Goal: Transaction & Acquisition: Purchase product/service

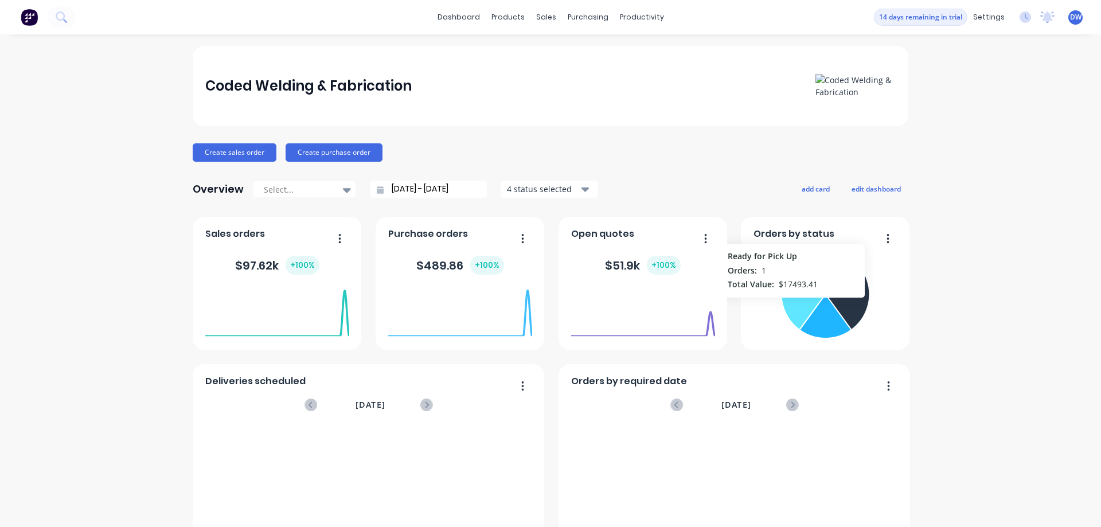
click at [793, 303] on icon at bounding box center [802, 304] width 43 height 49
click at [800, 308] on icon at bounding box center [801, 306] width 45 height 52
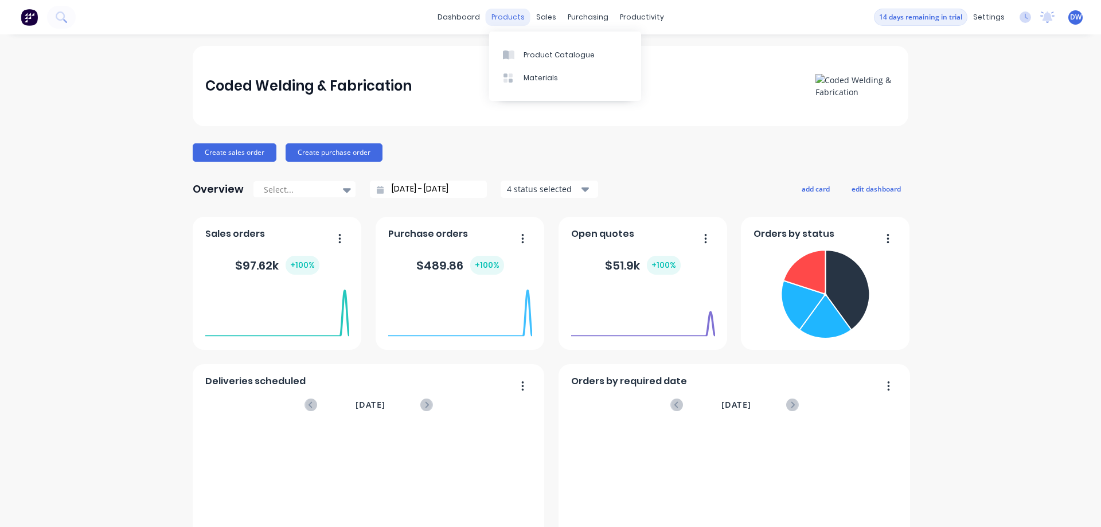
click at [513, 19] on div "products" at bounding box center [508, 17] width 45 height 17
click at [526, 54] on div "Product Catalogue" at bounding box center [559, 55] width 71 height 10
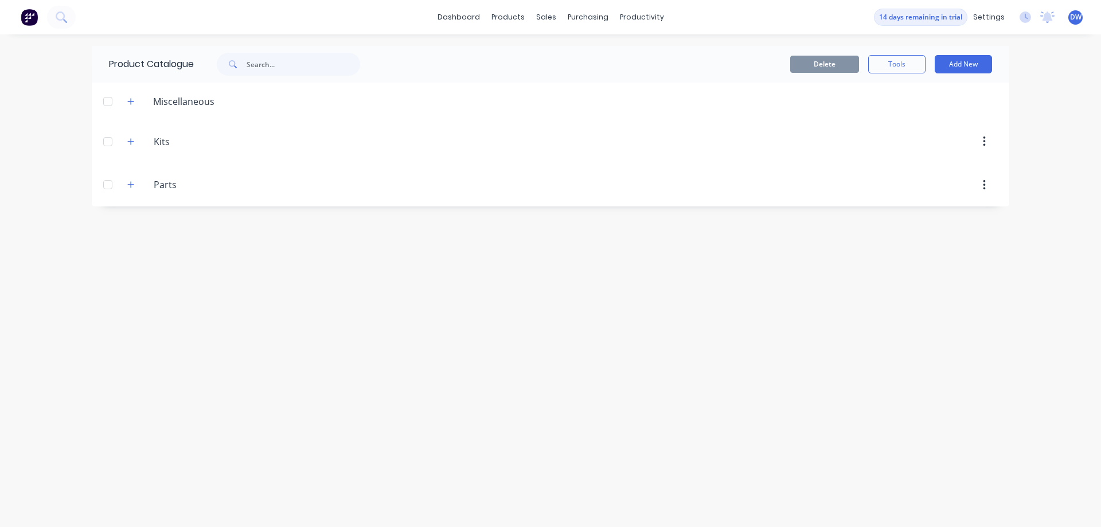
click at [171, 103] on div "Miscellaneous" at bounding box center [184, 102] width 80 height 14
click at [133, 102] on icon "button" at bounding box center [131, 101] width 6 height 6
click at [131, 141] on icon "button" at bounding box center [130, 142] width 7 height 8
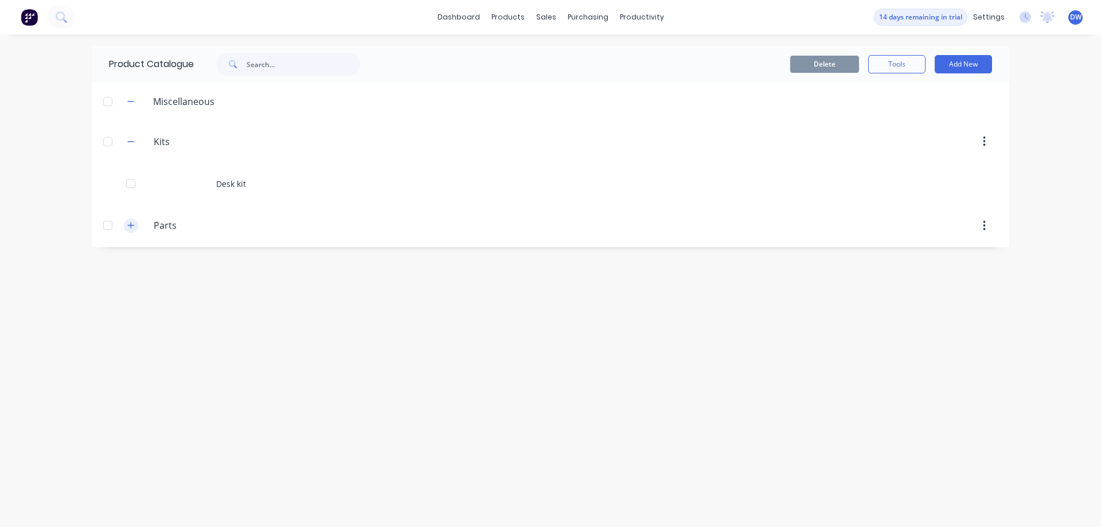
click at [134, 228] on icon "button" at bounding box center [130, 225] width 7 height 8
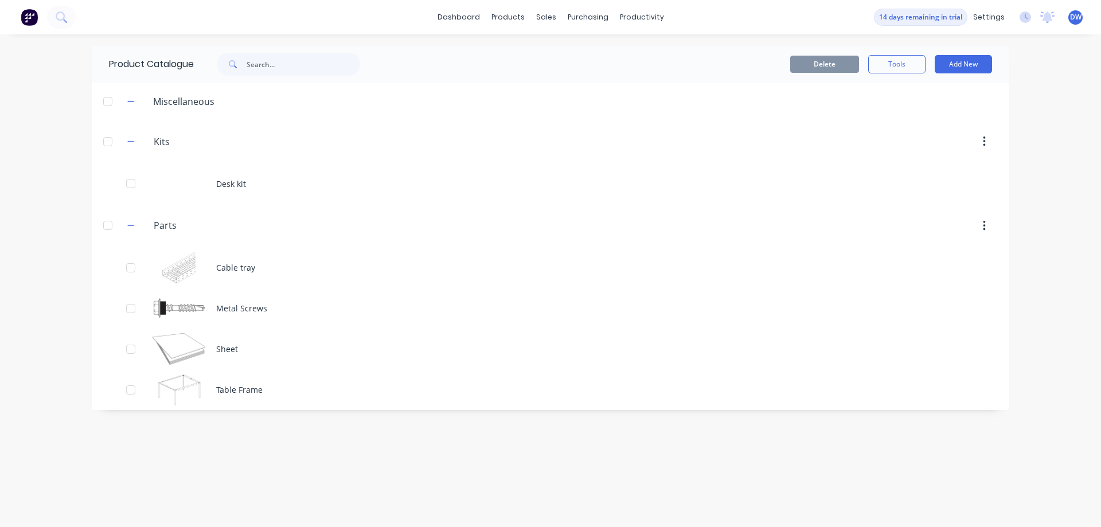
click at [978, 224] on button "button" at bounding box center [984, 226] width 27 height 21
click at [1049, 174] on div "dashboard products sales purchasing productivity dashboard products Product Cat…" at bounding box center [550, 263] width 1101 height 527
click at [898, 75] on div "Delete Tools Add New" at bounding box center [699, 64] width 621 height 37
click at [899, 69] on button "Tools" at bounding box center [896, 64] width 57 height 18
click at [428, 441] on div "Product Catalogue Delete Tools Add New Miscellaneous Kits Kits Desk kit Parts P…" at bounding box center [551, 281] width 918 height 470
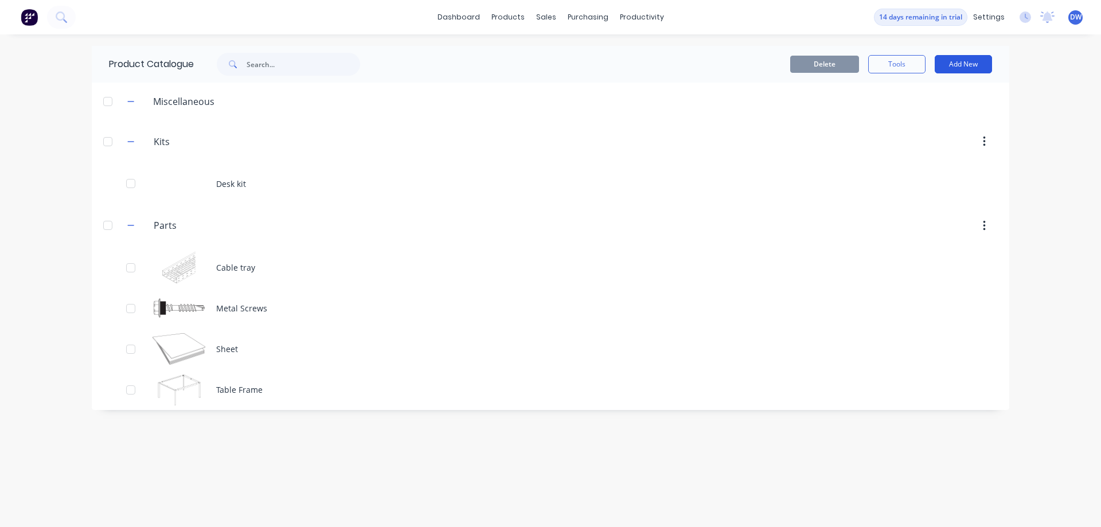
click at [954, 64] on button "Add New" at bounding box center [963, 64] width 57 height 18
click at [933, 92] on div "Category" at bounding box center [938, 93] width 88 height 17
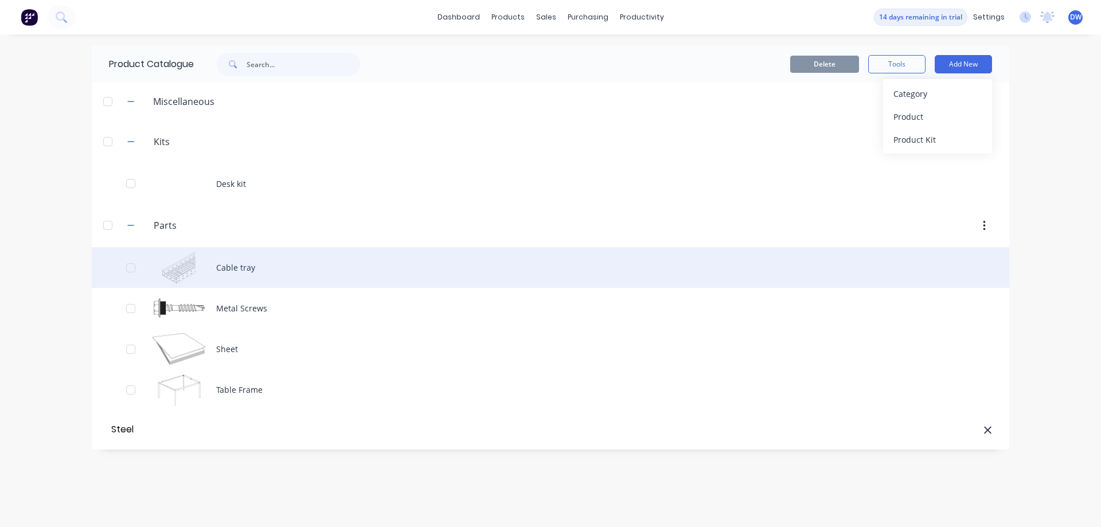
type input "Steel"
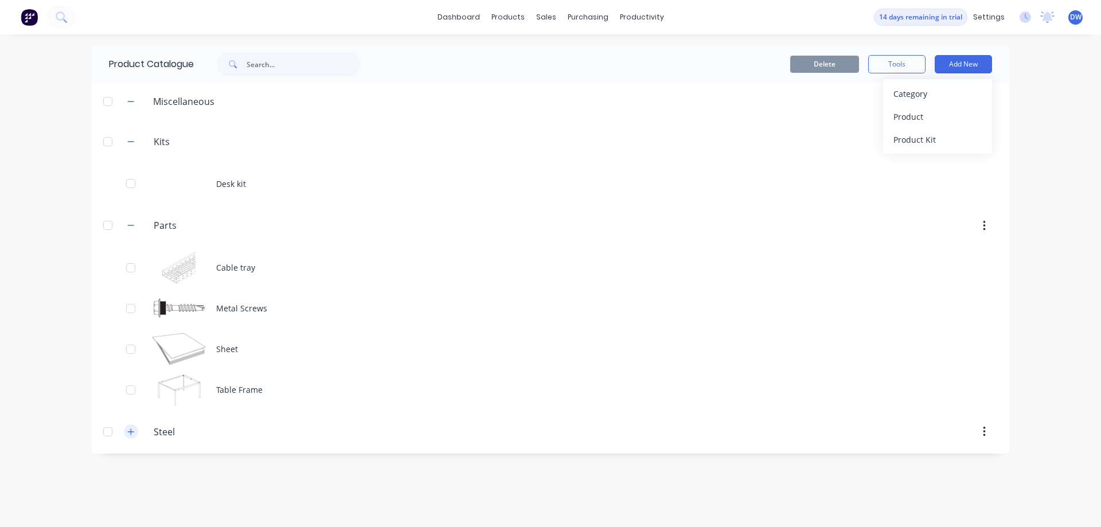
click at [131, 434] on icon "button" at bounding box center [130, 432] width 7 height 8
click at [987, 434] on button "button" at bounding box center [984, 432] width 27 height 21
click at [953, 65] on button "Add New" at bounding box center [963, 64] width 57 height 18
click at [918, 114] on div "Product" at bounding box center [938, 116] width 88 height 17
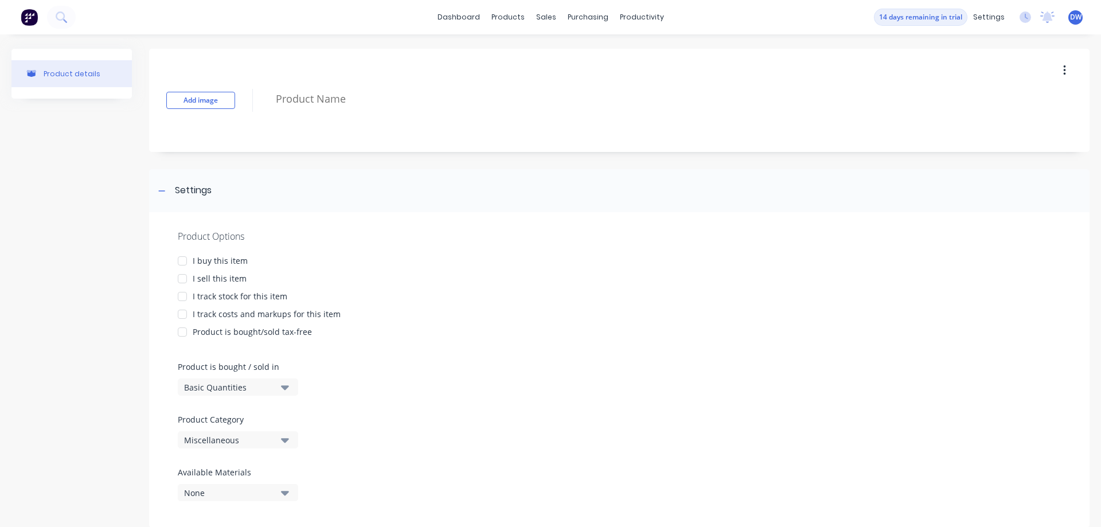
click at [181, 260] on div at bounding box center [182, 261] width 23 height 23
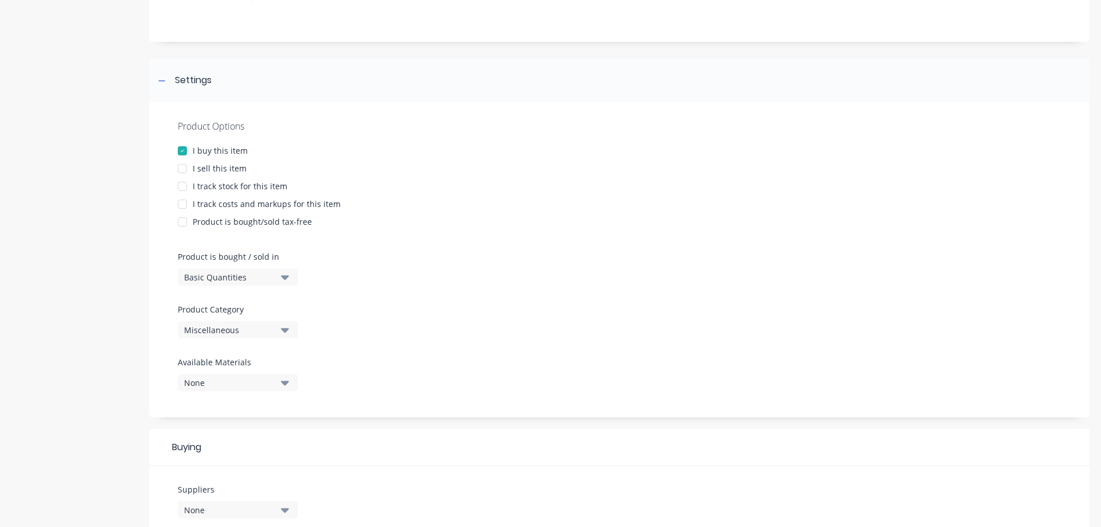
scroll to position [131, 0]
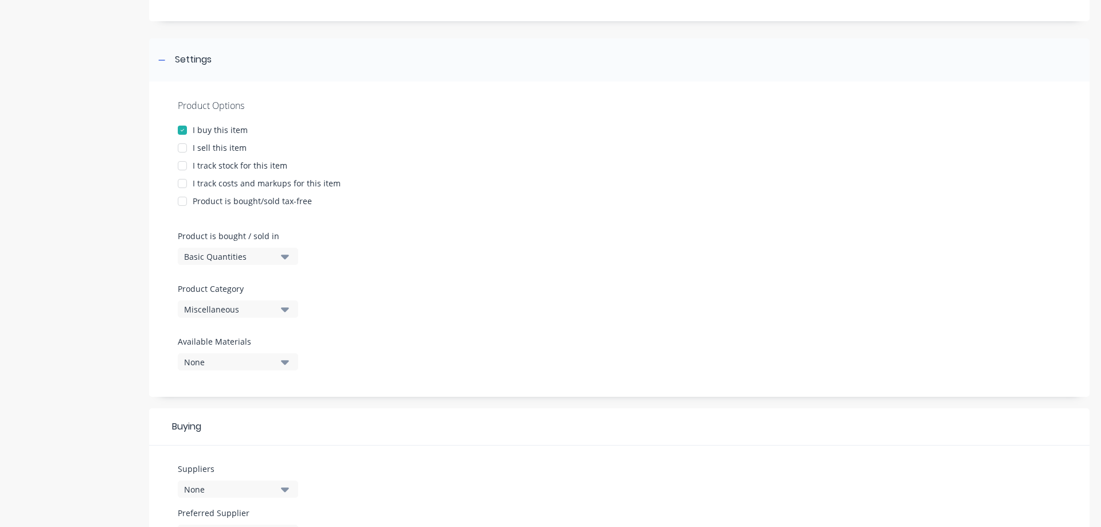
click at [185, 166] on div at bounding box center [182, 165] width 23 height 23
click at [180, 182] on div at bounding box center [182, 183] width 23 height 23
click at [181, 149] on div at bounding box center [182, 148] width 23 height 23
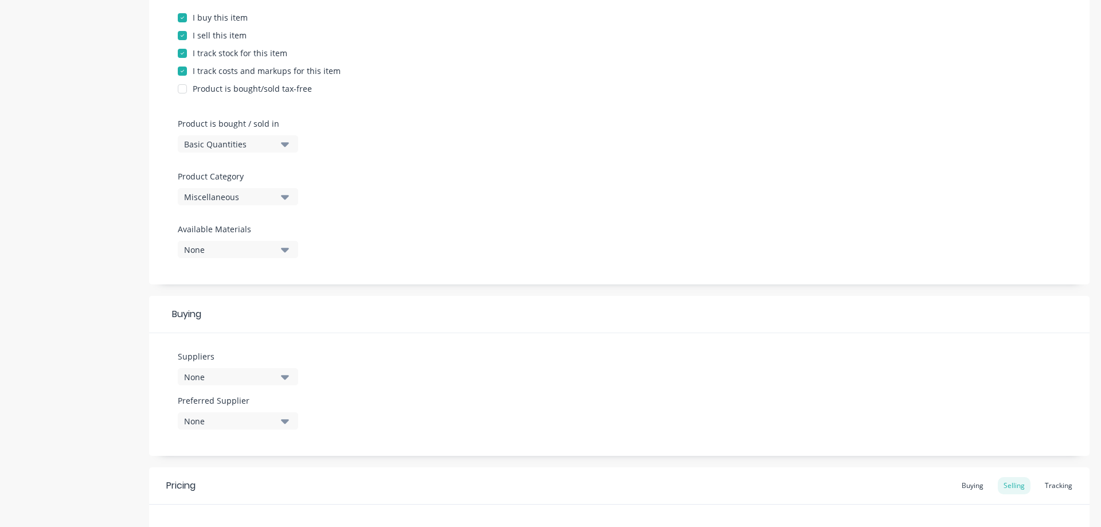
scroll to position [262, 0]
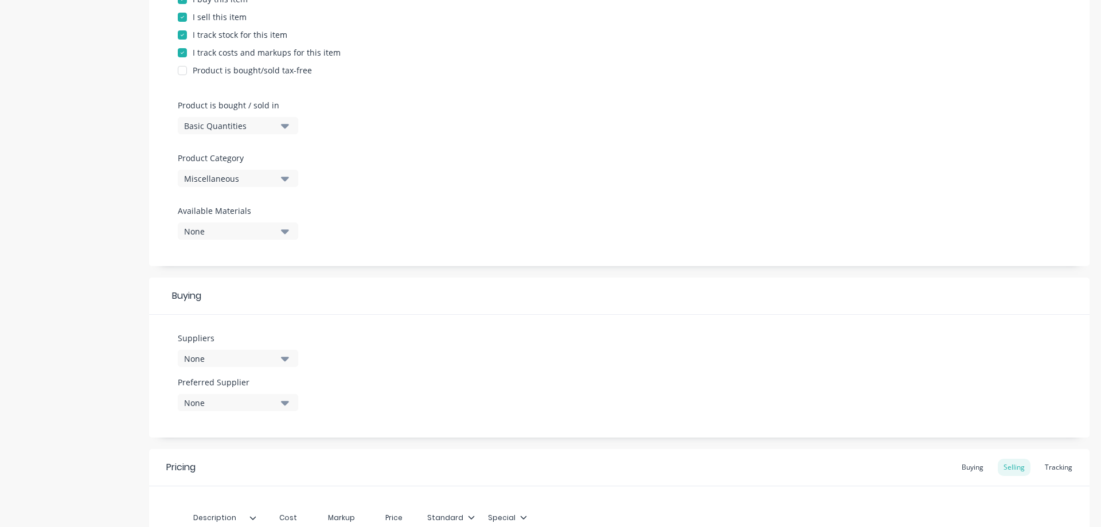
click at [288, 125] on icon "button" at bounding box center [285, 126] width 8 height 5
click at [240, 180] on div "Lineal Metres" at bounding box center [264, 177] width 172 height 23
click at [263, 177] on div "Miscellaneous" at bounding box center [230, 179] width 92 height 12
click at [213, 313] on div "Steel" at bounding box center [264, 310] width 172 height 23
click at [258, 229] on div "None" at bounding box center [230, 231] width 92 height 12
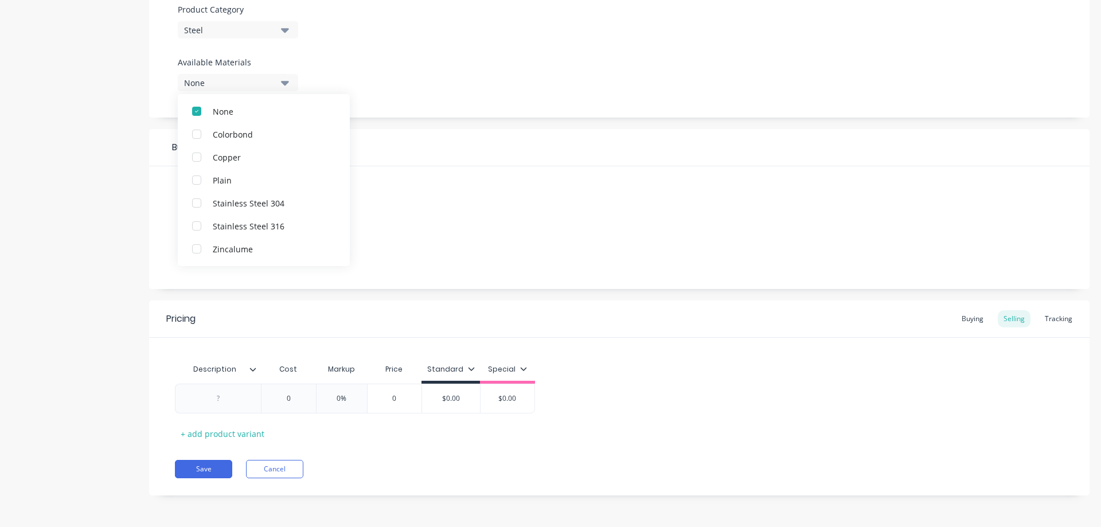
scroll to position [279, 0]
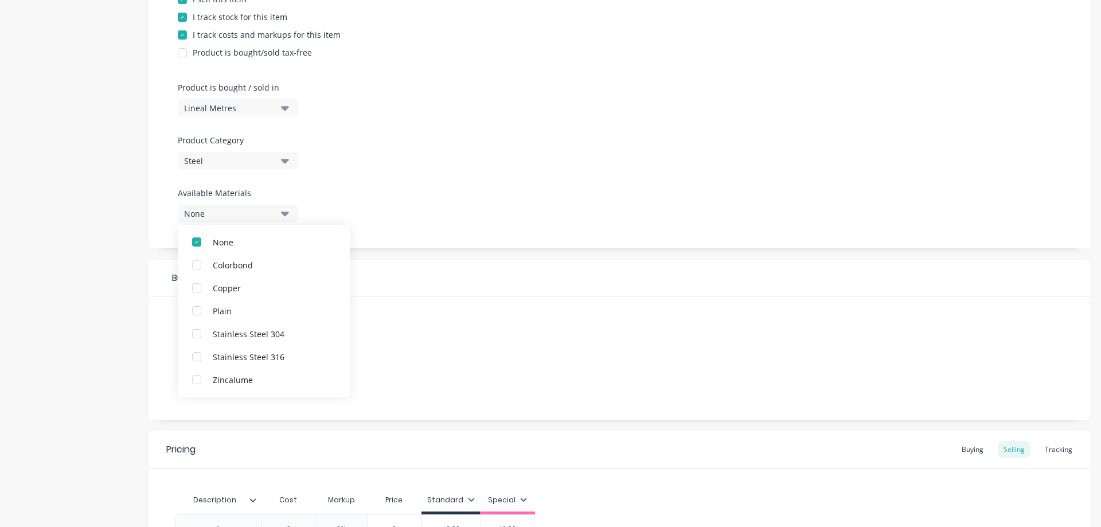
click at [404, 206] on div "Product Options I buy this item I sell this item I track stock for this item I …" at bounding box center [619, 90] width 941 height 315
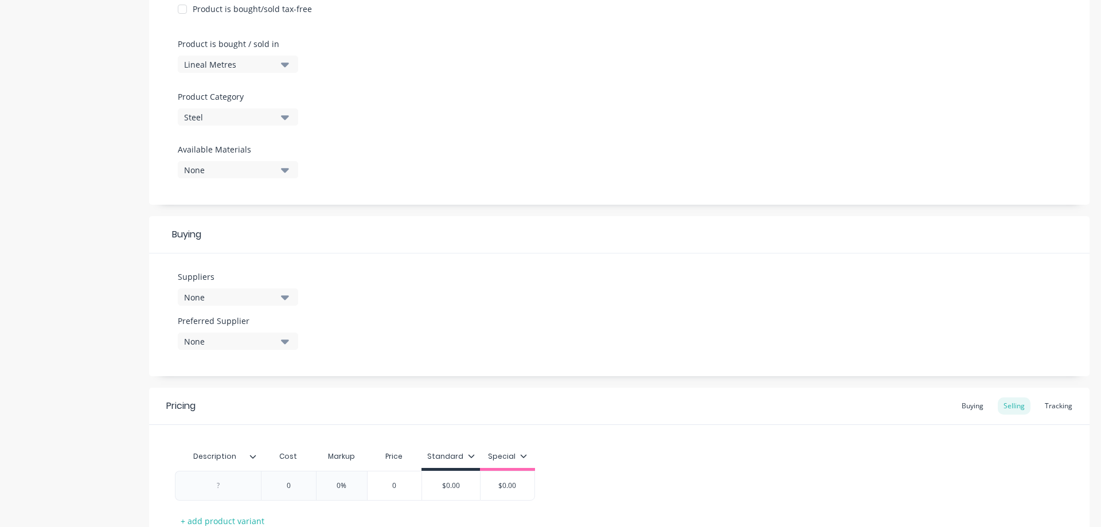
scroll to position [345, 0]
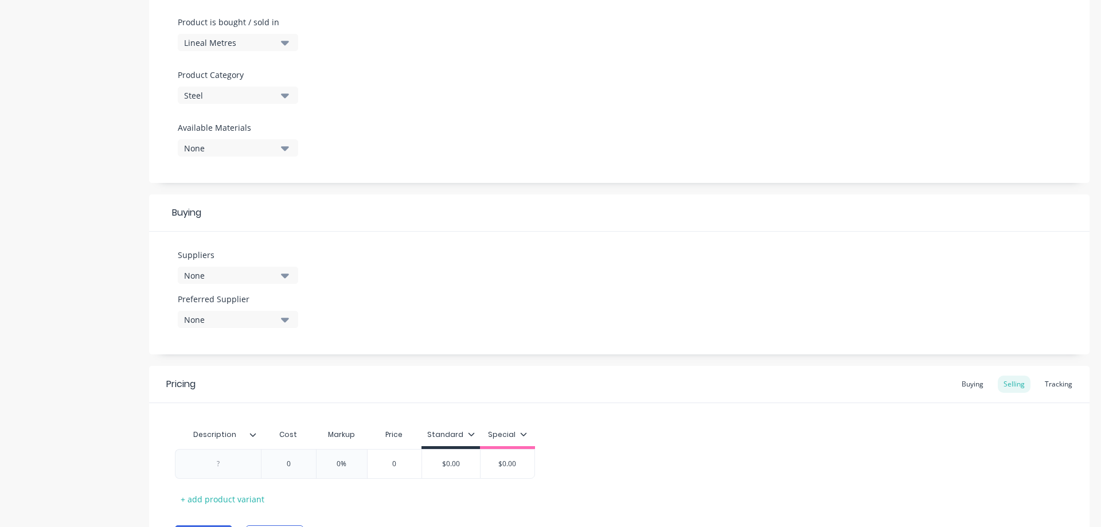
click at [290, 280] on button "None" at bounding box center [238, 275] width 120 height 17
click at [278, 340] on div ".1a Test Supplier" at bounding box center [270, 338] width 115 height 12
click at [453, 290] on div "Suppliers 1 suppliers selected .1a Test Supplier Tailored Plastics TAS Metalwor…" at bounding box center [619, 293] width 941 height 123
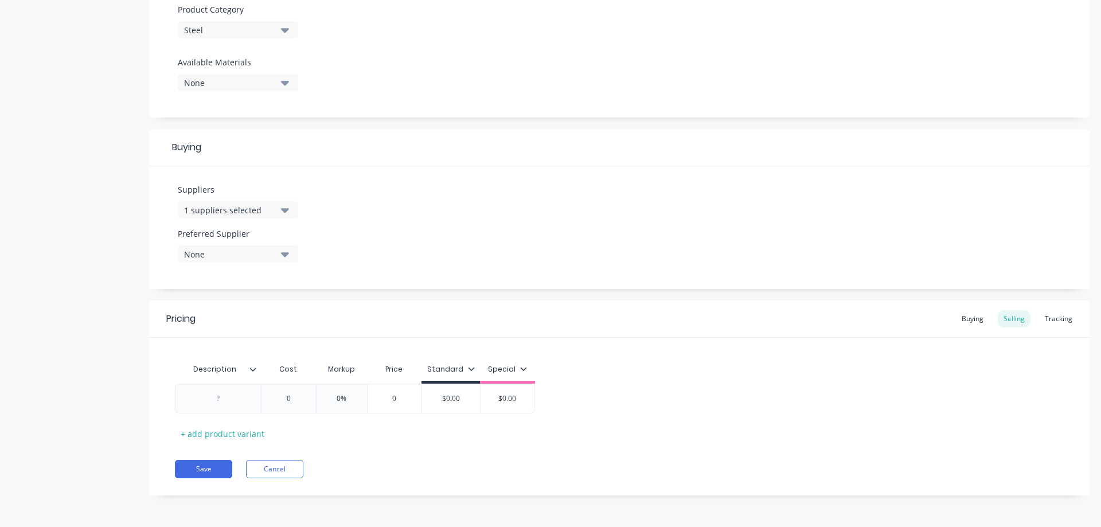
click at [286, 256] on icon "button" at bounding box center [285, 254] width 8 height 5
click at [271, 317] on div ".1a Test Supplier" at bounding box center [270, 317] width 115 height 12
click at [379, 243] on div "Suppliers 1 suppliers selected Preferred Supplier .1a Test Supplier .1a Test Su…" at bounding box center [619, 227] width 941 height 123
click at [293, 211] on button "1 suppliers selected" at bounding box center [238, 209] width 120 height 17
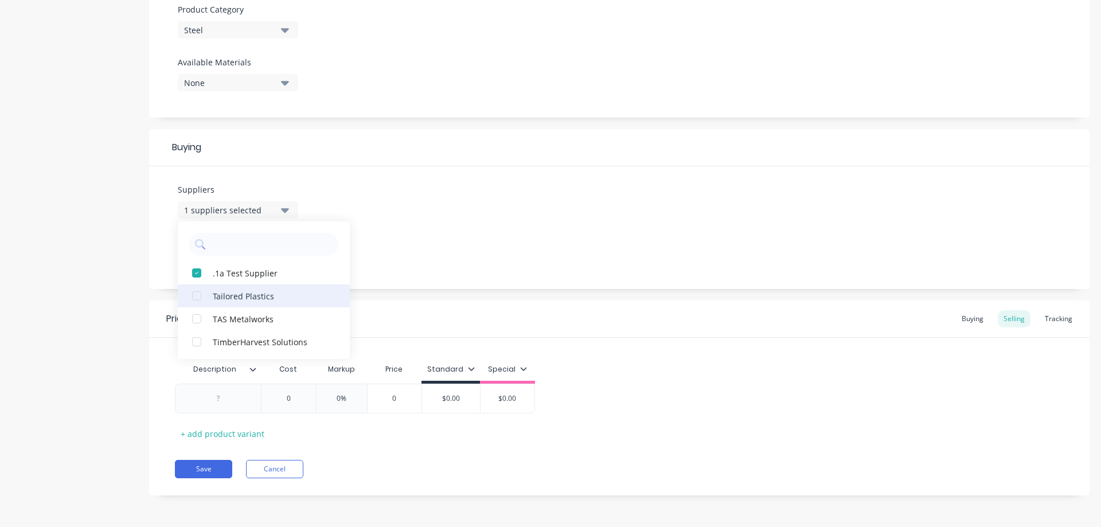
click at [199, 295] on div "button" at bounding box center [196, 295] width 23 height 23
click at [196, 317] on div "button" at bounding box center [196, 318] width 23 height 23
type textarea "x"
click at [426, 237] on div "Suppliers 3 suppliers selected .1a Test Supplier Tailored Plastics TAS Metalwor…" at bounding box center [619, 227] width 941 height 123
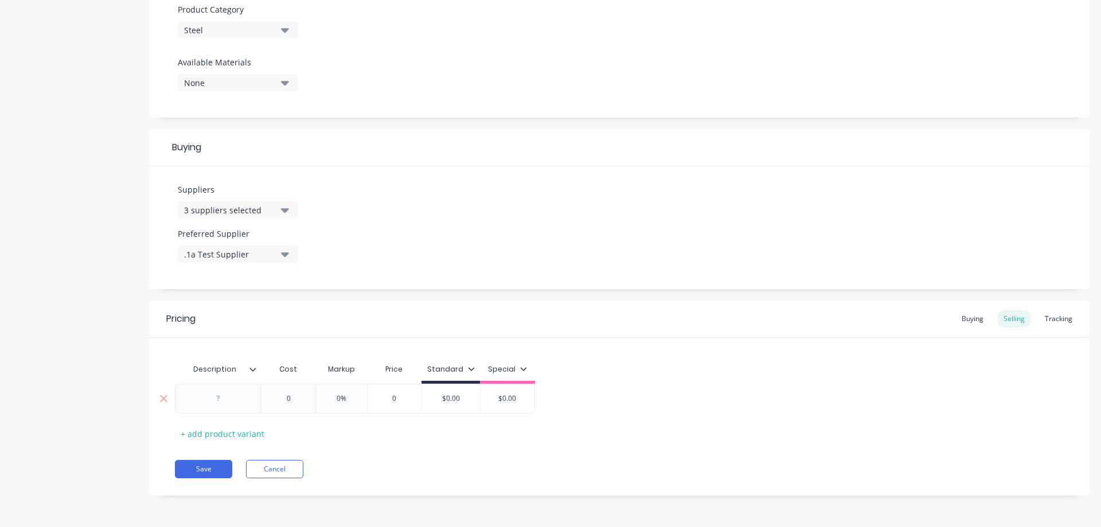
click at [229, 404] on div at bounding box center [218, 398] width 57 height 15
type textarea "x"
type input "0"
click at [302, 396] on input "0" at bounding box center [288, 398] width 57 height 10
drag, startPoint x: 295, startPoint y: 396, endPoint x: 284, endPoint y: 396, distance: 10.9
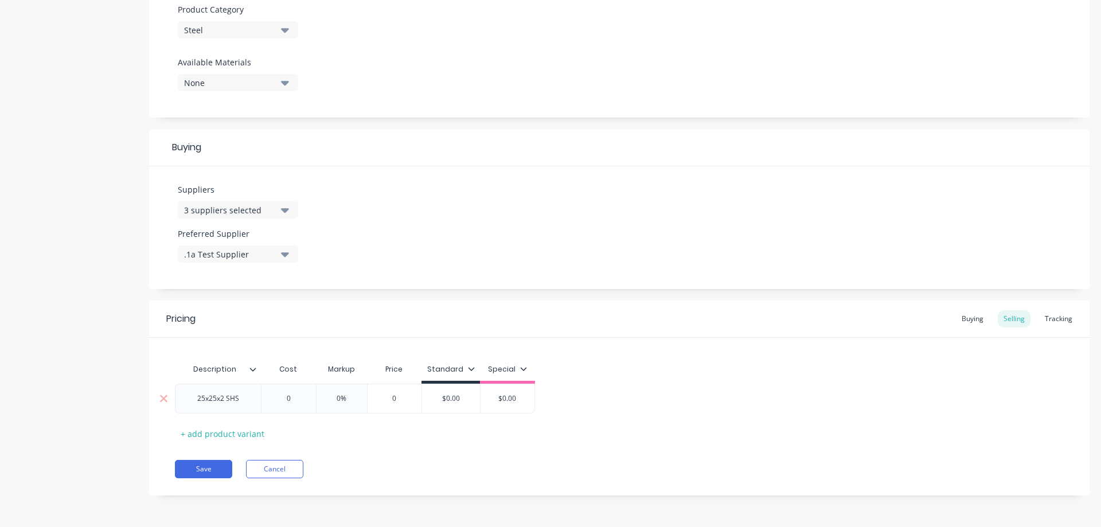
click at [284, 396] on input "0" at bounding box center [288, 398] width 57 height 10
type textarea "x"
type input "2"
type textarea "x"
click at [355, 404] on div "0%" at bounding box center [345, 398] width 57 height 29
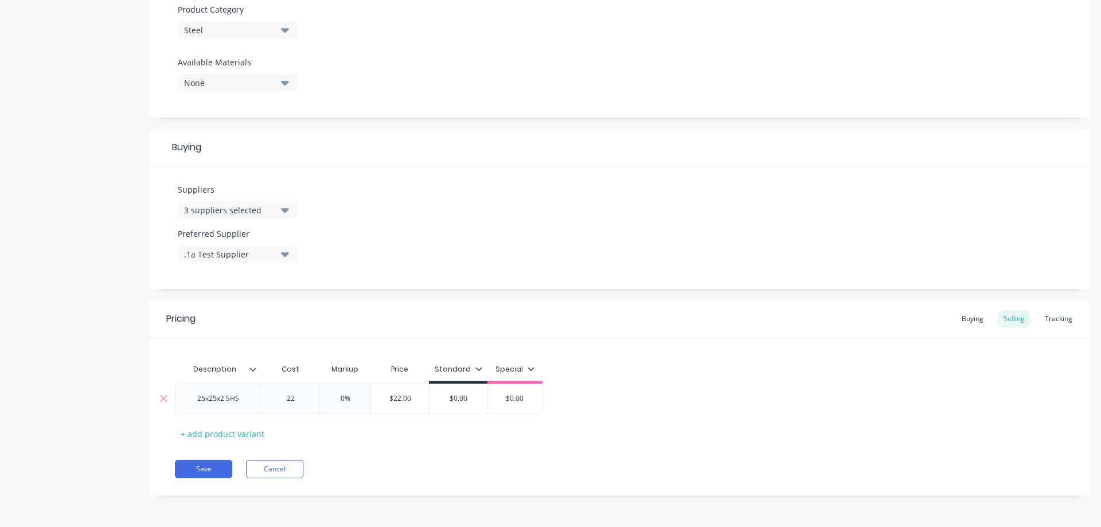
type input "22"
type input "0%"
type textarea "x"
type input "0%3"
type textarea "x"
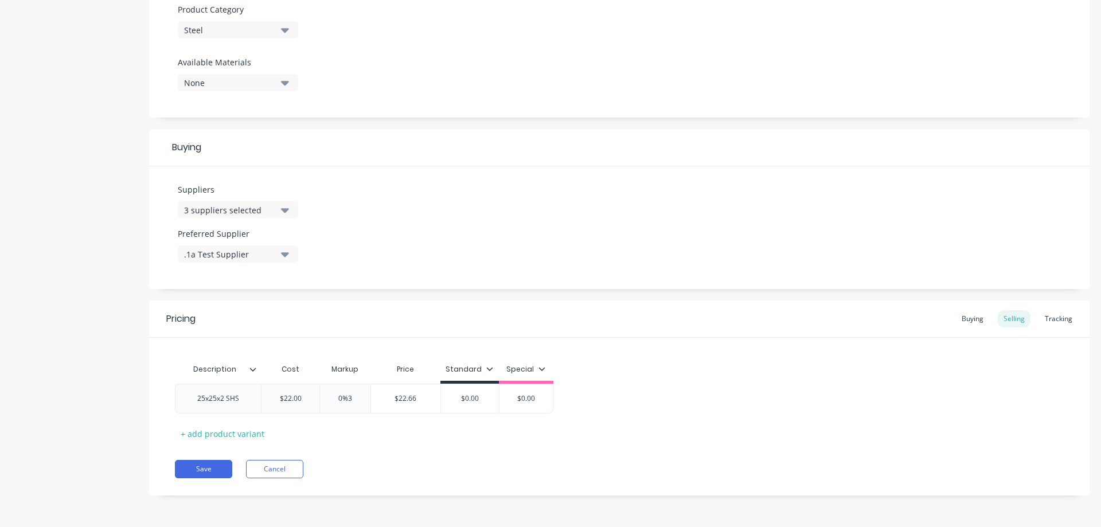
type input "0%30"
type textarea "x"
type input "0%3"
type textarea "x"
type input "0"
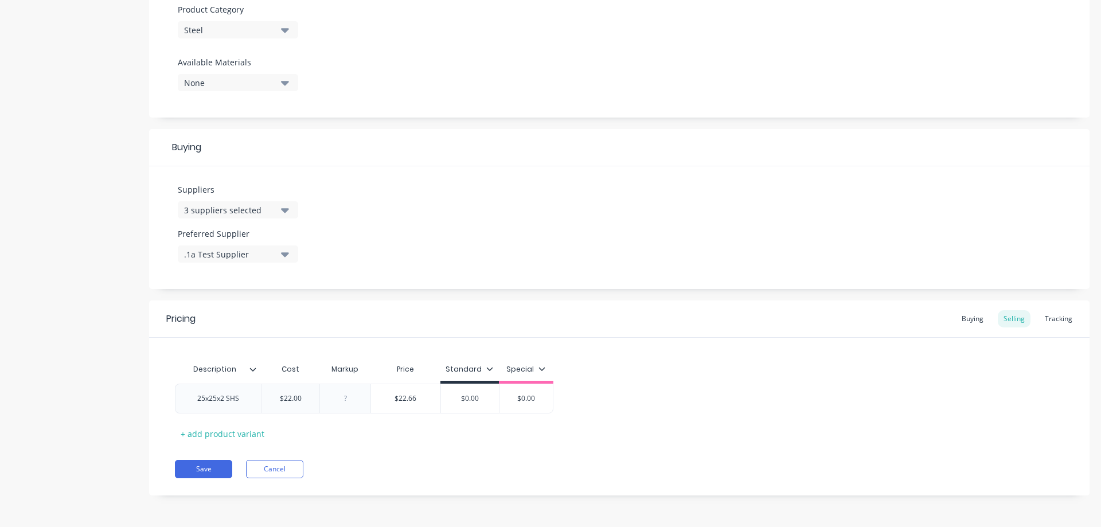
type textarea "x"
type input "3"
type textarea "x"
type input "30"
click at [386, 448] on div "Pricing Buying Selling Tracking Description Cost Markup Price Standard Special …" at bounding box center [619, 398] width 941 height 195
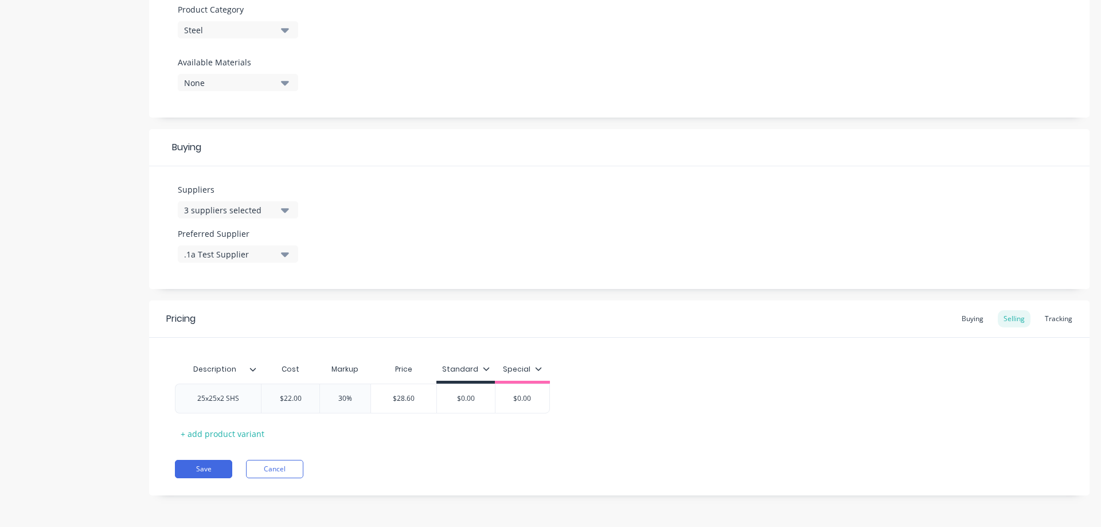
click at [485, 365] on icon at bounding box center [486, 368] width 7 height 7
click at [484, 367] on icon at bounding box center [486, 368] width 7 height 7
click at [535, 368] on icon at bounding box center [538, 368] width 6 height 3
click at [590, 415] on div "Description Cost Markup Price Standard Special 25x25x2 SHS $22.00 22 30% 30 $28…" at bounding box center [619, 400] width 889 height 85
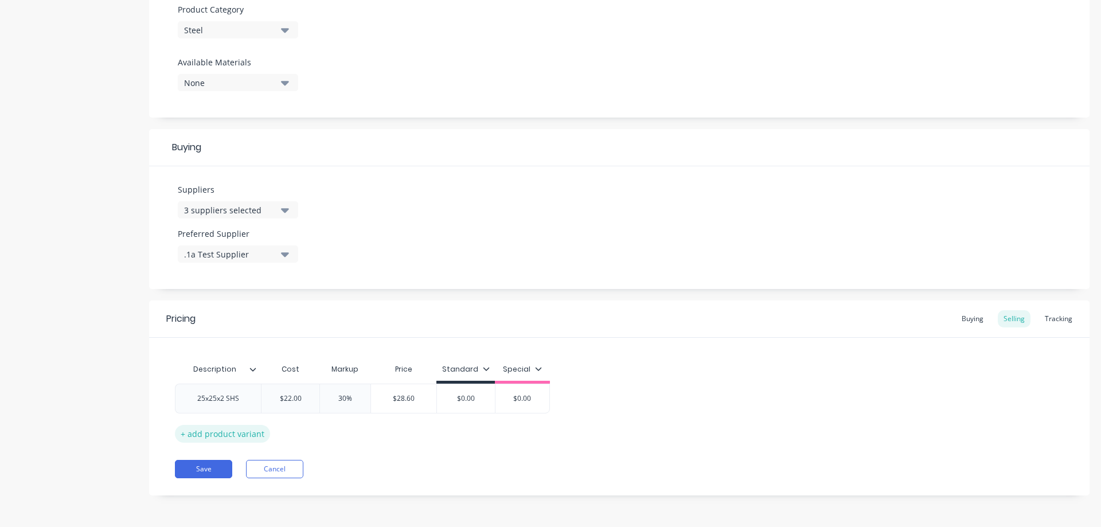
click at [237, 436] on div "+ add product variant" at bounding box center [222, 434] width 95 height 18
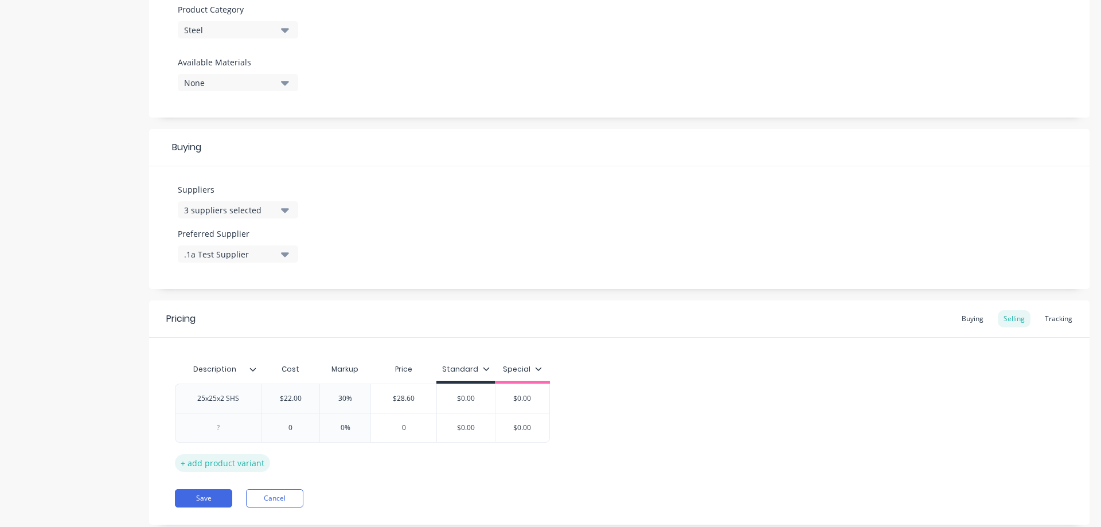
type textarea "x"
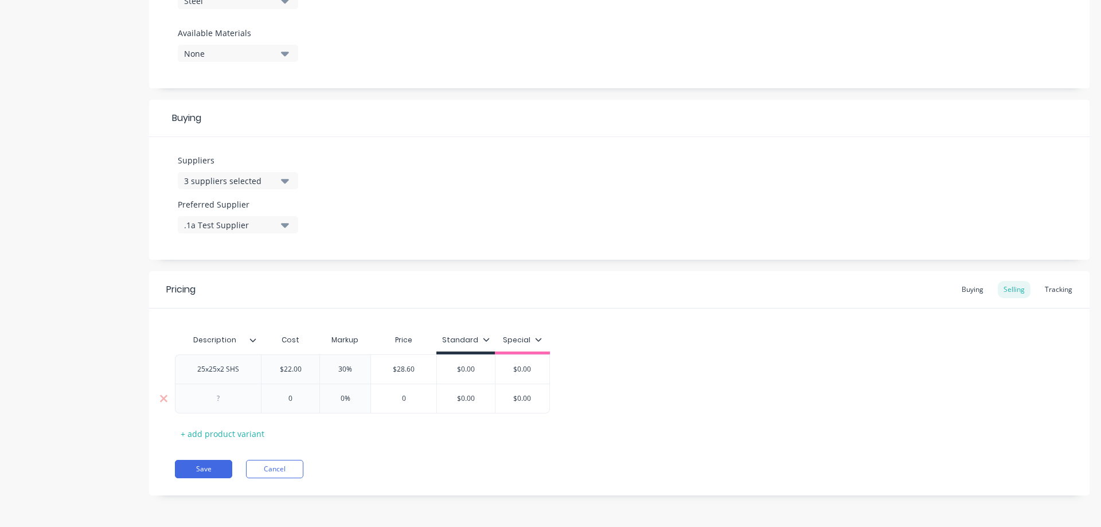
click at [229, 403] on div at bounding box center [218, 398] width 57 height 15
type textarea "x"
type input "0"
click at [289, 395] on input "0" at bounding box center [291, 398] width 58 height 10
type textarea "x"
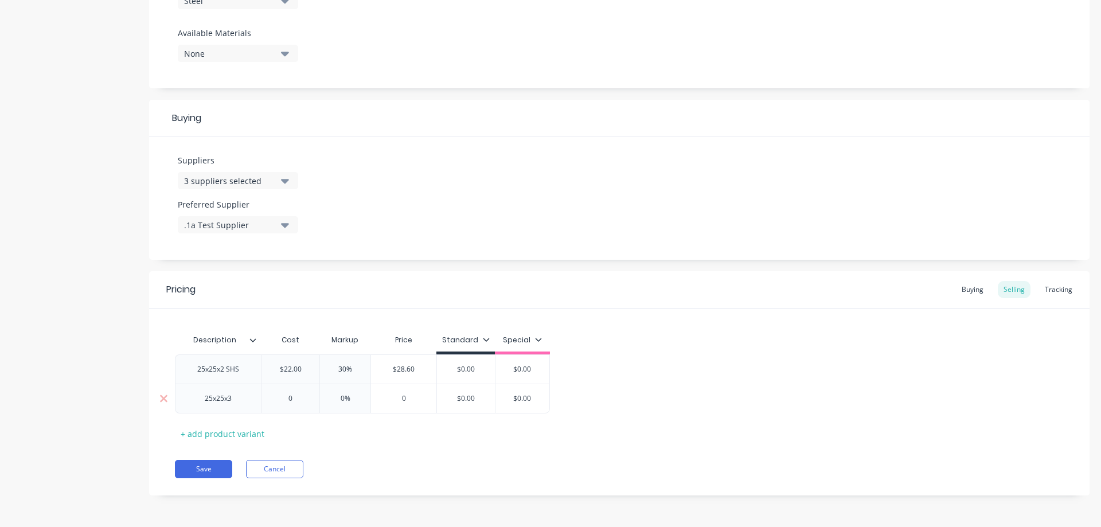
type input "02"
type textarea "x"
type input "028"
type textarea "x"
type input "02"
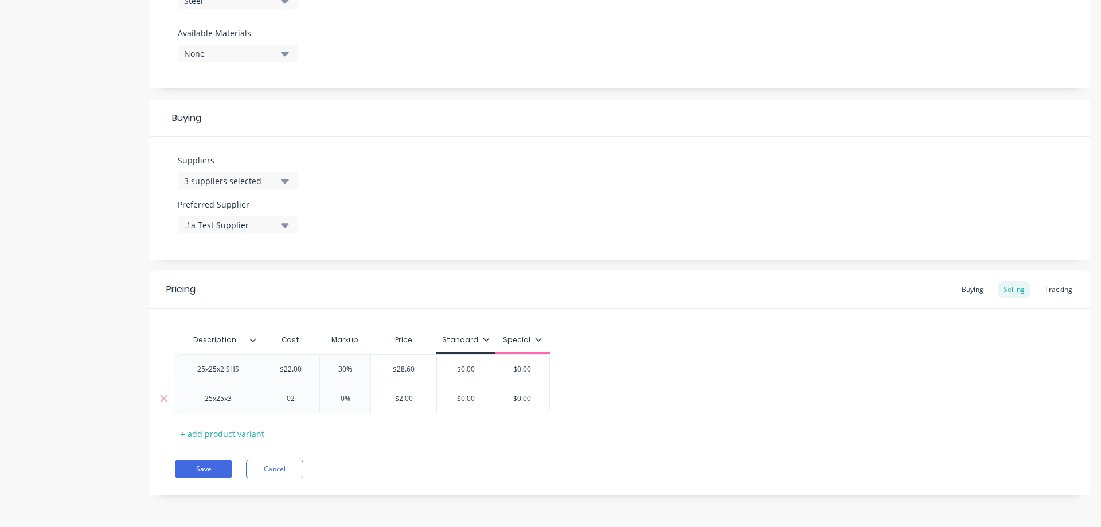
type textarea "x"
type input "0"
type textarea "x"
type input "2"
type textarea "x"
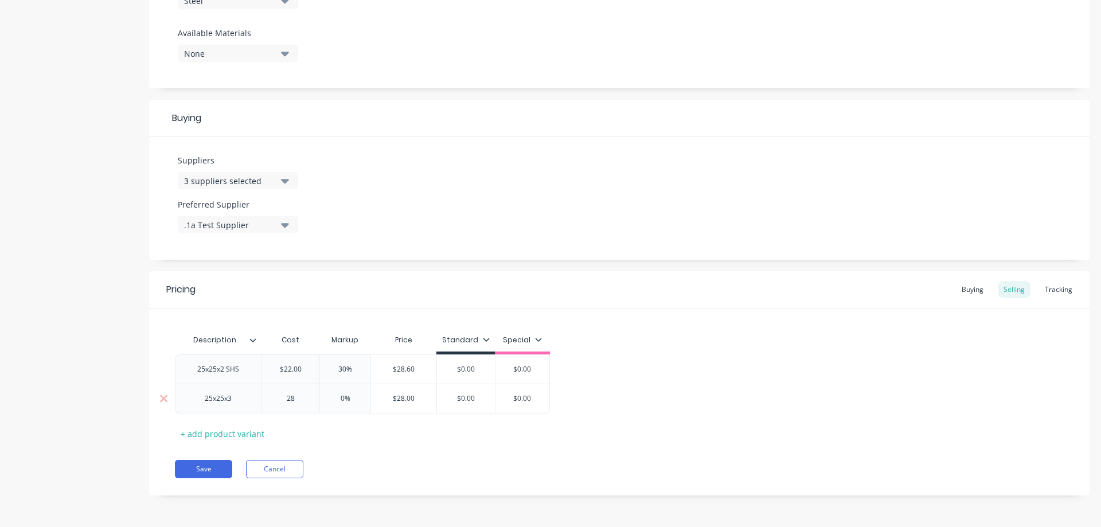
type input "28"
click at [354, 401] on input "0%" at bounding box center [345, 398] width 57 height 10
type input "0"
type textarea "x"
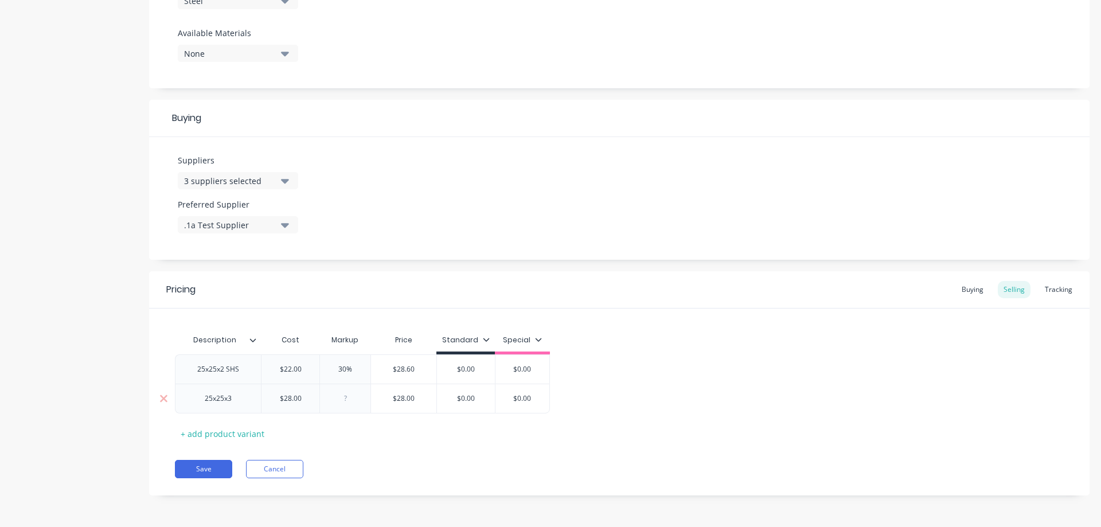
type input "3"
type textarea "x"
type input "30"
click at [355, 442] on div "Description Cost Markup Price Standard Special 25x25x2 SHS $22.00 22 30% 30 $28…" at bounding box center [619, 386] width 889 height 114
click at [979, 289] on div "Buying" at bounding box center [972, 289] width 33 height 17
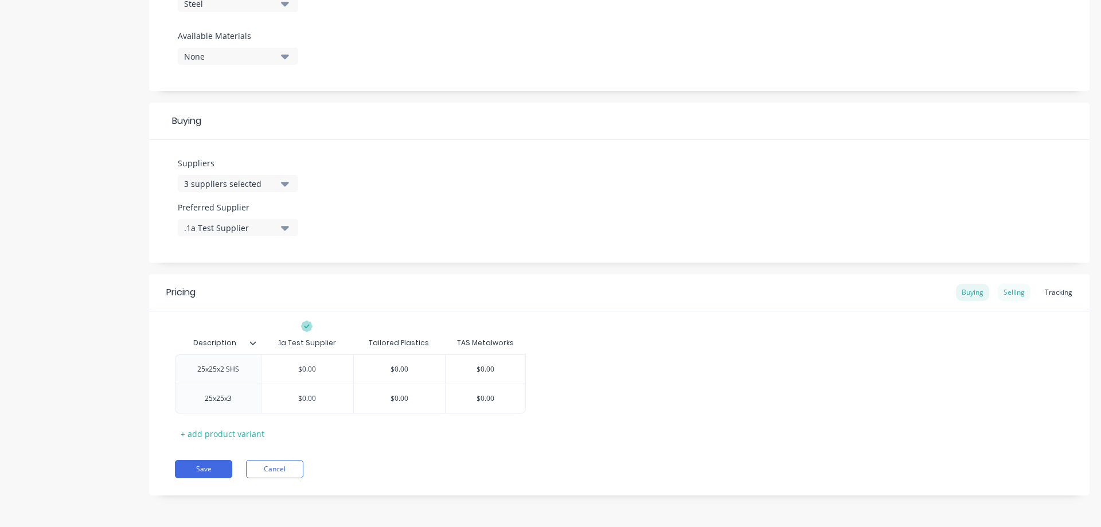
scroll to position [436, 0]
click at [1012, 290] on div "Selling" at bounding box center [1014, 292] width 33 height 17
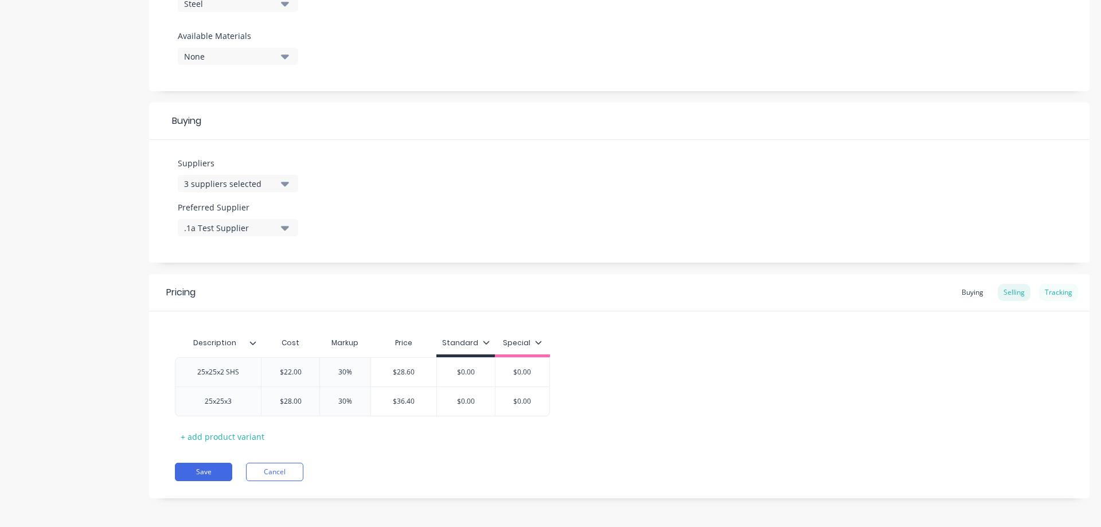
click at [1050, 294] on div "Tracking" at bounding box center [1058, 292] width 39 height 17
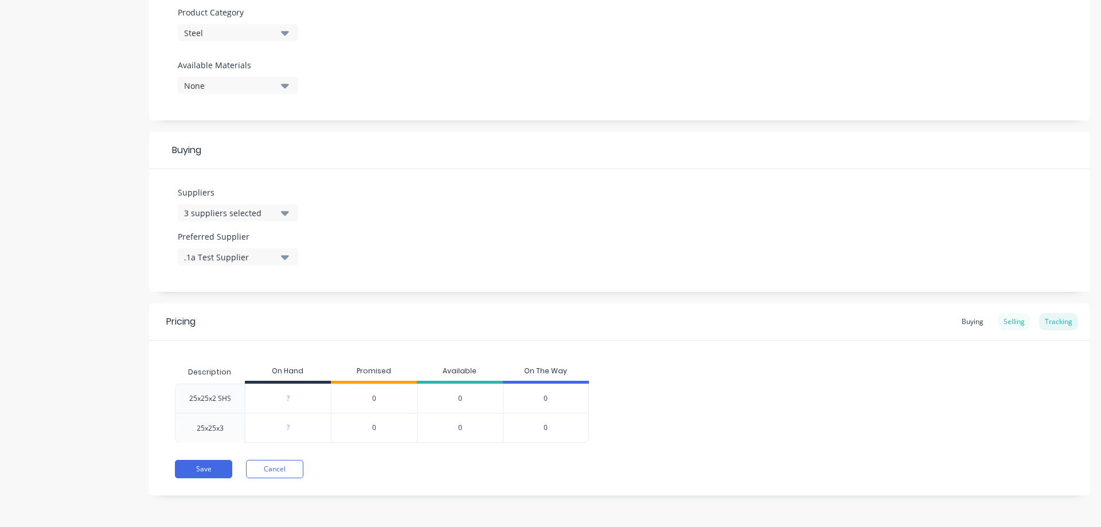
click at [1011, 323] on div "Selling" at bounding box center [1014, 321] width 33 height 17
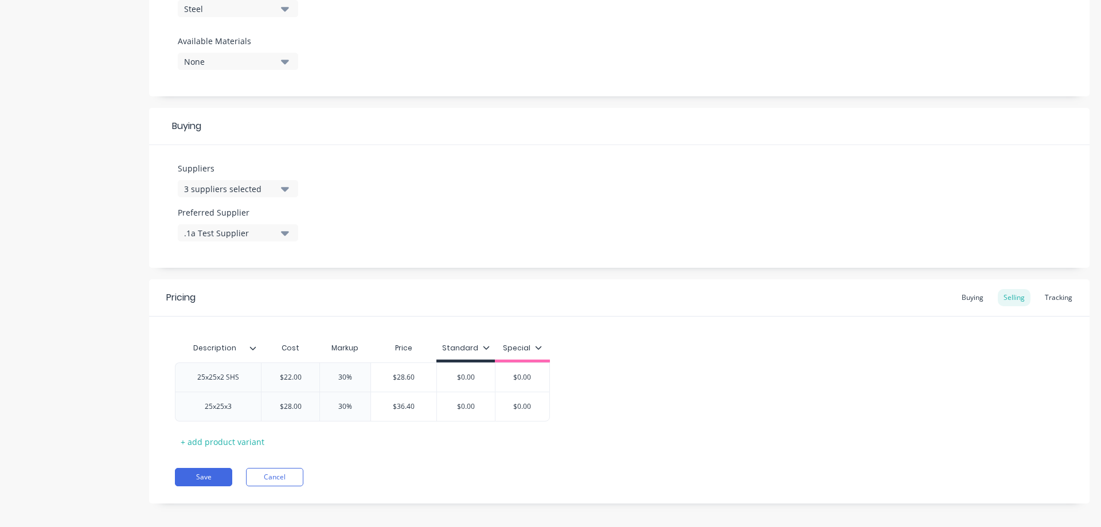
scroll to position [439, 0]
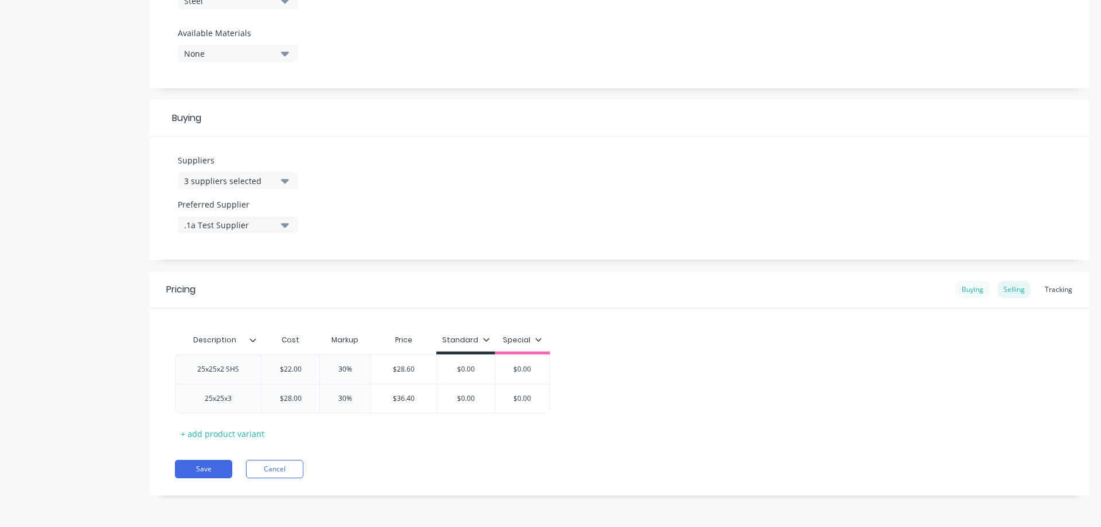
click at [974, 293] on div "Buying" at bounding box center [972, 289] width 33 height 17
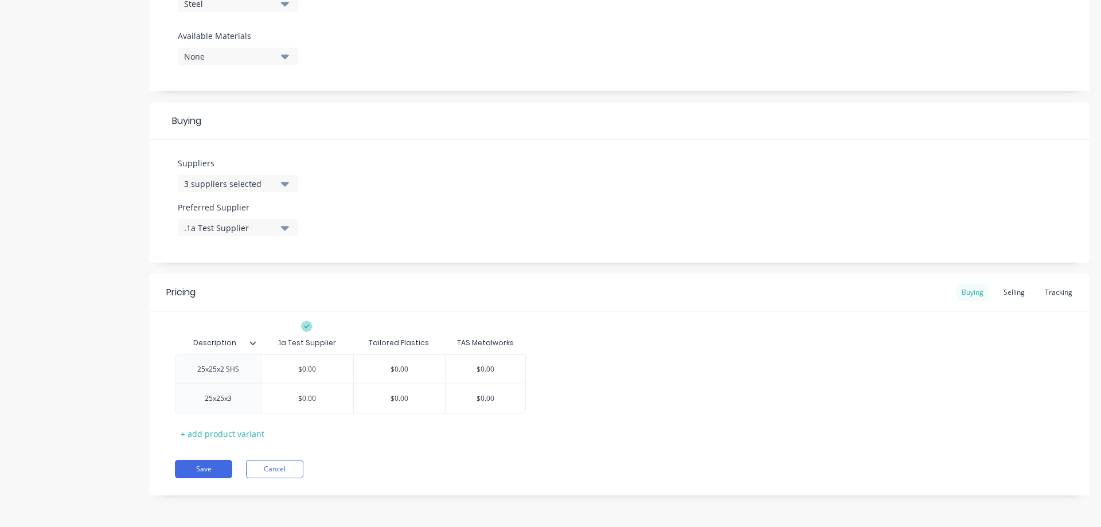
scroll to position [436, 0]
type input "$0.00"
drag, startPoint x: 324, startPoint y: 372, endPoint x: 279, endPoint y: 369, distance: 45.4
click at [279, 369] on input "$0.00" at bounding box center [308, 369] width 92 height 10
type textarea "x"
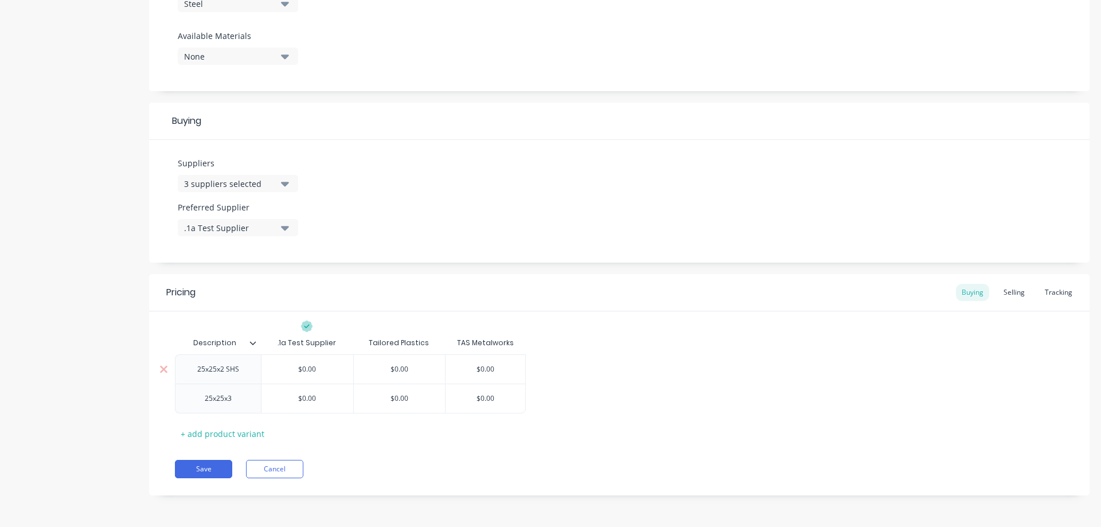
type input "2"
type textarea "x"
type input "22"
type input "$0.00"
drag, startPoint x: 419, startPoint y: 369, endPoint x: 380, endPoint y: 370, distance: 39.0
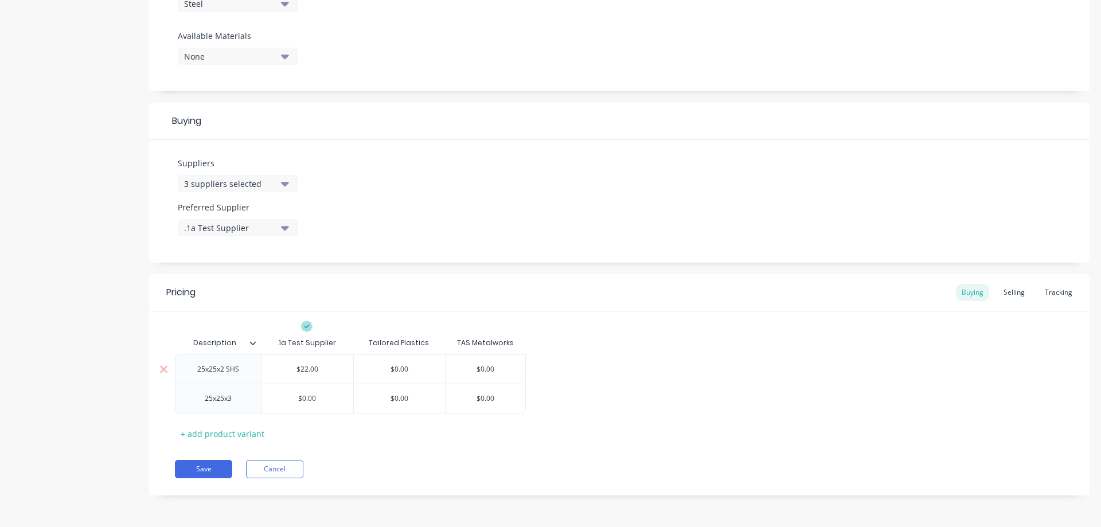
click at [380, 370] on input "$0.00" at bounding box center [400, 369] width 92 height 10
type textarea "x"
type input "2"
type textarea "x"
type input "23"
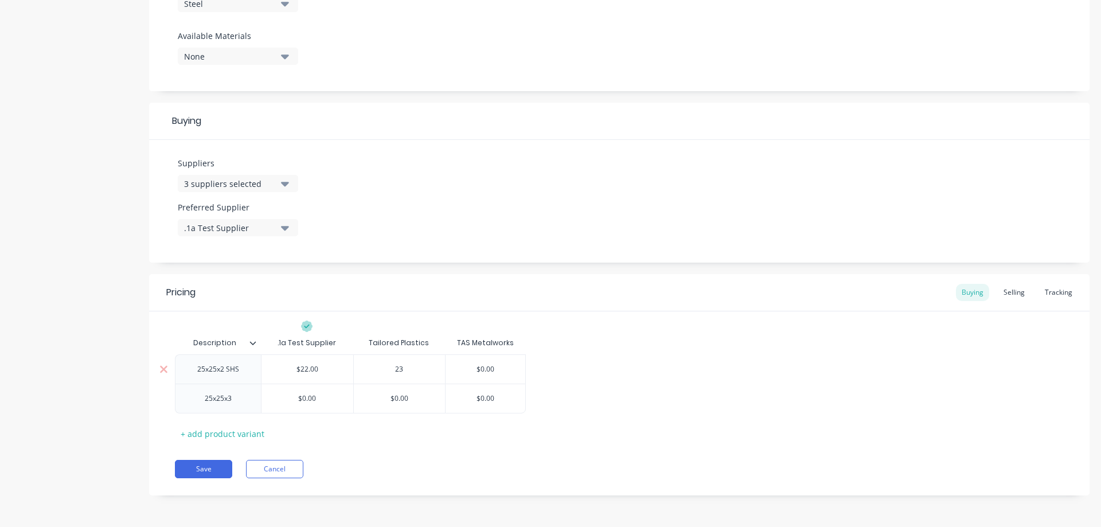
type input "$0.00"
drag, startPoint x: 511, startPoint y: 371, endPoint x: 460, endPoint y: 367, distance: 51.2
click at [460, 367] on input "$0.00" at bounding box center [486, 369] width 80 height 10
type textarea "x"
type input "2"
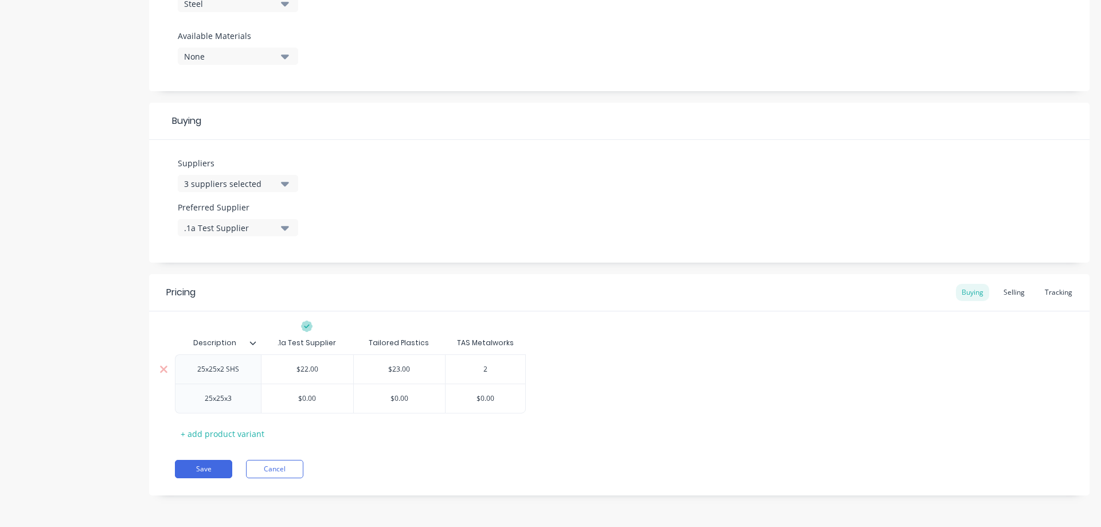
type textarea "x"
type input "24"
type input "$0.00"
drag, startPoint x: 326, startPoint y: 402, endPoint x: 282, endPoint y: 401, distance: 44.7
click at [282, 401] on input "$0.00" at bounding box center [308, 398] width 92 height 10
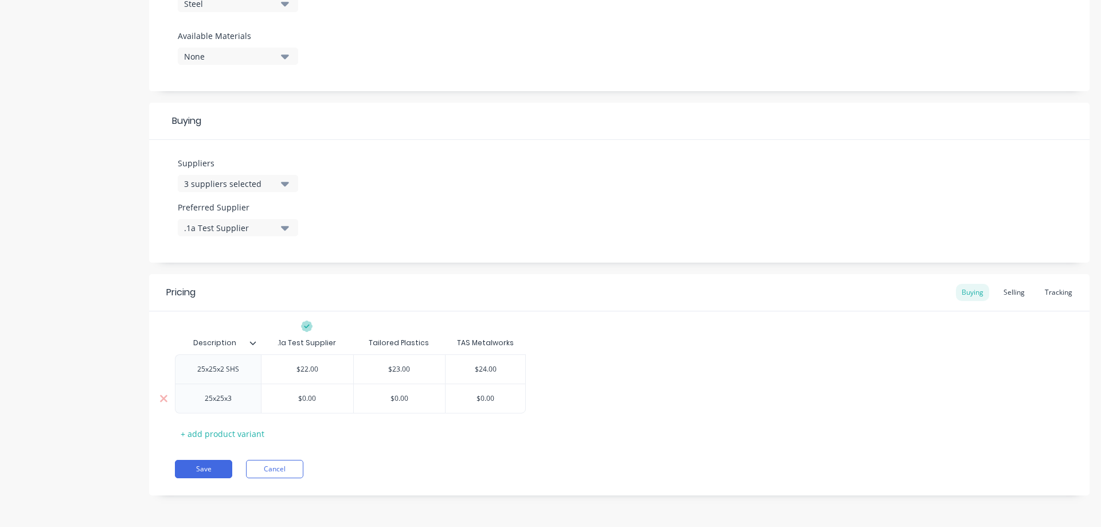
type textarea "x"
type input "2"
type textarea "x"
type input "2"
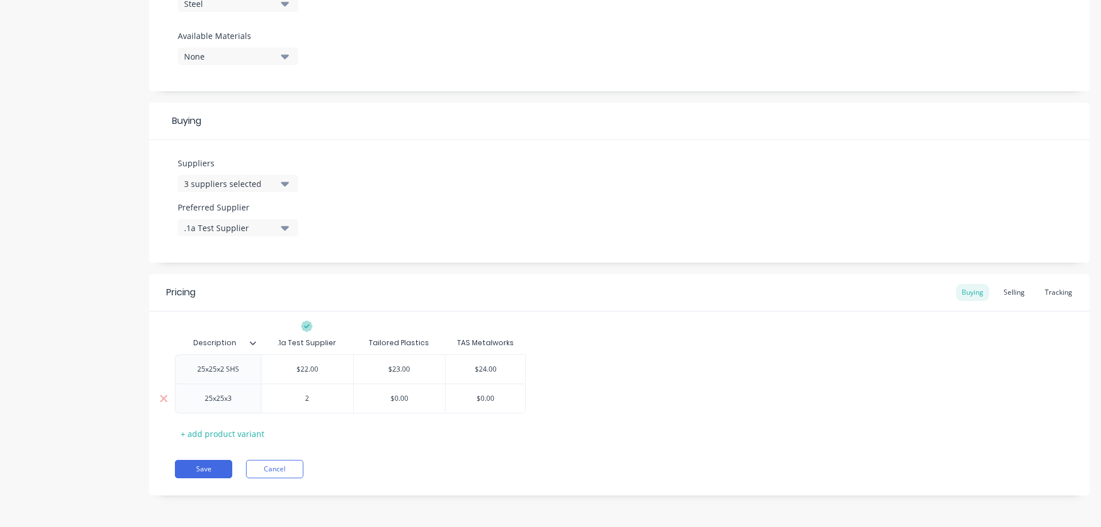
type textarea "x"
type input "24"
type input "$0.00"
drag, startPoint x: 426, startPoint y: 400, endPoint x: 380, endPoint y: 399, distance: 46.5
click at [380, 399] on input "$0.00" at bounding box center [400, 398] width 92 height 10
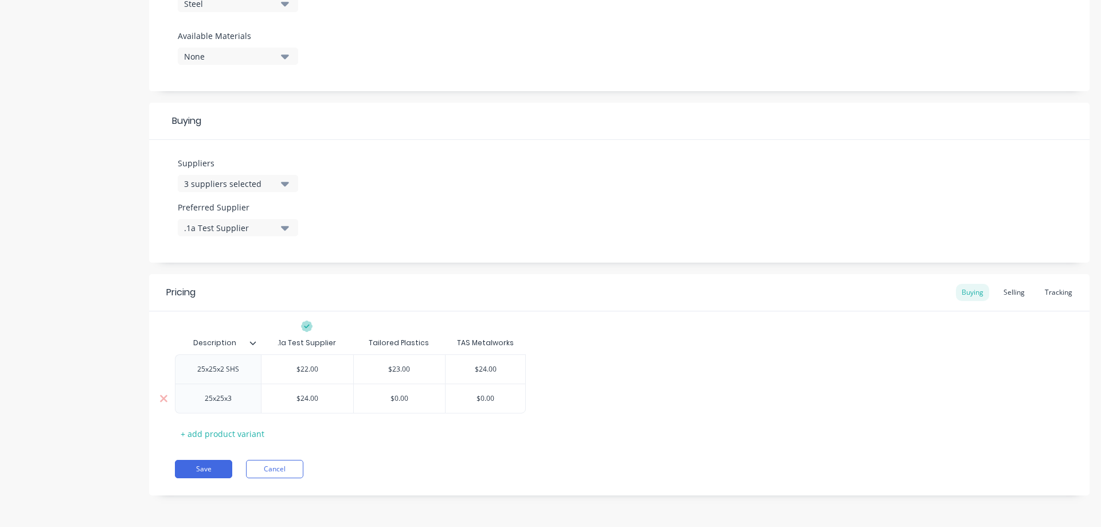
type textarea "x"
type input "2"
type textarea "x"
type input "24"
type input "$0.00"
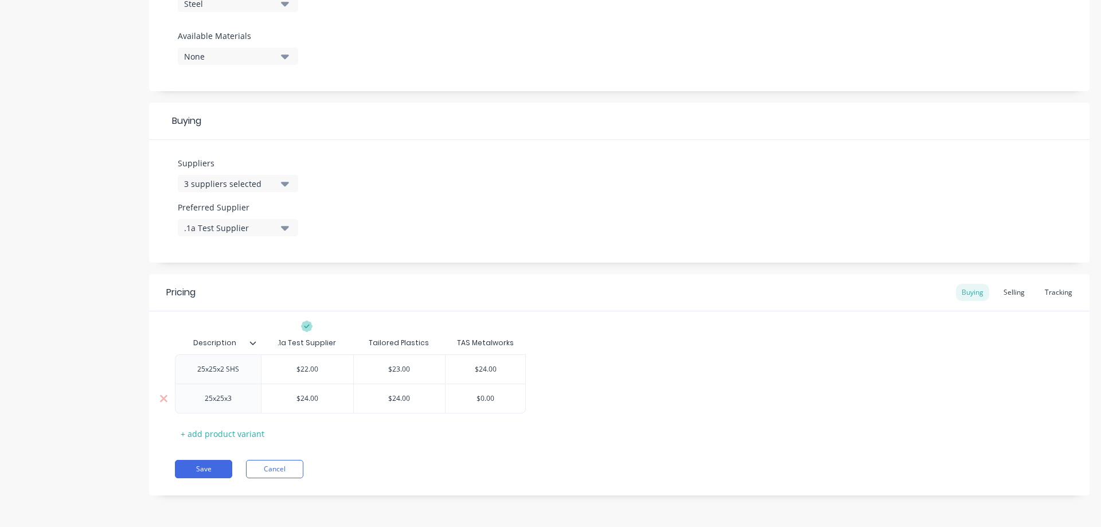
drag, startPoint x: 504, startPoint y: 399, endPoint x: 464, endPoint y: 400, distance: 39.6
click at [464, 400] on input "$0.00" at bounding box center [486, 398] width 80 height 10
type textarea "x"
type input "2"
type textarea "x"
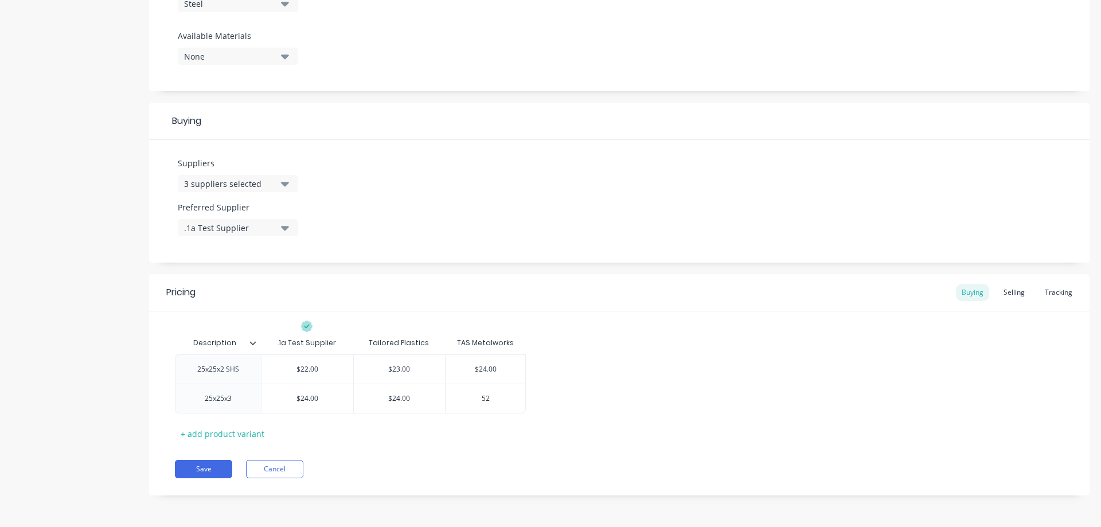
drag, startPoint x: 464, startPoint y: 400, endPoint x: 423, endPoint y: 443, distance: 59.2
click at [446, 404] on input "52" at bounding box center [486, 398] width 80 height 10
type input "52"
click at [1066, 293] on div "Tracking" at bounding box center [1058, 292] width 39 height 17
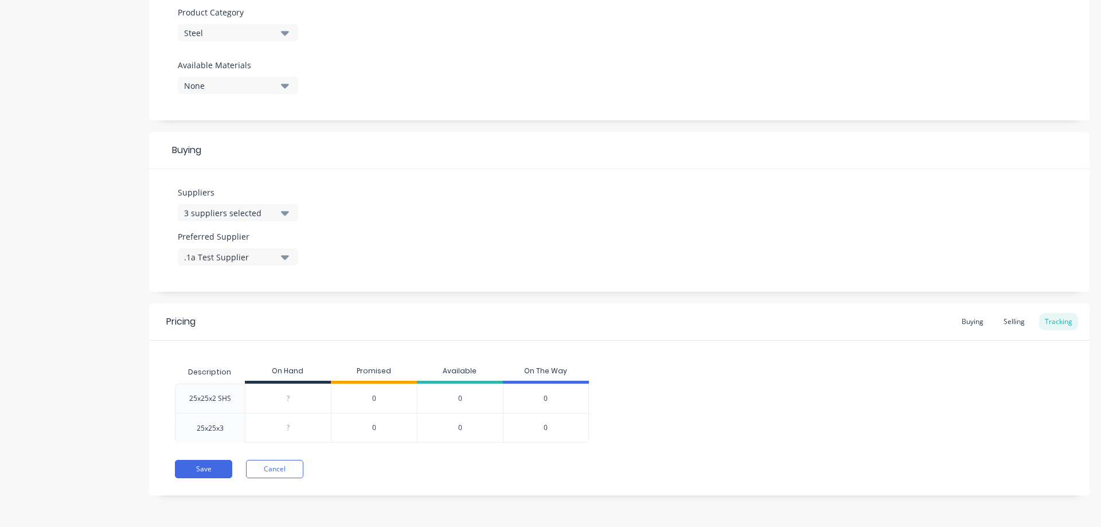
type input "0"
click at [297, 400] on input "0" at bounding box center [287, 398] width 85 height 10
click at [294, 435] on div "?" at bounding box center [287, 428] width 85 height 29
type input "0"
drag, startPoint x: 299, startPoint y: 401, endPoint x: 279, endPoint y: 401, distance: 19.5
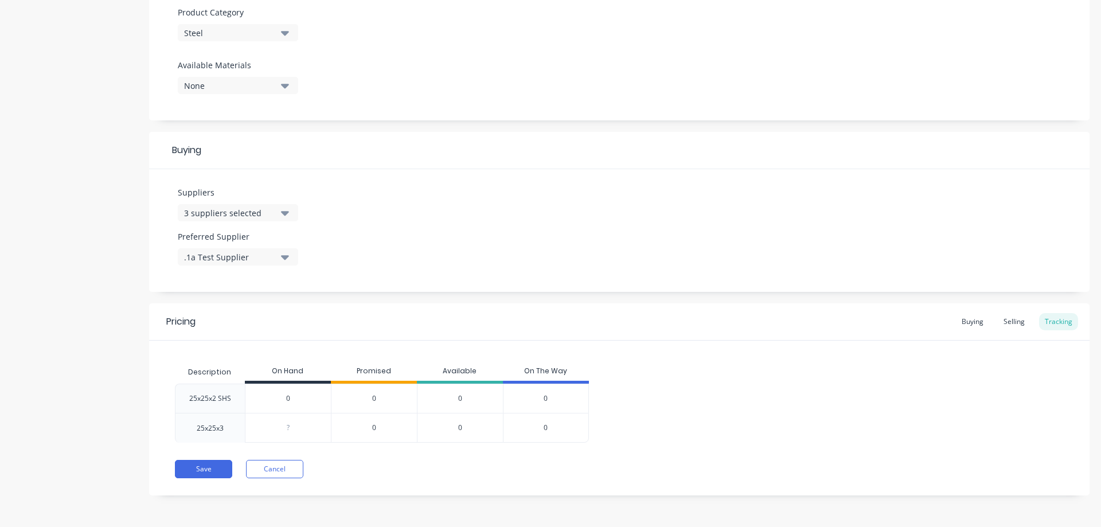
click at [279, 401] on input "0" at bounding box center [287, 398] width 85 height 10
drag, startPoint x: 302, startPoint y: 426, endPoint x: 279, endPoint y: 427, distance: 23.0
click at [279, 427] on input "0" at bounding box center [287, 428] width 85 height 10
drag, startPoint x: 660, startPoint y: 389, endPoint x: 683, endPoint y: 388, distance: 23.0
click at [660, 389] on div "25x25x2 SHS ? 0 0 0 0 25x25x3 ? 0 0 0 0" at bounding box center [619, 413] width 889 height 59
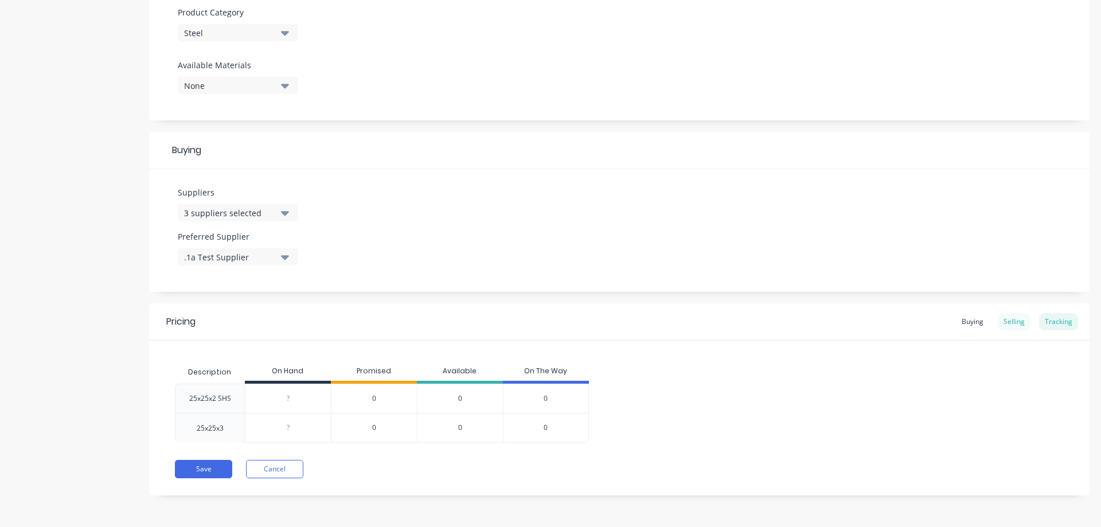
click at [1015, 319] on div "Selling" at bounding box center [1014, 321] width 33 height 17
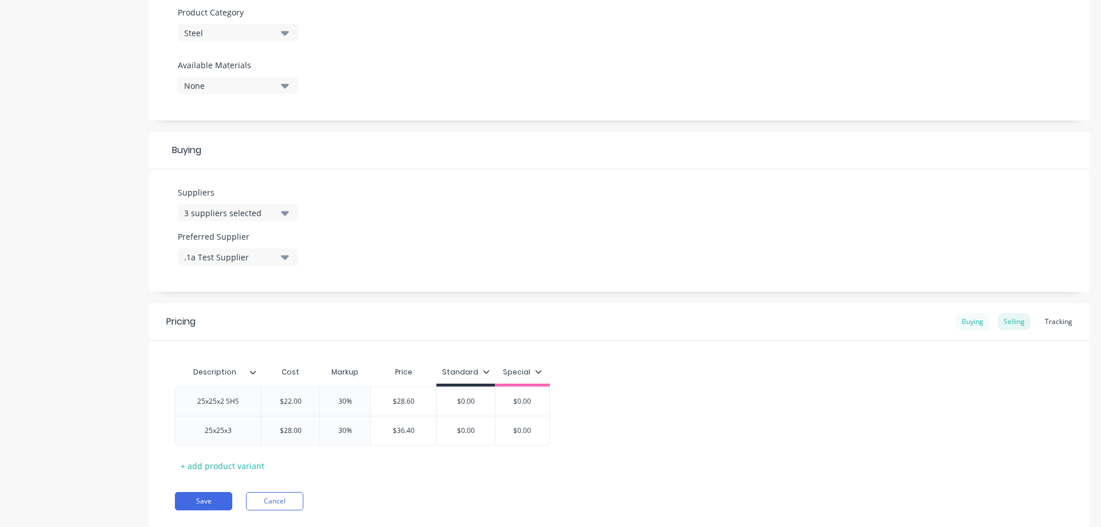
click at [980, 322] on div "Buying" at bounding box center [972, 321] width 33 height 17
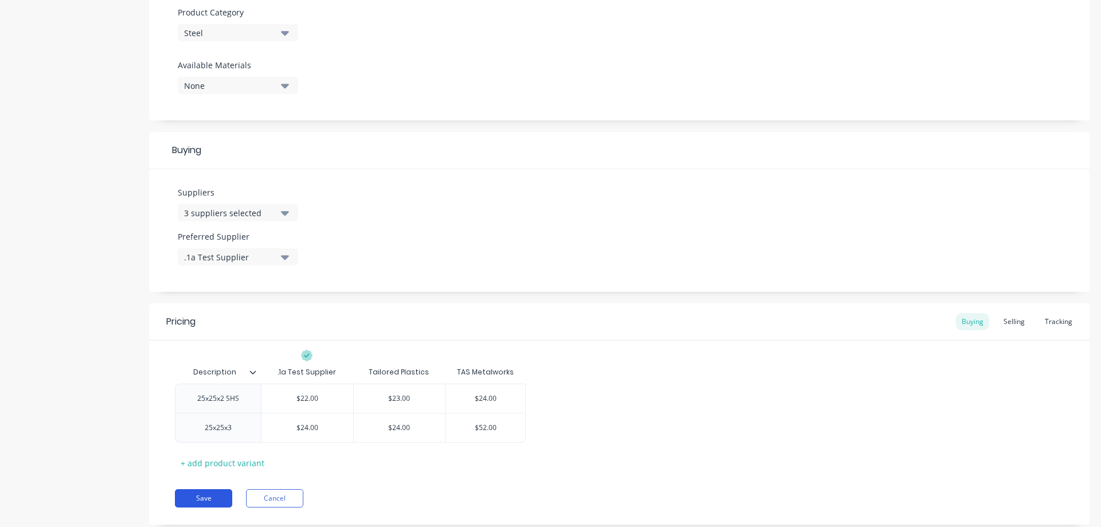
click at [220, 496] on button "Save" at bounding box center [203, 498] width 57 height 18
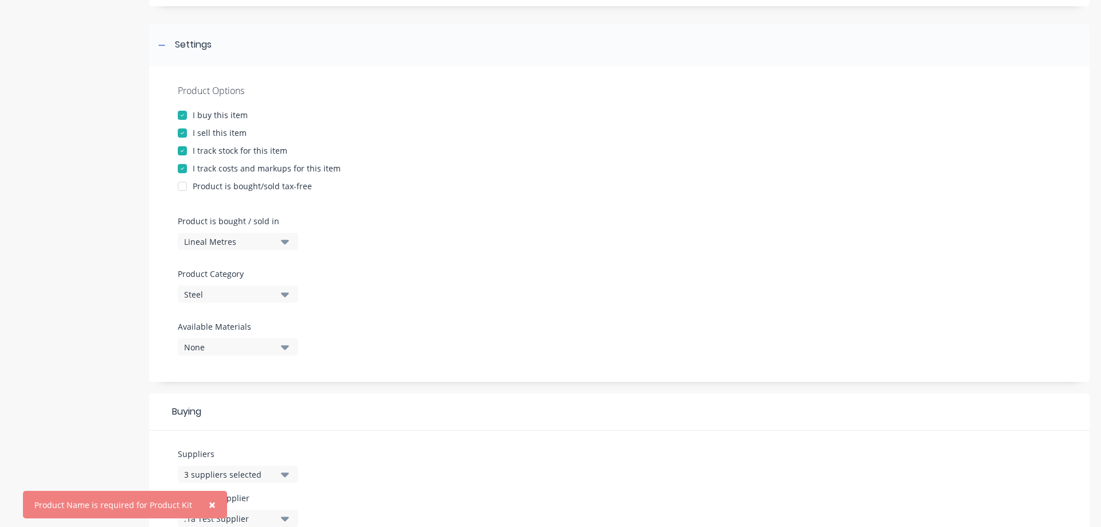
scroll to position [0, 0]
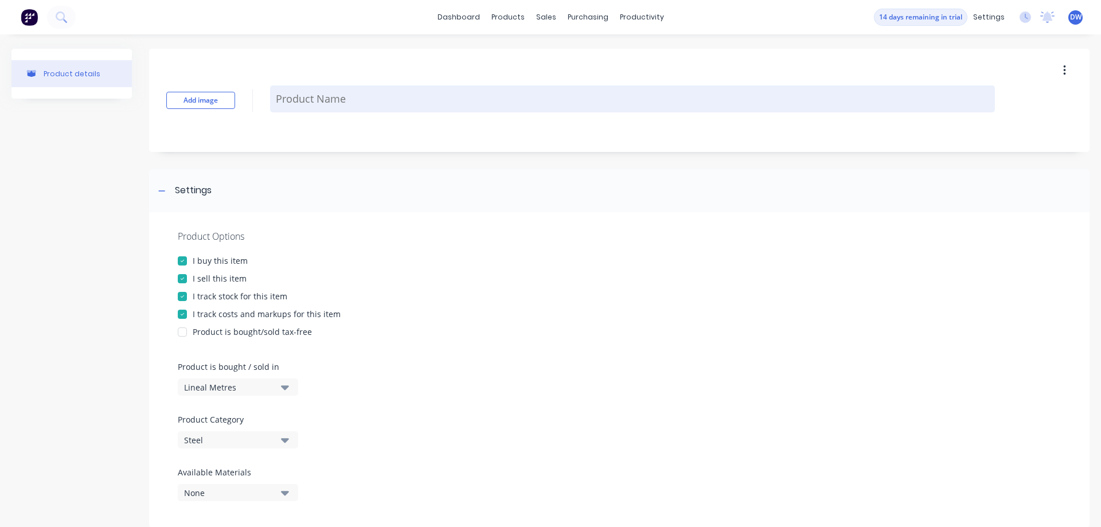
click at [328, 106] on textarea at bounding box center [632, 98] width 725 height 27
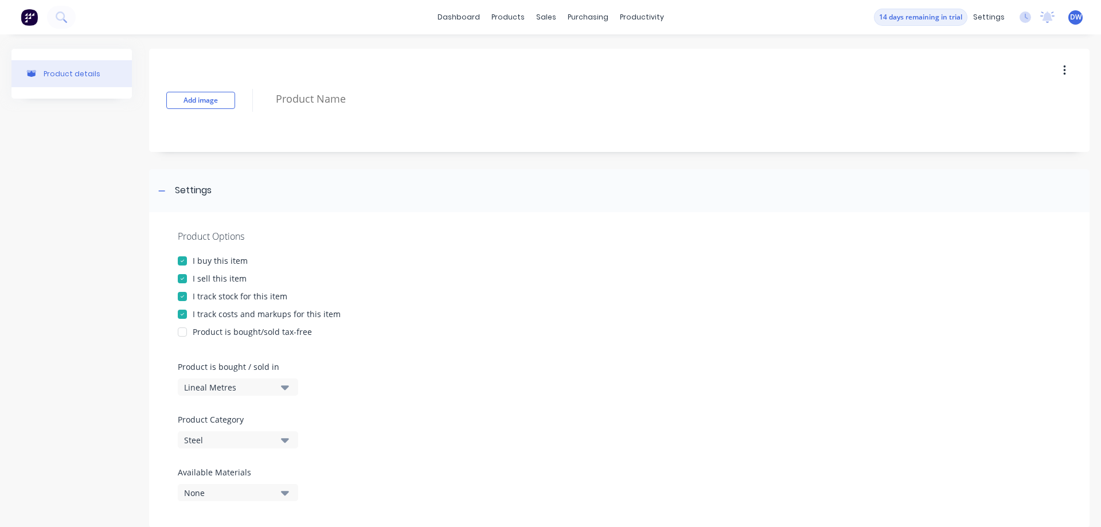
type textarea "x"
type textarea "S"
type textarea "x"
type textarea "SH"
type textarea "x"
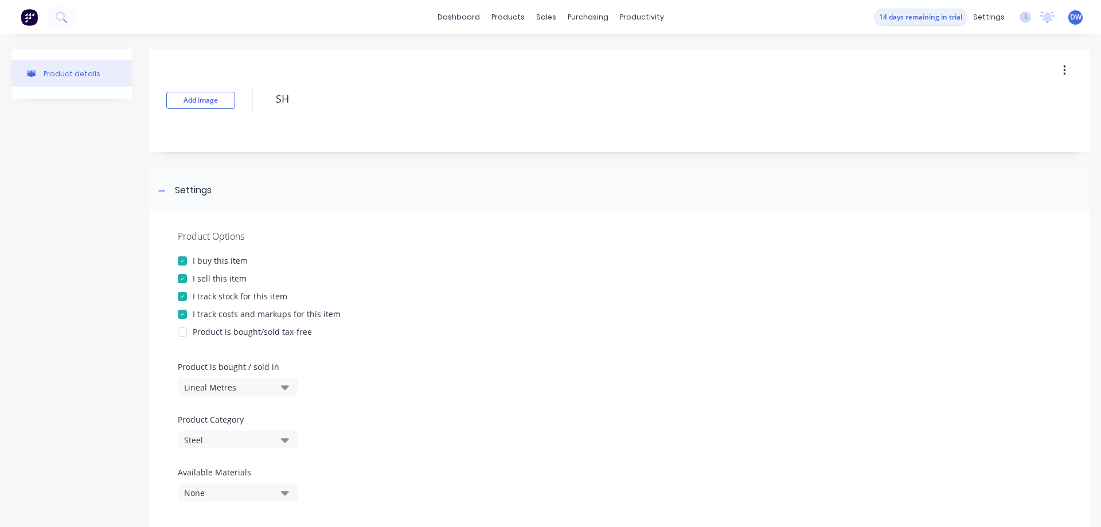
type textarea "SHS"
type textarea "x"
type textarea "SHS"
type textarea "x"
type textarea "SHS s"
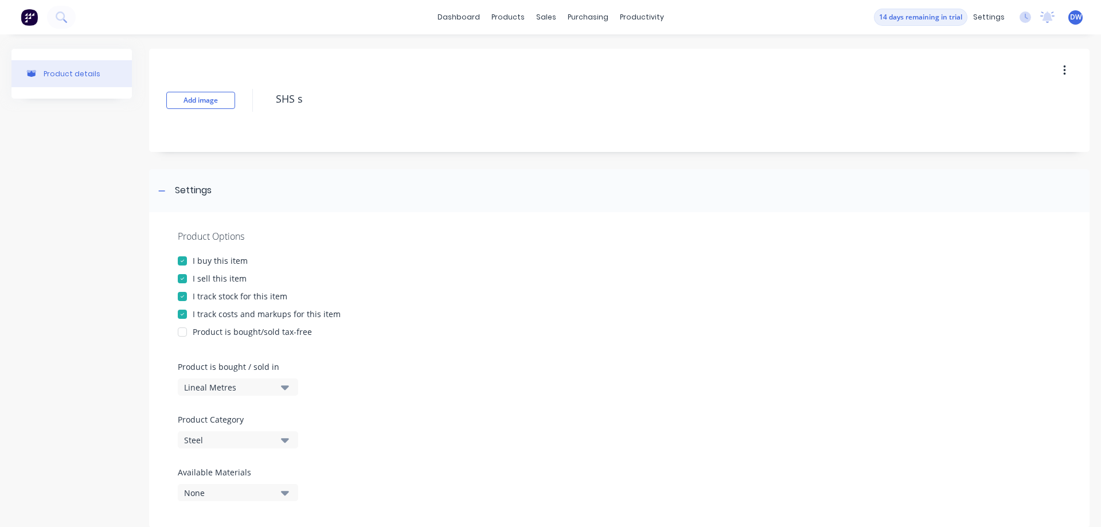
type textarea "x"
type textarea "SHS st"
type textarea "x"
type textarea "SHS ste"
type textarea "x"
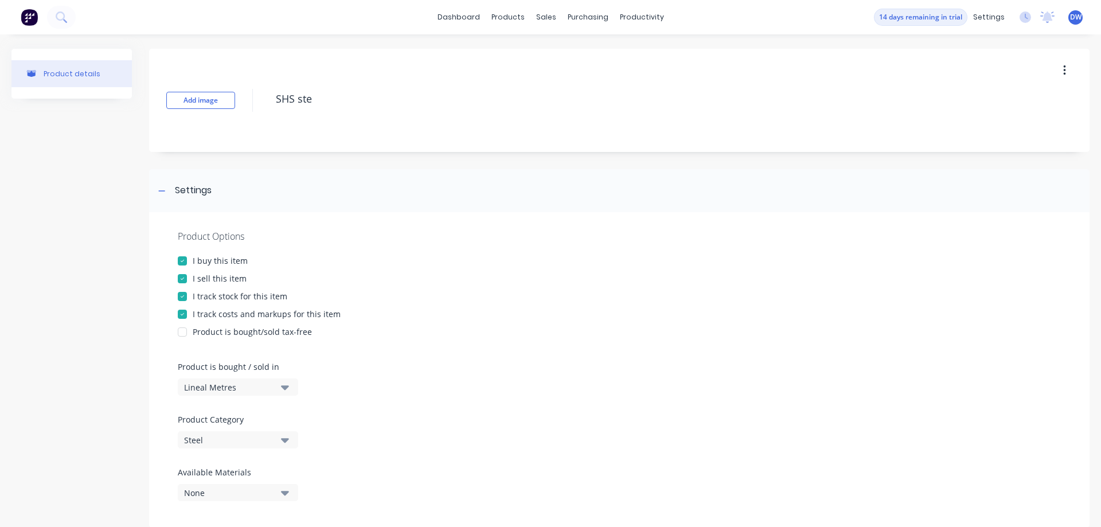
type textarea "SHS stee"
type textarea "x"
type textarea "SHS steel"
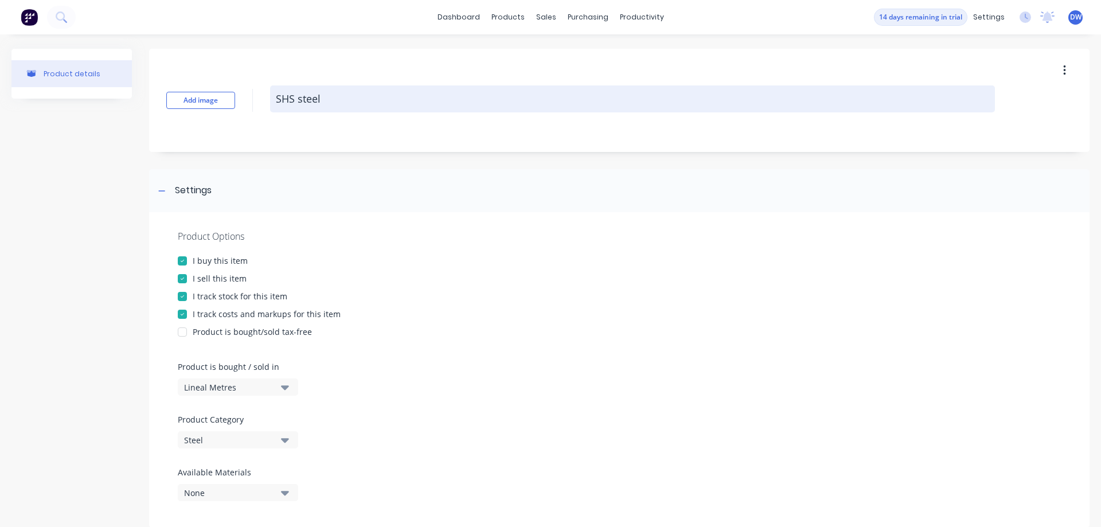
click at [275, 100] on textarea "SHS steel" at bounding box center [632, 98] width 725 height 27
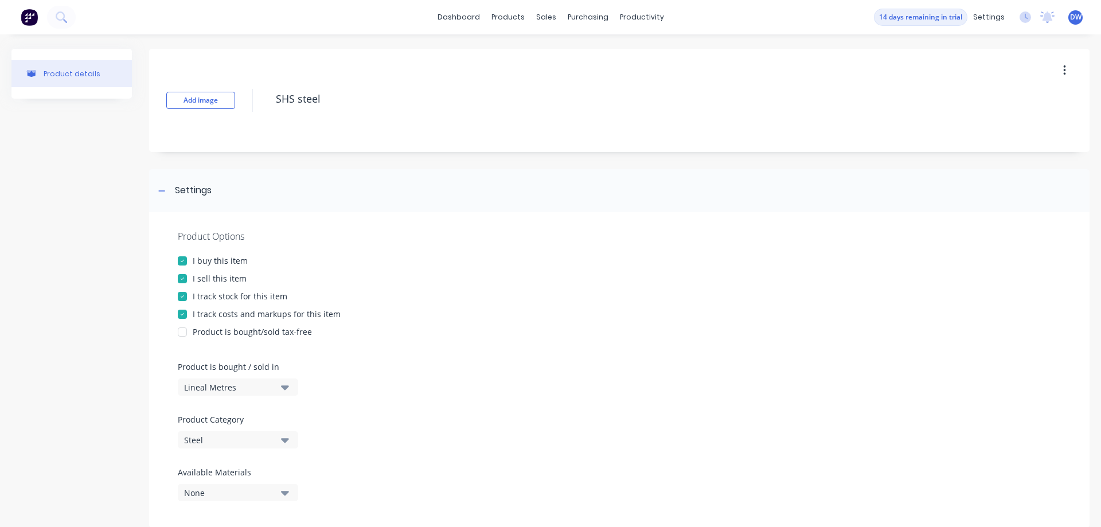
type textarea "x"
type textarea "2SHS steel"
type textarea "x"
type textarea "25SHS steel"
type textarea "x"
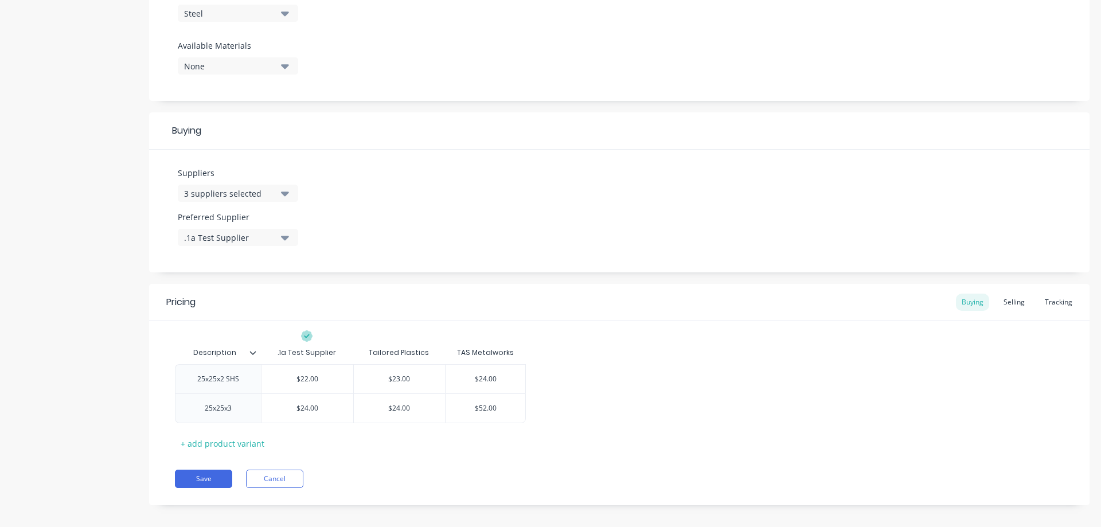
scroll to position [436, 0]
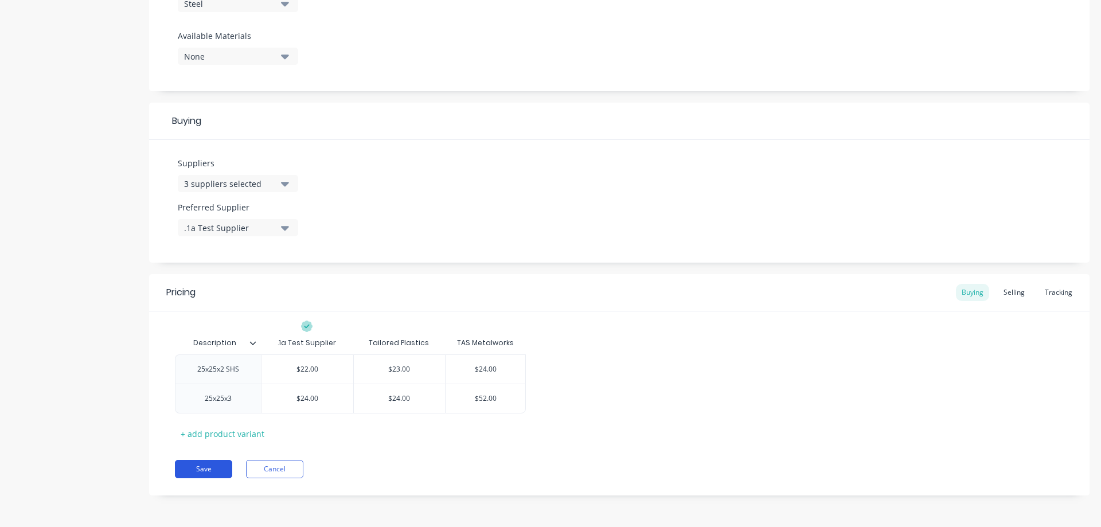
type textarea "25 SHS steel"
type textarea "x"
type textarea "25 SHS steel"
click at [210, 465] on button "Save" at bounding box center [203, 469] width 57 height 18
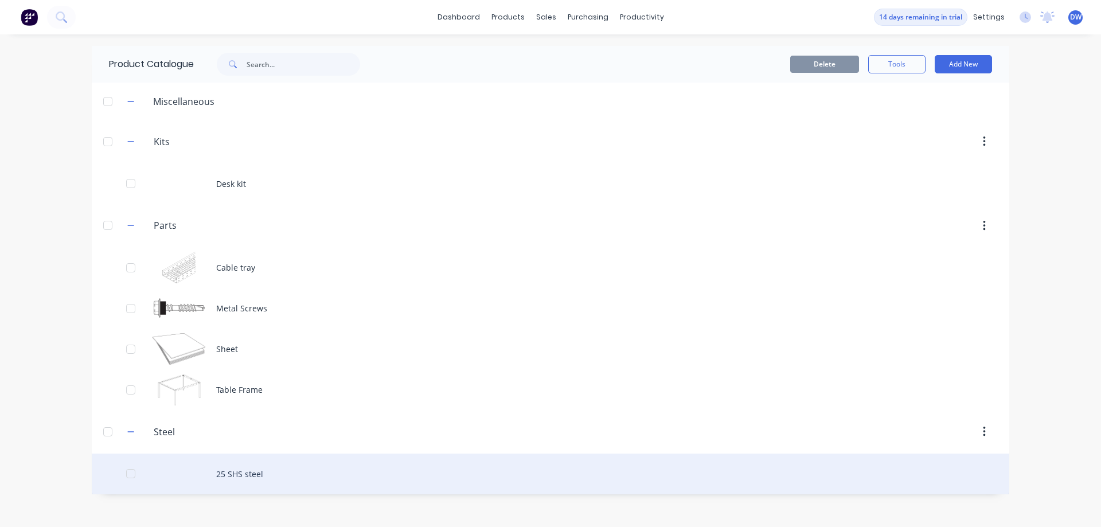
click at [230, 473] on div "25 SHS steel" at bounding box center [551, 474] width 918 height 41
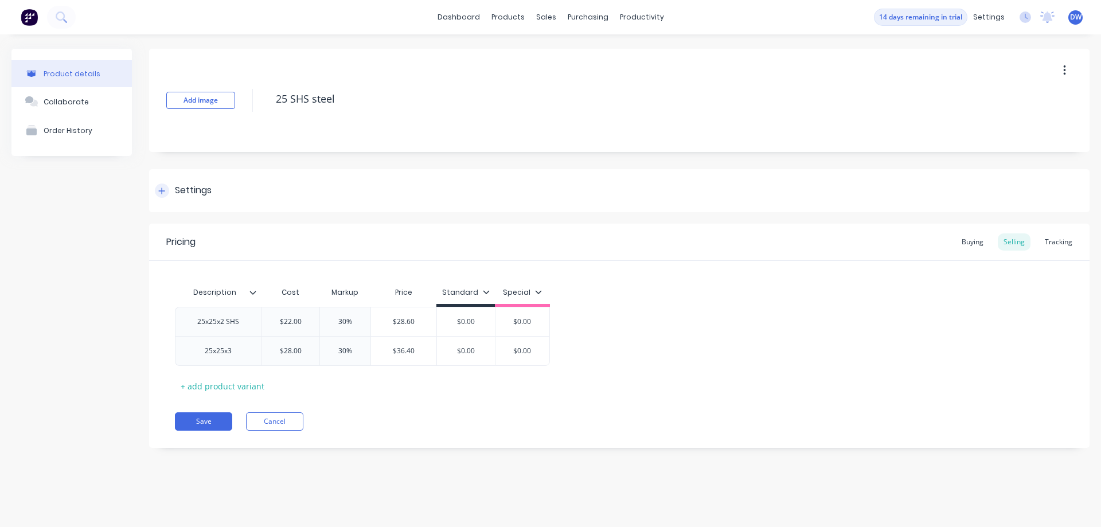
click at [162, 193] on icon at bounding box center [161, 191] width 7 height 8
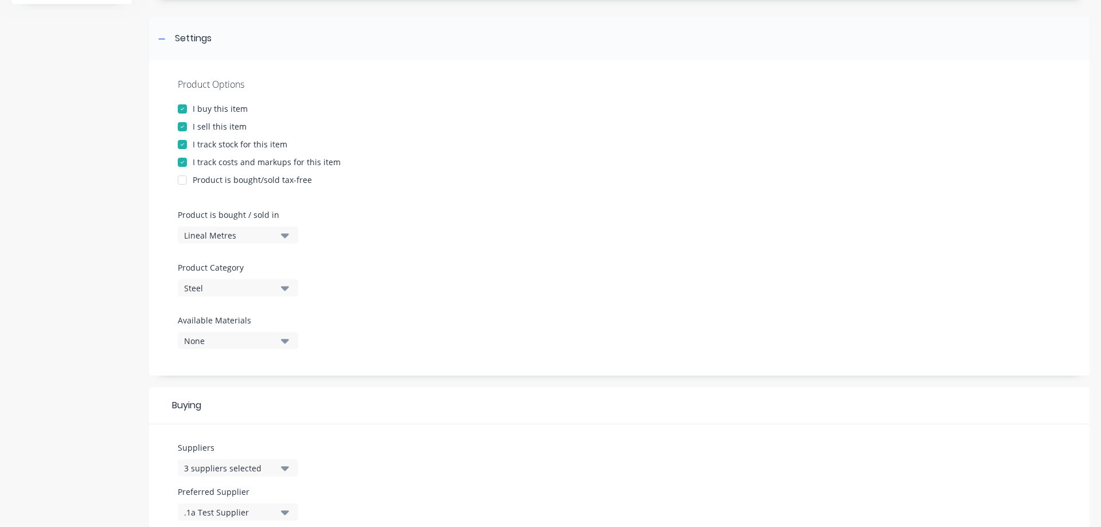
scroll to position [196, 0]
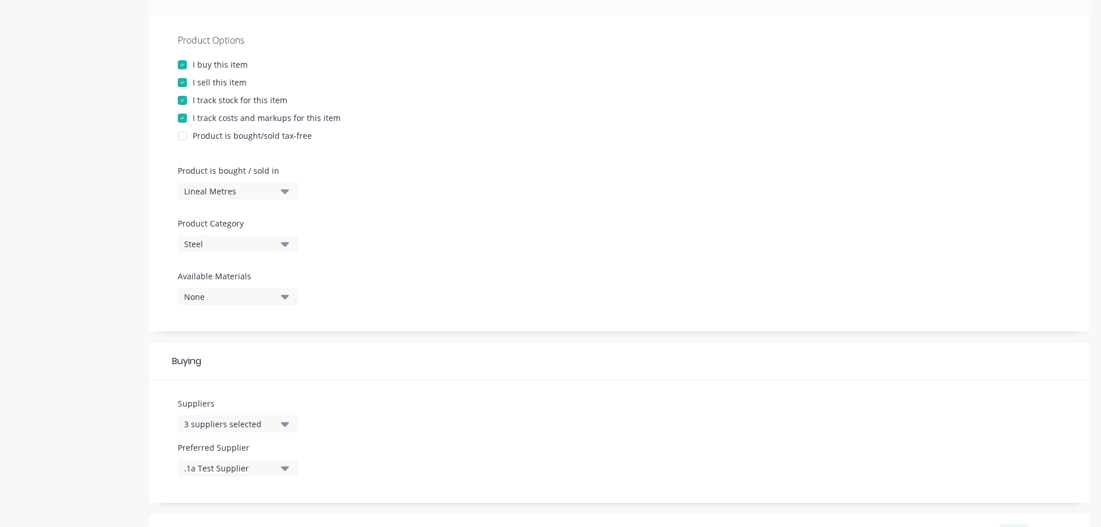
click at [280, 192] on button "Lineal Metres" at bounding box center [238, 190] width 120 height 17
click at [262, 217] on div "Basic Quantities" at bounding box center [264, 219] width 172 height 23
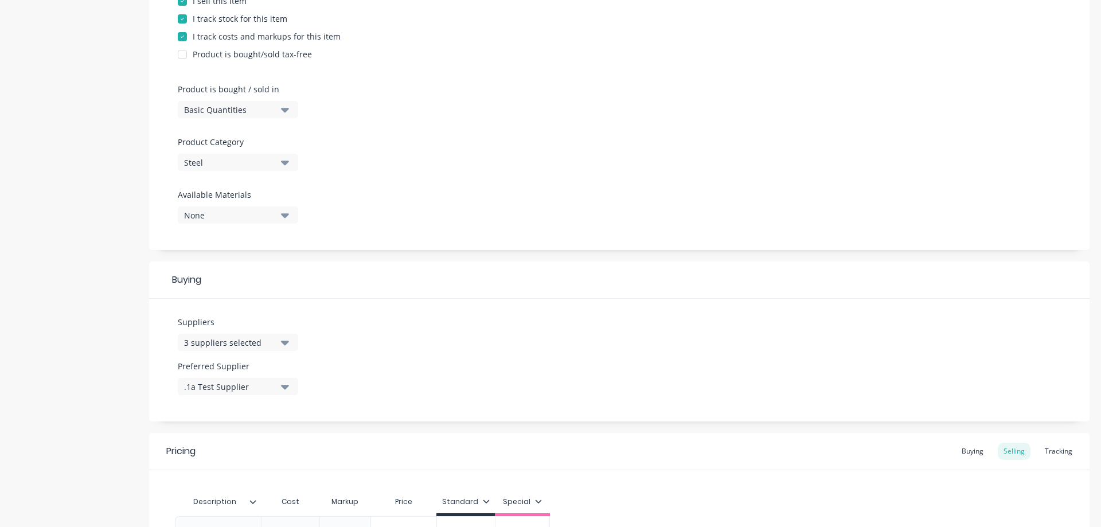
scroll to position [392, 0]
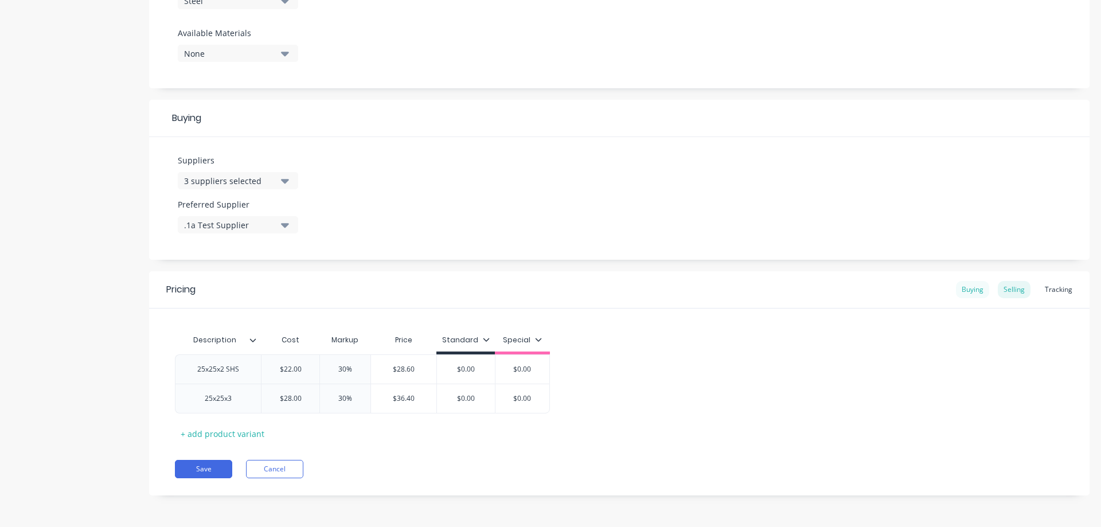
click at [977, 295] on div "Buying" at bounding box center [972, 289] width 33 height 17
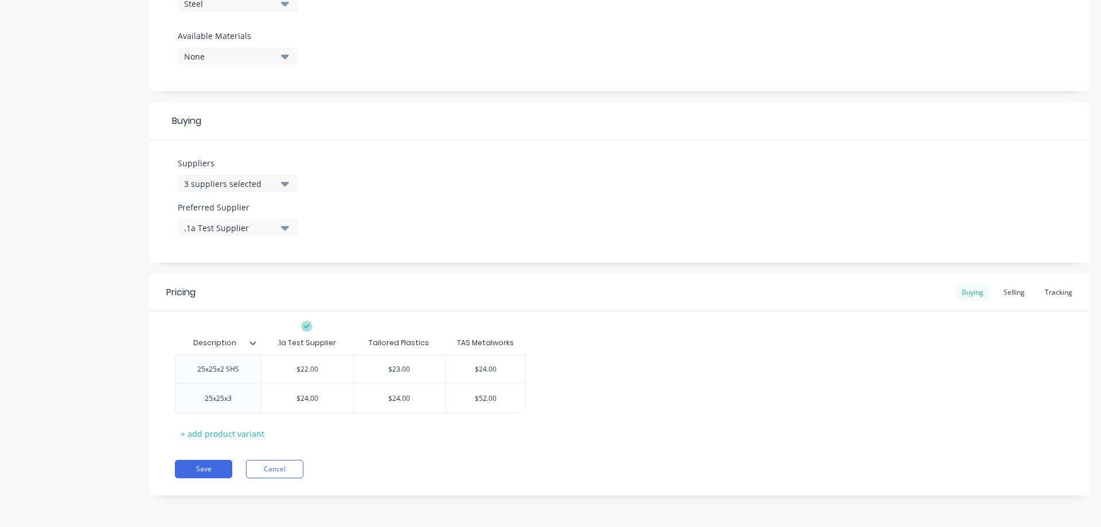
scroll to position [436, 0]
click at [1014, 293] on div "Selling" at bounding box center [1014, 292] width 33 height 17
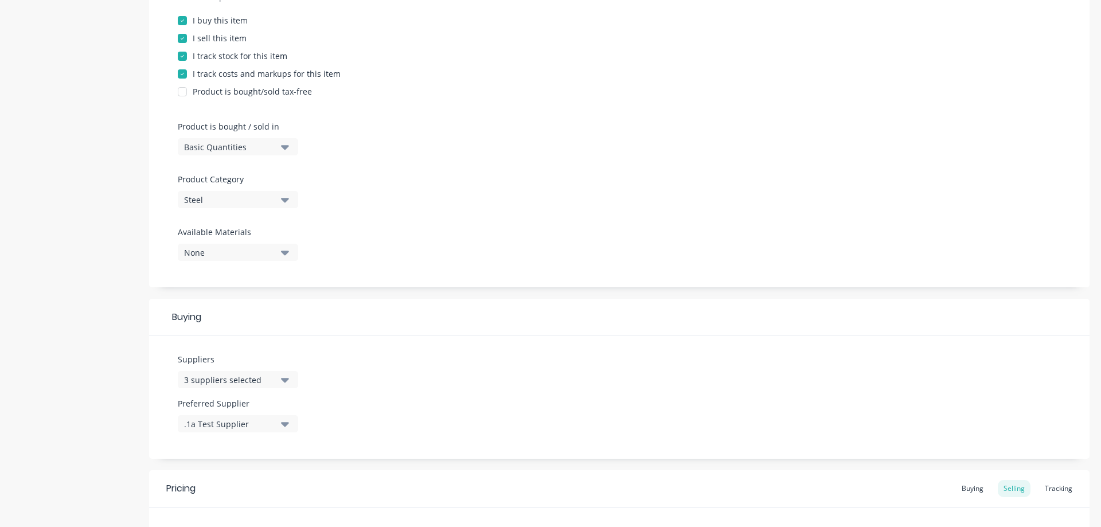
scroll to position [175, 0]
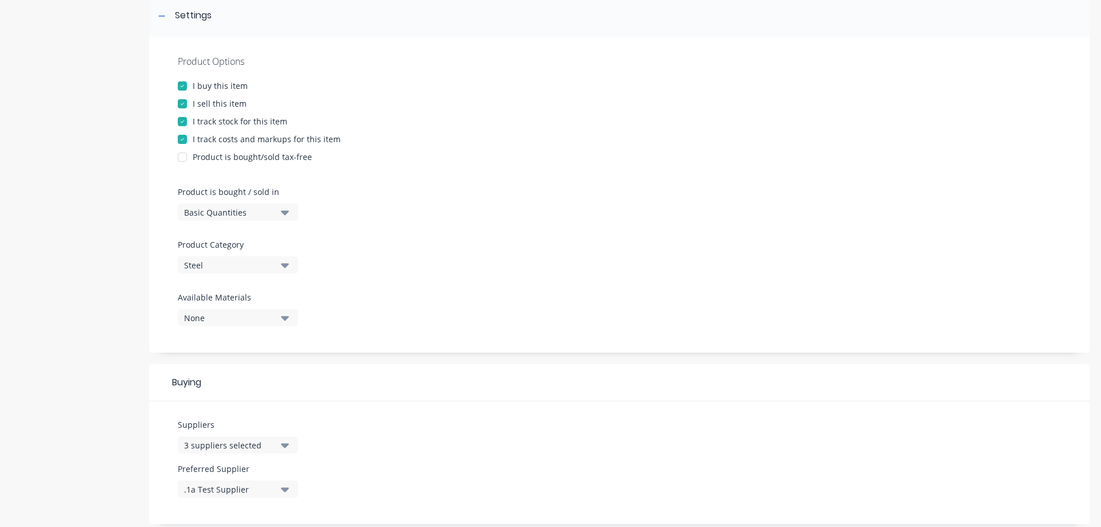
click at [276, 311] on button "None" at bounding box center [238, 317] width 120 height 17
click at [276, 315] on button "None" at bounding box center [238, 317] width 120 height 17
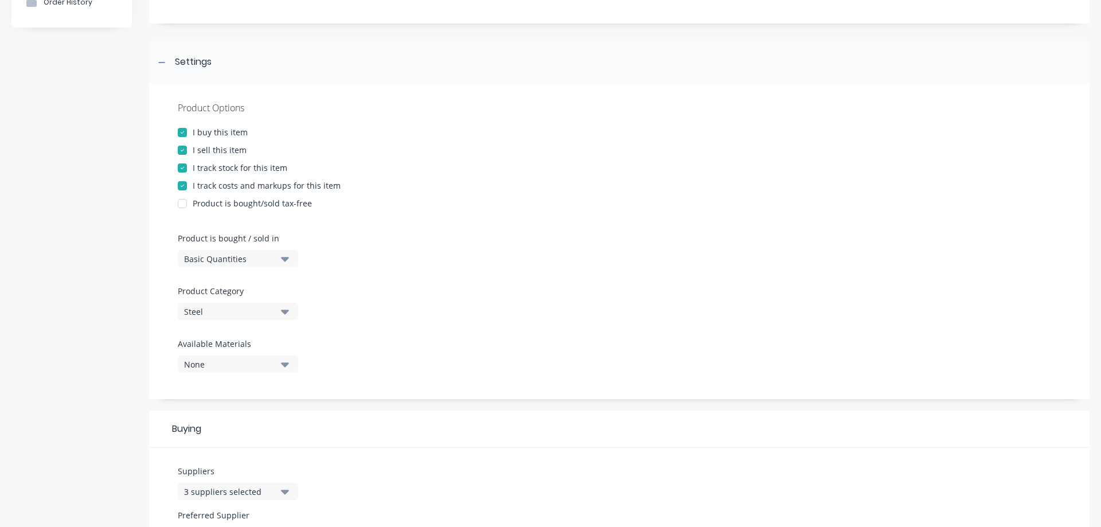
scroll to position [110, 0]
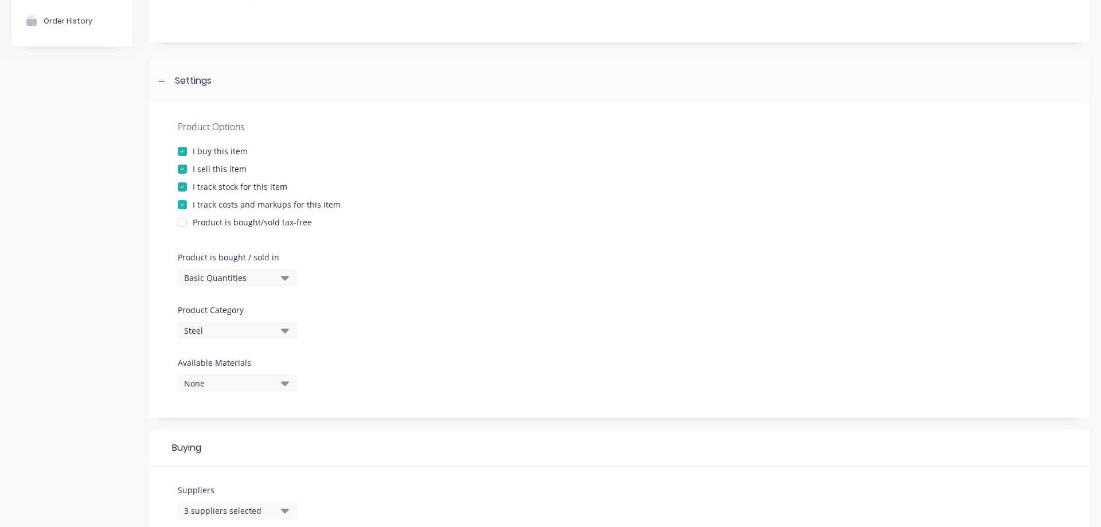
click at [289, 280] on button "Basic Quantities" at bounding box center [238, 277] width 120 height 17
click at [263, 355] on div "Custom Formula" at bounding box center [264, 352] width 172 height 23
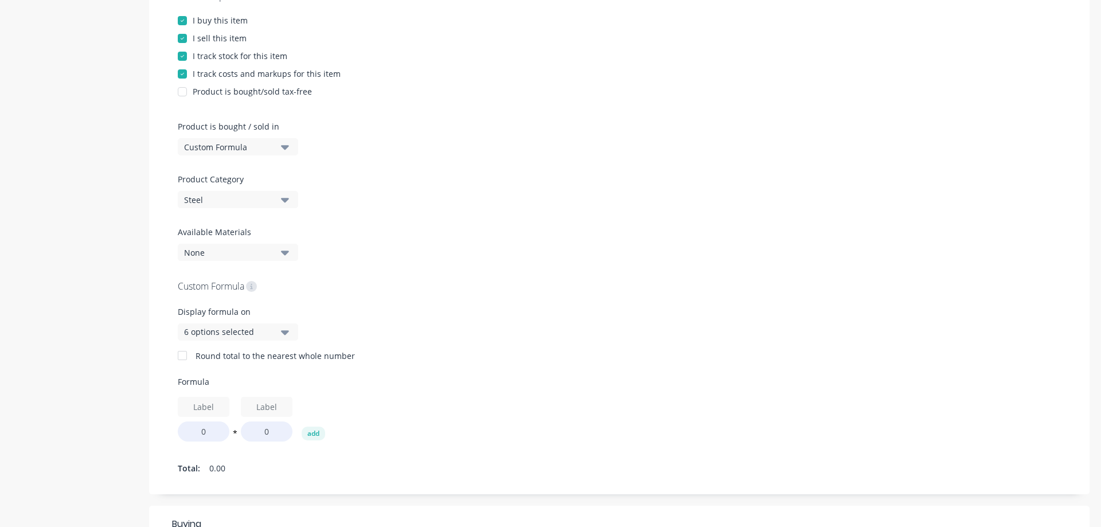
scroll to position [306, 0]
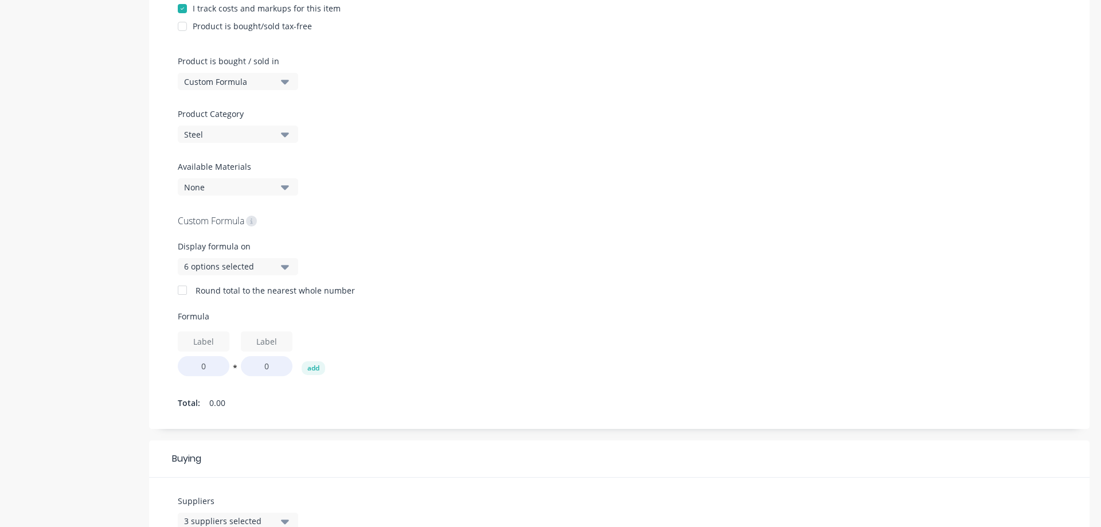
click at [283, 268] on icon "button" at bounding box center [285, 267] width 8 height 5
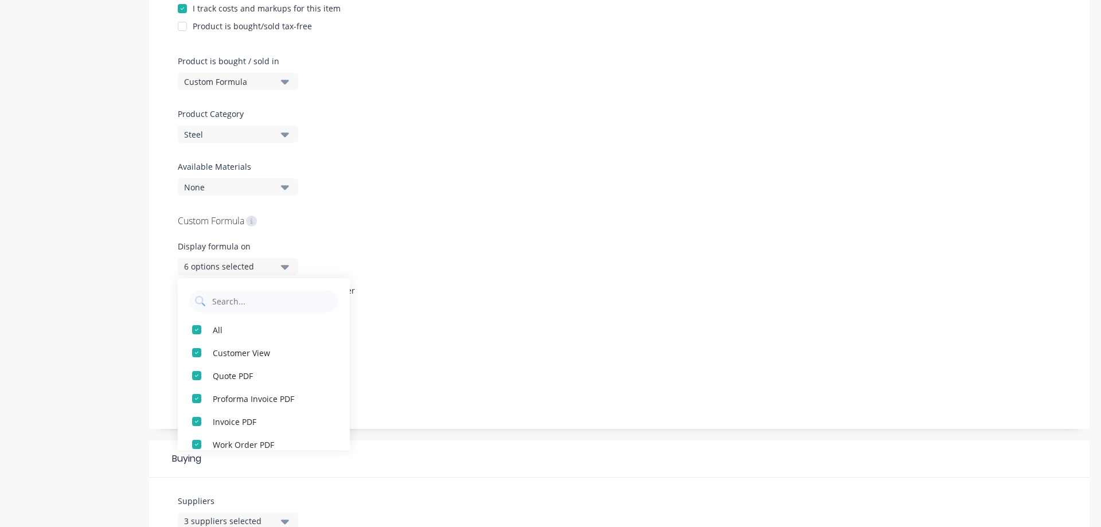
click at [283, 268] on icon "button" at bounding box center [285, 267] width 8 height 5
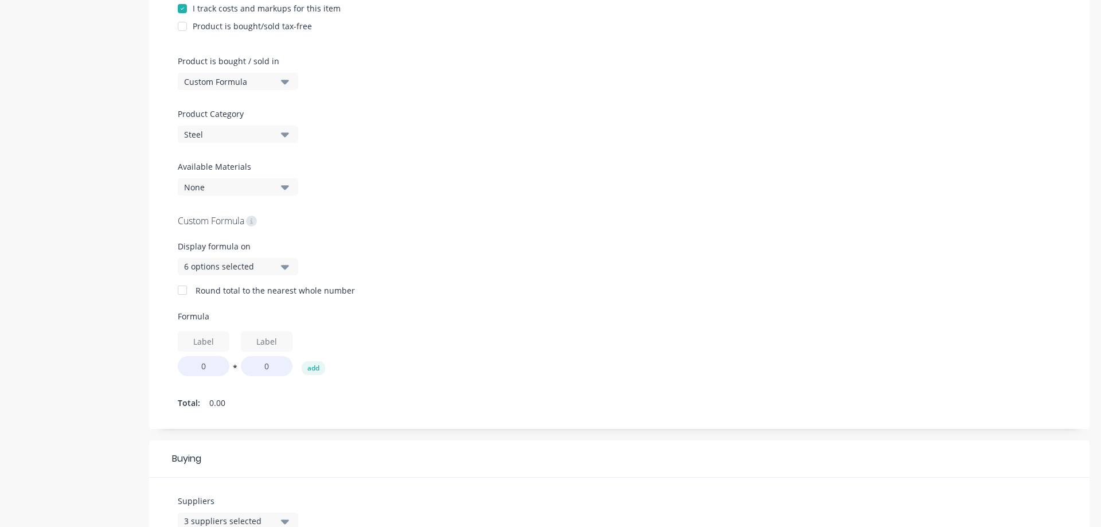
click at [371, 281] on div "Display formula on 6 options selected" at bounding box center [619, 262] width 883 height 44
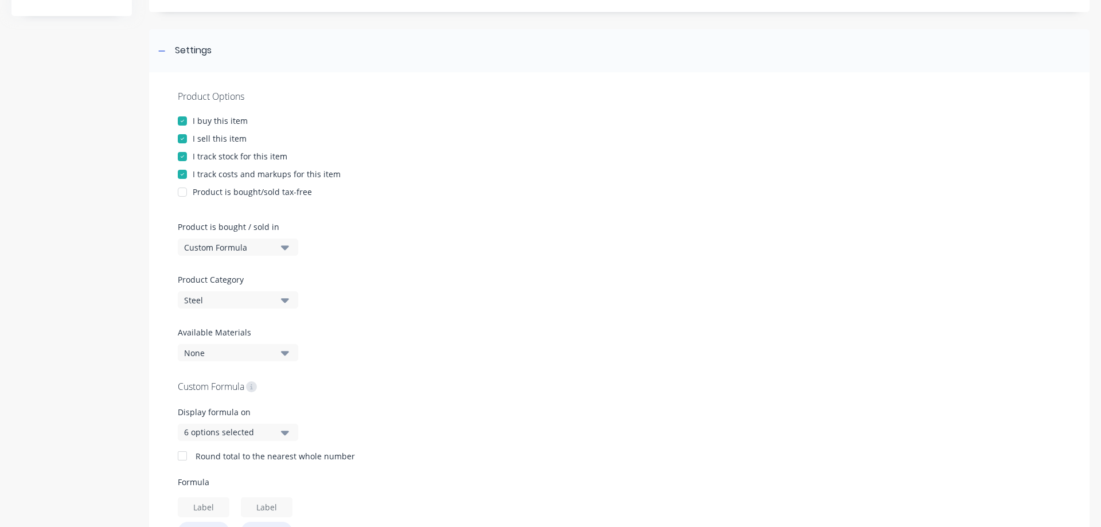
scroll to position [44, 0]
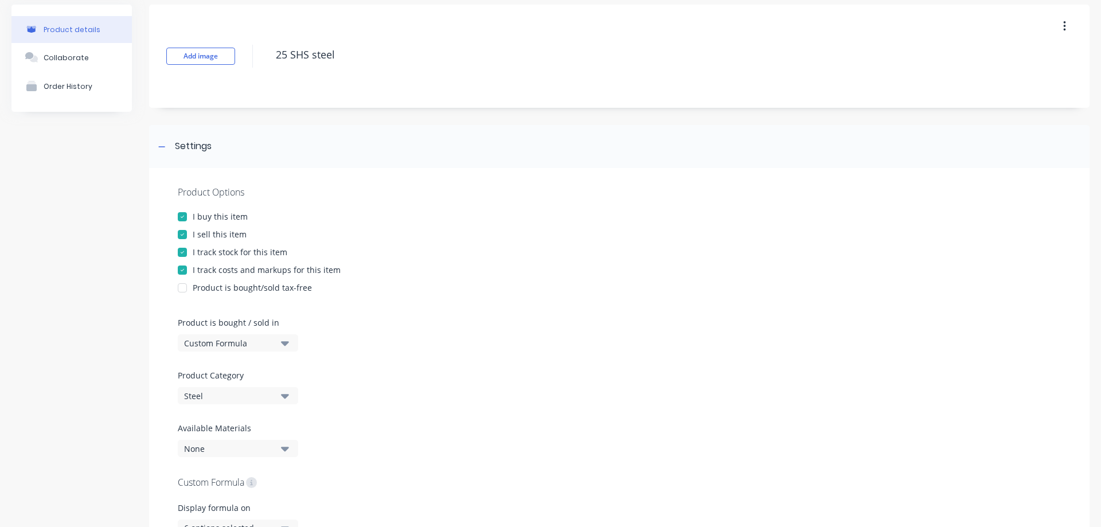
click at [276, 340] on button "Custom Formula" at bounding box center [238, 342] width 120 height 17
click at [230, 397] on div "Lineal Metres" at bounding box center [264, 394] width 172 height 23
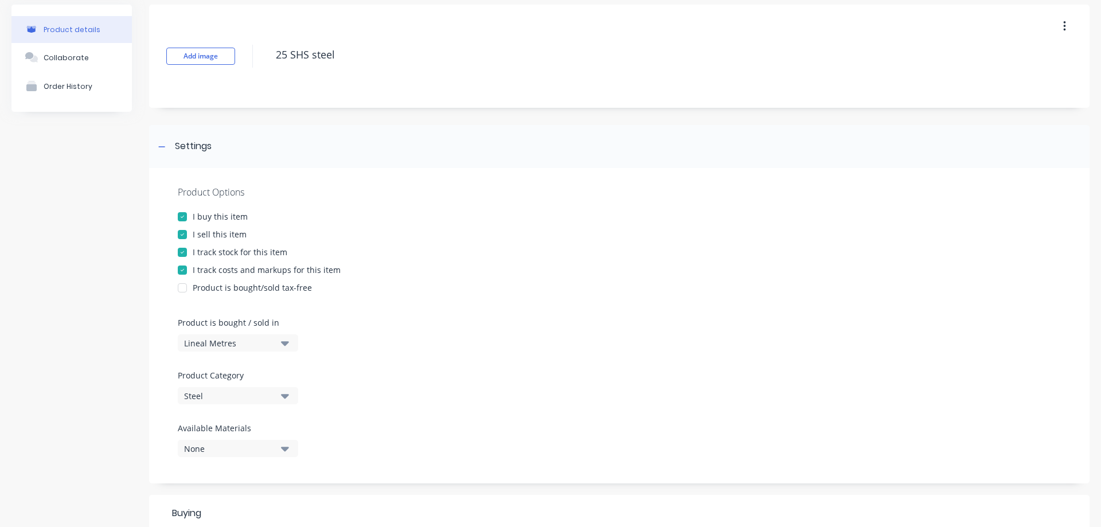
click at [443, 395] on div "Product Options I buy this item I sell this item I track stock for this item I …" at bounding box center [619, 325] width 941 height 315
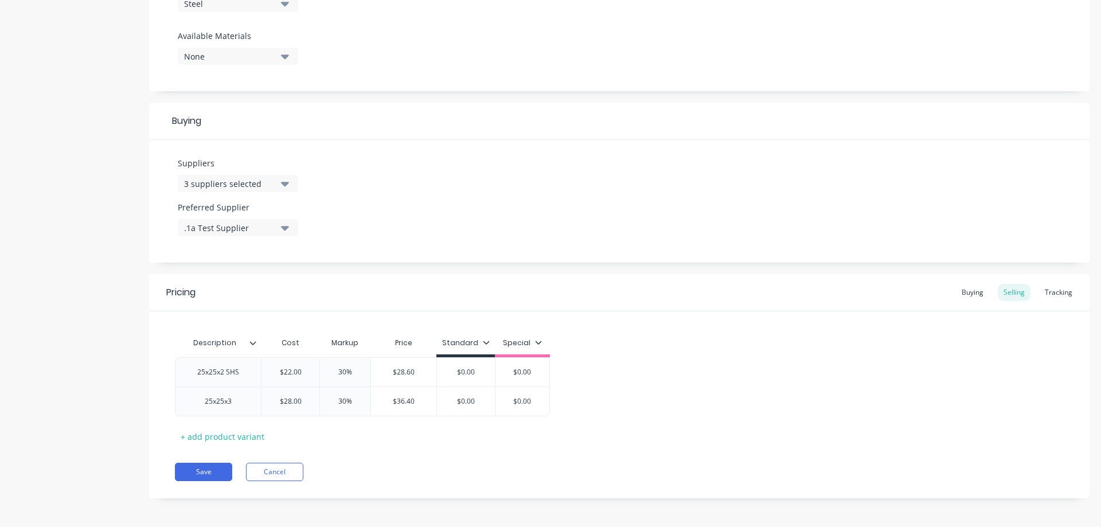
scroll to position [439, 0]
click at [206, 471] on button "Save" at bounding box center [203, 469] width 57 height 18
type textarea "x"
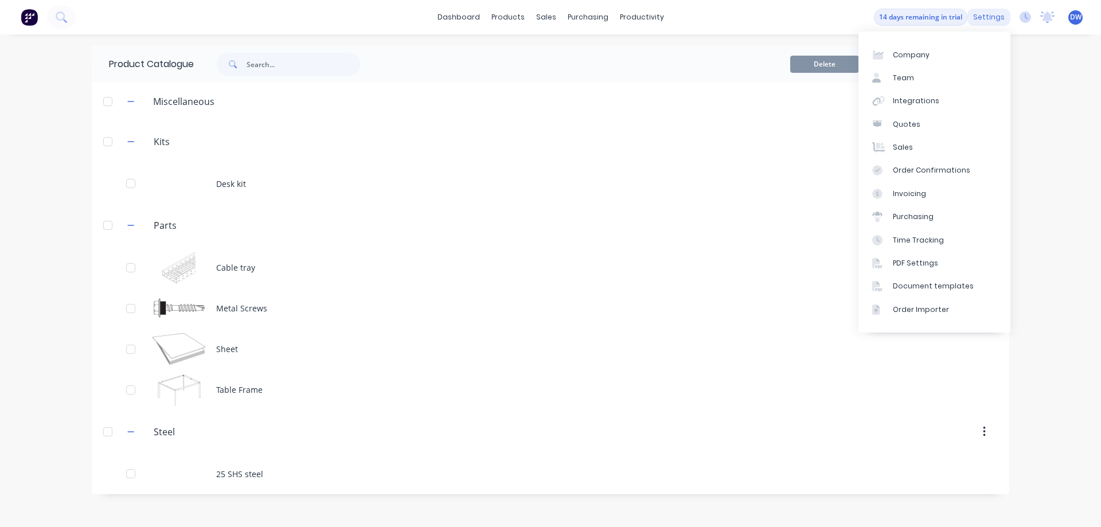
click at [1000, 17] on div "settings" at bounding box center [989, 17] width 43 height 17
click at [925, 48] on link "Company" at bounding box center [935, 54] width 152 height 23
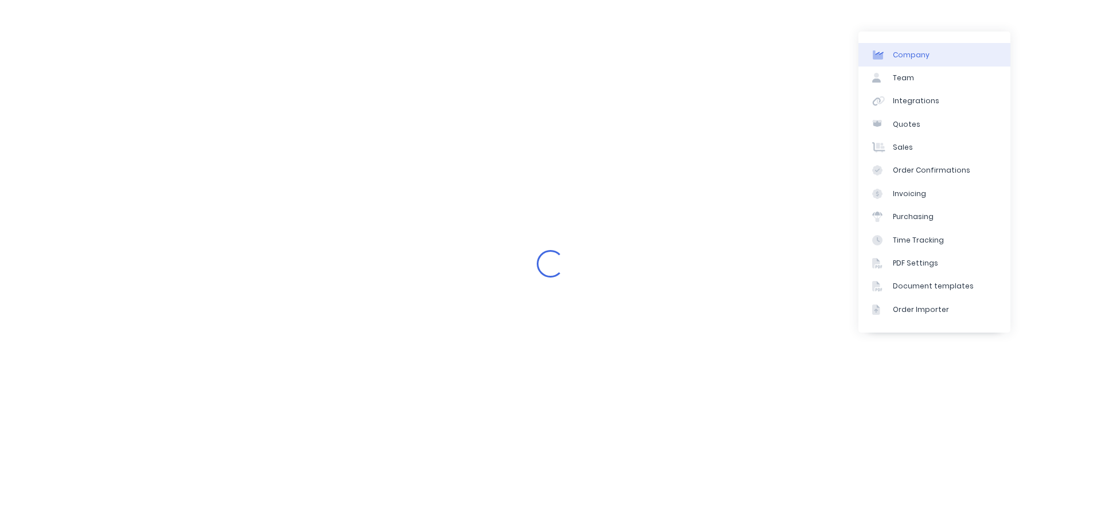
select select "AU"
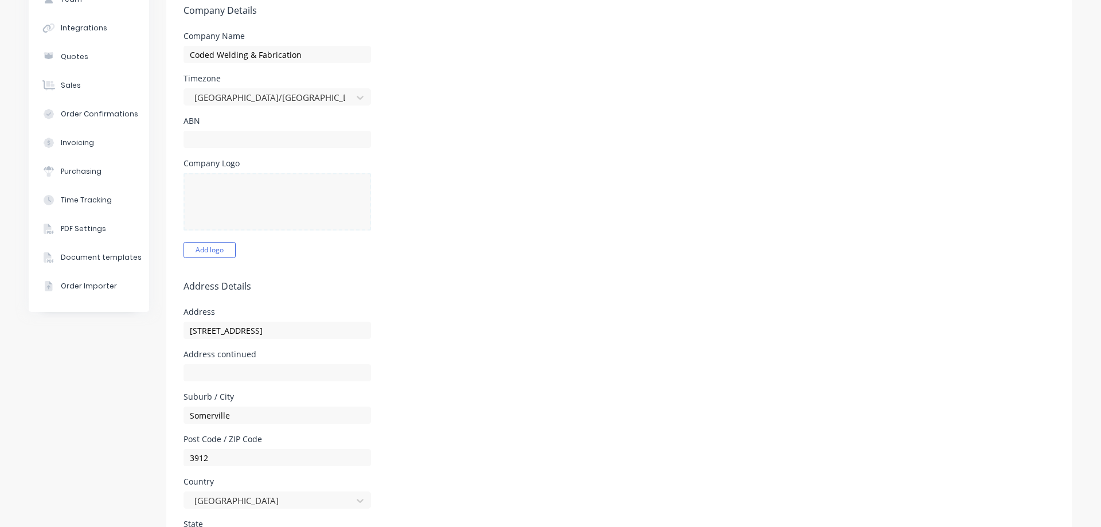
scroll to position [65, 0]
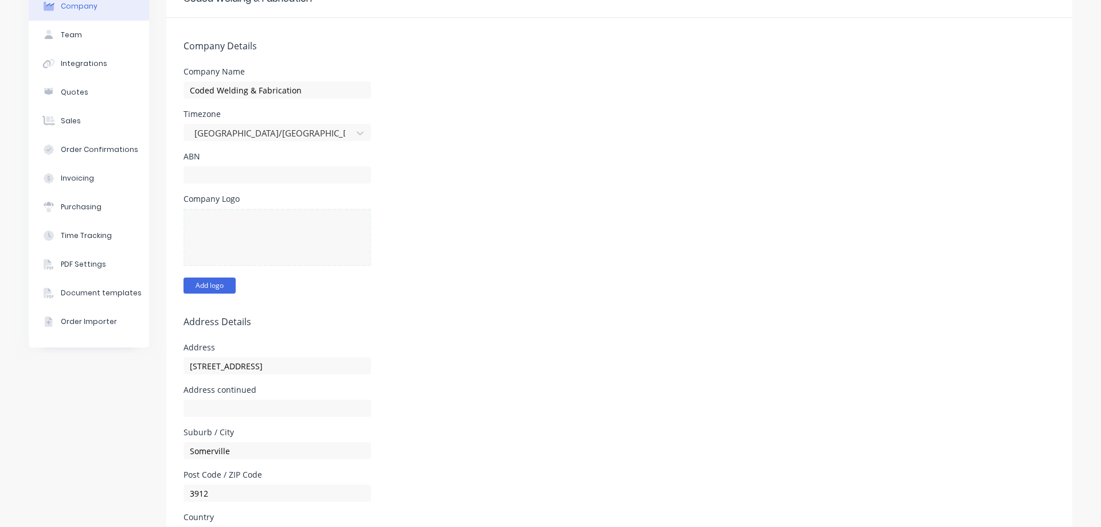
click at [224, 291] on button "Add logo" at bounding box center [210, 286] width 52 height 16
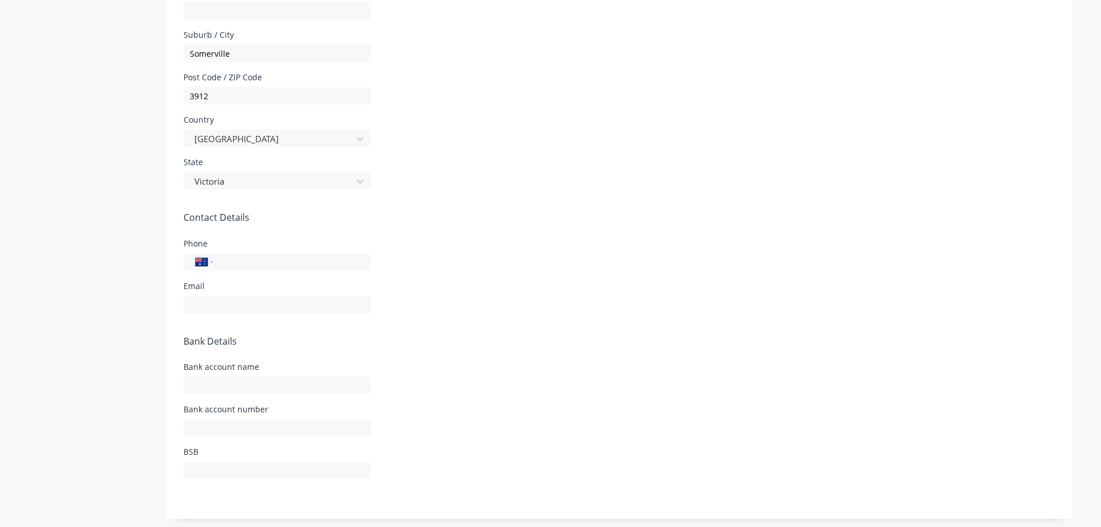
scroll to position [466, 0]
click at [291, 258] on input "tel" at bounding box center [290, 258] width 138 height 13
type input "0488 404 527"
click at [259, 297] on input "text" at bounding box center [278, 301] width 188 height 17
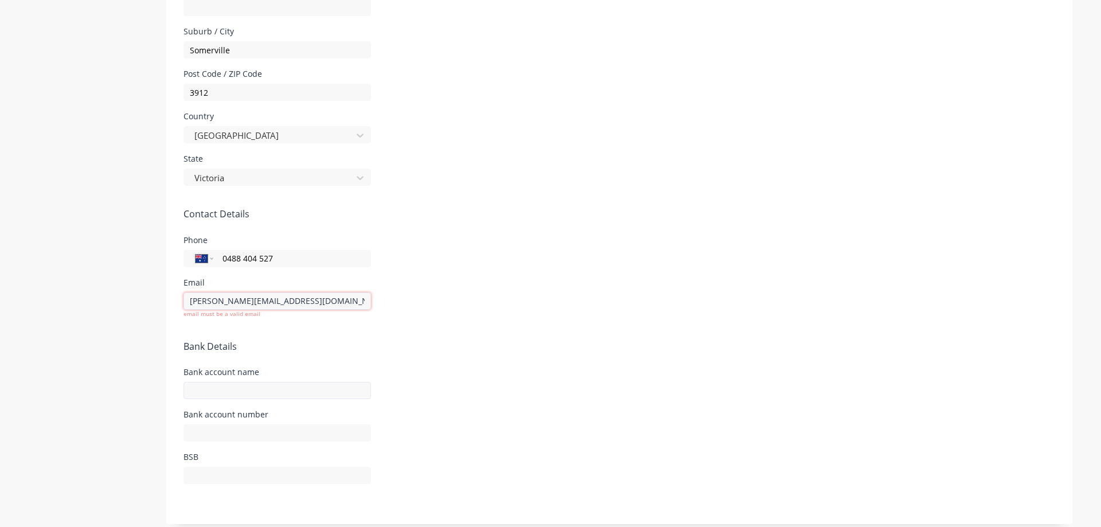
type input "[PERSON_NAME][EMAIL_ADDRESS][DOMAIN_NAME]"
click at [260, 386] on input "text" at bounding box center [278, 381] width 188 height 17
type input "NAB"
click at [275, 425] on input "text" at bounding box center [278, 424] width 188 height 17
type input "23456789876543"
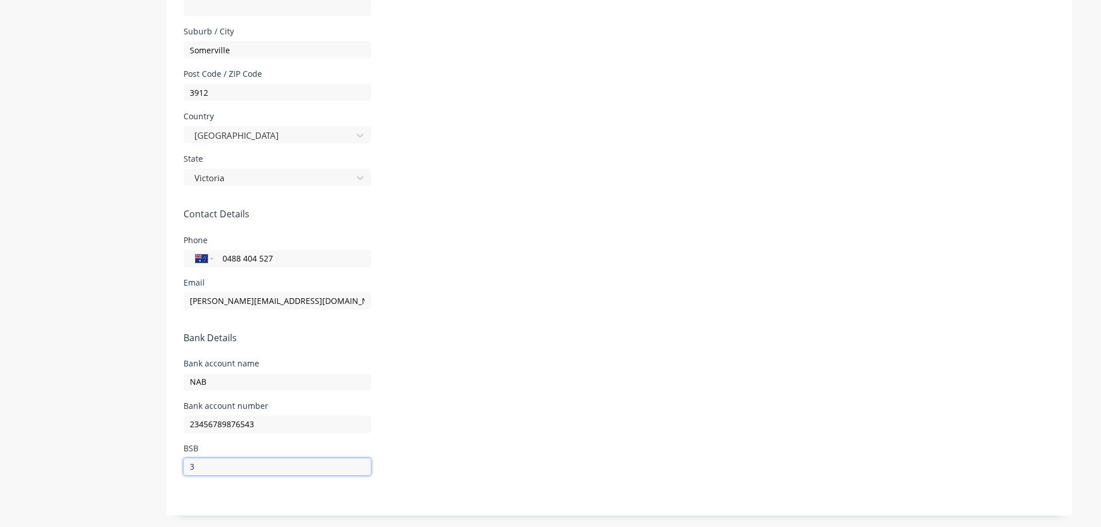
click at [243, 466] on input "3" at bounding box center [278, 466] width 188 height 17
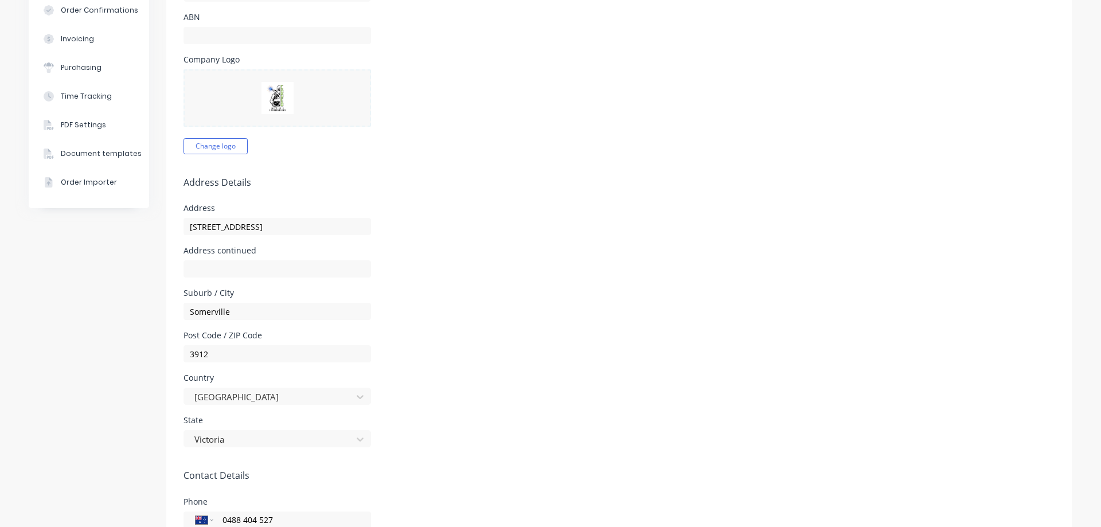
scroll to position [9, 0]
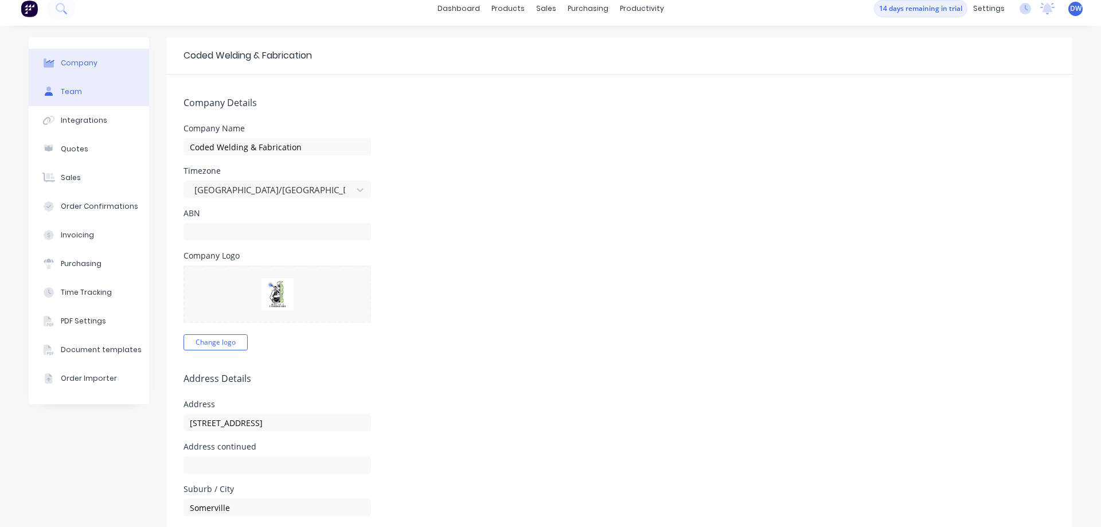
type input "34567654"
click at [80, 87] on button "Team" at bounding box center [89, 91] width 120 height 29
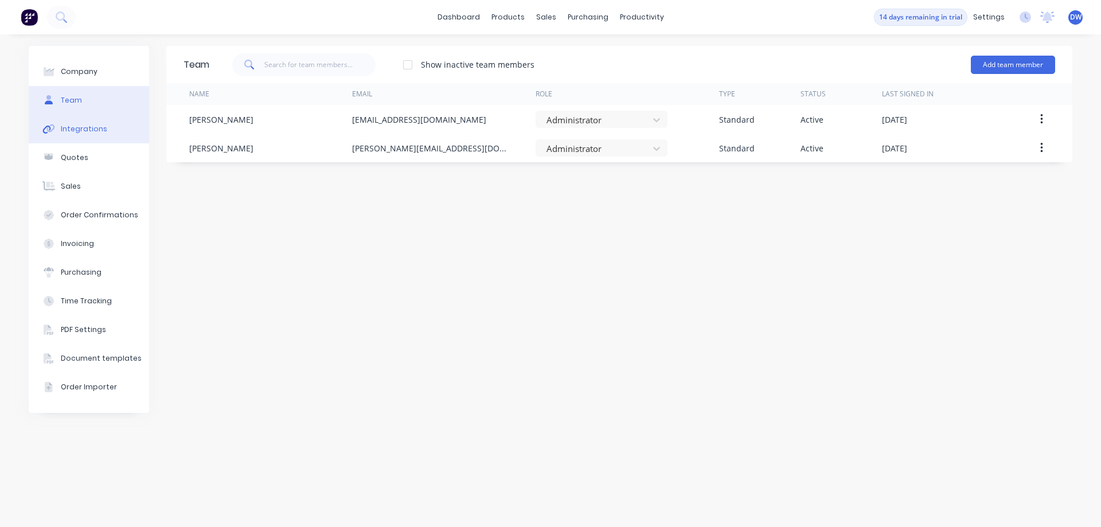
click at [73, 128] on div "Integrations" at bounding box center [84, 129] width 46 height 10
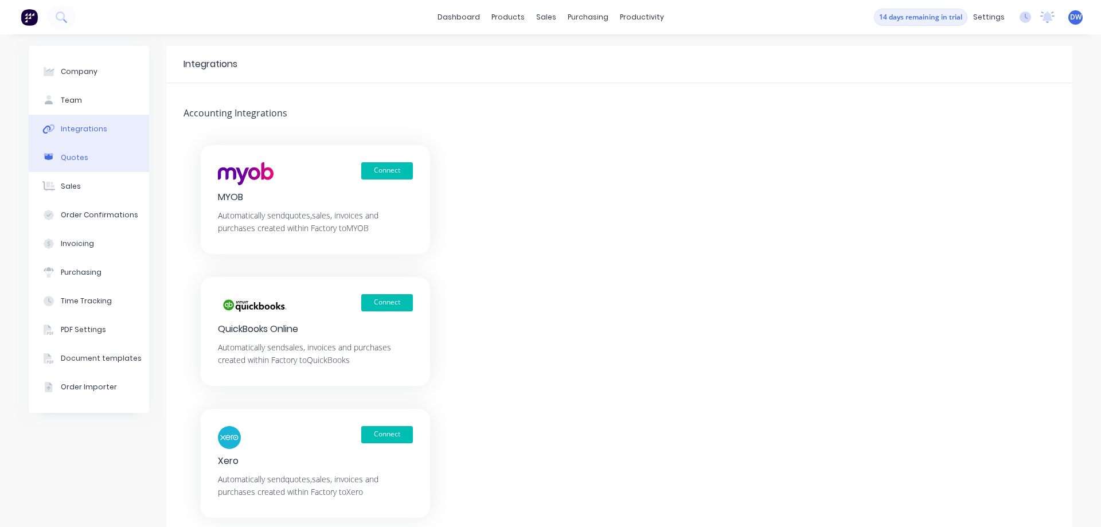
click at [75, 156] on div "Quotes" at bounding box center [75, 158] width 28 height 10
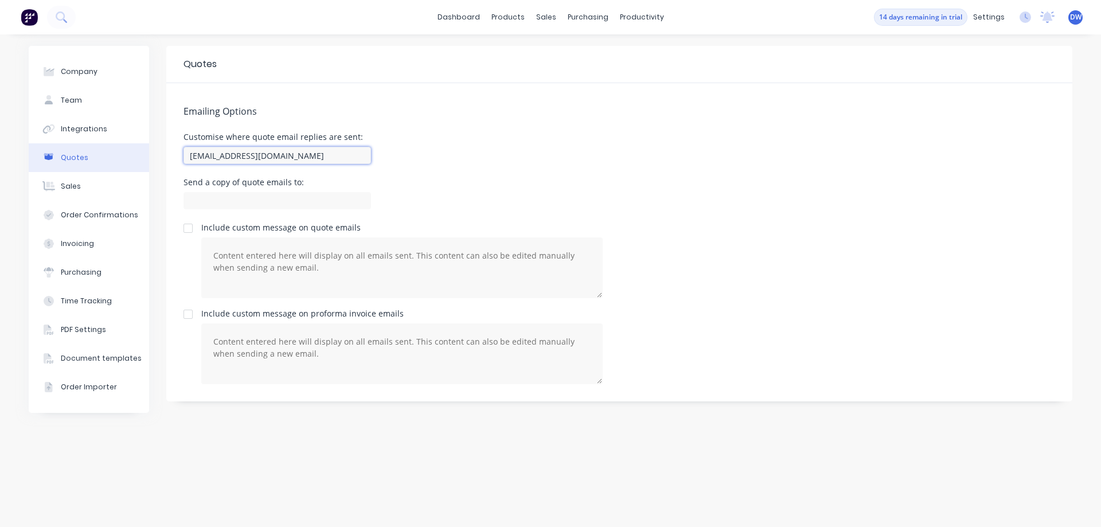
drag, startPoint x: 231, startPoint y: 160, endPoint x: 124, endPoint y: 151, distance: 107.1
click at [184, 151] on input "[EMAIL_ADDRESS][DOMAIN_NAME]" at bounding box center [278, 155] width 188 height 17
drag, startPoint x: 308, startPoint y: 154, endPoint x: 184, endPoint y: 158, distance: 124.5
click at [184, 158] on input "[PERSON_NAME][EMAIL_ADDRESS][DOMAIN_NAME]" at bounding box center [278, 155] width 188 height 17
type input "[PERSON_NAME][EMAIL_ADDRESS][DOMAIN_NAME]"
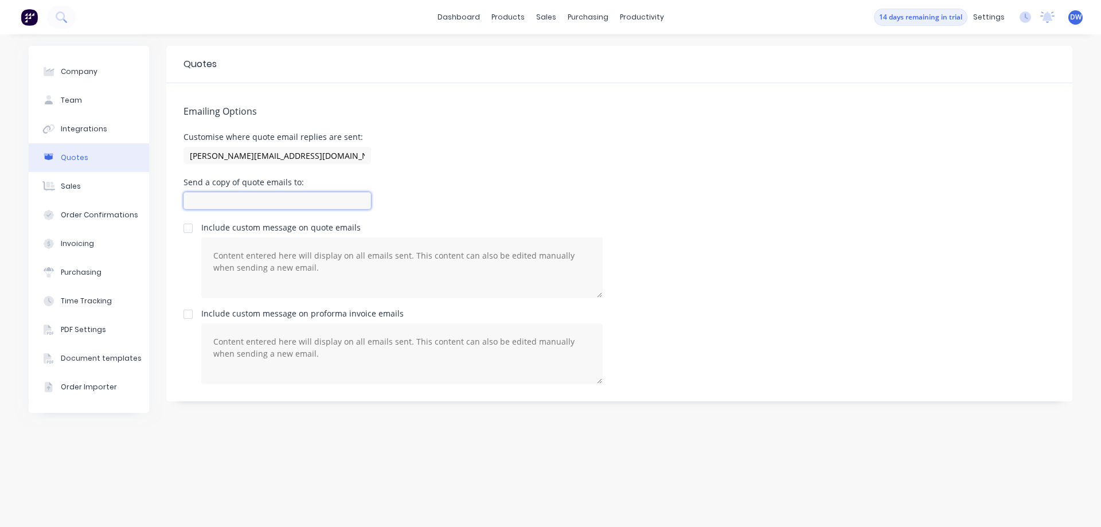
click at [221, 198] on input at bounding box center [278, 200] width 188 height 17
paste input "[PERSON_NAME][EMAIL_ADDRESS][DOMAIN_NAME]"
type input "[PERSON_NAME][EMAIL_ADDRESS][DOMAIN_NAME]"
click at [66, 192] on button "Sales" at bounding box center [89, 186] width 120 height 29
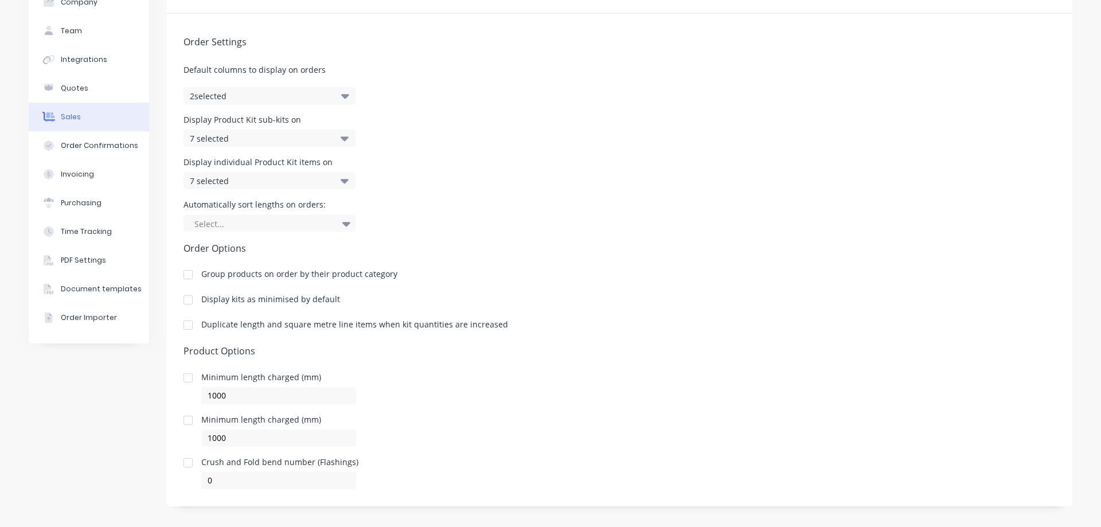
scroll to position [77, 0]
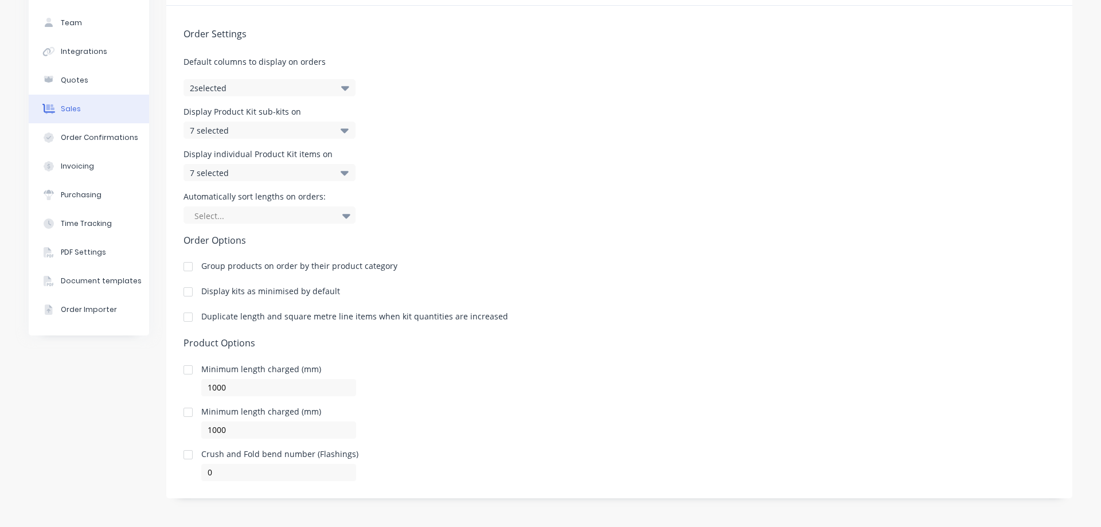
click at [410, 315] on div "Duplicate length and square metre line items when kit quantities are increased" at bounding box center [354, 317] width 307 height 8
click at [122, 140] on div "Order Confirmations" at bounding box center [99, 137] width 77 height 10
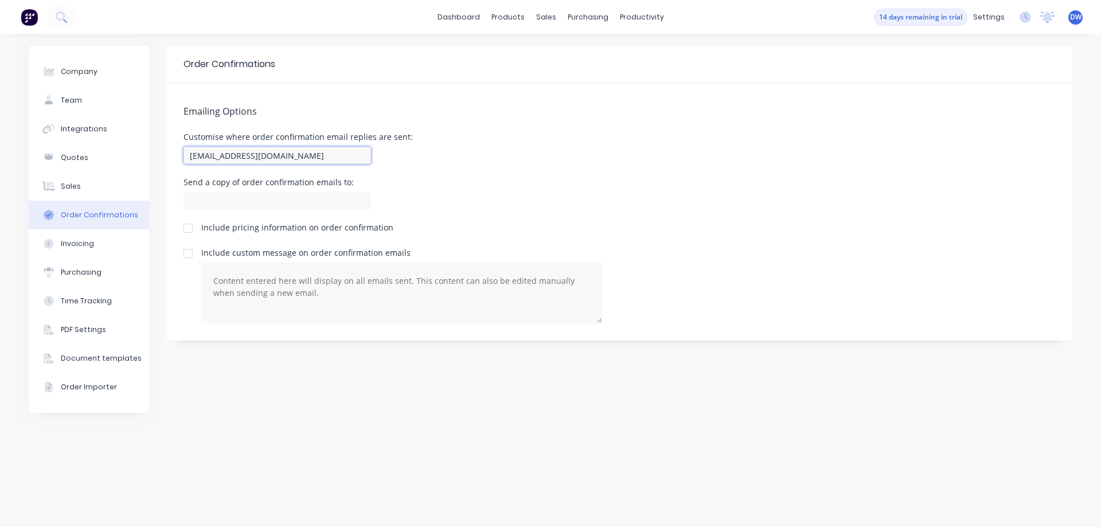
drag, startPoint x: 309, startPoint y: 158, endPoint x: 169, endPoint y: 147, distance: 140.4
click at [184, 147] on input "[EMAIL_ADDRESS][DOMAIN_NAME]" at bounding box center [278, 155] width 188 height 17
paste input "[PERSON_NAME][EMAIL_ADDRESS][DOMAIN_NAME]"
type input "[PERSON_NAME][EMAIL_ADDRESS][DOMAIN_NAME]"
click at [235, 201] on input at bounding box center [278, 200] width 188 height 17
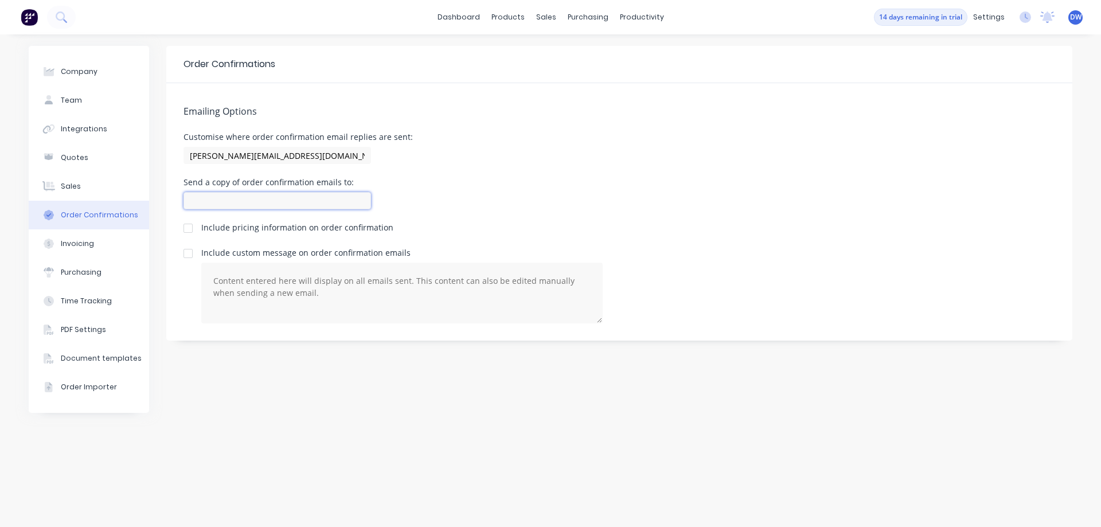
paste input "[PERSON_NAME][EMAIL_ADDRESS][DOMAIN_NAME]"
type input "[PERSON_NAME][EMAIL_ADDRESS][DOMAIN_NAME]"
click at [102, 244] on button "Invoicing" at bounding box center [89, 243] width 120 height 29
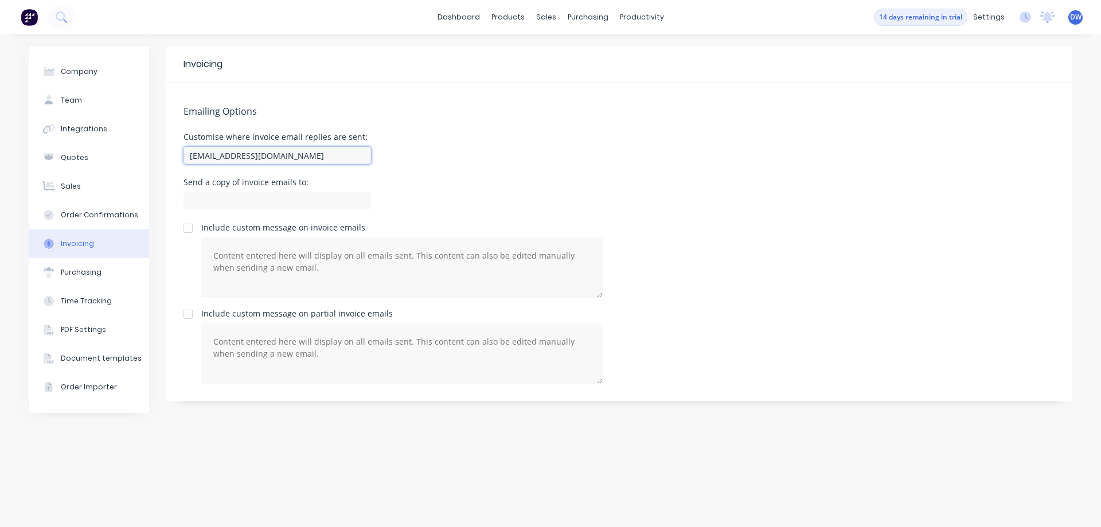
drag, startPoint x: 306, startPoint y: 151, endPoint x: 181, endPoint y: 154, distance: 125.6
click at [184, 154] on input "[EMAIL_ADDRESS][DOMAIN_NAME]" at bounding box center [278, 155] width 188 height 17
paste input "[PERSON_NAME][EMAIL_ADDRESS][DOMAIN_NAME]"
type input "[PERSON_NAME][EMAIL_ADDRESS][DOMAIN_NAME]"
click at [225, 193] on input at bounding box center [278, 200] width 188 height 17
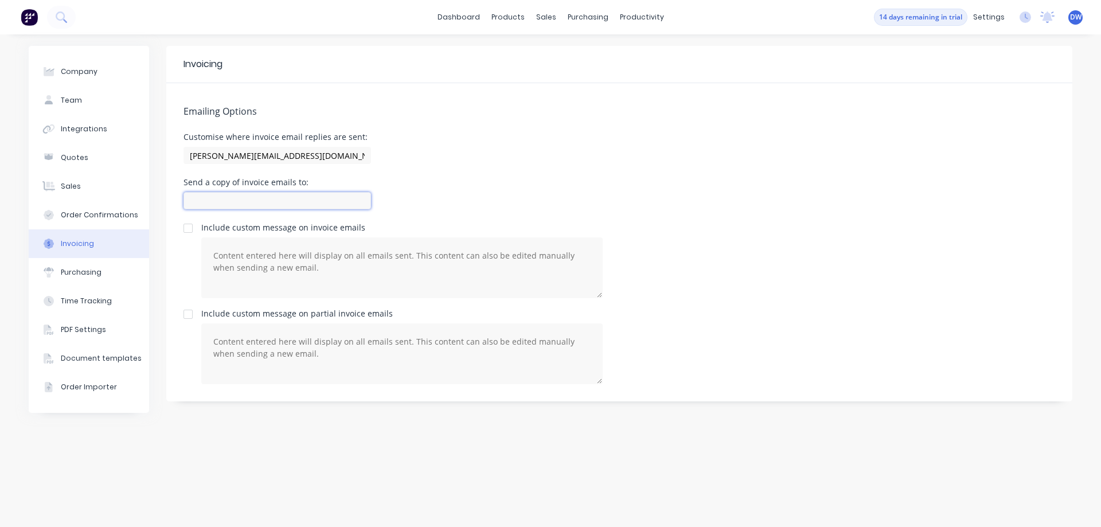
paste input "[PERSON_NAME][EMAIL_ADDRESS][DOMAIN_NAME]"
type input "[PERSON_NAME][EMAIL_ADDRESS][DOMAIN_NAME]"
click at [96, 270] on div "Purchasing" at bounding box center [81, 272] width 41 height 10
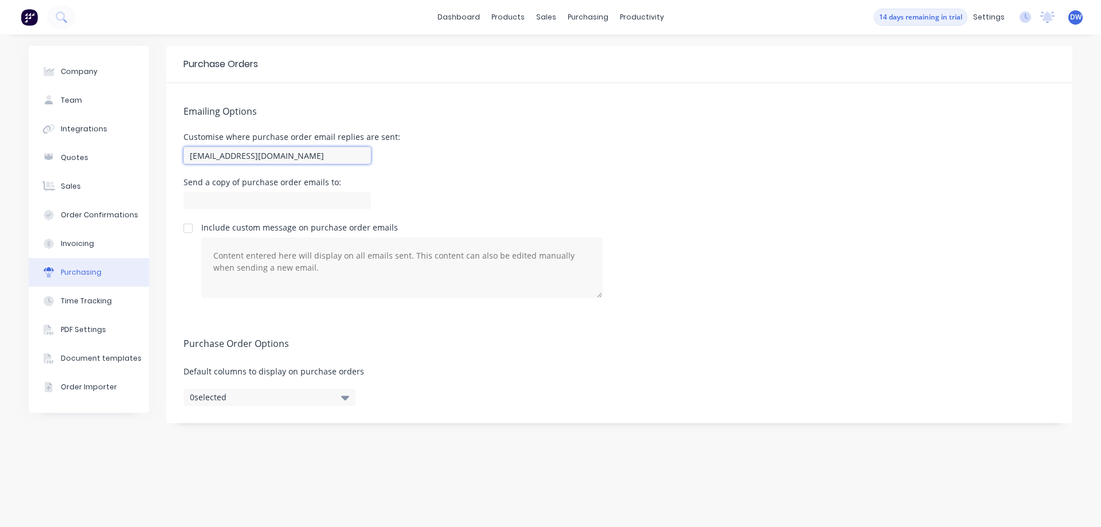
drag, startPoint x: 295, startPoint y: 160, endPoint x: 155, endPoint y: 158, distance: 140.0
click at [184, 159] on input "[EMAIL_ADDRESS][DOMAIN_NAME]" at bounding box center [278, 155] width 188 height 17
paste input "[PERSON_NAME][EMAIL_ADDRESS][DOMAIN_NAME]"
type input "[PERSON_NAME][EMAIL_ADDRESS][DOMAIN_NAME]"
click at [216, 198] on input at bounding box center [278, 200] width 188 height 17
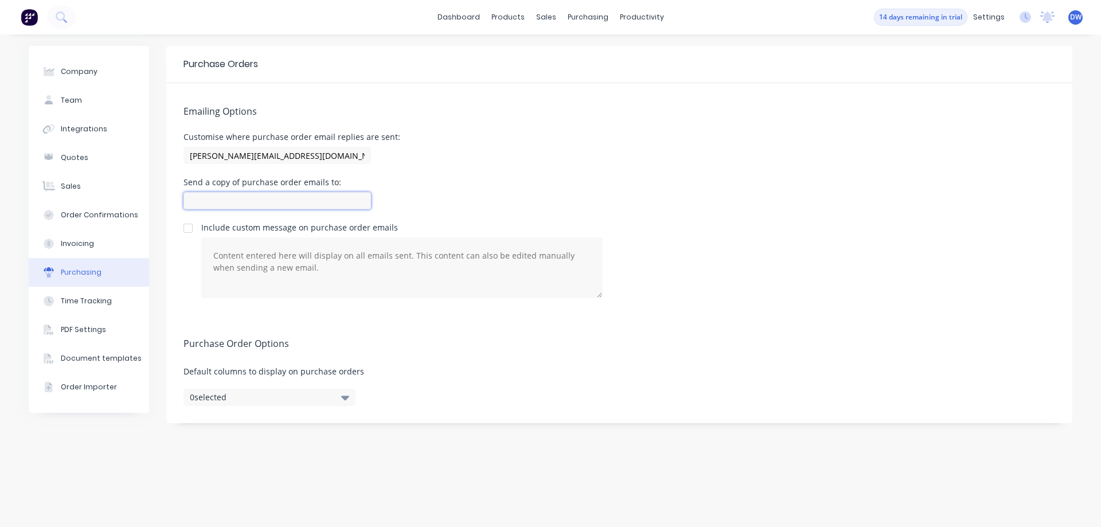
paste input "[PERSON_NAME][EMAIL_ADDRESS][DOMAIN_NAME]"
type input "[PERSON_NAME][EMAIL_ADDRESS][DOMAIN_NAME]"
click at [96, 303] on div "Time Tracking" at bounding box center [86, 301] width 51 height 10
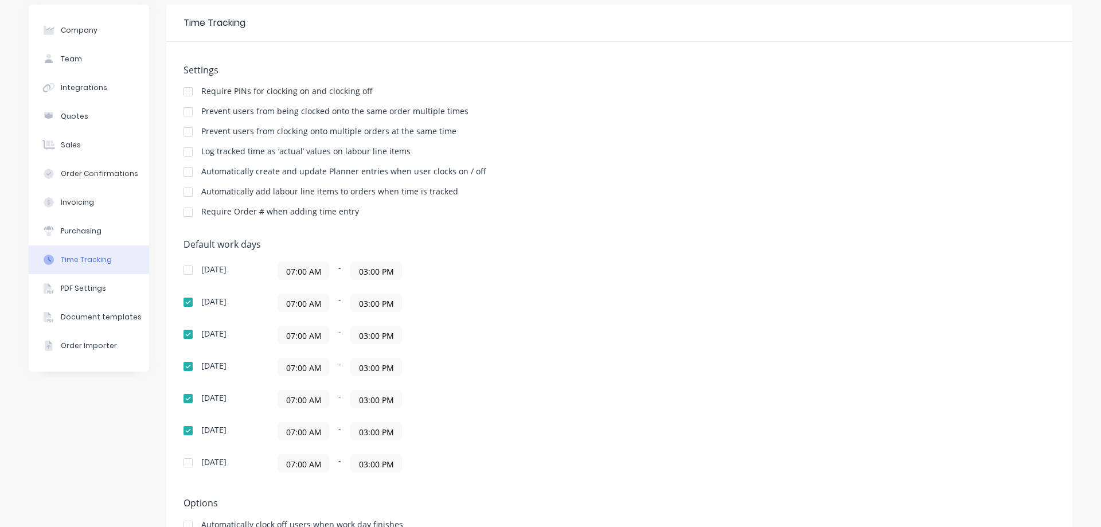
scroll to position [65, 0]
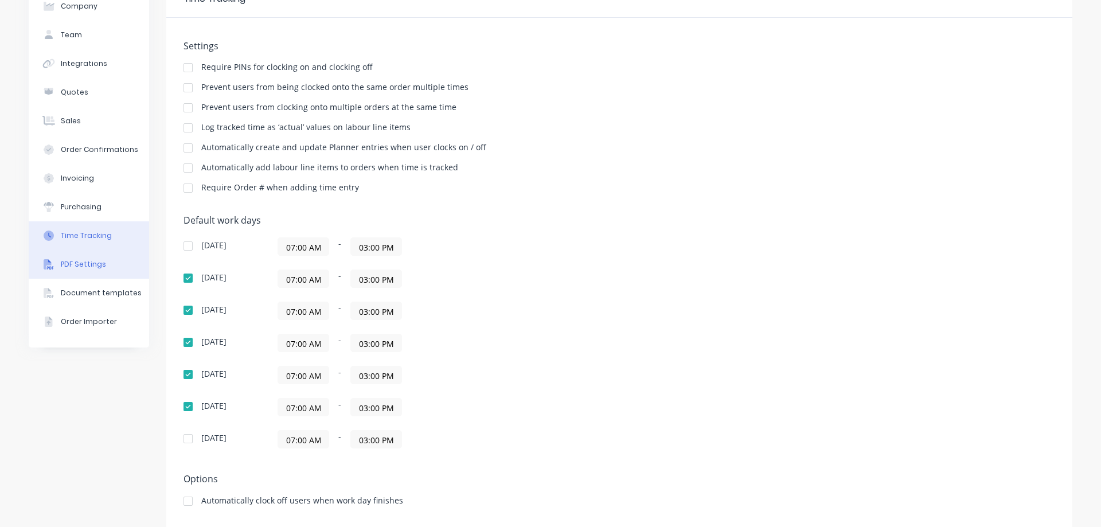
click at [92, 268] on div "PDF Settings" at bounding box center [83, 264] width 45 height 10
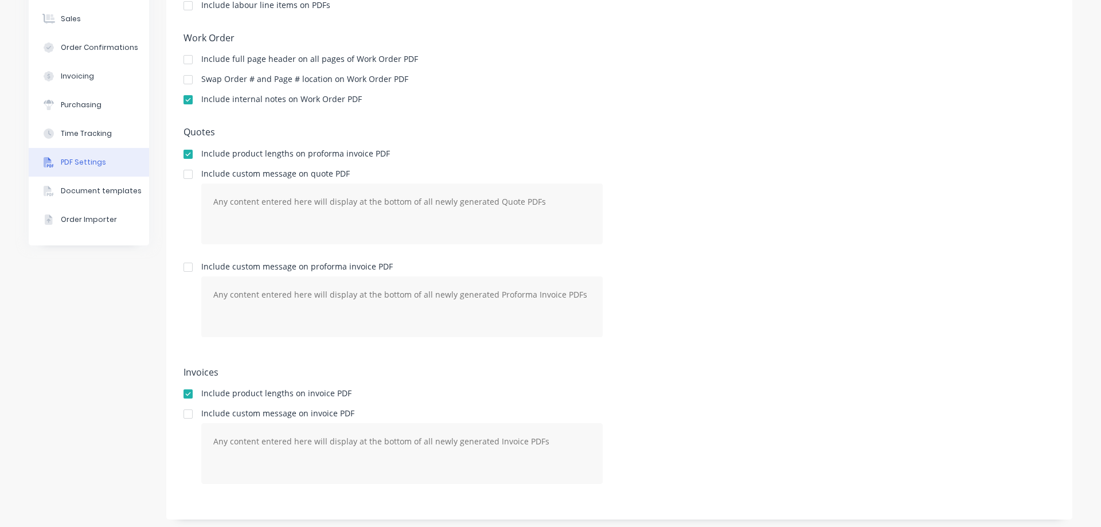
scroll to position [171, 0]
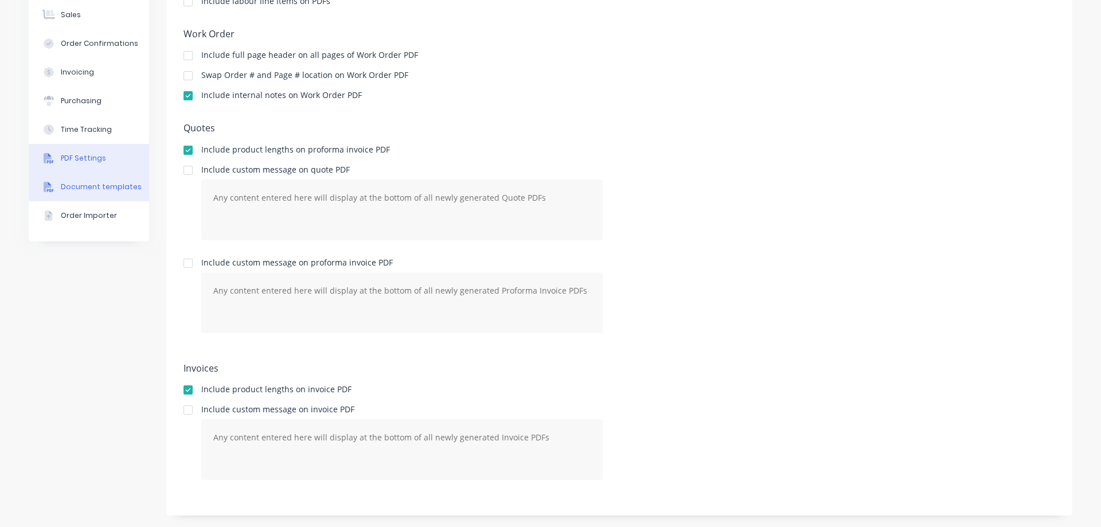
click at [95, 188] on div "Document templates" at bounding box center [101, 187] width 81 height 10
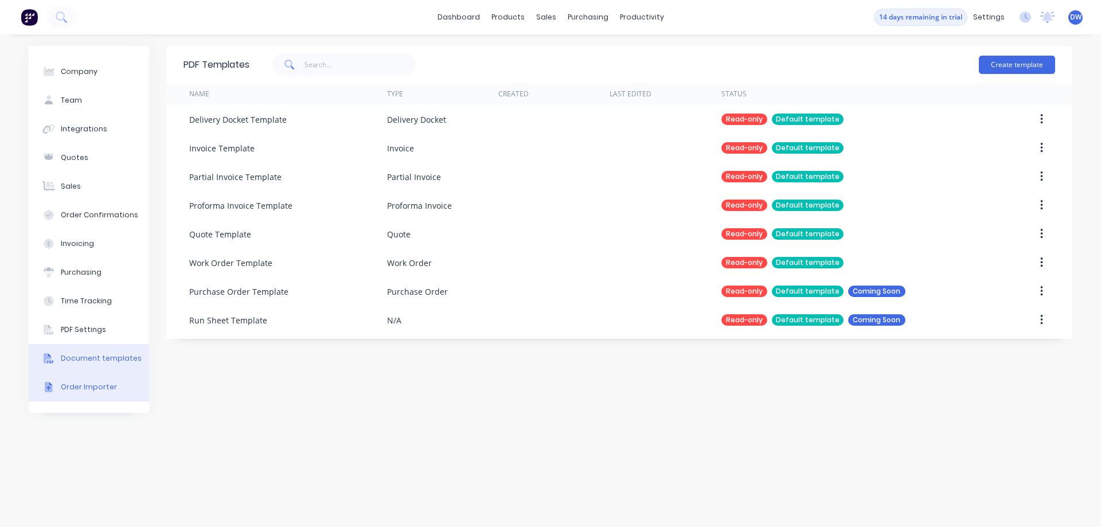
click at [84, 383] on div "Order Importer" at bounding box center [89, 387] width 56 height 10
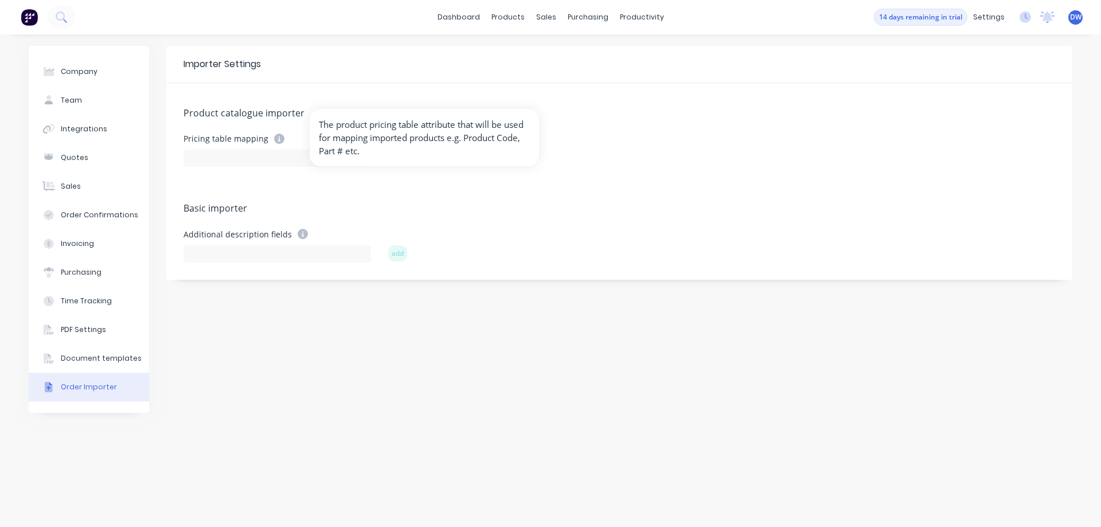
click at [275, 138] on icon at bounding box center [279, 139] width 10 height 10
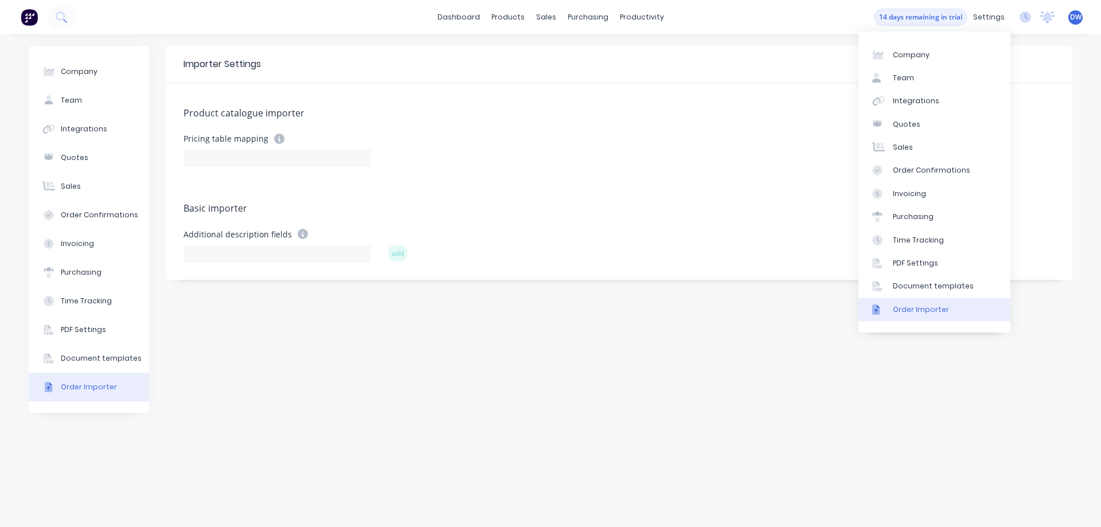
click at [913, 310] on div "Order Importer" at bounding box center [921, 310] width 56 height 10
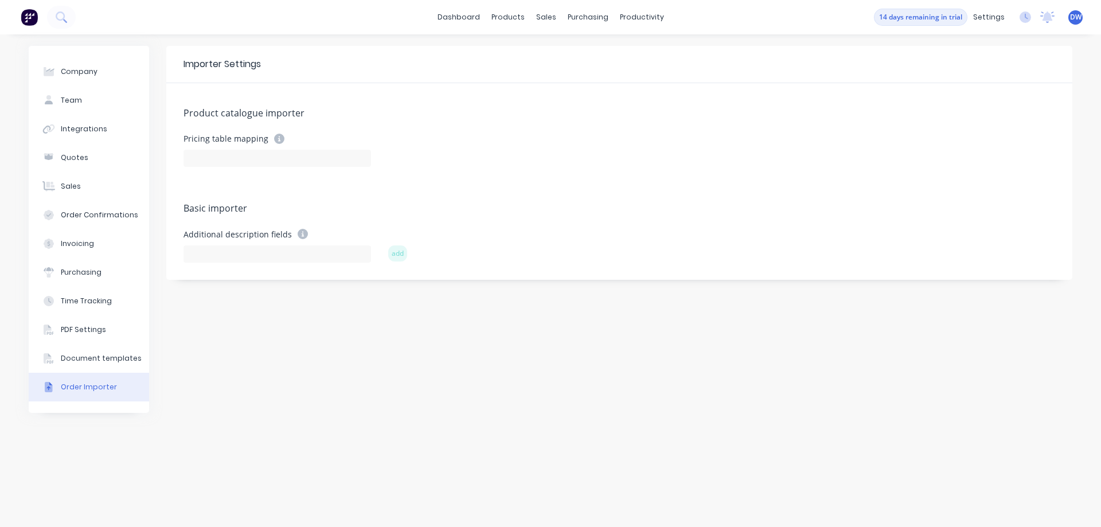
click at [529, 345] on div "Importer Settings Product catalogue importer Pricing table mapping Basic import…" at bounding box center [619, 281] width 906 height 470
click at [1025, 17] on icon at bounding box center [1025, 16] width 11 height 11
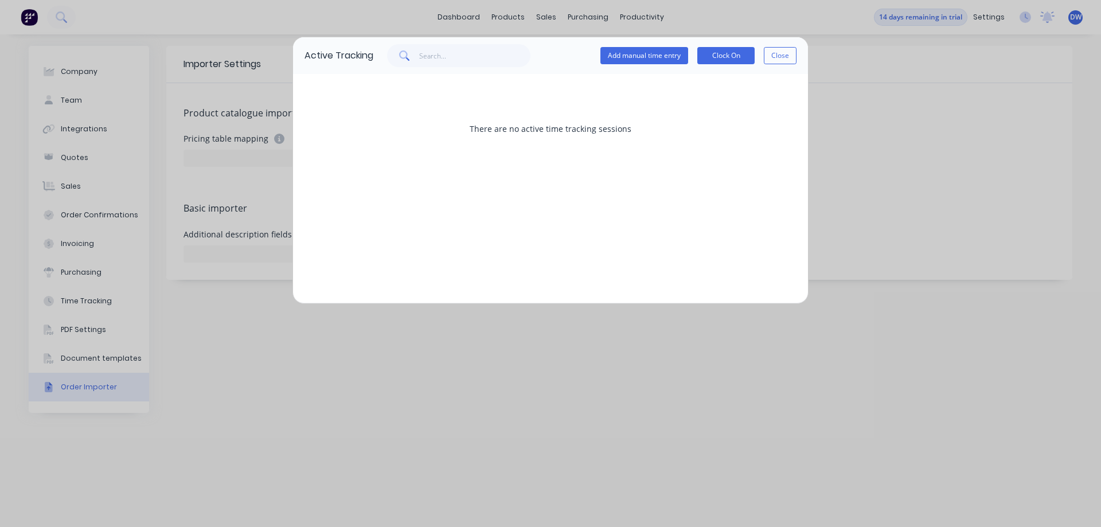
click at [786, 58] on button "Close" at bounding box center [780, 55] width 33 height 17
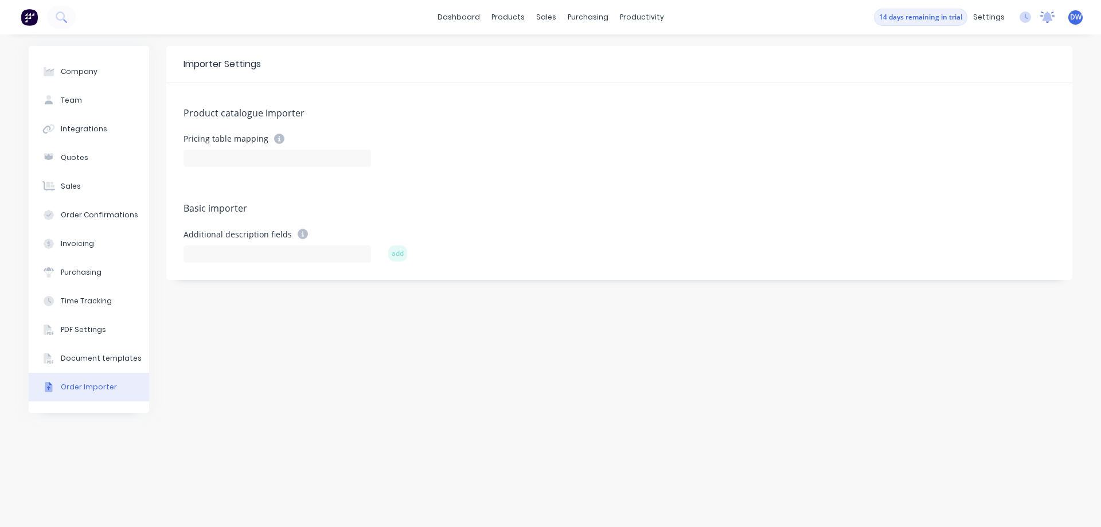
click at [1049, 20] on icon at bounding box center [1048, 15] width 10 height 9
drag, startPoint x: 901, startPoint y: 298, endPoint x: 905, endPoint y: 293, distance: 6.5
click at [902, 297] on div "Importer Settings Product catalogue importer Pricing table mapping Basic import…" at bounding box center [619, 281] width 906 height 470
click at [1076, 17] on span "DW" at bounding box center [1075, 17] width 11 height 10
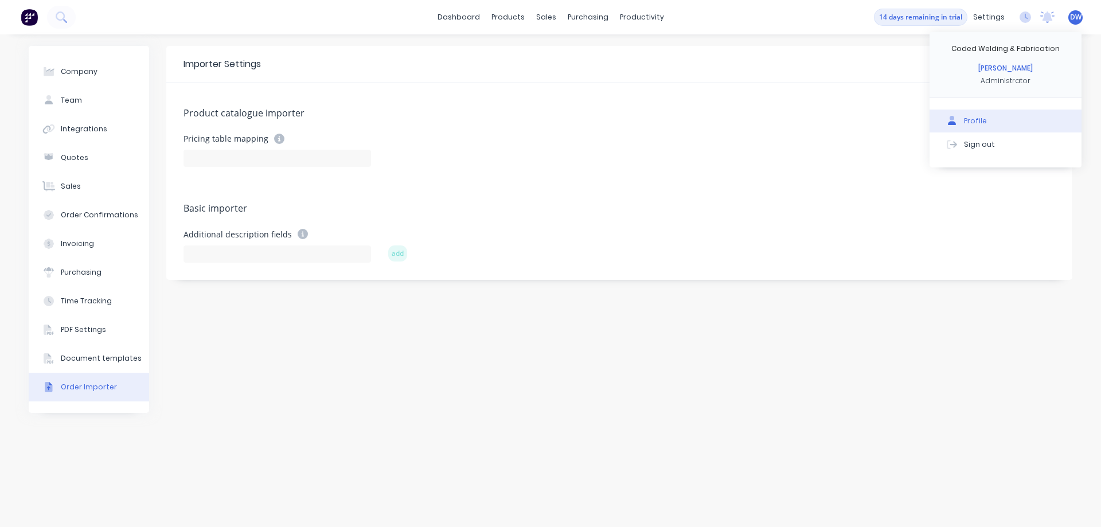
click at [973, 119] on div "Profile" at bounding box center [975, 121] width 23 height 10
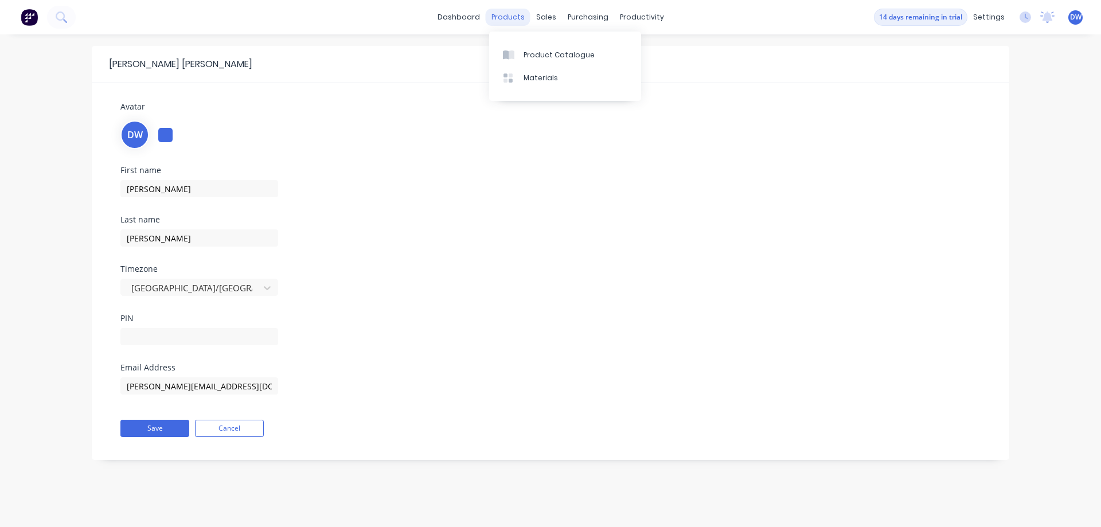
click at [504, 20] on div "products" at bounding box center [508, 17] width 45 height 17
click at [526, 75] on div "Materials" at bounding box center [541, 78] width 34 height 10
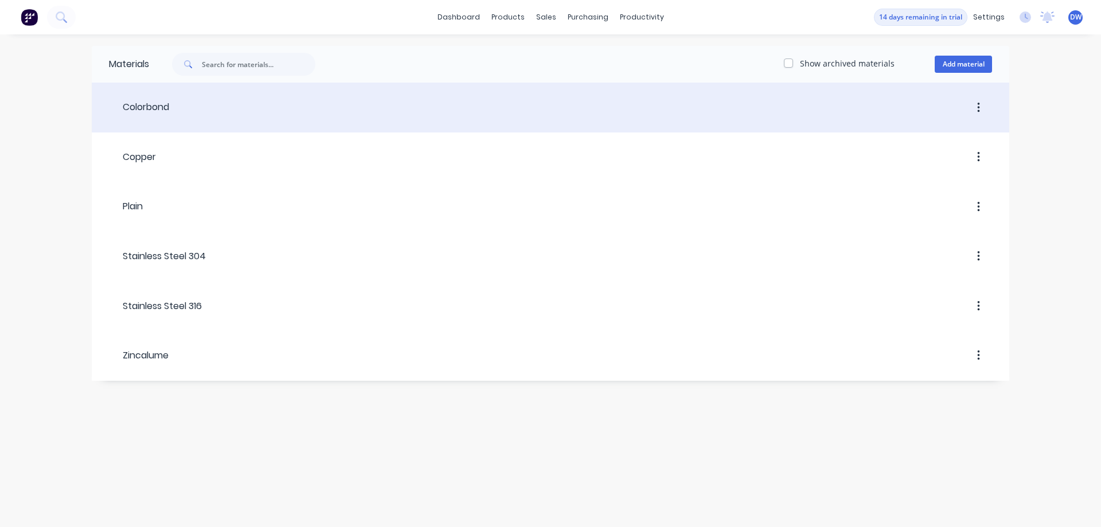
click at [981, 108] on button "button" at bounding box center [978, 108] width 27 height 21
click at [135, 98] on div "Colorbond" at bounding box center [139, 108] width 60 height 21
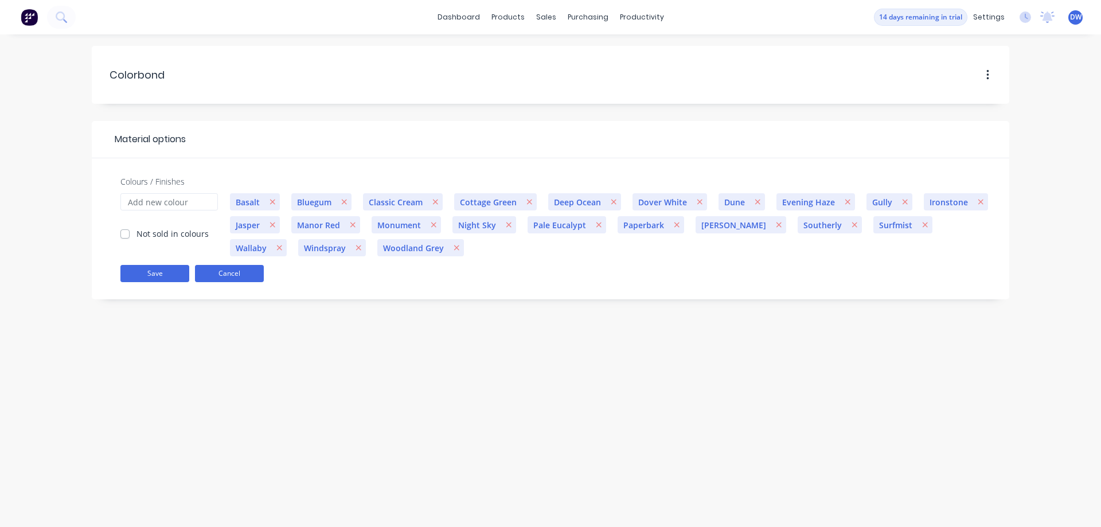
click at [224, 271] on button "Cancel" at bounding box center [229, 273] width 69 height 17
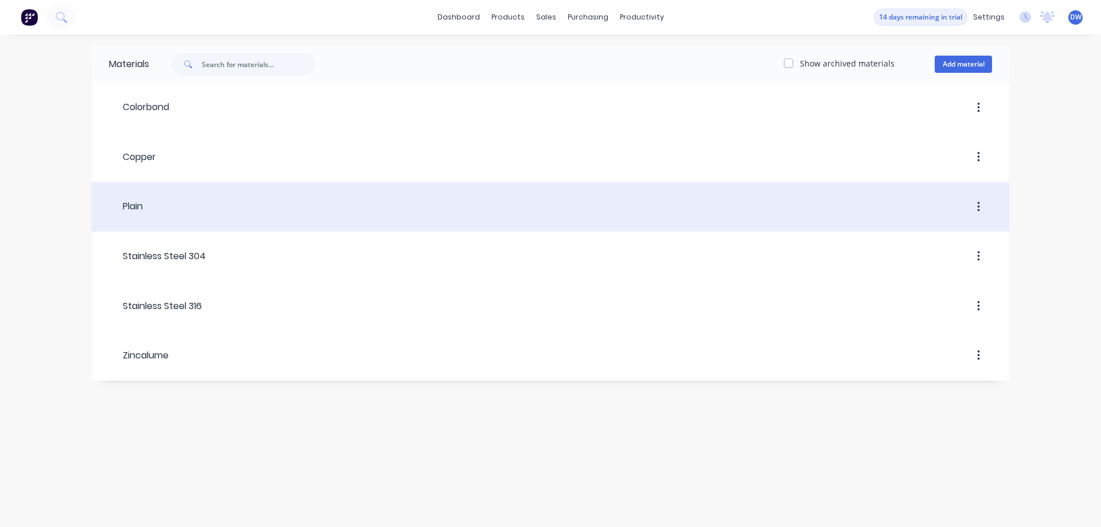
click at [201, 210] on div at bounding box center [567, 207] width 849 height 21
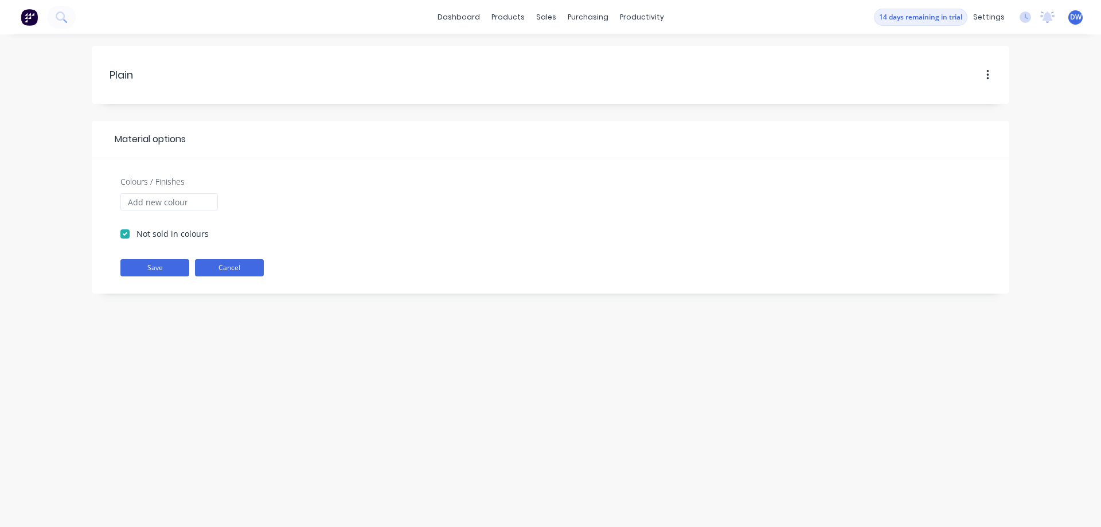
click at [240, 270] on button "Cancel" at bounding box center [229, 267] width 69 height 17
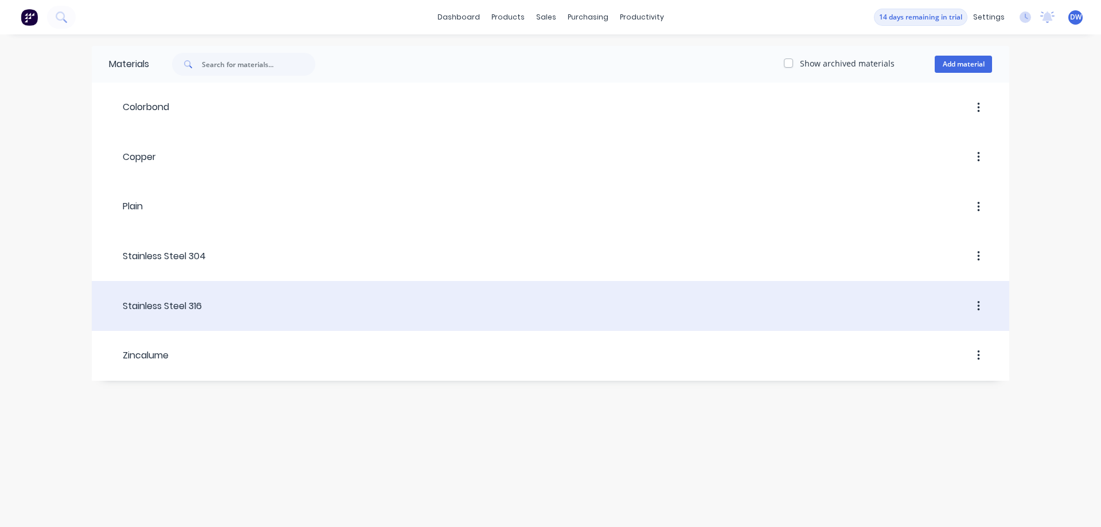
click at [193, 311] on div "Stainless Steel 316" at bounding box center [155, 306] width 93 height 14
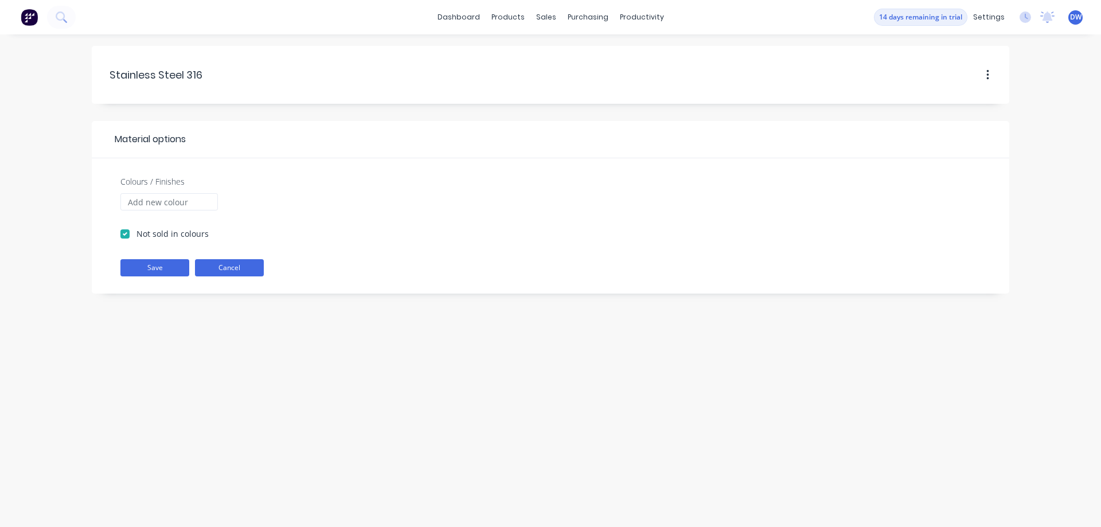
click at [228, 270] on button "Cancel" at bounding box center [229, 267] width 69 height 17
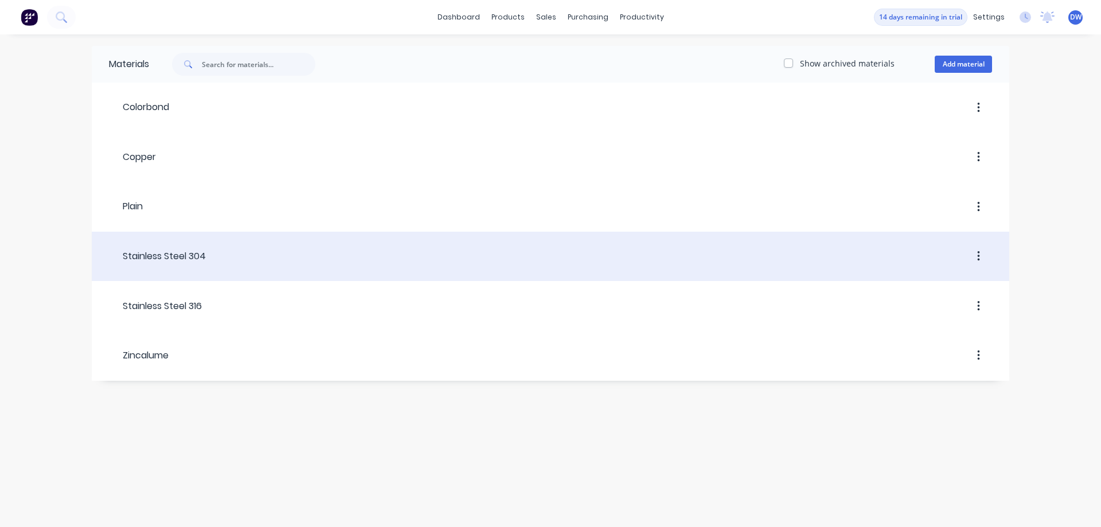
click at [275, 258] on div at bounding box center [599, 256] width 786 height 21
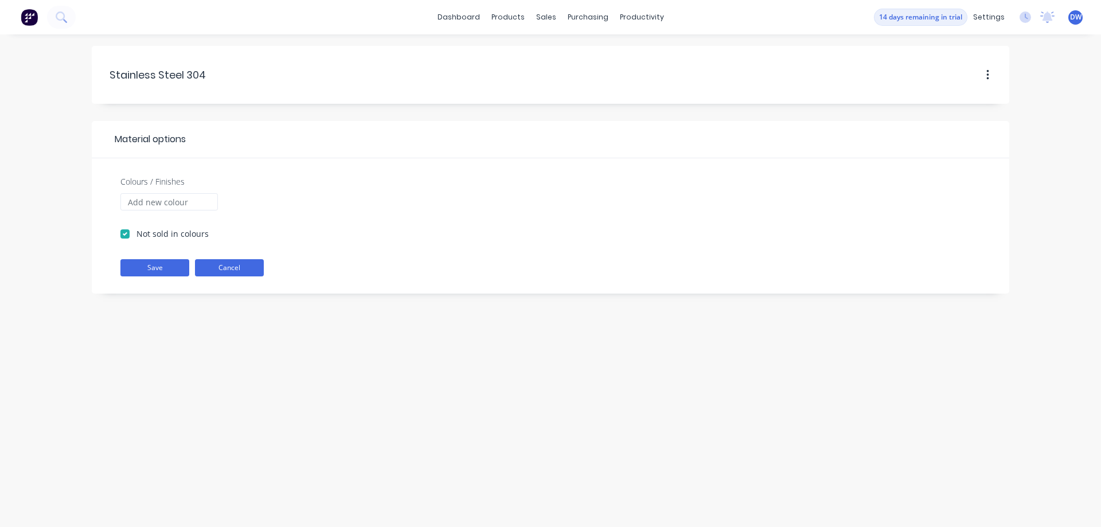
click at [254, 268] on button "Cancel" at bounding box center [229, 267] width 69 height 17
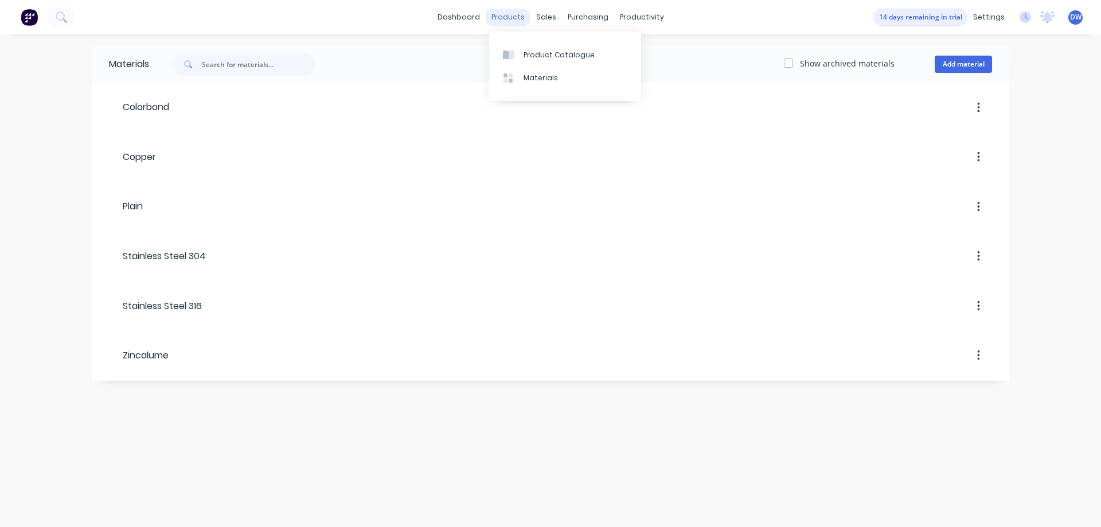
click at [514, 22] on div "products" at bounding box center [508, 17] width 45 height 17
click at [518, 50] on div at bounding box center [511, 55] width 17 height 10
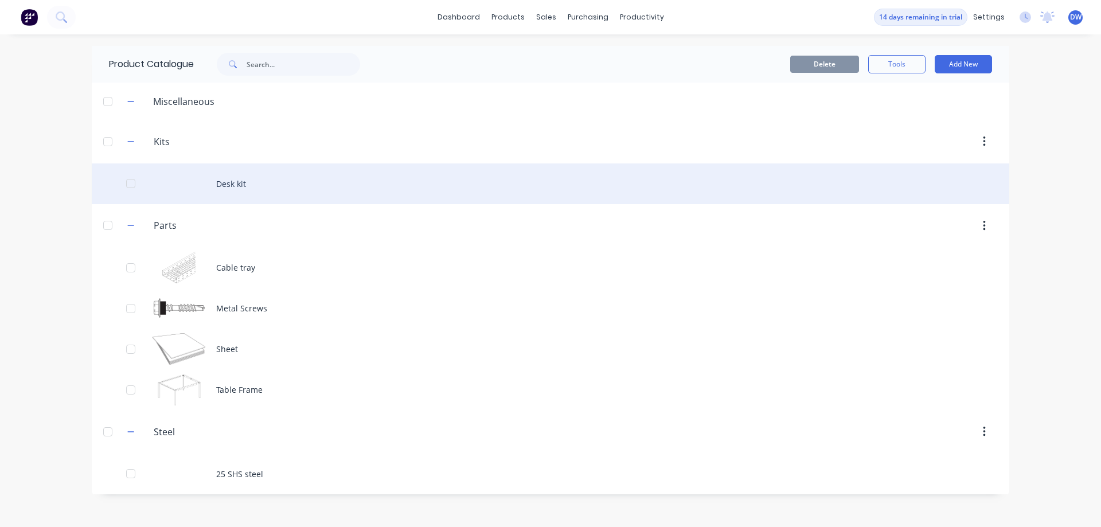
click at [243, 184] on div "Desk kit" at bounding box center [551, 183] width 918 height 41
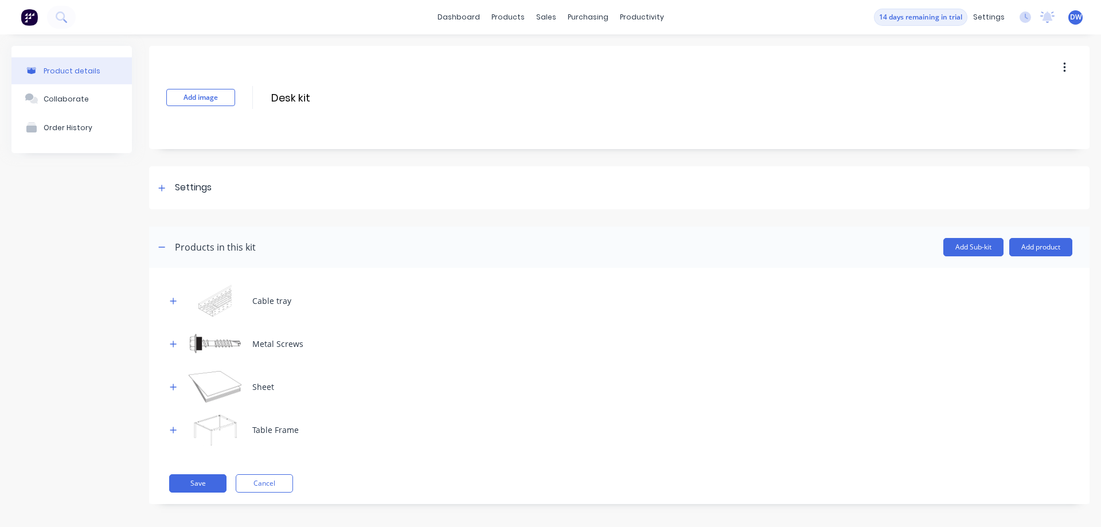
scroll to position [6, 0]
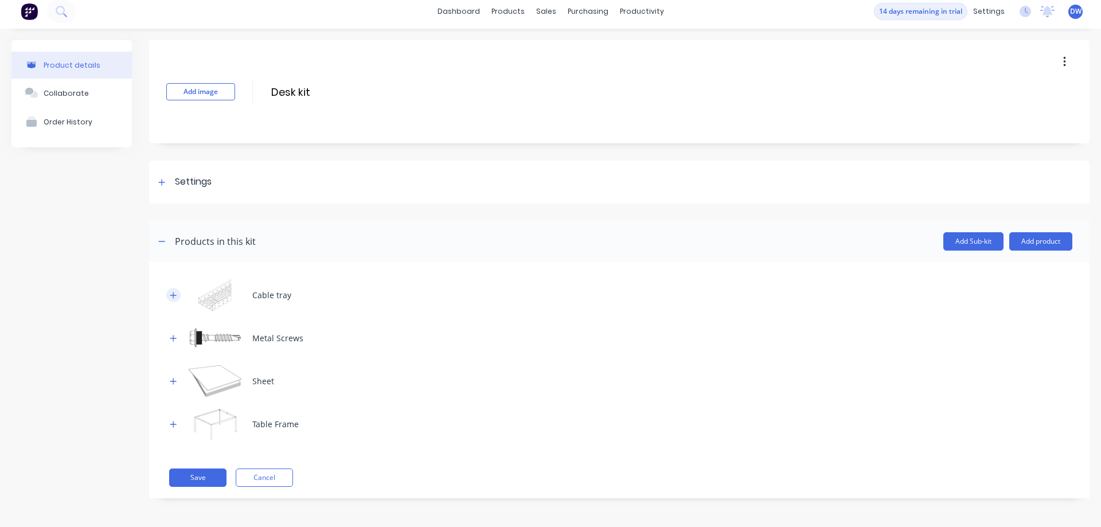
click at [174, 293] on icon "button" at bounding box center [173, 295] width 7 height 8
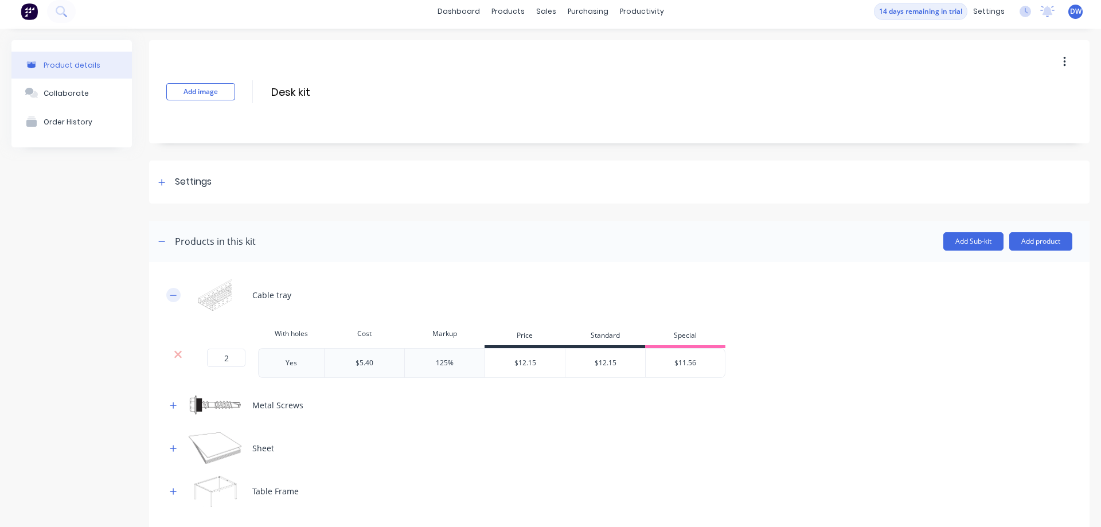
scroll to position [73, 0]
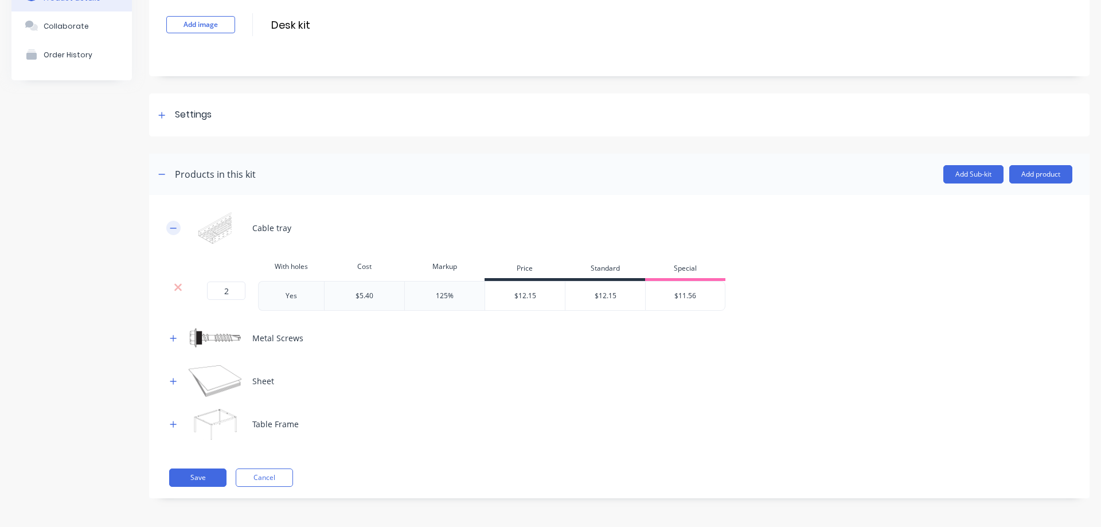
click at [170, 228] on button "button" at bounding box center [173, 228] width 14 height 14
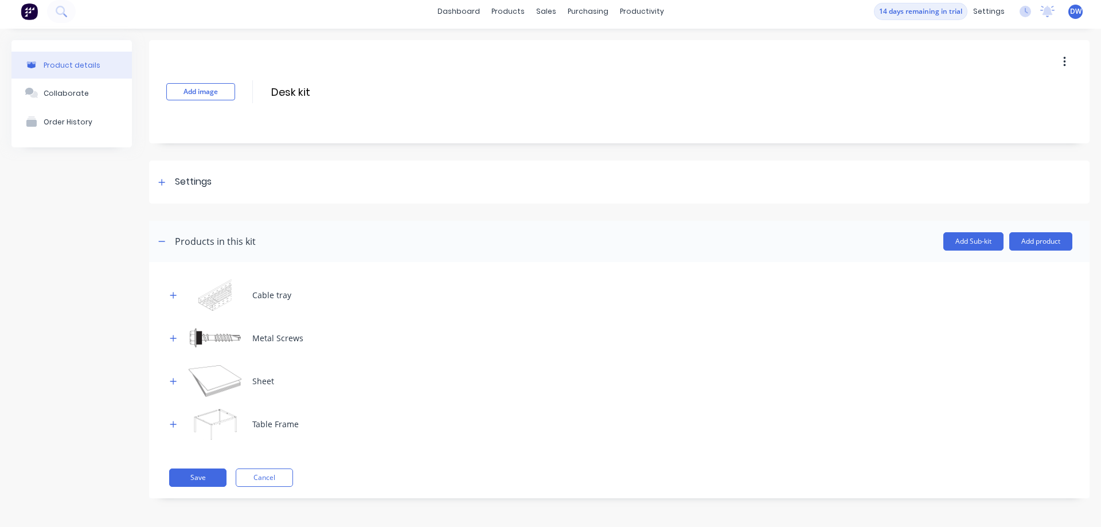
scroll to position [0, 0]
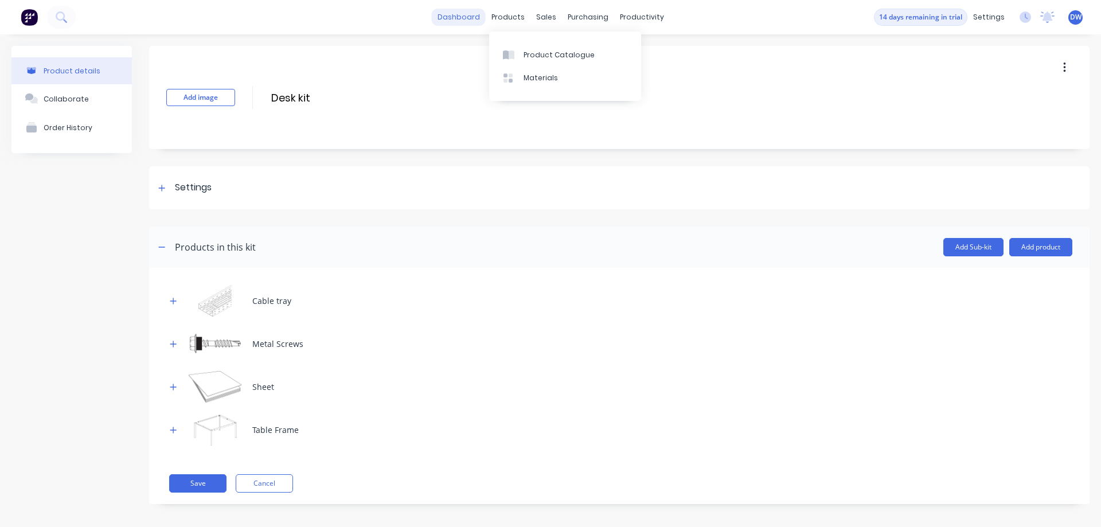
click at [461, 15] on link "dashboard" at bounding box center [459, 17] width 54 height 17
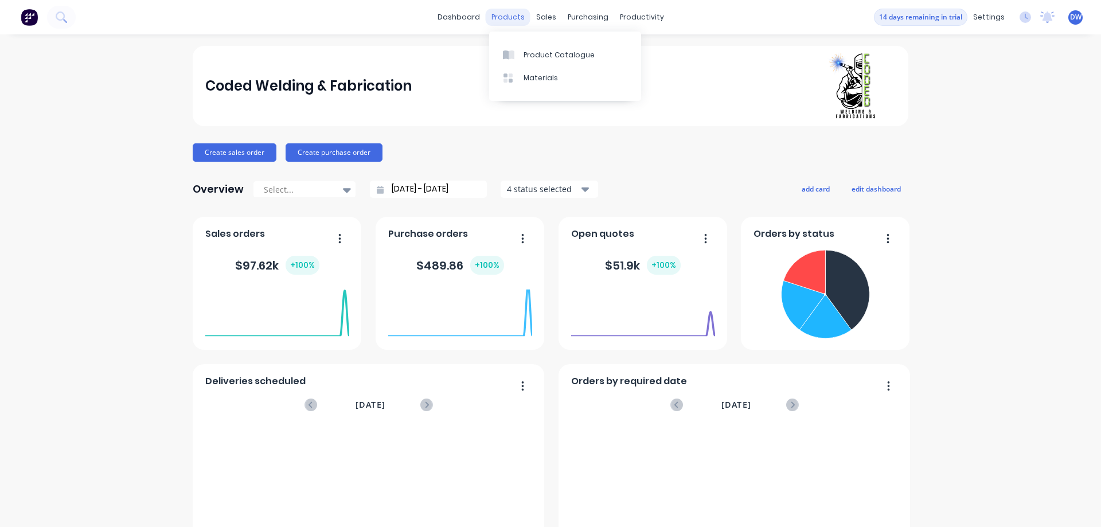
click at [510, 14] on div "products" at bounding box center [508, 17] width 45 height 17
click at [520, 56] on link "Product Catalogue" at bounding box center [565, 54] width 152 height 23
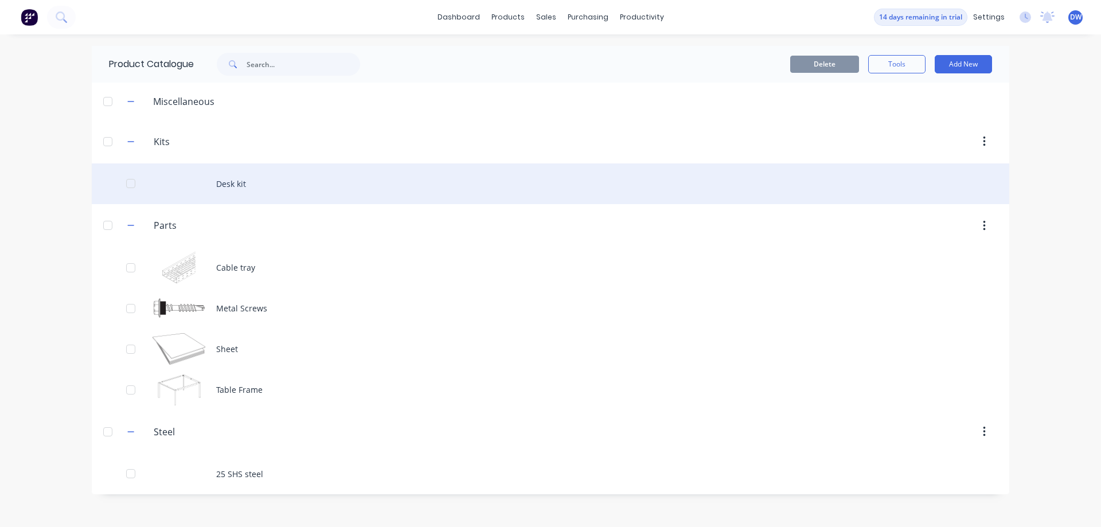
click at [236, 186] on div "Desk kit" at bounding box center [551, 183] width 918 height 41
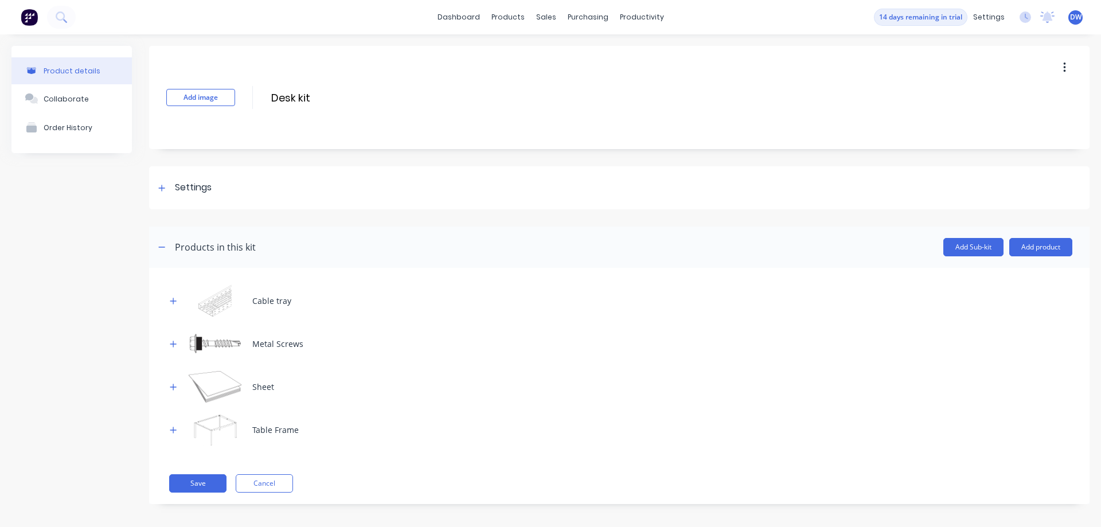
click at [1065, 67] on icon "button" at bounding box center [1064, 68] width 2 height 10
click at [75, 97] on div "Collaborate" at bounding box center [66, 99] width 45 height 9
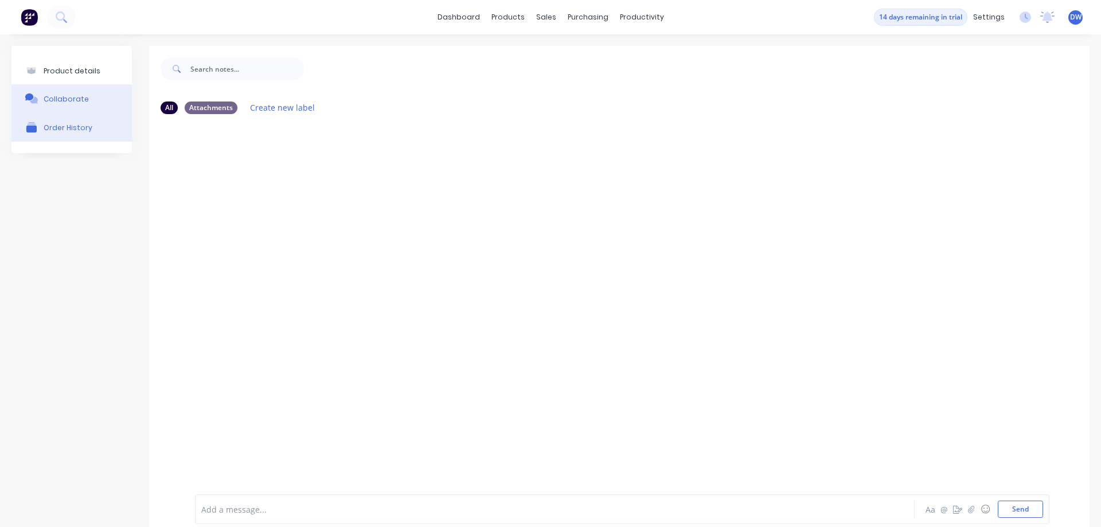
click at [67, 129] on div "Order History" at bounding box center [68, 127] width 49 height 9
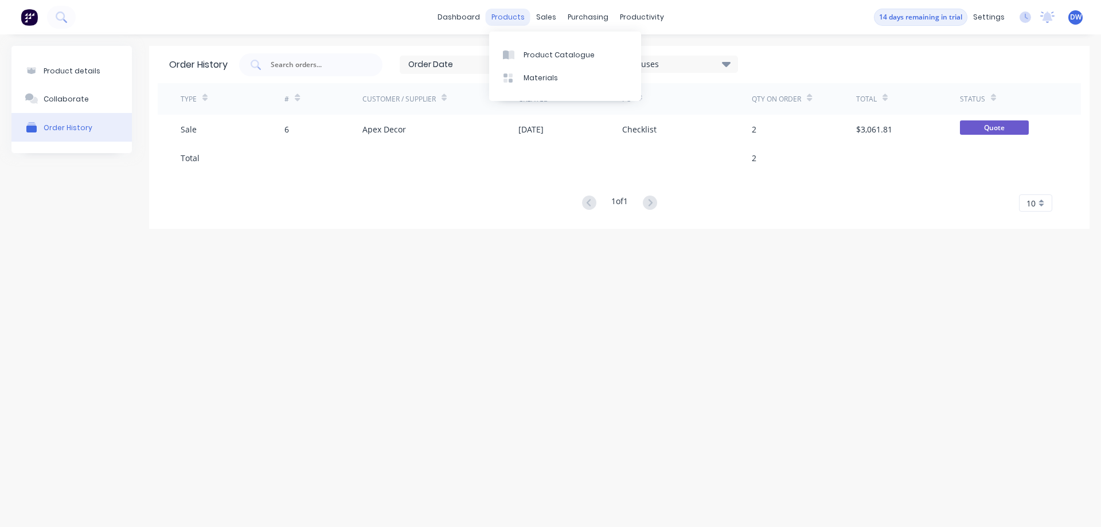
click at [521, 15] on div "products" at bounding box center [508, 17] width 45 height 17
click at [532, 55] on div "Product Catalogue" at bounding box center [559, 55] width 71 height 10
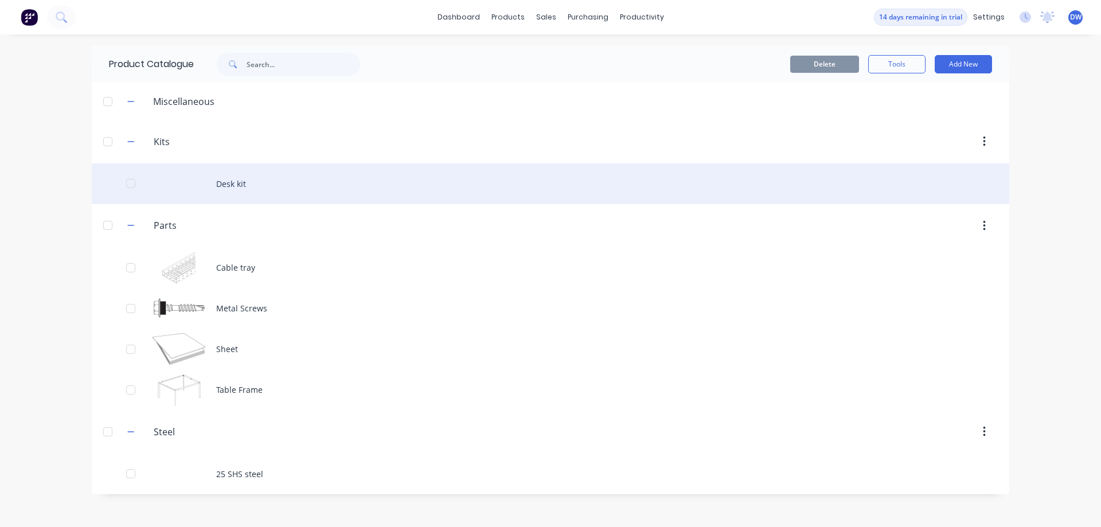
click at [237, 182] on div "Desk kit" at bounding box center [551, 183] width 918 height 41
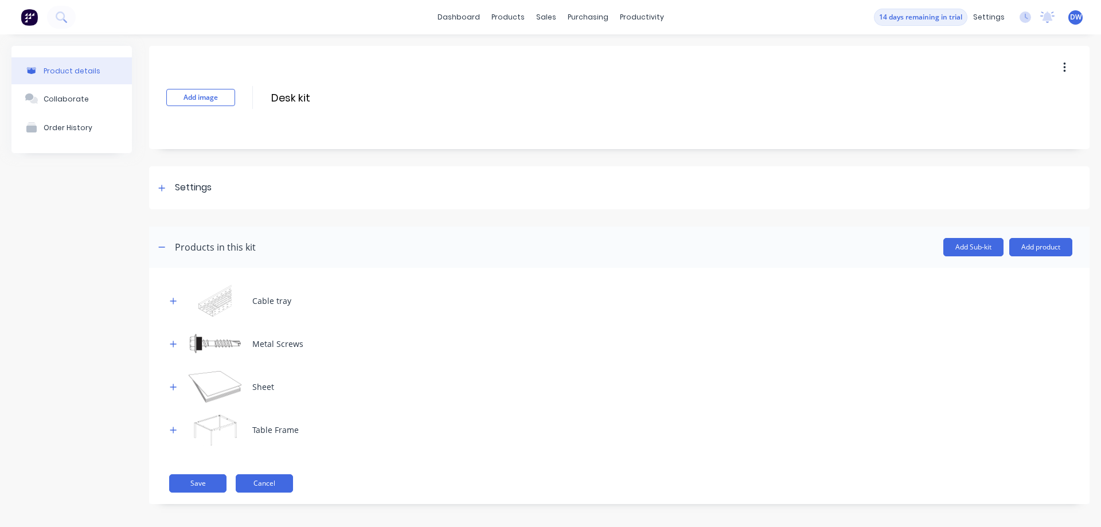
click at [277, 483] on button "Cancel" at bounding box center [264, 483] width 57 height 18
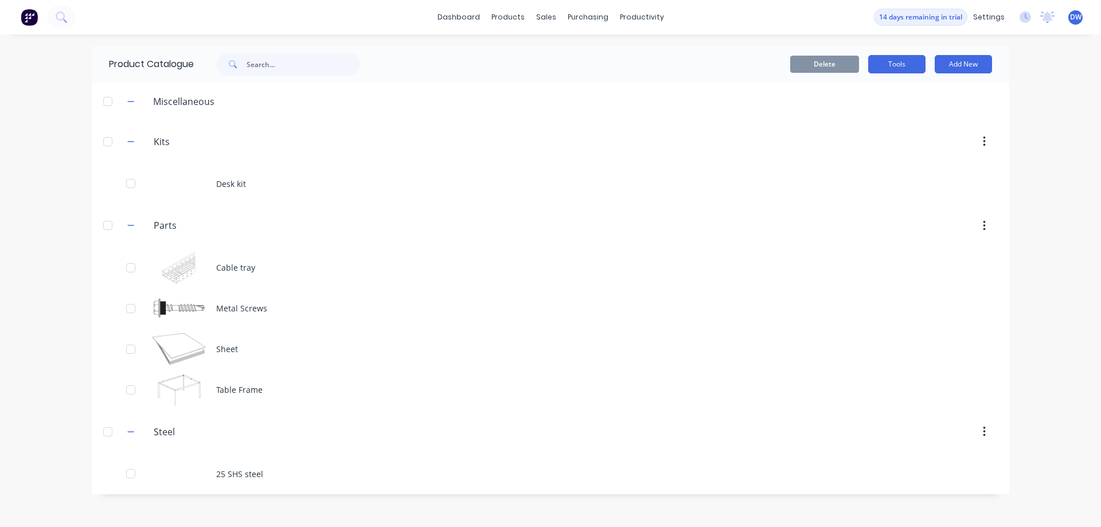
click at [903, 60] on button "Tools" at bounding box center [896, 64] width 57 height 18
click at [875, 119] on div "Stocktake" at bounding box center [871, 116] width 88 height 17
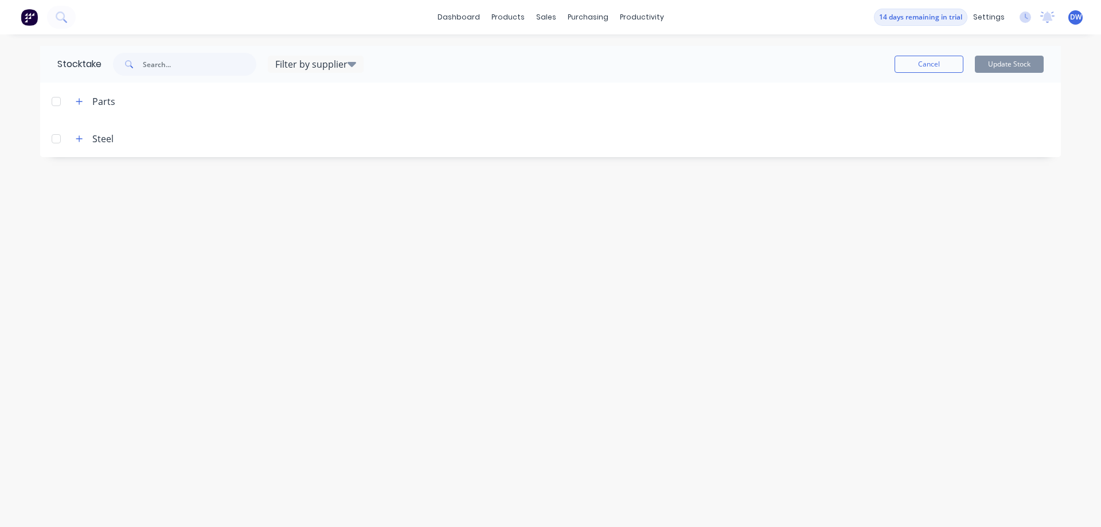
click at [106, 141] on div "Steel" at bounding box center [102, 139] width 21 height 14
click at [81, 140] on icon "button" at bounding box center [79, 139] width 7 height 8
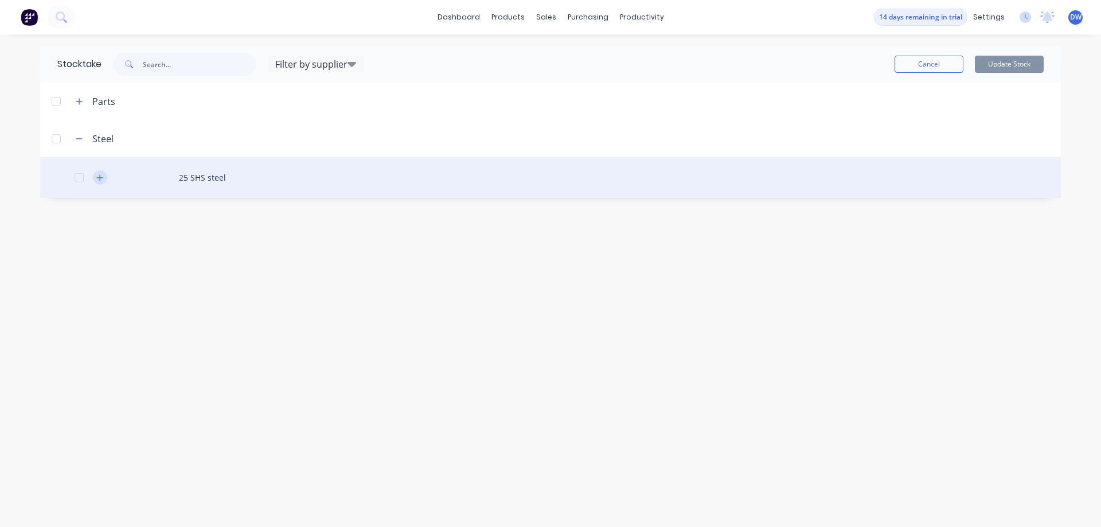
click at [102, 179] on icon "button" at bounding box center [99, 178] width 7 height 8
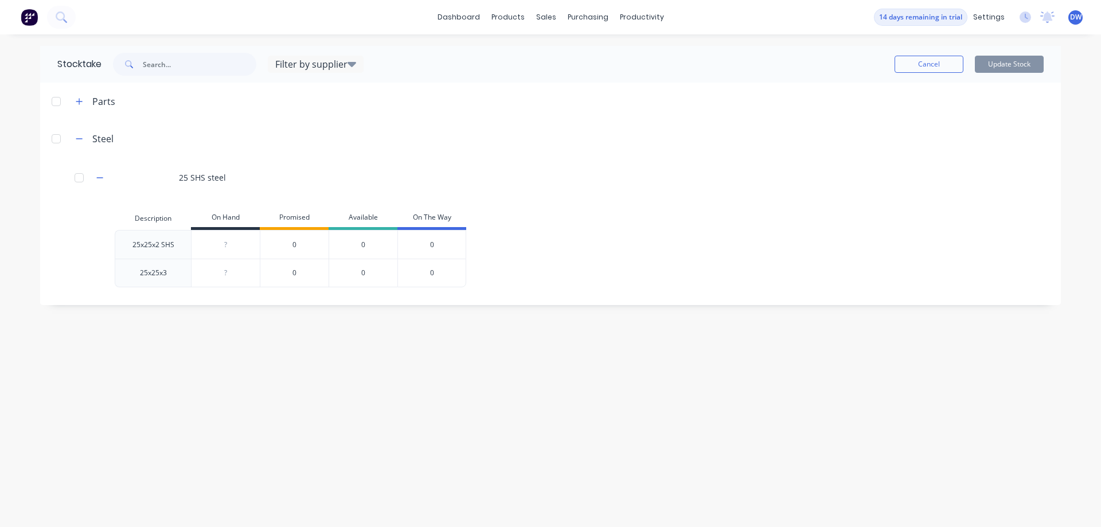
click at [57, 141] on div at bounding box center [56, 138] width 23 height 23
click at [57, 103] on div at bounding box center [56, 101] width 23 height 23
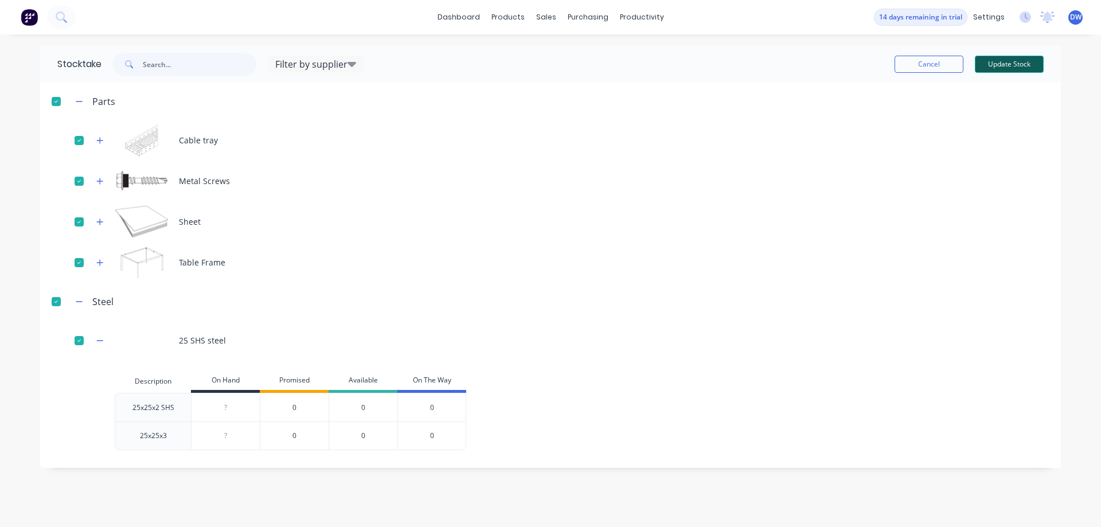
click at [1011, 60] on button "Update Stock" at bounding box center [1009, 64] width 69 height 17
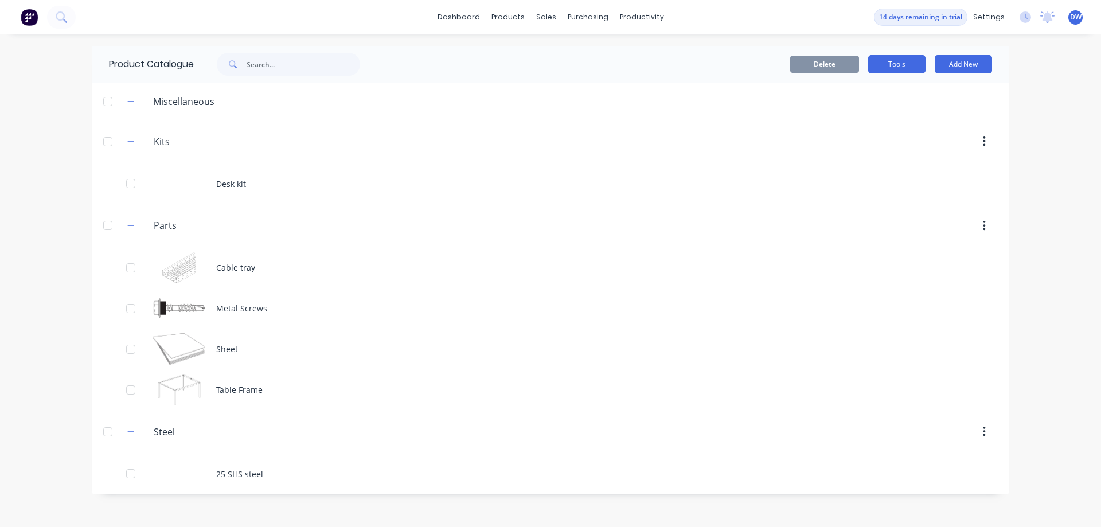
click at [900, 71] on button "Tools" at bounding box center [896, 64] width 57 height 18
click at [902, 112] on div "Stocktake" at bounding box center [871, 116] width 88 height 17
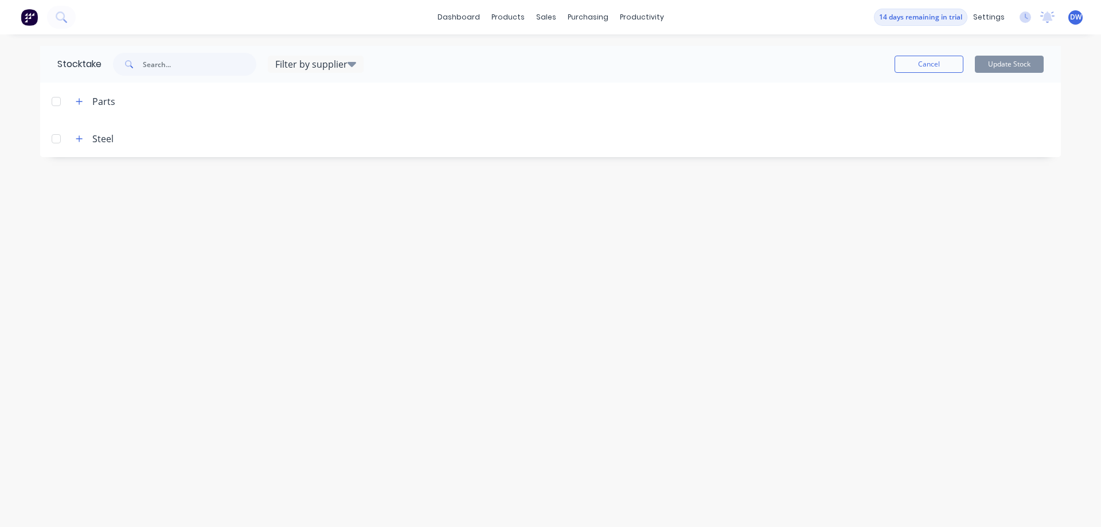
click at [56, 105] on div at bounding box center [56, 101] width 23 height 23
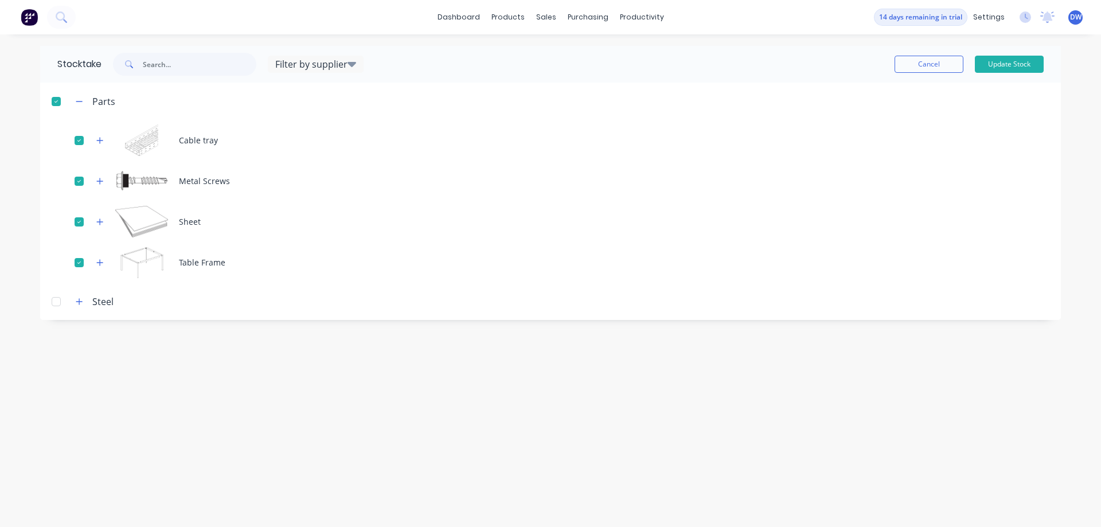
click at [54, 306] on div at bounding box center [56, 301] width 23 height 23
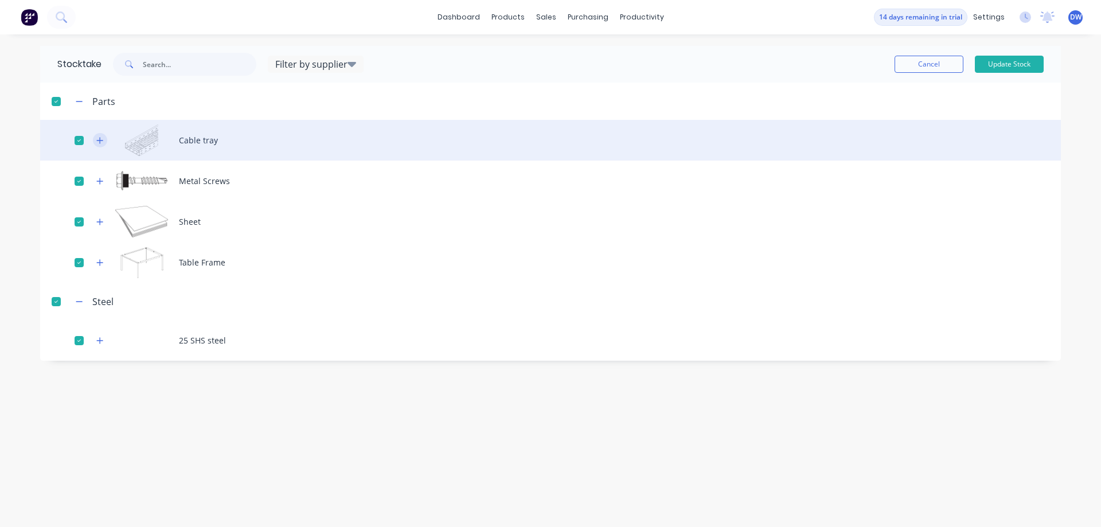
click at [102, 139] on icon "button" at bounding box center [99, 141] width 7 height 8
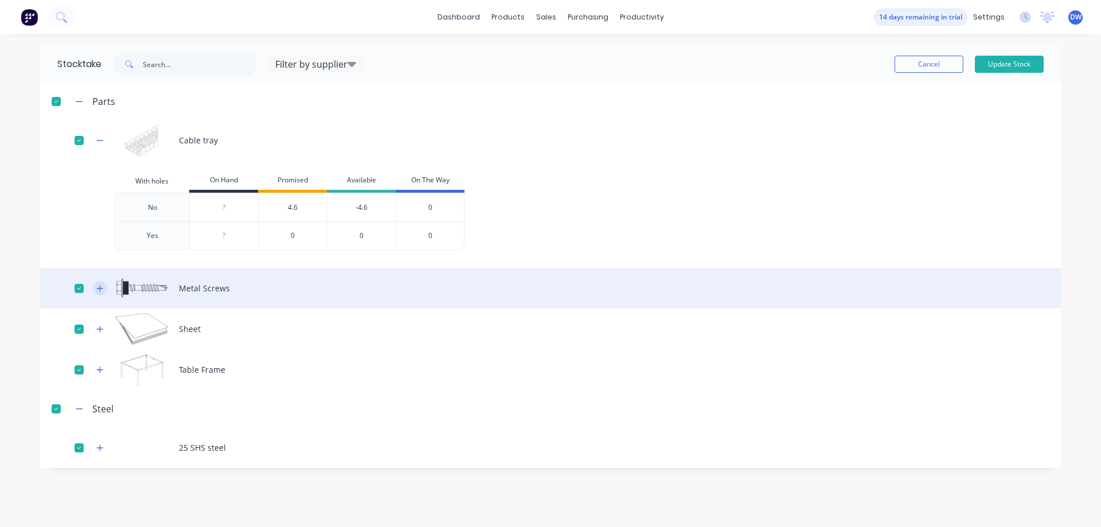
click at [98, 290] on icon "button" at bounding box center [99, 288] width 7 height 8
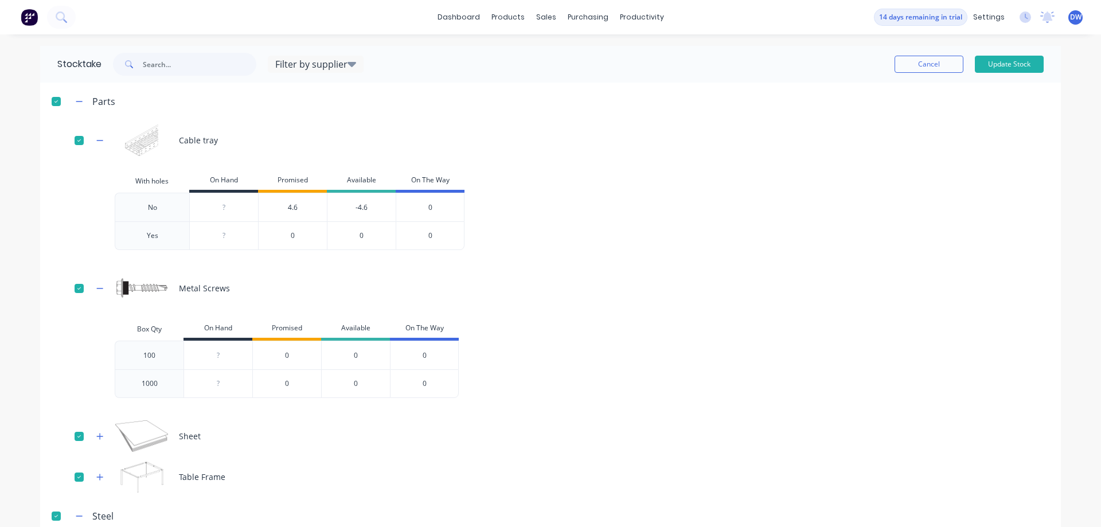
scroll to position [60, 0]
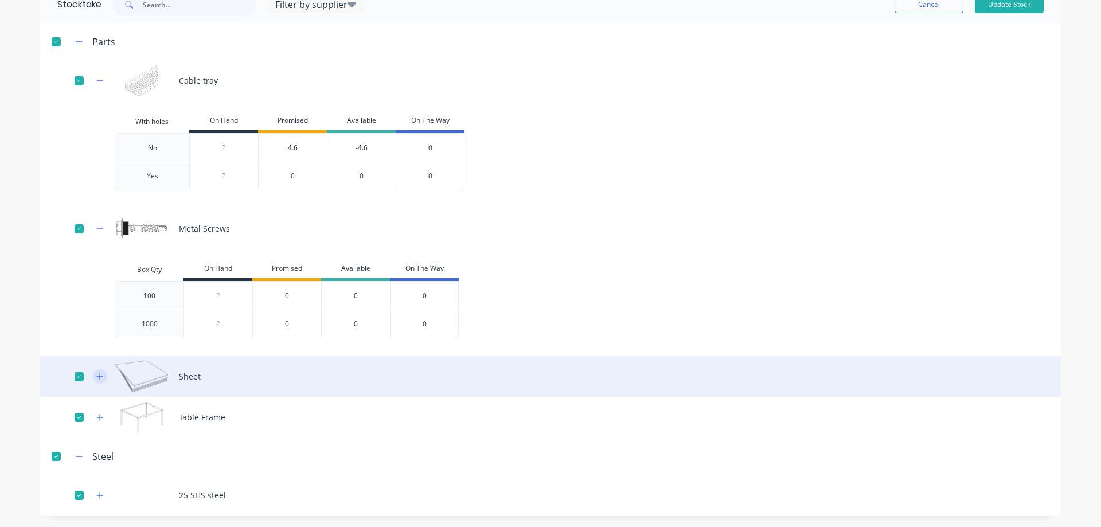
click at [100, 381] on button "button" at bounding box center [100, 376] width 14 height 14
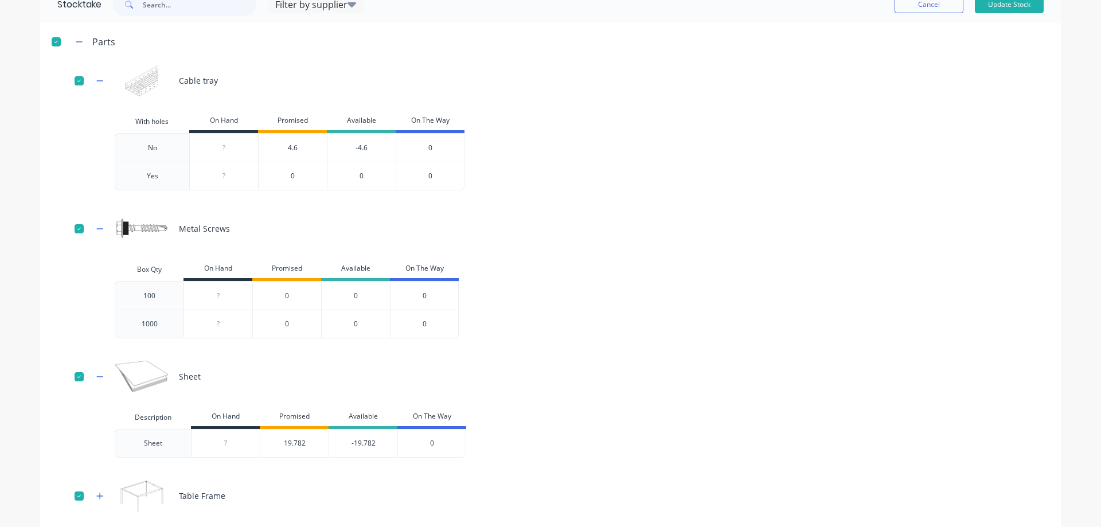
scroll to position [138, 0]
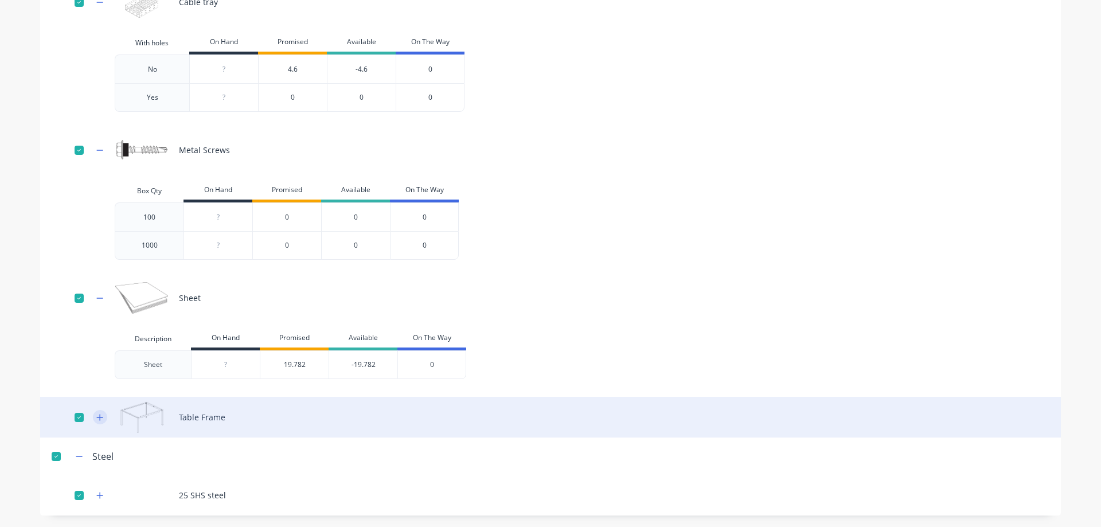
click at [100, 411] on button "button" at bounding box center [100, 417] width 14 height 14
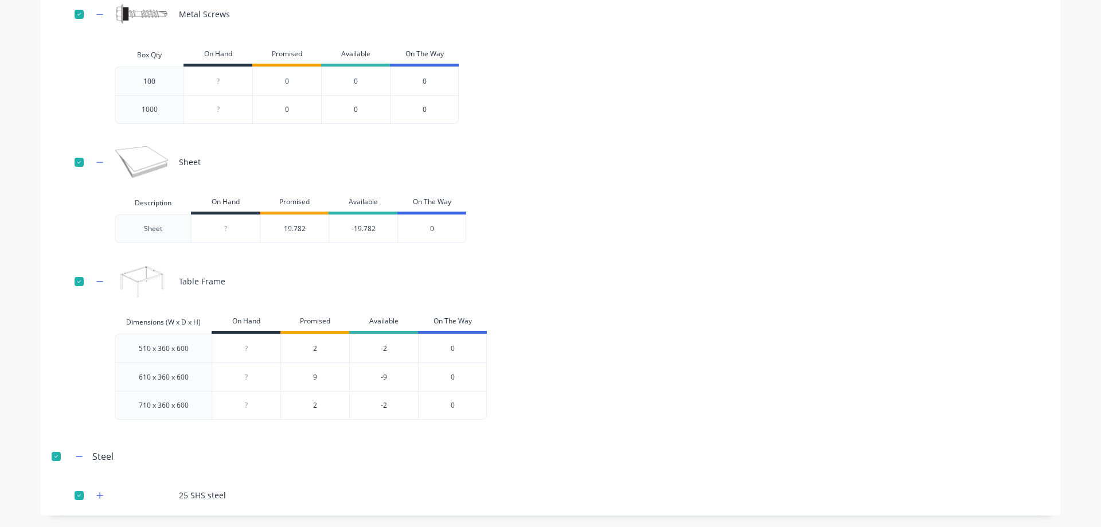
scroll to position [0, 0]
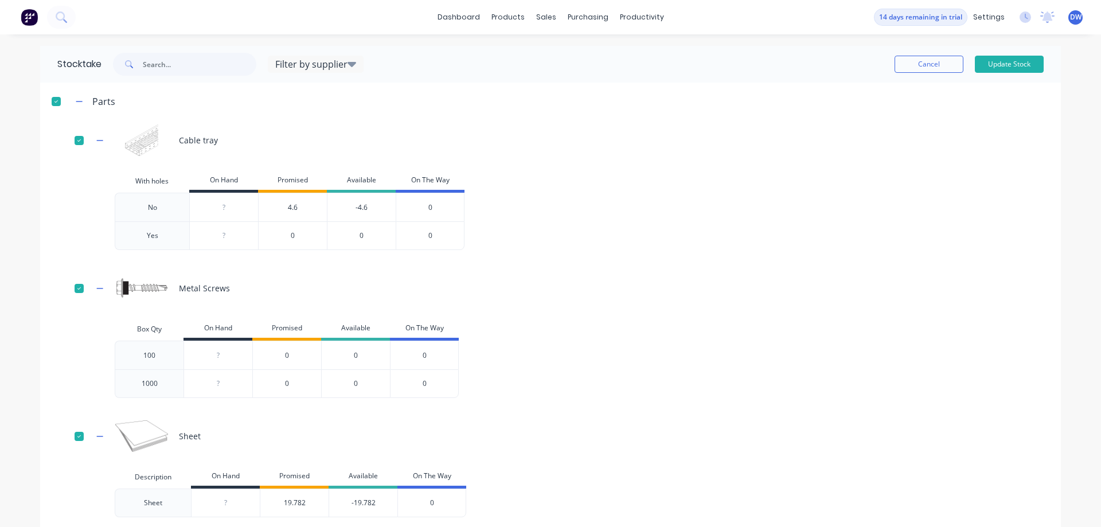
click at [57, 100] on div at bounding box center [56, 101] width 23 height 23
click at [524, 79] on div "Materials" at bounding box center [541, 78] width 34 height 10
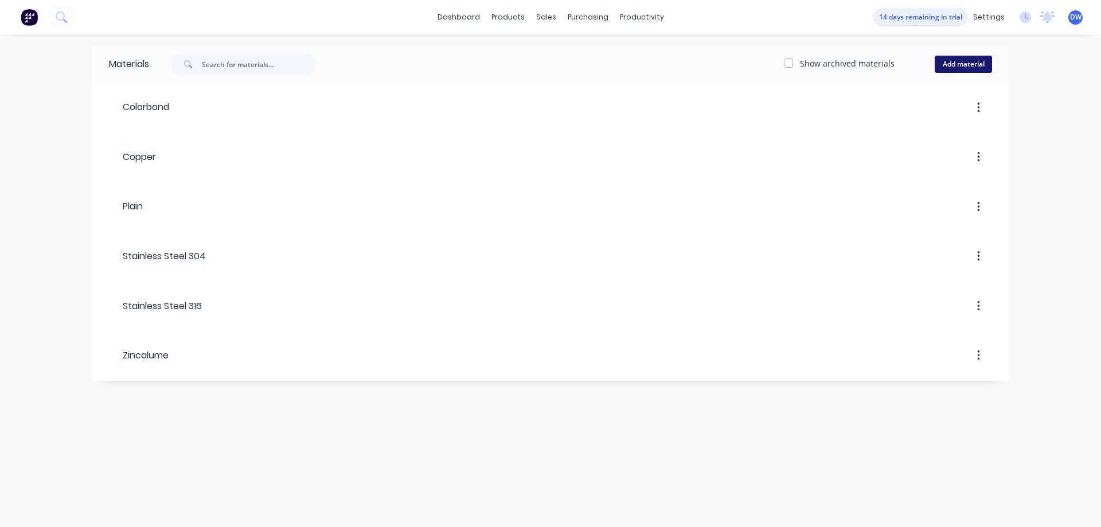
click at [957, 57] on button "Add material" at bounding box center [963, 64] width 57 height 17
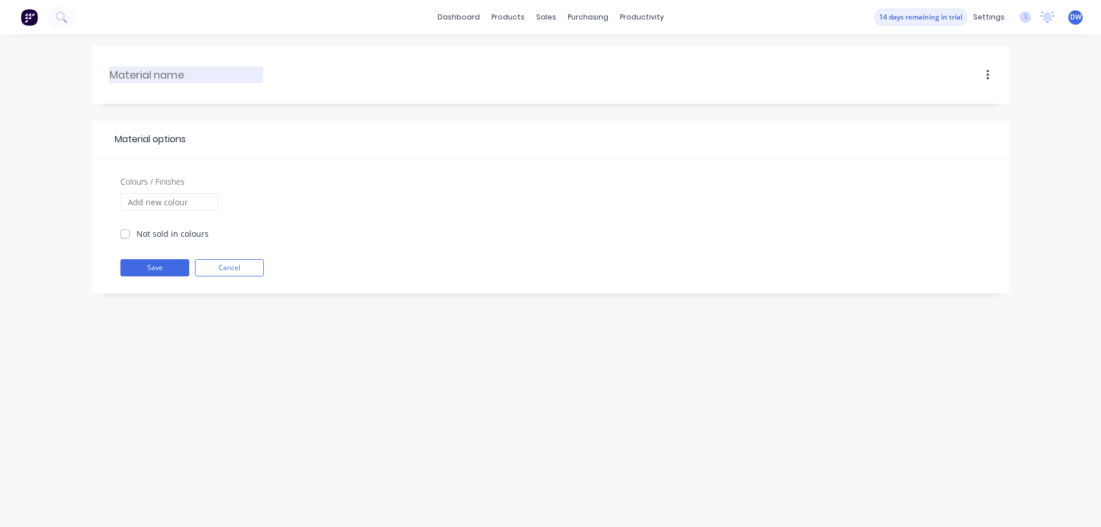
click at [213, 67] on div at bounding box center [186, 75] width 154 height 17
type input "Mild Steel"
click at [166, 268] on button "Save" at bounding box center [154, 267] width 69 height 17
checkbox input "true"
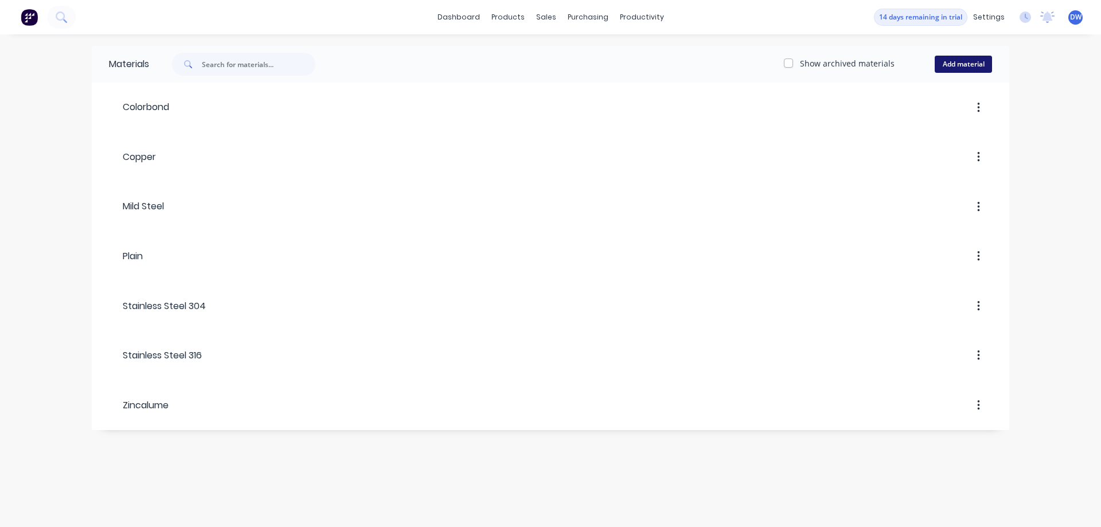
click at [966, 67] on button "Add material" at bounding box center [963, 64] width 57 height 17
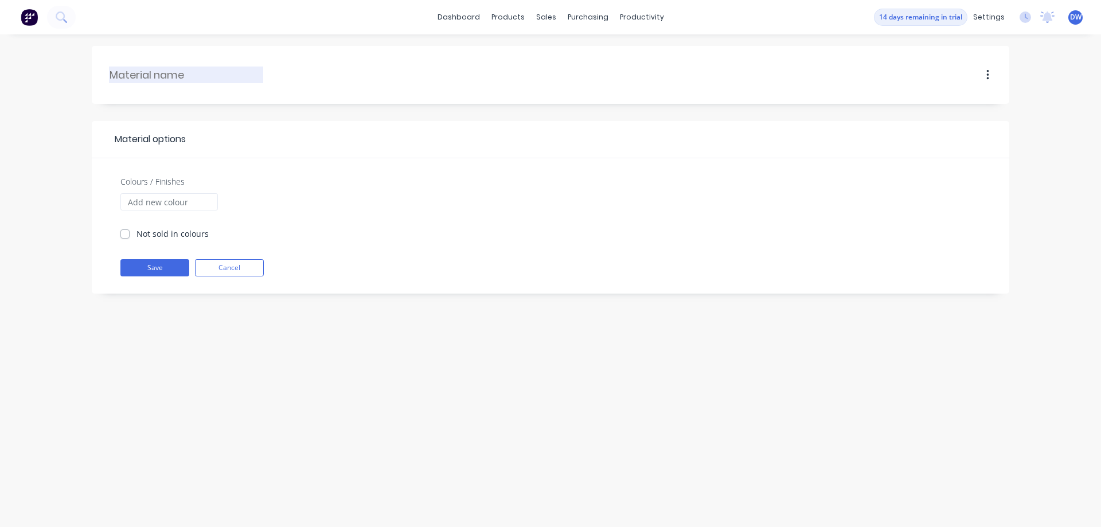
click at [231, 77] on input "text" at bounding box center [187, 74] width 154 height 15
type input "5005 AL"
click at [165, 268] on button "Save" at bounding box center [154, 267] width 69 height 17
checkbox input "true"
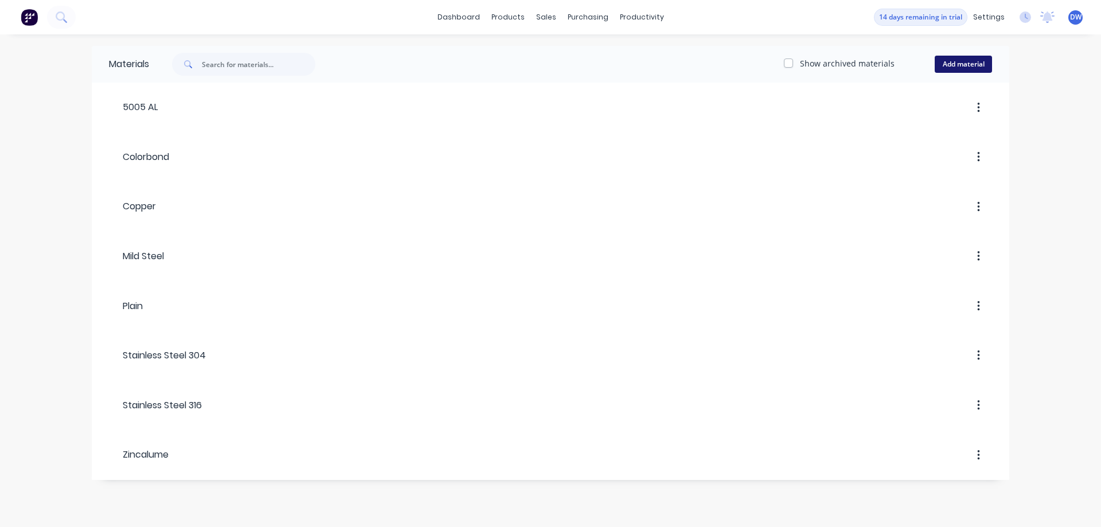
click at [970, 65] on button "Add material" at bounding box center [963, 64] width 57 height 17
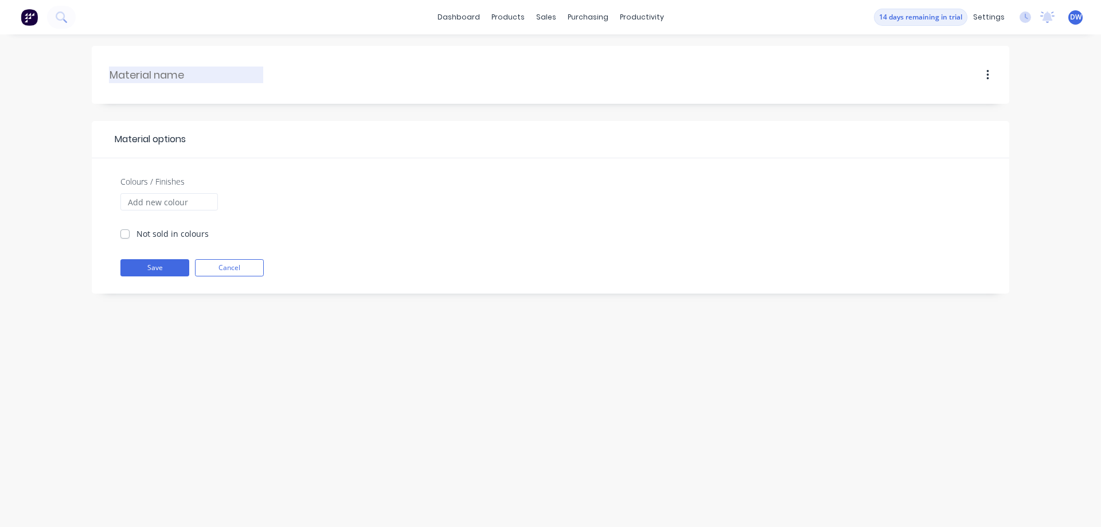
click at [248, 75] on input "text" at bounding box center [187, 74] width 154 height 15
type input "B"
type input "Painted"
click at [154, 268] on button "Save" at bounding box center [154, 267] width 69 height 17
checkbox input "true"
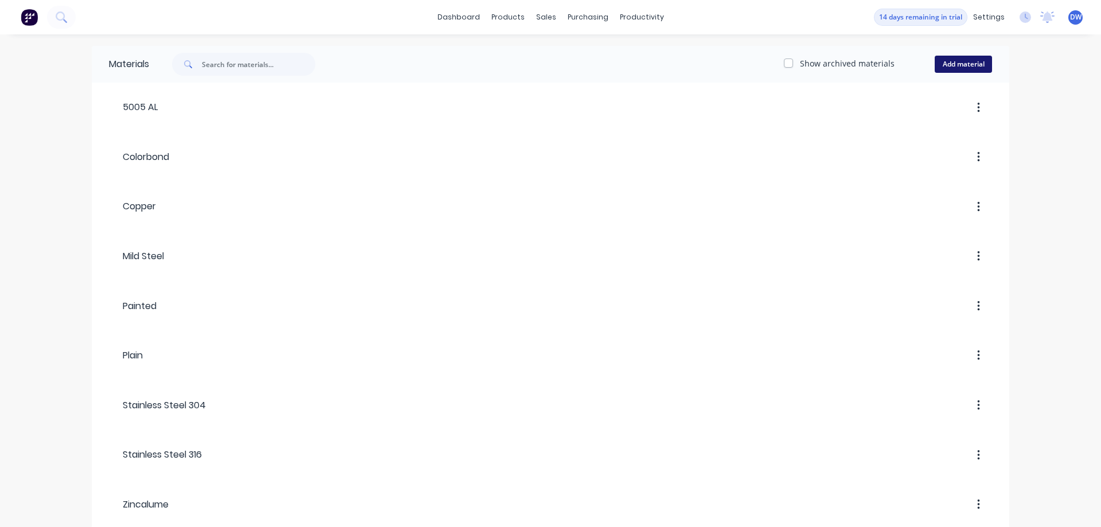
click at [954, 62] on button "Add material" at bounding box center [963, 64] width 57 height 17
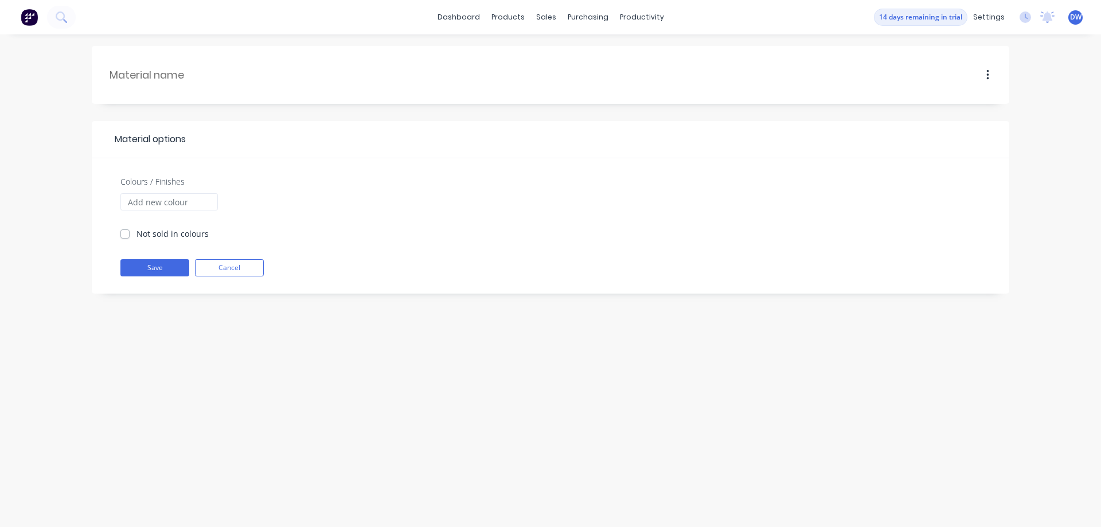
click at [266, 82] on div at bounding box center [627, 74] width 729 height 35
click at [274, 67] on div at bounding box center [627, 74] width 729 height 35
drag, startPoint x: 155, startPoint y: 75, endPoint x: 186, endPoint y: 40, distance: 46.8
click at [159, 74] on input "text" at bounding box center [187, 74] width 154 height 15
type input "Black"
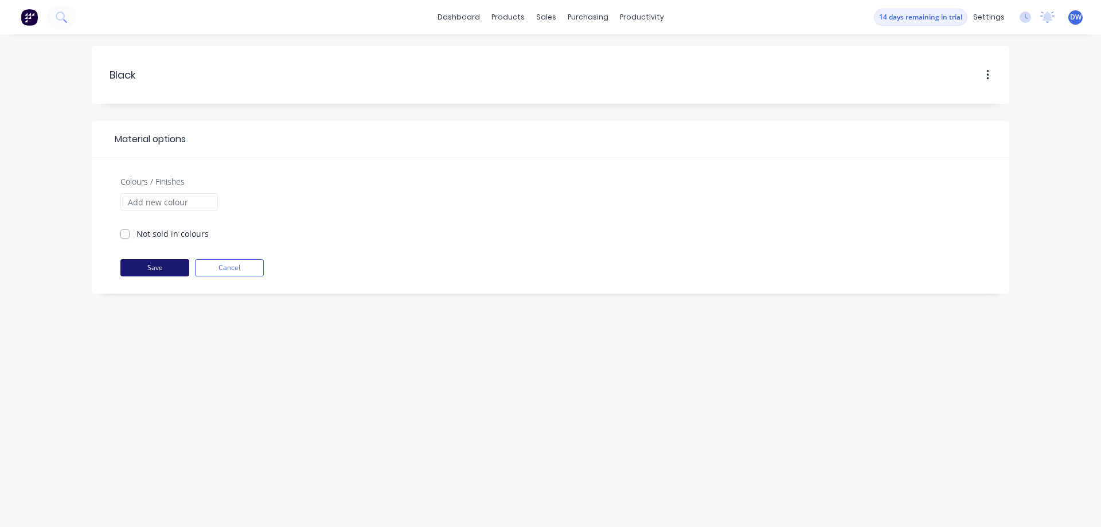
click at [163, 267] on button "Save" at bounding box center [154, 267] width 69 height 17
checkbox input "true"
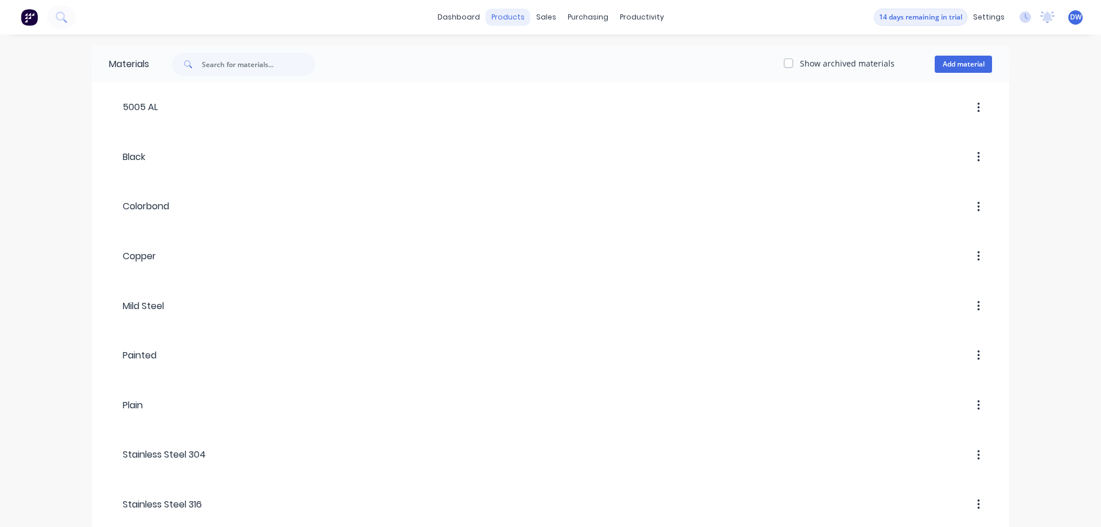
click at [513, 21] on div "products" at bounding box center [508, 17] width 45 height 17
click at [527, 56] on div "Product Catalogue" at bounding box center [559, 55] width 71 height 10
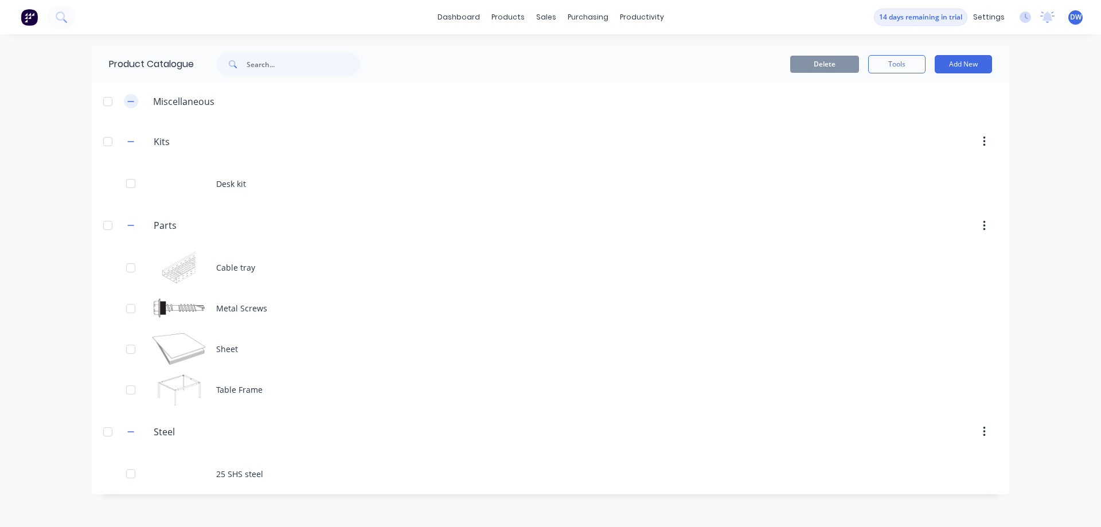
click at [130, 105] on icon "button" at bounding box center [130, 102] width 7 height 8
click at [130, 104] on icon "button" at bounding box center [130, 102] width 7 height 8
click at [170, 100] on div "Miscellaneous" at bounding box center [184, 102] width 80 height 14
click at [958, 67] on button "Add New" at bounding box center [963, 64] width 57 height 18
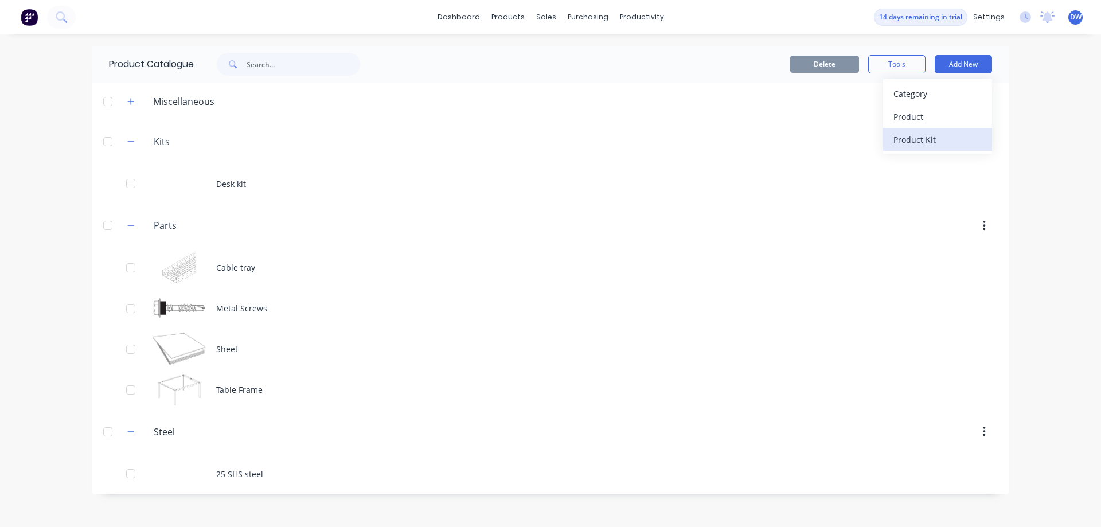
click at [914, 141] on div "Product Kit" at bounding box center [938, 139] width 88 height 17
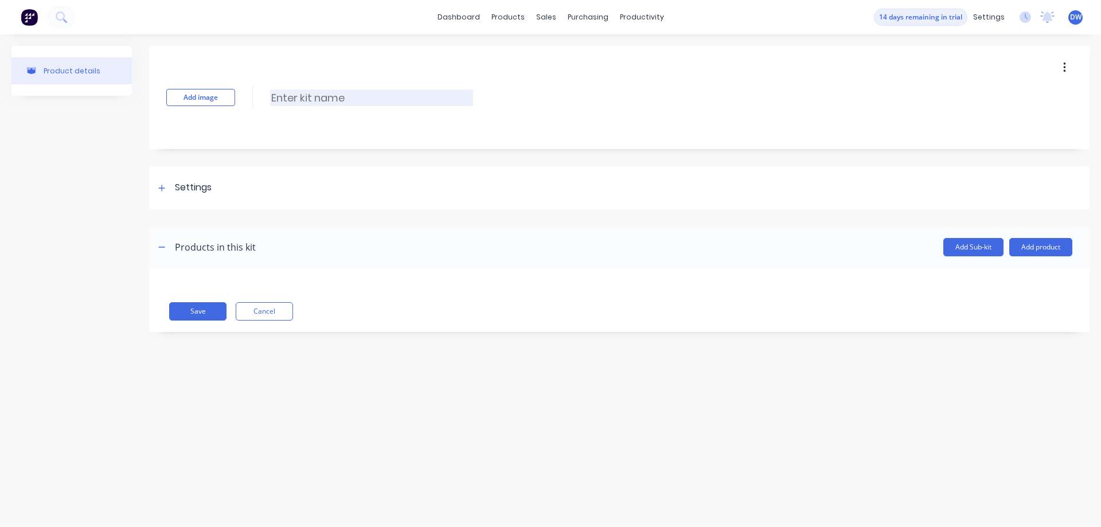
click at [349, 96] on input at bounding box center [371, 97] width 203 height 17
type input "Table legs"
click at [161, 185] on icon at bounding box center [161, 188] width 7 height 8
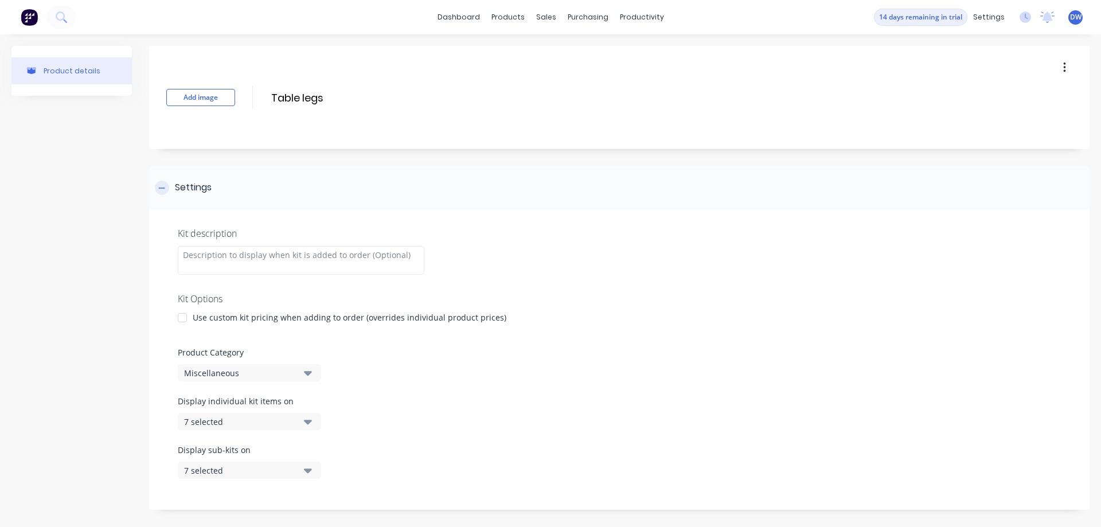
scroll to position [131, 0]
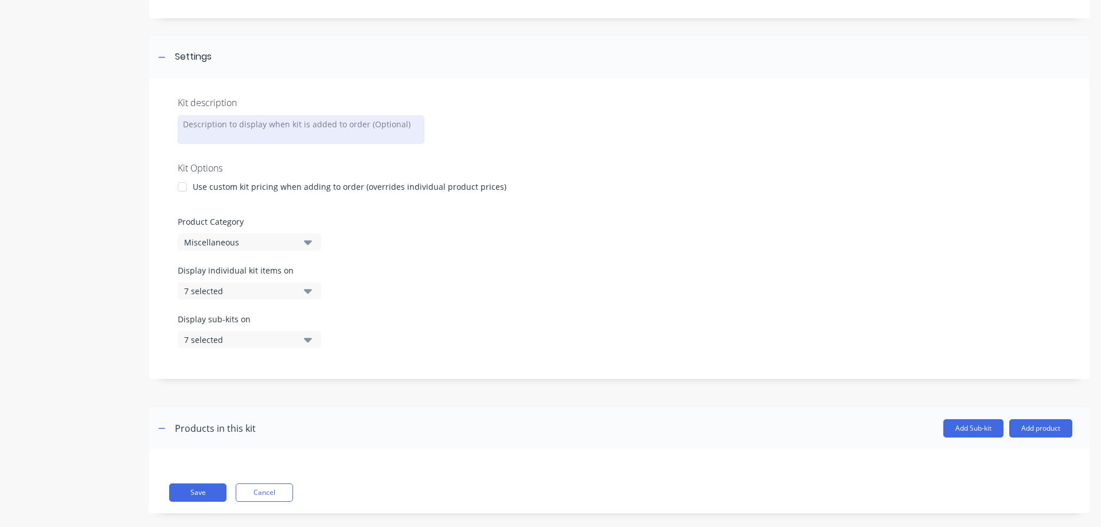
click at [198, 134] on div at bounding box center [301, 129] width 247 height 29
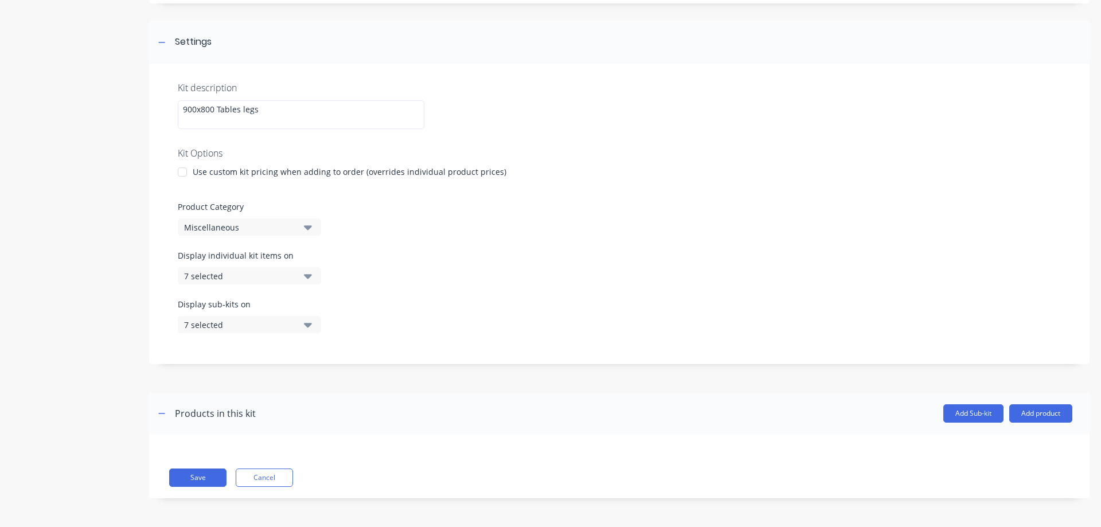
click at [298, 229] on button "Miscellaneous" at bounding box center [249, 227] width 143 height 17
click at [225, 297] on div "Kits" at bounding box center [264, 290] width 172 height 23
click at [1049, 415] on button "Add product" at bounding box center [1040, 413] width 63 height 18
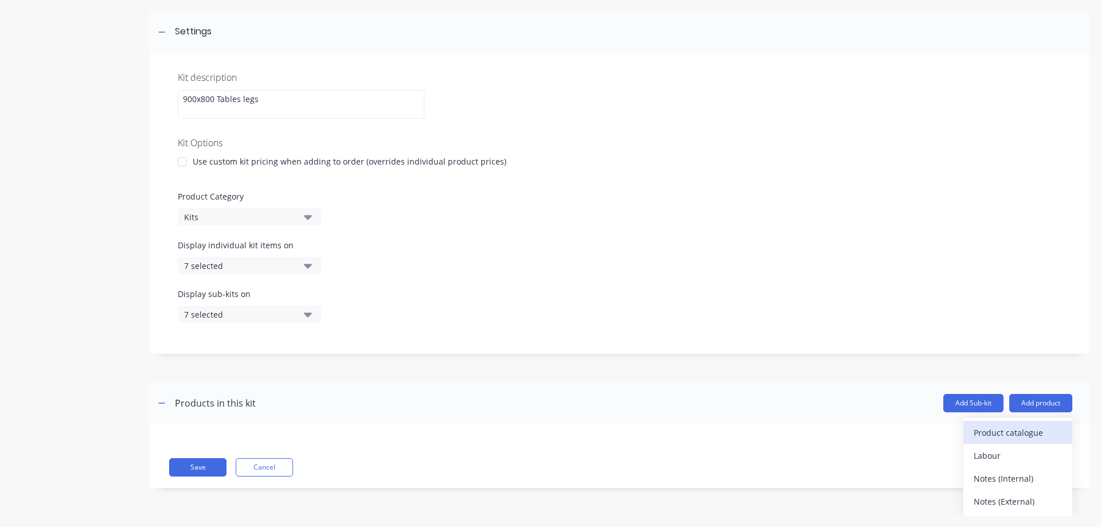
click at [988, 432] on div "Product catalogue" at bounding box center [1018, 432] width 88 height 17
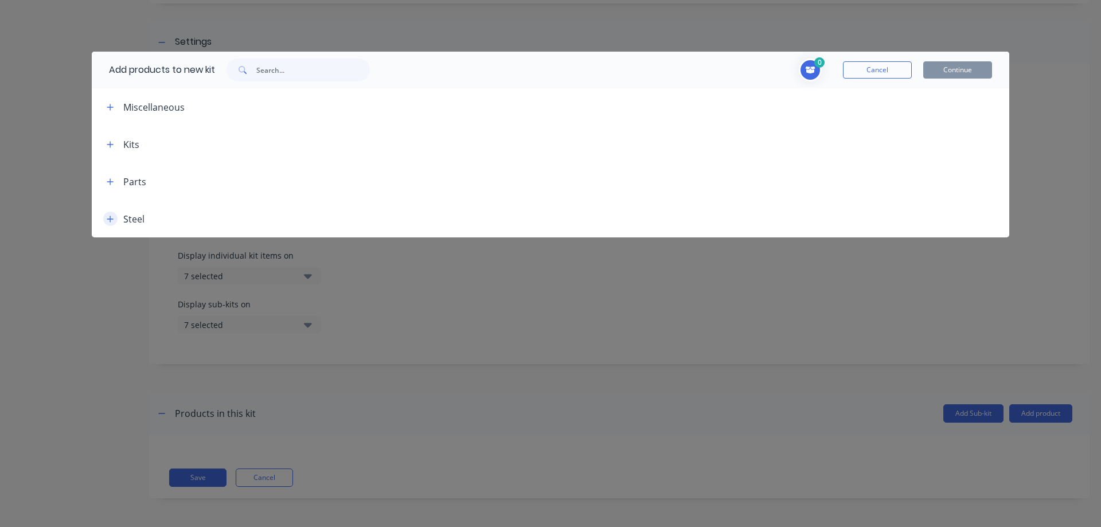
click at [112, 217] on icon "button" at bounding box center [110, 219] width 7 height 8
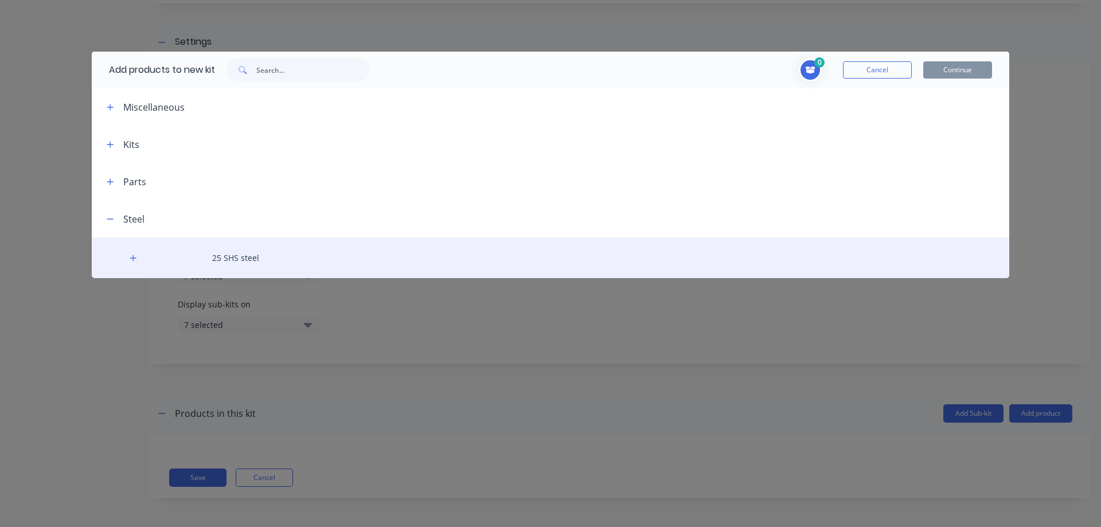
click at [179, 255] on div "25 SHS steel" at bounding box center [551, 257] width 918 height 41
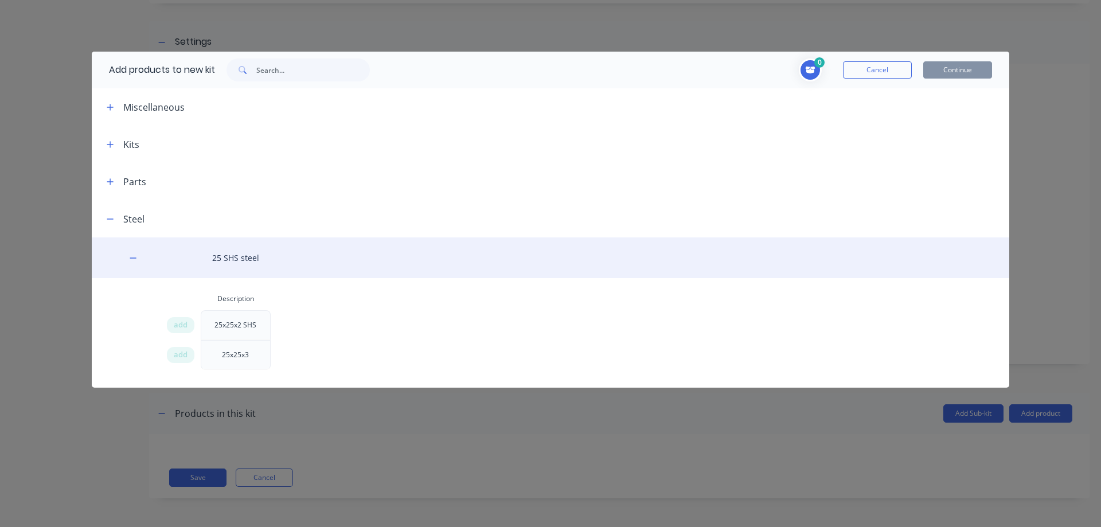
click at [180, 256] on div "25 SHS steel" at bounding box center [551, 257] width 918 height 41
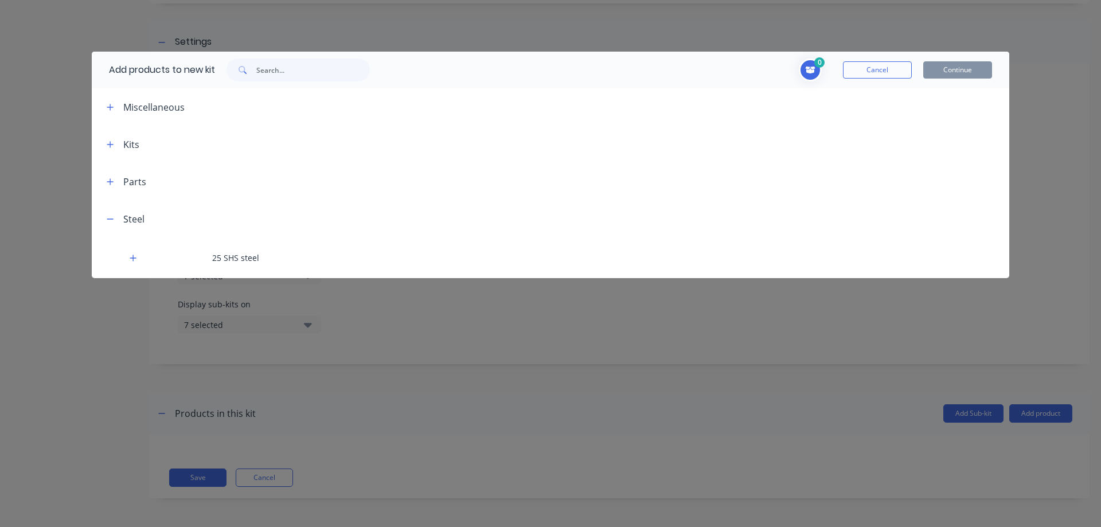
drag, startPoint x: 887, startPoint y: 76, endPoint x: 879, endPoint y: 81, distance: 9.1
click at [887, 76] on button "Cancel" at bounding box center [877, 69] width 69 height 17
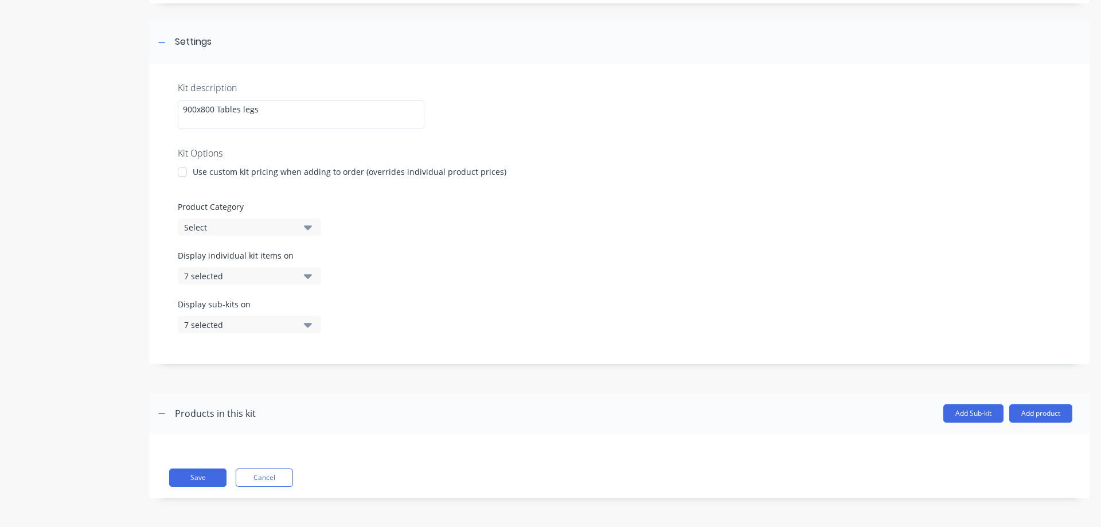
click at [318, 446] on div "Save Cancel" at bounding box center [619, 466] width 941 height 64
click at [260, 453] on div "Save Cancel" at bounding box center [619, 466] width 941 height 64
click at [182, 451] on div "Save Cancel" at bounding box center [619, 466] width 941 height 64
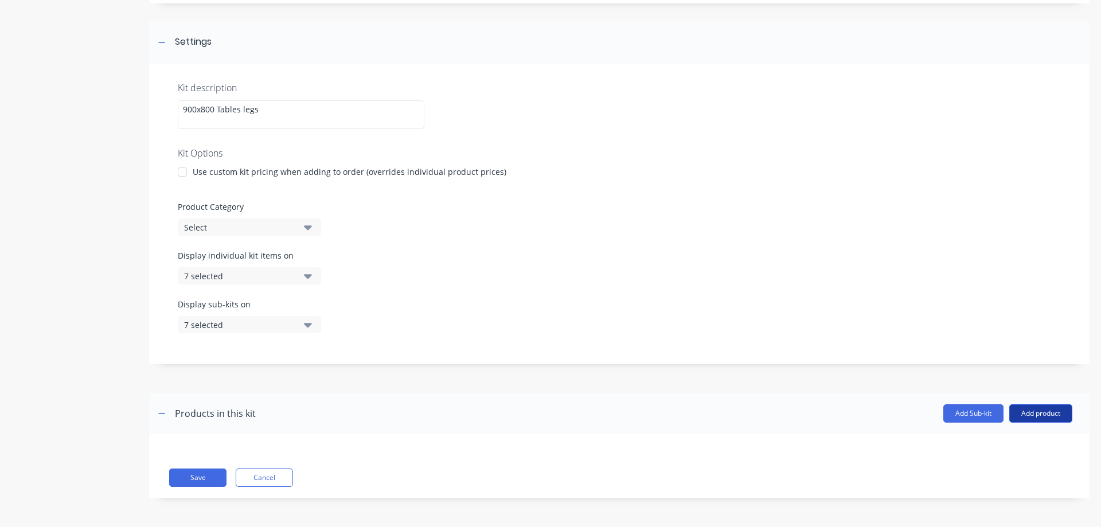
click at [1057, 415] on button "Add product" at bounding box center [1040, 413] width 63 height 18
click at [1000, 445] on div "Product catalogue" at bounding box center [1018, 443] width 88 height 17
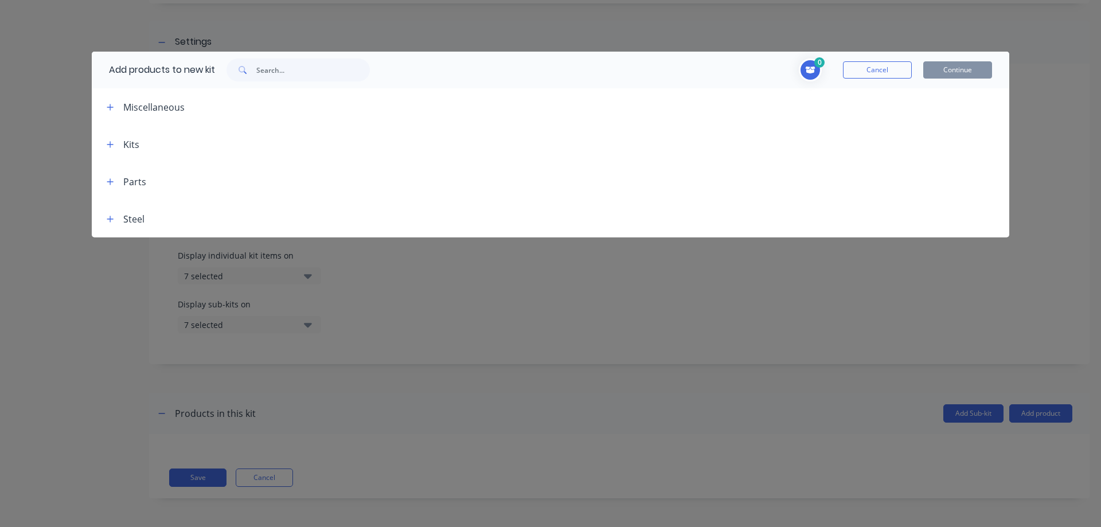
click at [134, 183] on div "Parts" at bounding box center [134, 182] width 23 height 14
click at [110, 215] on icon "button" at bounding box center [110, 219] width 7 height 8
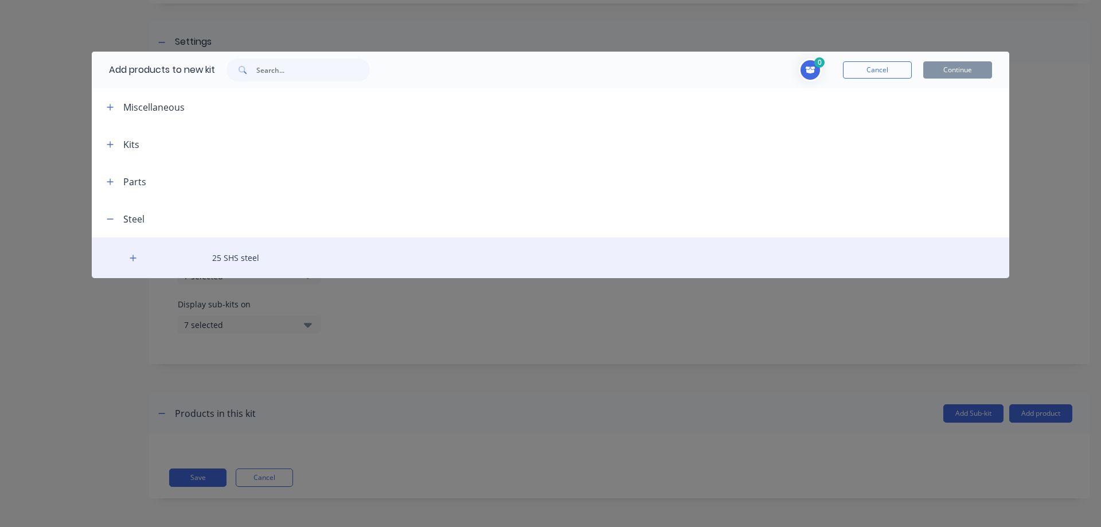
drag, startPoint x: 241, startPoint y: 255, endPoint x: 257, endPoint y: 262, distance: 16.9
click at [242, 255] on div "25 SHS steel" at bounding box center [551, 257] width 918 height 41
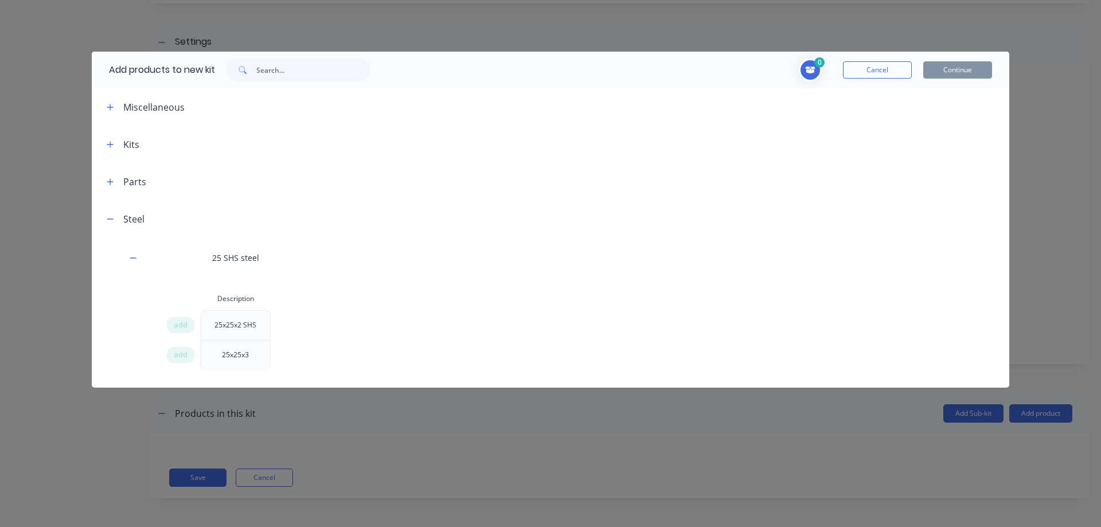
click at [243, 326] on div "25x25x2 SHS" at bounding box center [235, 325] width 60 height 29
click at [182, 328] on span "add" at bounding box center [181, 324] width 14 height 11
click at [180, 326] on span "add" at bounding box center [181, 324] width 14 height 11
click at [182, 354] on span "add" at bounding box center [181, 354] width 14 height 11
click at [230, 358] on div "25x25x3" at bounding box center [235, 355] width 45 height 29
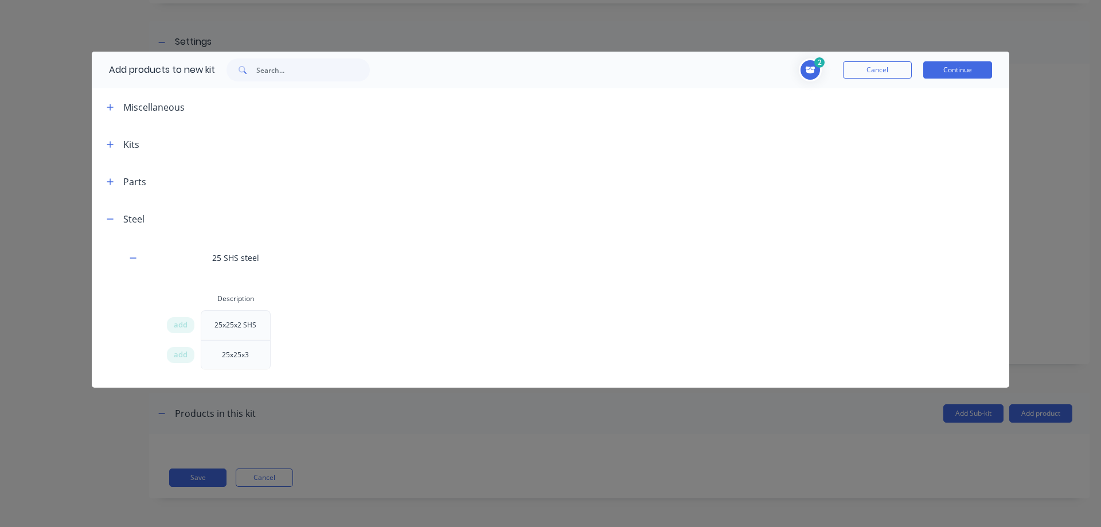
click at [812, 71] on icon at bounding box center [811, 70] width 10 height 7
click at [814, 71] on icon at bounding box center [810, 70] width 10 height 7
click at [953, 66] on button "Continue" at bounding box center [957, 69] width 69 height 17
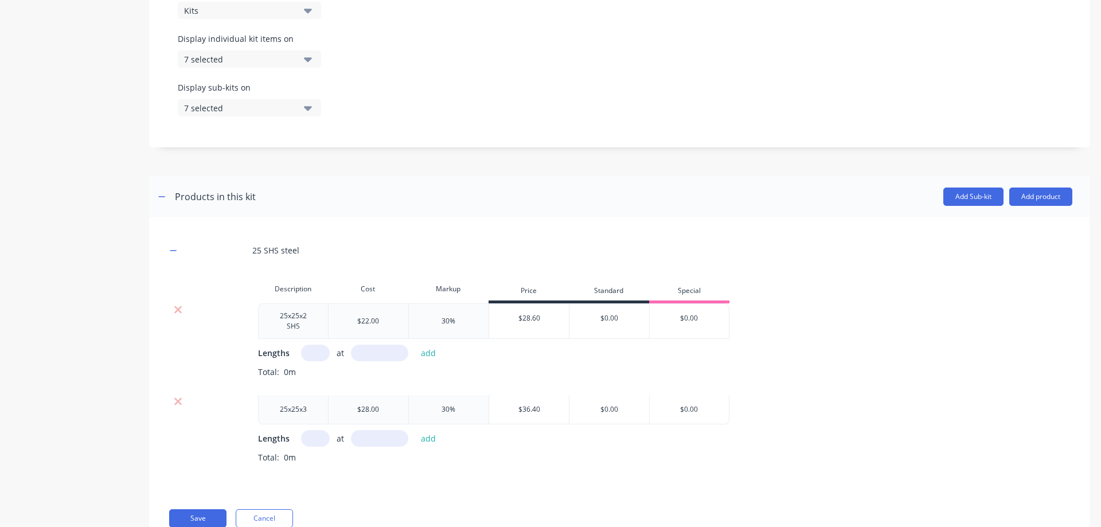
scroll to position [397, 0]
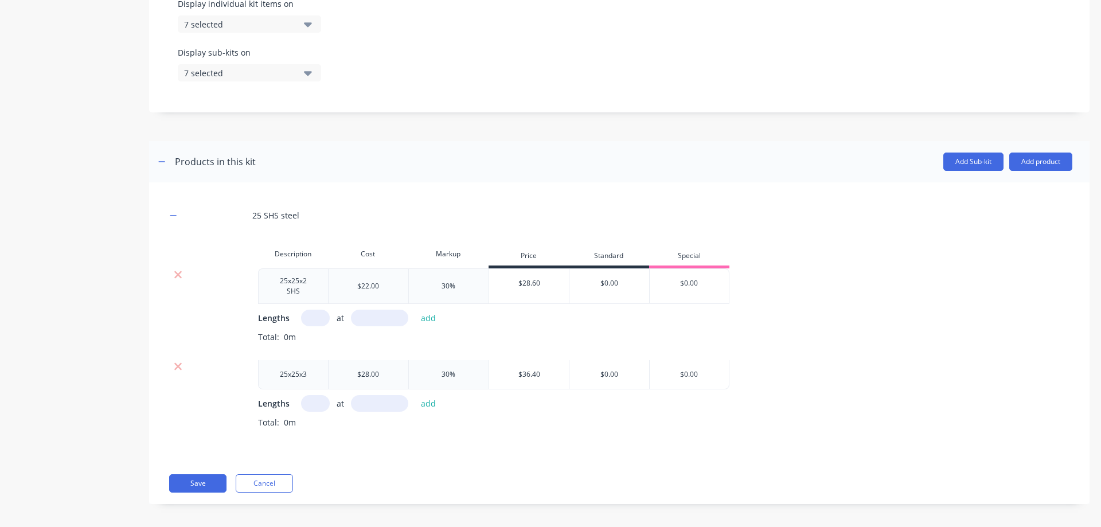
click at [313, 313] on input "text" at bounding box center [315, 318] width 29 height 17
type input "2"
click at [379, 310] on input "text" at bounding box center [379, 318] width 57 height 17
type input "8"
click at [410, 439] on div "Total: 0m" at bounding box center [665, 430] width 814 height 29
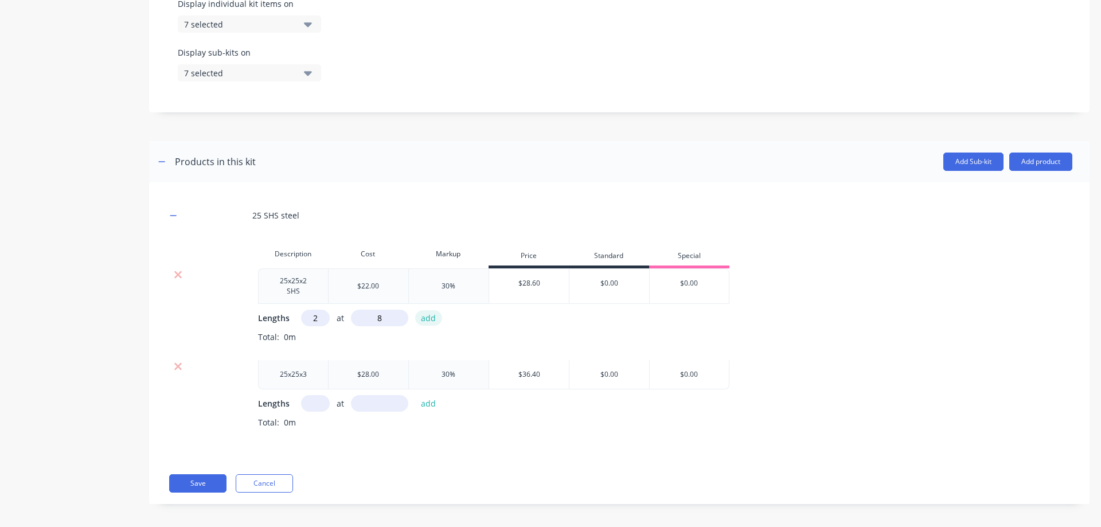
click at [426, 310] on button "add" at bounding box center [428, 317] width 27 height 15
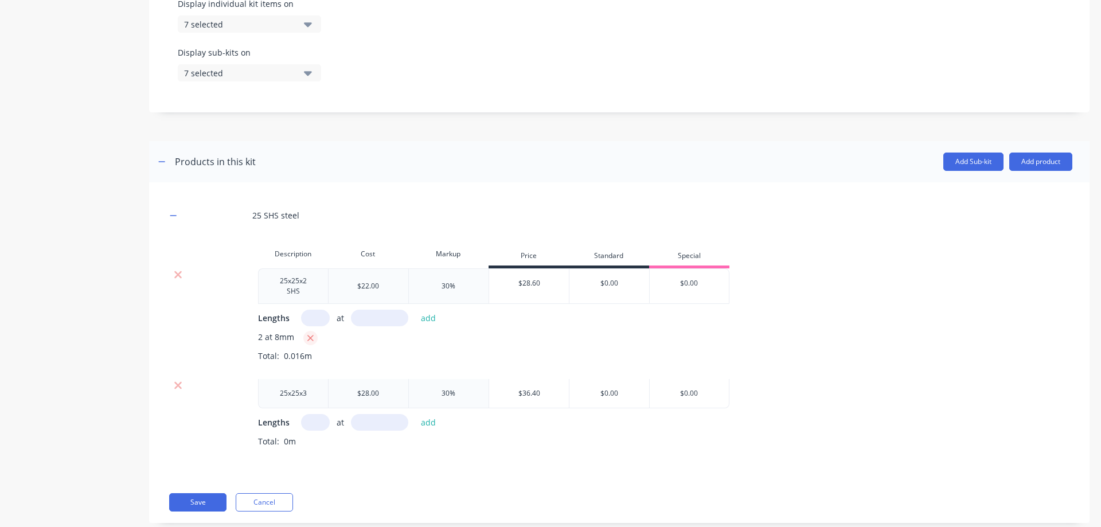
click at [313, 333] on icon "button" at bounding box center [310, 338] width 7 height 10
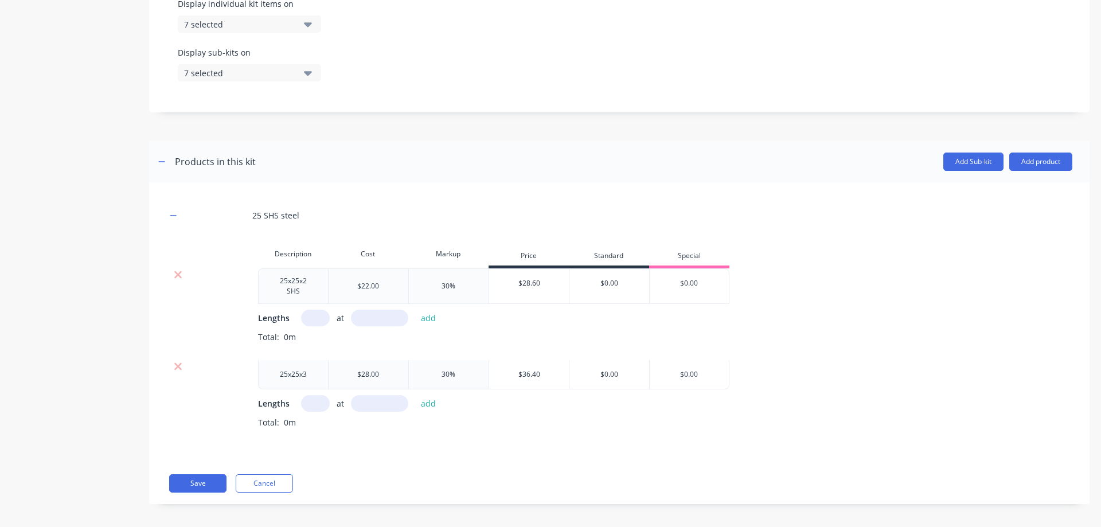
drag, startPoint x: 312, startPoint y: 313, endPoint x: 375, endPoint y: 225, distance: 107.6
click at [316, 314] on input "text" at bounding box center [315, 318] width 29 height 17
type input "2"
type input "800"
click at [432, 313] on button "add" at bounding box center [428, 317] width 27 height 15
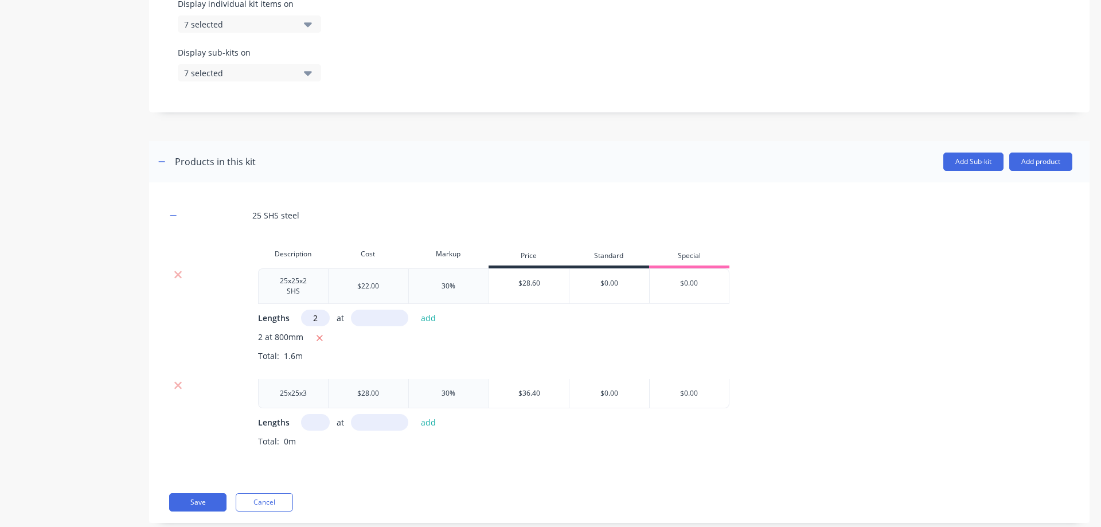
type input "2"
type input "900"
click at [428, 313] on button "add" at bounding box center [428, 317] width 27 height 15
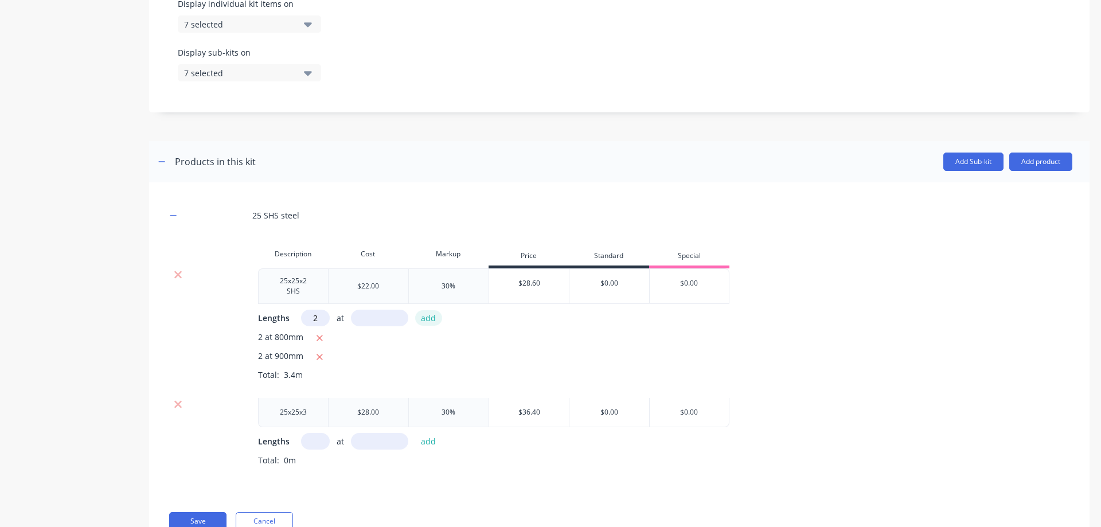
type input "2"
type input "400"
click at [422, 311] on button "add" at bounding box center [428, 317] width 27 height 15
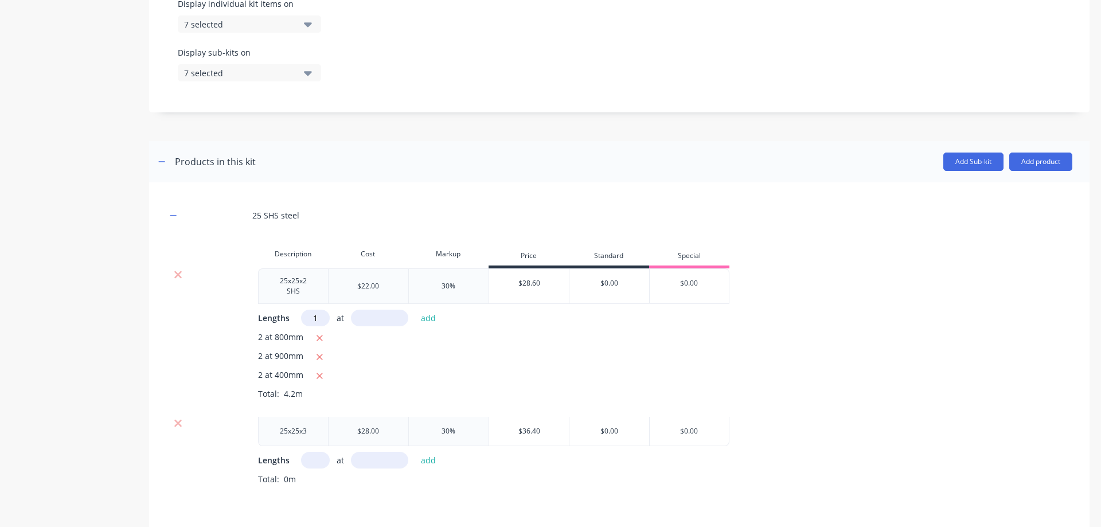
type input "1"
type input "8000"
click at [432, 316] on button "add" at bounding box center [428, 317] width 27 height 15
click at [311, 478] on input "text" at bounding box center [315, 479] width 29 height 17
type input "1"
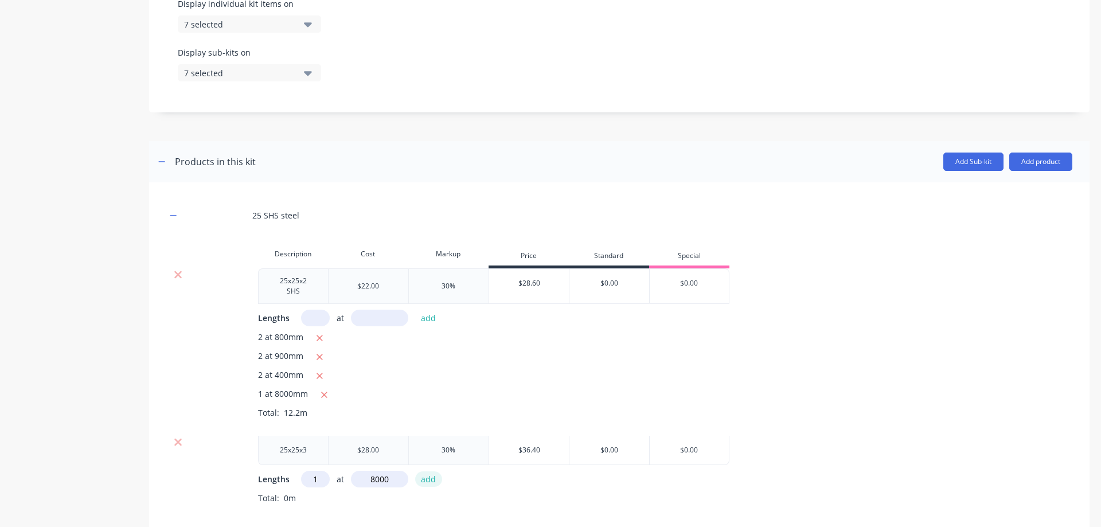
type input "8000"
click at [435, 473] on button "add" at bounding box center [428, 478] width 27 height 15
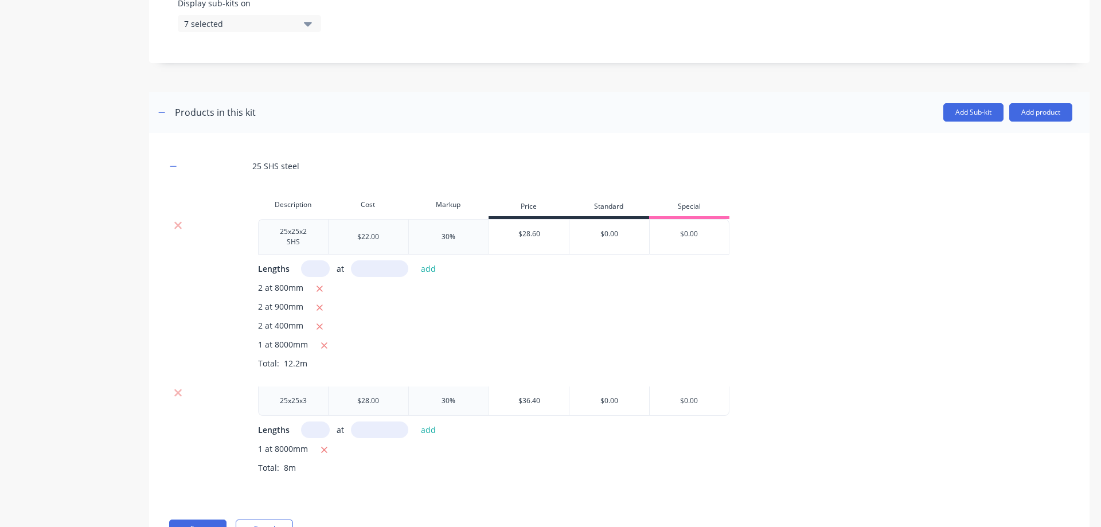
scroll to position [492, 0]
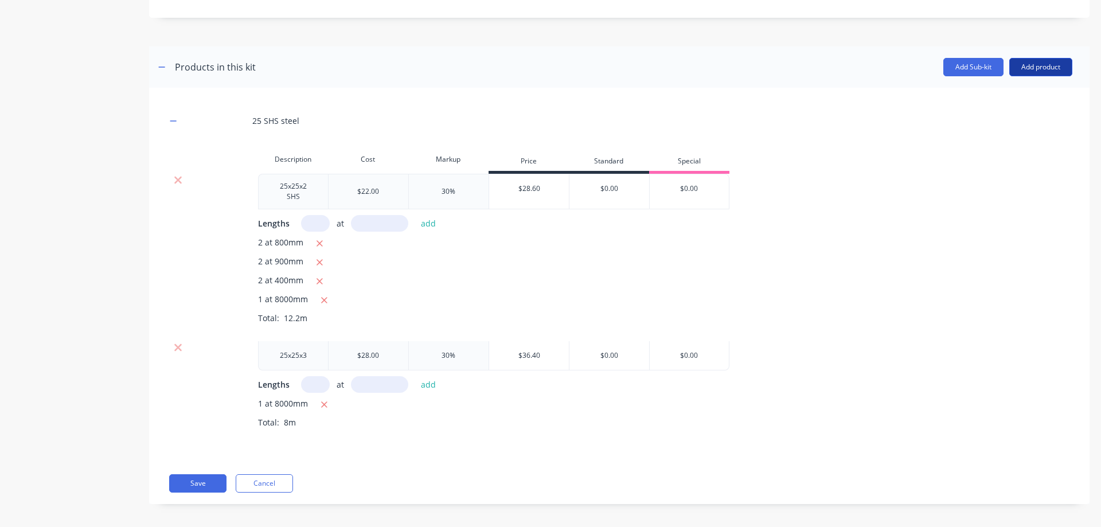
click at [1036, 70] on button "Add product" at bounding box center [1040, 67] width 63 height 18
click at [1015, 122] on div "Labour" at bounding box center [1018, 119] width 88 height 17
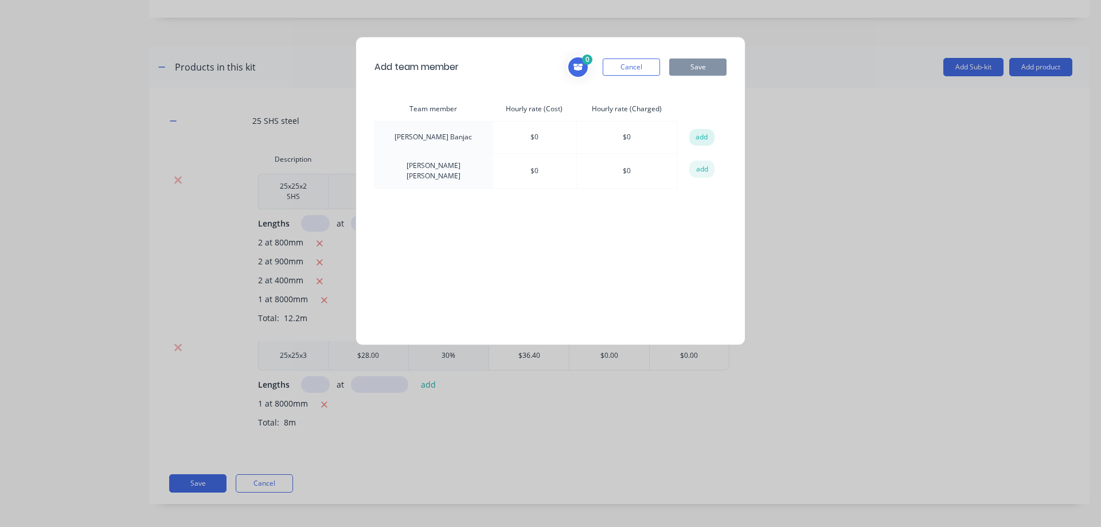
click at [693, 138] on button "add" at bounding box center [701, 137] width 25 height 17
click at [696, 71] on button "Save" at bounding box center [697, 67] width 57 height 17
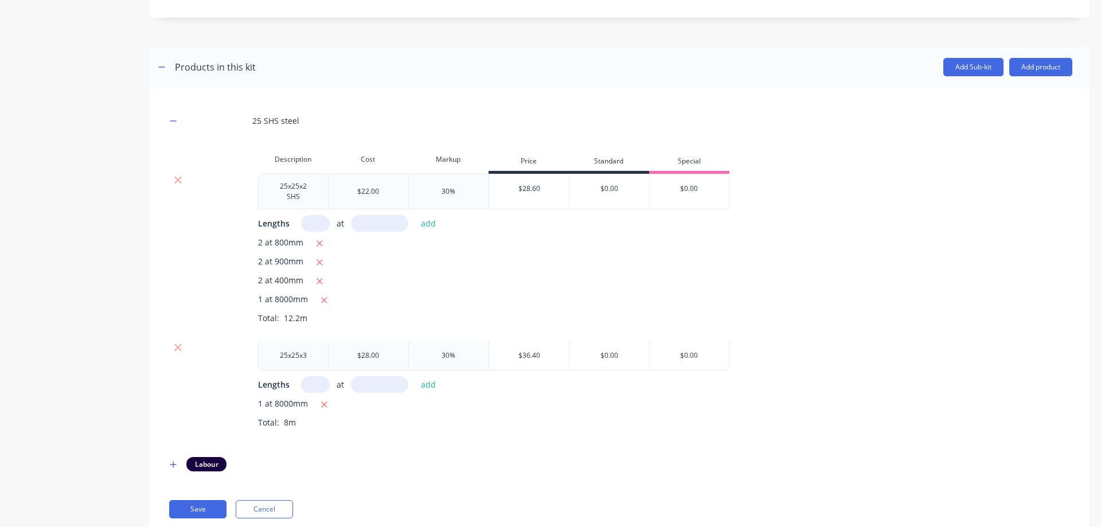
scroll to position [518, 0]
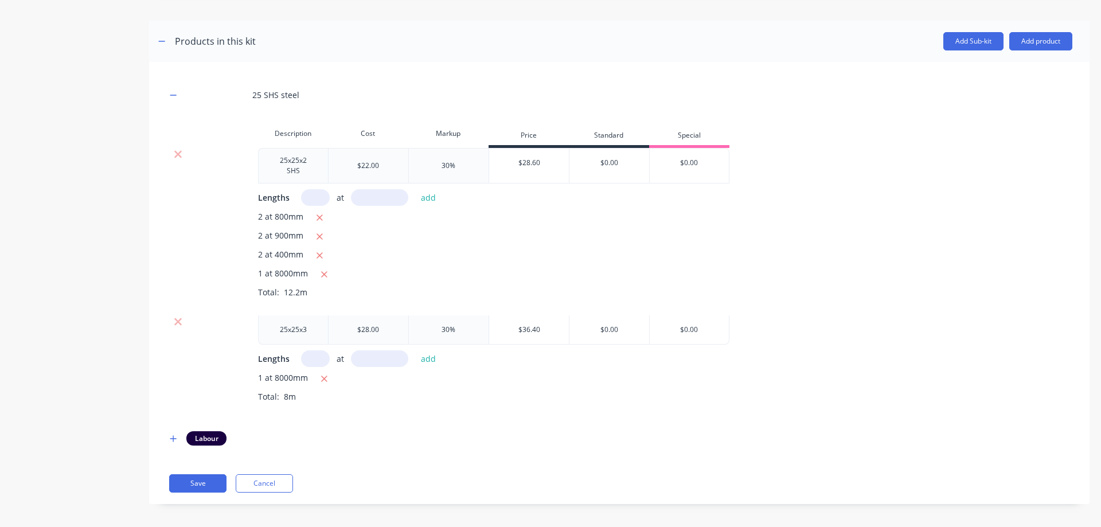
click at [205, 441] on div "25 SHS steel Description Cost Markup Price Standard Special 25x25x2 SHS $22.00 …" at bounding box center [619, 268] width 906 height 378
click at [173, 435] on icon "button" at bounding box center [173, 438] width 6 height 6
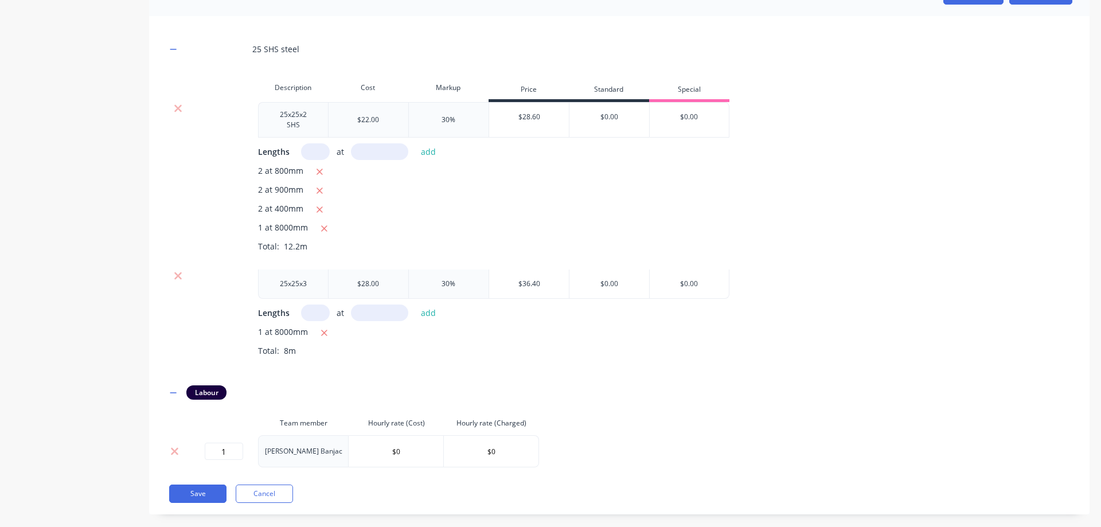
scroll to position [574, 0]
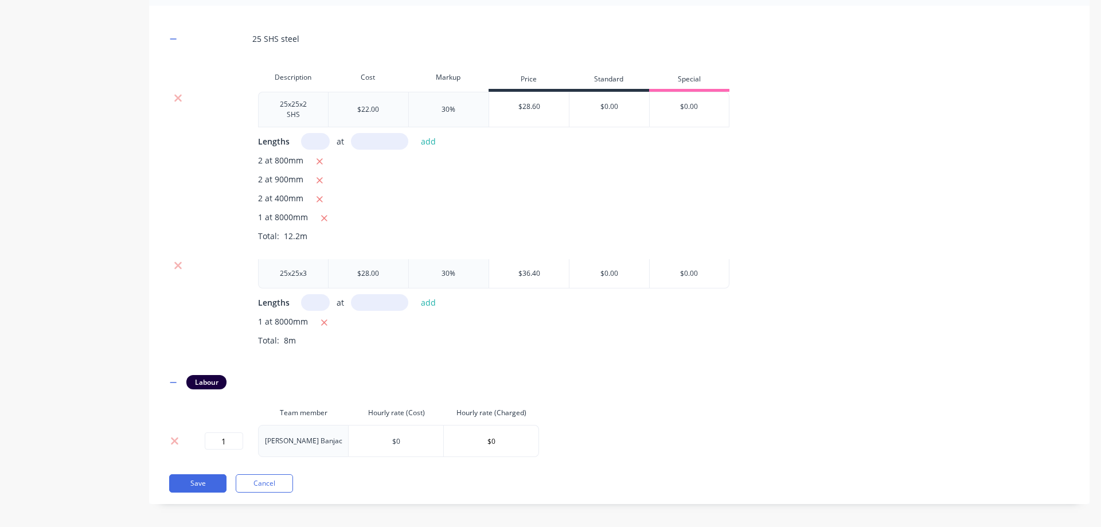
drag, startPoint x: 389, startPoint y: 434, endPoint x: 399, endPoint y: 428, distance: 10.8
click at [392, 434] on input "$0" at bounding box center [396, 440] width 95 height 17
drag, startPoint x: 399, startPoint y: 430, endPoint x: 343, endPoint y: 431, distance: 55.6
click at [349, 432] on input "$0" at bounding box center [396, 440] width 95 height 17
type input "$70"
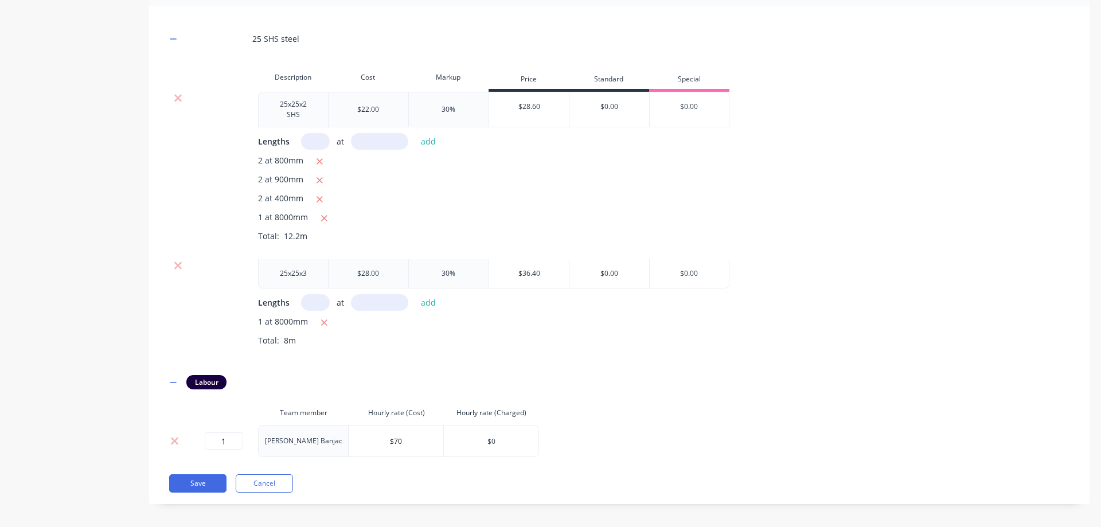
drag, startPoint x: 474, startPoint y: 438, endPoint x: 494, endPoint y: 436, distance: 19.5
click at [475, 438] on input "$0" at bounding box center [491, 440] width 95 height 17
drag, startPoint x: 490, startPoint y: 435, endPoint x: 470, endPoint y: 433, distance: 20.1
click at [475, 434] on input "$0" at bounding box center [491, 440] width 95 height 17
type input "$110"
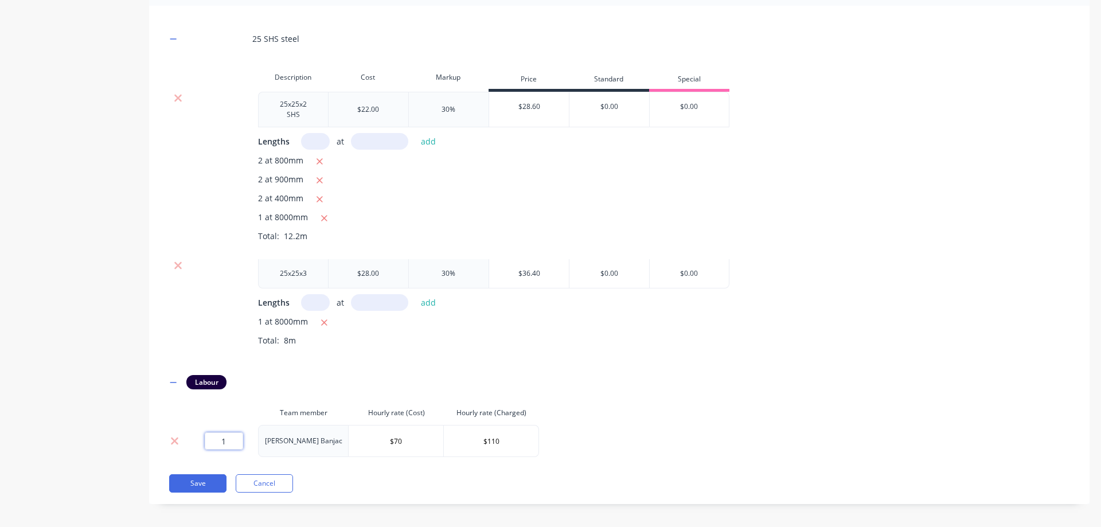
click at [220, 435] on input "1" at bounding box center [224, 440] width 38 height 17
type input "10"
click at [600, 430] on div "25 SHS steel Description Cost Markup Price Standard Special 25x25x2 SHS $22.00 …" at bounding box center [619, 240] width 906 height 434
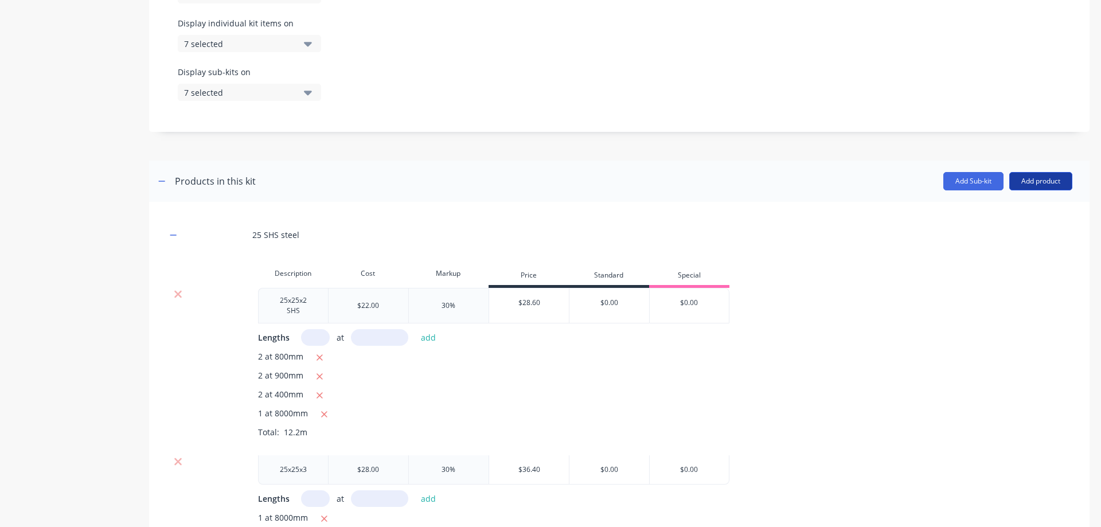
click at [1031, 186] on button "Add product" at bounding box center [1040, 181] width 63 height 18
click at [916, 388] on div "2 at 400mm" at bounding box center [665, 395] width 814 height 14
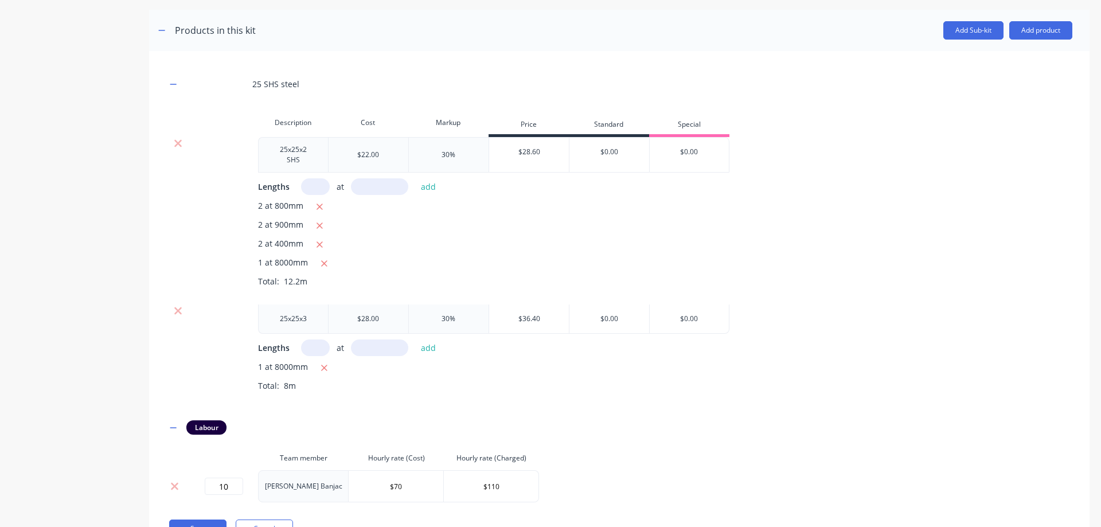
scroll to position [574, 0]
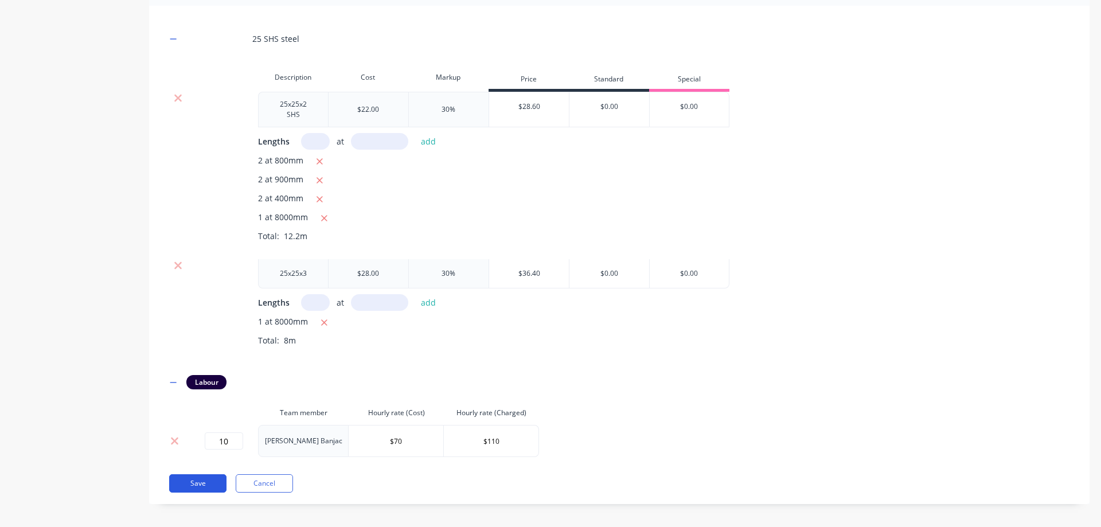
click at [208, 483] on button "Save" at bounding box center [197, 483] width 57 height 18
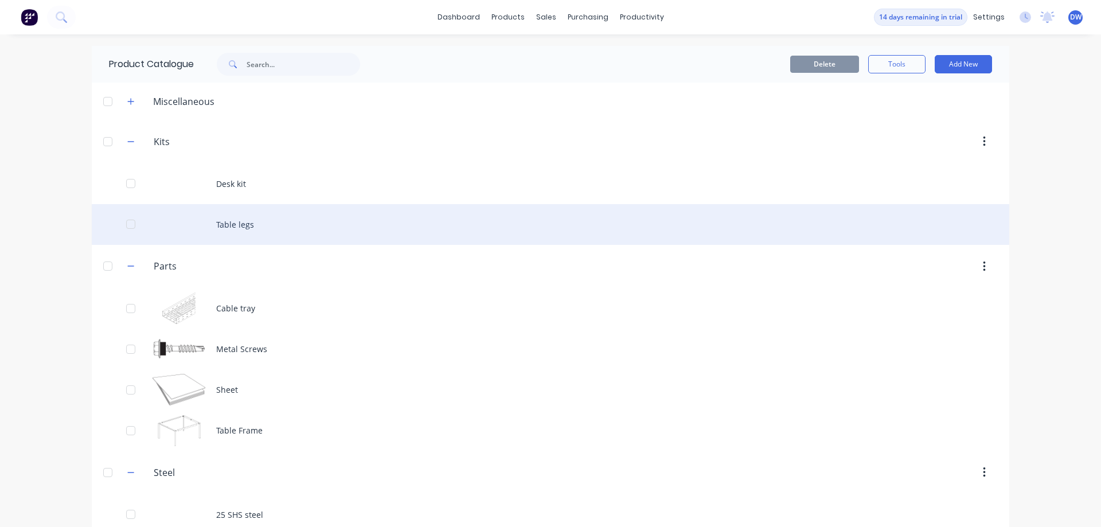
click at [243, 227] on div "Table legs" at bounding box center [551, 224] width 918 height 41
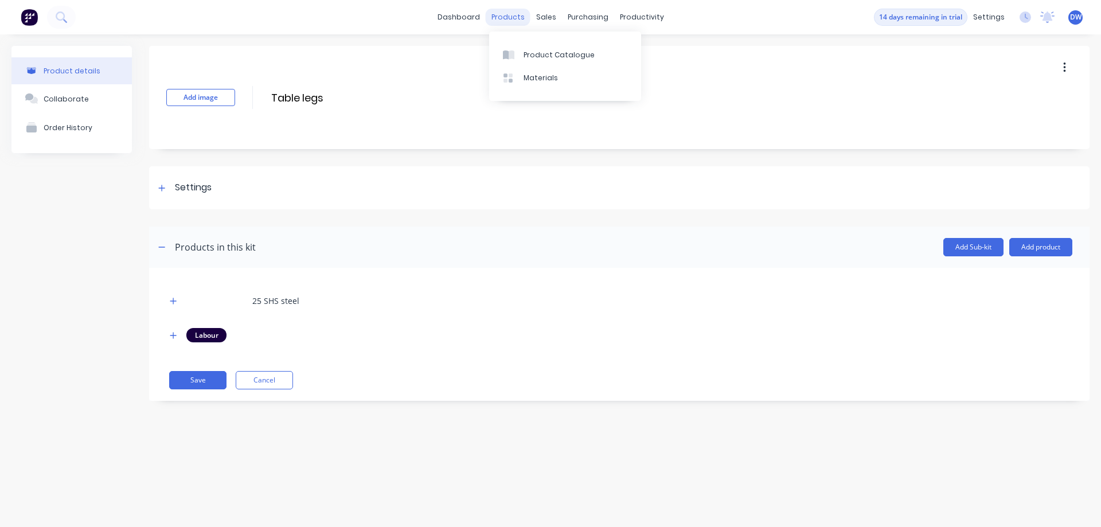
click at [514, 14] on div "products" at bounding box center [508, 17] width 45 height 17
click at [562, 56] on div at bounding box center [553, 55] width 17 height 10
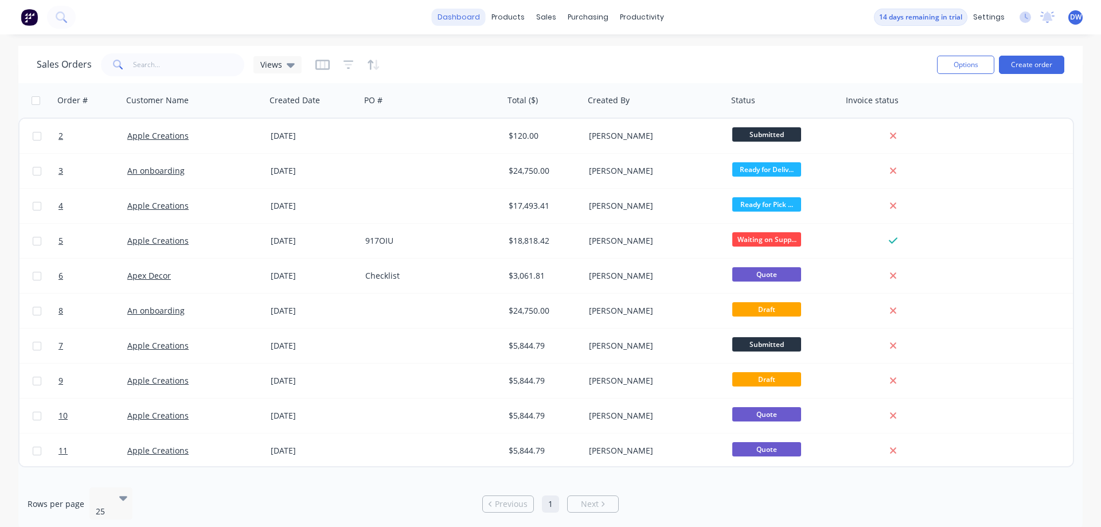
click at [467, 21] on link "dashboard" at bounding box center [459, 17] width 54 height 17
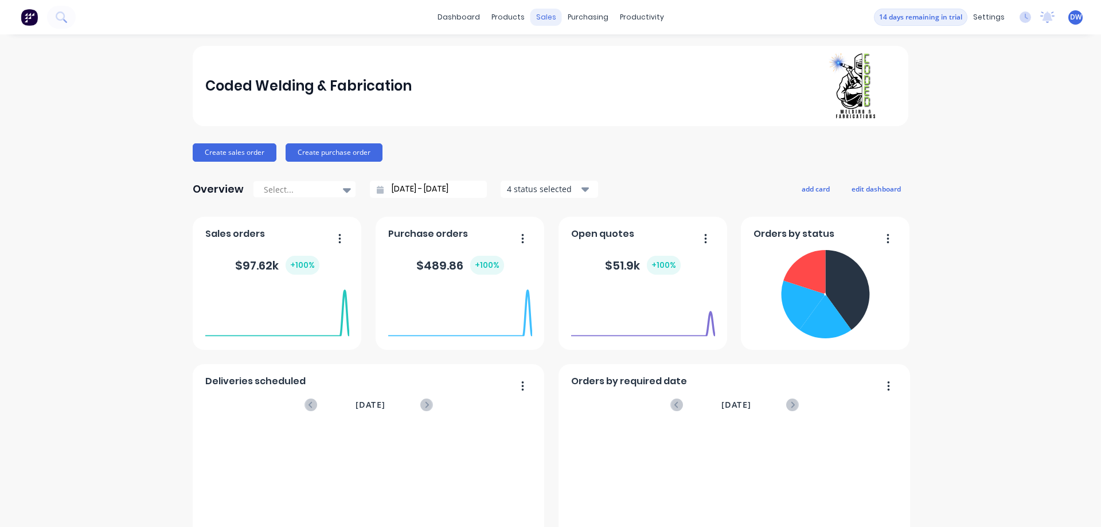
click at [549, 19] on div "sales" at bounding box center [547, 17] width 32 height 17
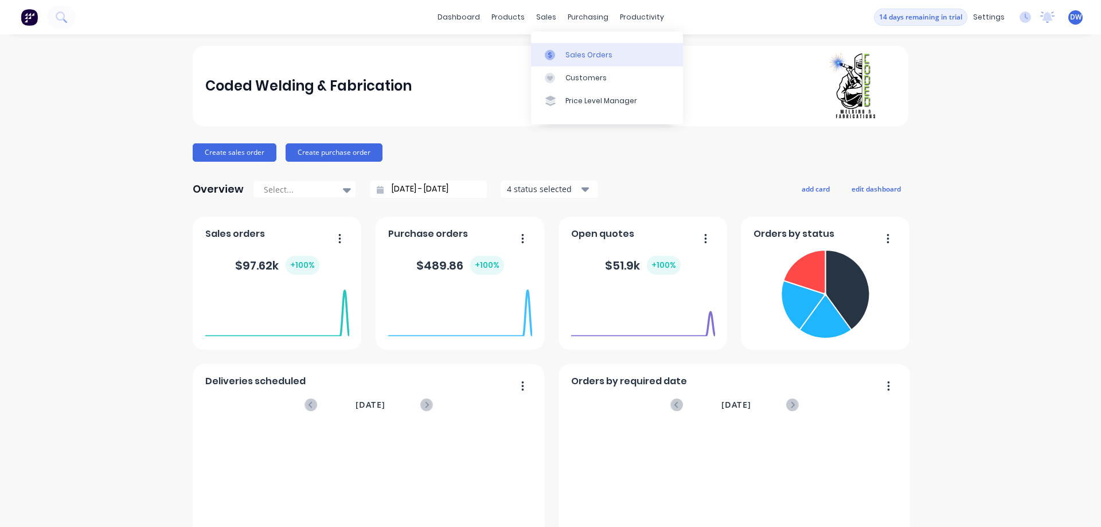
click at [557, 57] on div at bounding box center [553, 55] width 17 height 10
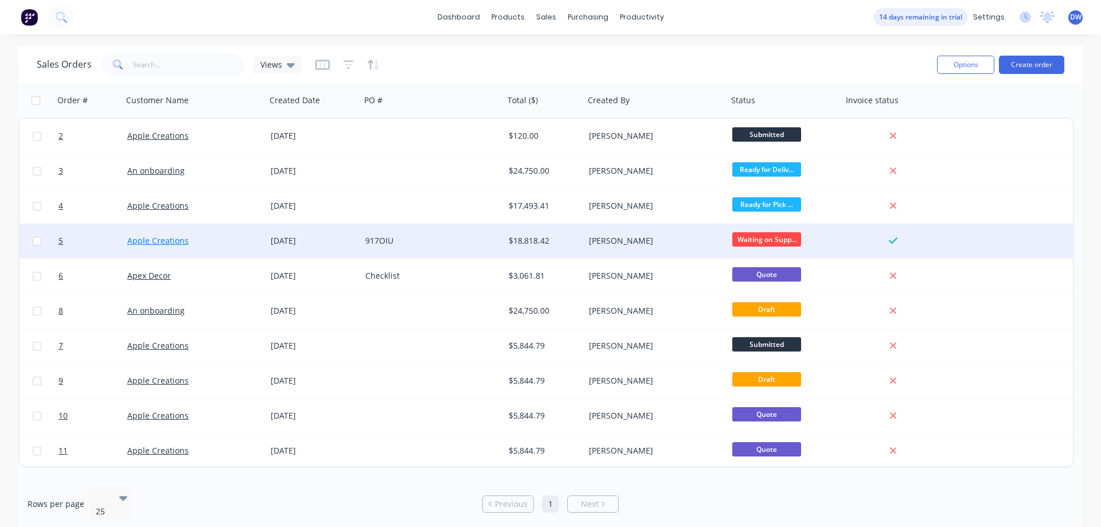
click at [178, 245] on link "Apple Creations" at bounding box center [157, 240] width 61 height 11
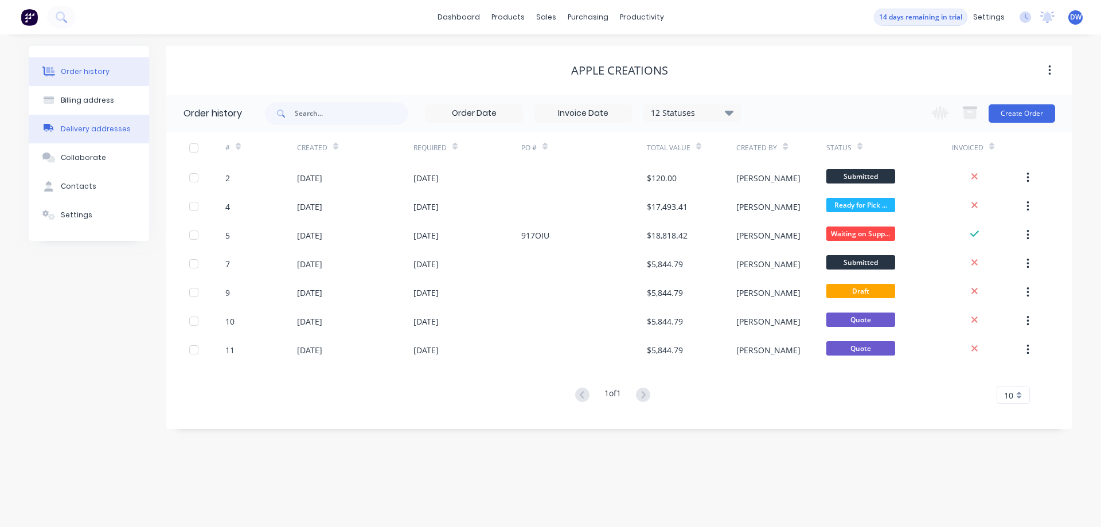
click at [108, 138] on button "Delivery addresses" at bounding box center [89, 129] width 120 height 29
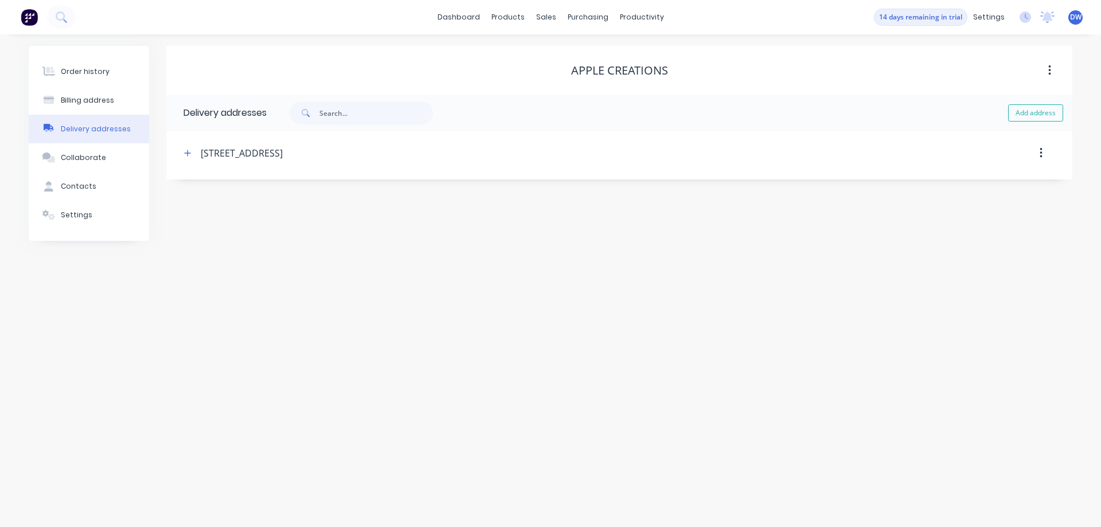
click at [277, 161] on div "[STREET_ADDRESS]" at bounding box center [512, 153] width 662 height 21
click at [184, 157] on button "button" at bounding box center [188, 153] width 14 height 14
click at [187, 153] on icon "button" at bounding box center [187, 153] width 7 height 8
click at [82, 184] on div "Contacts" at bounding box center [79, 186] width 36 height 10
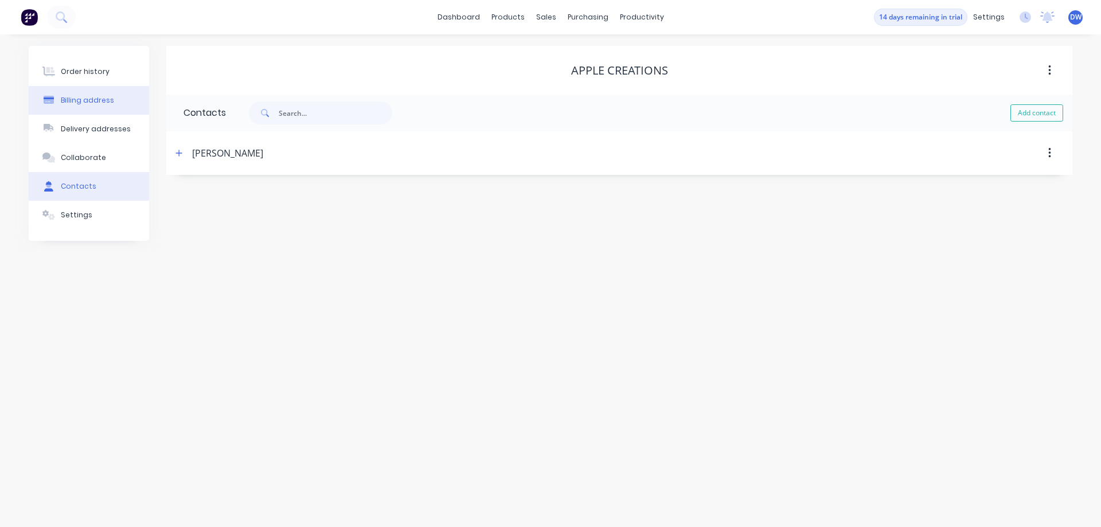
click at [96, 107] on button "Billing address" at bounding box center [89, 100] width 120 height 29
select select "AU"
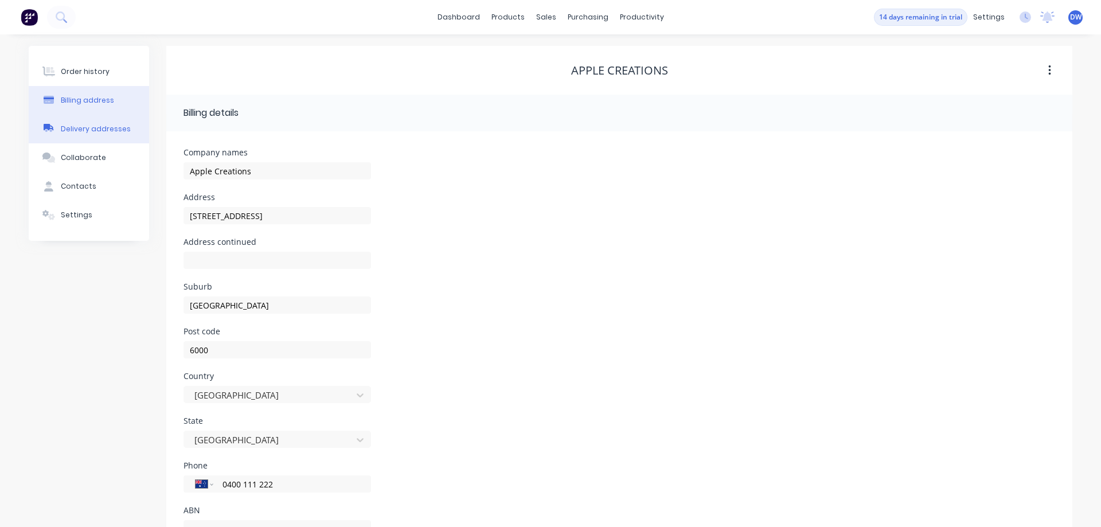
click at [102, 129] on div "Delivery addresses" at bounding box center [96, 129] width 70 height 10
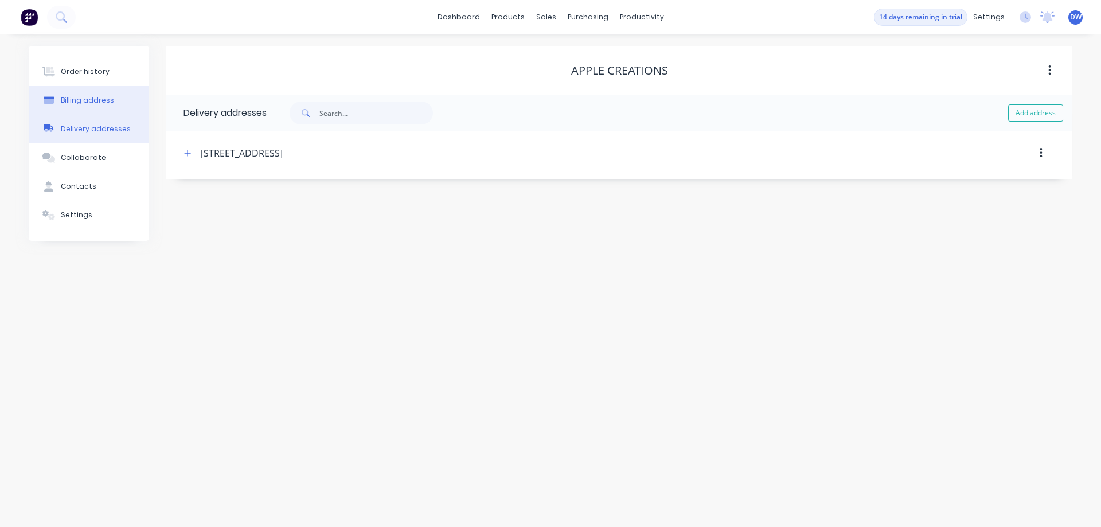
click at [102, 103] on div "Billing address" at bounding box center [87, 100] width 53 height 10
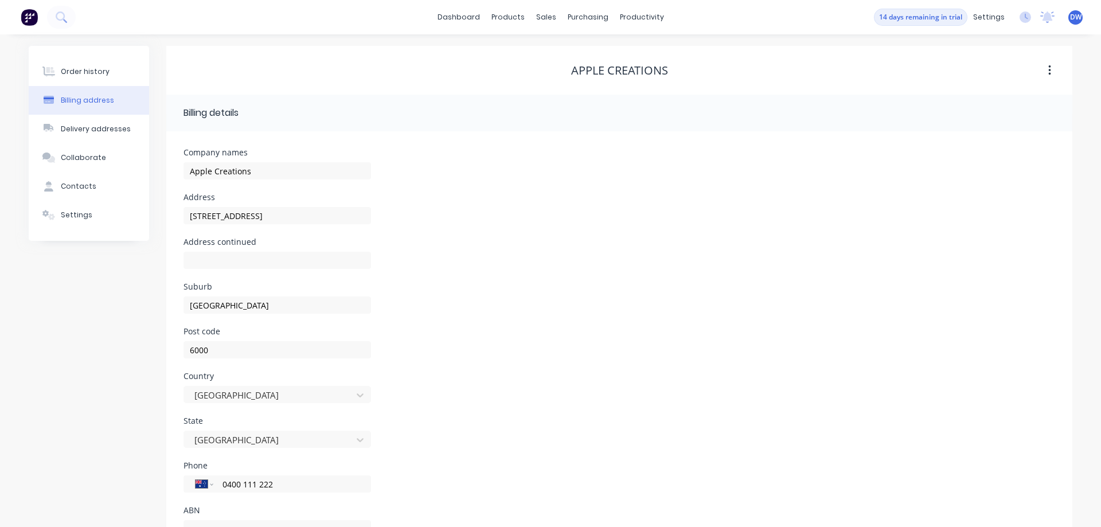
click at [1055, 73] on button "button" at bounding box center [1049, 70] width 27 height 21
drag, startPoint x: 997, startPoint y: 154, endPoint x: 737, endPoint y: 167, distance: 260.7
click at [996, 155] on div "Company names Apple Creations" at bounding box center [620, 171] width 872 height 45
click at [81, 217] on div "Settings" at bounding box center [77, 215] width 32 height 10
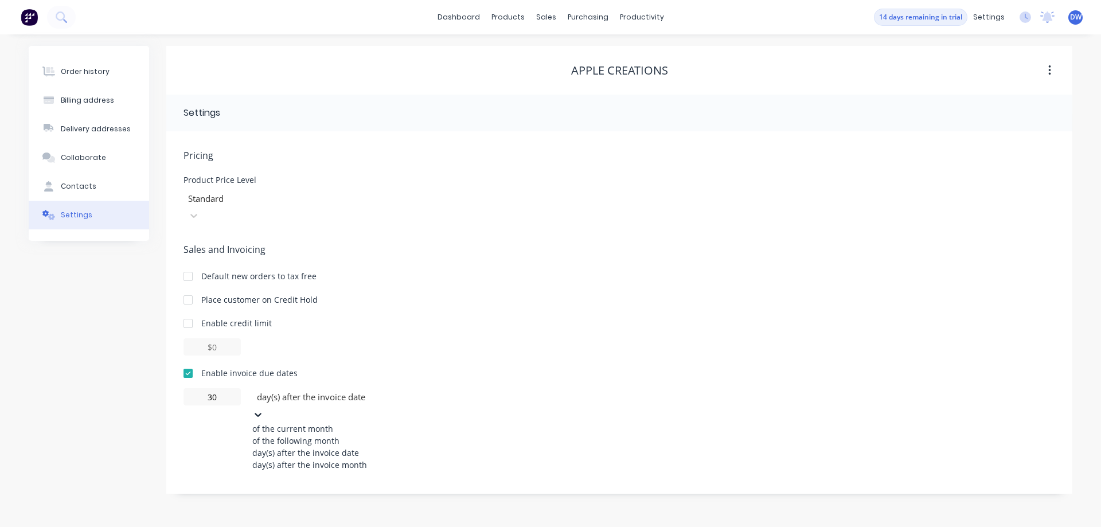
click at [264, 409] on icon at bounding box center [257, 414] width 11 height 11
click at [558, 367] on div "Enable invoice due dates" at bounding box center [620, 373] width 872 height 12
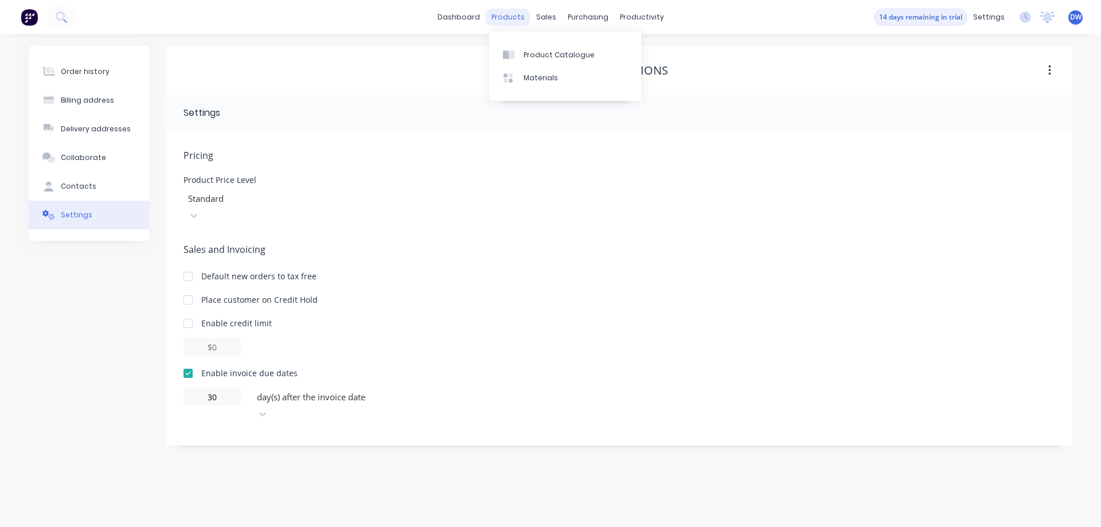
click at [500, 23] on div "products" at bounding box center [508, 17] width 45 height 17
click at [579, 80] on div "Customers" at bounding box center [586, 78] width 41 height 10
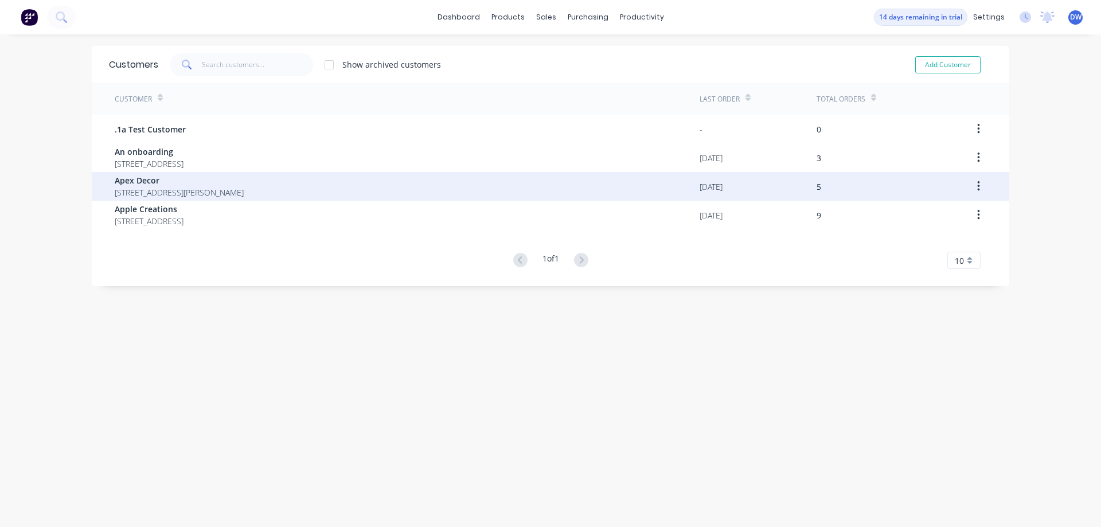
click at [132, 191] on span "[STREET_ADDRESS][PERSON_NAME]" at bounding box center [179, 192] width 129 height 12
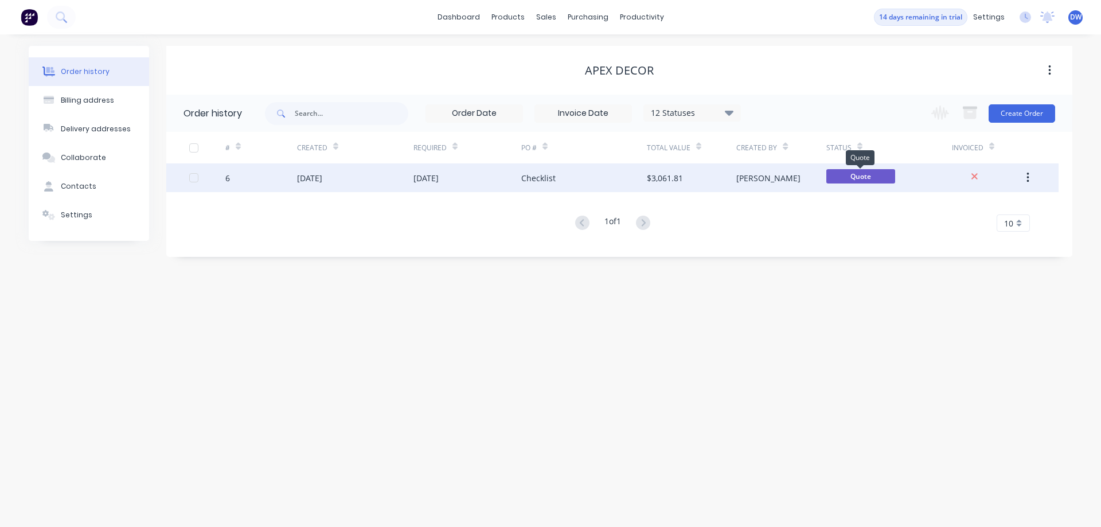
click at [868, 174] on span "Quote" at bounding box center [861, 176] width 69 height 14
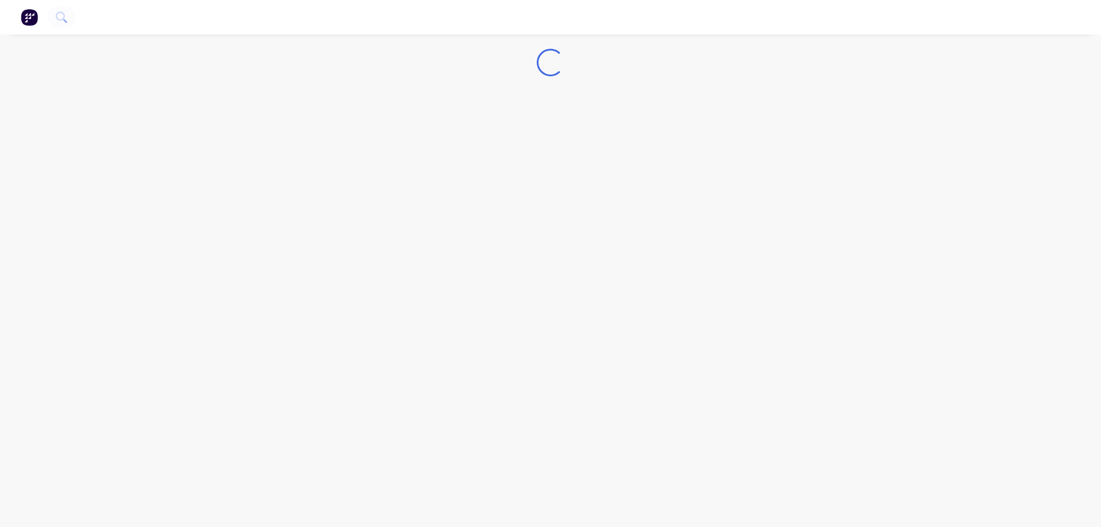
click at [29, 22] on img "button" at bounding box center [29, 17] width 17 height 17
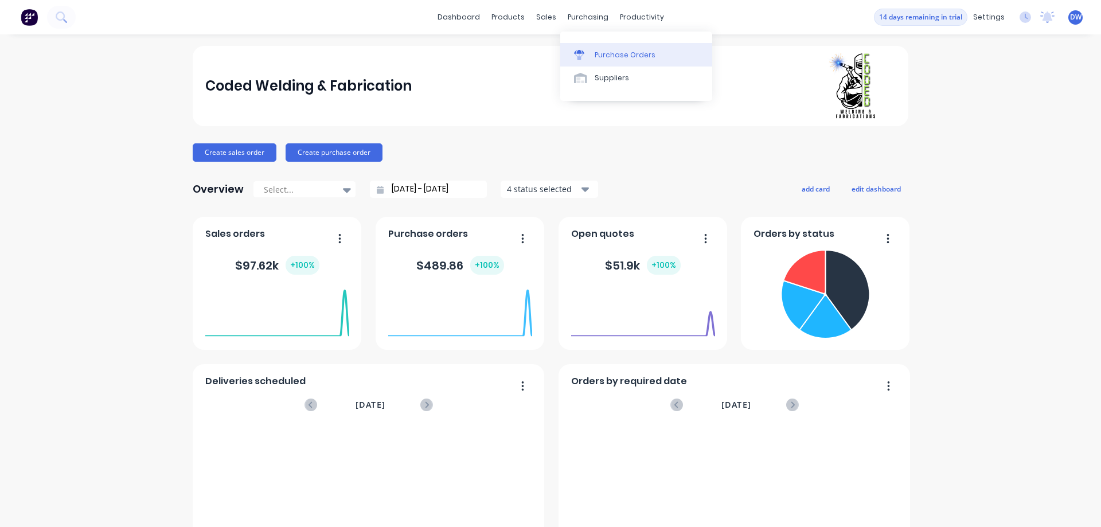
click at [615, 59] on div "Purchase Orders" at bounding box center [625, 55] width 61 height 10
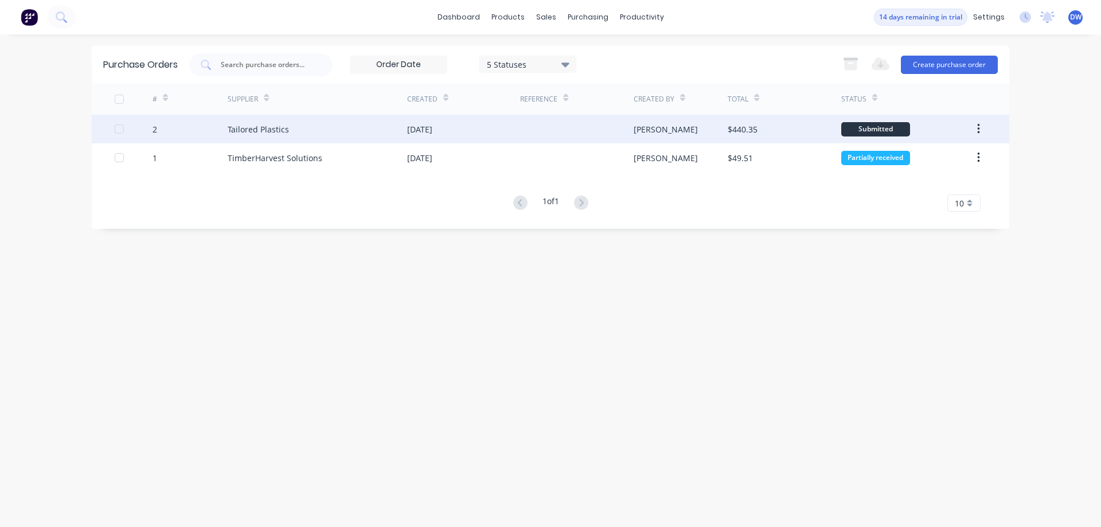
click at [982, 128] on button "button" at bounding box center [978, 129] width 27 height 21
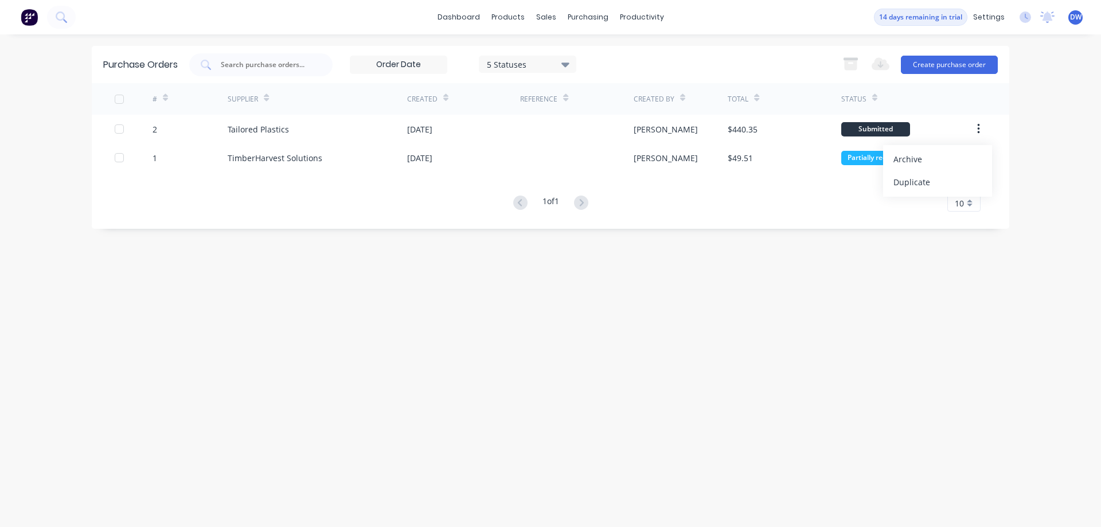
click at [818, 356] on div "Purchase Orders 5 Statuses 5 Statuses Export to Excel (XLSX) Create purchase or…" at bounding box center [551, 281] width 918 height 470
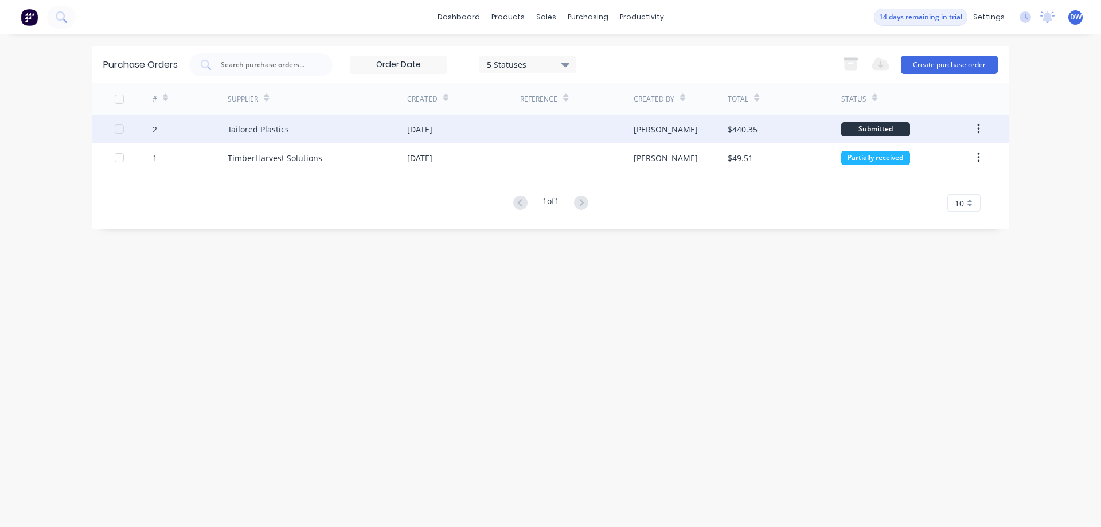
click at [881, 130] on div "Submitted" at bounding box center [875, 129] width 69 height 14
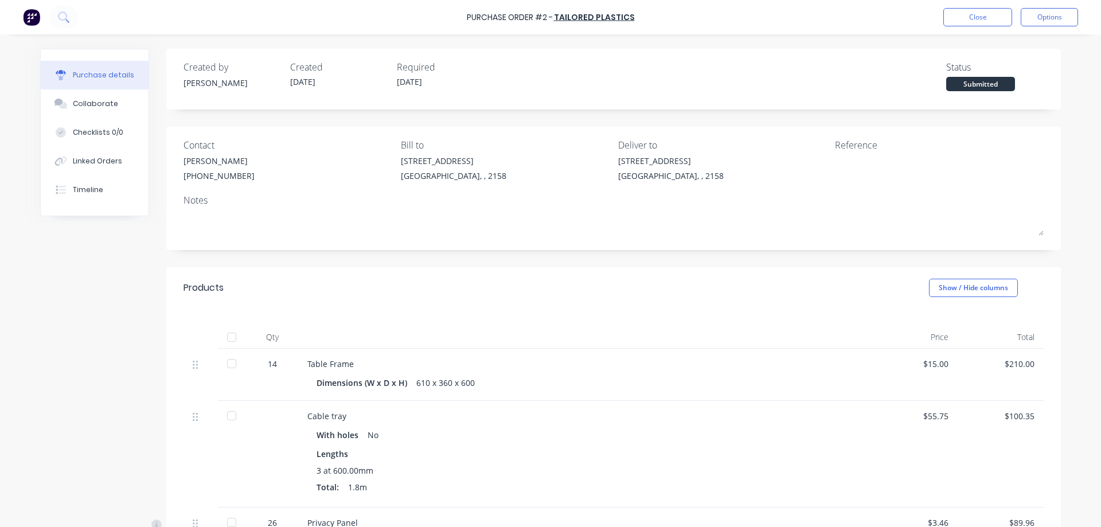
click at [986, 86] on div "Submitted" at bounding box center [980, 84] width 69 height 14
click at [965, 83] on div "Submitted" at bounding box center [980, 84] width 69 height 14
click at [1050, 20] on button "Options" at bounding box center [1049, 17] width 57 height 18
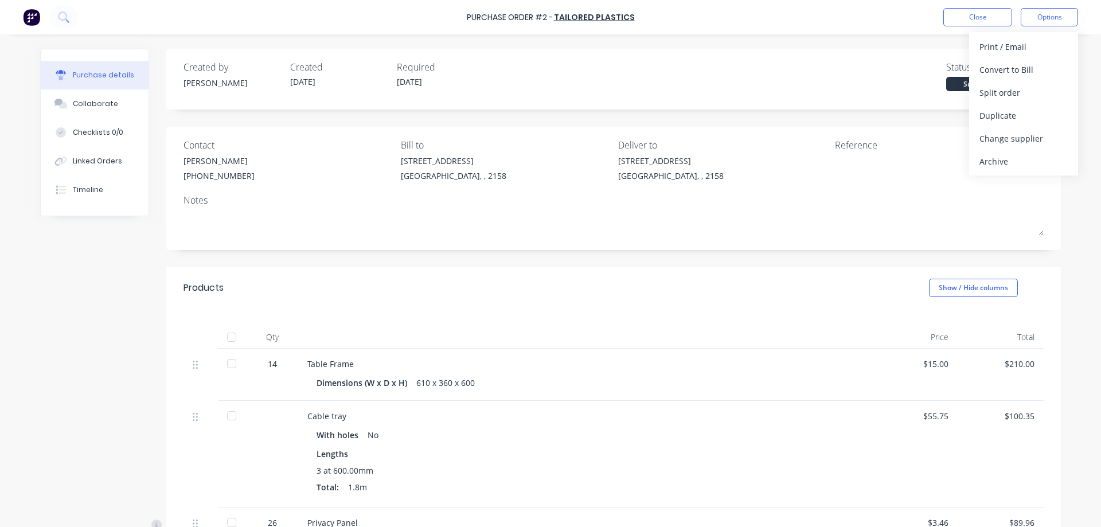
click at [826, 261] on div "Created by [PERSON_NAME] Created [DATE] Required [DATE] Status Submitted Contac…" at bounding box center [613, 380] width 895 height 663
click at [1061, 22] on button "Options" at bounding box center [1049, 17] width 57 height 18
click at [1027, 51] on div "Print / Email" at bounding box center [1024, 46] width 88 height 17
click at [1019, 92] on div "Without pricing" at bounding box center [1024, 92] width 88 height 17
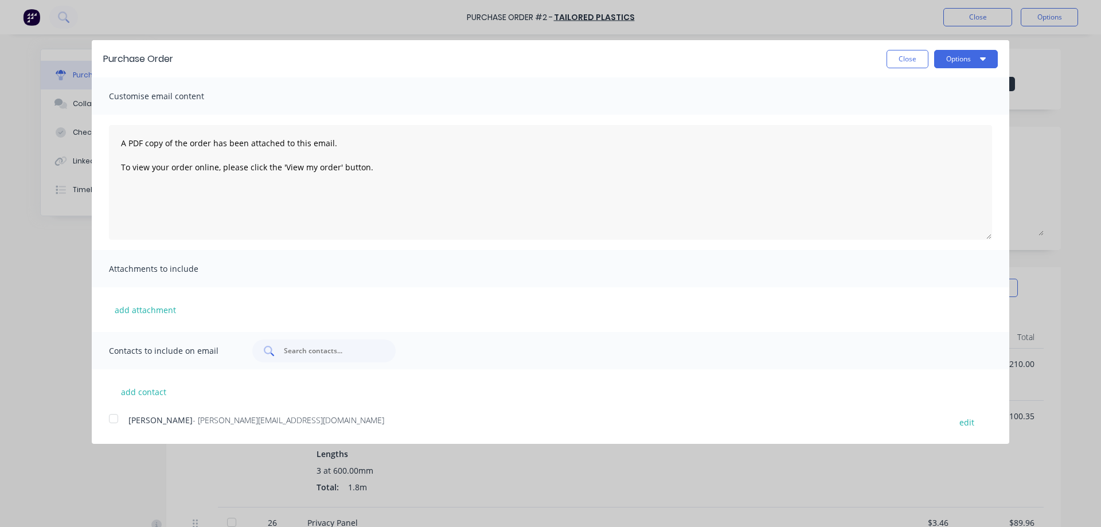
click at [375, 349] on input "text" at bounding box center [330, 350] width 95 height 11
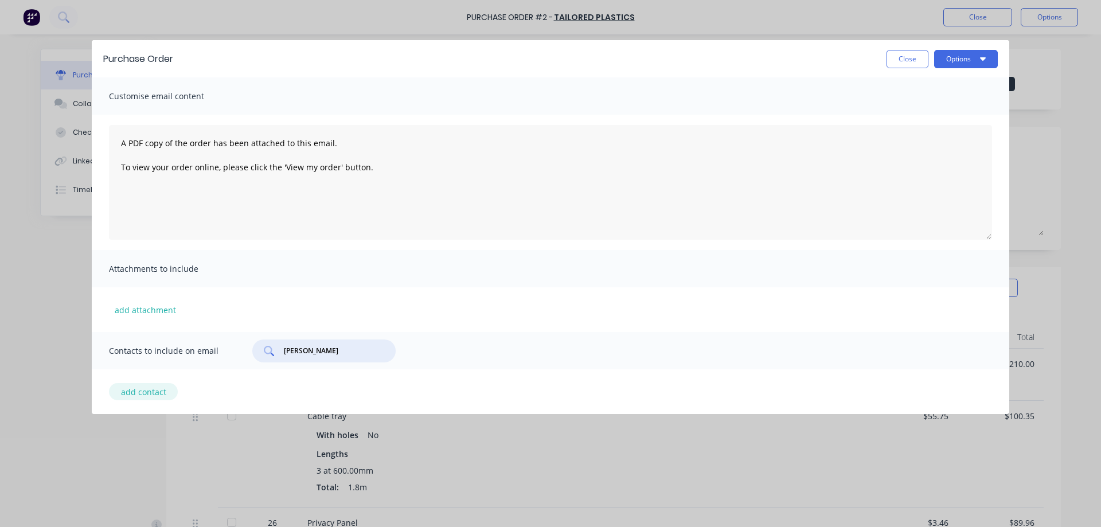
type input "[PERSON_NAME]"
click at [141, 396] on button "add contact" at bounding box center [143, 391] width 69 height 17
select select "AU"
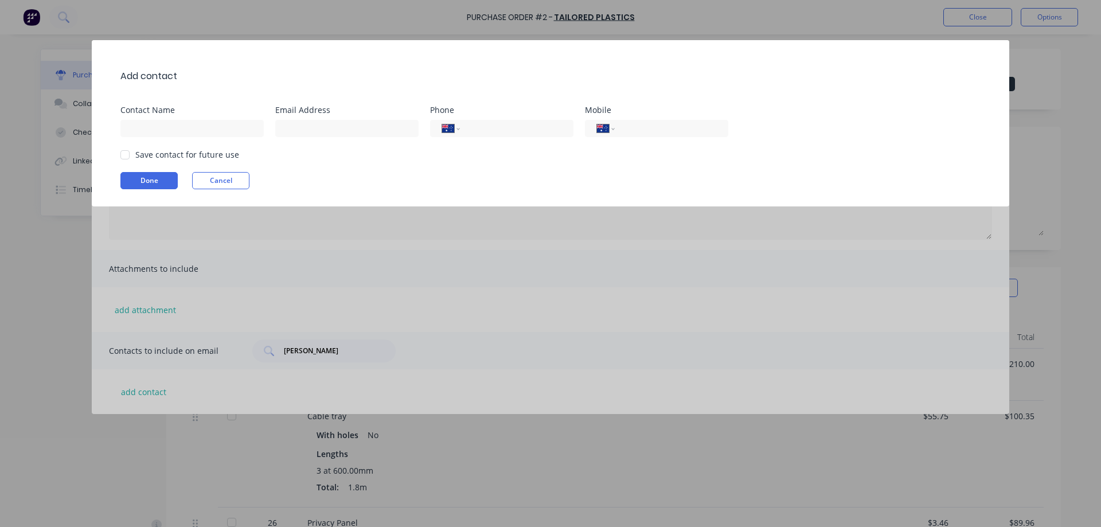
click at [192, 138] on div "Add contact Contact Name Email Address Phone International [GEOGRAPHIC_DATA] [G…" at bounding box center [551, 123] width 918 height 166
click at [192, 132] on input at bounding box center [191, 128] width 143 height 17
type input "daniek"
click at [319, 134] on input at bounding box center [346, 128] width 143 height 17
paste input "[PERSON_NAME][EMAIL_ADDRESS][DOMAIN_NAME]"
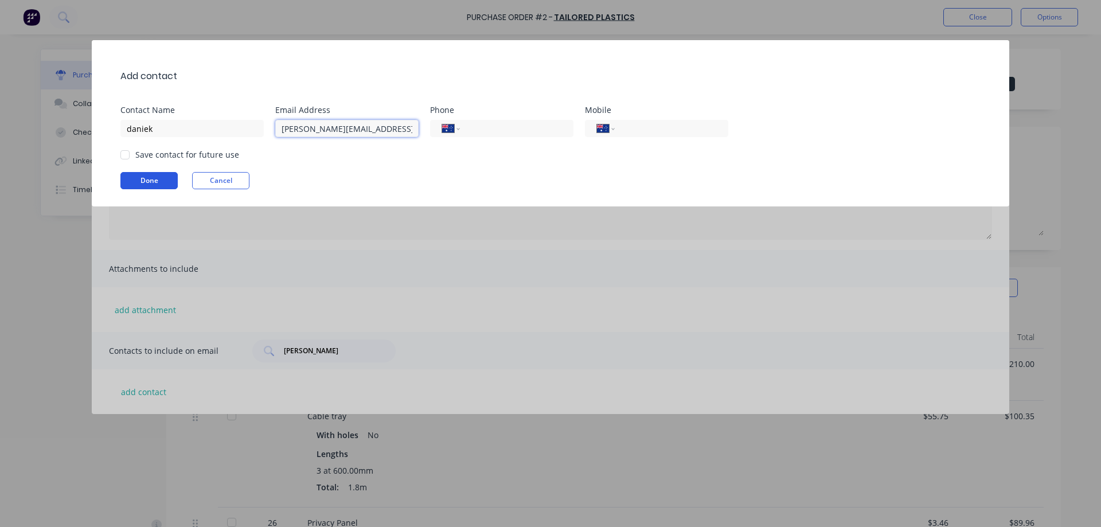
type input "[PERSON_NAME][EMAIL_ADDRESS][DOMAIN_NAME]"
click at [147, 177] on button "Done" at bounding box center [148, 180] width 57 height 17
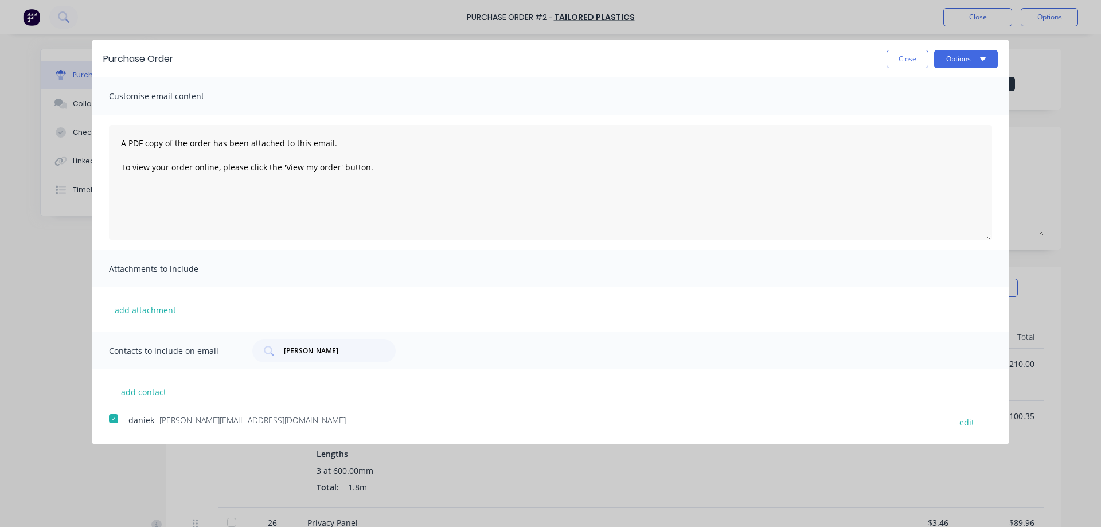
click at [216, 424] on span "- [PERSON_NAME][EMAIL_ADDRESS][DOMAIN_NAME]" at bounding box center [250, 420] width 192 height 11
click at [133, 423] on span "daniek" at bounding box center [141, 420] width 26 height 11
click at [958, 60] on button "Options" at bounding box center [966, 59] width 64 height 18
click at [933, 109] on div "Email" at bounding box center [943, 111] width 88 height 17
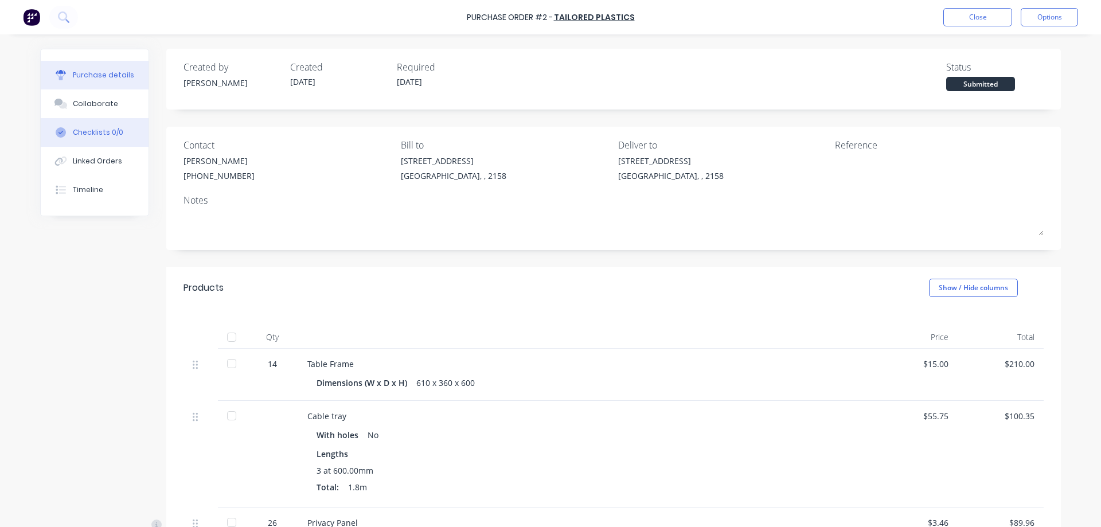
click at [110, 135] on div "Checklists 0/0" at bounding box center [98, 132] width 50 height 10
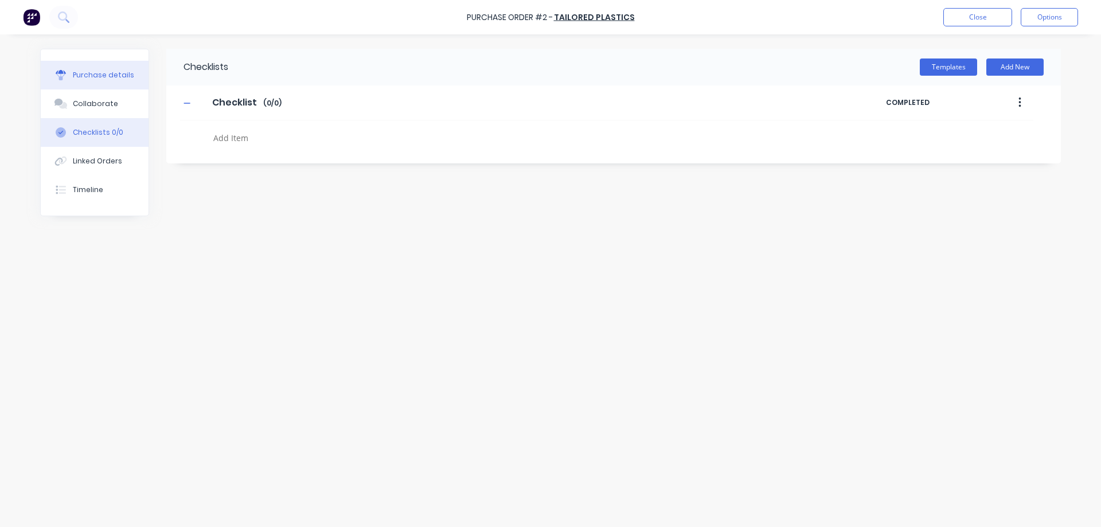
click at [115, 85] on button "Purchase details" at bounding box center [95, 75] width 108 height 29
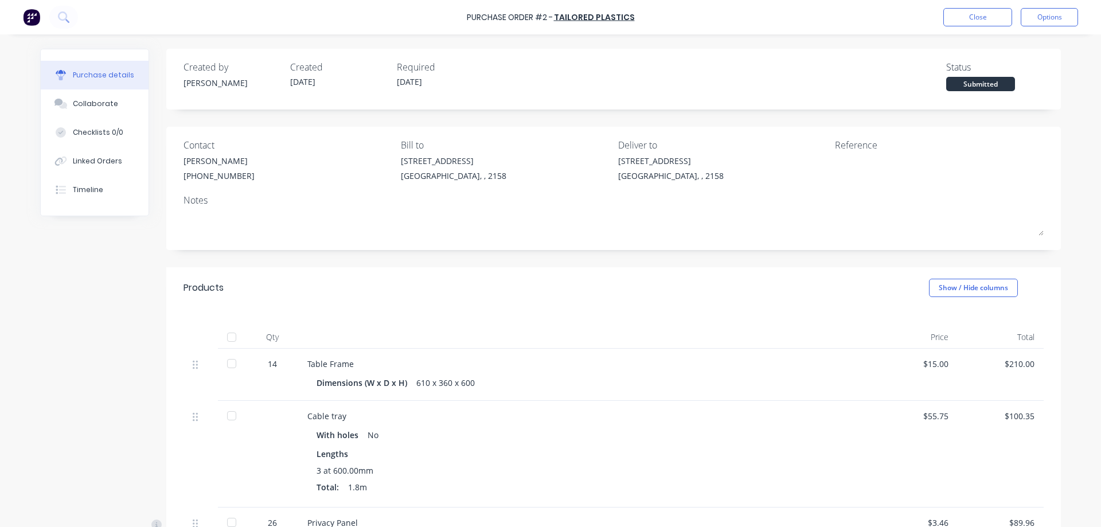
click at [628, 169] on div "[STREET_ADDRESS]" at bounding box center [671, 168] width 106 height 27
click at [661, 162] on div "[STREET_ADDRESS]" at bounding box center [671, 161] width 106 height 12
click at [1054, 22] on button "Options" at bounding box center [1049, 17] width 57 height 18
click at [995, 21] on button "Close" at bounding box center [978, 17] width 69 height 18
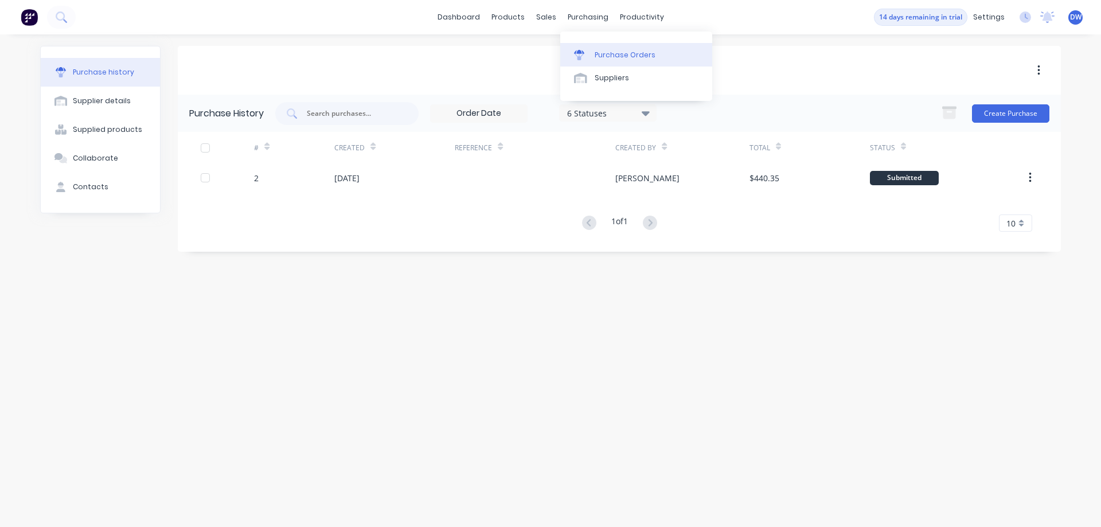
click at [604, 52] on div "Purchase Orders" at bounding box center [625, 55] width 61 height 10
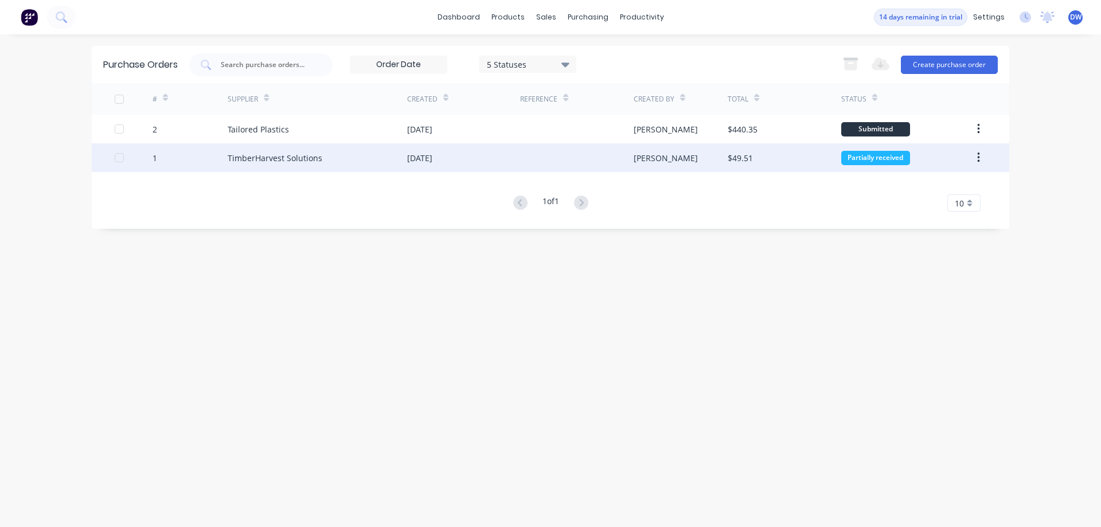
click at [873, 163] on div "Partially received" at bounding box center [875, 158] width 69 height 14
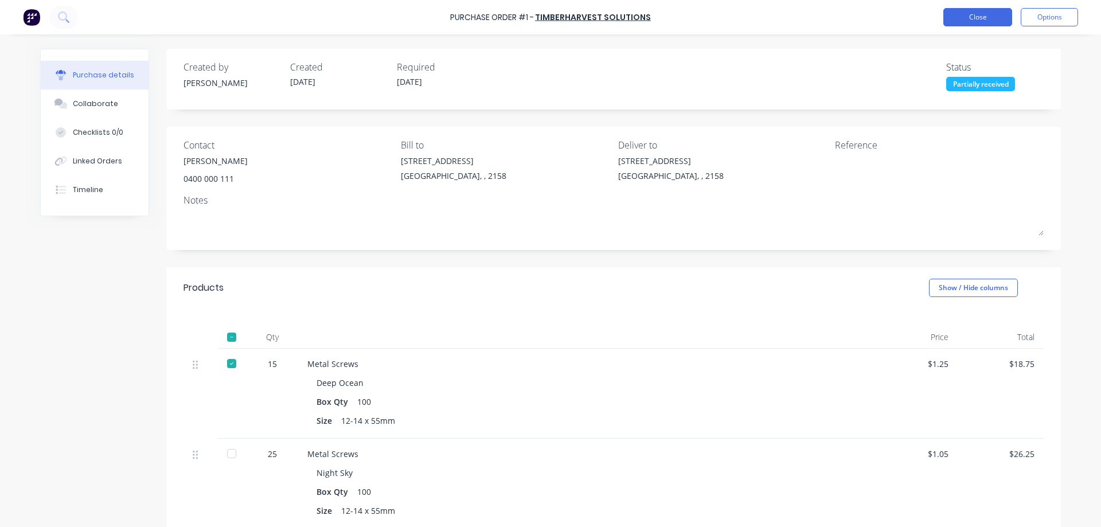
click at [975, 10] on button "Close" at bounding box center [978, 17] width 69 height 18
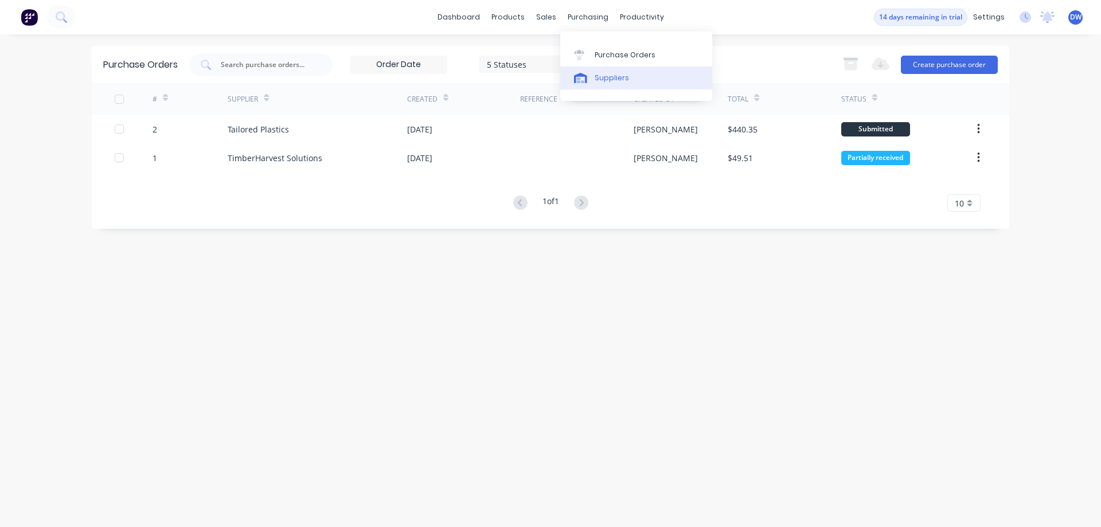
click at [605, 77] on div "Suppliers" at bounding box center [612, 78] width 34 height 10
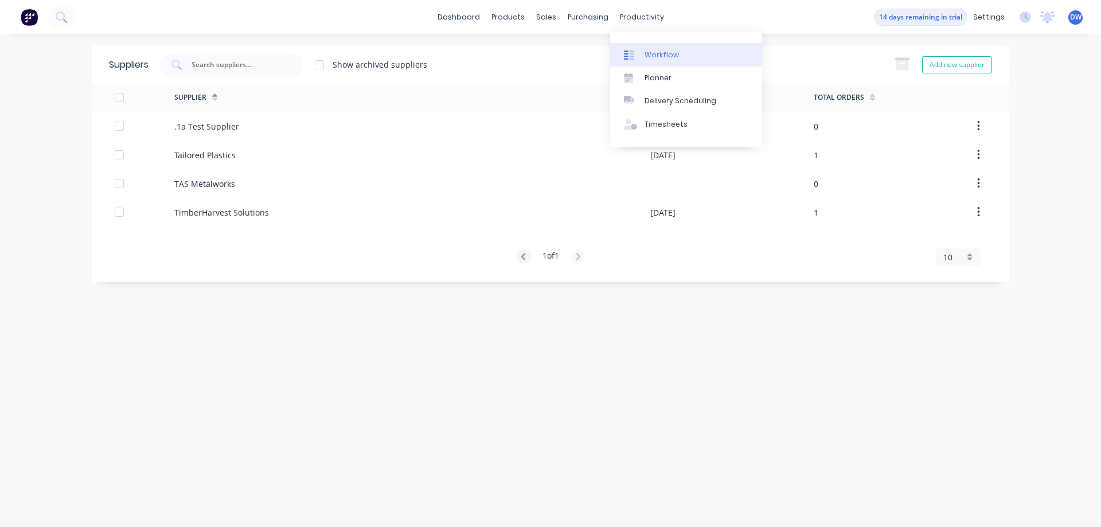
click at [650, 50] on div "Workflow" at bounding box center [662, 55] width 34 height 10
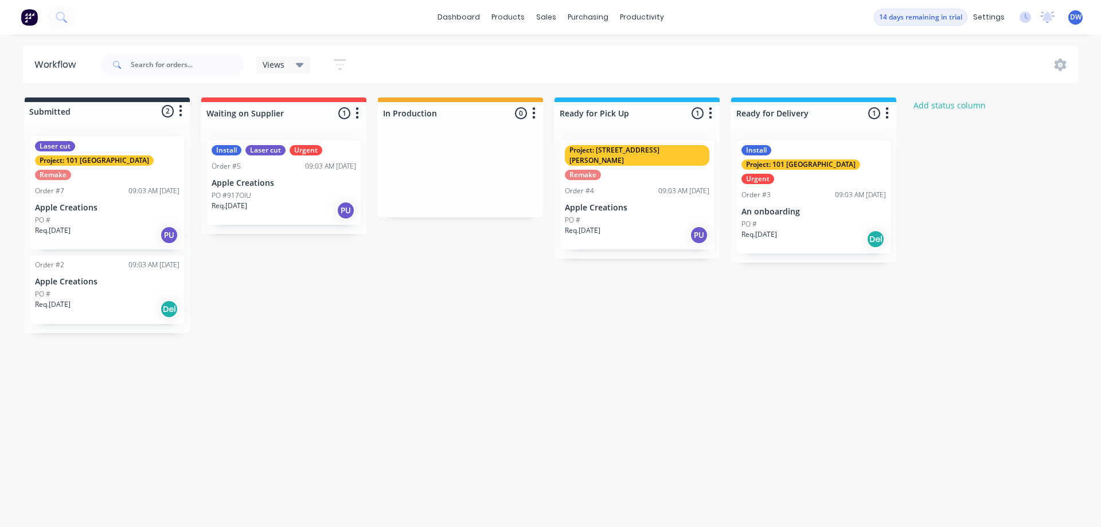
click at [110, 289] on div "PO #" at bounding box center [107, 294] width 145 height 10
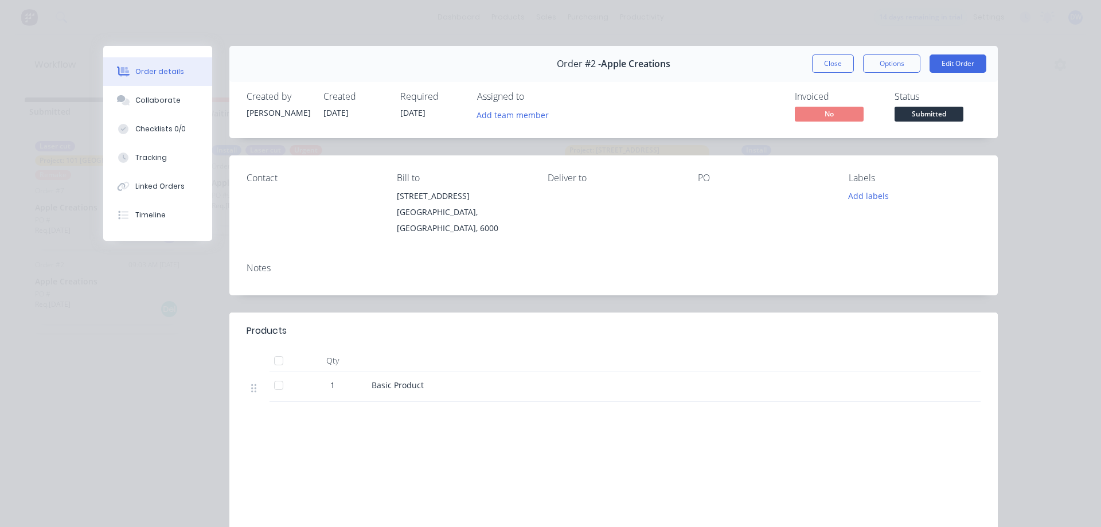
click at [177, 321] on div "Order #2 - Apple Creations Close Options Edit Order Created by [PERSON_NAME] Cr…" at bounding box center [550, 326] width 895 height 560
click at [833, 67] on button "Close" at bounding box center [833, 63] width 42 height 18
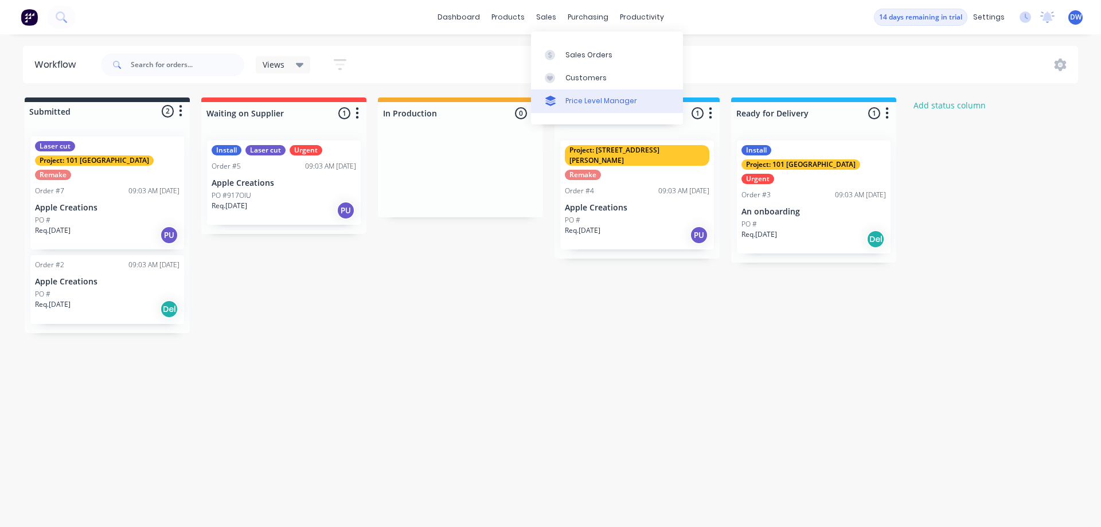
click at [572, 98] on div "Price Level Manager" at bounding box center [602, 101] width 72 height 10
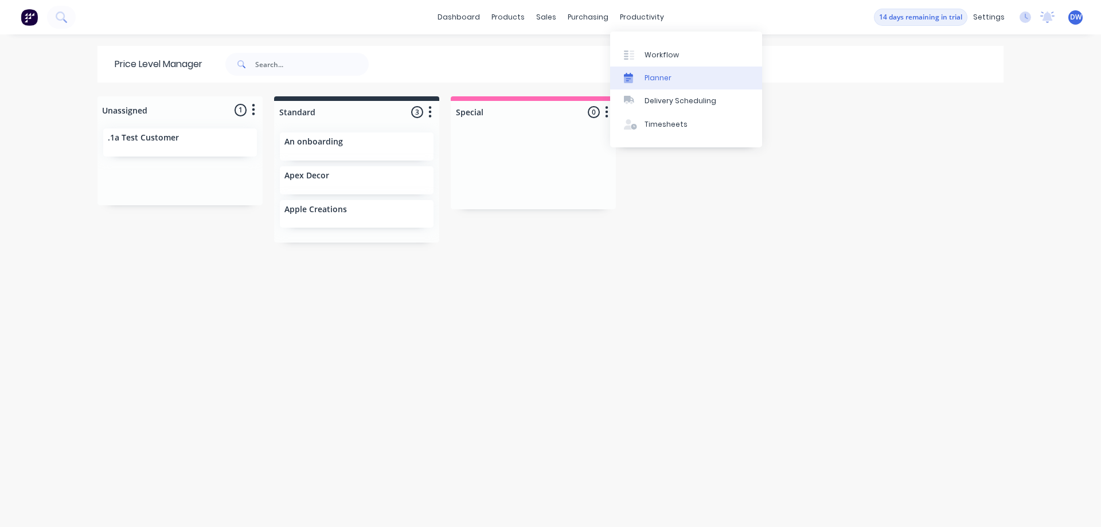
click at [653, 74] on div "Planner" at bounding box center [658, 78] width 27 height 10
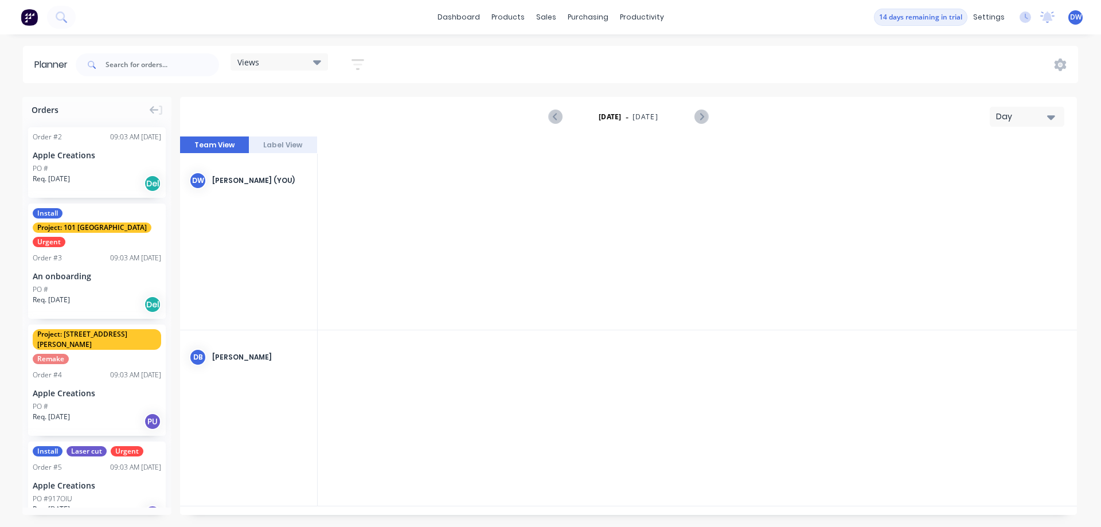
scroll to position [0, 1652]
drag, startPoint x: 112, startPoint y: 251, endPoint x: 356, endPoint y: 193, distance: 250.1
click at [356, 193] on div "Orders Order # 2 09:03 AM [DATE] Apple Creations PO # Req. [DATE] Del Install P…" at bounding box center [550, 312] width 1101 height 430
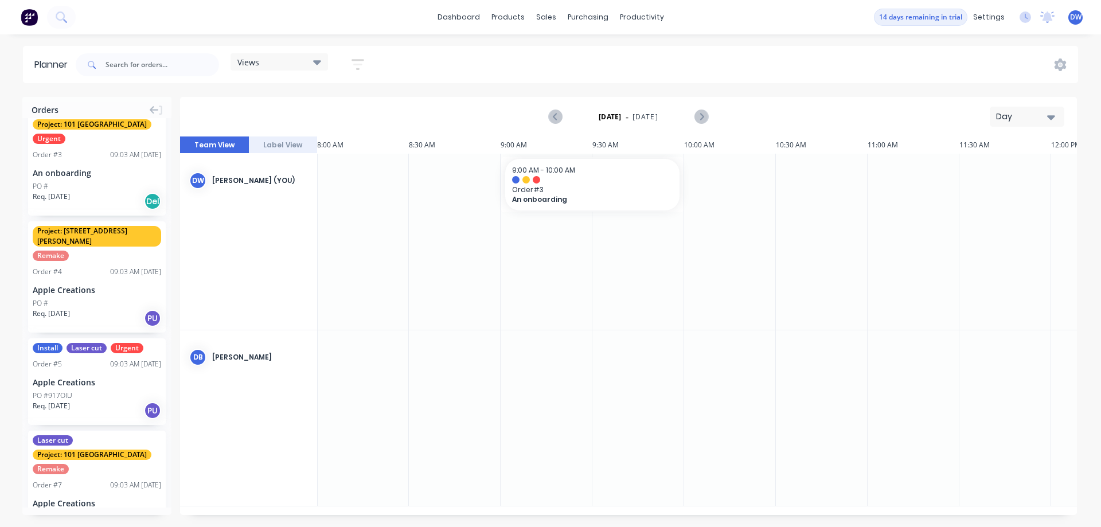
scroll to position [0, 0]
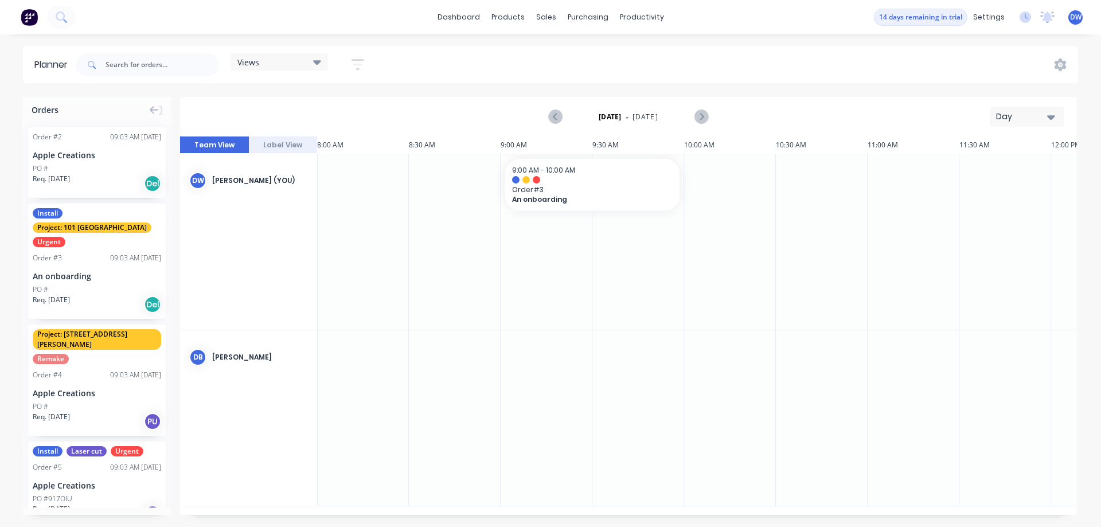
click at [320, 59] on icon at bounding box center [317, 62] width 8 height 13
click at [519, 289] on div "Team View Label View 27 Wed 9:47 AM 9:30 AM 27 Wed [DATE] 5:00 AM 5:30 AM 6:00 …" at bounding box center [628, 326] width 897 height 379
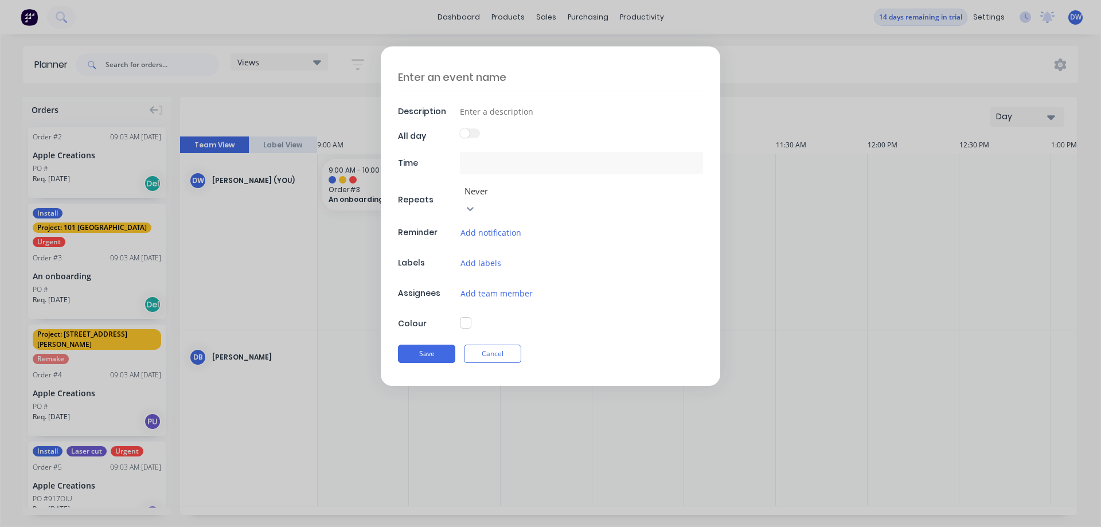
type input "[DATE] 9:00 AM - [DATE] 10:00 AM"
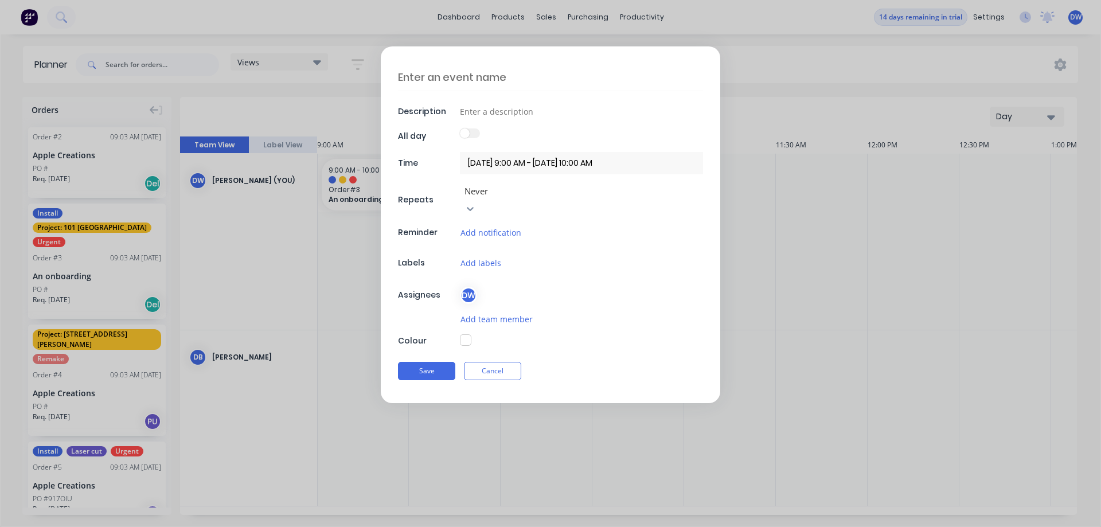
drag, startPoint x: 459, startPoint y: 290, endPoint x: 505, endPoint y: 286, distance: 46.6
click at [492, 362] on button "Cancel" at bounding box center [492, 371] width 57 height 18
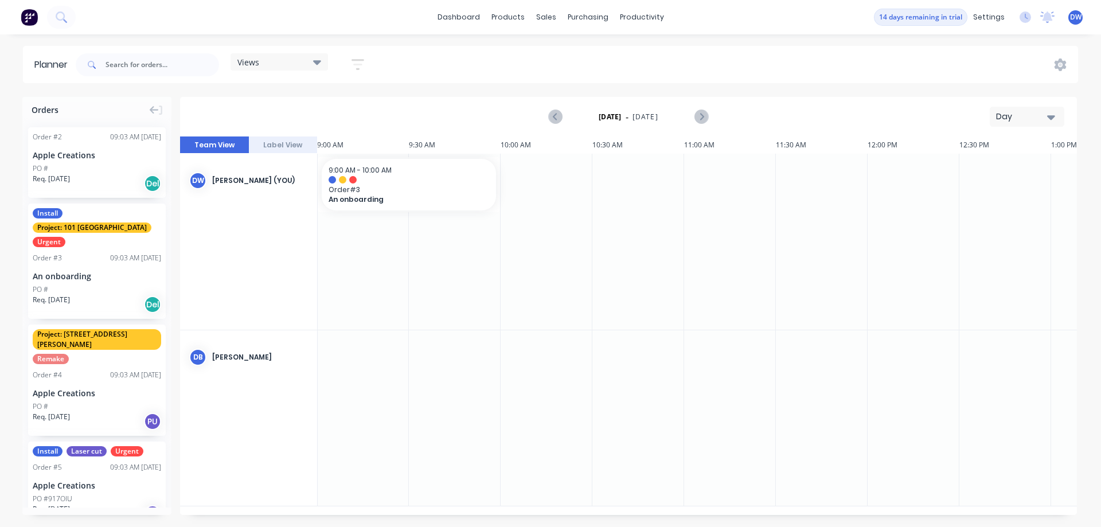
click at [1021, 122] on div "Day" at bounding box center [1022, 117] width 53 height 12
click at [1004, 176] on div "Week" at bounding box center [1007, 170] width 114 height 23
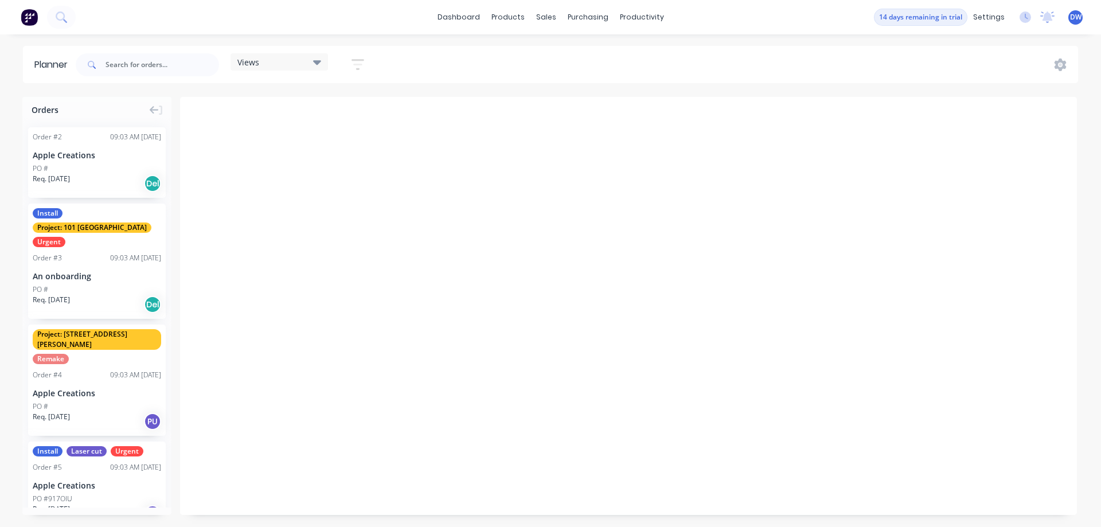
scroll to position [0, 1]
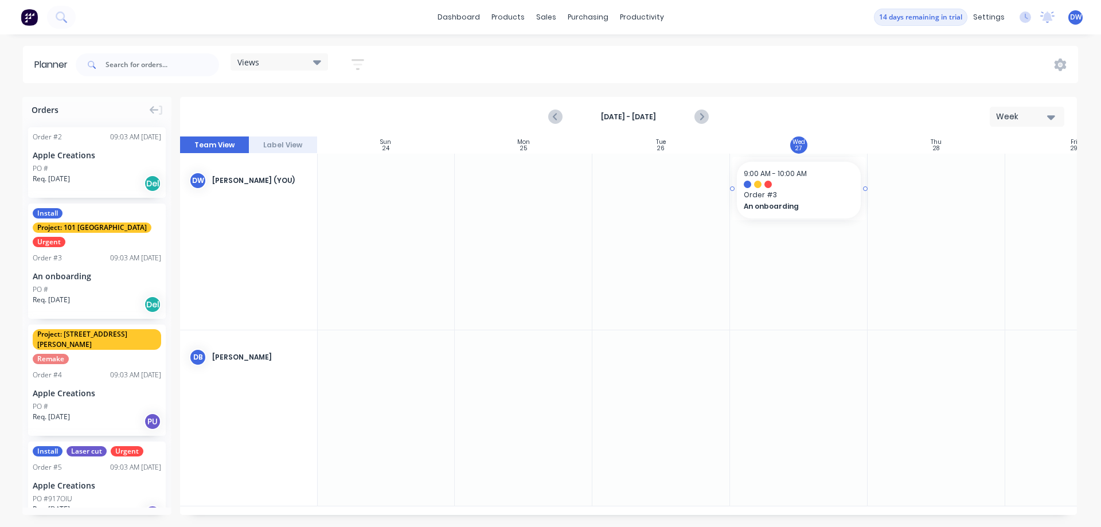
drag, startPoint x: 801, startPoint y: 201, endPoint x: 806, endPoint y: 262, distance: 61.0
click at [806, 262] on div "Team View Label View Sun 24 [DATE] Mon 25 [DATE] Tue 26 [DATE] Wed 27 [DATE] Th…" at bounding box center [628, 326] width 897 height 379
drag, startPoint x: 788, startPoint y: 189, endPoint x: 675, endPoint y: 231, distance: 120.5
click at [675, 231] on div "Team View Label View Sun 24 [DATE] Mon 25 [DATE] Tue 26 [DATE] Wed 27 [DATE] Th…" at bounding box center [628, 326] width 897 height 379
drag, startPoint x: 657, startPoint y: 203, endPoint x: 769, endPoint y: 205, distance: 111.3
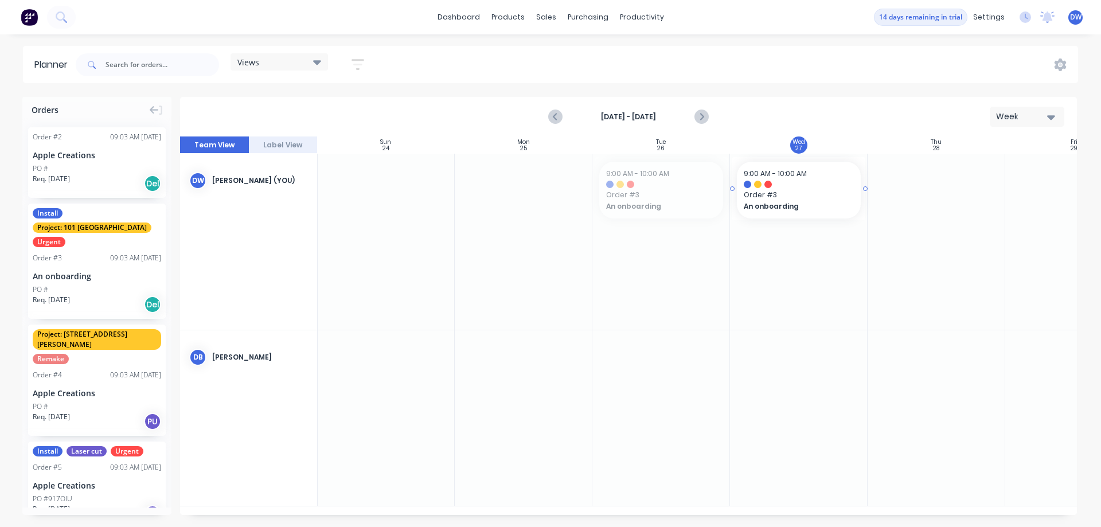
click at [769, 205] on div "Team View Label View Sun 24 [DATE] Mon 25 [DATE] Tue 26 [DATE] Wed 27 [DATE] Th…" at bounding box center [628, 326] width 897 height 379
click at [578, 80] on div "Customers" at bounding box center [586, 78] width 41 height 10
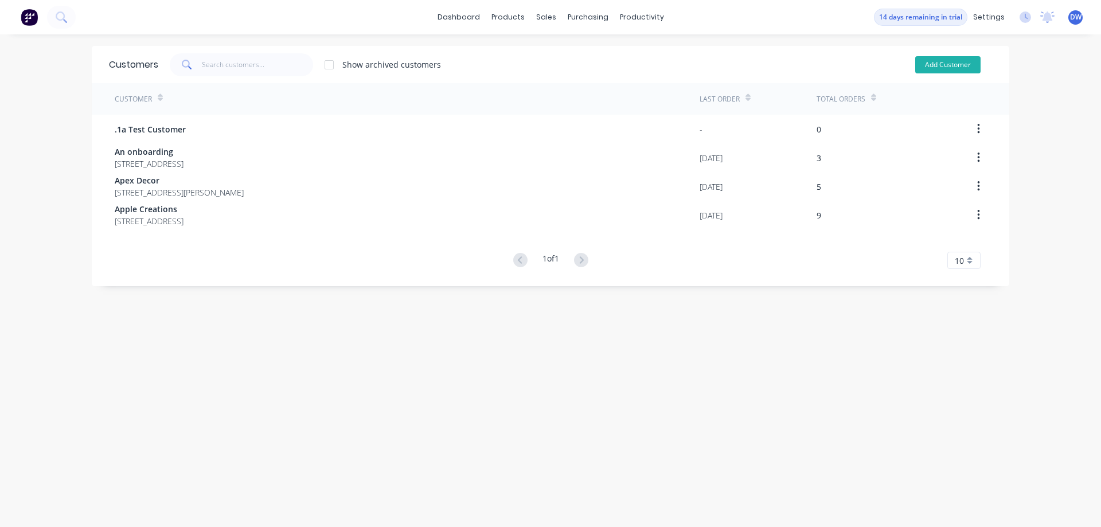
click at [946, 64] on button "Add Customer" at bounding box center [947, 64] width 65 height 17
select select "AU"
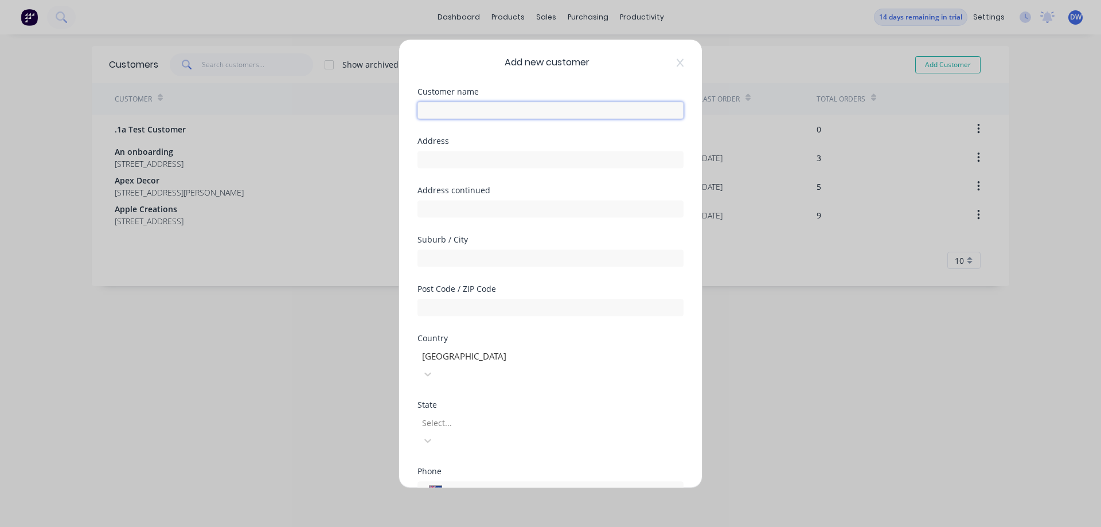
click at [560, 107] on input "text" at bounding box center [551, 110] width 266 height 17
type input "Aspen interiors"
click at [561, 158] on input "text" at bounding box center [551, 159] width 266 height 17
type input "asdfadsf fgadsf"
click at [484, 266] on input "a" at bounding box center [551, 258] width 266 height 17
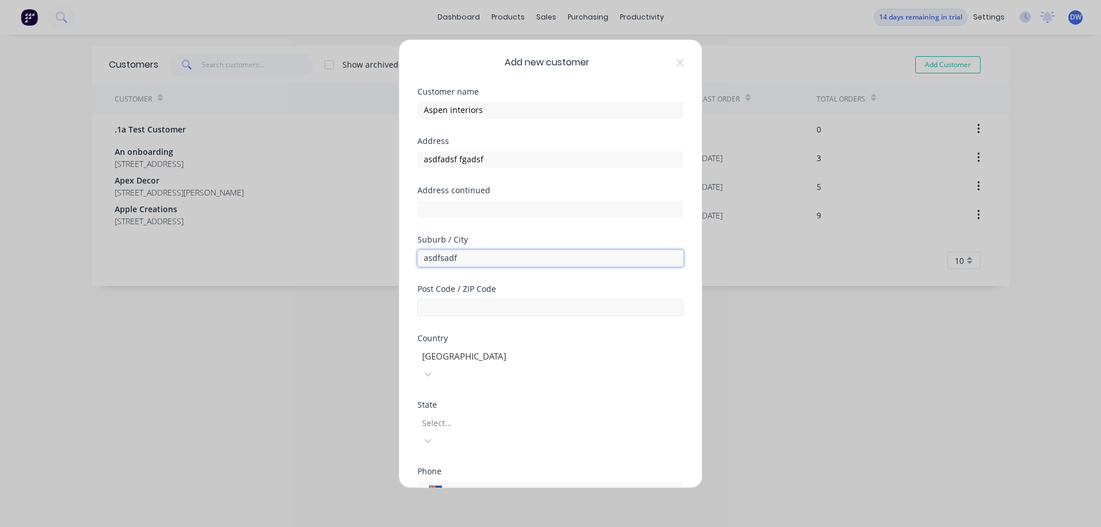
type input "asdfsadf"
click at [485, 306] on input "text" at bounding box center [551, 307] width 266 height 17
type input "3242"
click at [473, 416] on div at bounding box center [503, 423] width 165 height 14
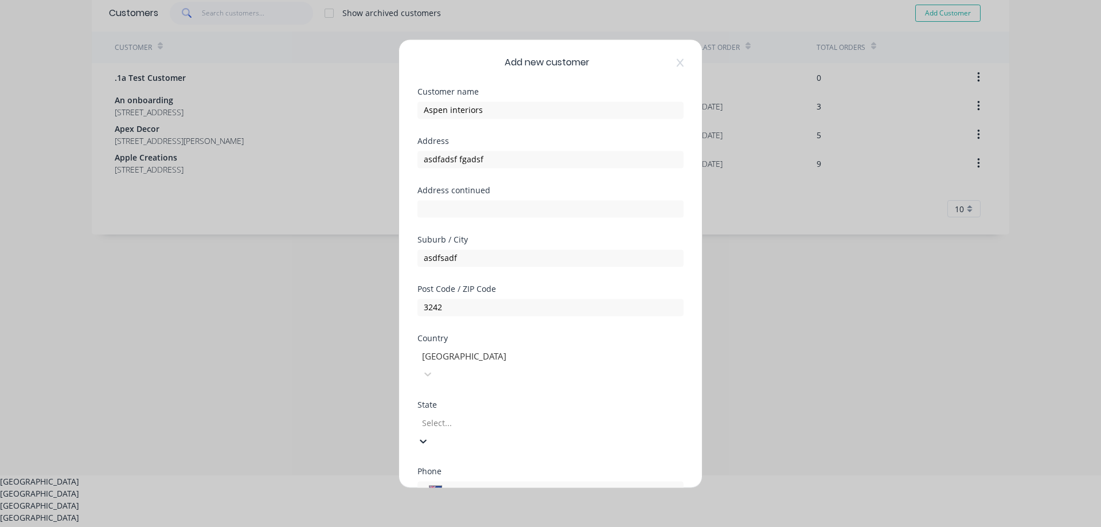
scroll to position [17, 0]
click at [497, 488] on div "[GEOGRAPHIC_DATA]" at bounding box center [550, 494] width 1101 height 12
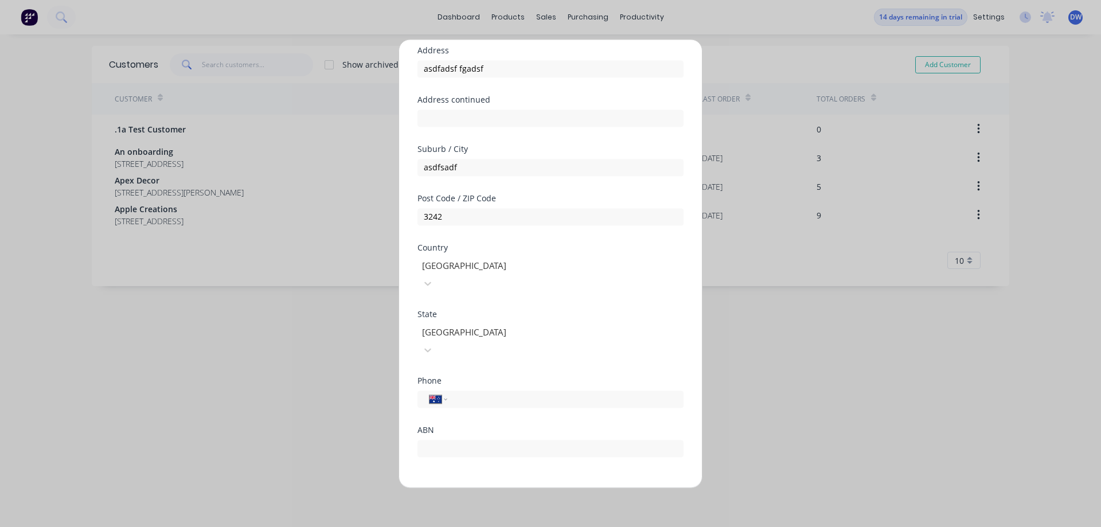
scroll to position [92, 0]
click at [555, 391] on input "tel" at bounding box center [563, 397] width 216 height 13
type input "2584525523"
click at [520, 492] on button "Save" at bounding box center [514, 501] width 63 height 18
drag, startPoint x: 531, startPoint y: 363, endPoint x: 448, endPoint y: 365, distance: 82.6
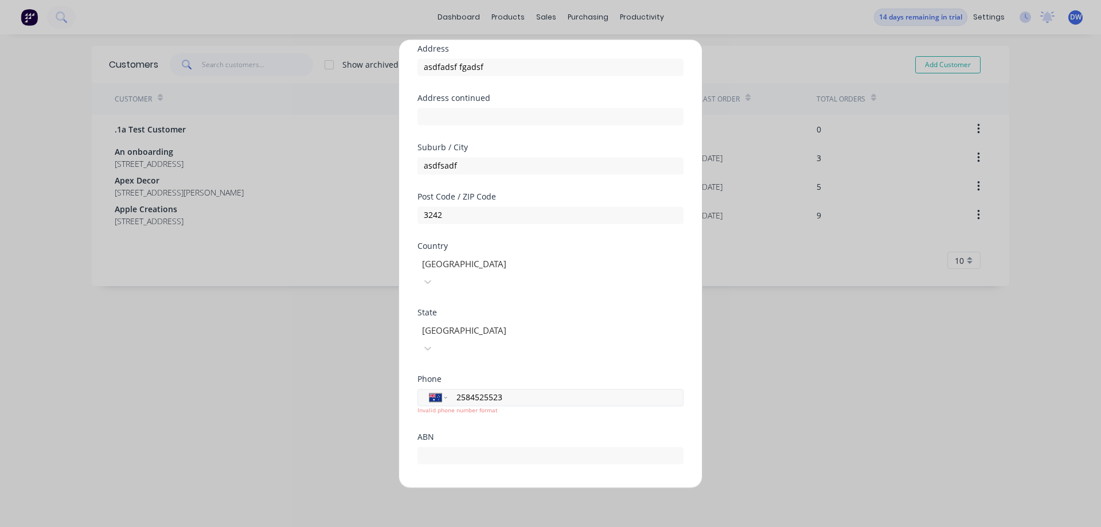
click at [455, 391] on input "2584525523" at bounding box center [563, 397] width 216 height 13
click at [509, 501] on button "Save" at bounding box center [514, 510] width 63 height 18
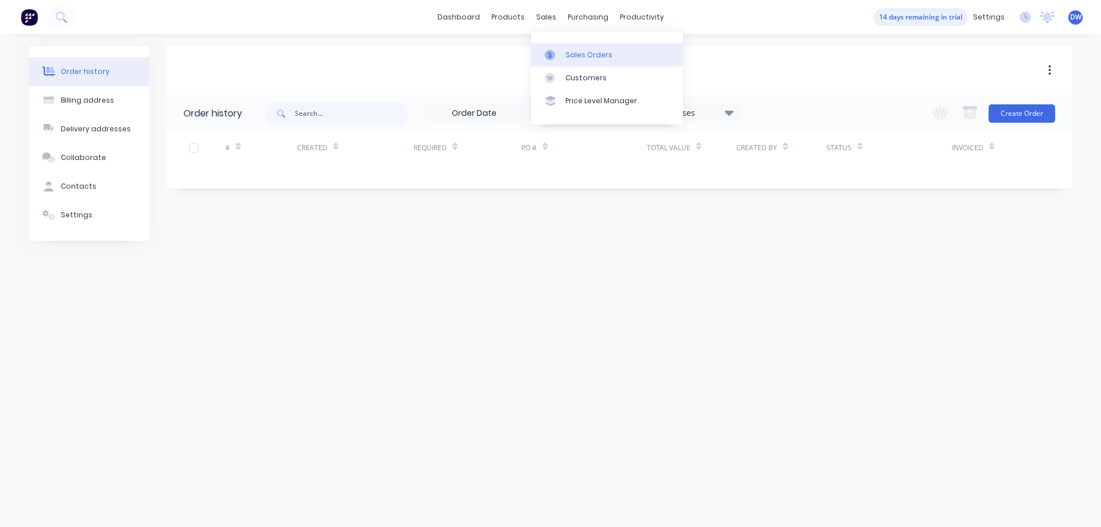
click at [559, 52] on div at bounding box center [553, 55] width 17 height 10
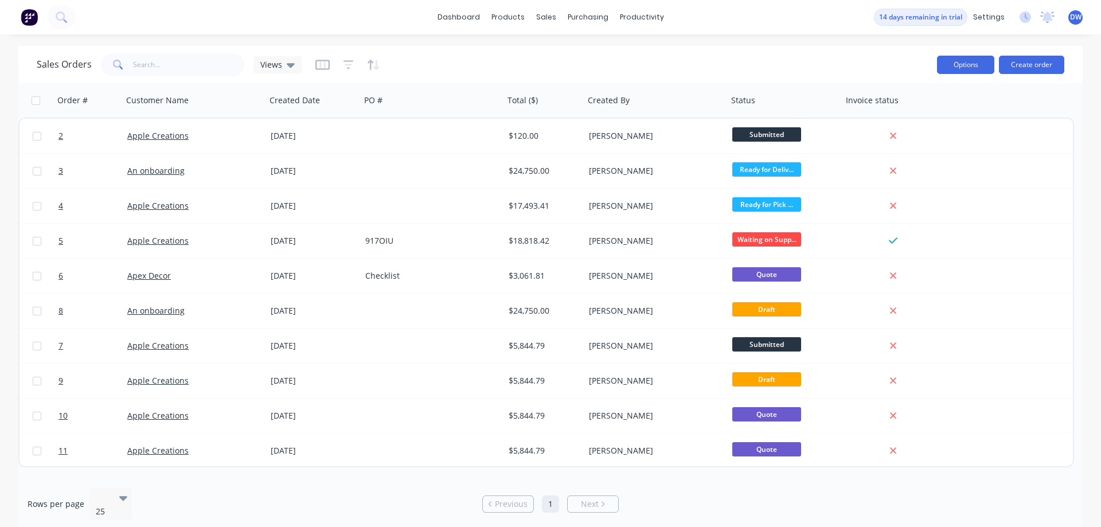
click at [961, 67] on button "Options" at bounding box center [965, 65] width 57 height 18
click at [875, 60] on div "Sales Orders Views" at bounding box center [482, 64] width 891 height 28
click at [1044, 62] on button "Create order" at bounding box center [1031, 65] width 65 height 18
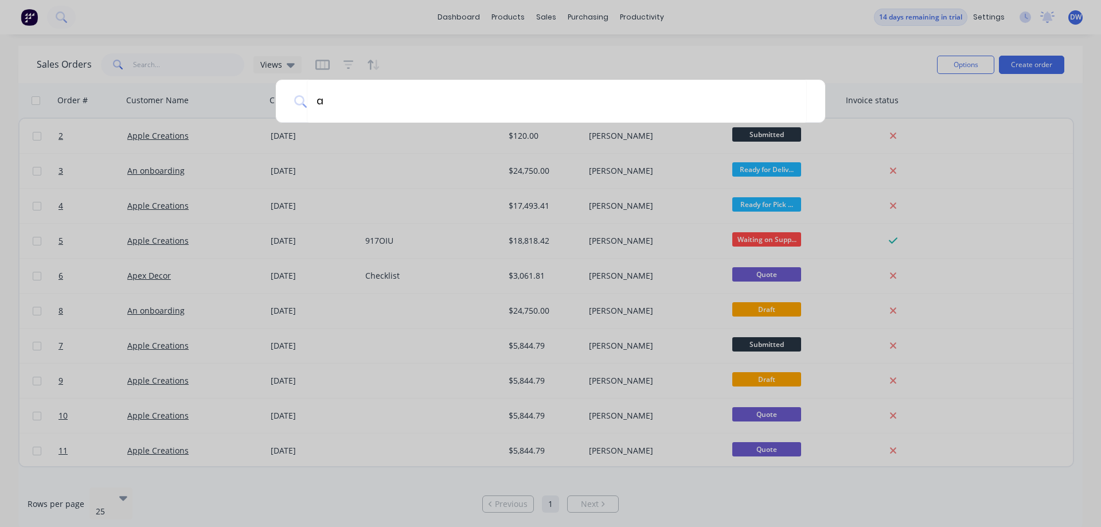
type input "as"
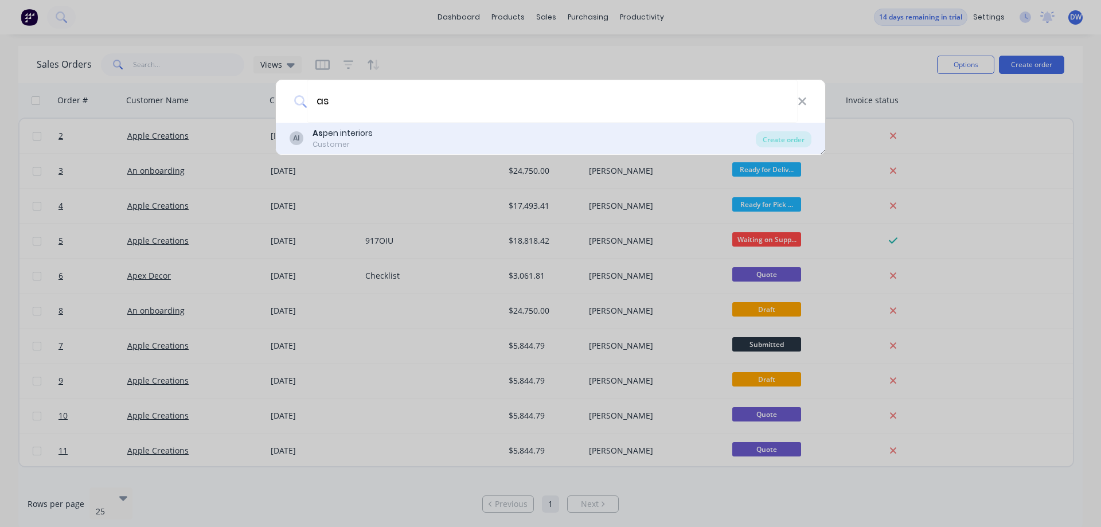
click at [396, 137] on div "AI As pen interiors Customer" at bounding box center [523, 138] width 466 height 22
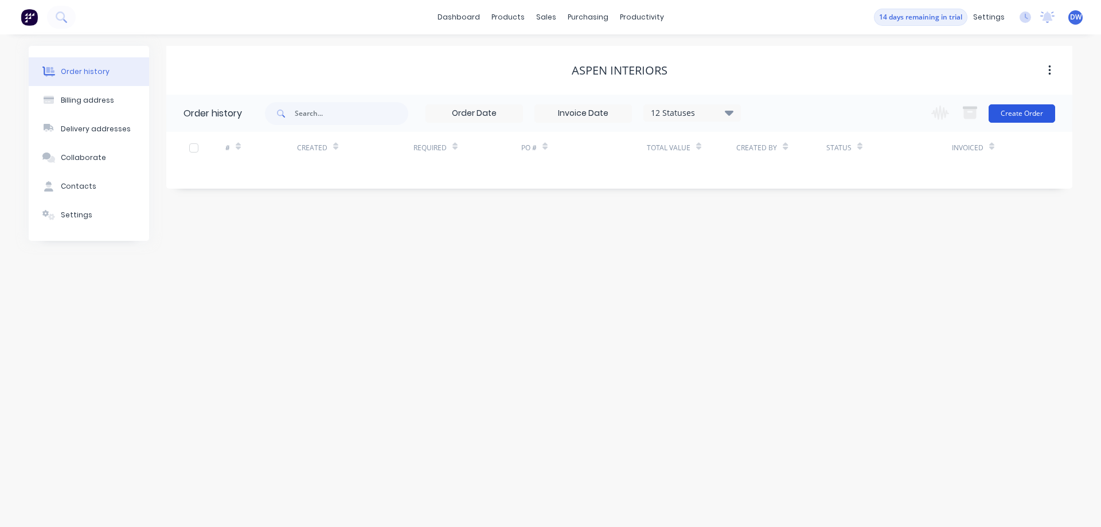
click at [1018, 113] on button "Create Order" at bounding box center [1022, 113] width 67 height 18
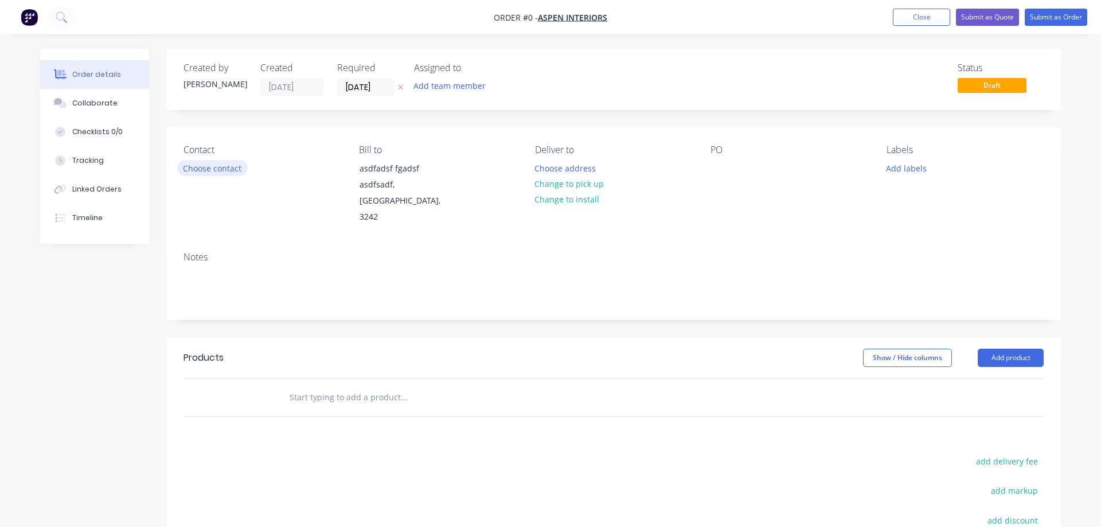
click at [201, 171] on button "Choose contact" at bounding box center [212, 167] width 71 height 15
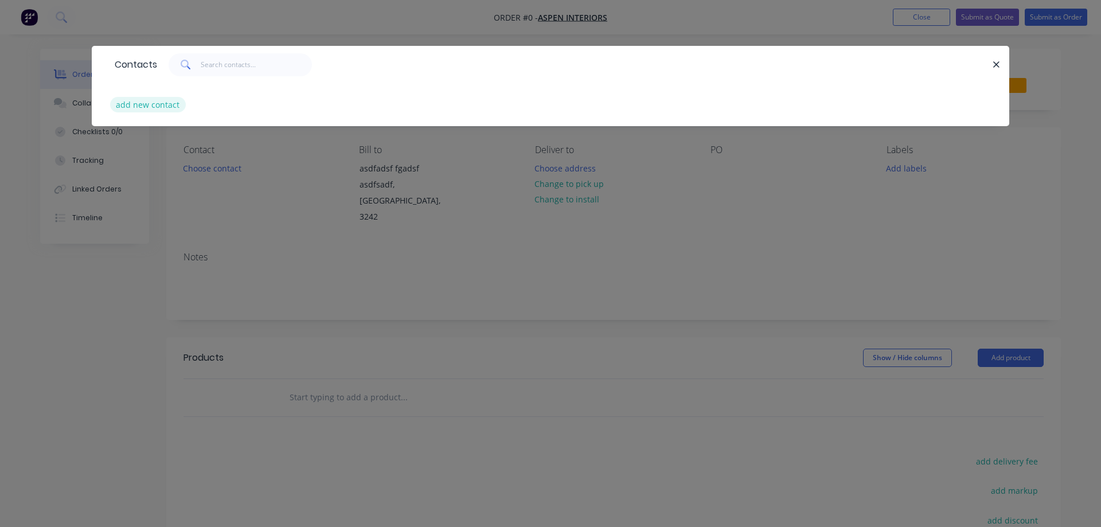
click at [166, 105] on button "add new contact" at bounding box center [148, 104] width 76 height 15
select select "AU"
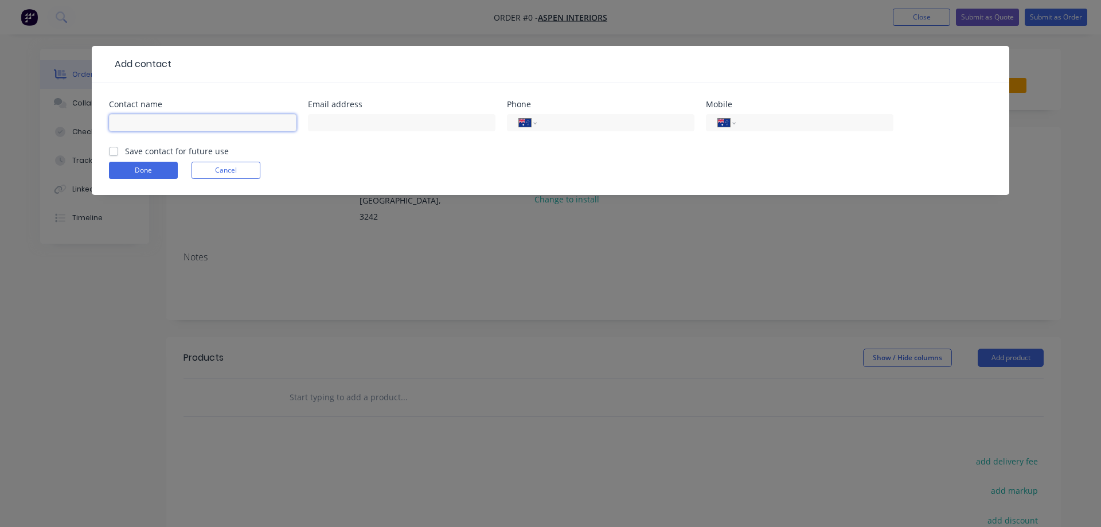
click at [173, 120] on input "text" at bounding box center [203, 122] width 188 height 17
type input "[PERSON_NAME]"
click at [344, 120] on input "text" at bounding box center [402, 122] width 188 height 17
type input "[PERSON_NAME][EMAIL_ADDRESS][DOMAIN_NAME]"
click at [143, 153] on label "Save contact for future use" at bounding box center [177, 151] width 104 height 12
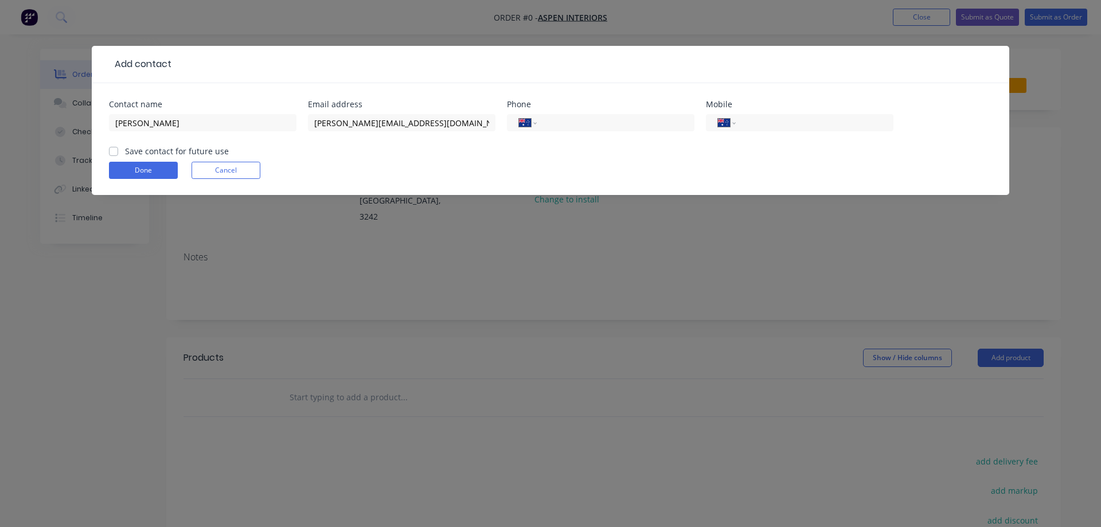
click at [118, 153] on input "Save contact for future use" at bounding box center [113, 150] width 9 height 11
checkbox input "true"
click at [151, 167] on button "Done" at bounding box center [143, 170] width 69 height 17
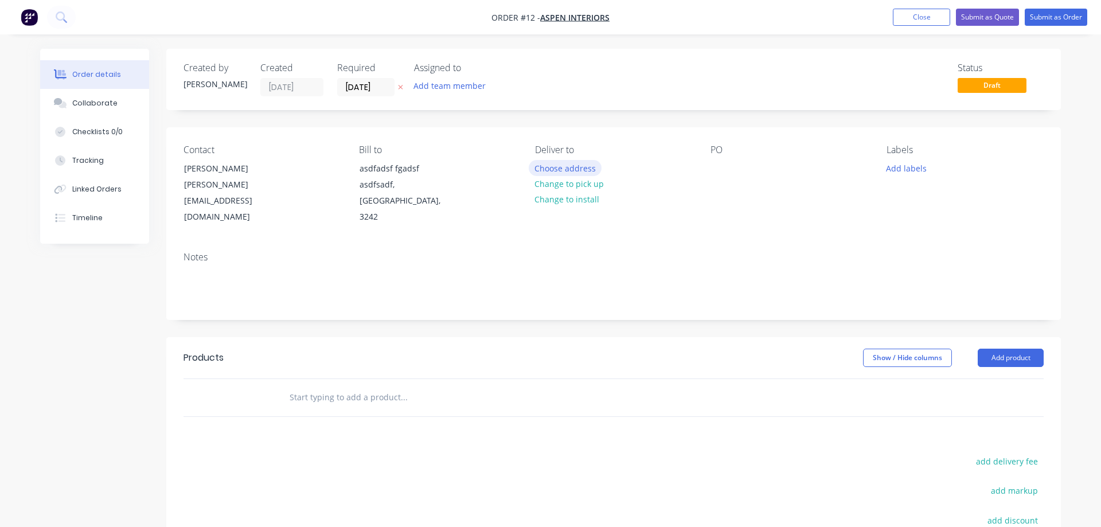
click at [553, 168] on button "Choose address" at bounding box center [565, 167] width 73 height 15
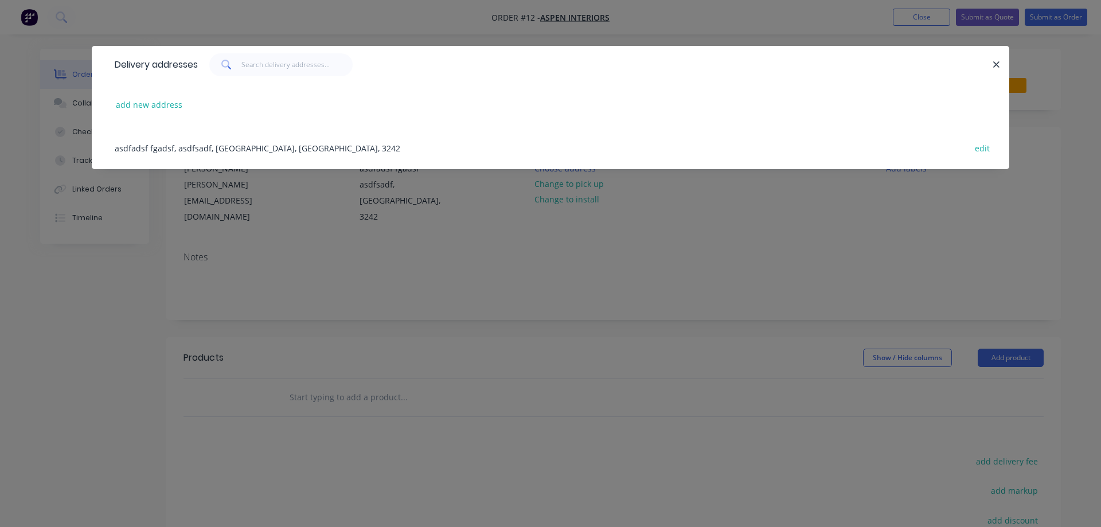
click at [192, 147] on div "asdfadsf fgadsf, asdfsadf, [GEOGRAPHIC_DATA], [GEOGRAPHIC_DATA], 3242 edit" at bounding box center [550, 147] width 883 height 43
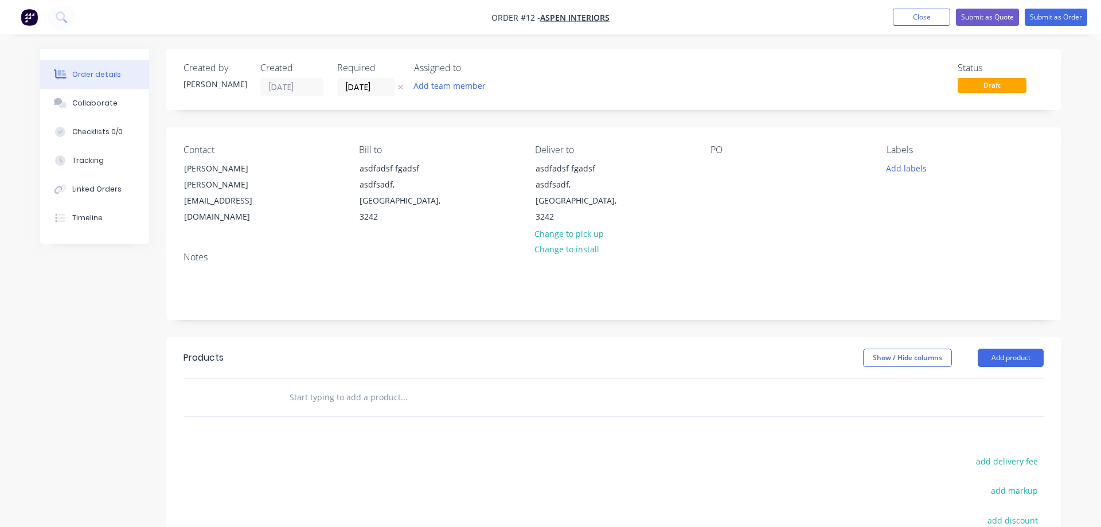
click at [720, 181] on div "PO" at bounding box center [789, 185] width 157 height 81
click at [750, 169] on div "PO" at bounding box center [789, 185] width 157 height 81
click at [757, 155] on div "PO" at bounding box center [789, 150] width 157 height 11
click at [757, 192] on div "PO" at bounding box center [789, 185] width 157 height 81
click at [898, 172] on button "Add labels" at bounding box center [906, 167] width 53 height 15
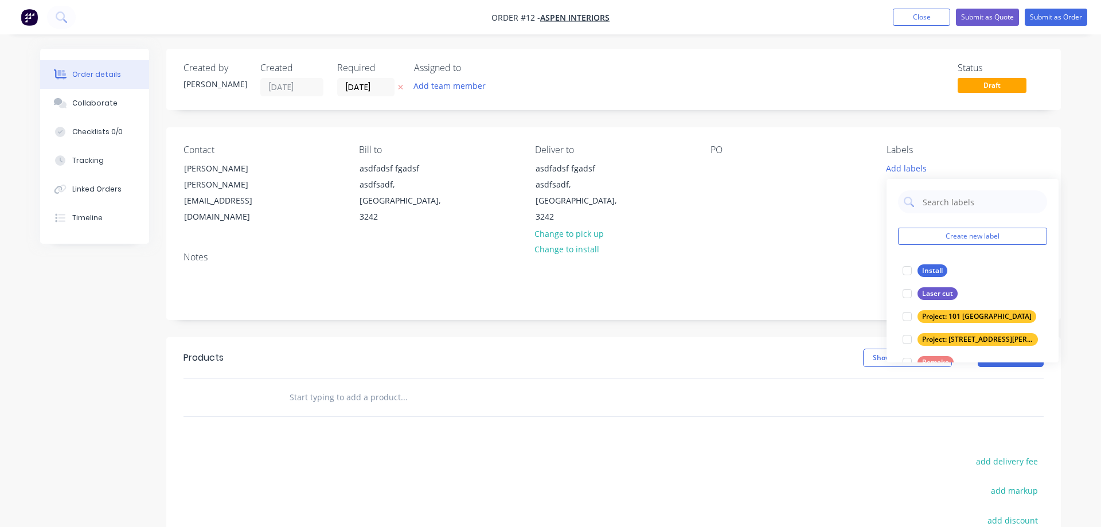
click at [854, 186] on div "PO" at bounding box center [789, 185] width 157 height 81
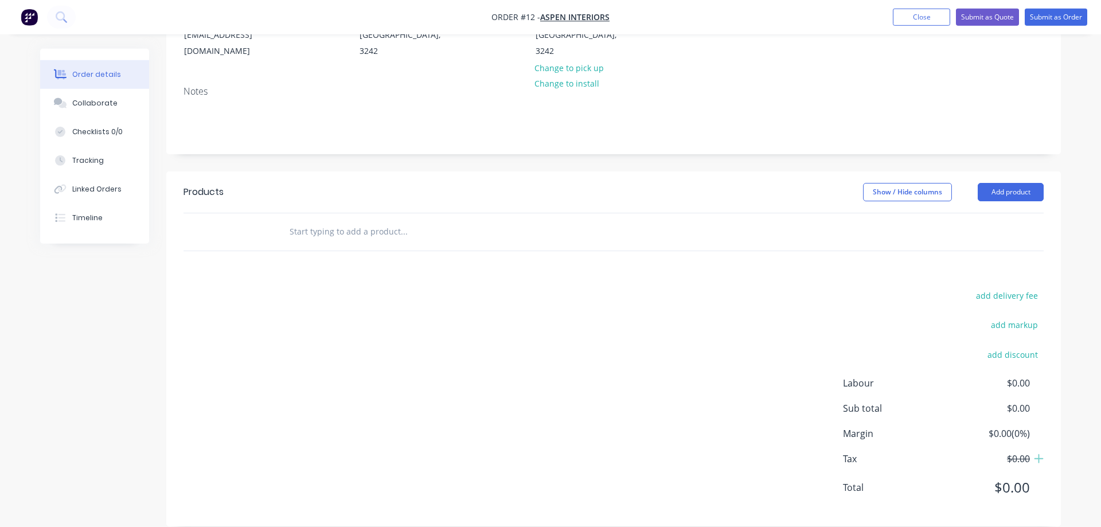
scroll to position [166, 0]
click at [449, 220] on input "text" at bounding box center [403, 231] width 229 height 23
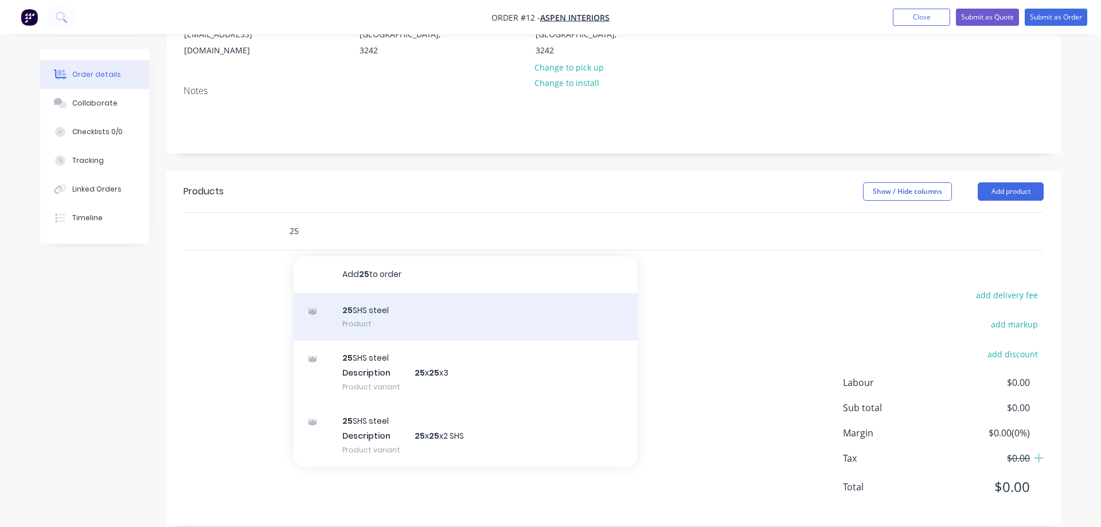
type input "25"
click at [441, 303] on div "25 SHS steel Product" at bounding box center [466, 317] width 344 height 48
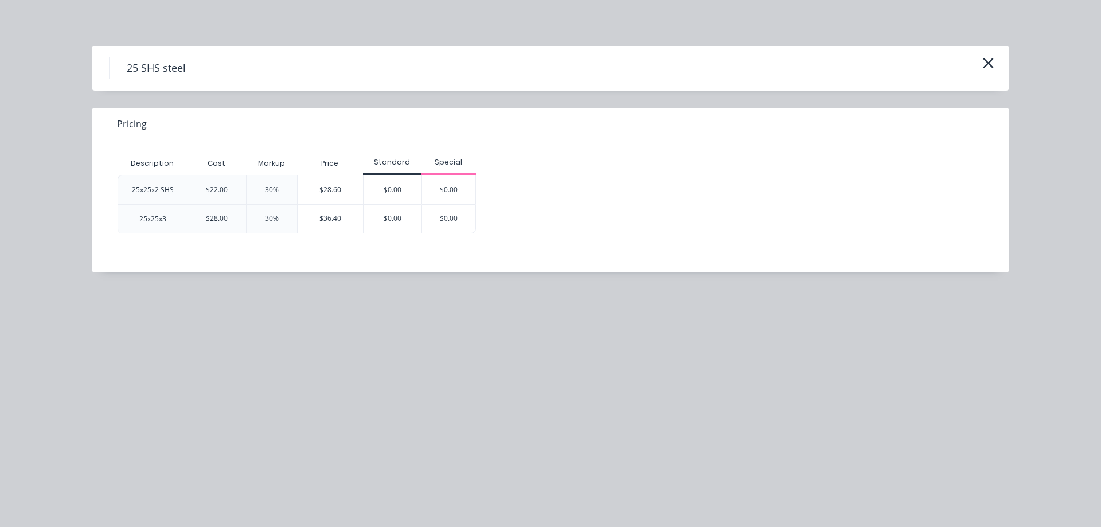
click at [158, 218] on div "25x25x3" at bounding box center [152, 219] width 27 height 10
click at [153, 189] on div "25x25x2 SHS" at bounding box center [153, 190] width 42 height 10
click at [167, 211] on div "25x25x3" at bounding box center [152, 219] width 45 height 29
click at [209, 216] on div "$28.00" at bounding box center [217, 218] width 22 height 10
click at [215, 181] on div "$22.00" at bounding box center [217, 189] width 59 height 29
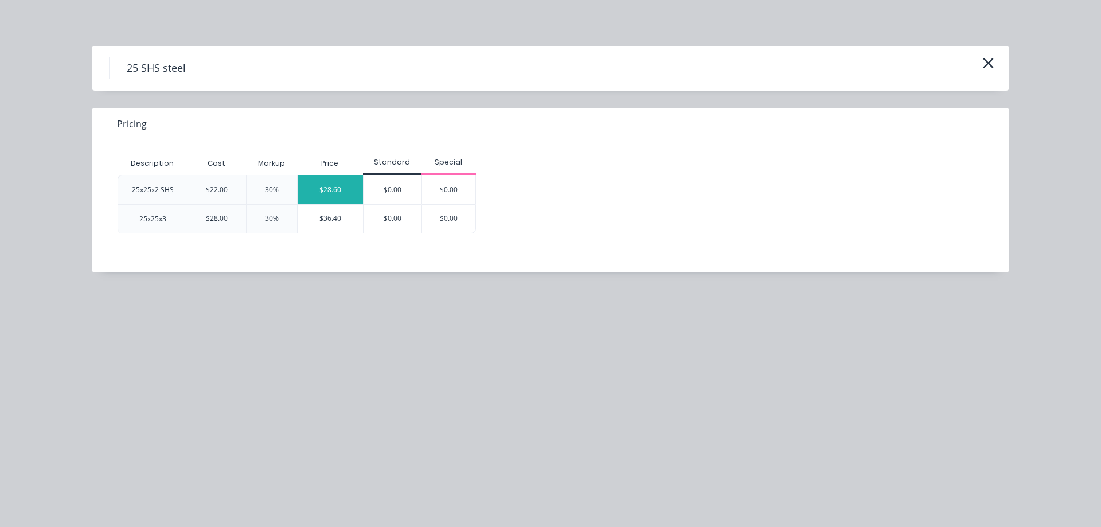
click at [348, 185] on div "$28.60" at bounding box center [330, 190] width 65 height 29
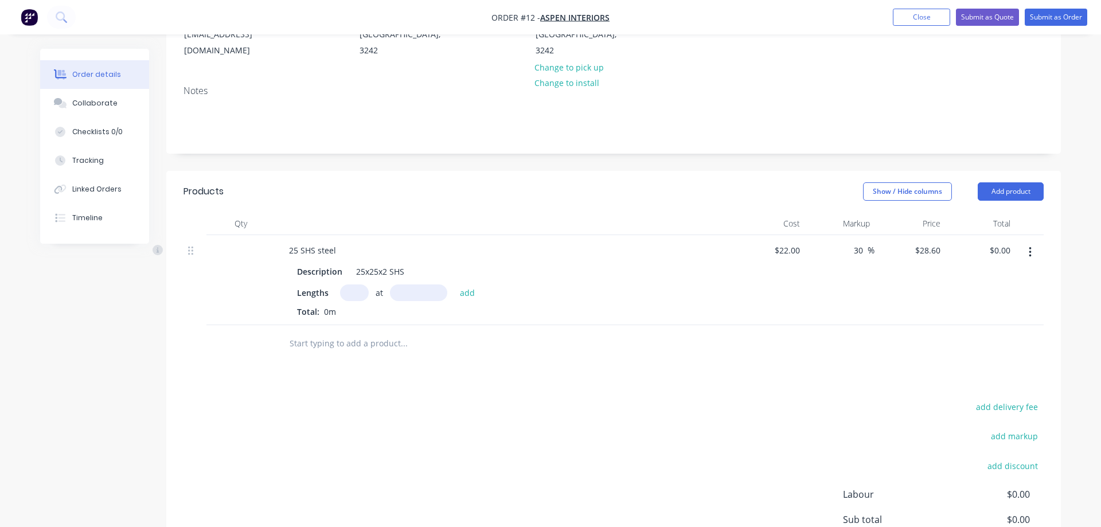
click at [356, 284] on input "text" at bounding box center [354, 292] width 29 height 17
type input "6"
click at [401, 284] on input "text" at bounding box center [418, 292] width 57 height 17
type input "8000mm"
drag, startPoint x: 466, startPoint y: 278, endPoint x: 464, endPoint y: 289, distance: 11.0
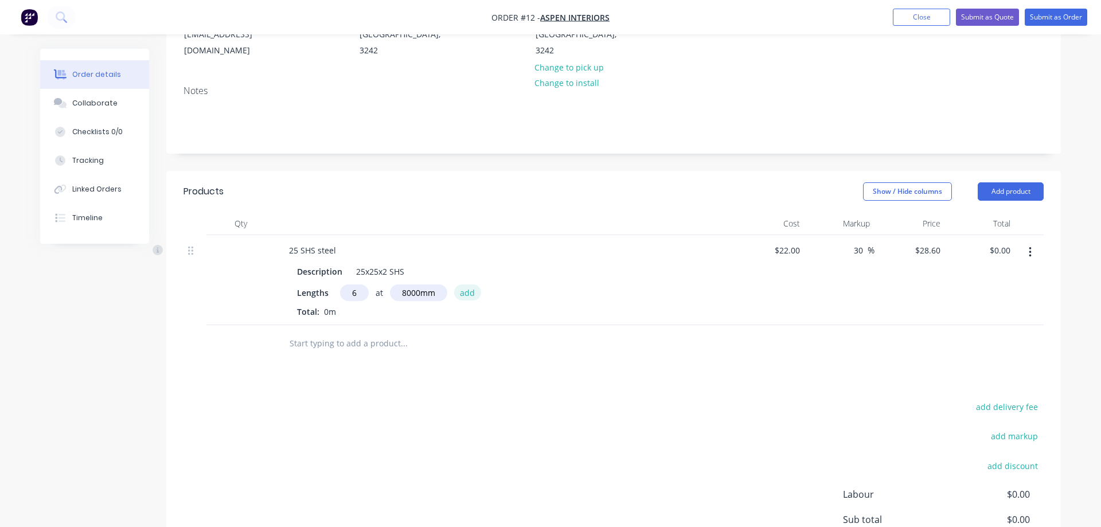
click at [466, 284] on button "add" at bounding box center [467, 291] width 27 height 15
type input "$1,372.80"
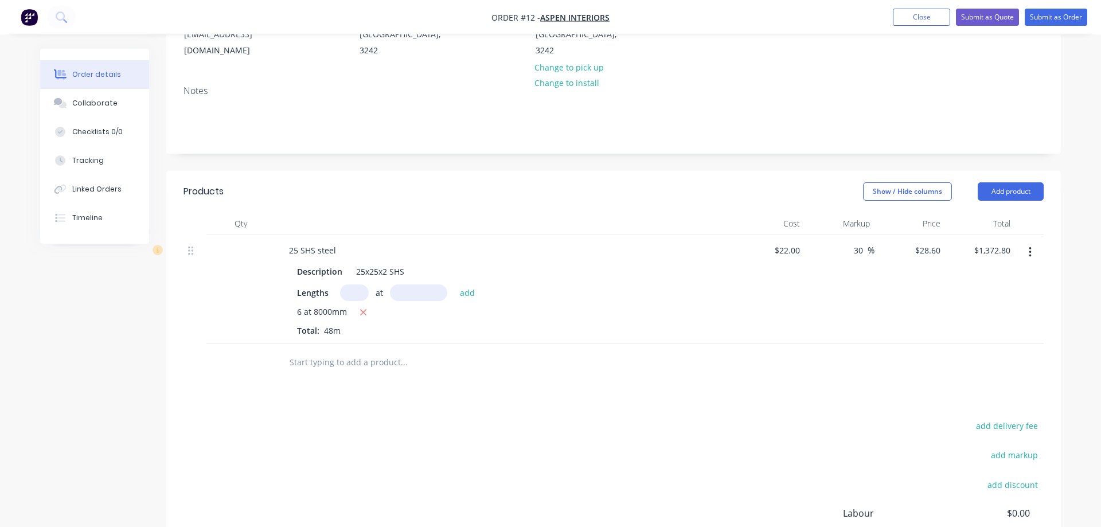
click at [385, 351] on input "text" at bounding box center [403, 362] width 229 height 23
click at [1009, 182] on button "Add product" at bounding box center [1011, 191] width 66 height 18
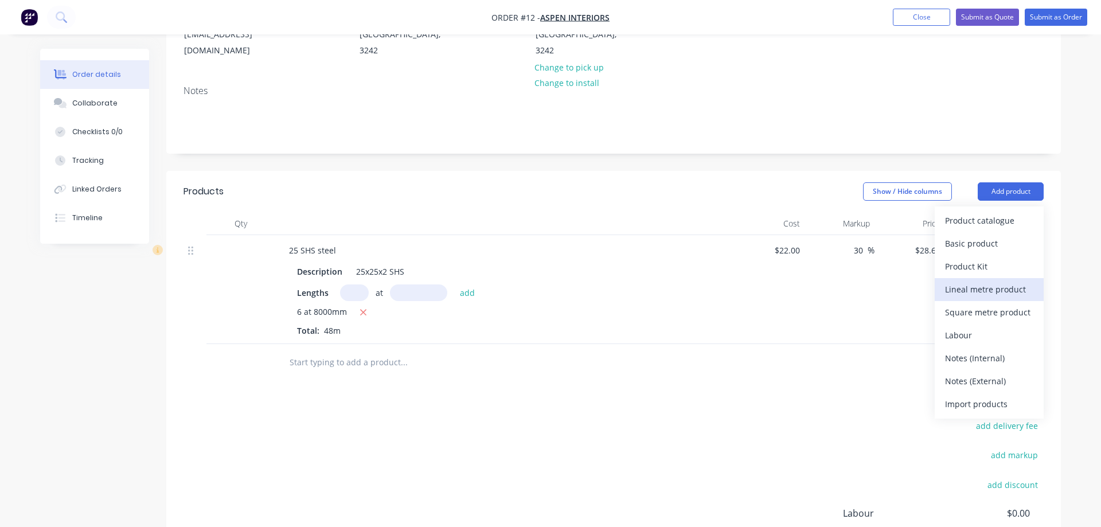
click at [992, 281] on div "Lineal metre product" at bounding box center [989, 289] width 88 height 17
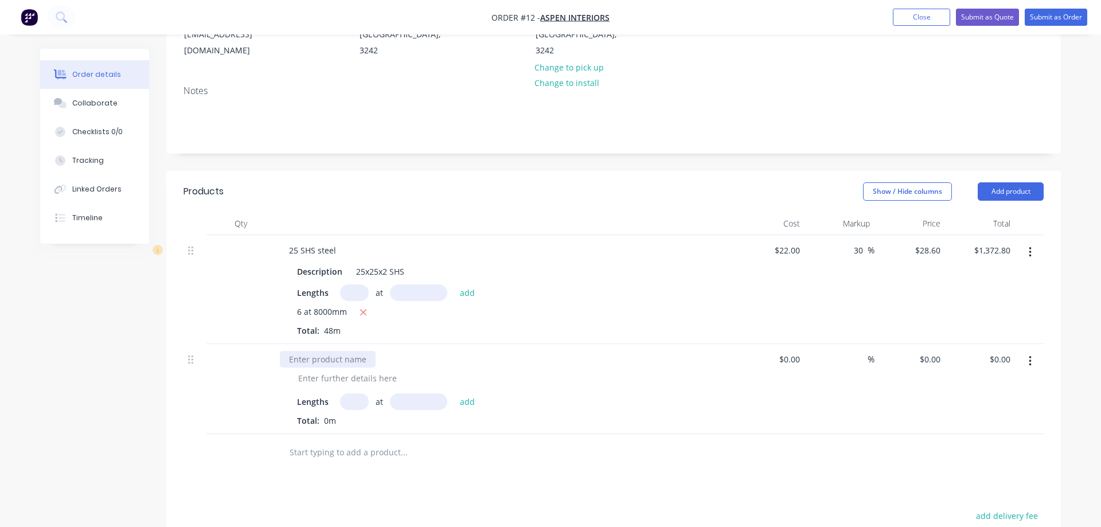
click at [350, 351] on div at bounding box center [328, 359] width 96 height 17
click at [351, 393] on input "text" at bounding box center [354, 401] width 29 height 17
type input "3"
click at [404, 393] on input "text" at bounding box center [418, 401] width 57 height 17
type input "6000mm"
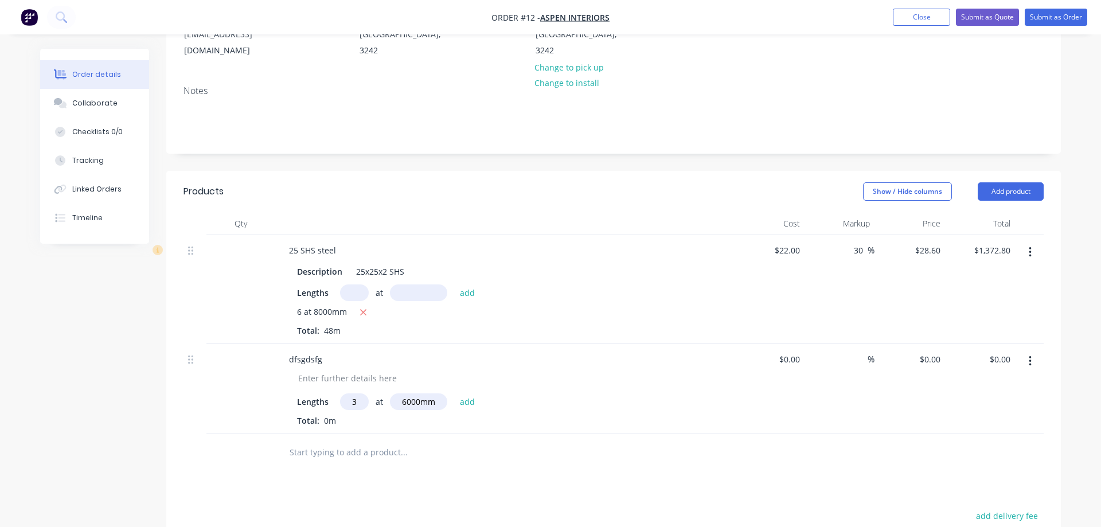
click at [505, 449] on div at bounding box center [481, 452] width 413 height 37
click at [792, 351] on input at bounding box center [798, 359] width 13 height 17
type input "$100.00"
click at [571, 471] on div "Products Show / Hide columns Add product Qty Cost Markup Price Total 25 SHS ste…" at bounding box center [613, 459] width 895 height 576
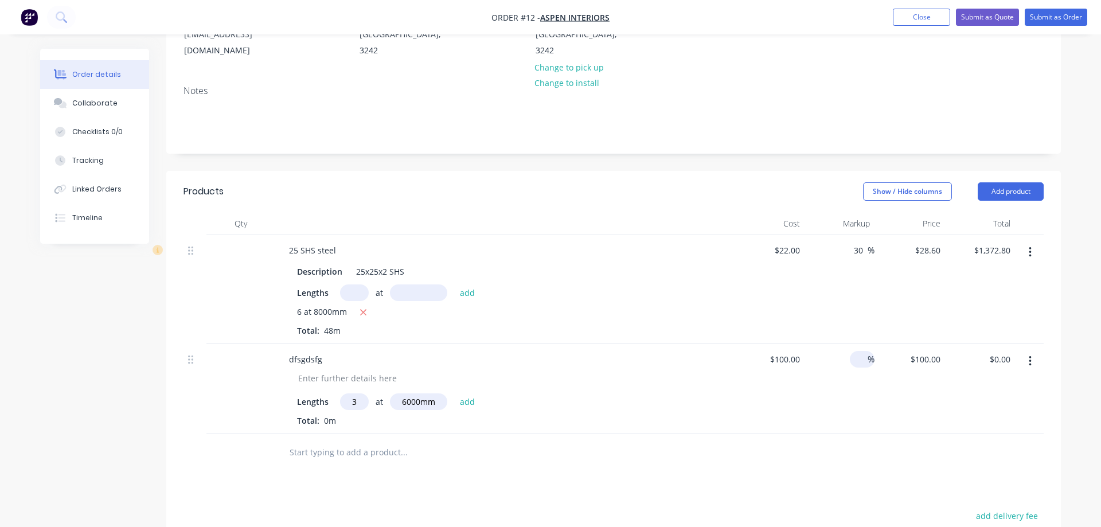
click at [860, 351] on input at bounding box center [861, 359] width 13 height 17
type input "30"
type input "$130.00"
click at [462, 393] on button "add" at bounding box center [467, 400] width 27 height 15
click at [1004, 182] on button "Add product" at bounding box center [1011, 191] width 66 height 18
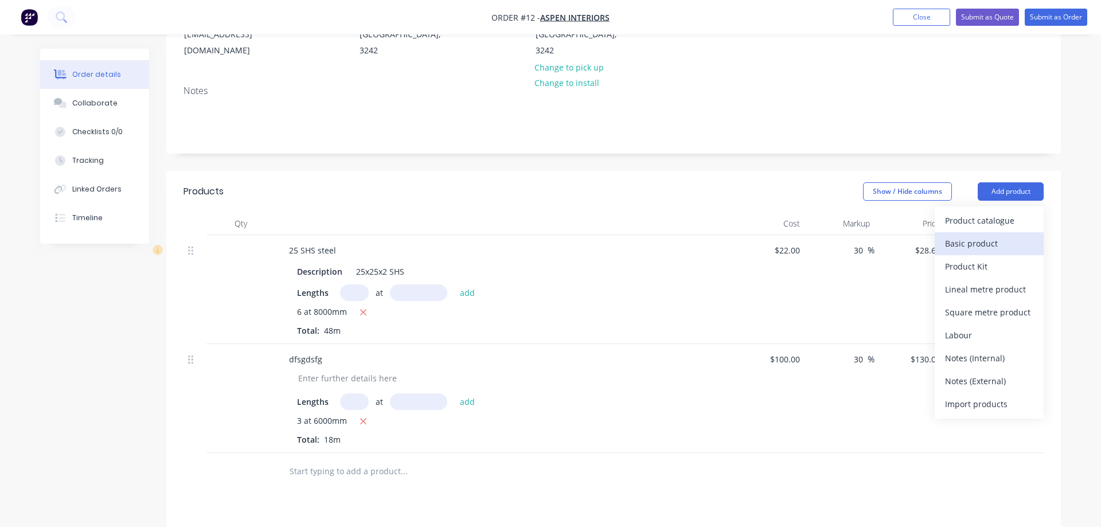
click at [995, 235] on div "Basic product" at bounding box center [989, 243] width 88 height 17
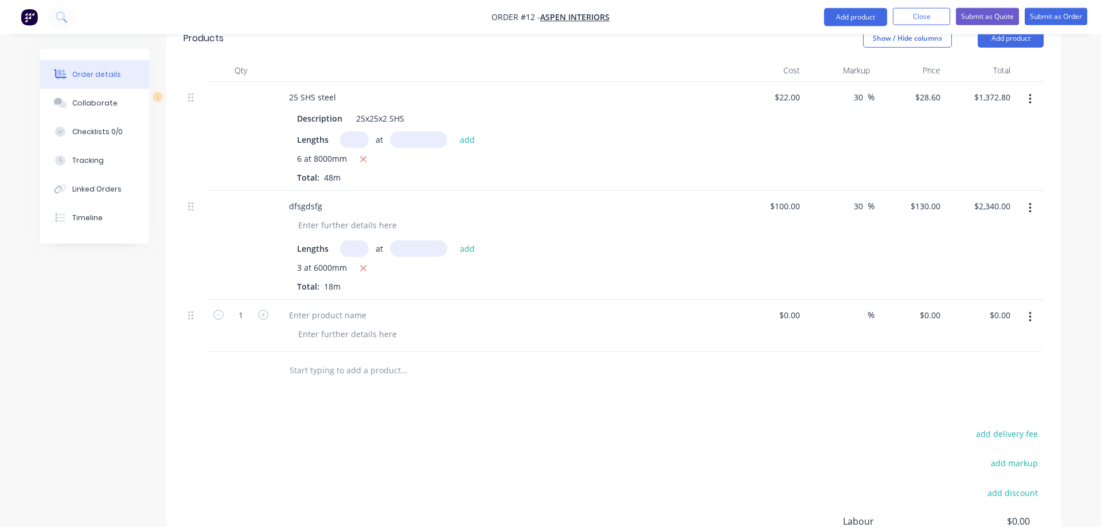
scroll to position [342, 0]
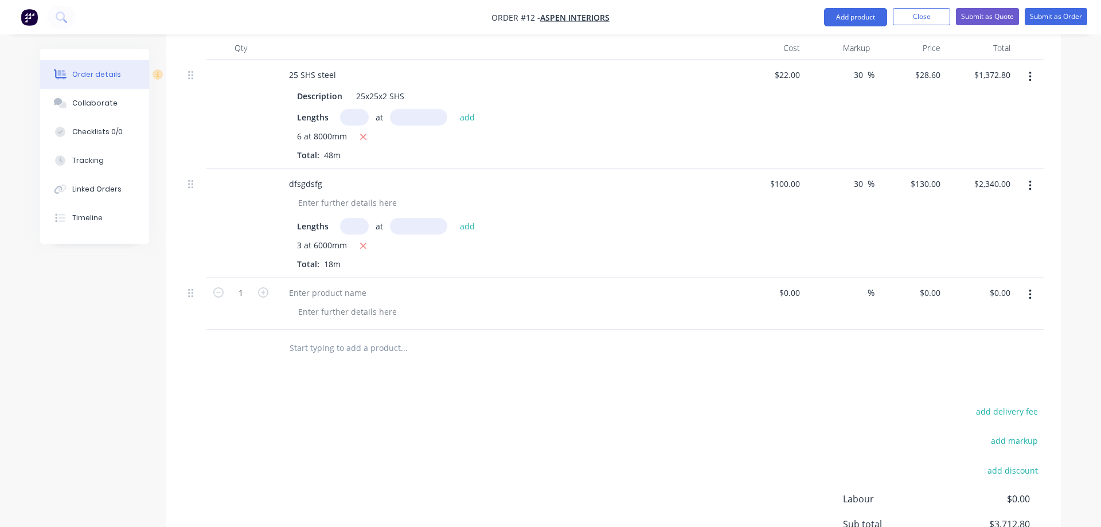
click at [1034, 284] on button "button" at bounding box center [1030, 294] width 27 height 21
click at [965, 385] on div "Delete" at bounding box center [989, 393] width 88 height 17
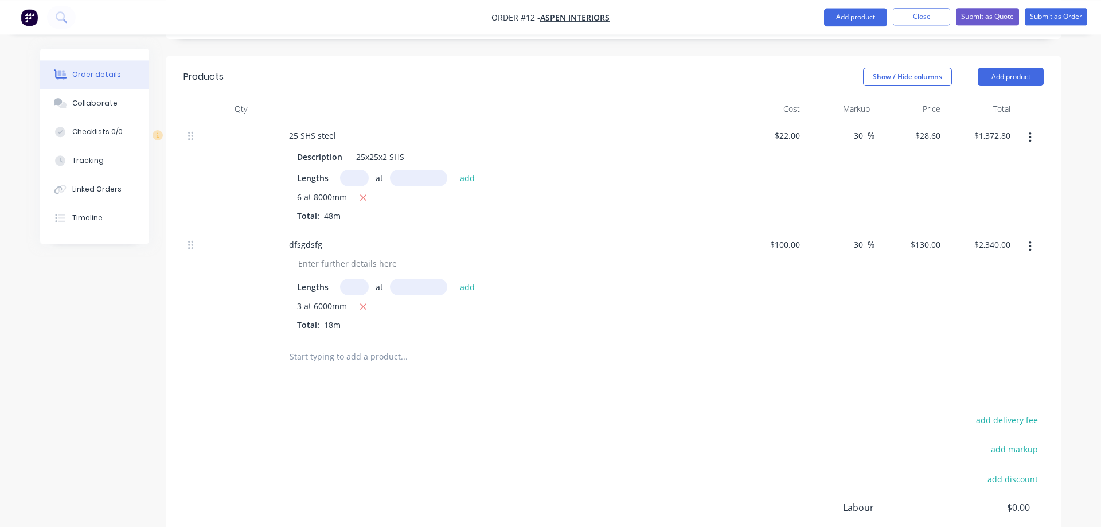
scroll to position [225, 0]
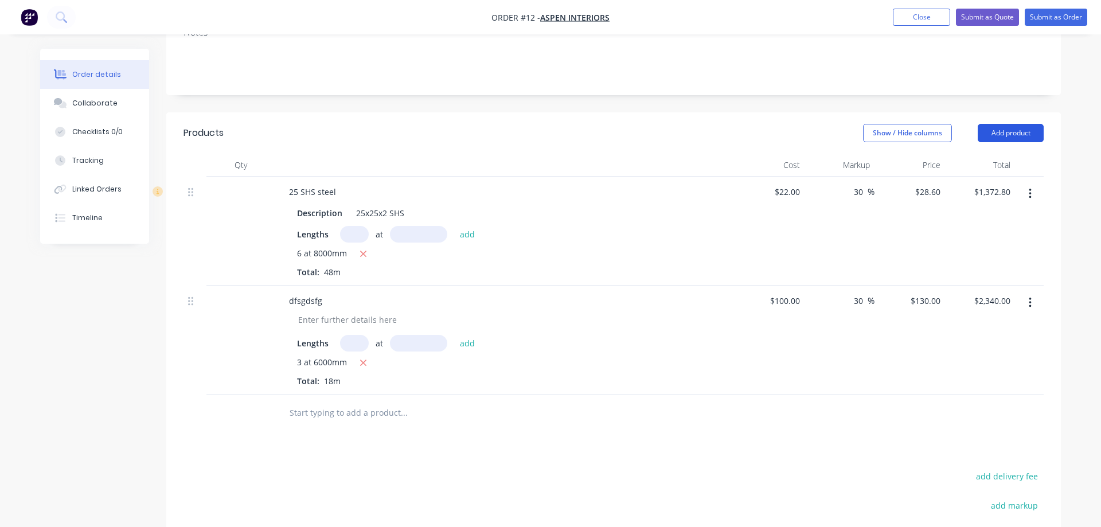
click at [1003, 124] on button "Add product" at bounding box center [1011, 133] width 66 height 18
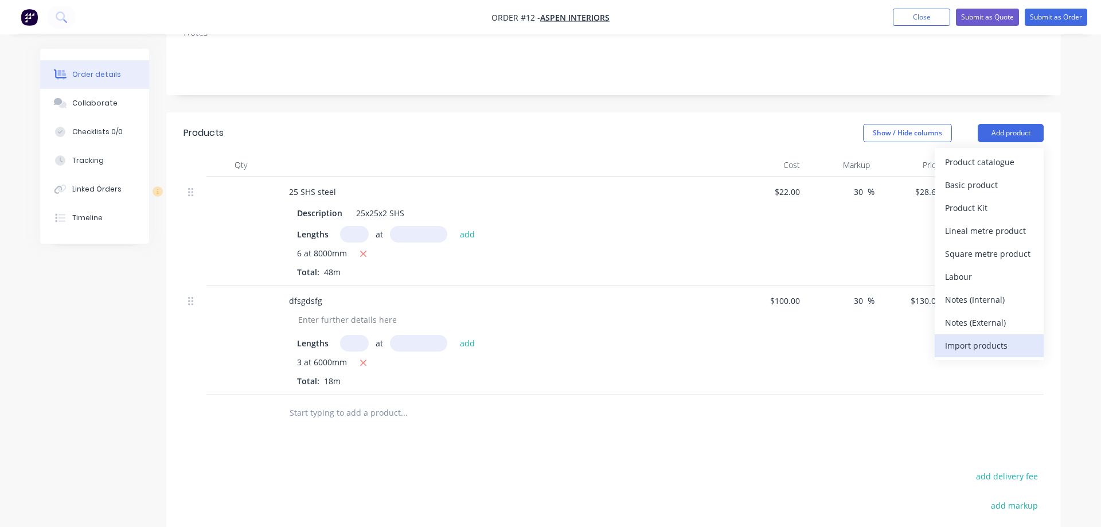
click at [996, 337] on div "Import products" at bounding box center [989, 345] width 88 height 17
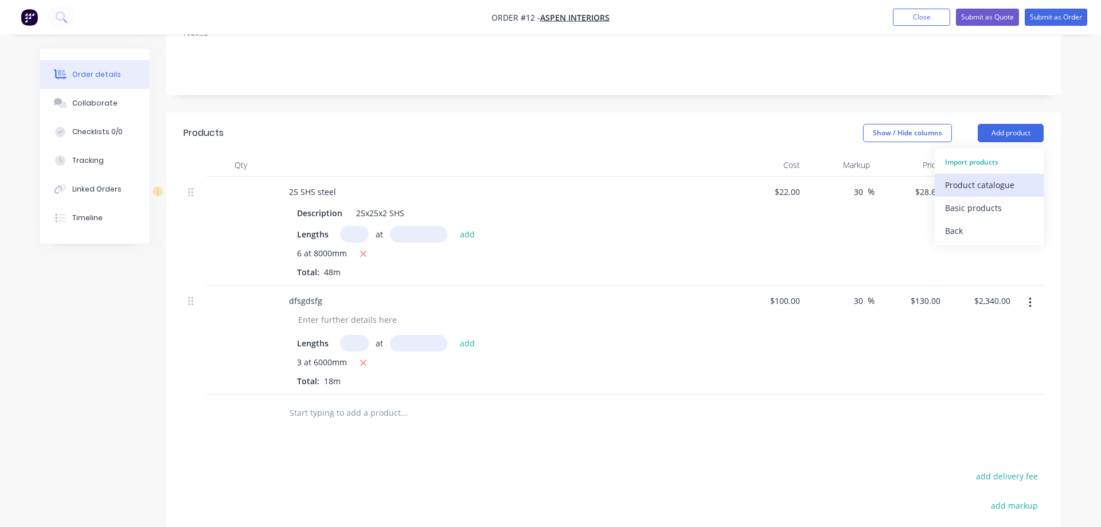
click at [974, 177] on div "Product catalogue" at bounding box center [989, 185] width 88 height 17
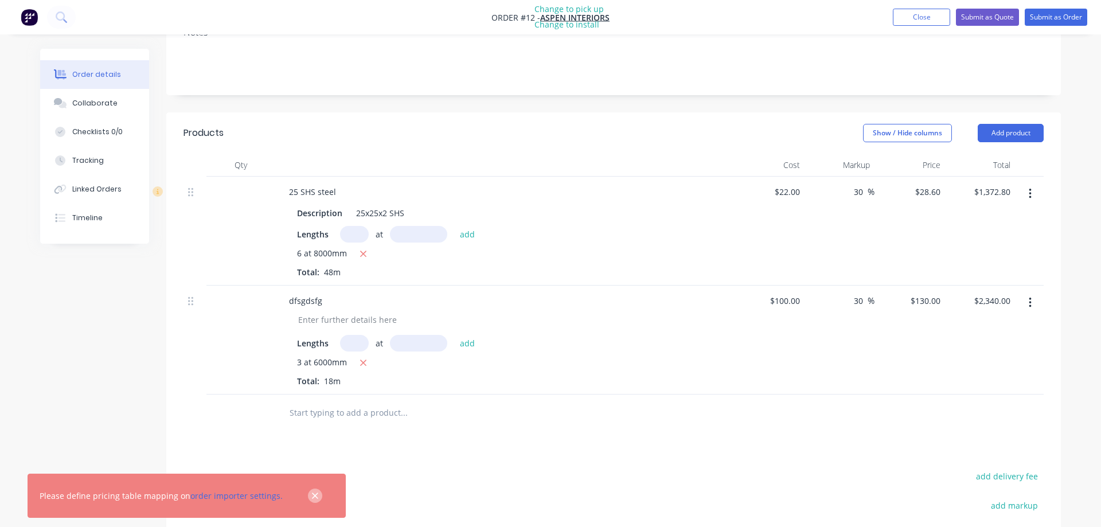
click at [311, 493] on icon "button" at bounding box center [314, 496] width 7 height 10
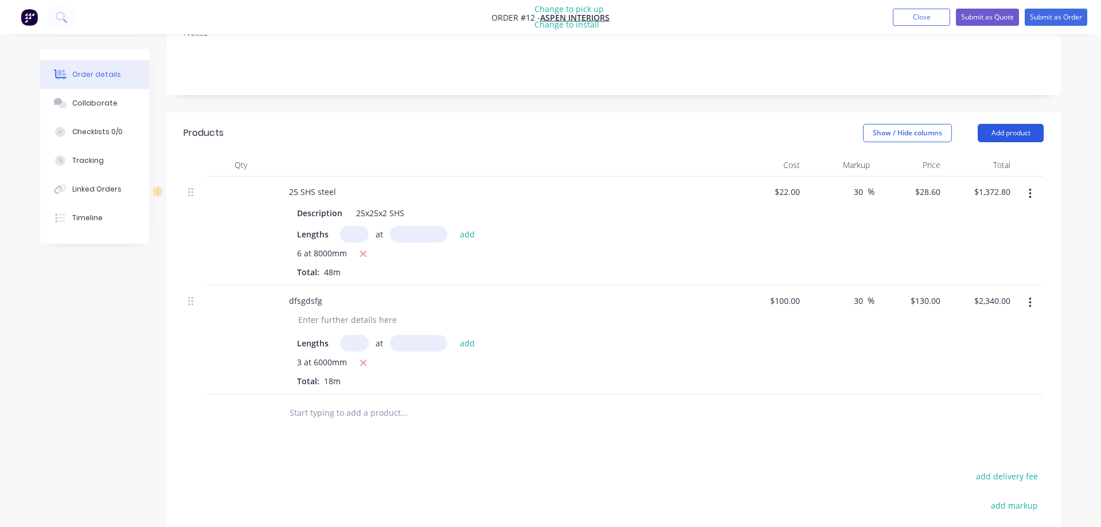
click at [1030, 124] on button "Add product" at bounding box center [1011, 133] width 66 height 18
click at [1015, 124] on button "Add product" at bounding box center [1011, 133] width 66 height 18
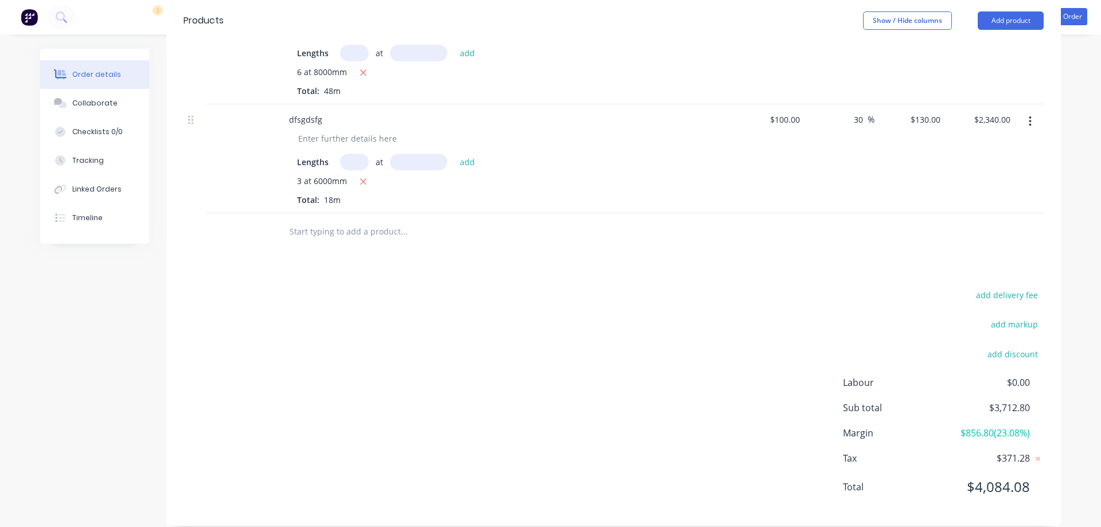
scroll to position [172, 0]
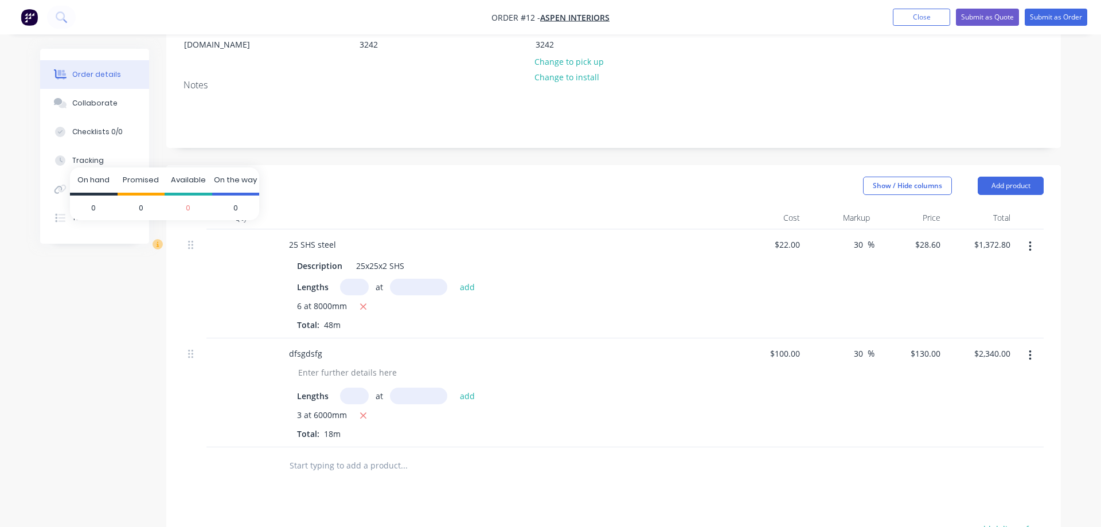
click at [157, 239] on icon at bounding box center [158, 244] width 10 height 10
click at [910, 177] on button "Show / Hide columns" at bounding box center [907, 186] width 89 height 18
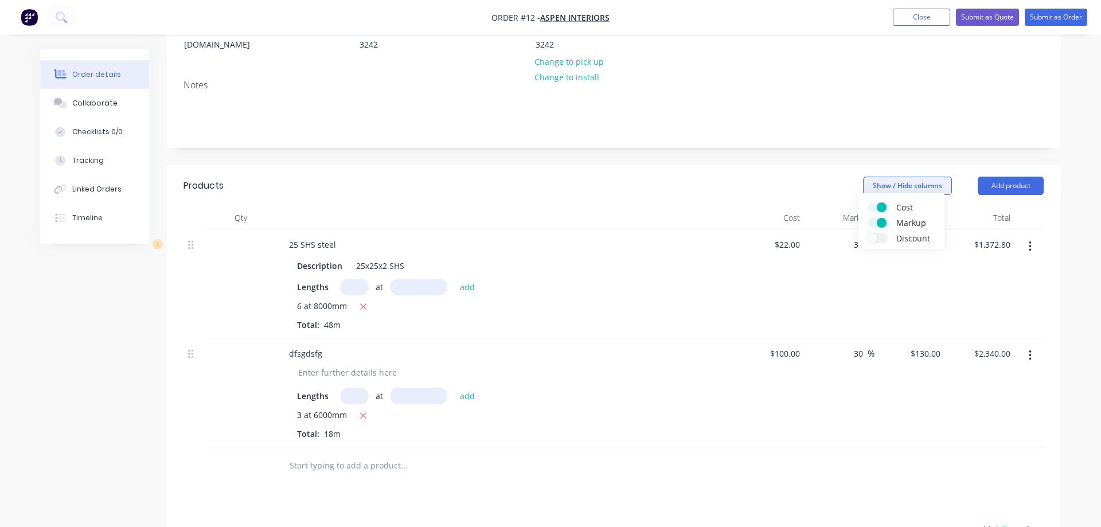
click at [911, 177] on button "Show / Hide columns" at bounding box center [907, 186] width 89 height 18
click at [1034, 177] on button "Add product" at bounding box center [1011, 186] width 66 height 18
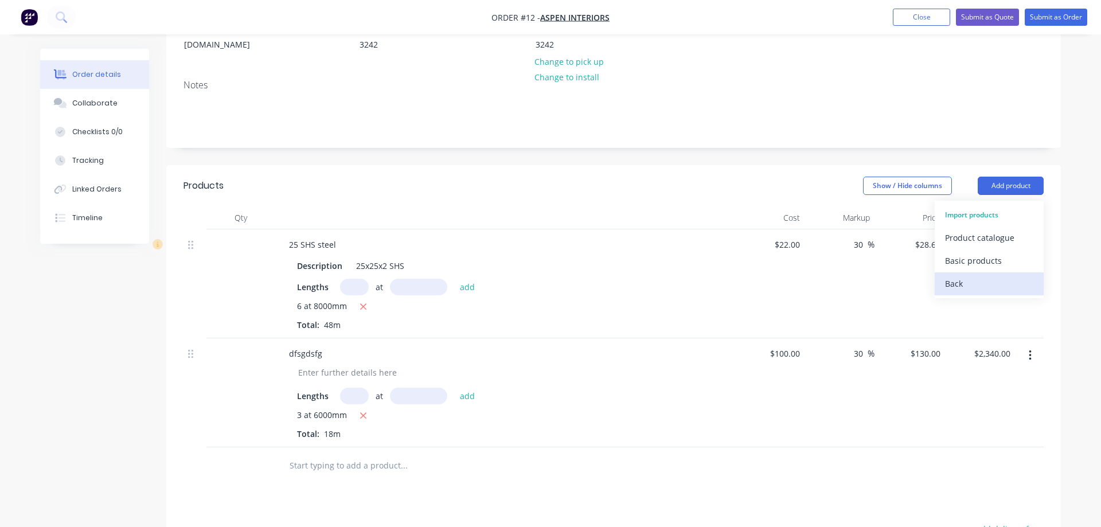
click at [985, 275] on div "Back" at bounding box center [989, 283] width 88 height 17
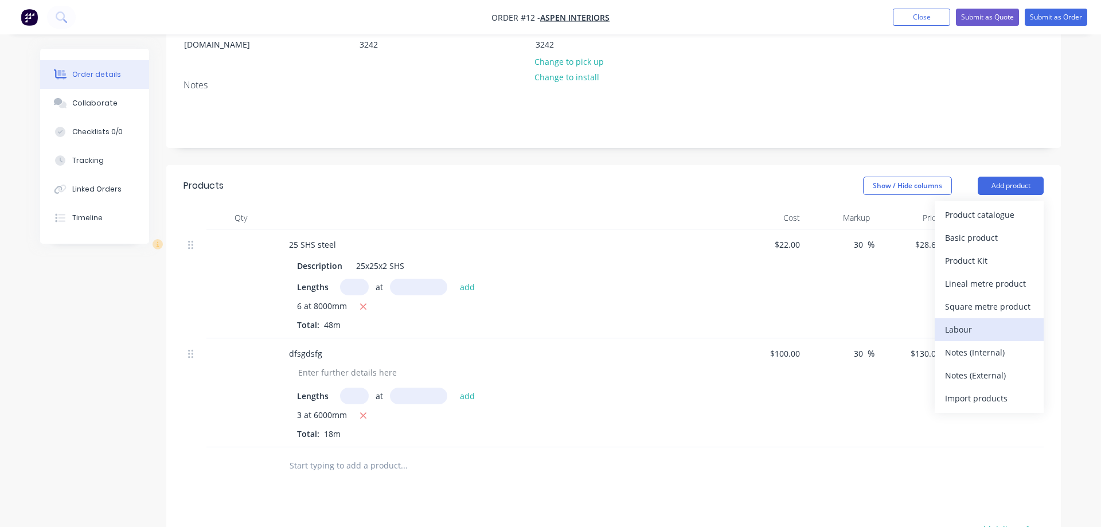
click at [969, 321] on div "Labour" at bounding box center [989, 329] width 88 height 17
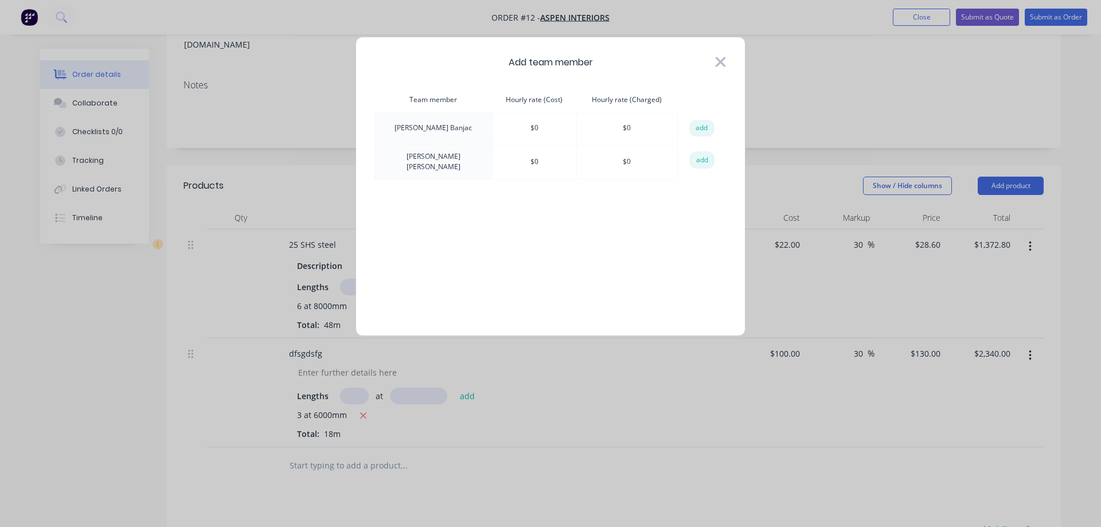
click at [718, 63] on icon at bounding box center [721, 62] width 12 height 16
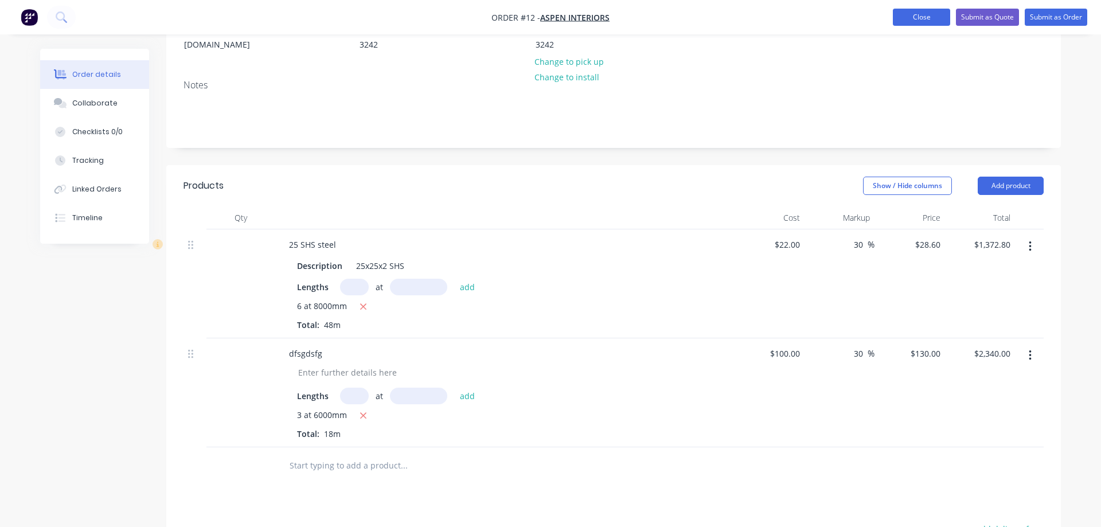
click at [914, 22] on button "Close" at bounding box center [921, 17] width 57 height 17
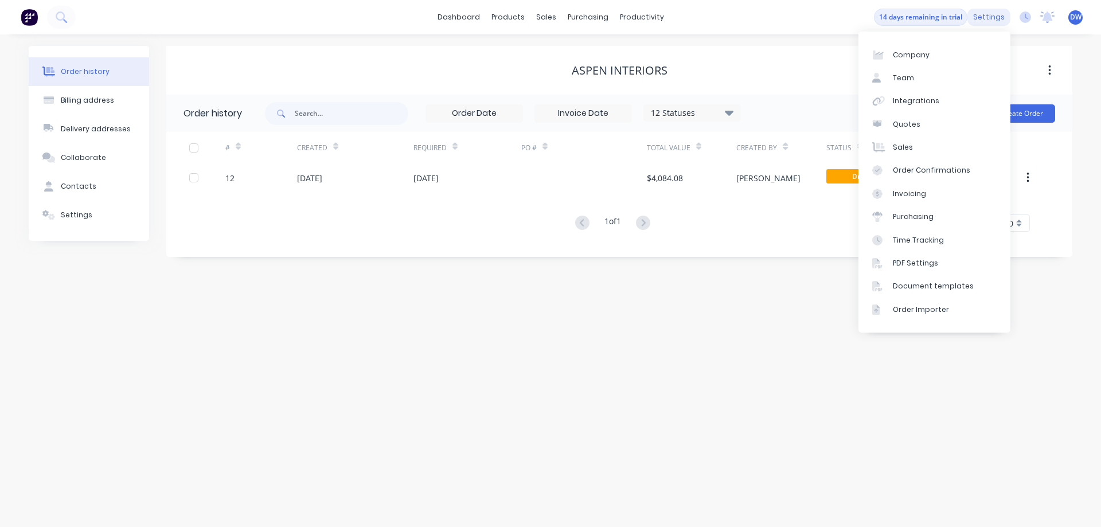
click at [991, 15] on div "settings" at bounding box center [989, 17] width 43 height 17
click at [901, 76] on div "Team" at bounding box center [903, 78] width 21 height 10
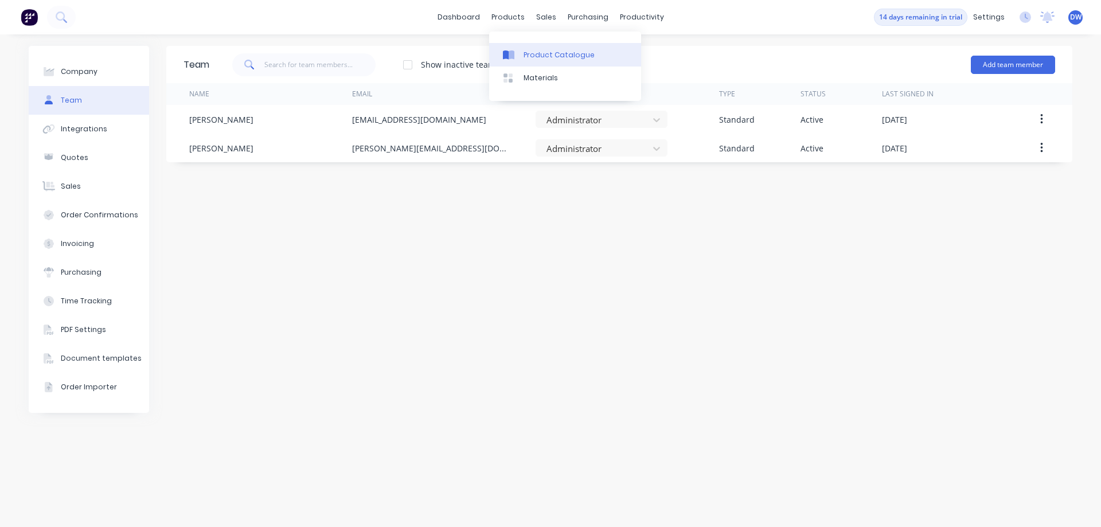
click at [525, 56] on div "Product Catalogue" at bounding box center [559, 55] width 71 height 10
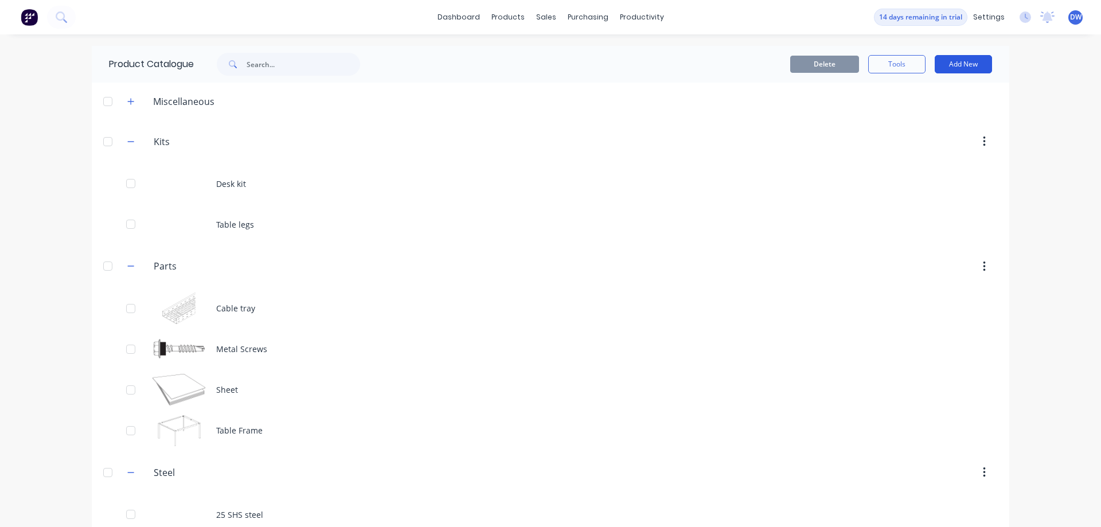
click at [964, 65] on button "Add New" at bounding box center [963, 64] width 57 height 18
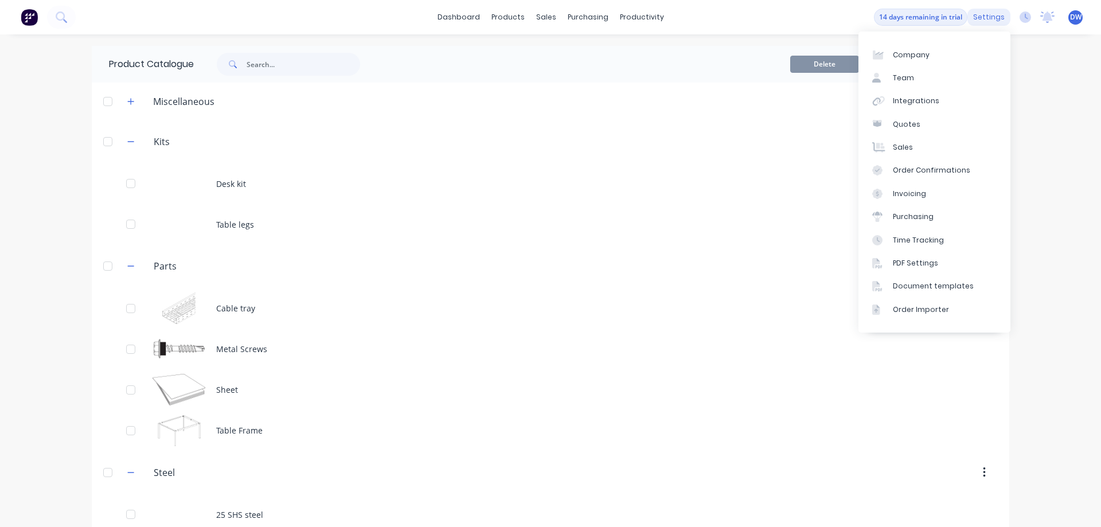
click at [996, 20] on div "settings" at bounding box center [989, 17] width 43 height 17
click at [900, 150] on div "Sales" at bounding box center [903, 147] width 20 height 10
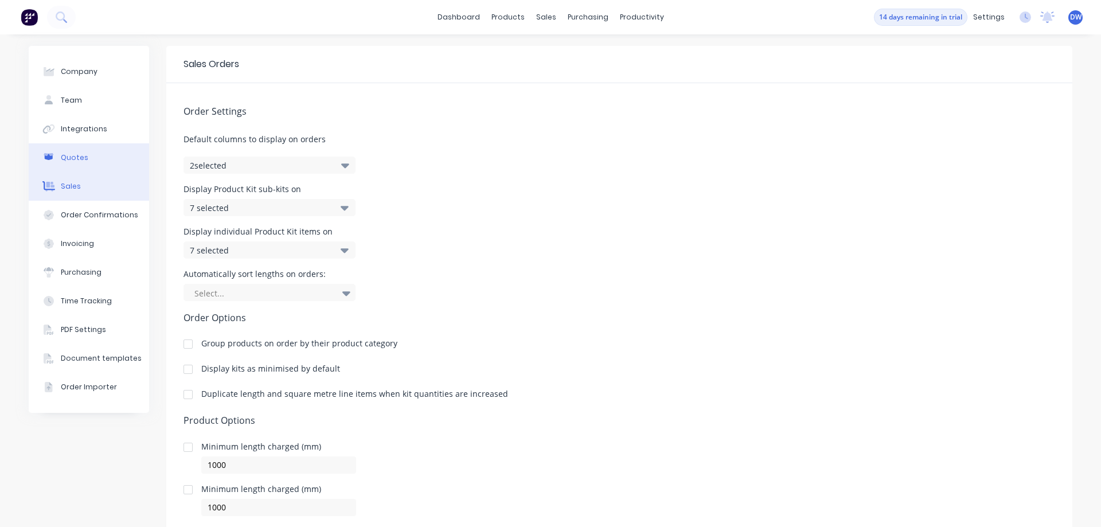
click at [75, 147] on button "Quotes" at bounding box center [89, 157] width 120 height 29
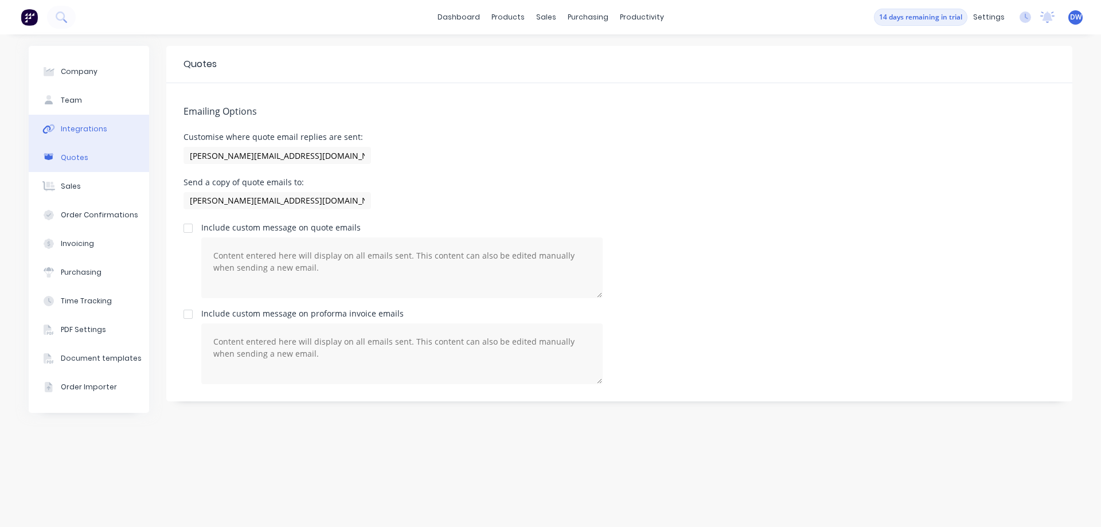
click at [80, 125] on div "Integrations" at bounding box center [84, 129] width 46 height 10
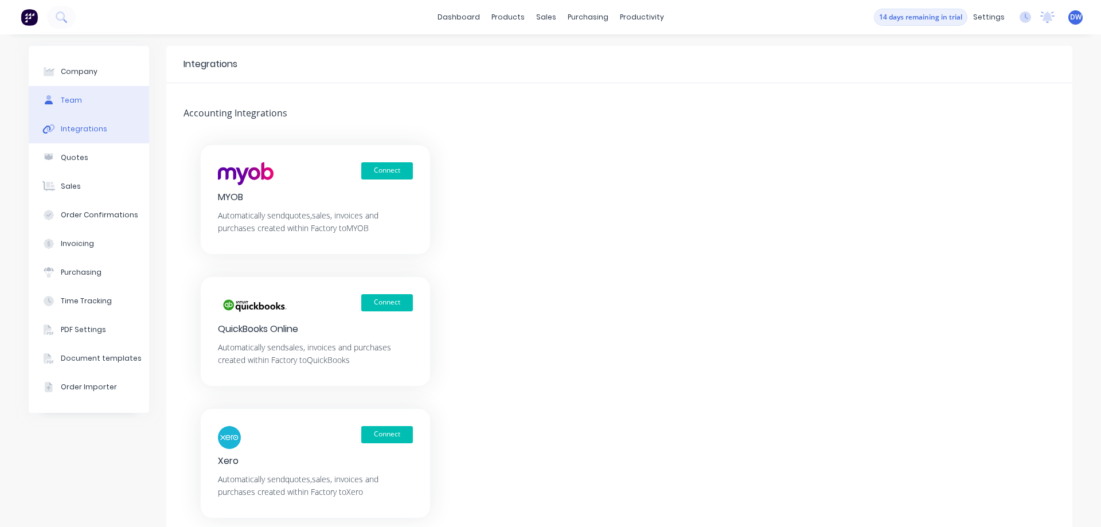
click at [85, 100] on button "Team" at bounding box center [89, 100] width 120 height 29
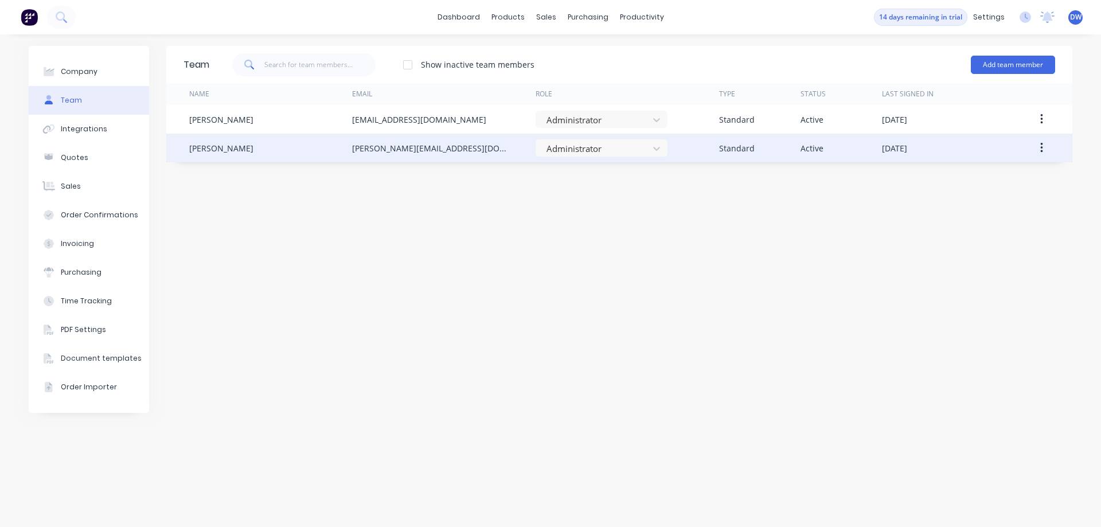
click at [264, 149] on div "[PERSON_NAME]" at bounding box center [270, 148] width 163 height 29
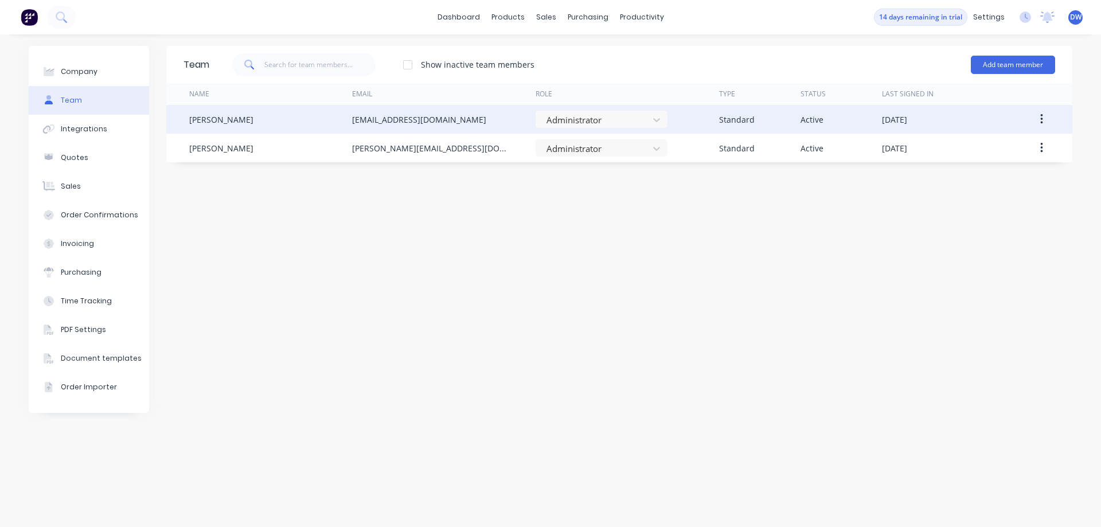
click at [264, 126] on div "[PERSON_NAME]" at bounding box center [270, 119] width 163 height 29
click at [1040, 118] on icon "button" at bounding box center [1041, 119] width 3 height 13
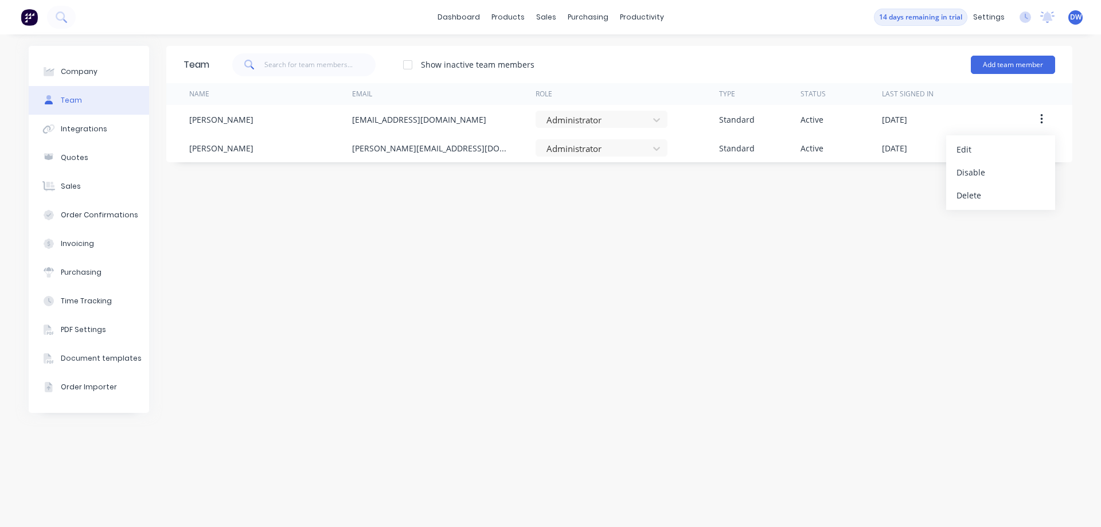
click at [714, 303] on div "Team Show inactive team members Add team member Name Email Role Type Status Las…" at bounding box center [619, 281] width 906 height 470
click at [116, 216] on div "Order Confirmations" at bounding box center [99, 215] width 77 height 10
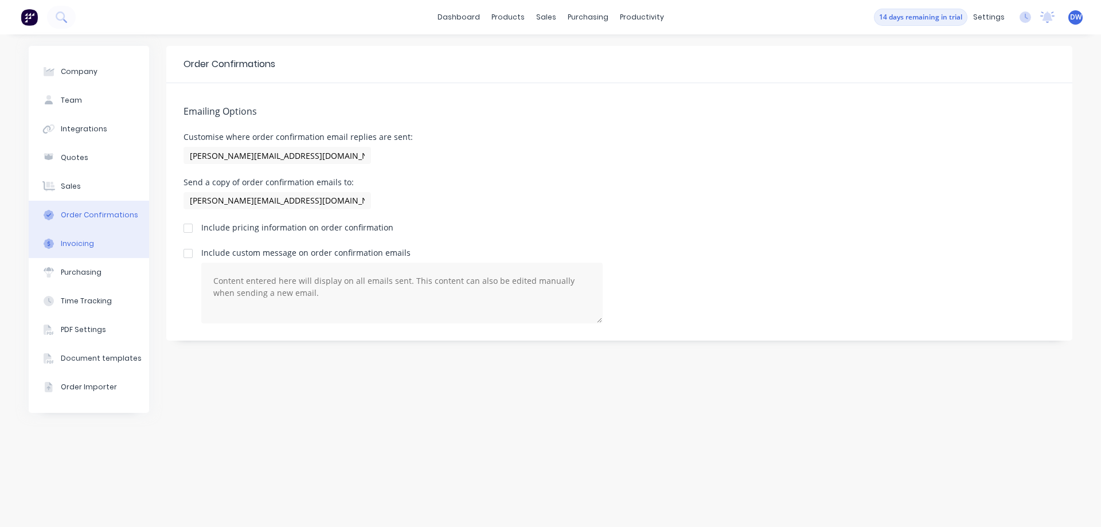
click at [96, 240] on button "Invoicing" at bounding box center [89, 243] width 120 height 29
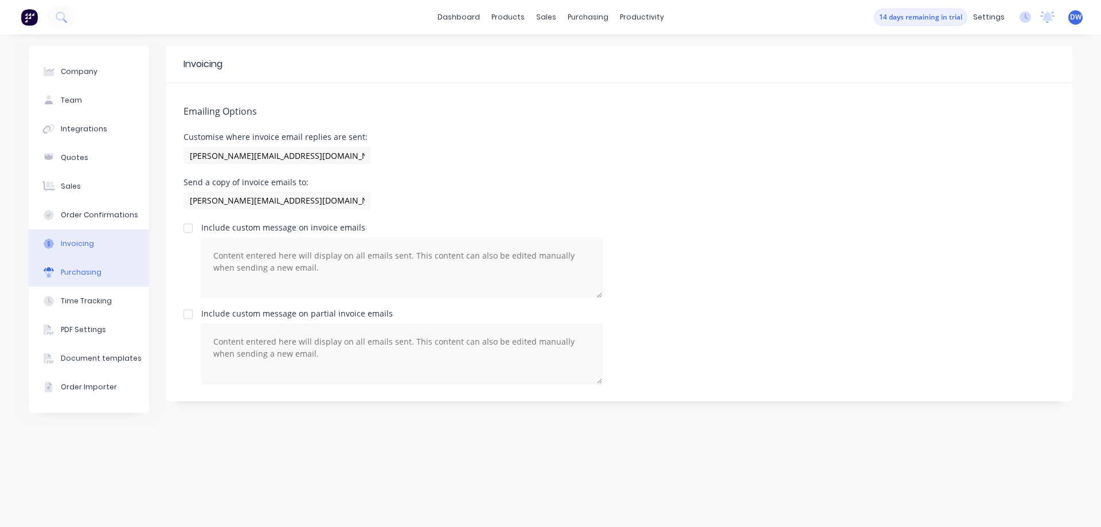
click at [93, 276] on div "Purchasing" at bounding box center [81, 272] width 41 height 10
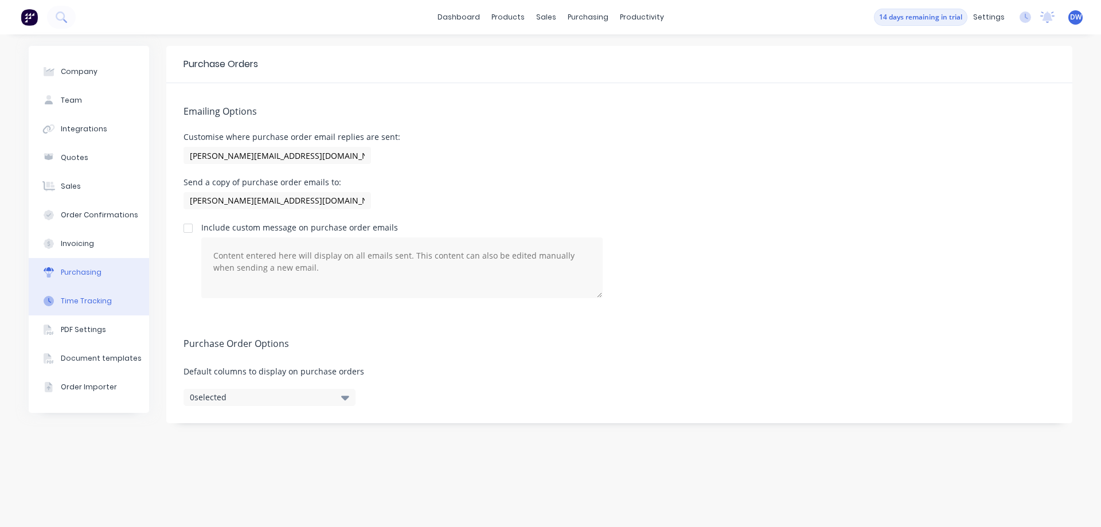
click at [94, 306] on div "Time Tracking" at bounding box center [86, 301] width 51 height 10
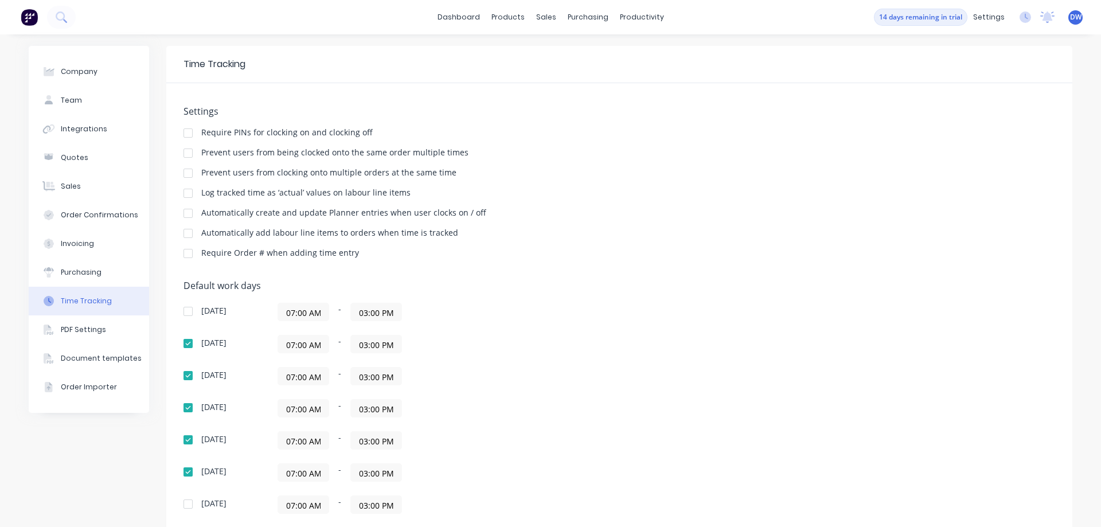
scroll to position [84, 0]
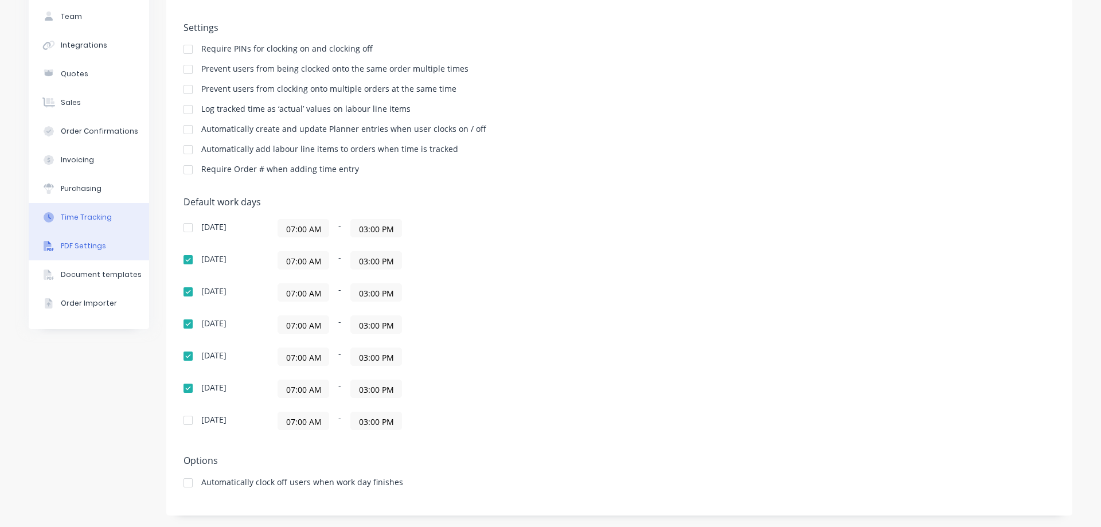
click at [83, 250] on div "PDF Settings" at bounding box center [83, 246] width 45 height 10
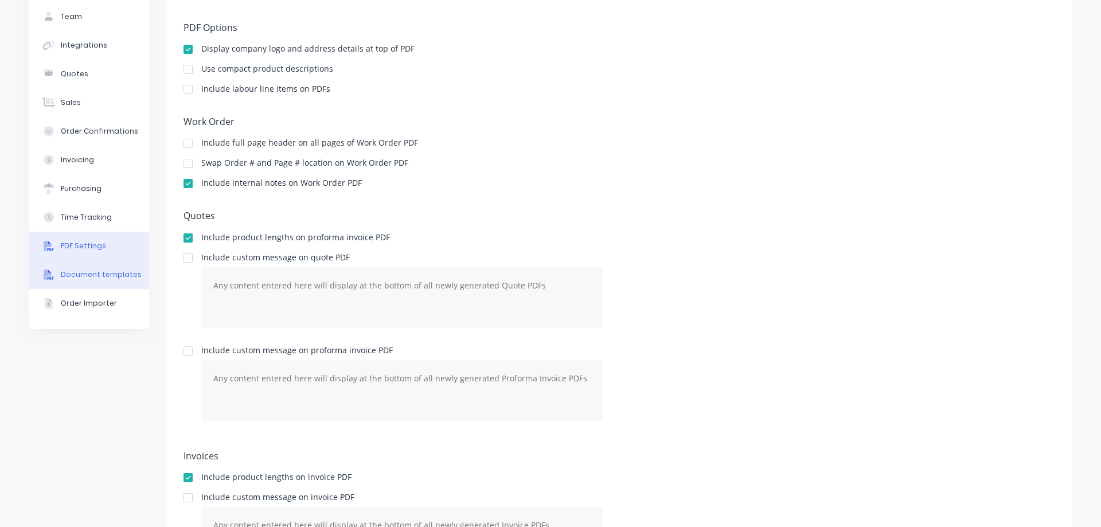
click at [83, 274] on div "Document templates" at bounding box center [101, 275] width 81 height 10
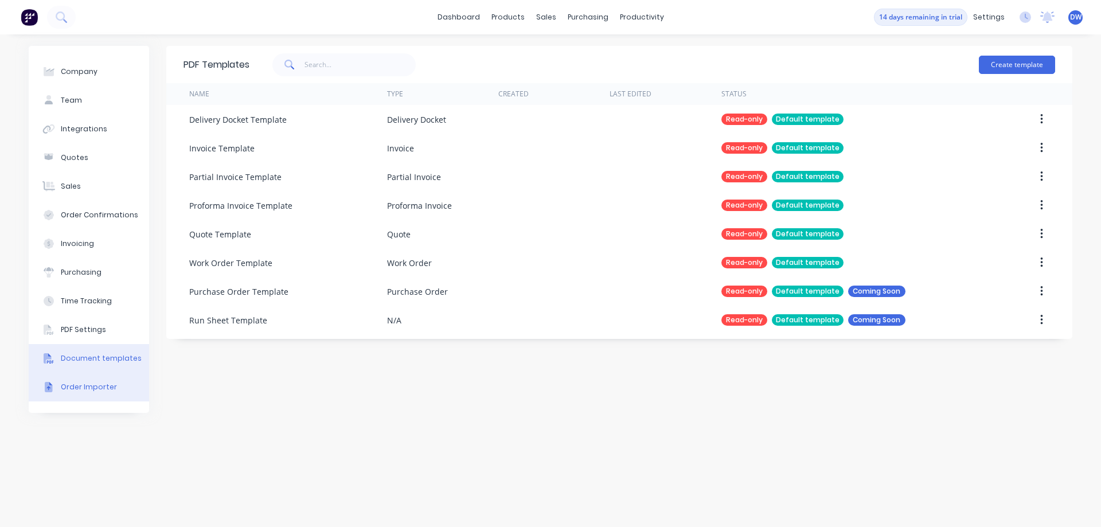
click at [100, 387] on div "Order Importer" at bounding box center [89, 387] width 56 height 10
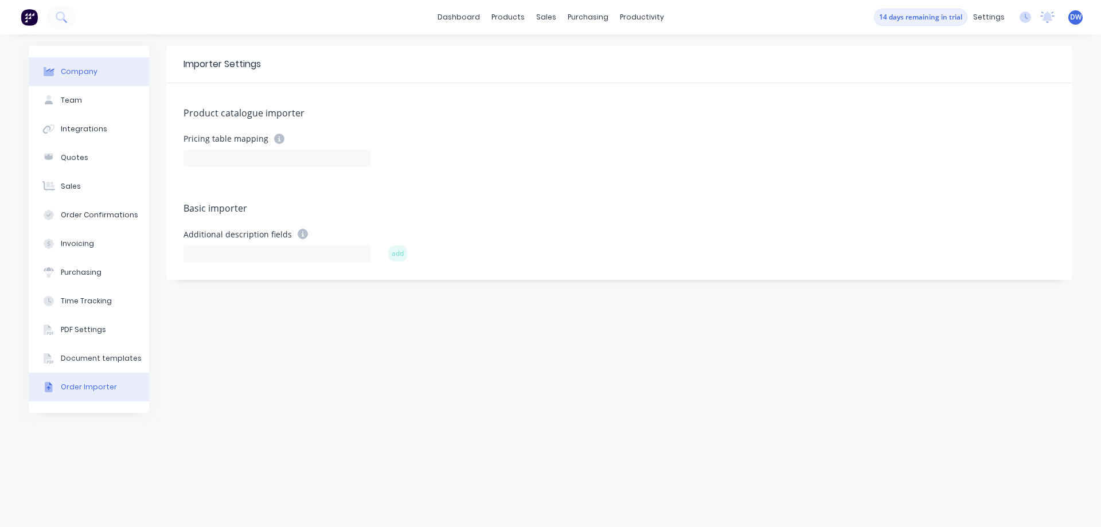
click at [91, 73] on div "Company" at bounding box center [79, 72] width 37 height 10
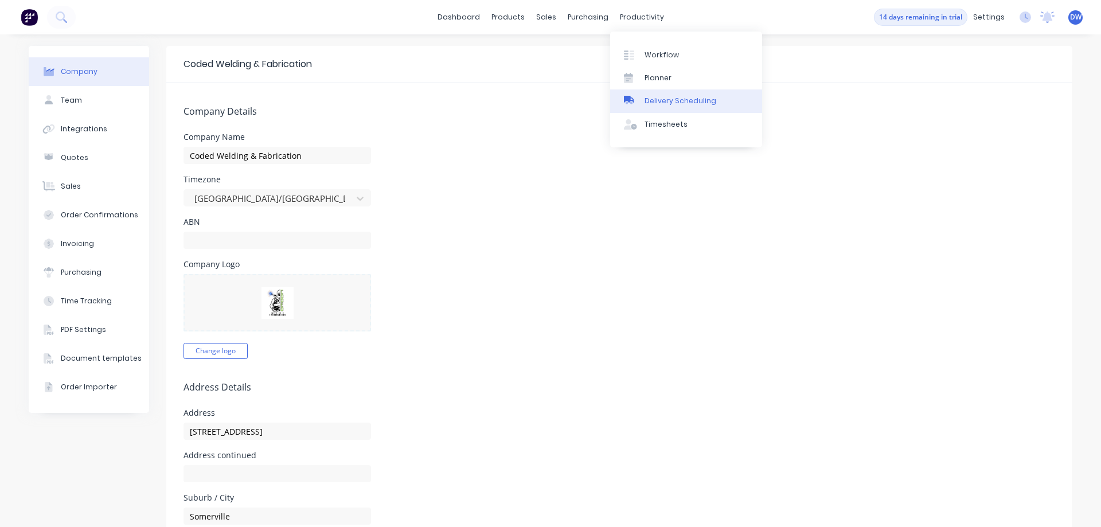
click at [664, 96] on div "Delivery Scheduling" at bounding box center [681, 101] width 72 height 10
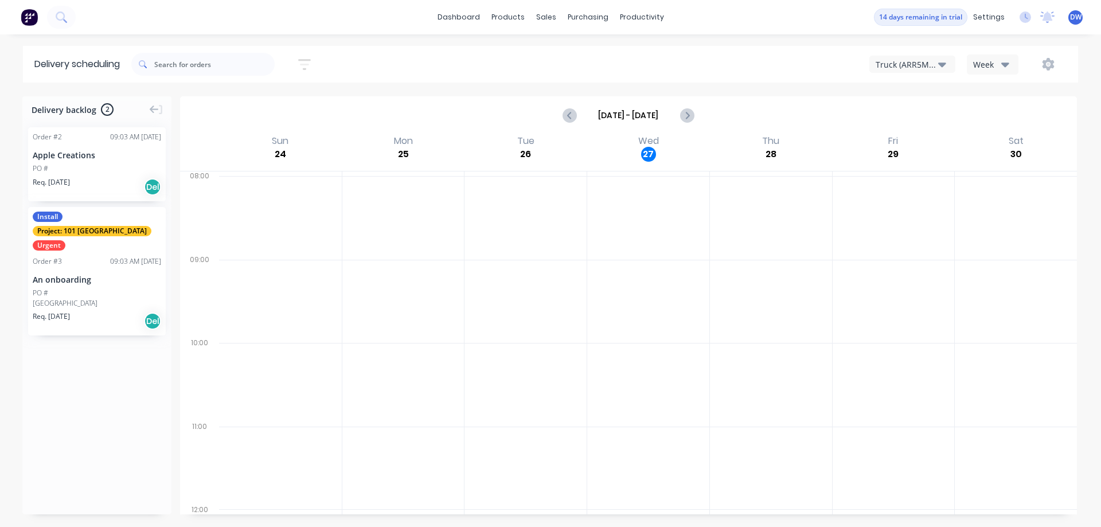
click at [946, 64] on icon "button" at bounding box center [942, 64] width 8 height 13
click at [652, 56] on div "Workflow" at bounding box center [662, 55] width 34 height 10
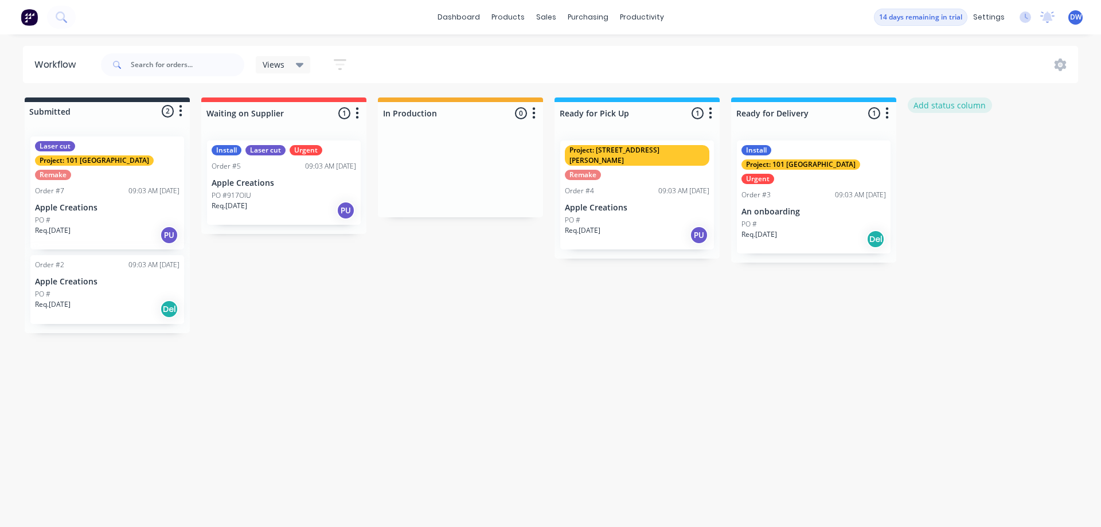
click at [944, 107] on button "Add status column" at bounding box center [950, 105] width 84 height 15
click at [1036, 143] on button "Cancel" at bounding box center [1034, 140] width 63 height 18
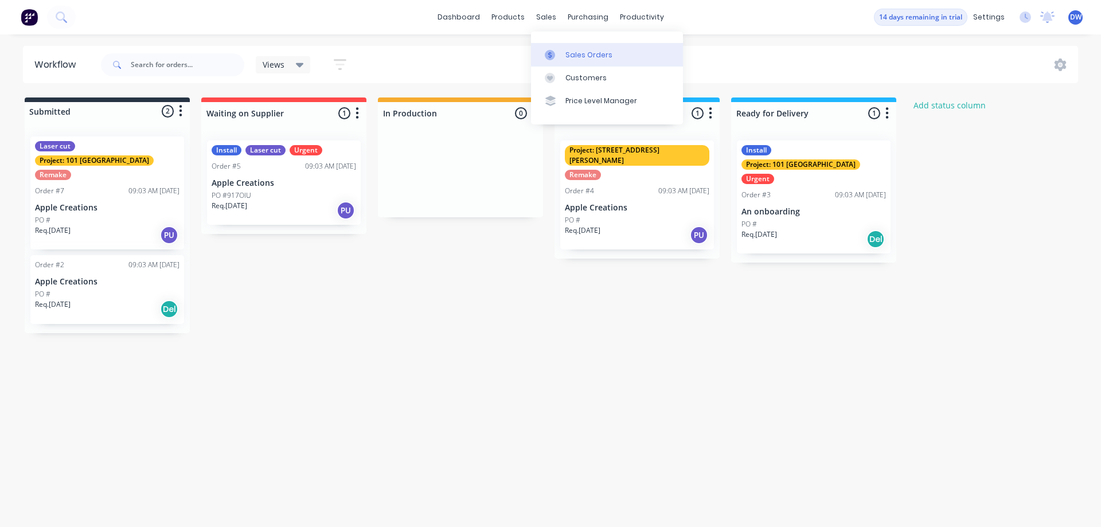
click at [568, 54] on div "Sales Orders" at bounding box center [589, 55] width 47 height 10
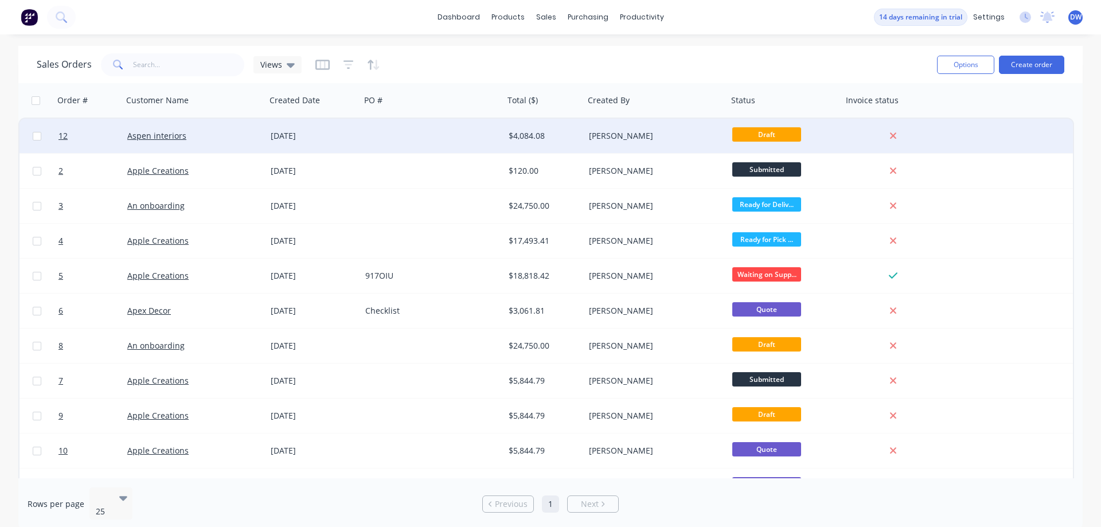
click at [593, 134] on div "[PERSON_NAME]" at bounding box center [652, 135] width 127 height 11
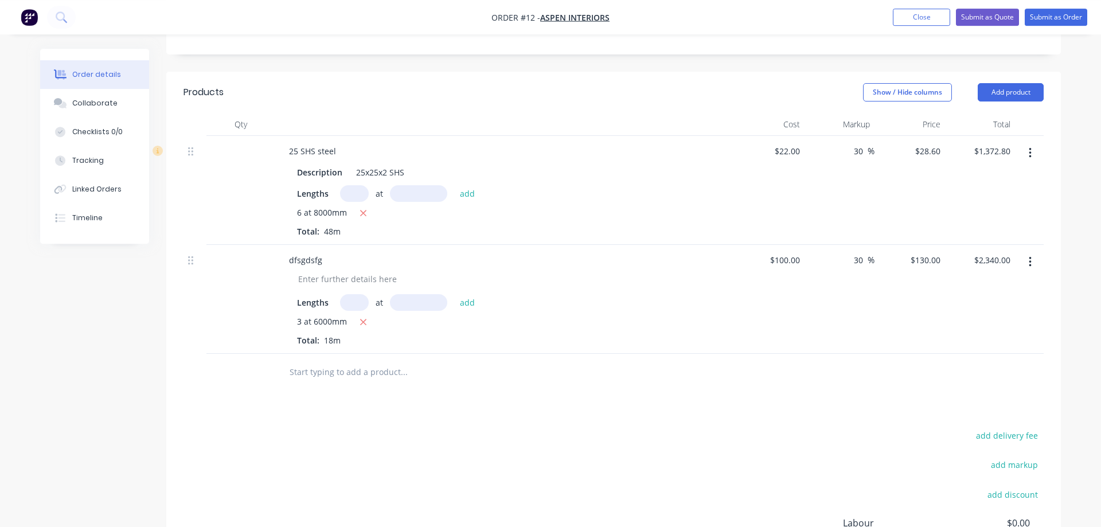
scroll to position [231, 0]
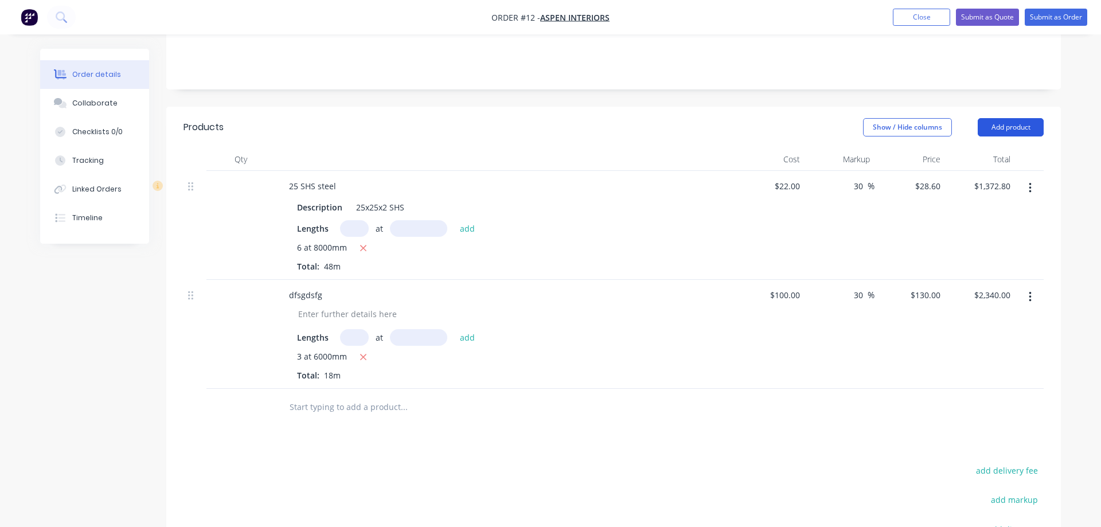
click at [1035, 118] on button "Add product" at bounding box center [1011, 127] width 66 height 18
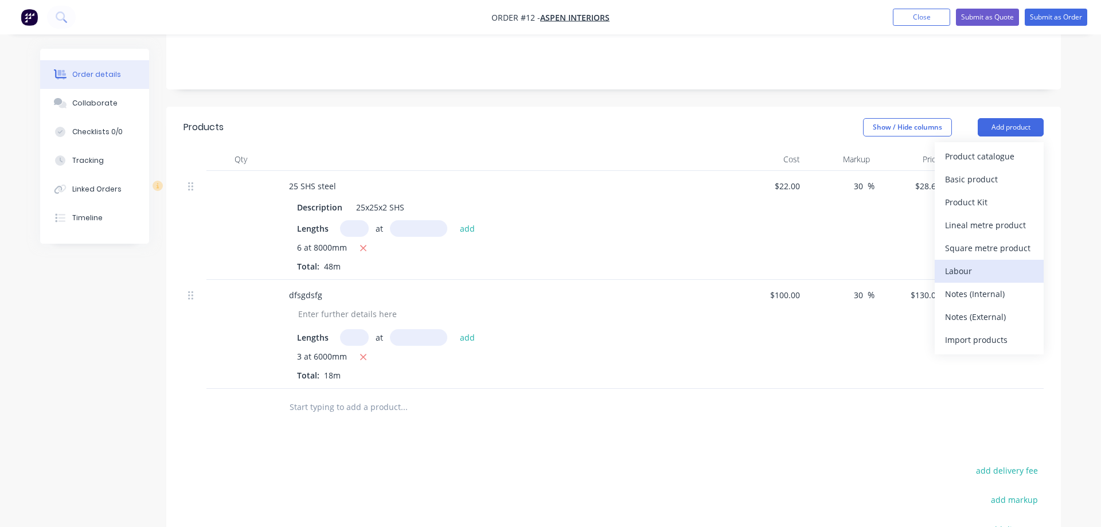
click at [993, 263] on div "Labour" at bounding box center [989, 271] width 88 height 17
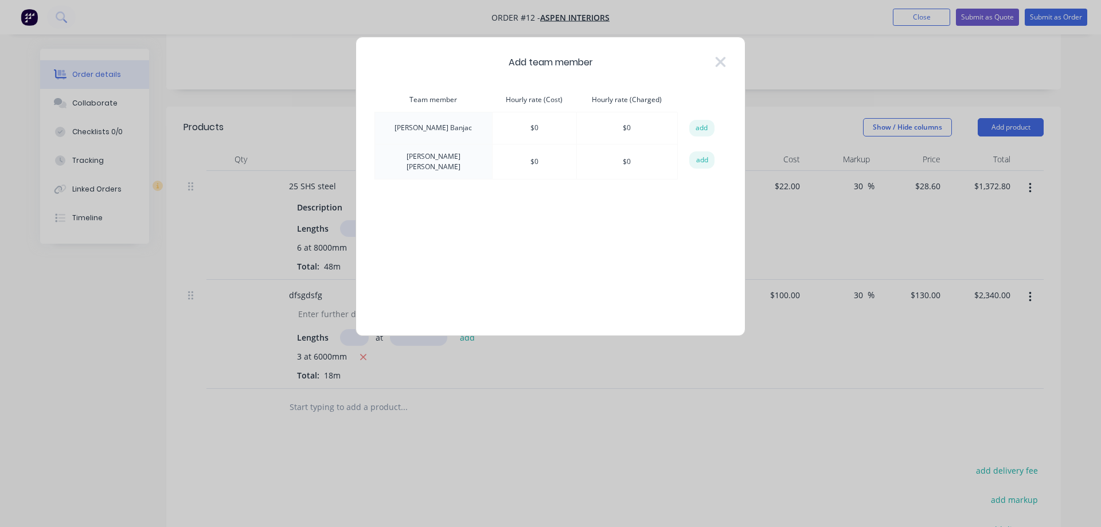
click at [435, 225] on div "Team member Hourly rate (Cost) Hourly rate (Charged) action [PERSON_NAME] $ 0 $…" at bounding box center [551, 202] width 352 height 229
click at [582, 215] on div "Team member Hourly rate (Cost) Hourly rate (Charged) action [PERSON_NAME] $ 0 $…" at bounding box center [551, 202] width 352 height 229
click at [724, 63] on icon at bounding box center [721, 62] width 12 height 16
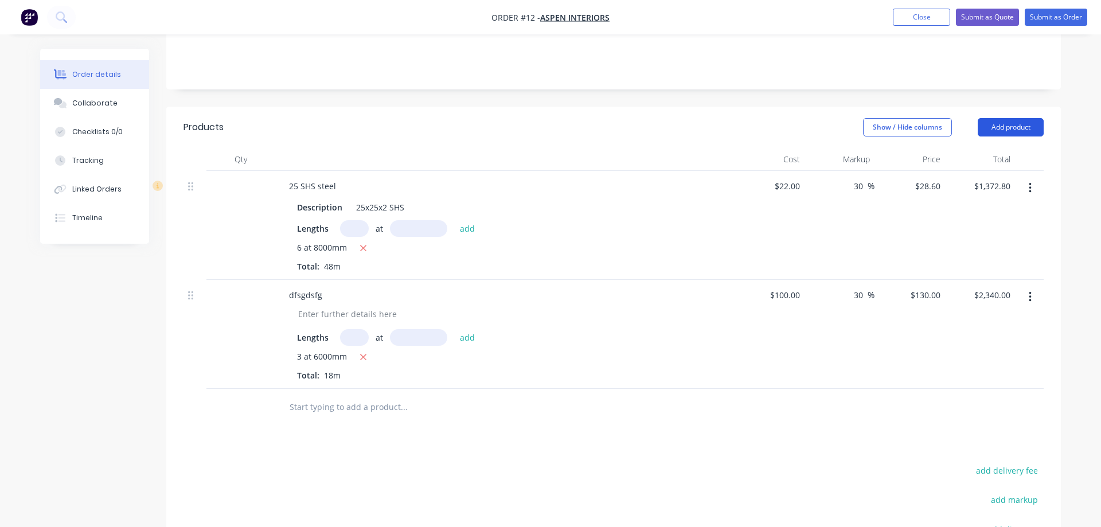
click at [993, 118] on button "Add product" at bounding box center [1011, 127] width 66 height 18
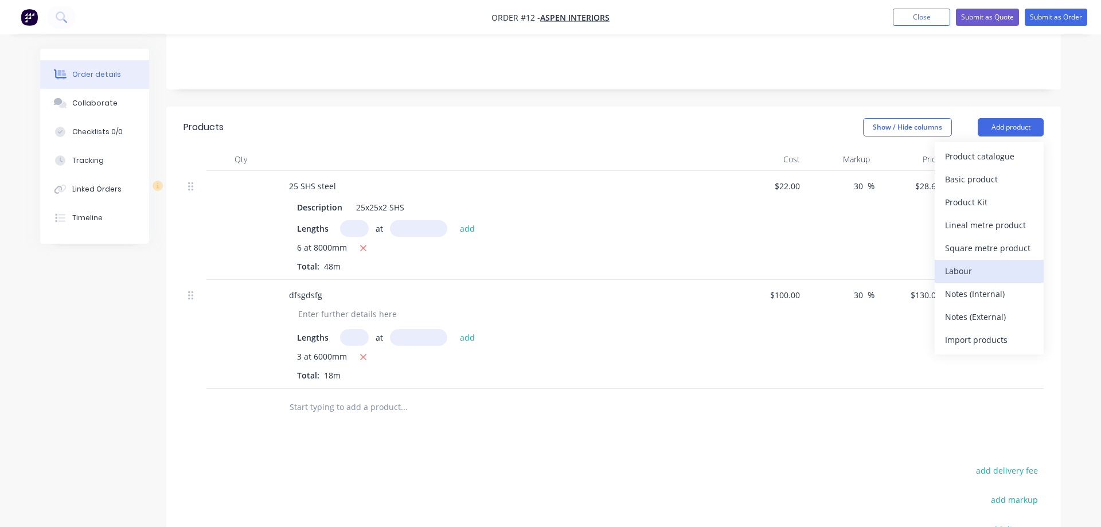
click at [992, 263] on div "Labour" at bounding box center [989, 271] width 88 height 17
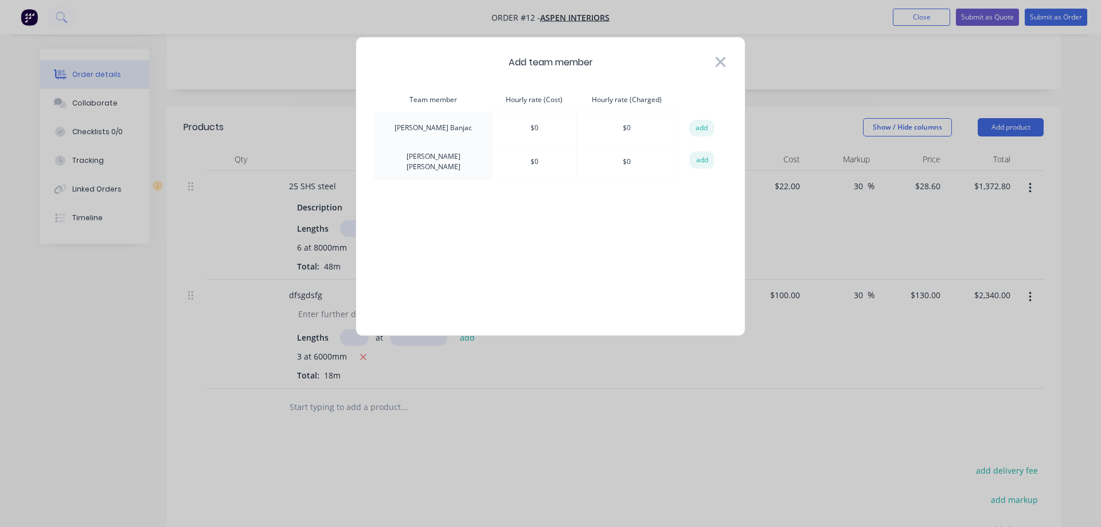
click at [722, 61] on icon at bounding box center [721, 62] width 10 height 10
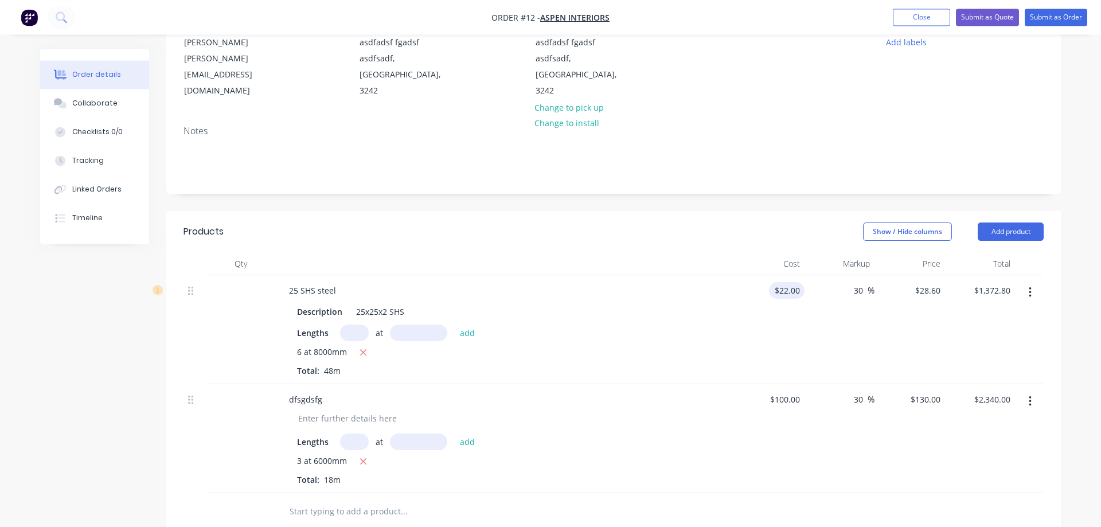
scroll to position [176, 0]
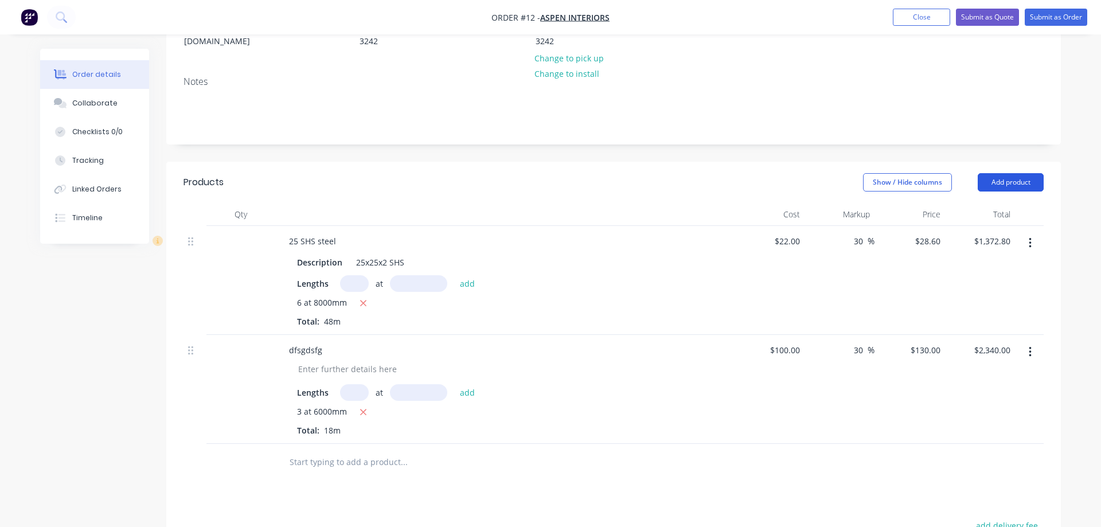
click at [998, 173] on button "Add product" at bounding box center [1011, 182] width 66 height 18
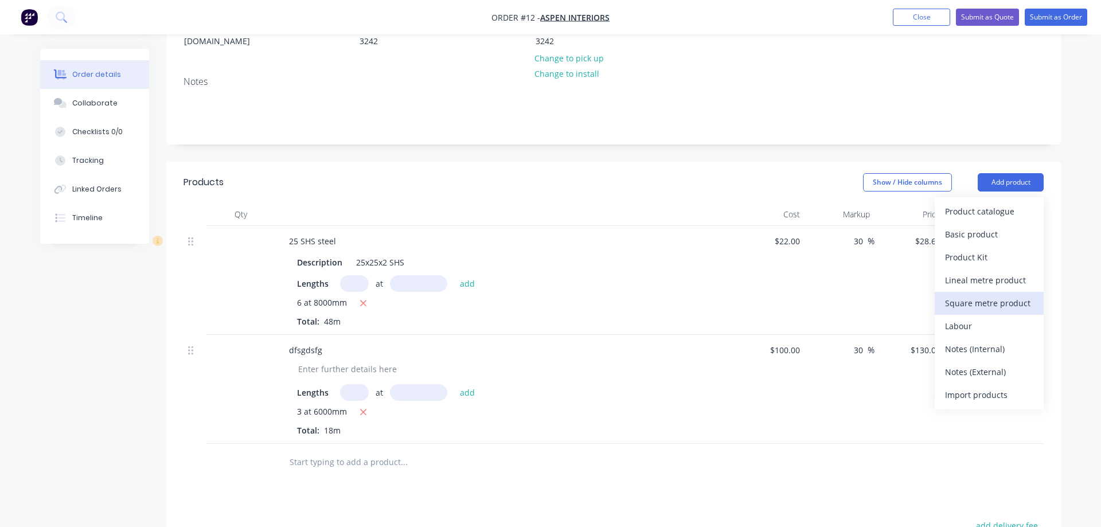
click at [976, 295] on div "Square metre product" at bounding box center [989, 303] width 88 height 17
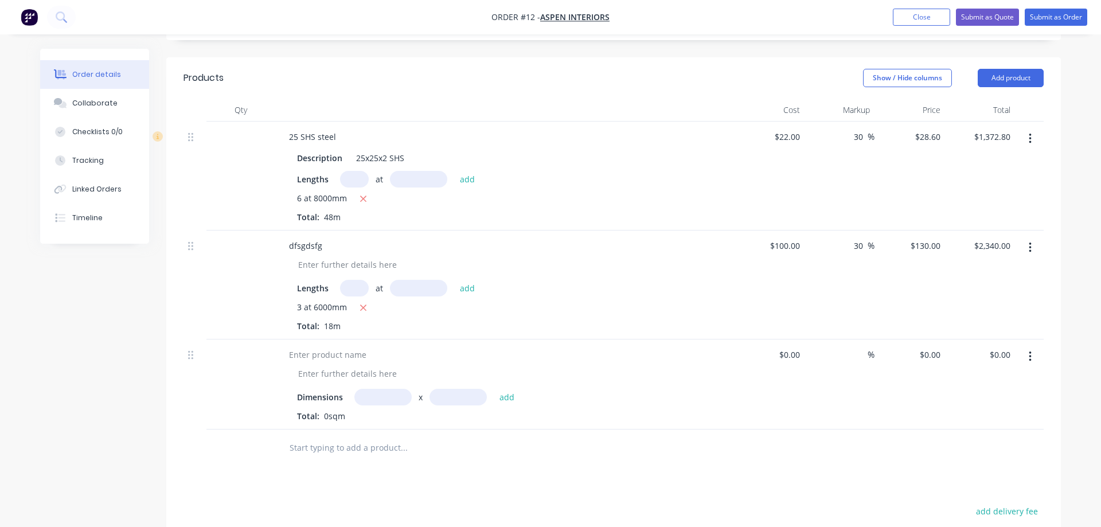
scroll to position [351, 0]
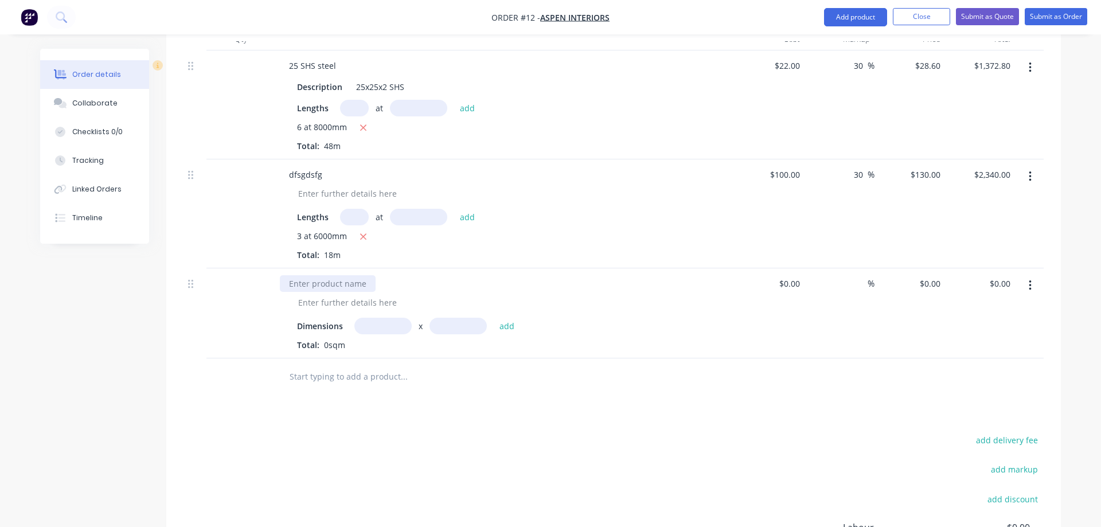
click at [361, 275] on div at bounding box center [328, 283] width 96 height 17
click at [344, 294] on div at bounding box center [347, 302] width 117 height 17
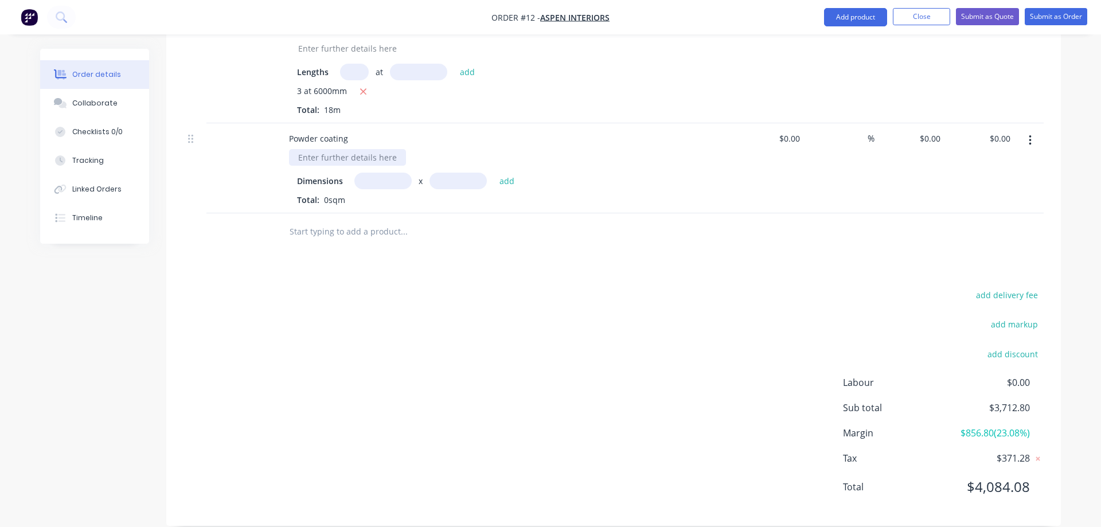
click at [333, 149] on div at bounding box center [347, 157] width 117 height 17
click at [364, 173] on input "text" at bounding box center [382, 181] width 57 height 17
click at [459, 173] on input "text" at bounding box center [458, 181] width 57 height 17
click at [508, 173] on button "add" at bounding box center [507, 180] width 27 height 15
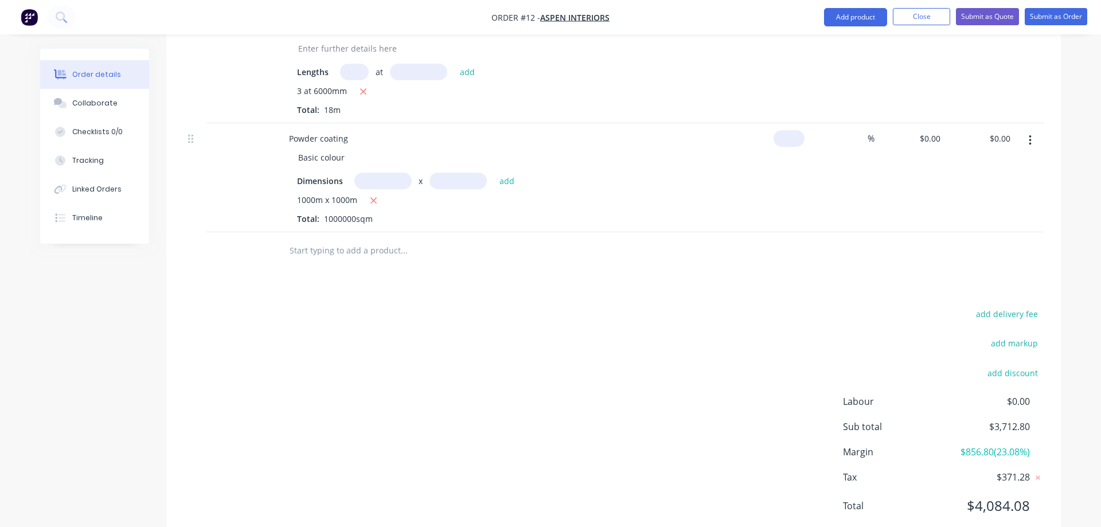
click at [790, 130] on input at bounding box center [791, 138] width 26 height 17
click at [857, 130] on input at bounding box center [861, 138] width 13 height 17
click at [771, 232] on div at bounding box center [614, 250] width 860 height 37
click at [388, 173] on input "text" at bounding box center [382, 181] width 57 height 17
click at [445, 173] on input "text" at bounding box center [458, 181] width 57 height 17
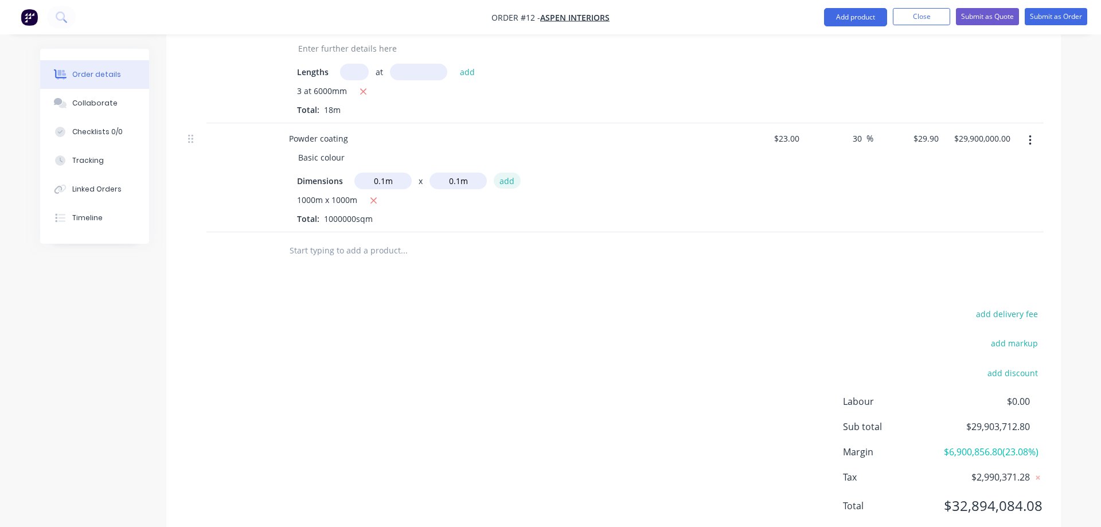
click at [509, 173] on button "add" at bounding box center [507, 180] width 27 height 15
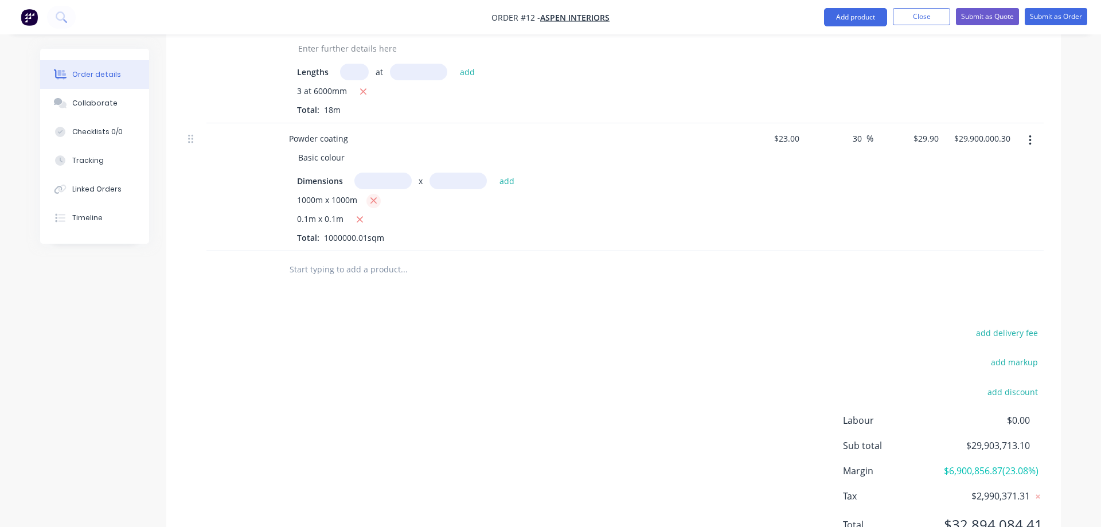
click at [375, 196] on icon "button" at bounding box center [373, 201] width 7 height 10
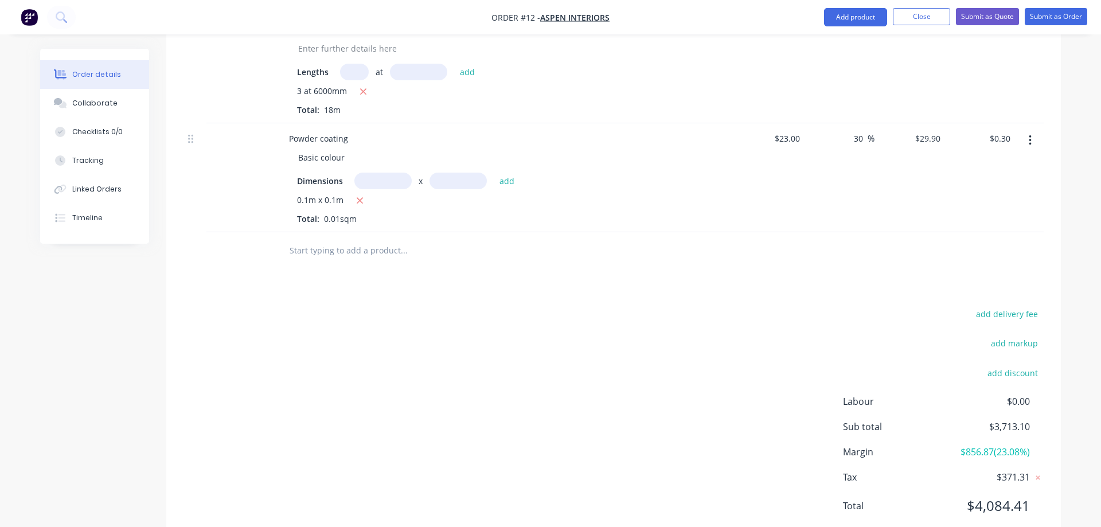
click at [370, 173] on input "text" at bounding box center [382, 181] width 57 height 17
click at [455, 173] on input "text" at bounding box center [458, 181] width 57 height 17
click at [507, 173] on button "add" at bounding box center [507, 180] width 27 height 15
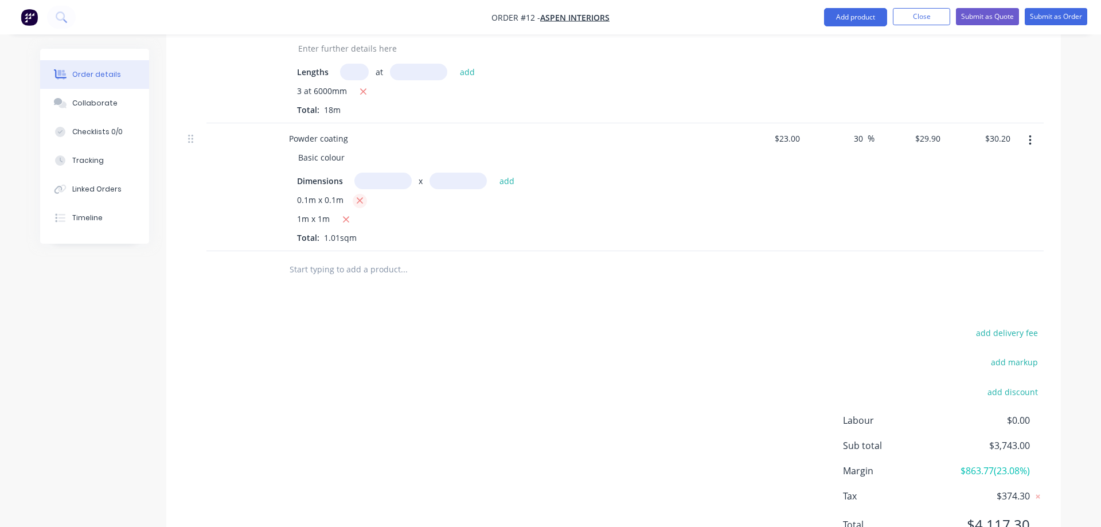
click at [361, 196] on icon "button" at bounding box center [359, 201] width 7 height 10
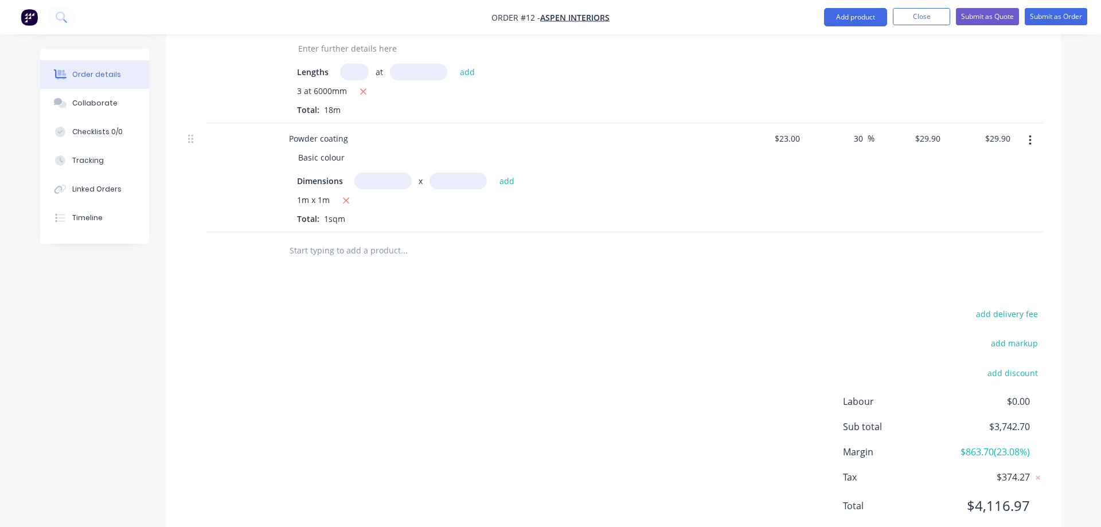
click at [1029, 134] on icon "button" at bounding box center [1030, 140] width 3 height 13
click at [1015, 162] on div "Save to catalogue" at bounding box center [989, 170] width 88 height 17
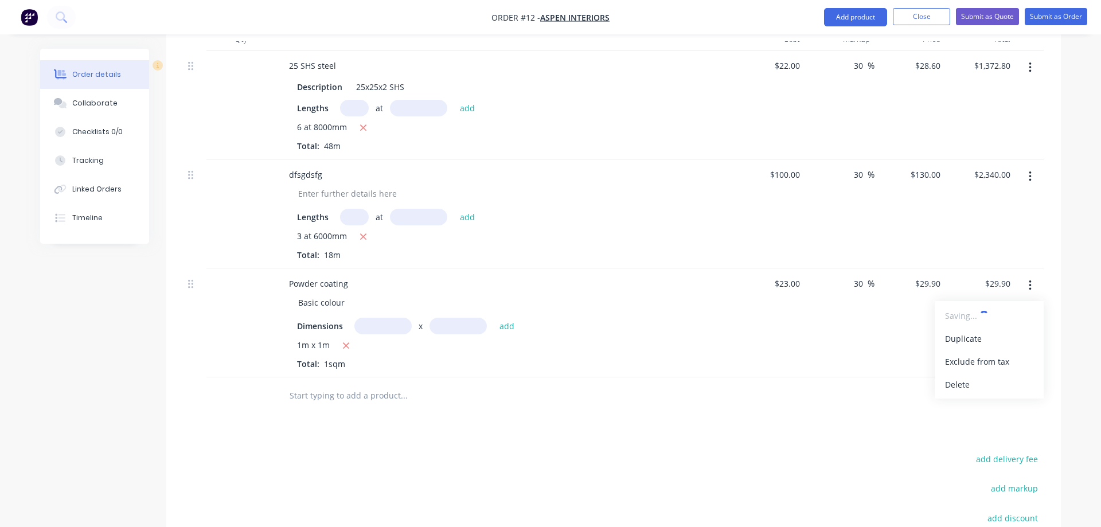
scroll to position [293, 0]
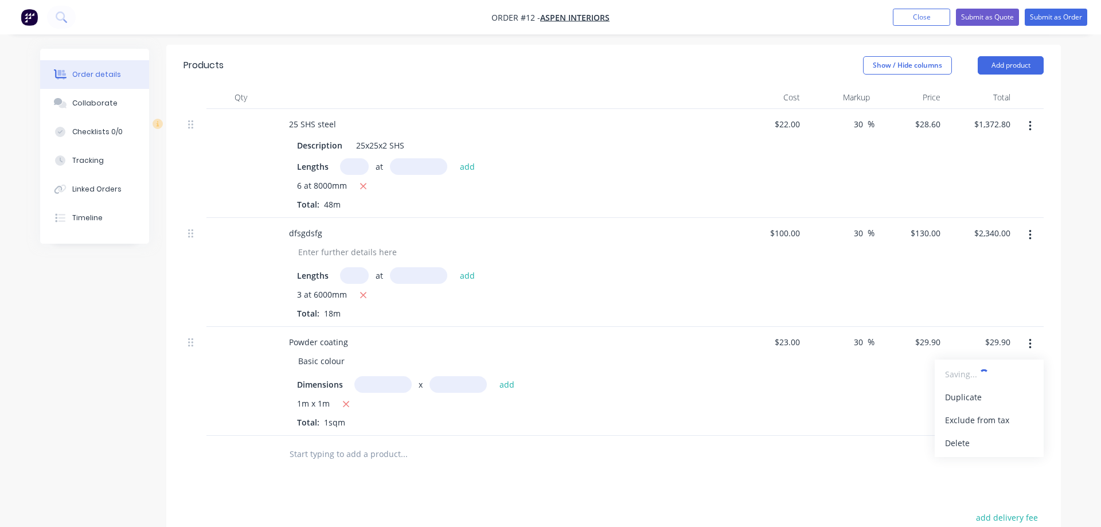
click at [800, 440] on div at bounding box center [614, 454] width 860 height 37
click at [1035, 334] on button "button" at bounding box center [1030, 344] width 27 height 21
click at [792, 439] on div at bounding box center [614, 454] width 860 height 37
click at [1001, 56] on button "Add product" at bounding box center [1011, 65] width 66 height 18
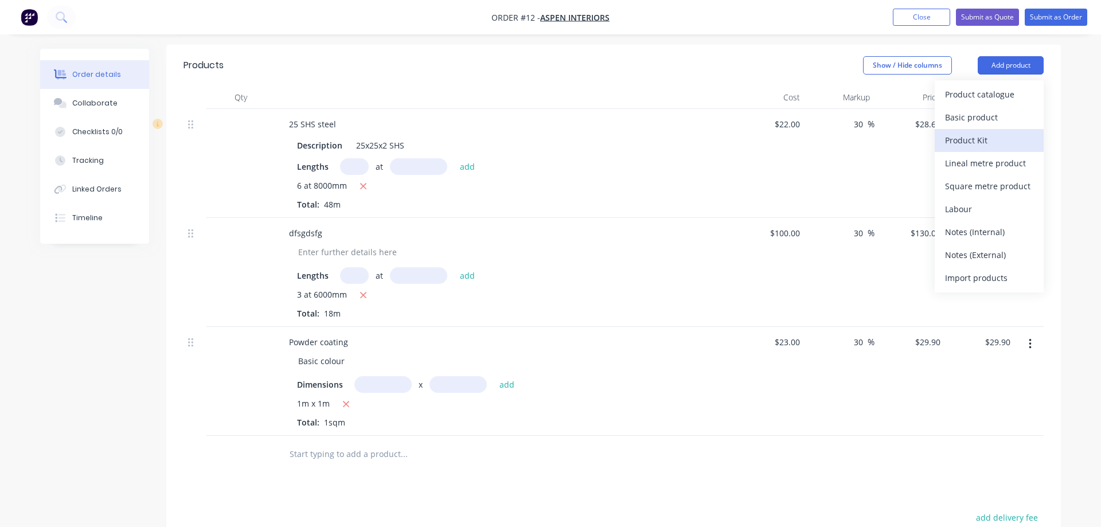
click at [994, 132] on div "Product Kit" at bounding box center [989, 140] width 88 height 17
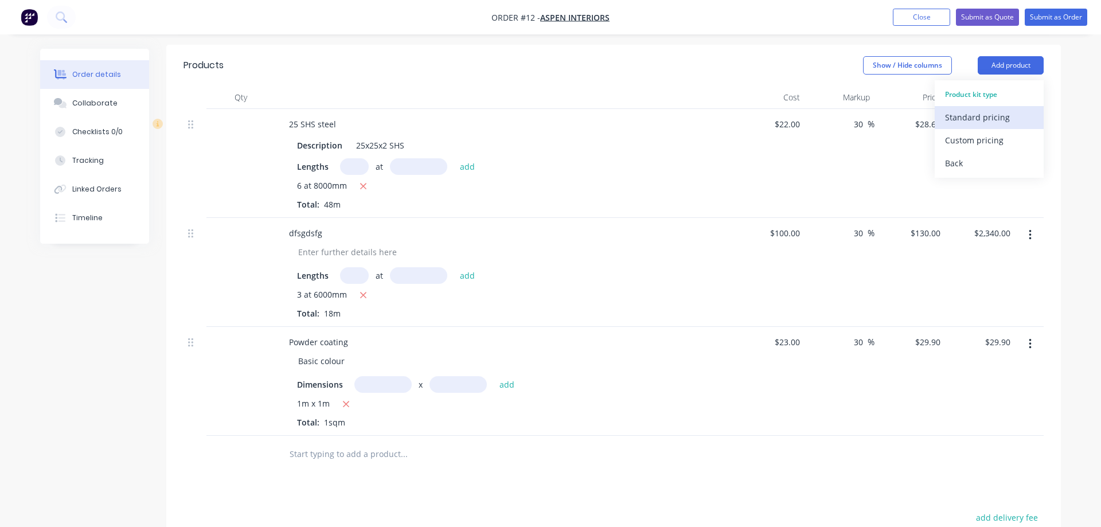
click at [974, 109] on div "Standard pricing" at bounding box center [989, 117] width 88 height 17
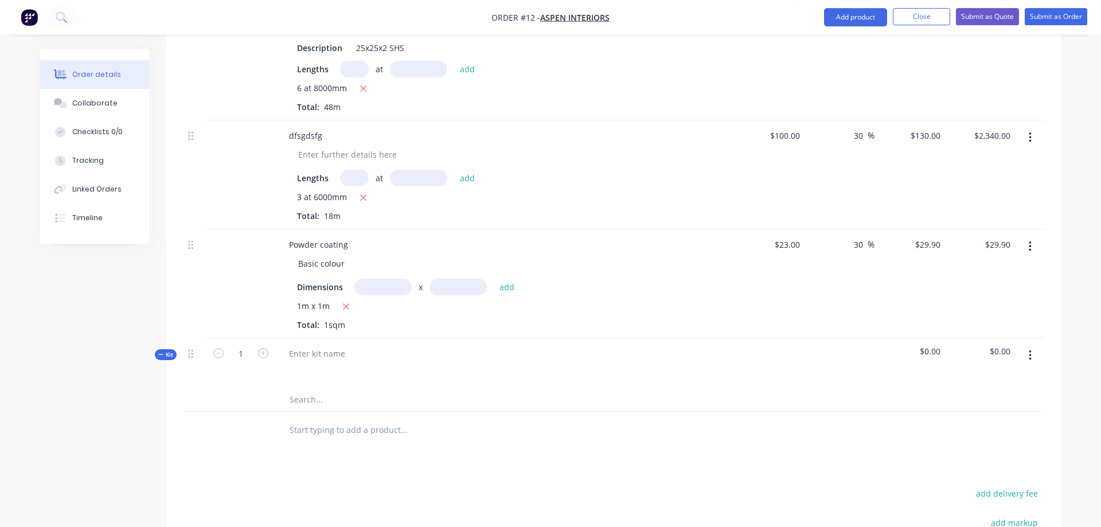
scroll to position [410, 0]
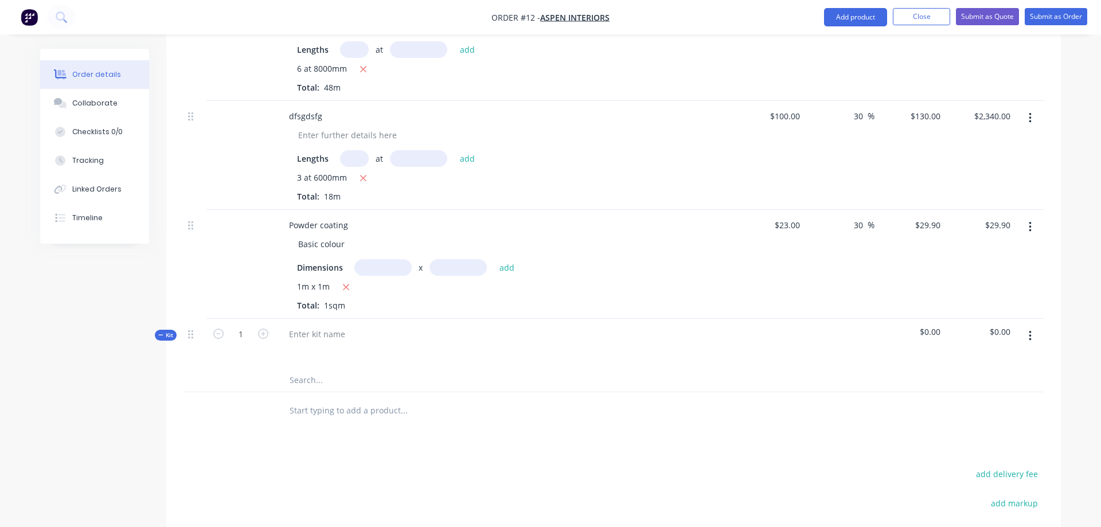
click at [368, 319] on div at bounding box center [504, 344] width 459 height 50
click at [323, 326] on div at bounding box center [317, 334] width 75 height 17
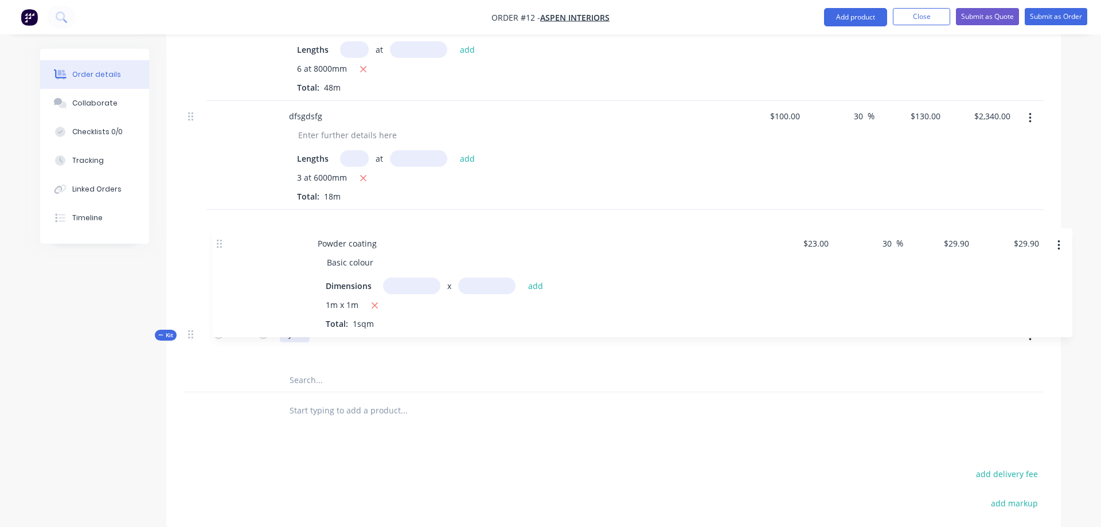
drag, startPoint x: 193, startPoint y: 211, endPoint x: 223, endPoint y: 250, distance: 49.0
click at [223, 250] on div "25 SHS steel Description 25x25x2 SHS Lengths at add 6 at 8000mm Total: 48m $22.…" at bounding box center [614, 192] width 860 height 400
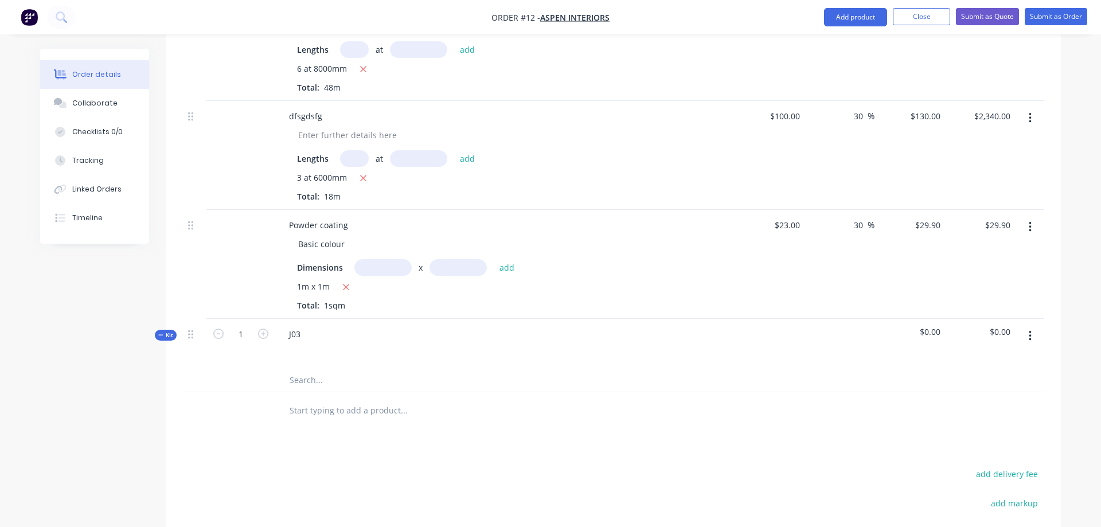
click at [329, 369] on input "text" at bounding box center [403, 380] width 229 height 23
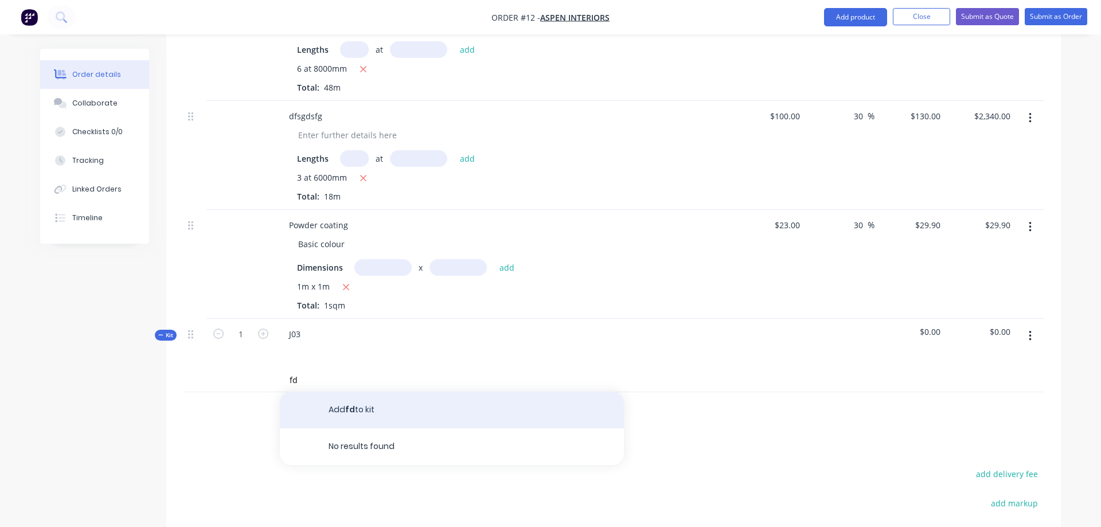
click at [358, 396] on button "Add fd to kit" at bounding box center [452, 410] width 344 height 37
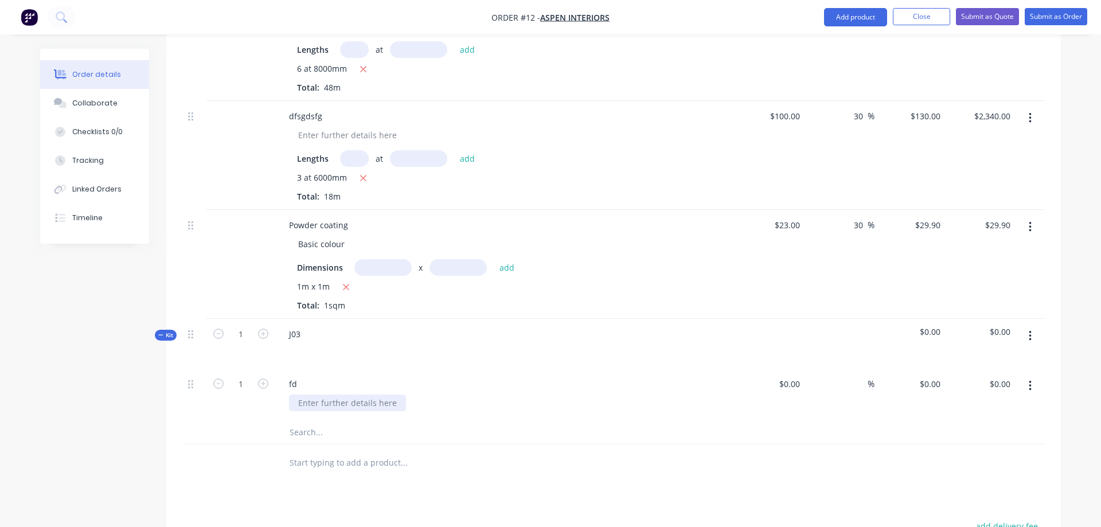
click at [353, 395] on div at bounding box center [347, 403] width 117 height 17
click at [788, 376] on input at bounding box center [791, 384] width 26 height 17
click at [850, 369] on div "%" at bounding box center [840, 395] width 71 height 52
click at [850, 376] on div "%" at bounding box center [862, 384] width 25 height 17
click at [258, 379] on icon "button" at bounding box center [263, 384] width 10 height 10
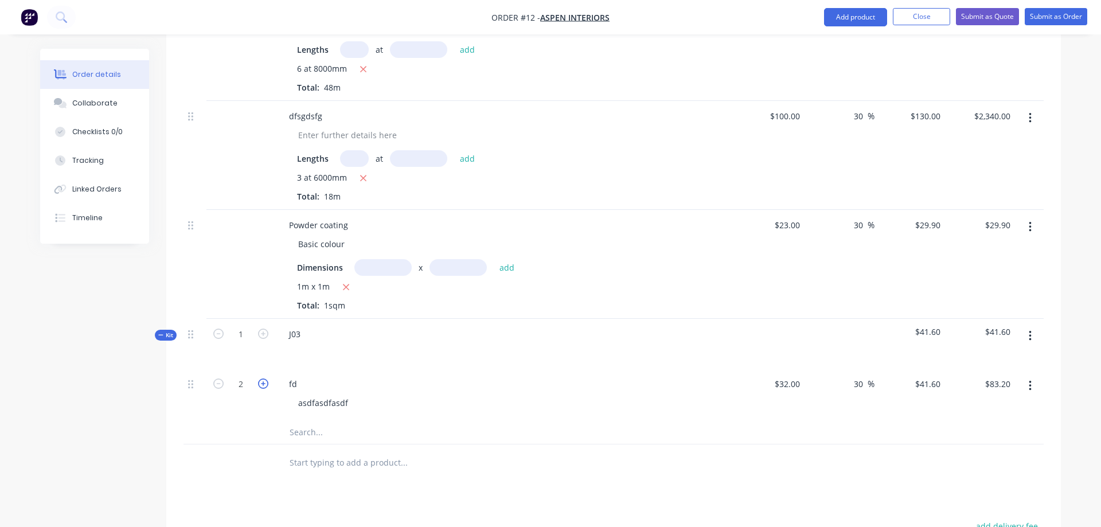
click at [258, 379] on icon "button" at bounding box center [263, 384] width 10 height 10
click at [320, 421] on input "text" at bounding box center [403, 432] width 229 height 23
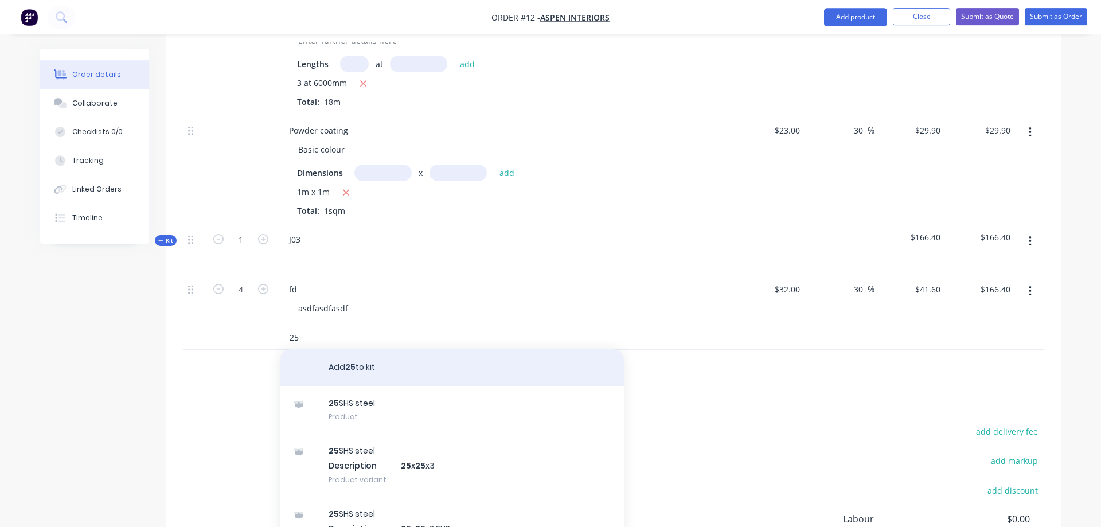
scroll to position [527, 0]
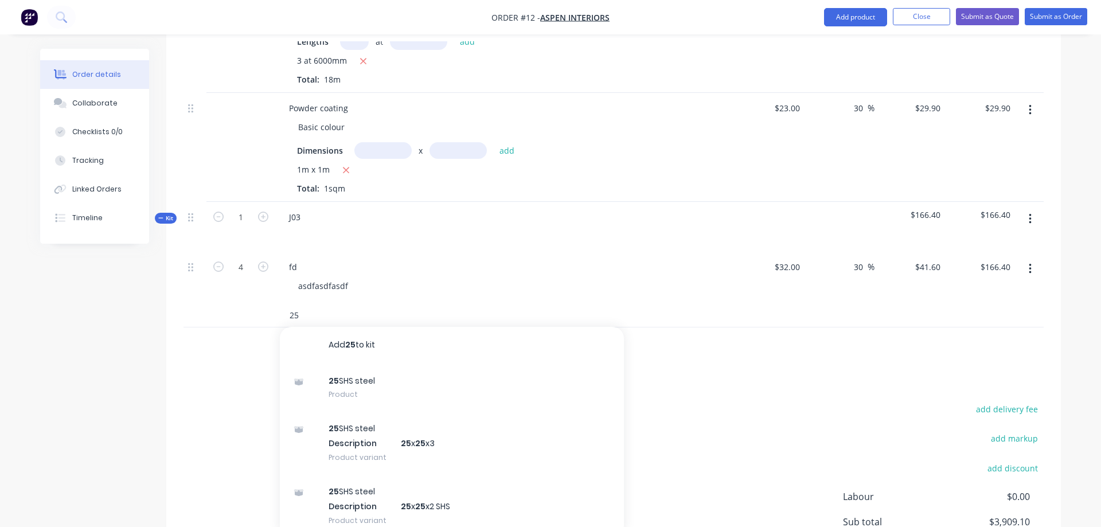
drag, startPoint x: 345, startPoint y: 296, endPoint x: 282, endPoint y: 296, distance: 62.5
click at [289, 304] on input "25" at bounding box center [403, 315] width 229 height 23
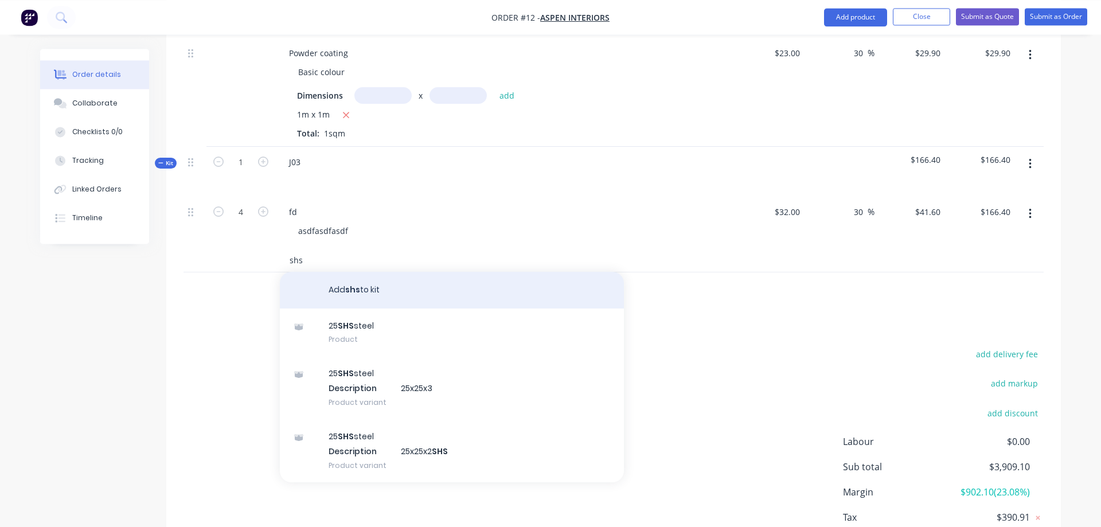
scroll to position [641, 0]
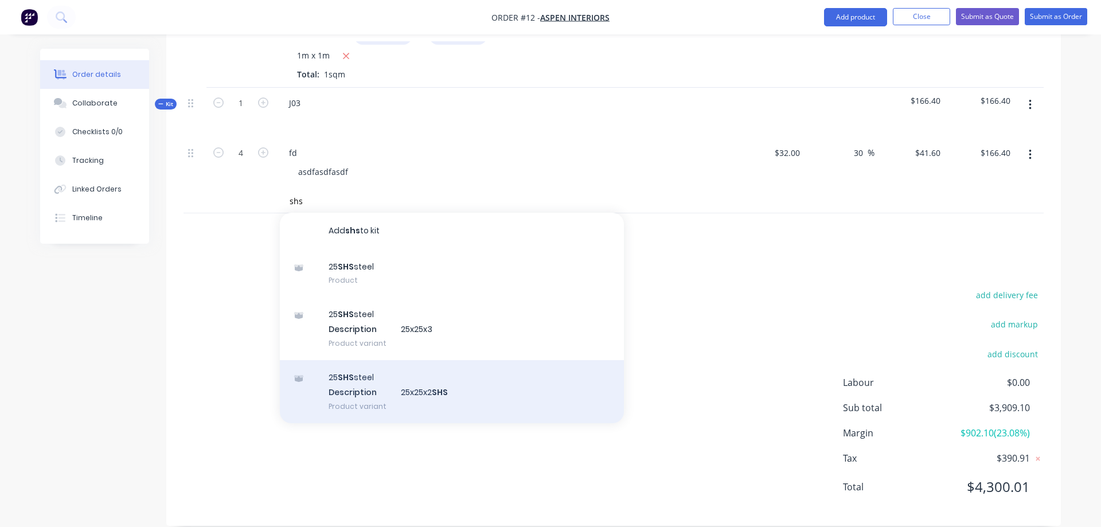
click at [420, 380] on div "25 SHS steel Description 25x25x2 SHS Product variant" at bounding box center [452, 391] width 344 height 63
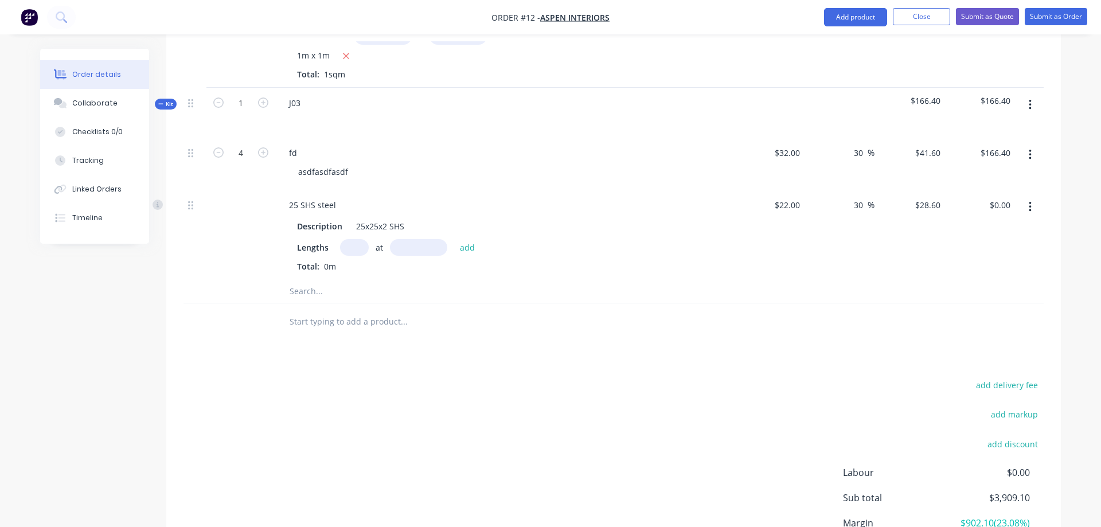
click at [355, 239] on input "text" at bounding box center [354, 247] width 29 height 17
drag, startPoint x: 415, startPoint y: 232, endPoint x: 422, endPoint y: 213, distance: 20.7
click at [415, 239] on input "text" at bounding box center [418, 247] width 57 height 17
click at [469, 239] on button "add" at bounding box center [467, 246] width 27 height 15
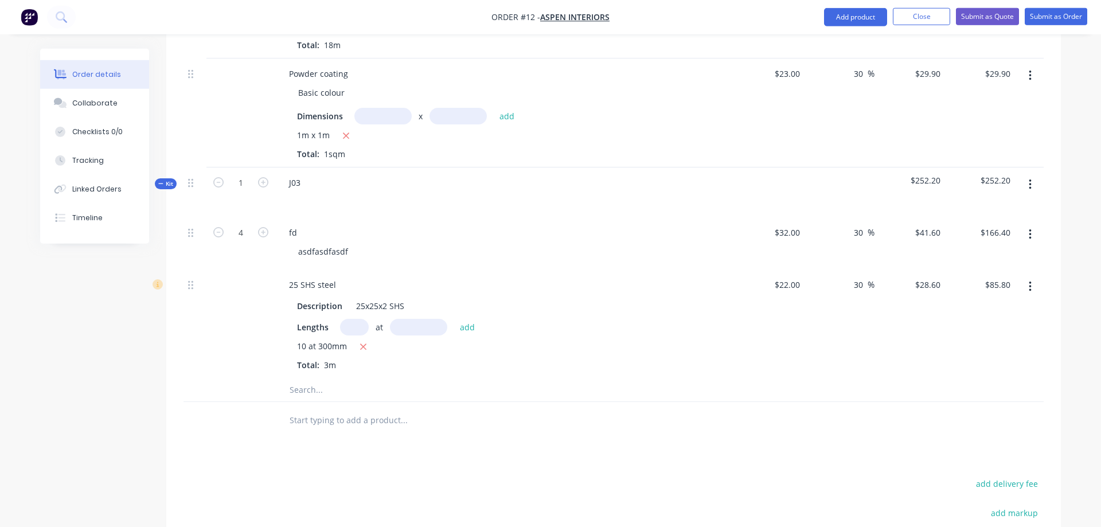
scroll to position [582, 0]
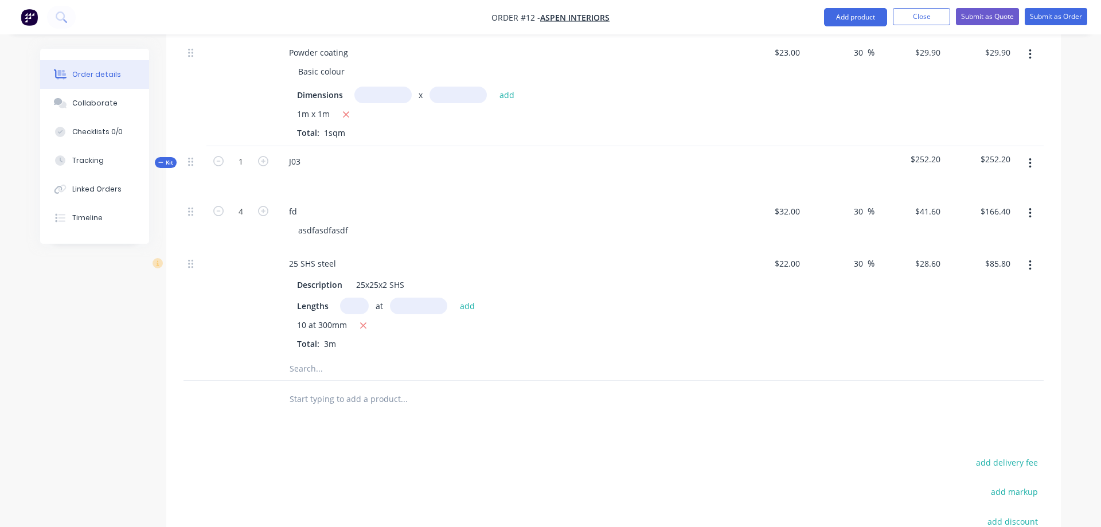
click at [513, 424] on div "Products Show / Hide columns Add product Qty Cost Markup Price Total 25 SHS ste…" at bounding box center [613, 224] width 895 height 938
click at [1001, 455] on button "add delivery fee" at bounding box center [1007, 462] width 74 height 15
click input "submit" at bounding box center [0, 0] width 0 height 0
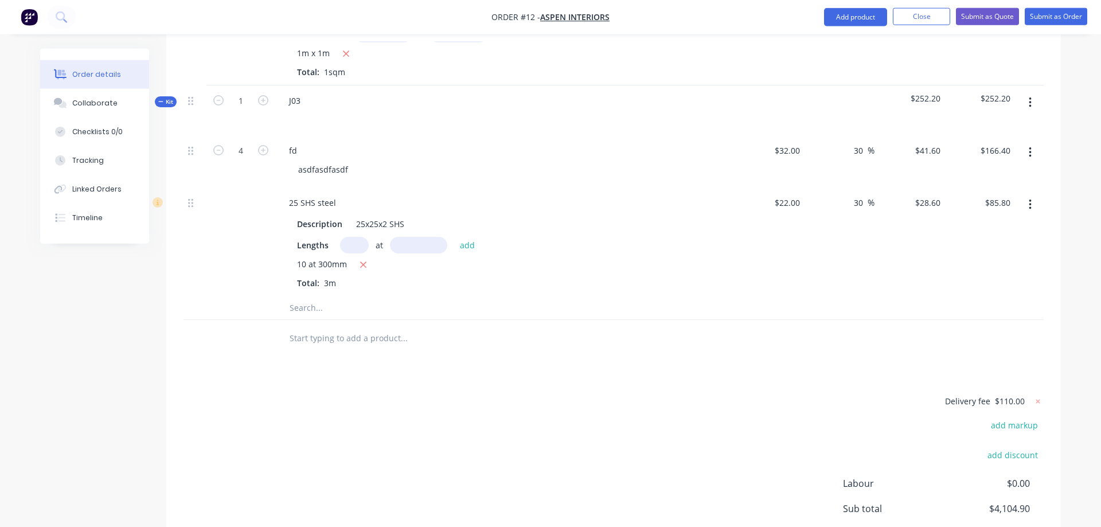
scroll to position [644, 0]
click at [854, 22] on button "Add product" at bounding box center [855, 17] width 63 height 18
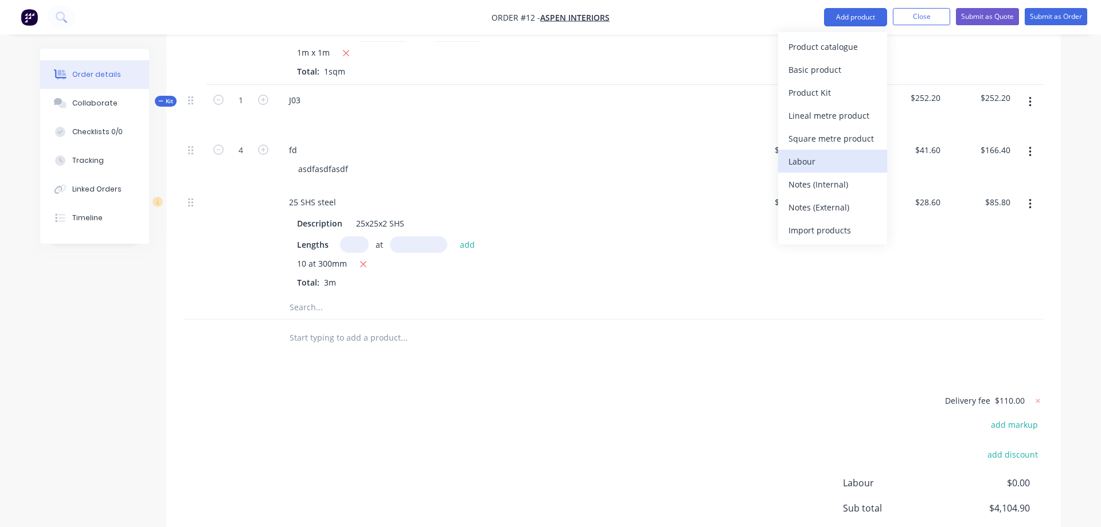
click at [827, 160] on div "Labour" at bounding box center [833, 161] width 88 height 17
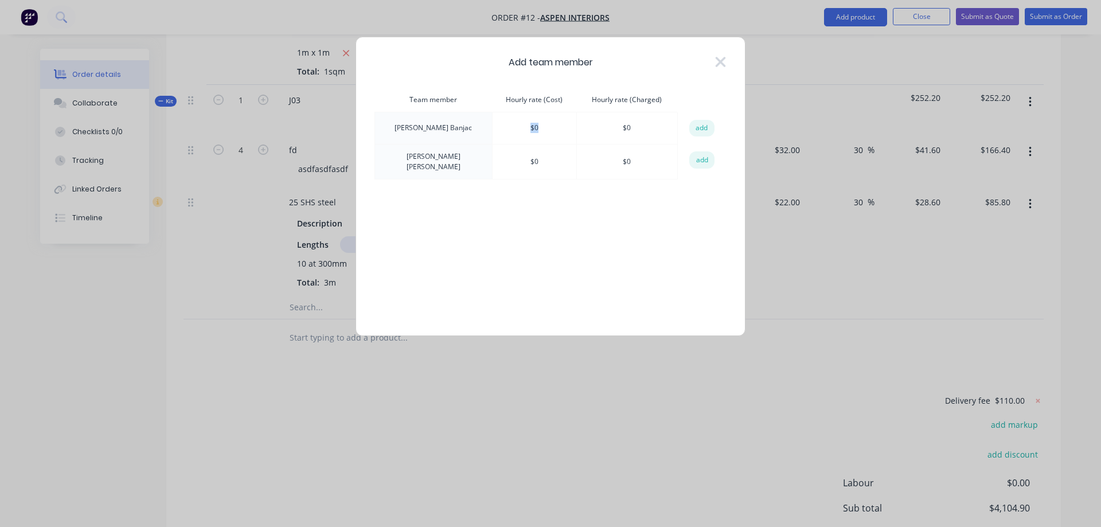
drag, startPoint x: 520, startPoint y: 129, endPoint x: 482, endPoint y: 128, distance: 37.9
click at [492, 128] on td "$ 0" at bounding box center [534, 128] width 84 height 32
drag, startPoint x: 545, startPoint y: 132, endPoint x: 515, endPoint y: 132, distance: 30.4
click at [545, 132] on td "$ 0" at bounding box center [534, 128] width 84 height 32
click at [516, 126] on td "$ 0" at bounding box center [534, 128] width 84 height 32
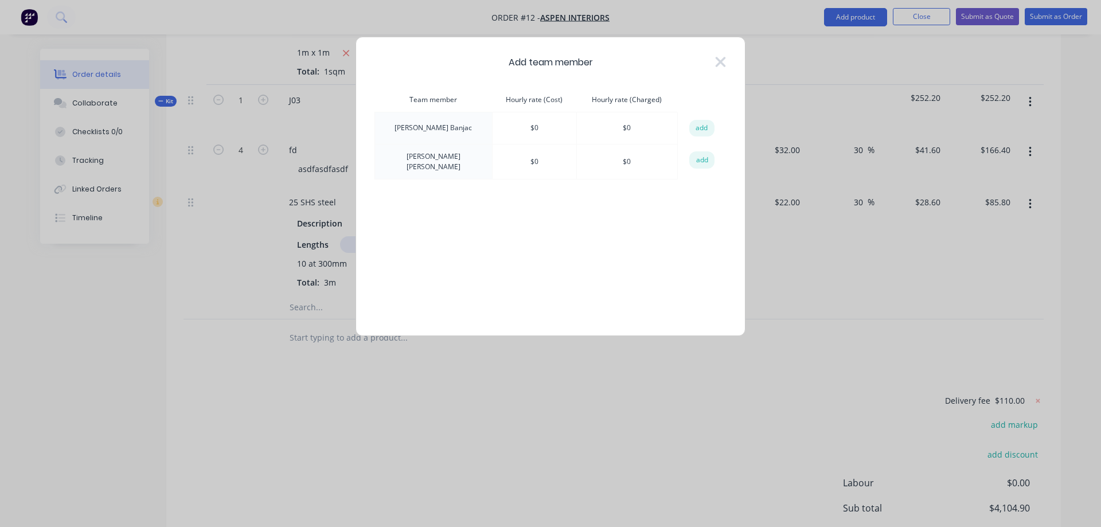
click at [699, 131] on button "add" at bounding box center [701, 128] width 25 height 17
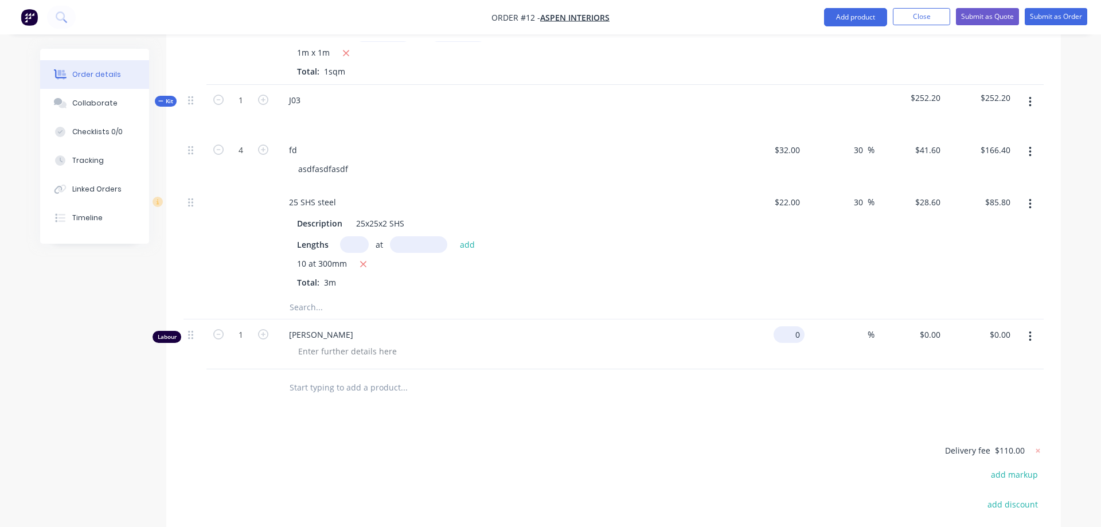
click at [793, 326] on input "0" at bounding box center [791, 334] width 26 height 17
click at [856, 326] on input at bounding box center [861, 334] width 13 height 17
click at [843, 374] on div at bounding box center [614, 387] width 860 height 37
click at [923, 326] on input "91" at bounding box center [929, 334] width 31 height 17
click at [859, 382] on div at bounding box center [614, 387] width 860 height 37
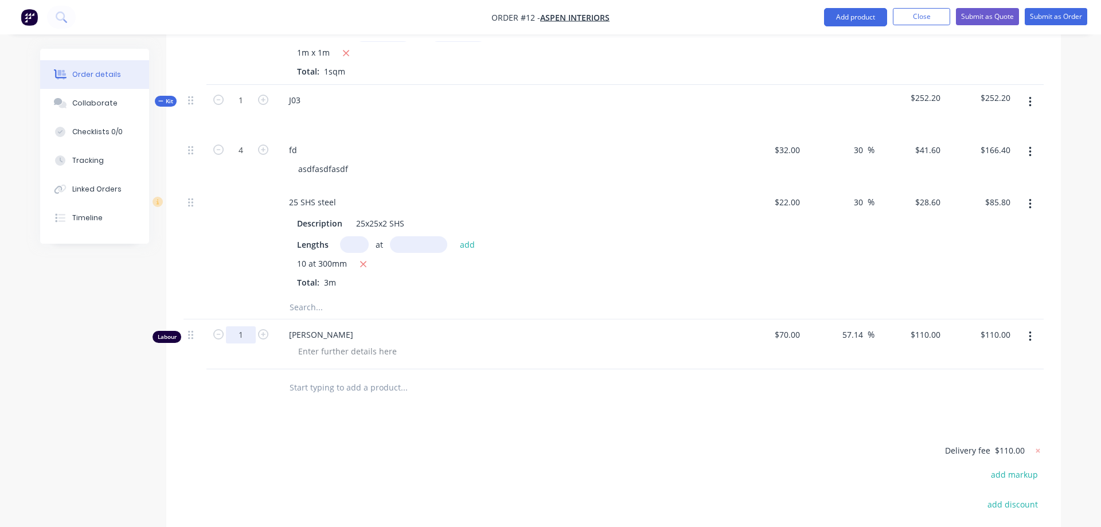
click at [246, 109] on input "1" at bounding box center [241, 100] width 30 height 17
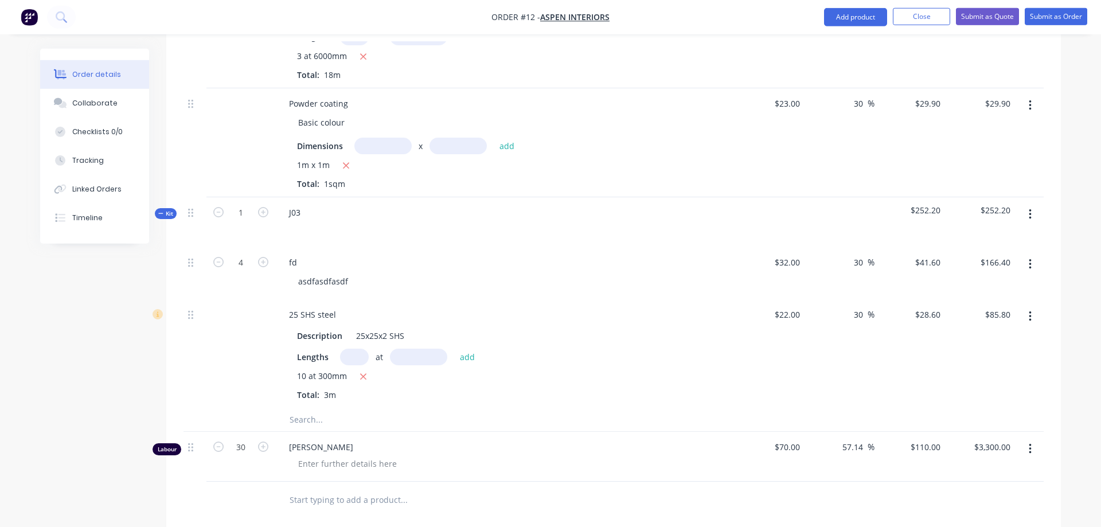
scroll to position [585, 0]
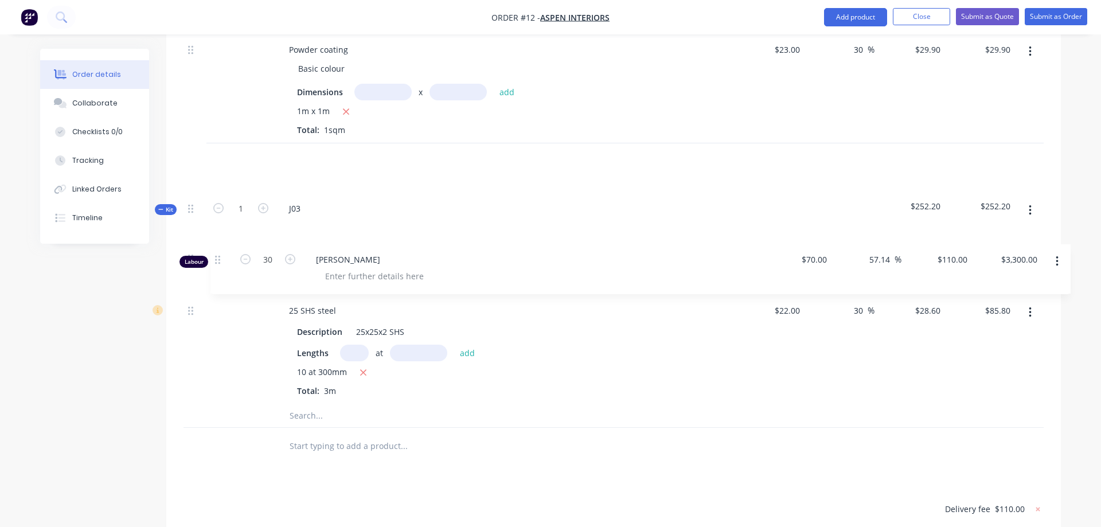
drag, startPoint x: 192, startPoint y: 380, endPoint x: 225, endPoint y: 255, distance: 129.9
click at [225, 255] on div "25 SHS steel Description 25x25x2 SHS Lengths at add 6 at 8000mm Total: 48m $22.…" at bounding box center [614, 121] width 860 height 611
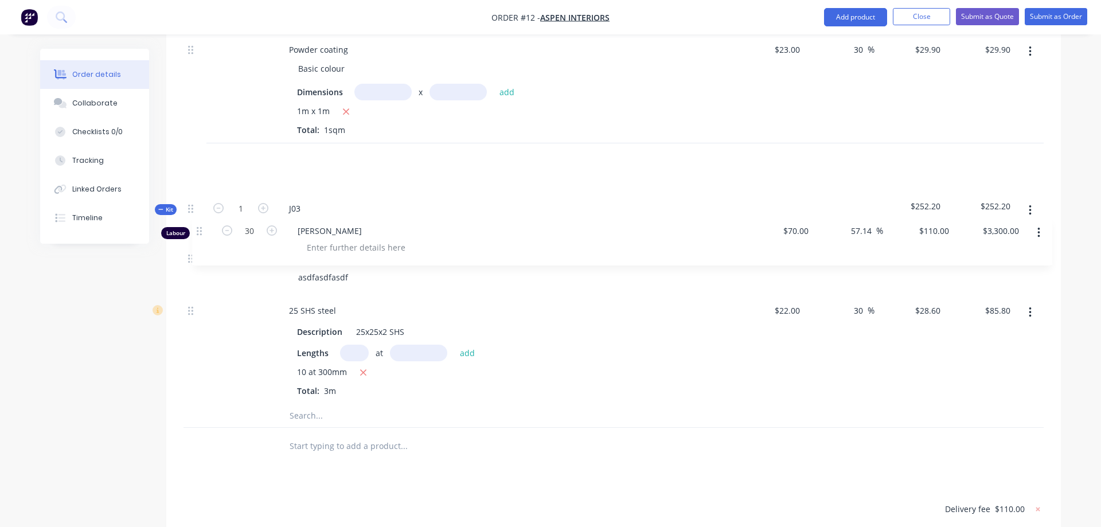
drag, startPoint x: 193, startPoint y: 146, endPoint x: 202, endPoint y: 241, distance: 95.7
click at [202, 241] on div "25 SHS steel Description 25x25x2 SHS Lengths at add 6 at 8000mm Total: 48m $22.…" at bounding box center [614, 121] width 860 height 611
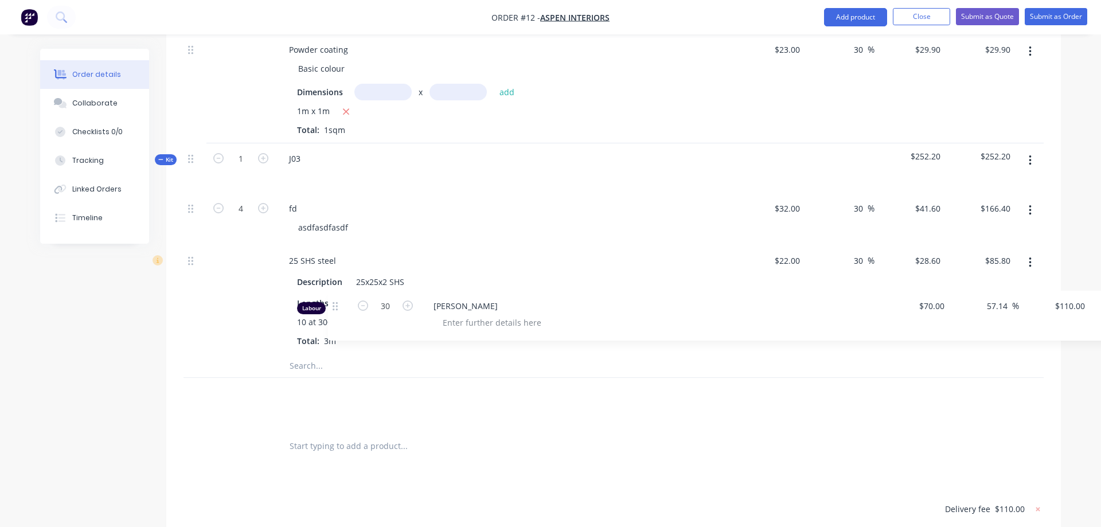
drag, startPoint x: 189, startPoint y: 144, endPoint x: 330, endPoint y: 297, distance: 208.2
click at [330, 297] on div "25 SHS steel Description 25x25x2 SHS Lengths at add 6 at 8000mm Total: 48m $22.…" at bounding box center [614, 121] width 860 height 611
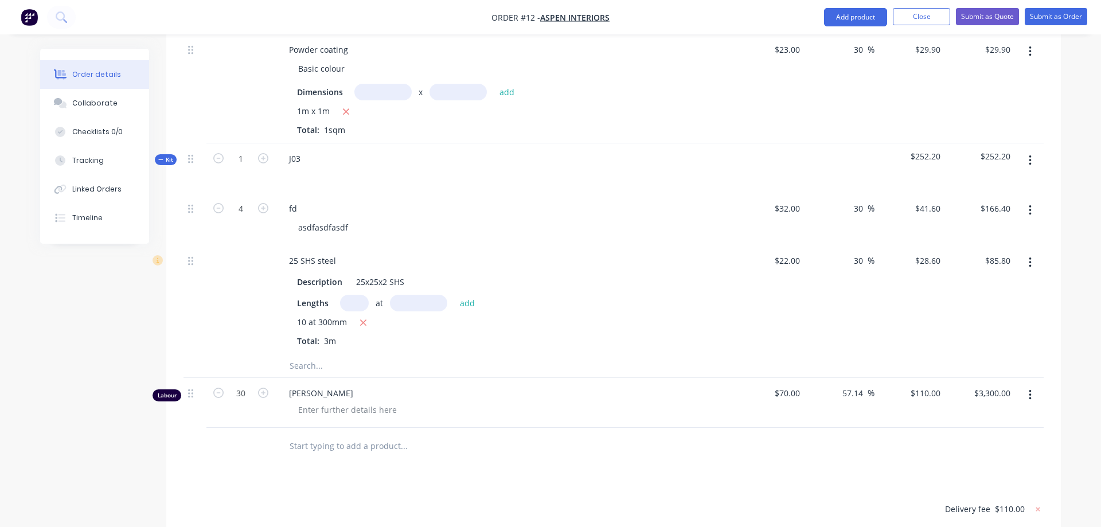
click at [336, 354] on input "text" at bounding box center [403, 365] width 229 height 23
click at [192, 155] on icon at bounding box center [190, 159] width 5 height 9
click at [864, 16] on button "Add product" at bounding box center [855, 17] width 63 height 18
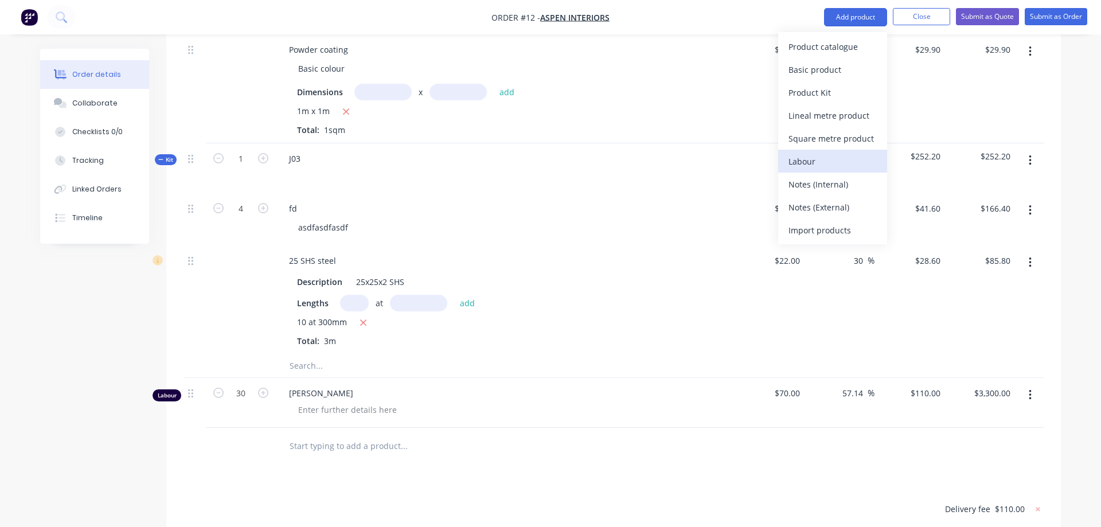
click at [836, 163] on div "Labour" at bounding box center [833, 161] width 88 height 17
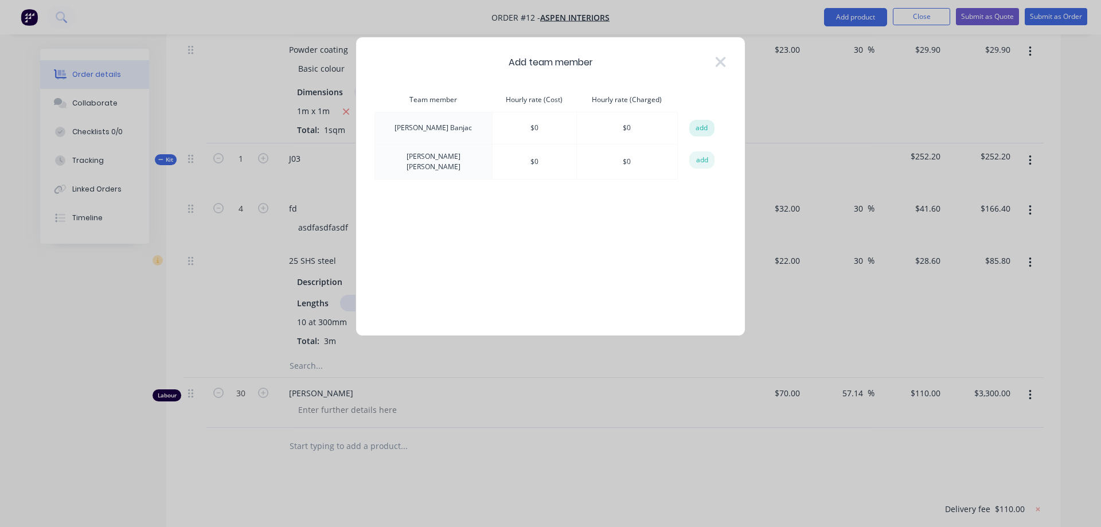
click at [706, 133] on button "add" at bounding box center [701, 128] width 25 height 17
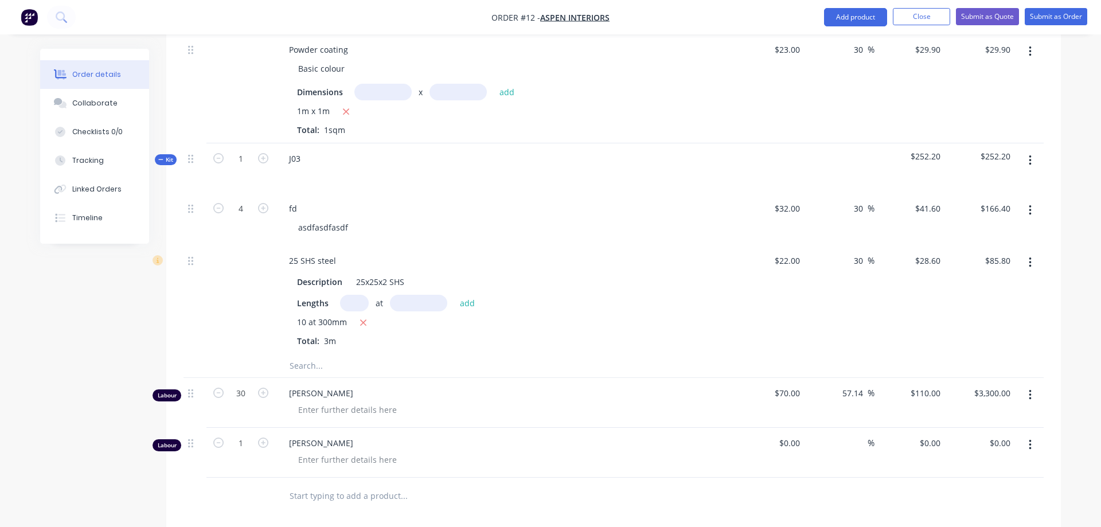
click at [1029, 439] on icon "button" at bounding box center [1030, 445] width 3 height 13
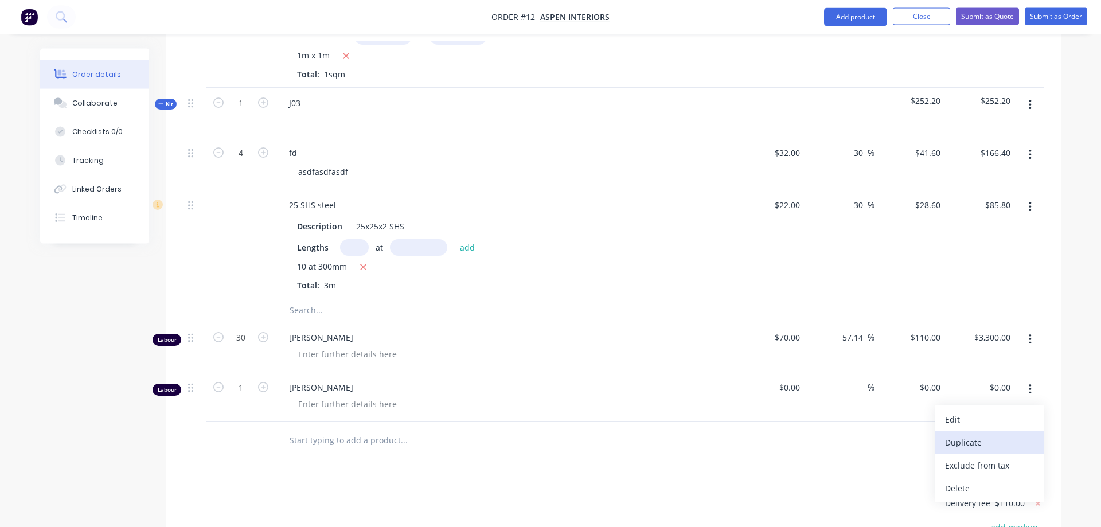
scroll to position [702, 0]
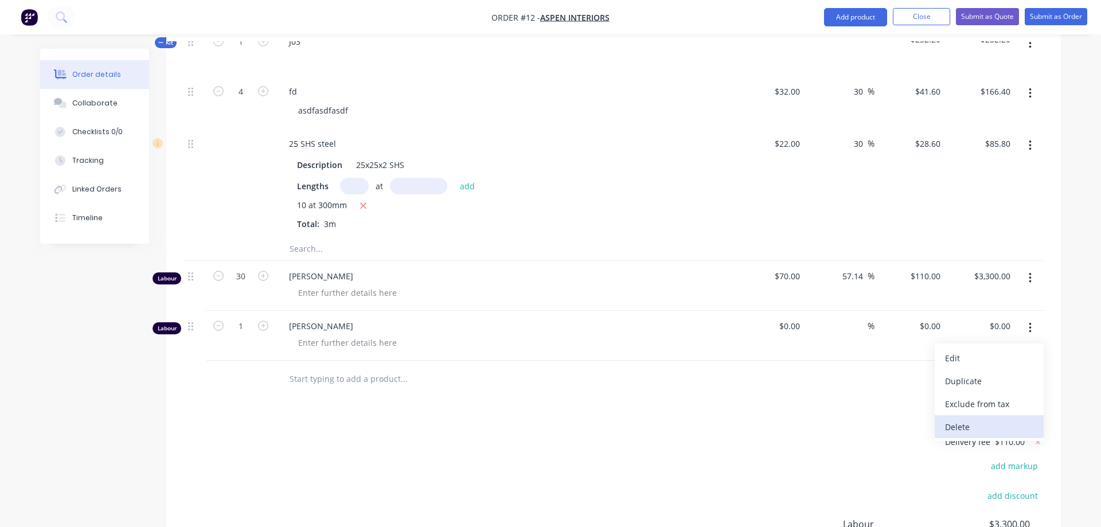
click at [962, 419] on div "Delete" at bounding box center [989, 427] width 88 height 17
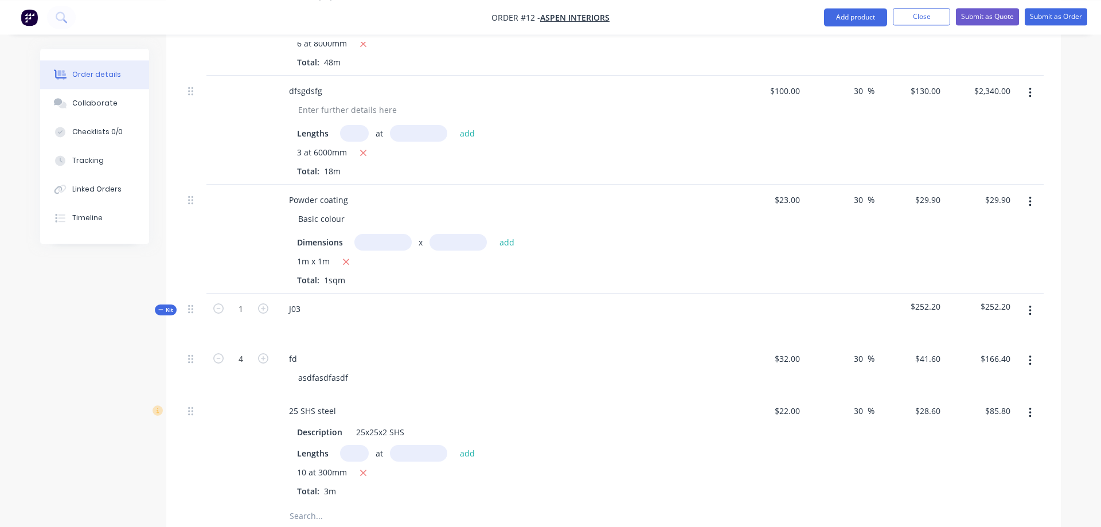
scroll to position [527, 0]
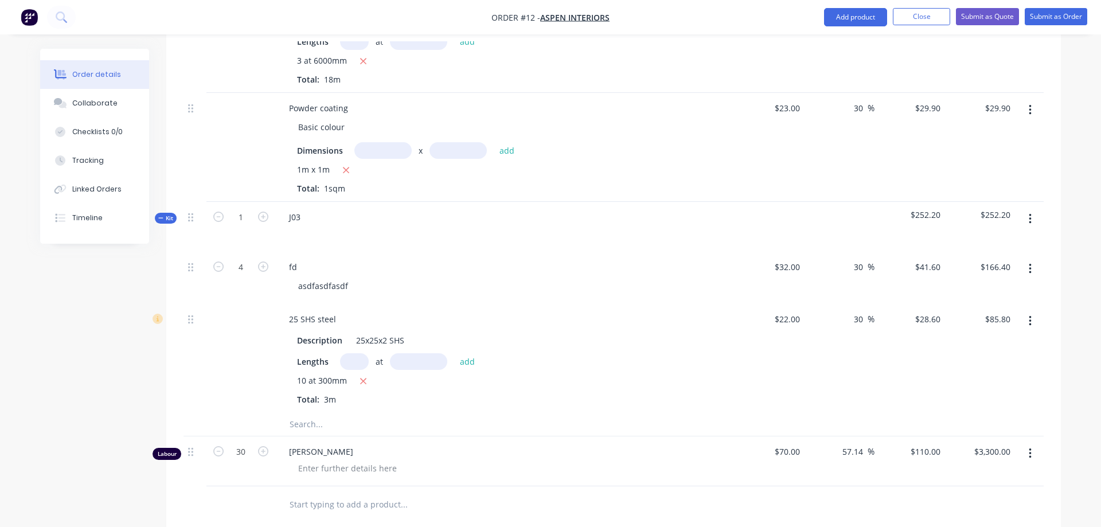
click at [1029, 213] on icon "button" at bounding box center [1030, 219] width 3 height 13
click at [1054, 201] on div "Qty Cost Markup Price Total 25 SHS steel Description 25x25x2 SHS Lengths at add…" at bounding box center [613, 188] width 895 height 672
click at [1030, 263] on icon "button" at bounding box center [1030, 269] width 3 height 13
click at [1056, 254] on div "Qty Cost Markup Price Total 25 SHS steel Description 25x25x2 SHS Lengths at add…" at bounding box center [613, 188] width 895 height 672
click at [1032, 311] on button "button" at bounding box center [1030, 321] width 27 height 21
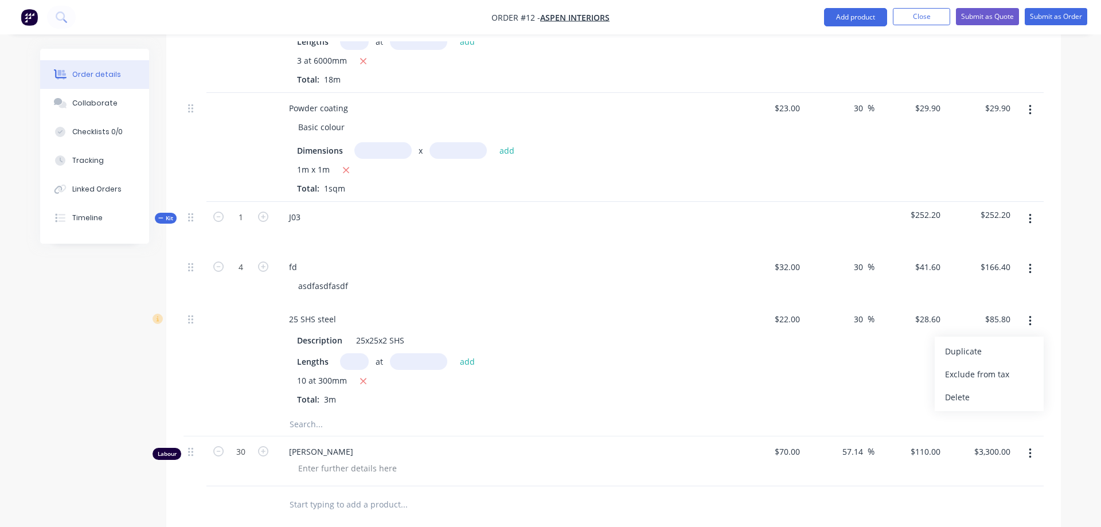
click at [1063, 298] on div "Order details Collaborate Checklists 0/0 Tracking Linked Orders Timeline Order …" at bounding box center [551, 166] width 1044 height 1288
click at [165, 214] on span "Kit" at bounding box center [165, 218] width 15 height 9
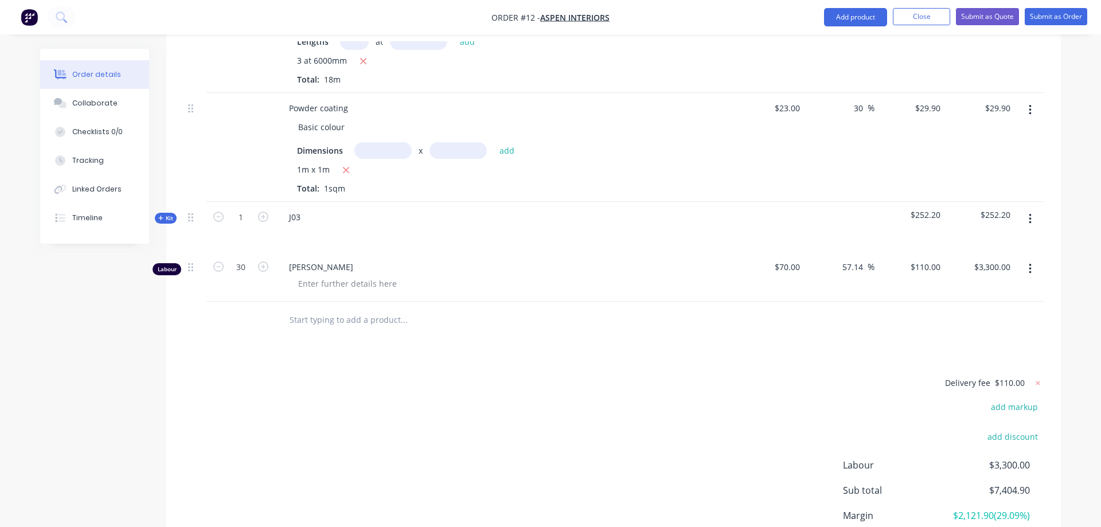
click at [163, 216] on icon at bounding box center [160, 218] width 5 height 5
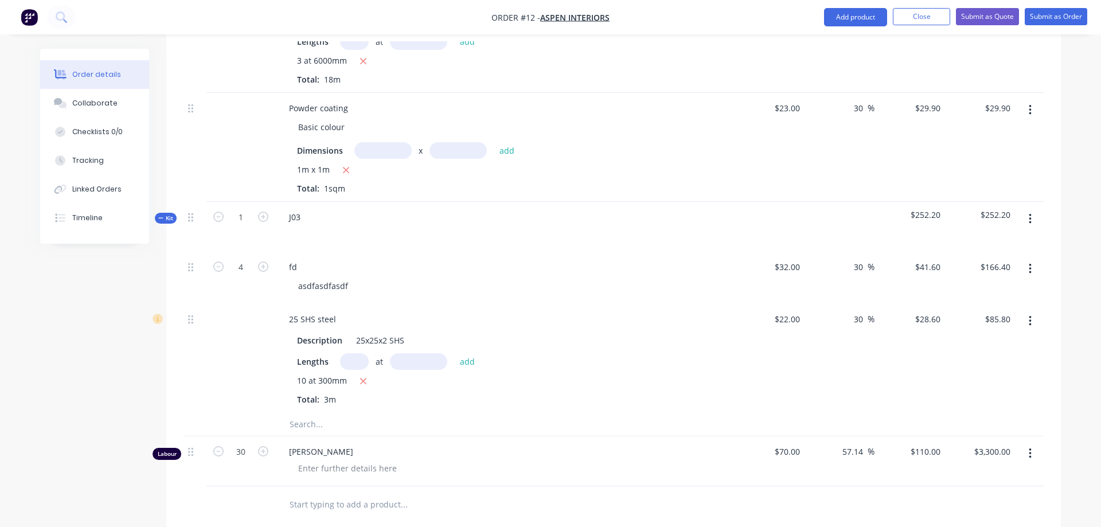
click at [334, 413] on input "text" at bounding box center [403, 424] width 229 height 23
click at [360, 204] on div "J03" at bounding box center [504, 227] width 459 height 50
click at [301, 209] on div "J03" at bounding box center [295, 217] width 30 height 17
click at [305, 209] on div "J03" at bounding box center [295, 217] width 30 height 17
click at [331, 202] on div "J03" at bounding box center [504, 227] width 459 height 50
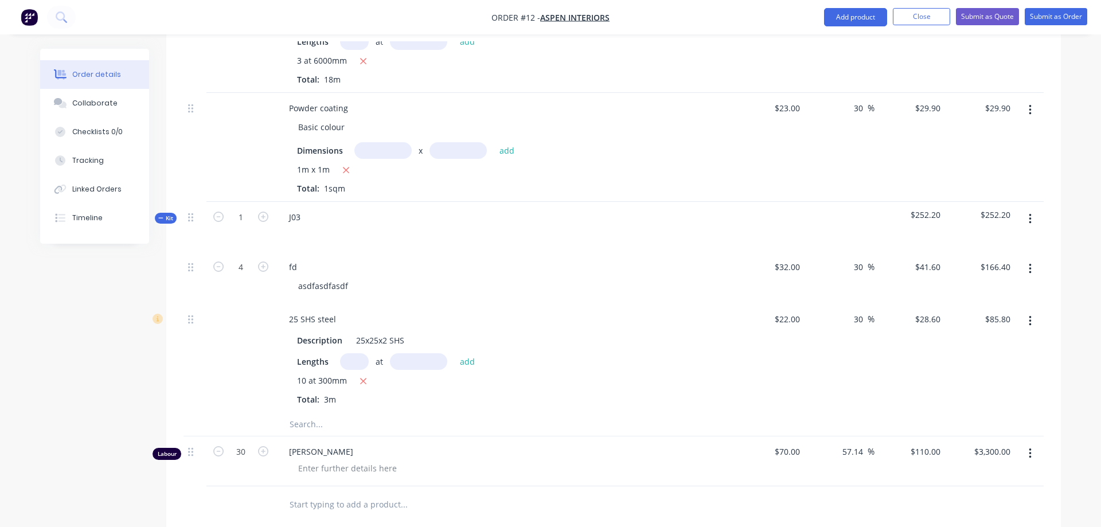
click at [1030, 214] on icon "button" at bounding box center [1030, 219] width 2 height 10
click at [988, 241] on div "Save to catalogue" at bounding box center [989, 249] width 88 height 17
click at [1070, 211] on div "Order details Collaborate Checklists 0/0 Tracking Linked Orders Timeline Order …" at bounding box center [551, 166] width 1044 height 1288
click at [1024, 209] on button "button" at bounding box center [1030, 219] width 27 height 21
click at [1015, 241] on div "Add product to kit" at bounding box center [989, 249] width 88 height 17
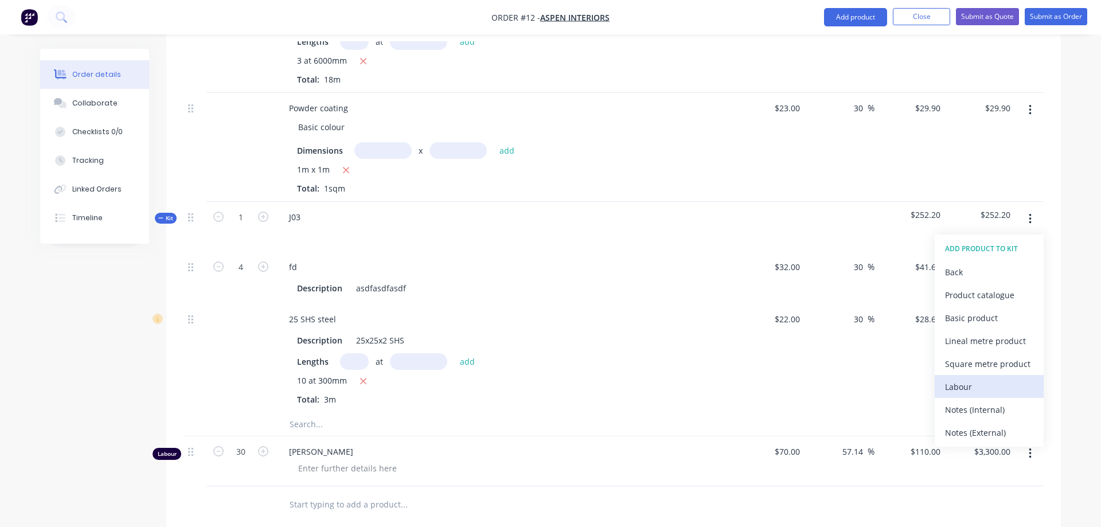
click at [986, 379] on div "Labour" at bounding box center [989, 387] width 88 height 17
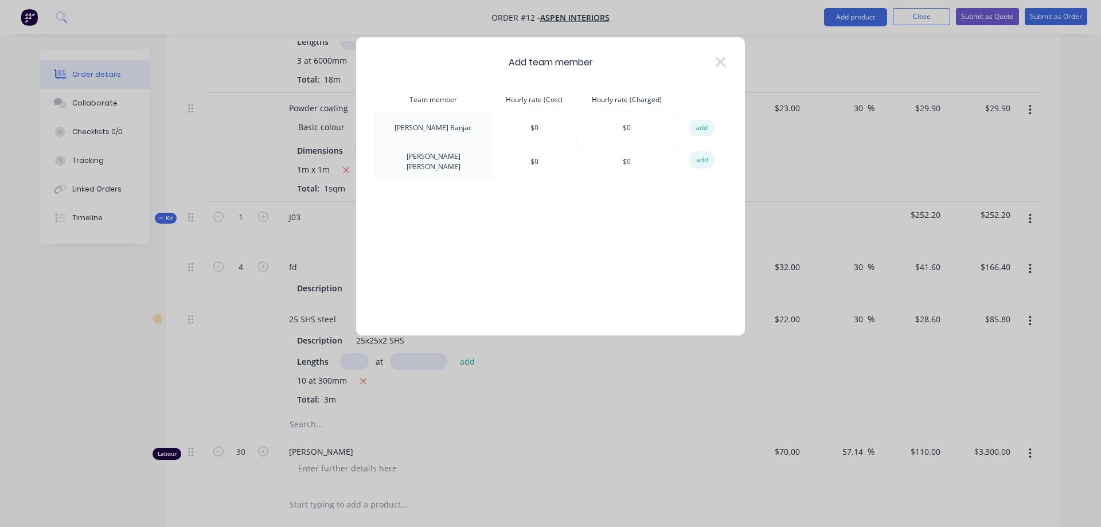
click at [697, 126] on button "add" at bounding box center [701, 128] width 25 height 17
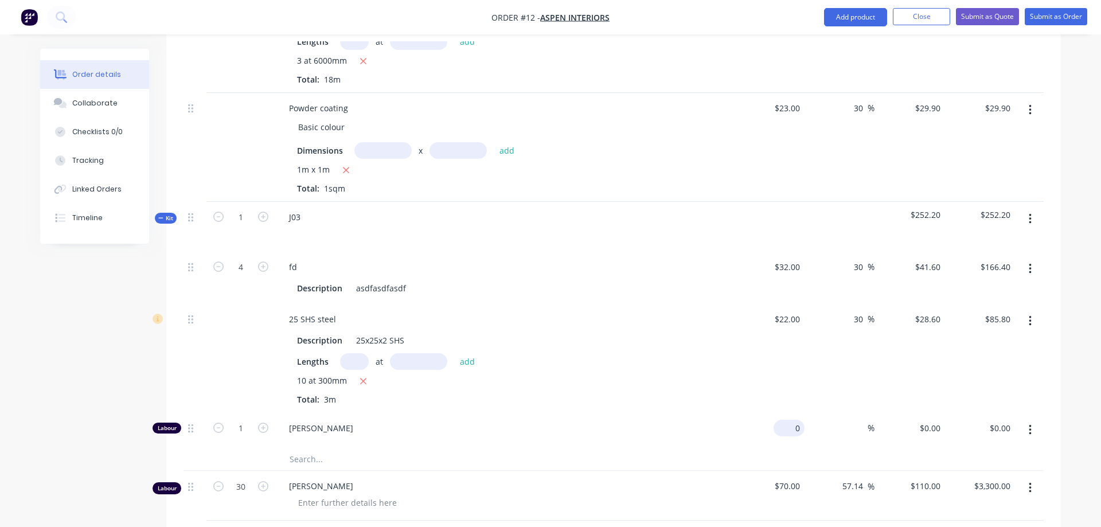
click at [782, 420] on input "0" at bounding box center [791, 428] width 26 height 17
click at [930, 420] on input "70" at bounding box center [937, 428] width 15 height 17
click at [245, 276] on input "1" at bounding box center [241, 267] width 30 height 17
click at [517, 447] on input "text" at bounding box center [403, 458] width 229 height 23
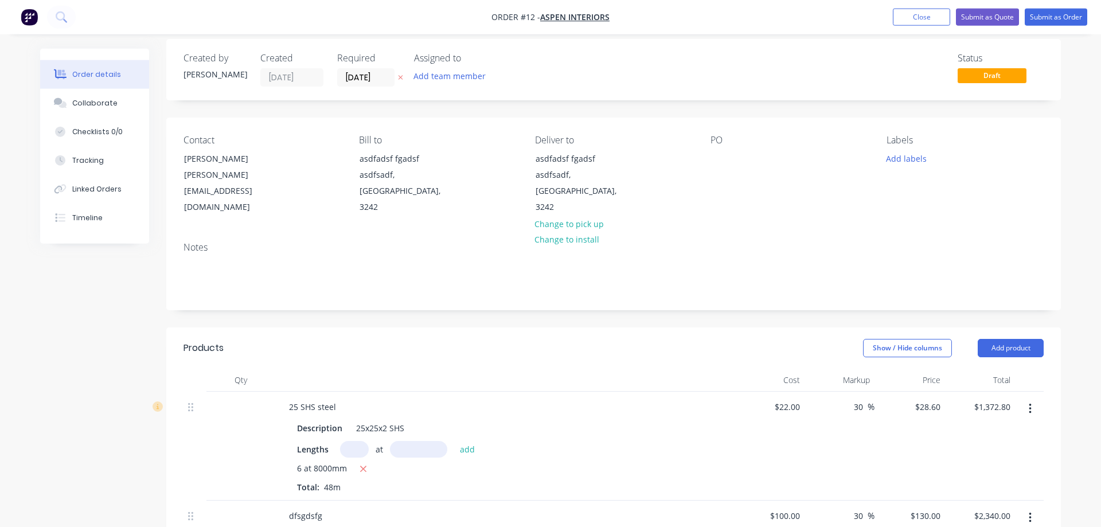
scroll to position [0, 0]
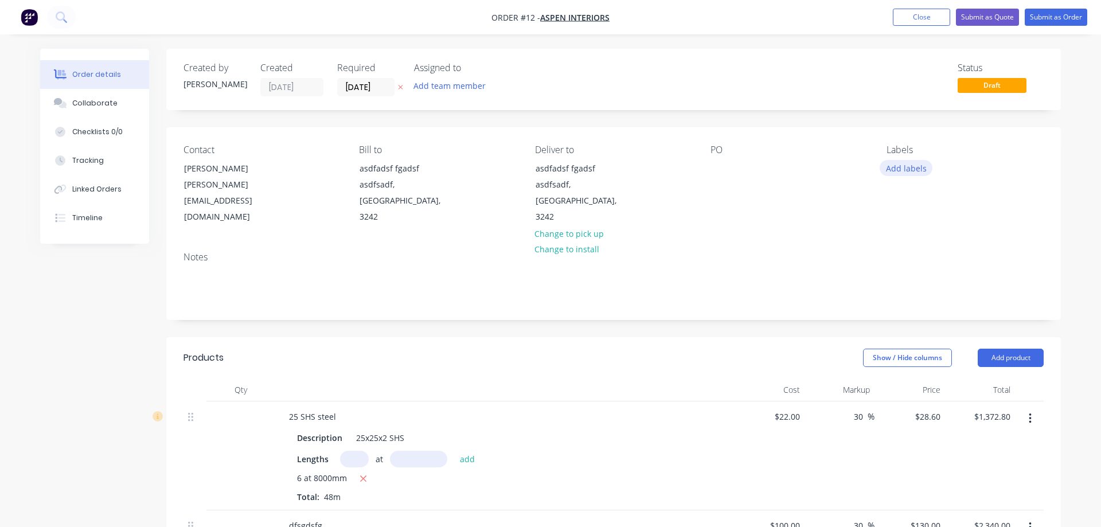
click at [903, 165] on button "Add labels" at bounding box center [906, 167] width 53 height 15
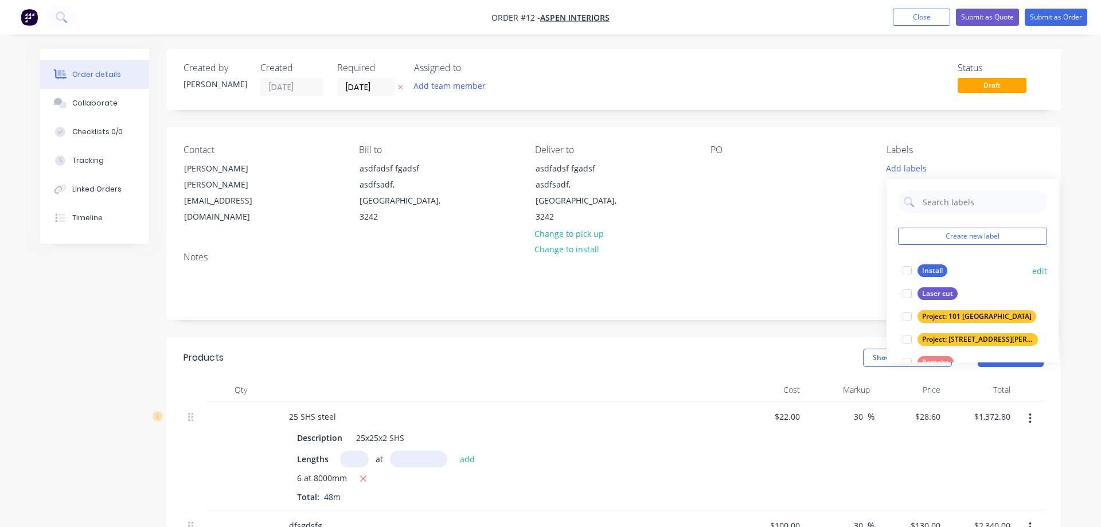
click at [905, 271] on div at bounding box center [907, 270] width 23 height 23
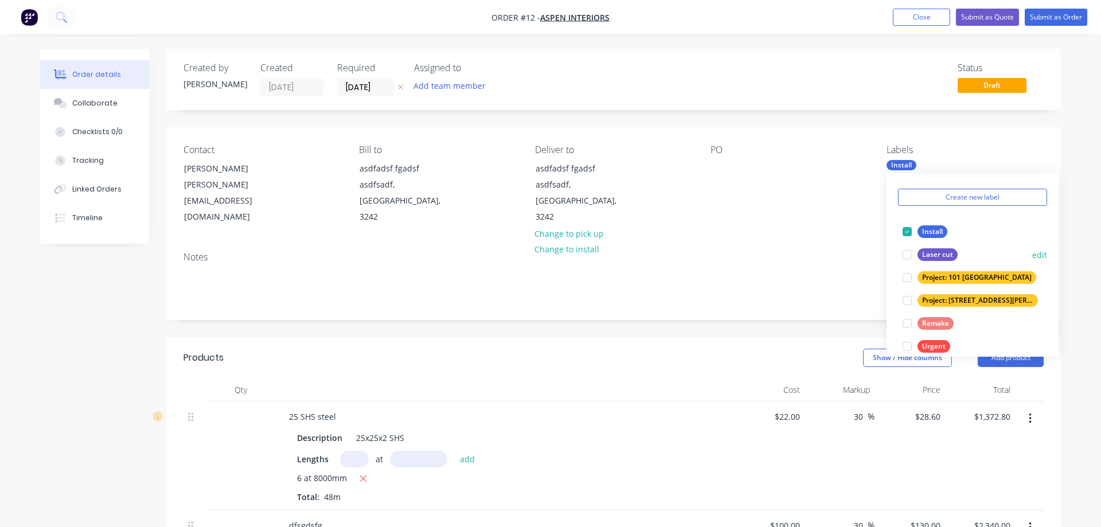
scroll to position [46, 0]
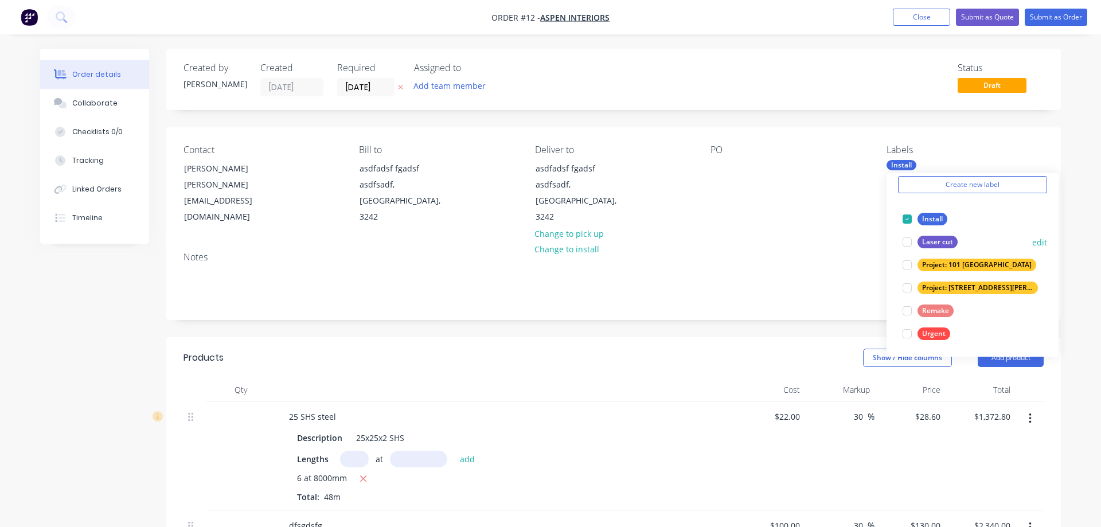
click at [905, 241] on div at bounding box center [907, 242] width 23 height 23
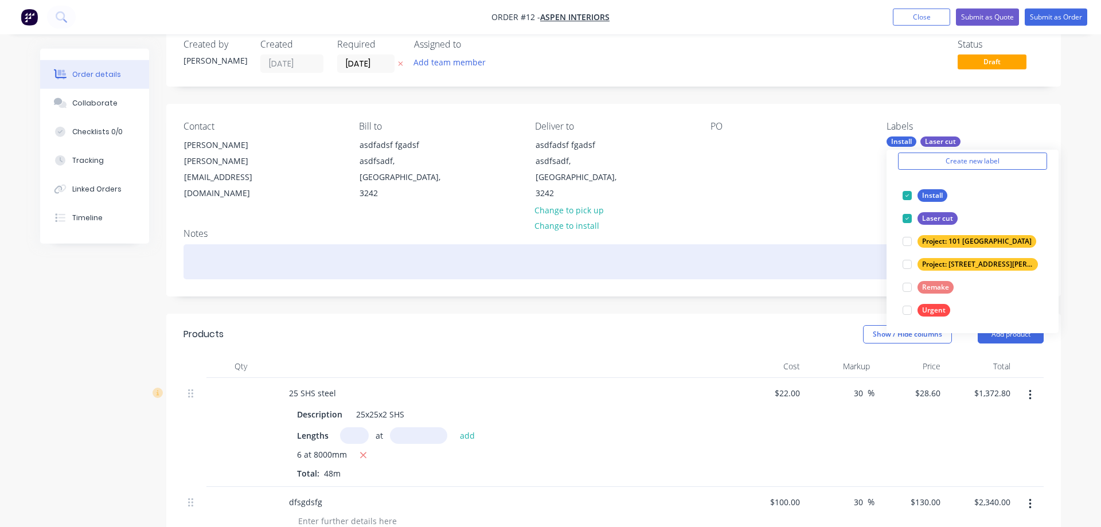
scroll to position [0, 0]
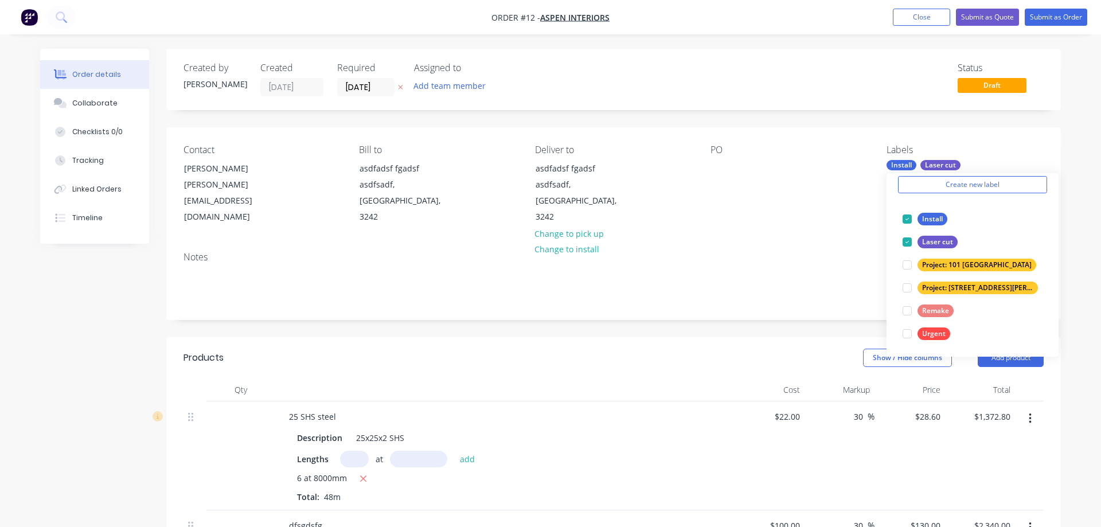
click at [822, 180] on div "PO" at bounding box center [789, 185] width 157 height 81
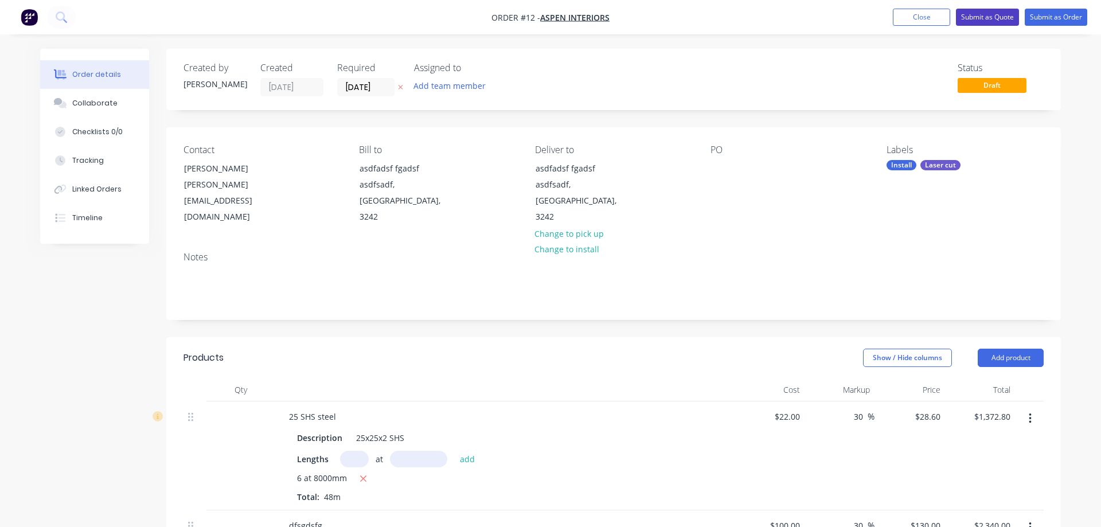
click at [979, 19] on button "Submit as Quote" at bounding box center [987, 17] width 63 height 17
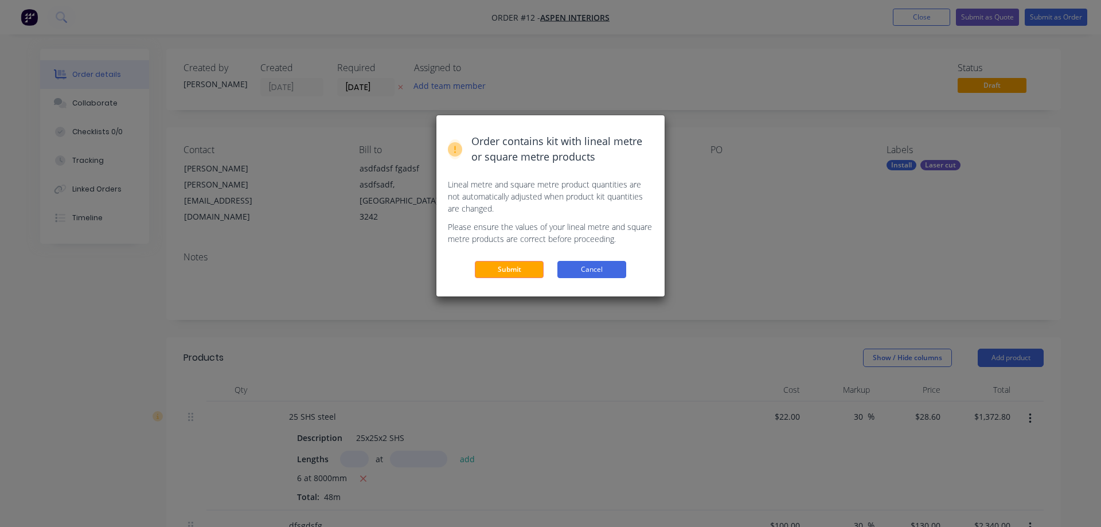
click at [609, 274] on button "Cancel" at bounding box center [592, 269] width 69 height 17
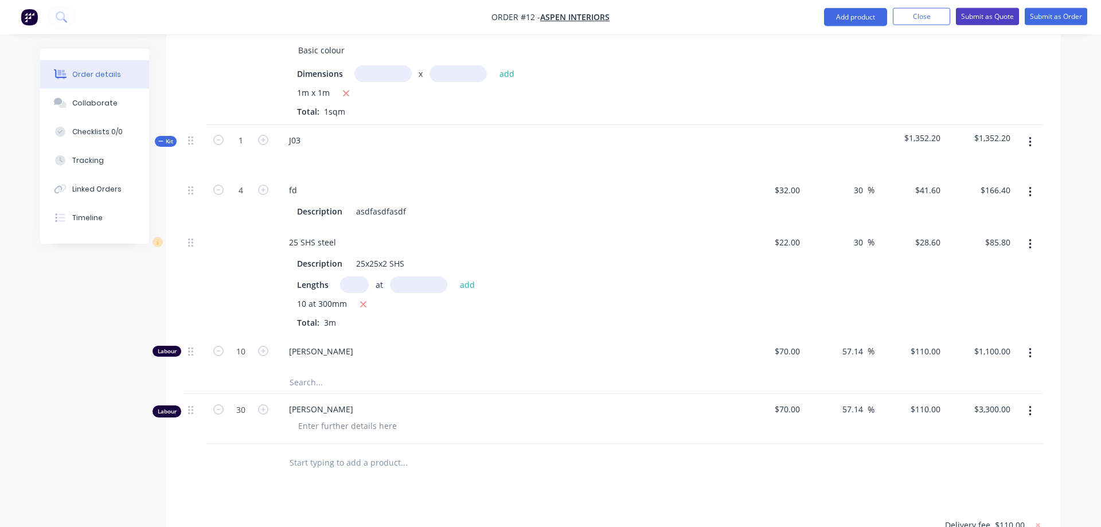
scroll to position [585, 0]
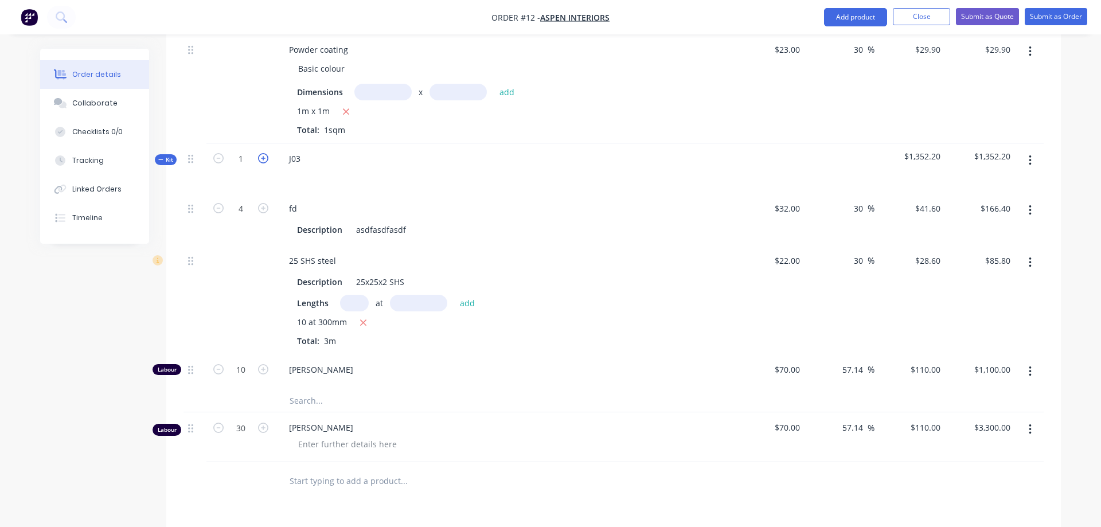
click at [263, 153] on icon "button" at bounding box center [263, 158] width 10 height 10
click at [221, 153] on icon "button" at bounding box center [218, 158] width 10 height 10
click at [262, 153] on icon "button" at bounding box center [263, 158] width 10 height 10
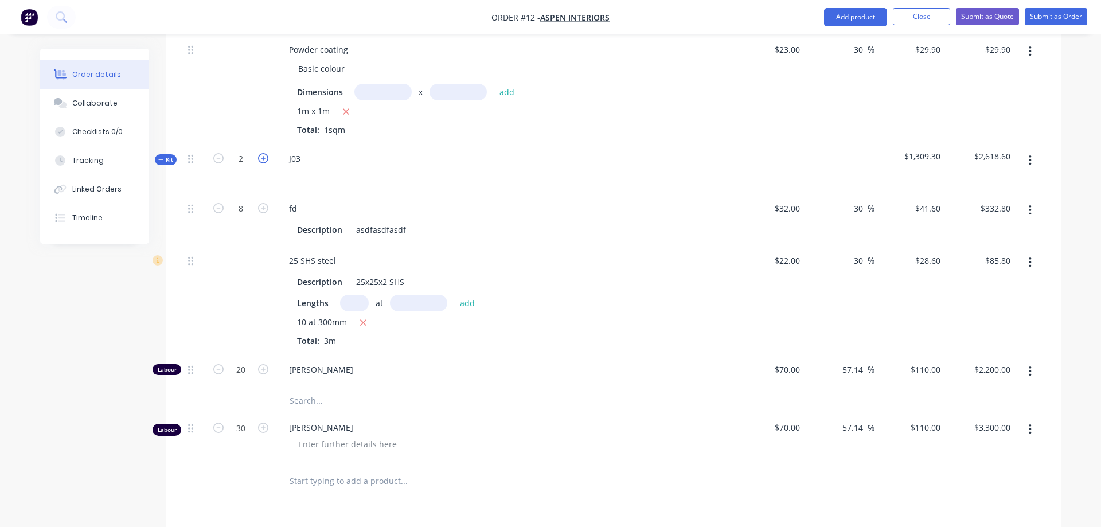
click at [262, 153] on icon "button" at bounding box center [263, 158] width 10 height 10
click at [261, 153] on icon "button" at bounding box center [263, 158] width 10 height 10
click at [222, 153] on icon "button" at bounding box center [218, 158] width 10 height 10
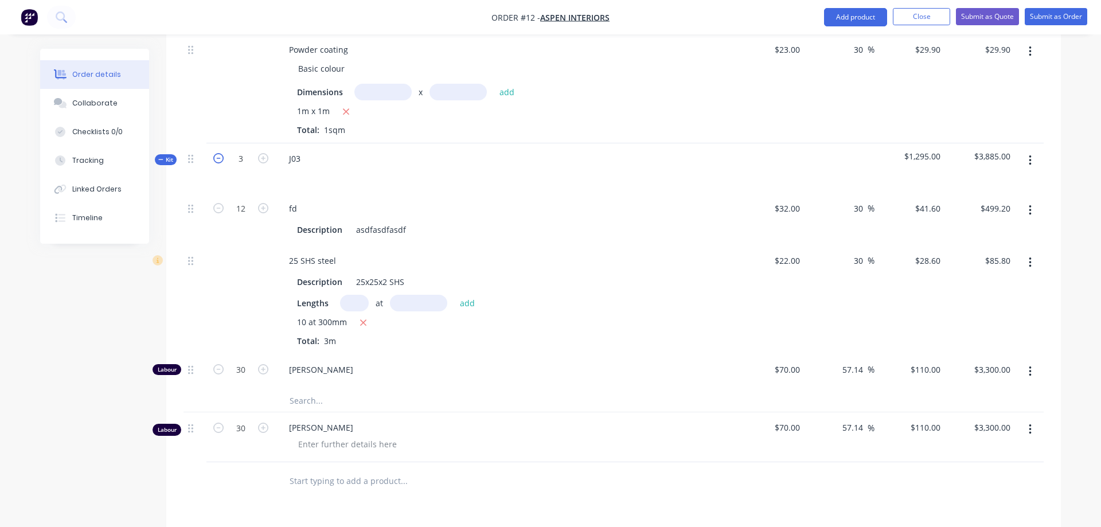
click at [221, 153] on icon "button" at bounding box center [218, 158] width 10 height 10
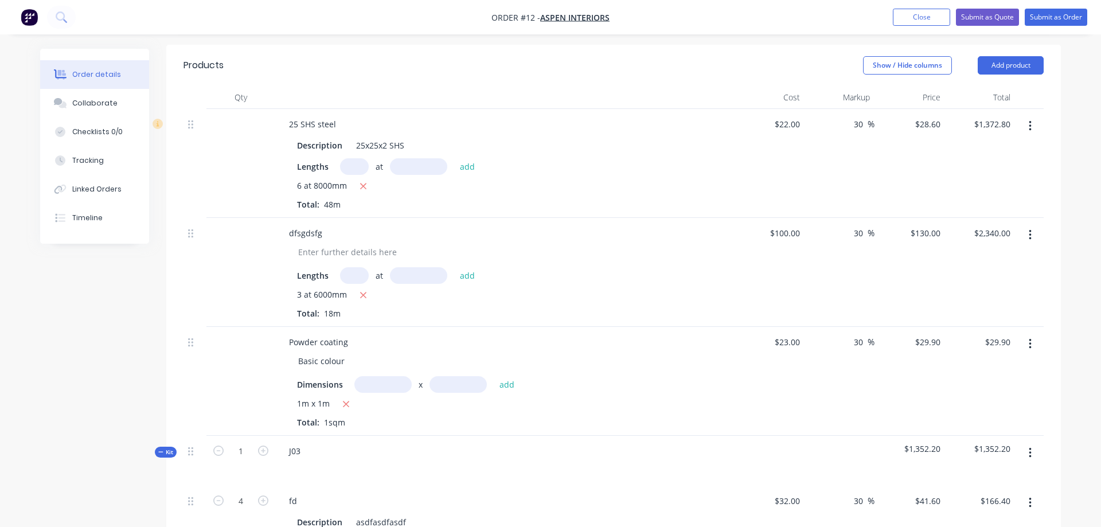
scroll to position [0, 0]
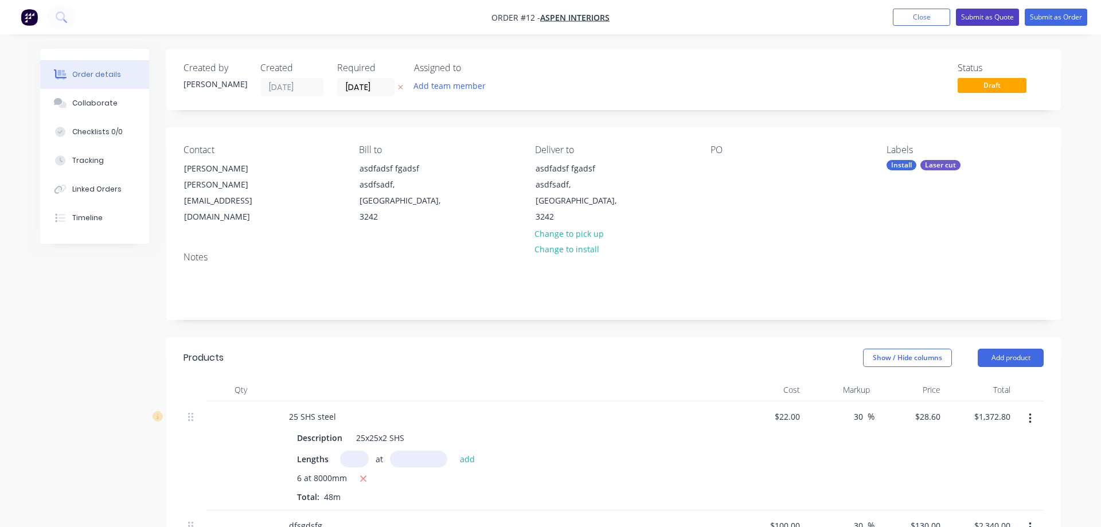
click at [969, 22] on button "Submit as Quote" at bounding box center [987, 17] width 63 height 17
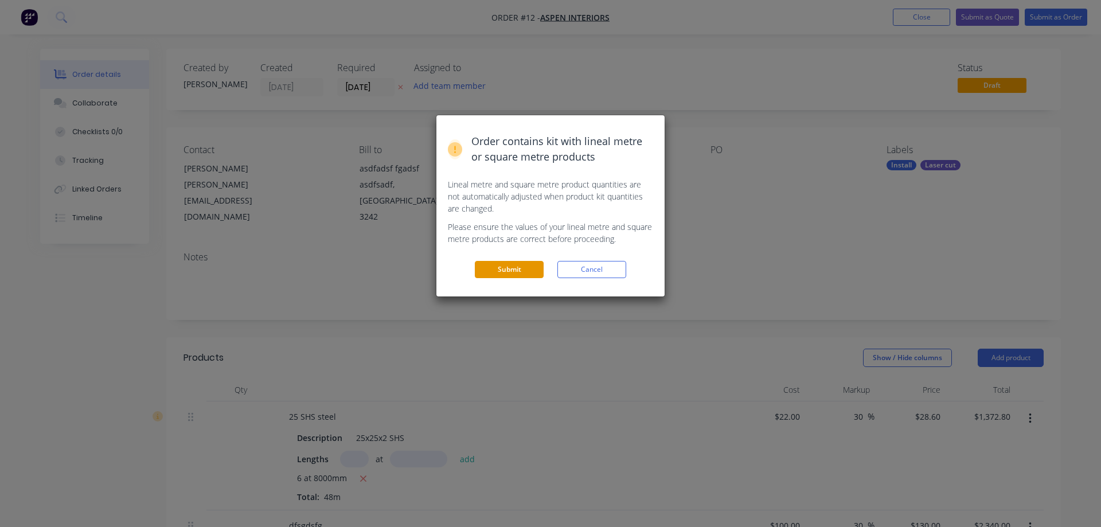
click at [524, 265] on button "Submit" at bounding box center [509, 269] width 69 height 17
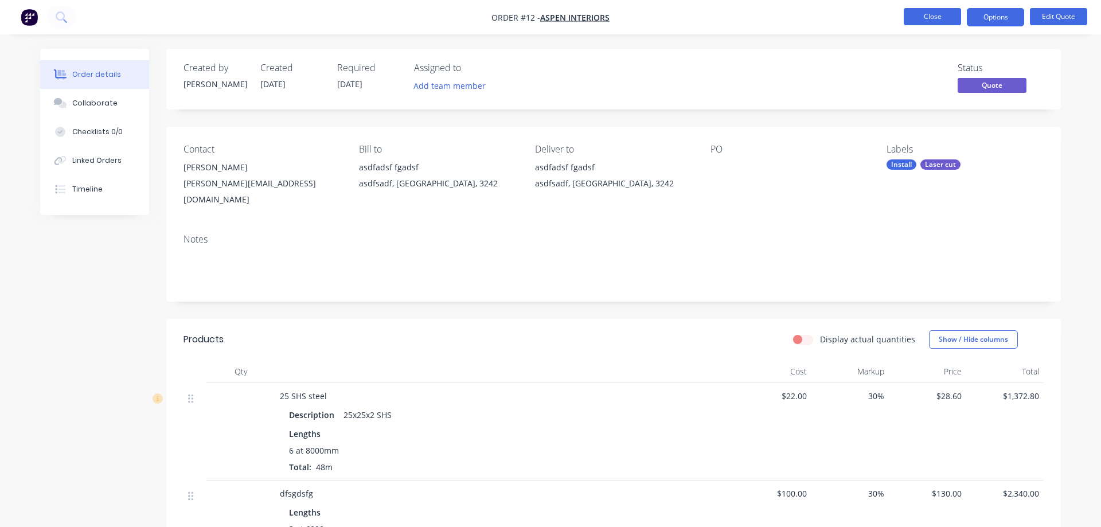
click at [927, 19] on button "Close" at bounding box center [932, 16] width 57 height 17
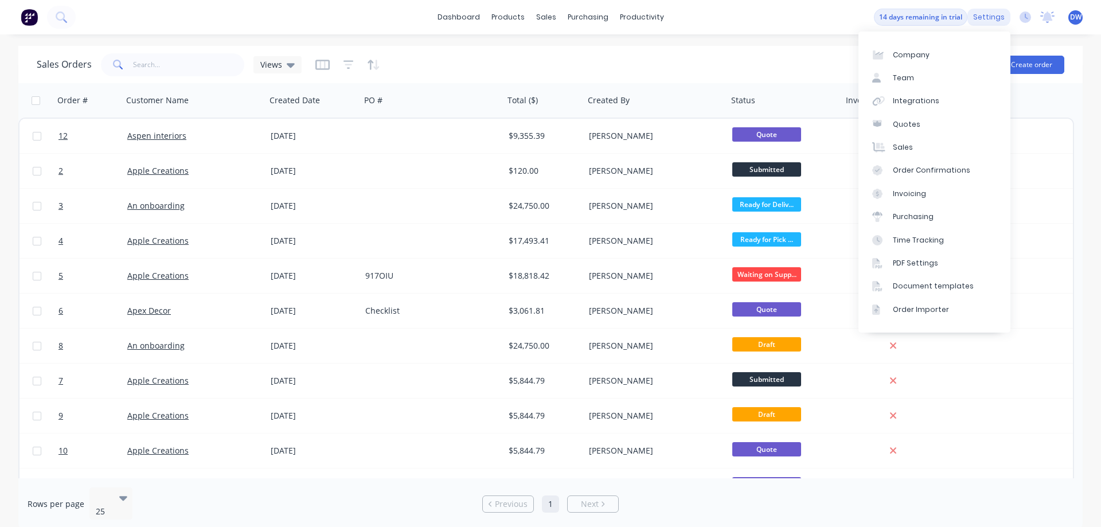
click at [1001, 24] on div "settings" at bounding box center [989, 17] width 43 height 17
click at [930, 129] on link "Quotes" at bounding box center [935, 124] width 152 height 23
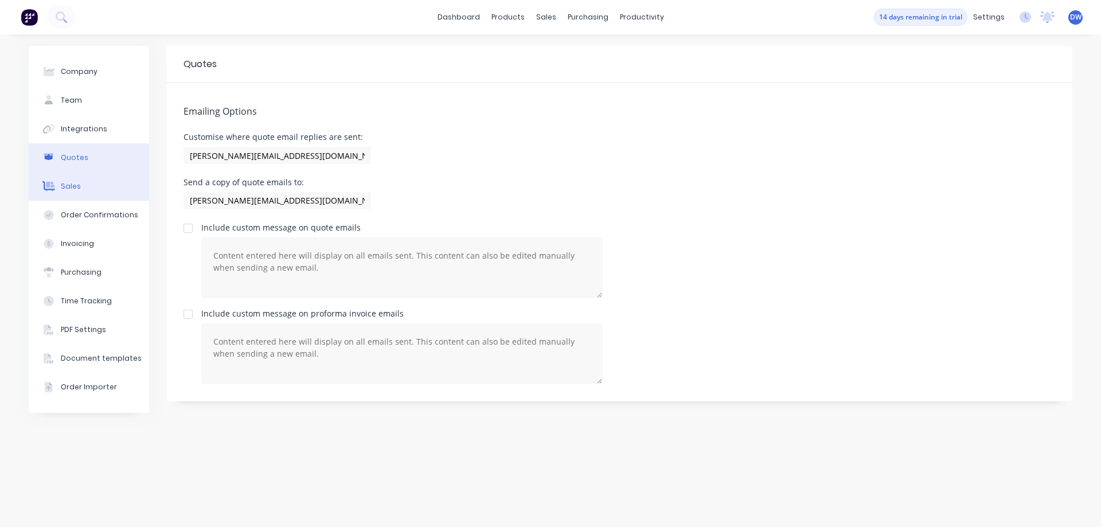
click at [91, 193] on button "Sales" at bounding box center [89, 186] width 120 height 29
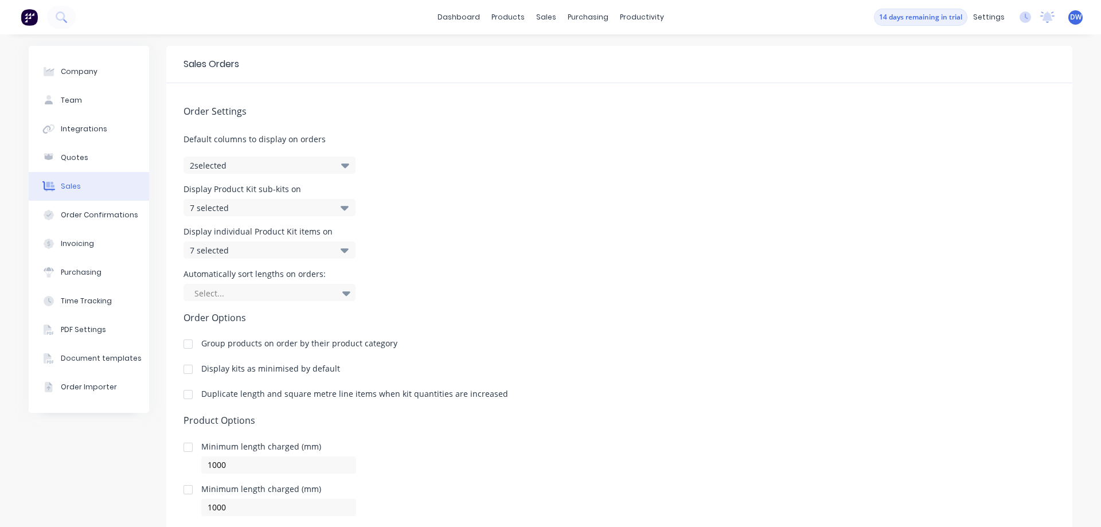
scroll to position [77, 0]
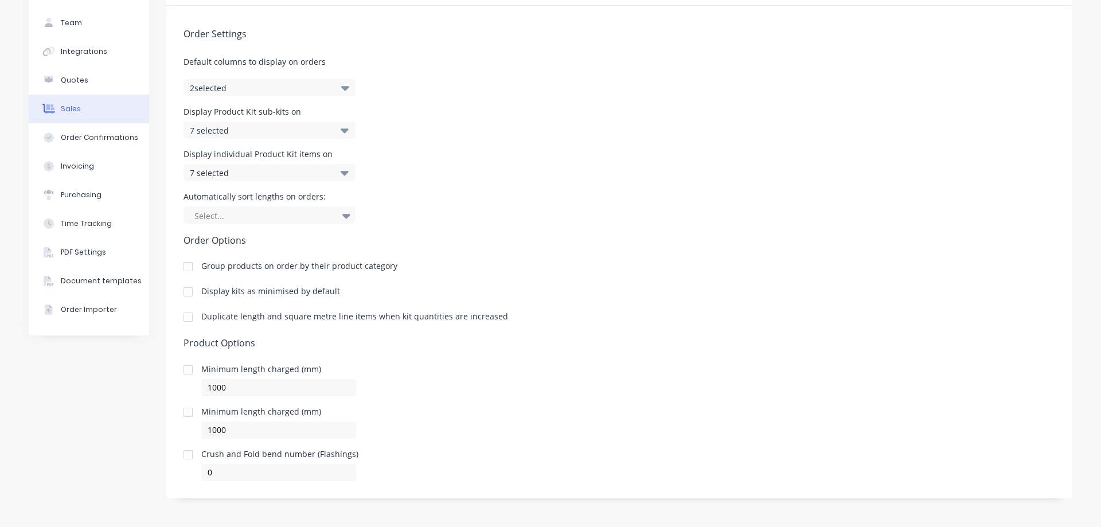
click at [187, 318] on div at bounding box center [188, 317] width 23 height 23
click at [73, 26] on div "Team" at bounding box center [71, 23] width 21 height 10
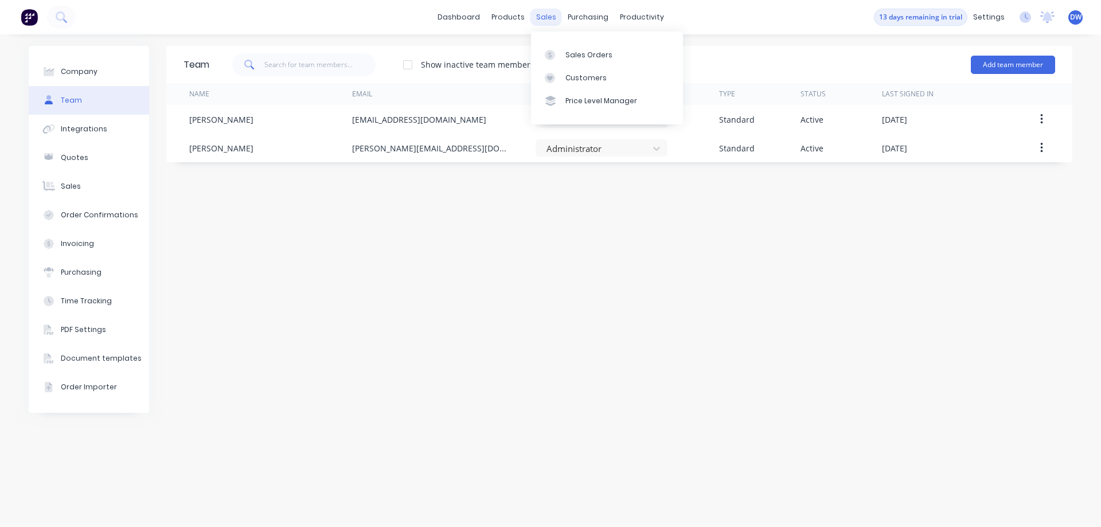
click at [543, 18] on div "sales" at bounding box center [547, 17] width 32 height 17
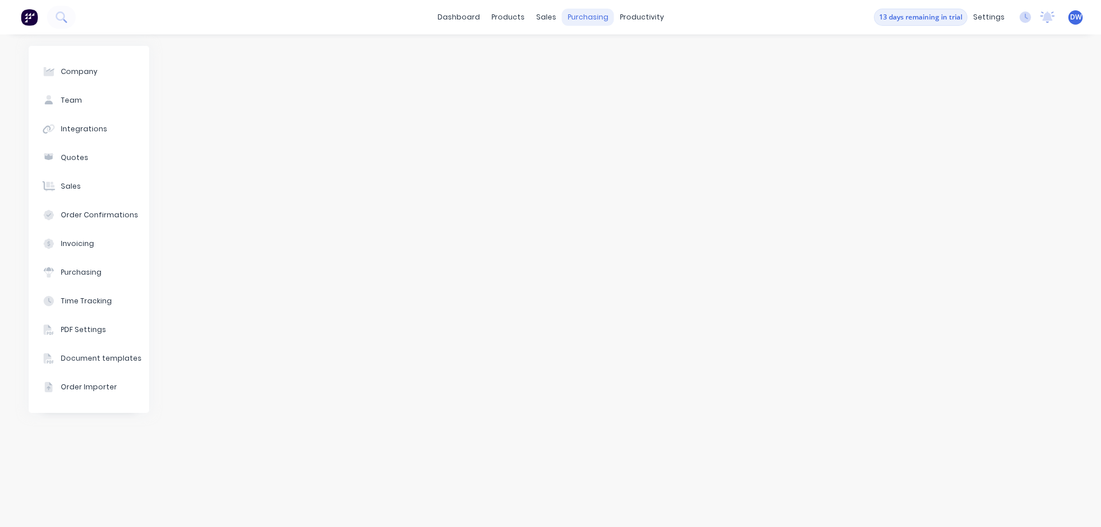
click at [593, 20] on div "purchasing" at bounding box center [588, 17] width 52 height 17
click at [571, 59] on div "Sales Orders" at bounding box center [589, 55] width 47 height 10
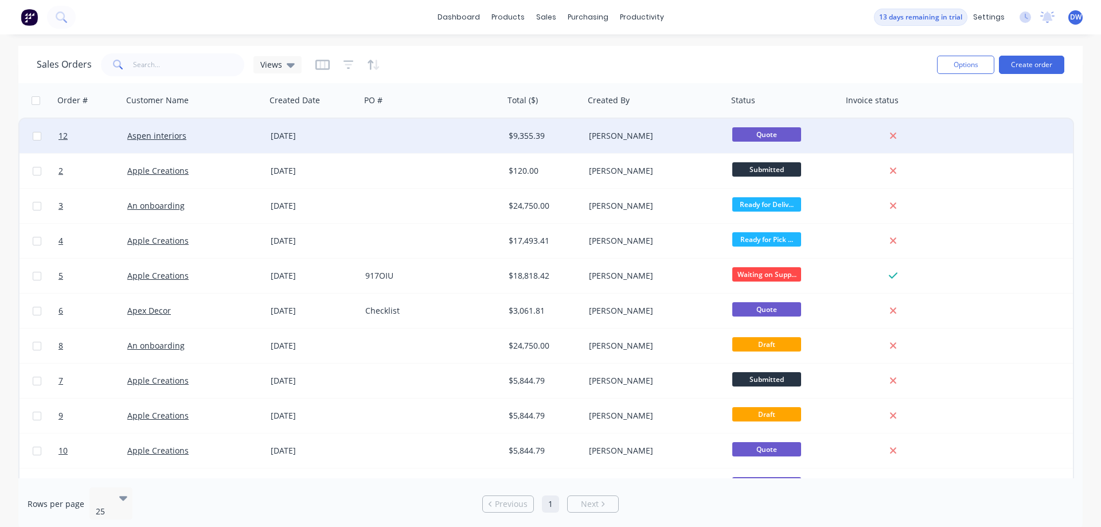
click at [349, 136] on div "[DATE]" at bounding box center [313, 135] width 85 height 11
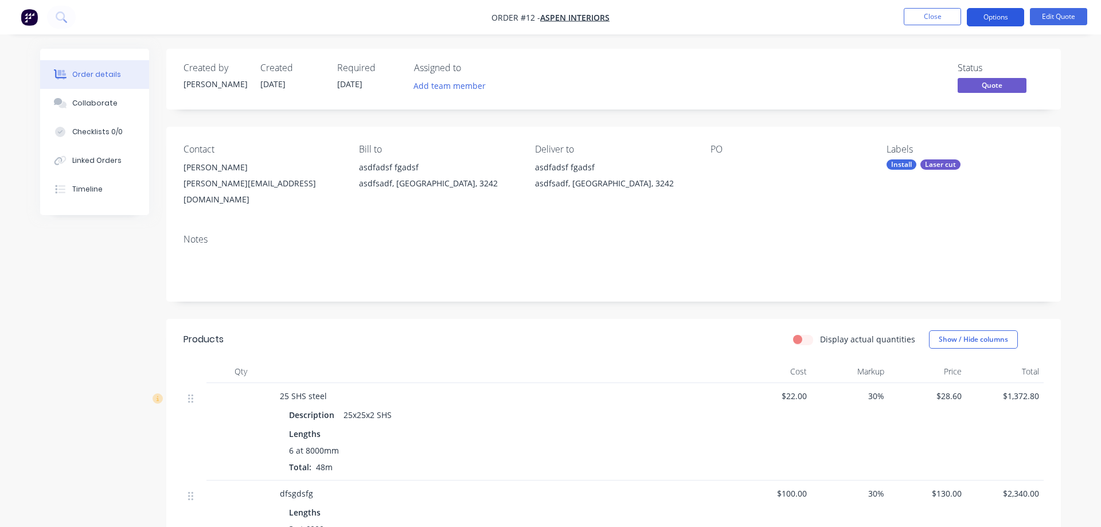
click at [999, 17] on button "Options" at bounding box center [995, 17] width 57 height 18
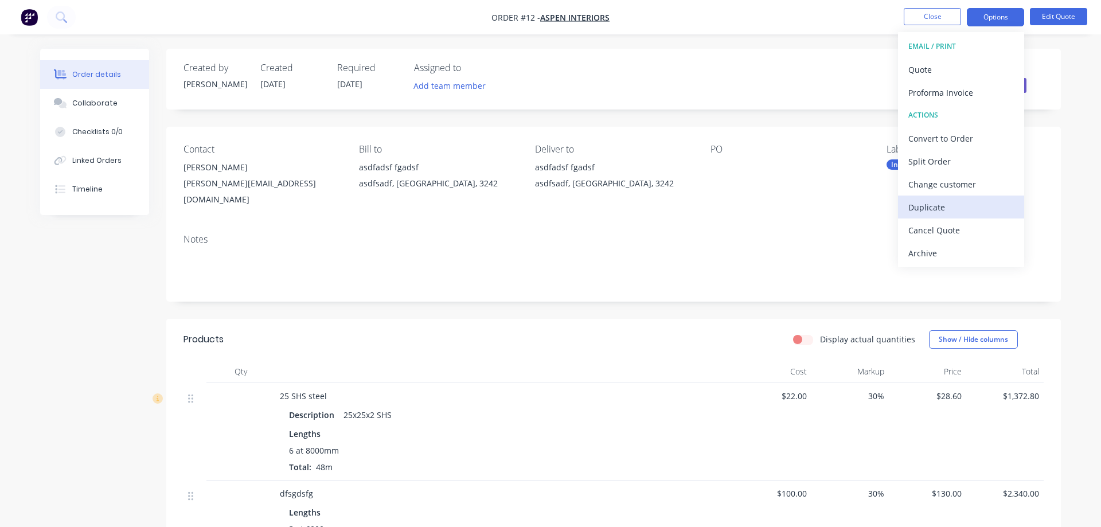
click at [922, 216] on button "Duplicate" at bounding box center [961, 207] width 126 height 23
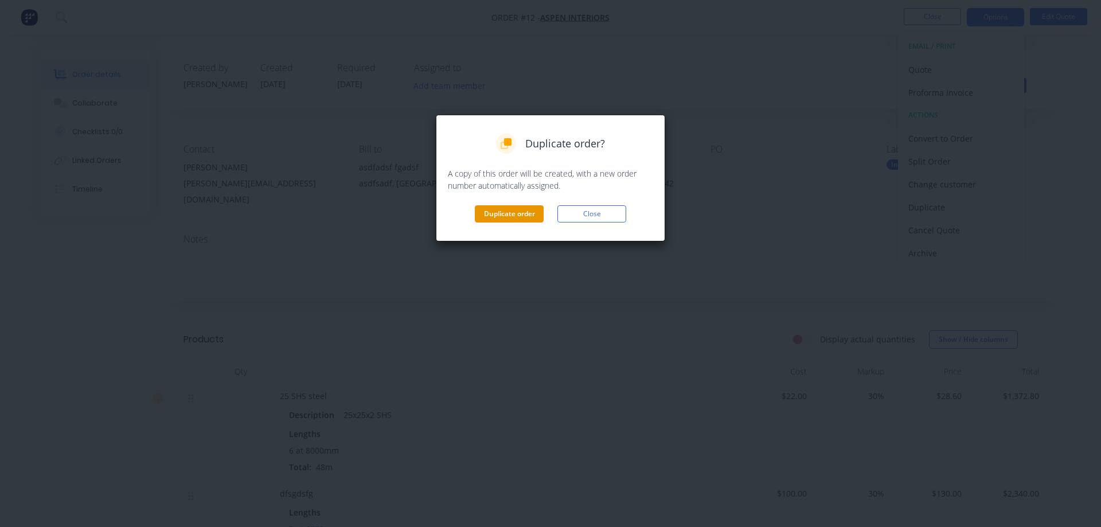
click at [499, 213] on button "Duplicate order" at bounding box center [509, 213] width 69 height 17
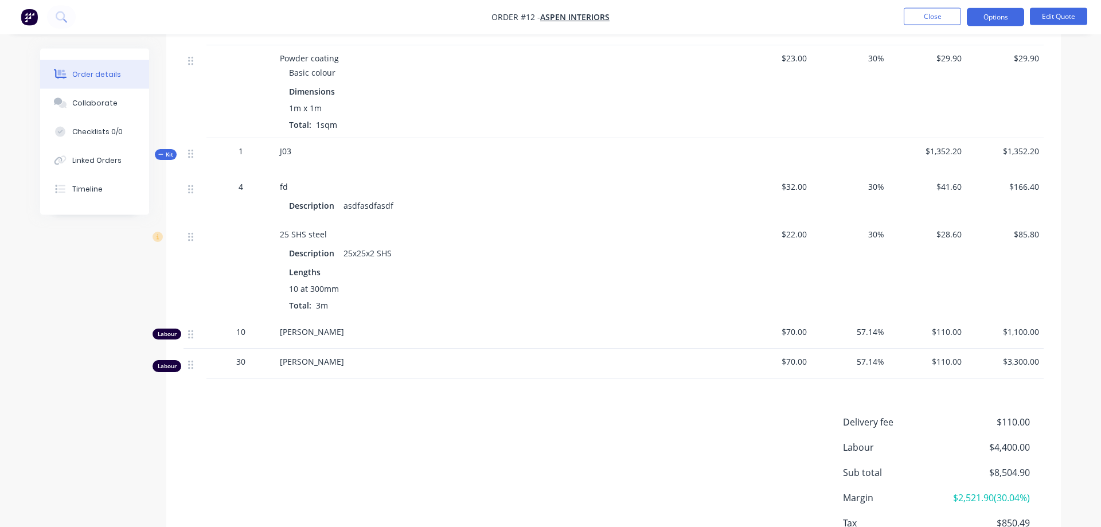
scroll to position [466, 0]
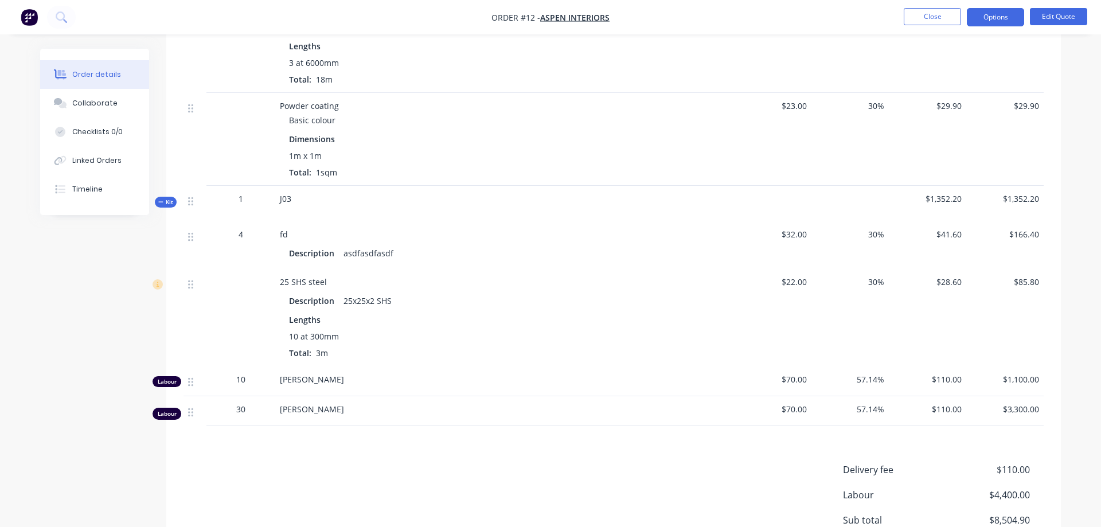
click at [260, 193] on div "1" at bounding box center [241, 199] width 60 height 12
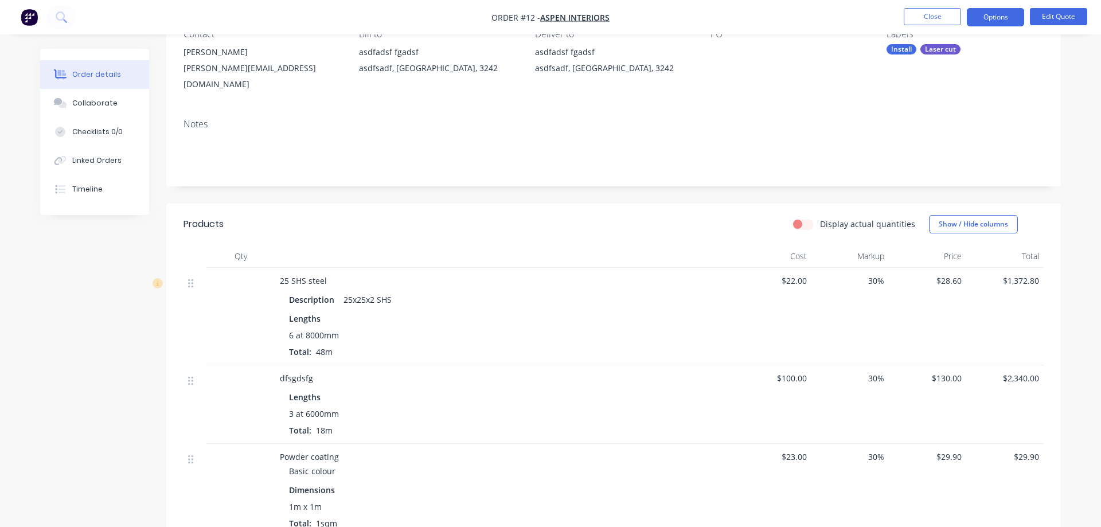
scroll to position [0, 0]
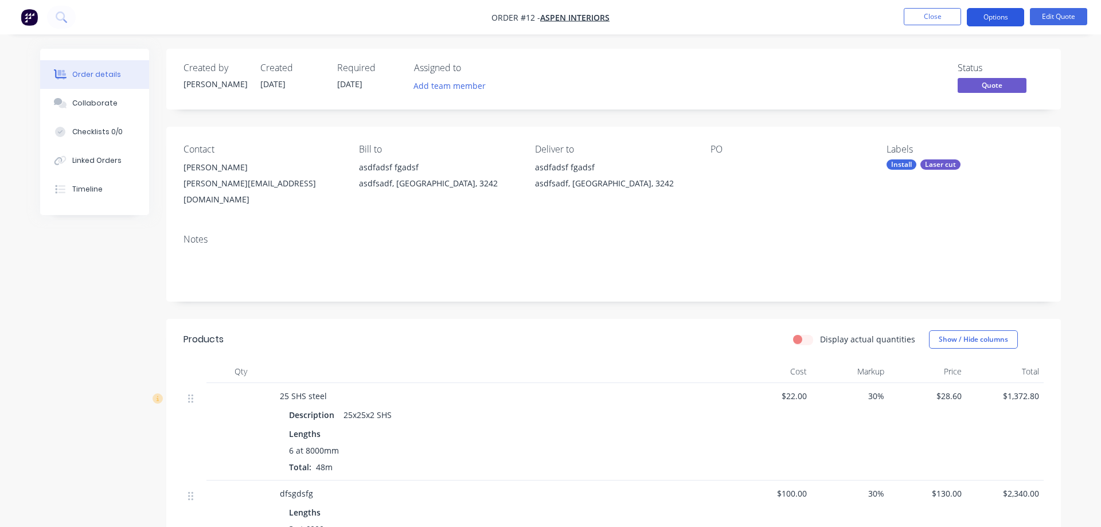
click at [996, 25] on button "Options" at bounding box center [995, 17] width 57 height 18
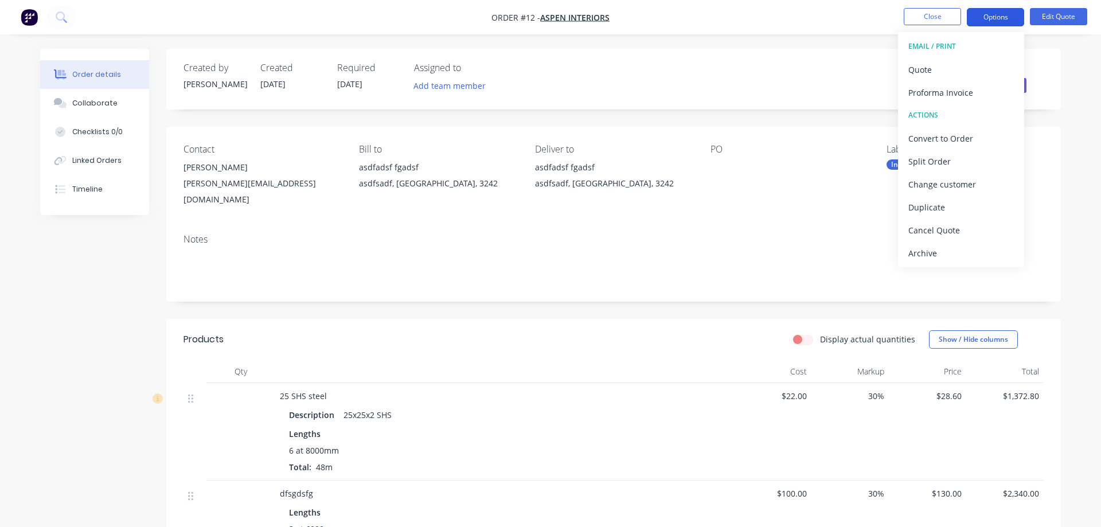
click at [996, 21] on button "Options" at bounding box center [995, 17] width 57 height 18
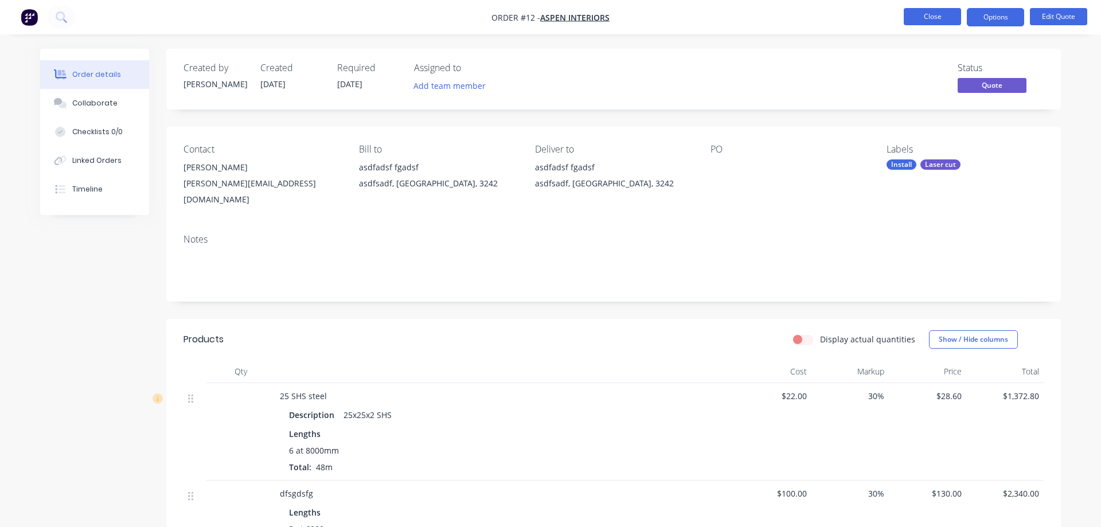
click at [913, 14] on button "Close" at bounding box center [932, 16] width 57 height 17
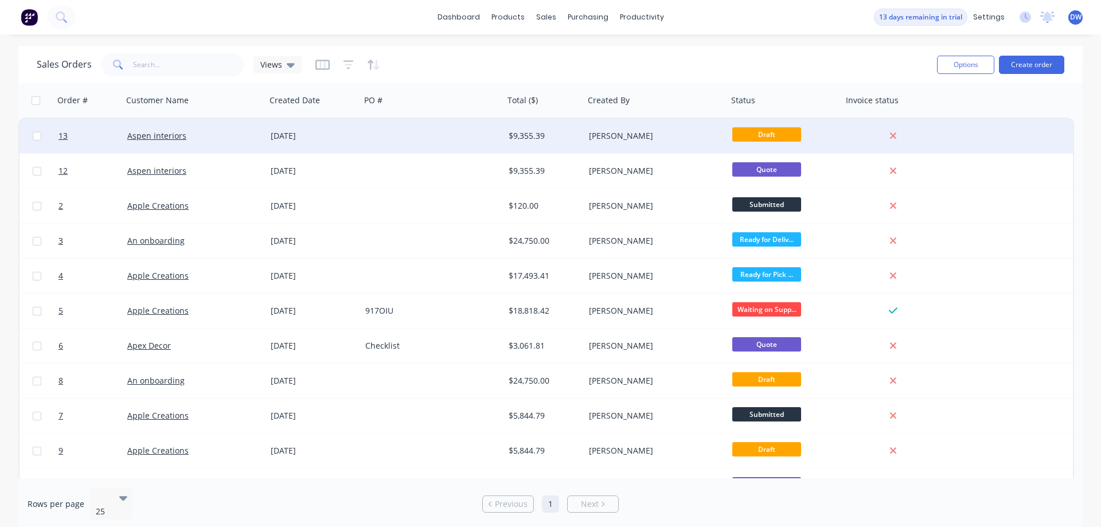
click at [481, 144] on div at bounding box center [432, 136] width 143 height 34
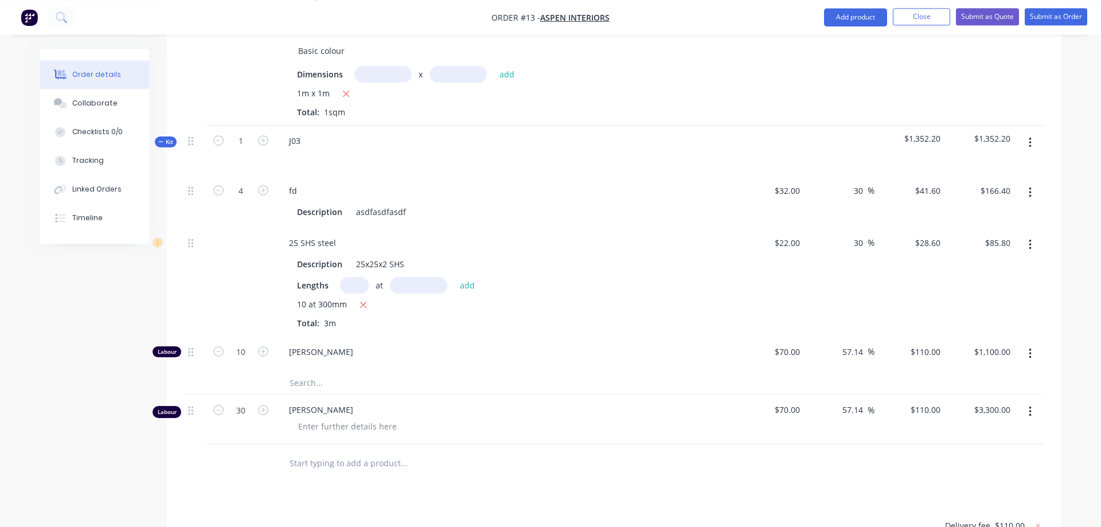
scroll to position [585, 0]
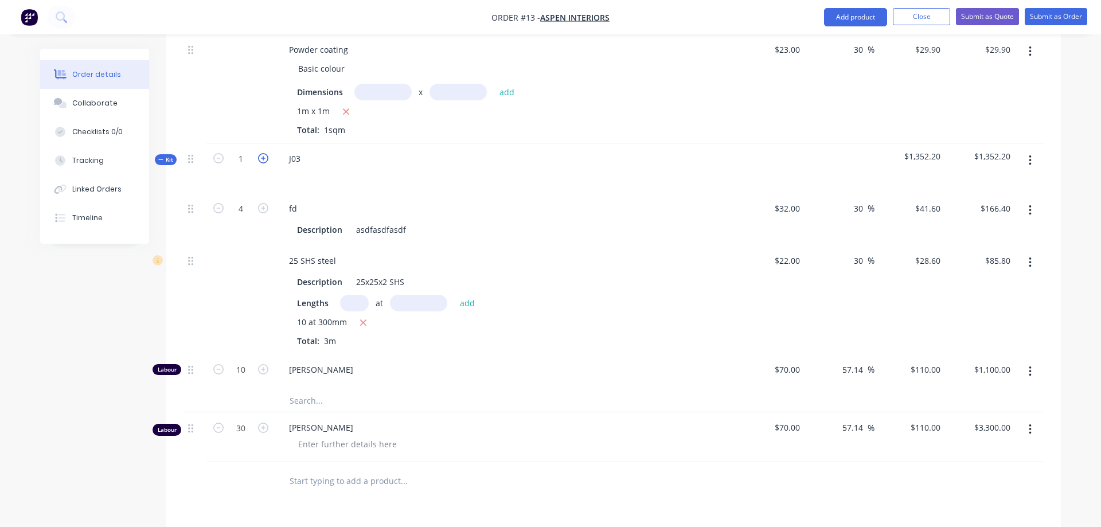
click at [263, 153] on icon "button" at bounding box center [263, 158] width 10 height 10
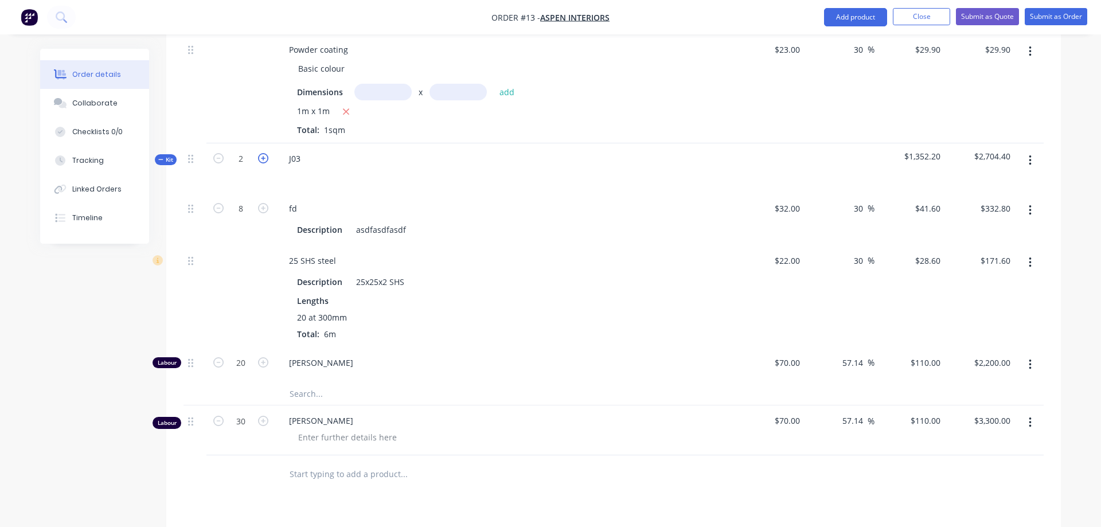
click at [263, 153] on icon "button" at bounding box center [263, 158] width 10 height 10
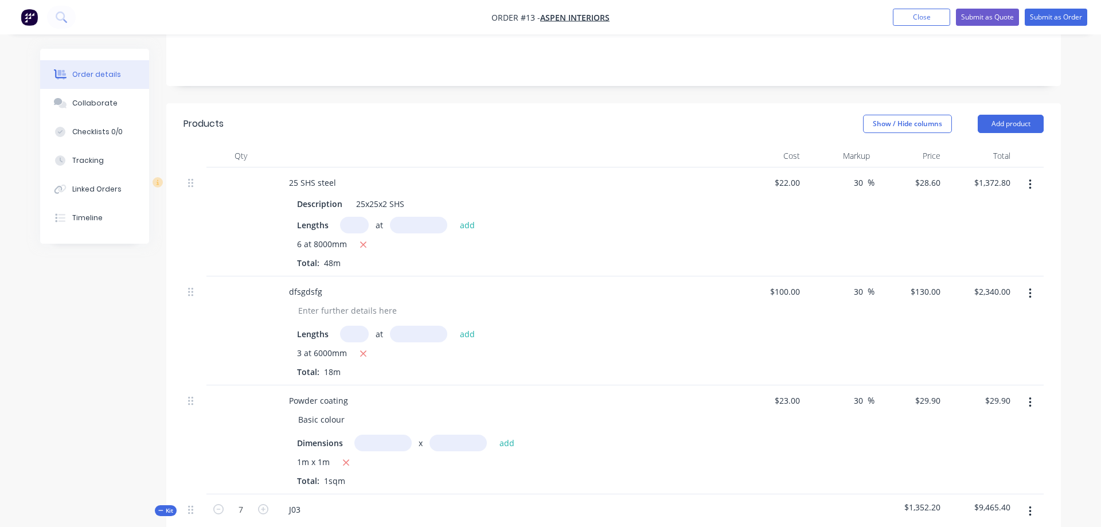
scroll to position [0, 0]
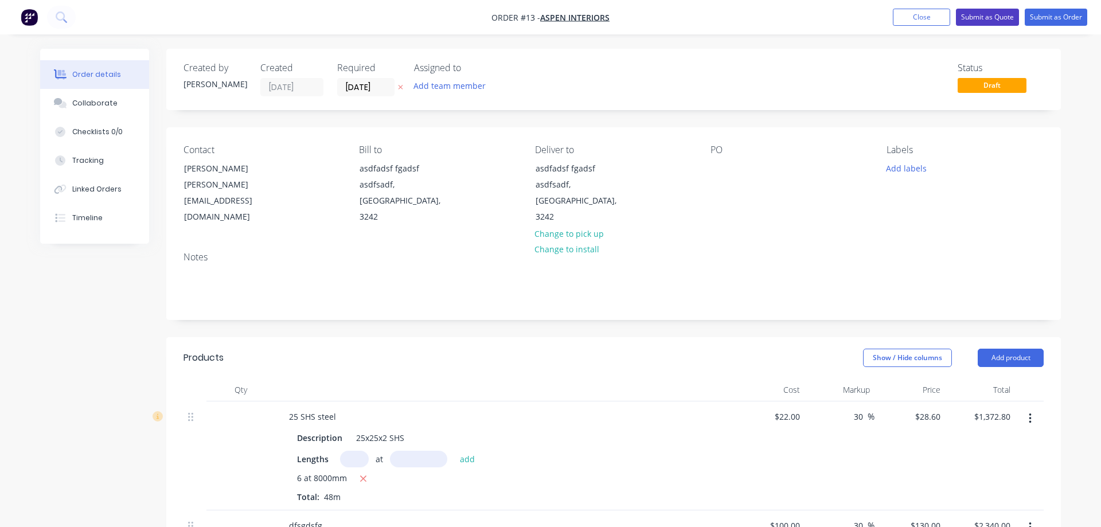
click at [965, 19] on button "Submit as Quote" at bounding box center [987, 17] width 63 height 17
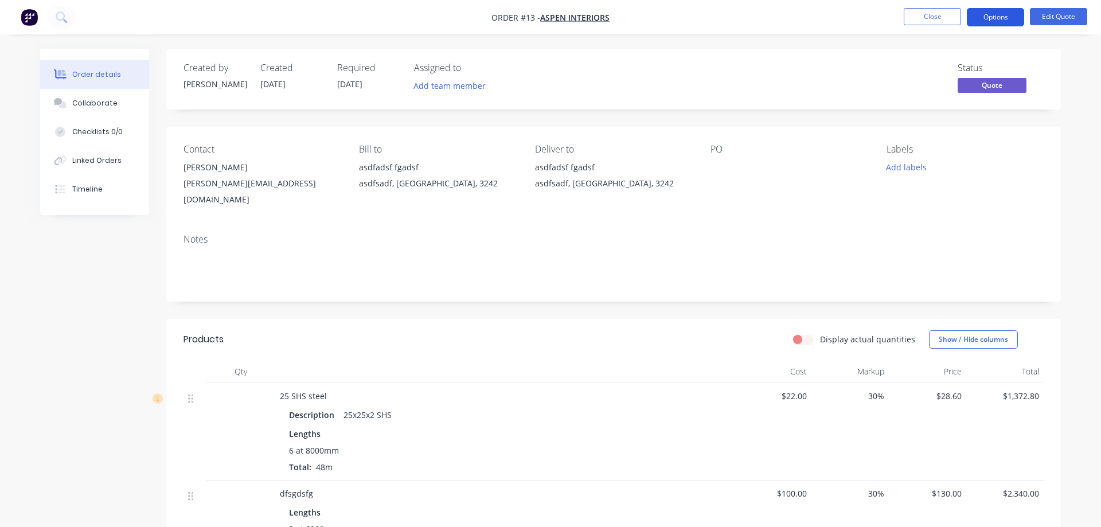
click at [990, 18] on button "Options" at bounding box center [995, 17] width 57 height 18
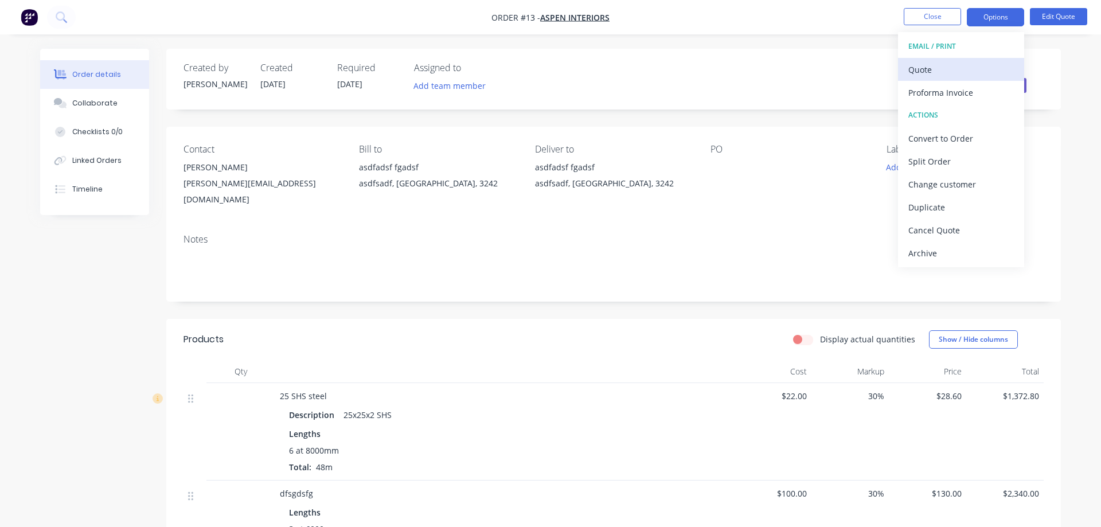
click at [918, 64] on div "Quote" at bounding box center [962, 69] width 106 height 17
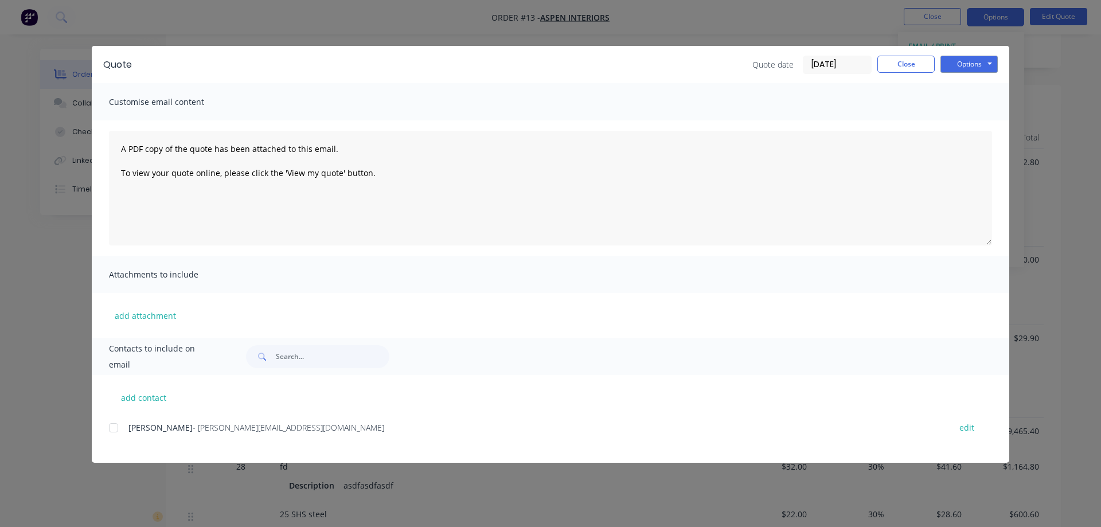
scroll to position [117, 0]
click at [148, 397] on button "add contact" at bounding box center [143, 397] width 69 height 17
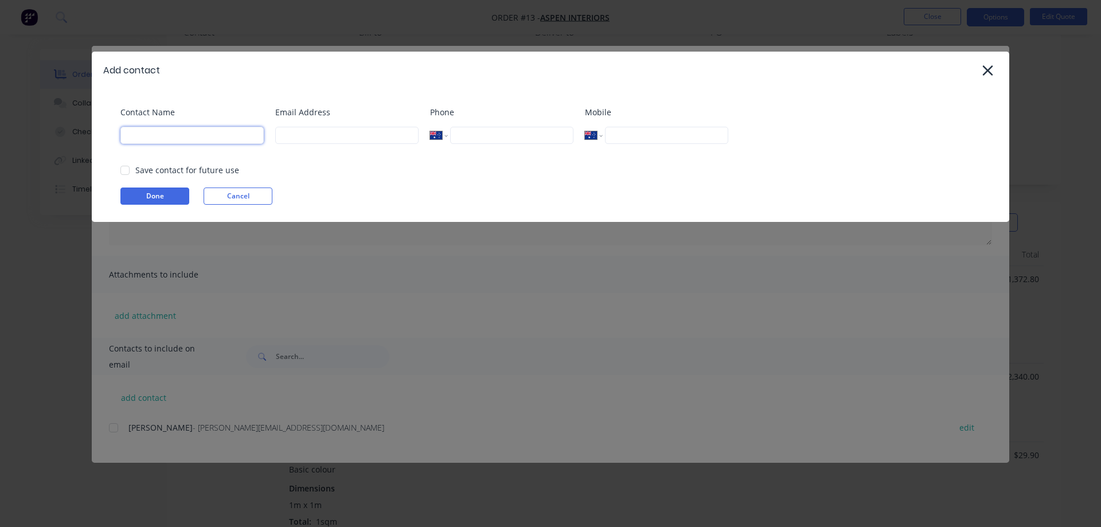
click at [189, 142] on input at bounding box center [191, 135] width 143 height 17
click at [336, 135] on input at bounding box center [346, 135] width 143 height 17
click at [154, 172] on div "Save contact for future use" at bounding box center [187, 170] width 104 height 12
click at [126, 169] on div at bounding box center [125, 170] width 23 height 23
click at [139, 196] on button "Done" at bounding box center [154, 196] width 69 height 17
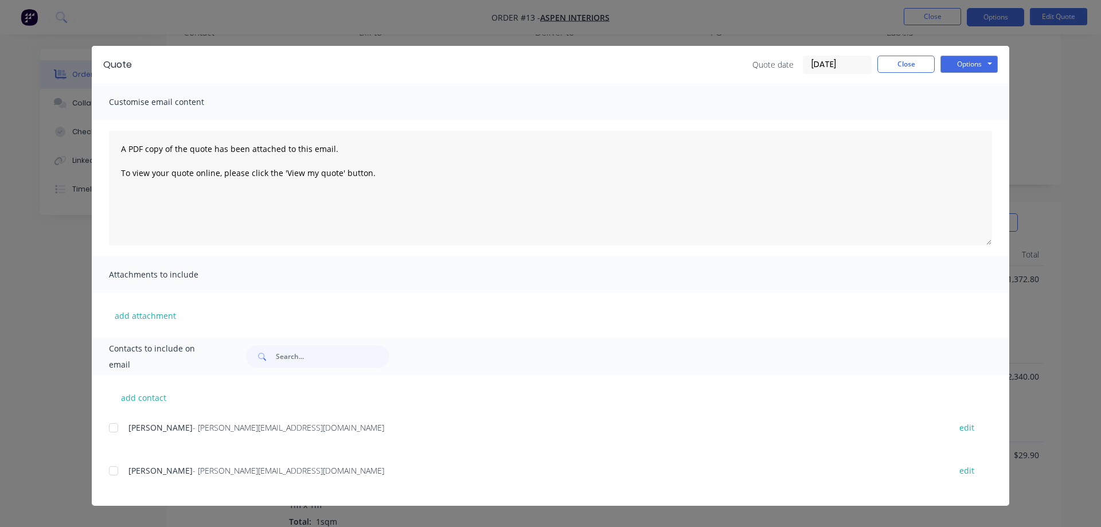
click at [110, 470] on div at bounding box center [113, 470] width 23 height 23
click at [972, 70] on button "Options" at bounding box center [969, 64] width 57 height 17
click at [972, 123] on button "Email" at bounding box center [977, 122] width 73 height 19
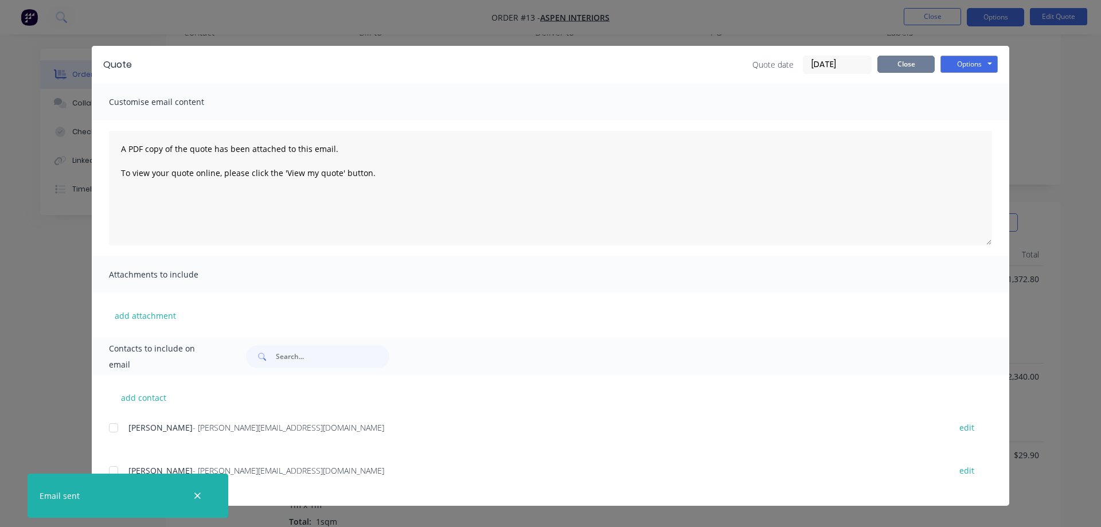
click at [912, 67] on button "Close" at bounding box center [906, 64] width 57 height 17
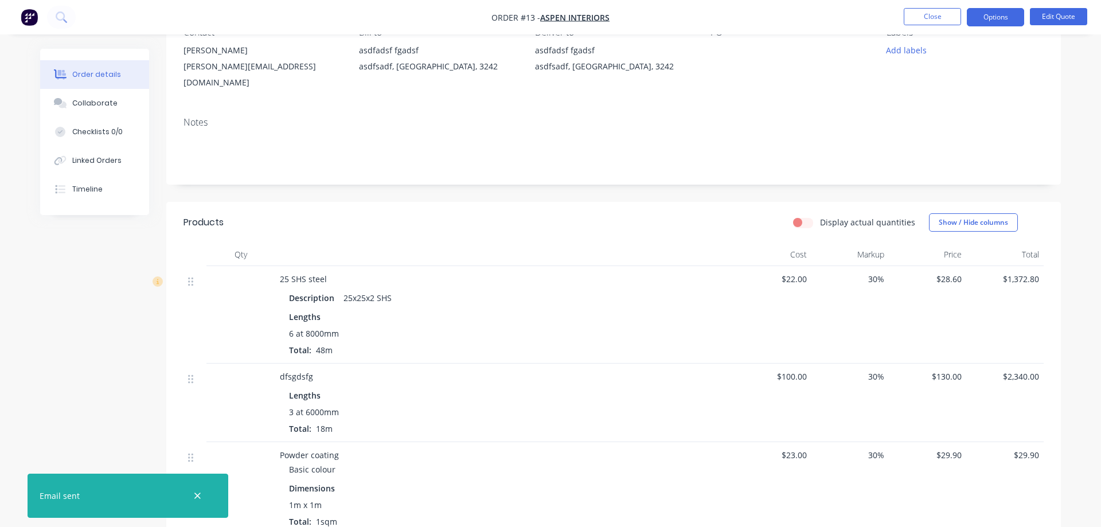
scroll to position [0, 0]
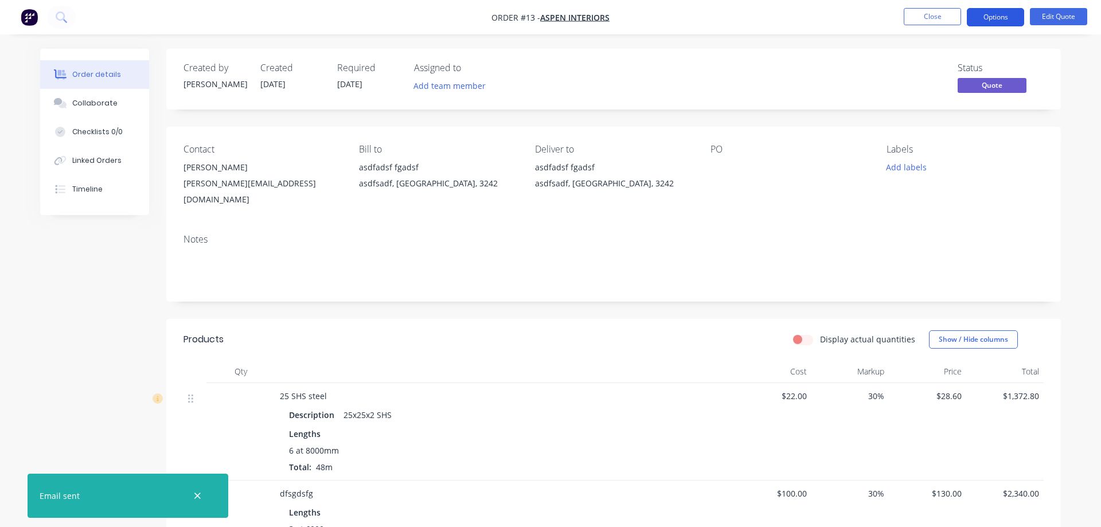
click at [1012, 12] on button "Options" at bounding box center [995, 17] width 57 height 18
click at [1057, 18] on button "Edit Quote" at bounding box center [1058, 16] width 57 height 17
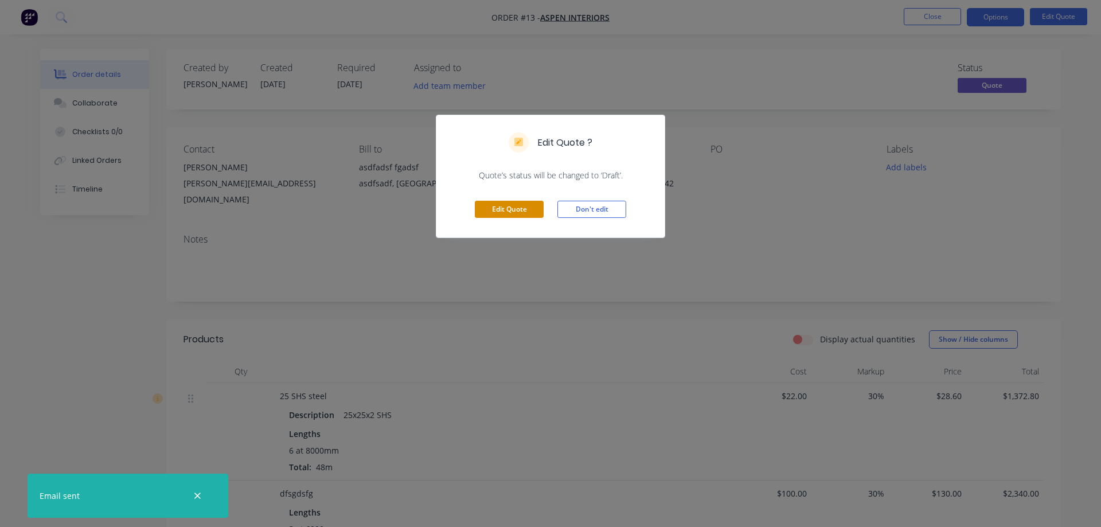
click at [518, 208] on button "Edit Quote" at bounding box center [509, 209] width 69 height 17
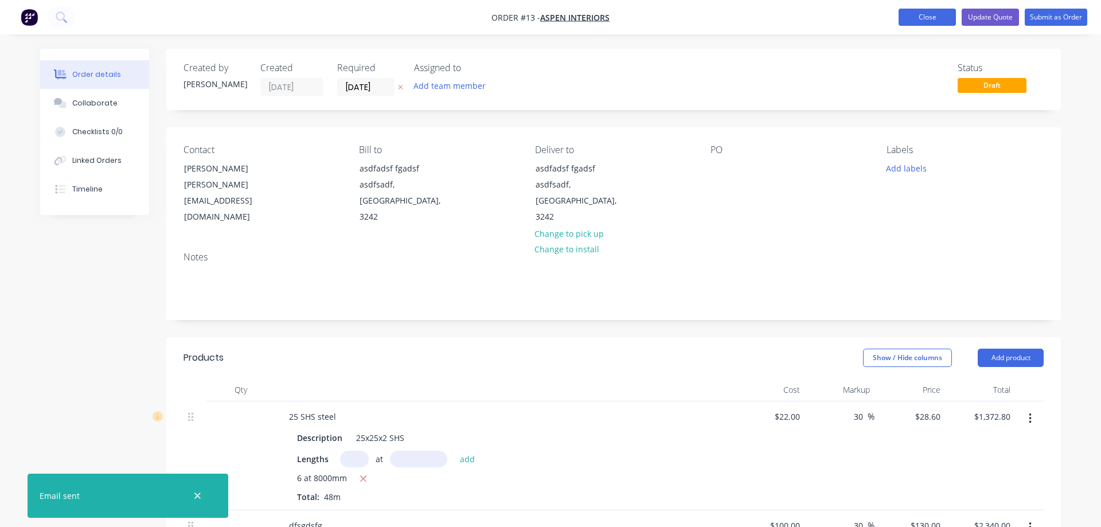
click at [909, 22] on button "Close" at bounding box center [927, 17] width 57 height 17
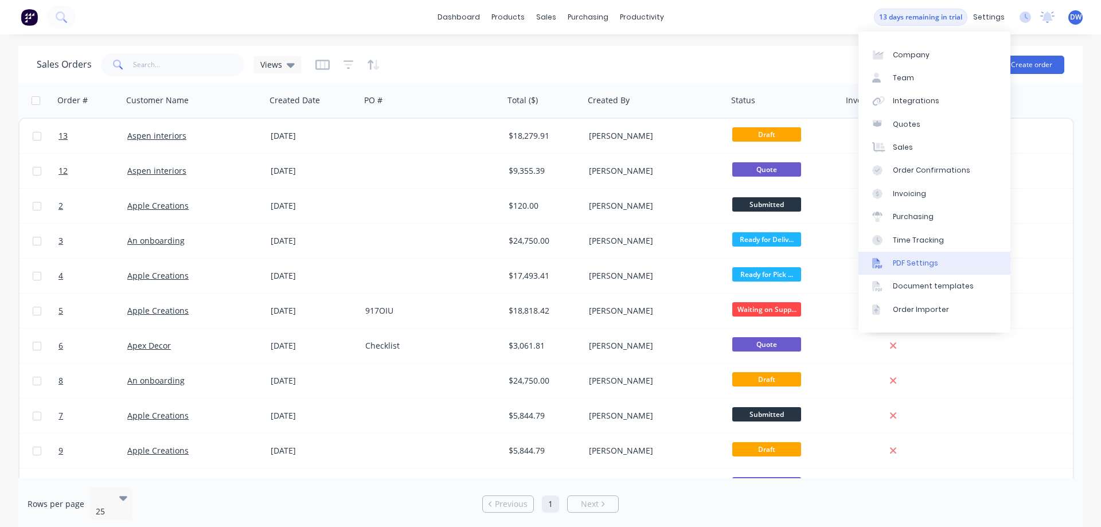
click at [932, 263] on div "PDF Settings" at bounding box center [915, 263] width 45 height 10
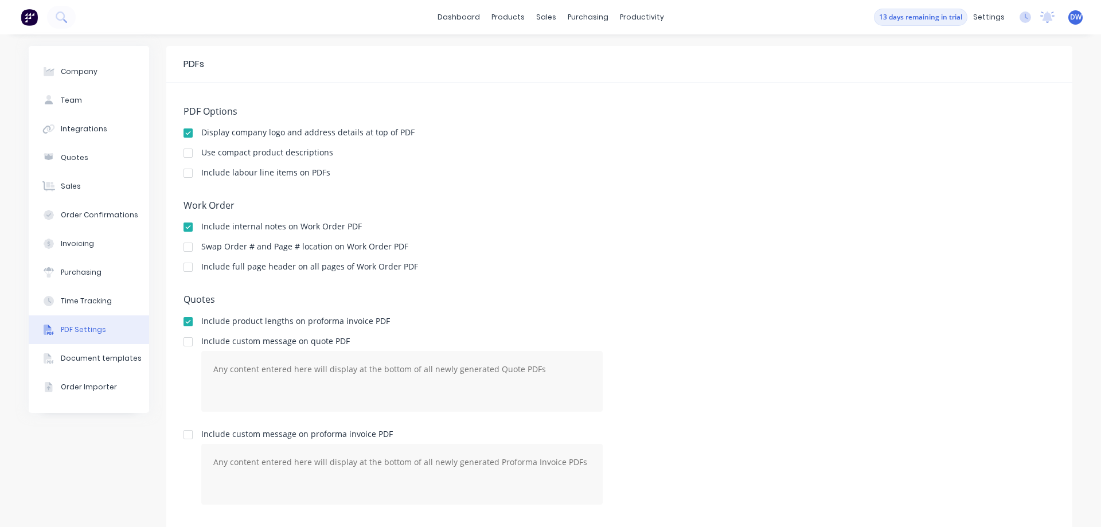
click at [227, 155] on div "Use compact product descriptions" at bounding box center [267, 153] width 132 height 8
click at [188, 154] on div at bounding box center [188, 153] width 23 height 23
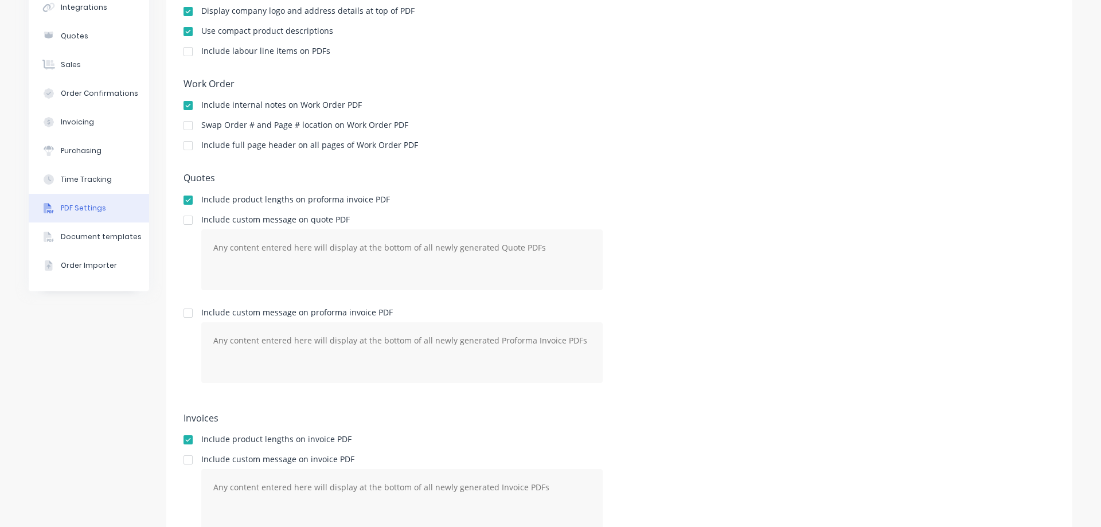
scroll to position [131, 0]
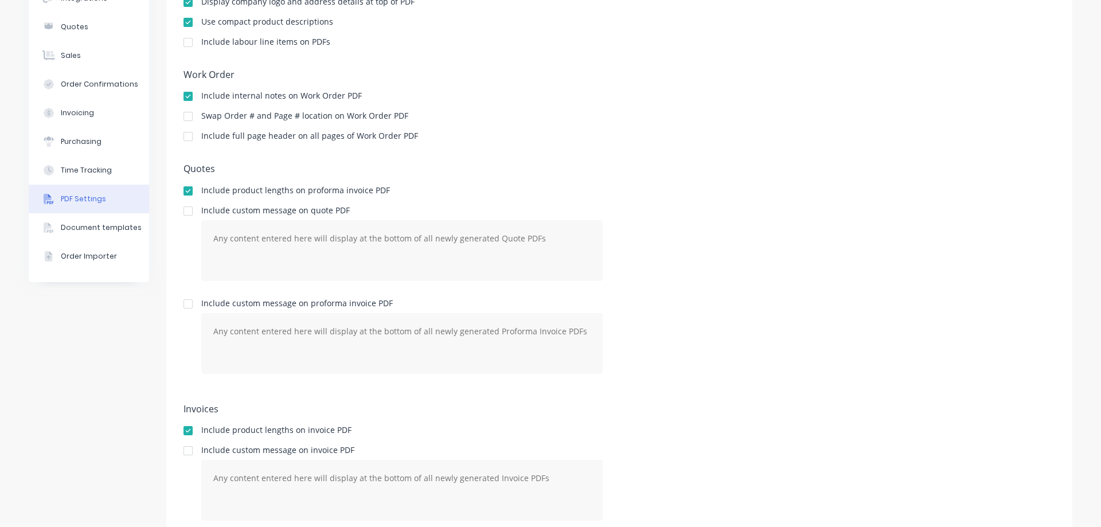
click at [185, 192] on div at bounding box center [188, 191] width 23 height 23
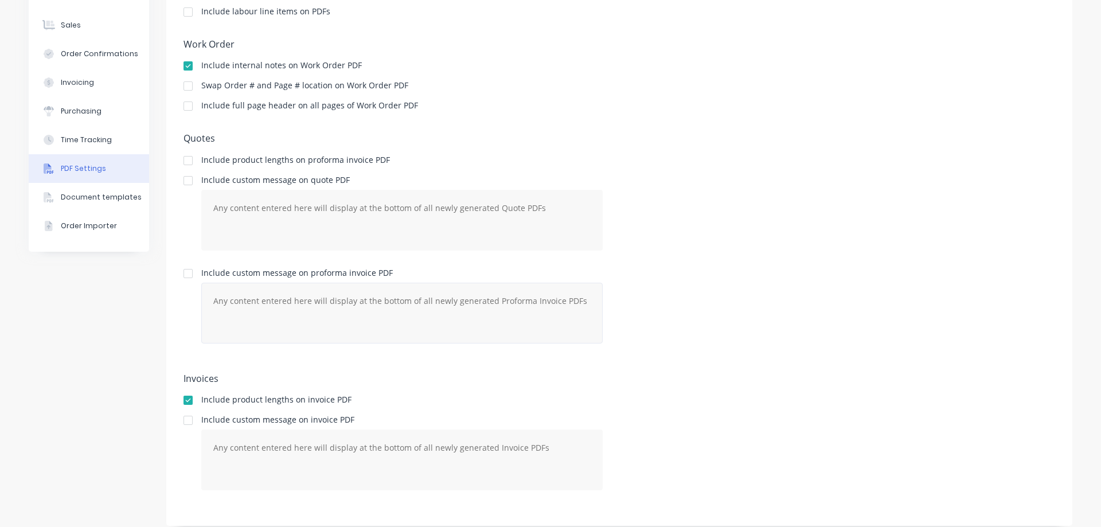
scroll to position [171, 0]
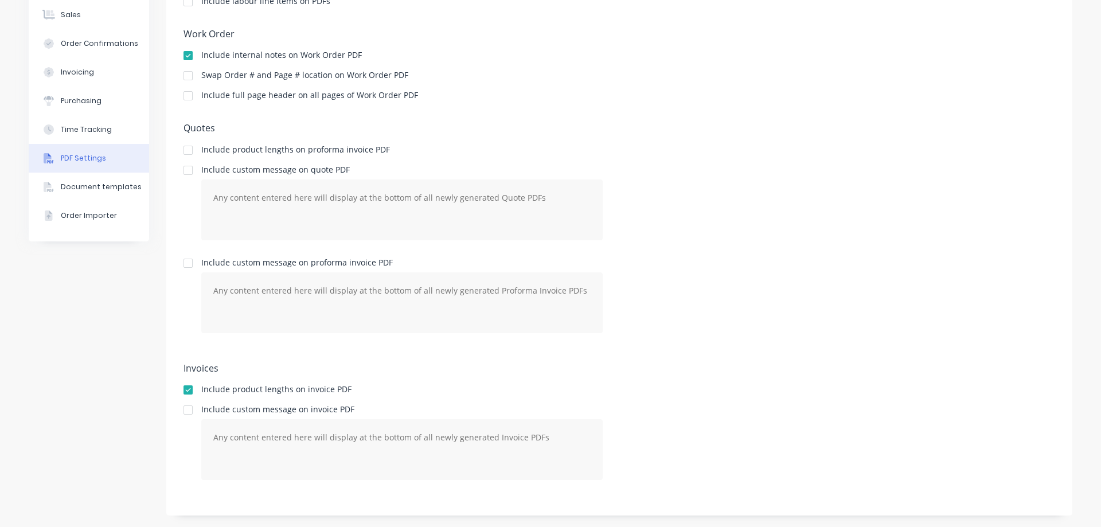
click at [188, 390] on div at bounding box center [188, 390] width 23 height 23
click at [107, 181] on button "Document templates" at bounding box center [89, 187] width 120 height 29
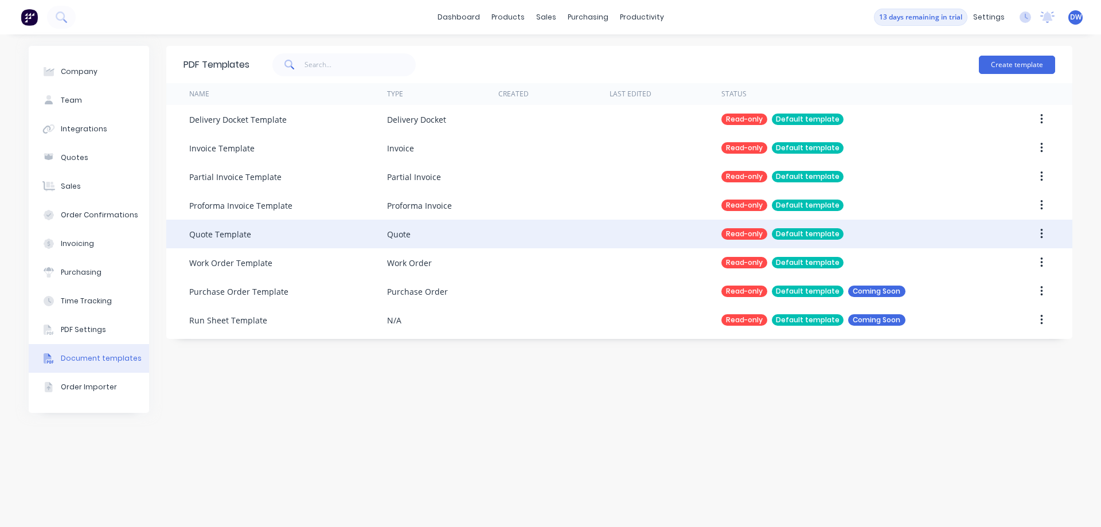
click at [1036, 229] on button "button" at bounding box center [1041, 234] width 27 height 21
click at [794, 232] on div "Default template" at bounding box center [808, 233] width 72 height 11
click at [236, 234] on div "Quote Template" at bounding box center [220, 234] width 62 height 12
click at [751, 230] on div "Read-only" at bounding box center [745, 233] width 46 height 11
click at [798, 236] on div "Default template" at bounding box center [808, 233] width 72 height 11
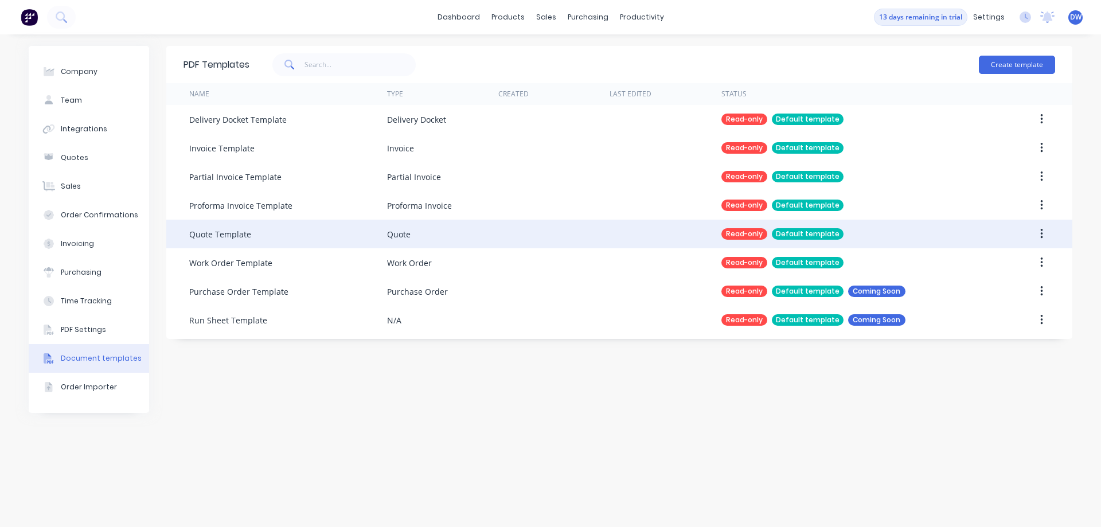
click at [801, 233] on div "Default template" at bounding box center [808, 233] width 72 height 11
click at [730, 229] on div "Read-only" at bounding box center [745, 233] width 46 height 11
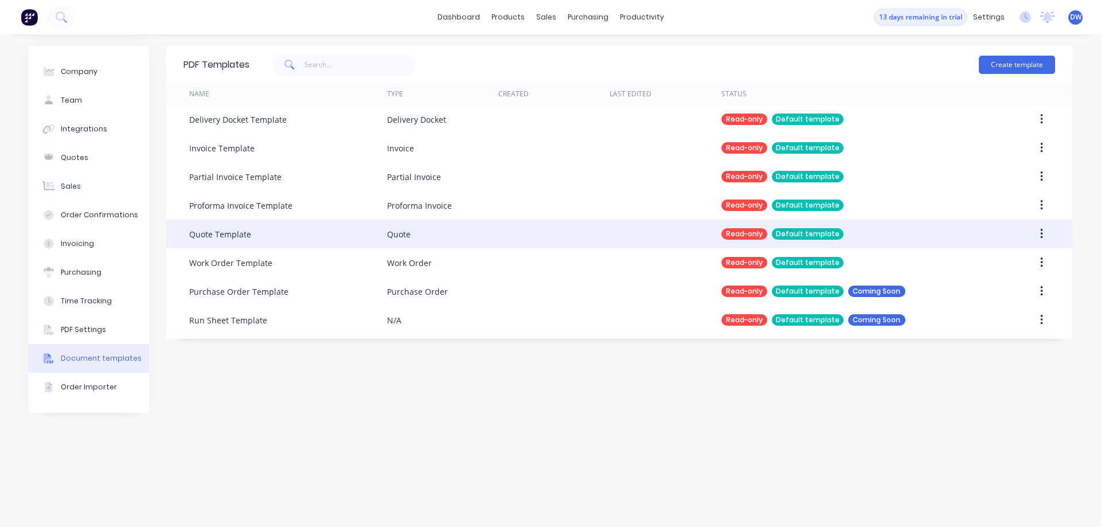
click at [400, 235] on div "Quote" at bounding box center [399, 234] width 24 height 12
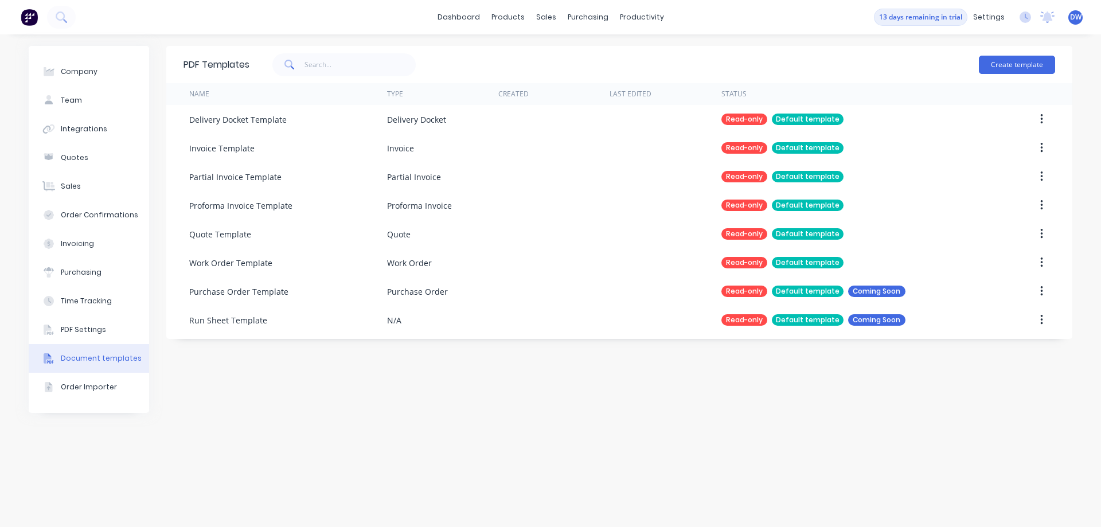
click at [399, 379] on div "PDF Templates Create template Name Type Created Last Edited Status Delivery Doc…" at bounding box center [619, 281] width 906 height 470
click at [1000, 64] on button "Create template" at bounding box center [1017, 65] width 76 height 18
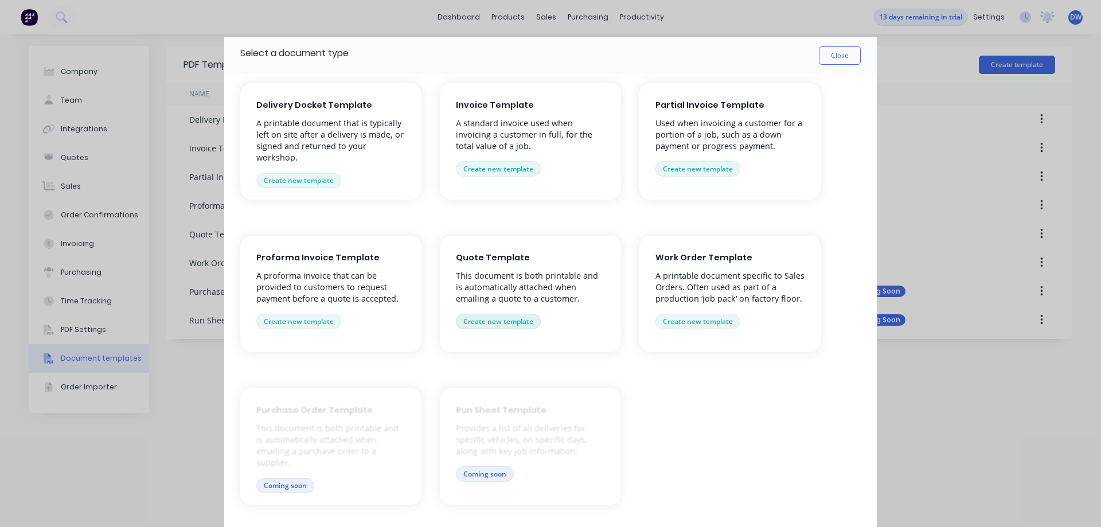
click at [498, 318] on button "Create new template" at bounding box center [498, 321] width 85 height 15
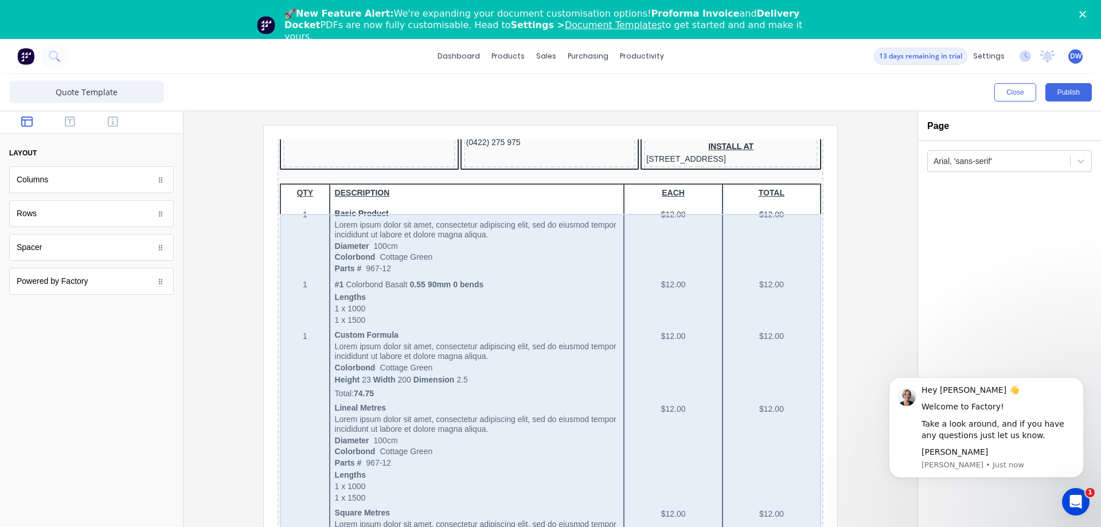
scroll to position [293, 0]
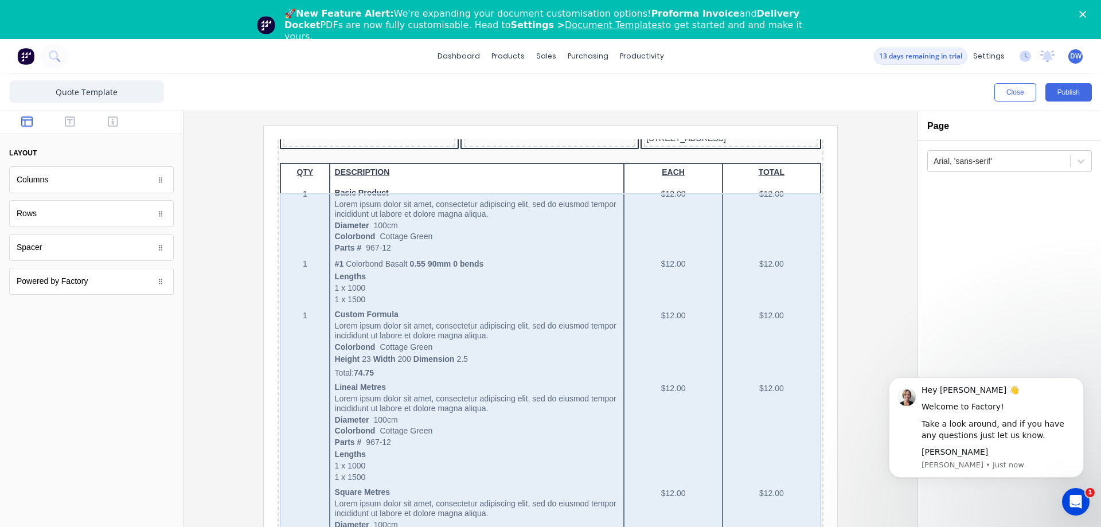
click at [400, 290] on div "QTY DESCRIPTION EACH TOTAL 1 Basic Product Lorem ipsum dolor sit amet, consecte…" at bounding box center [536, 490] width 541 height 683
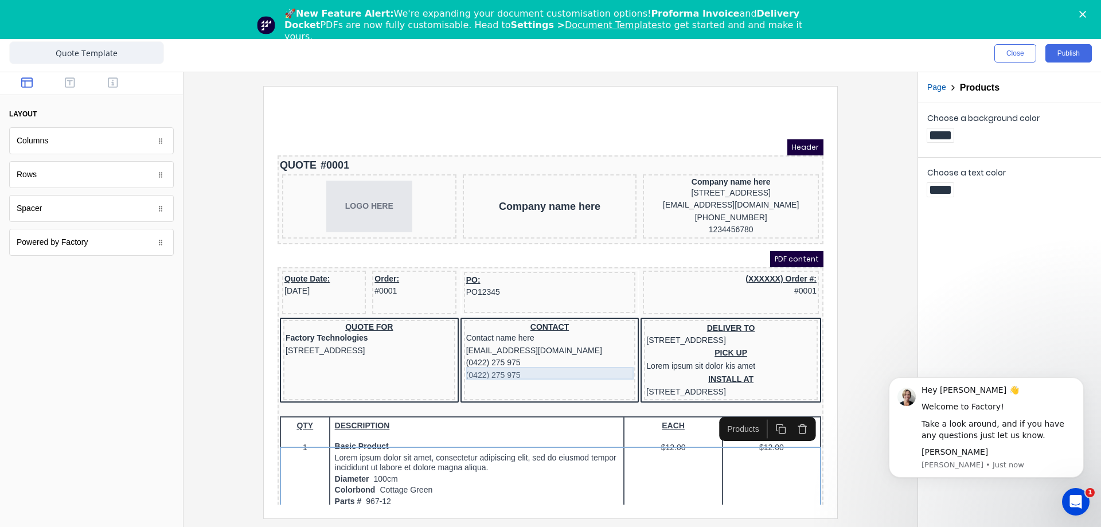
scroll to position [0, 0]
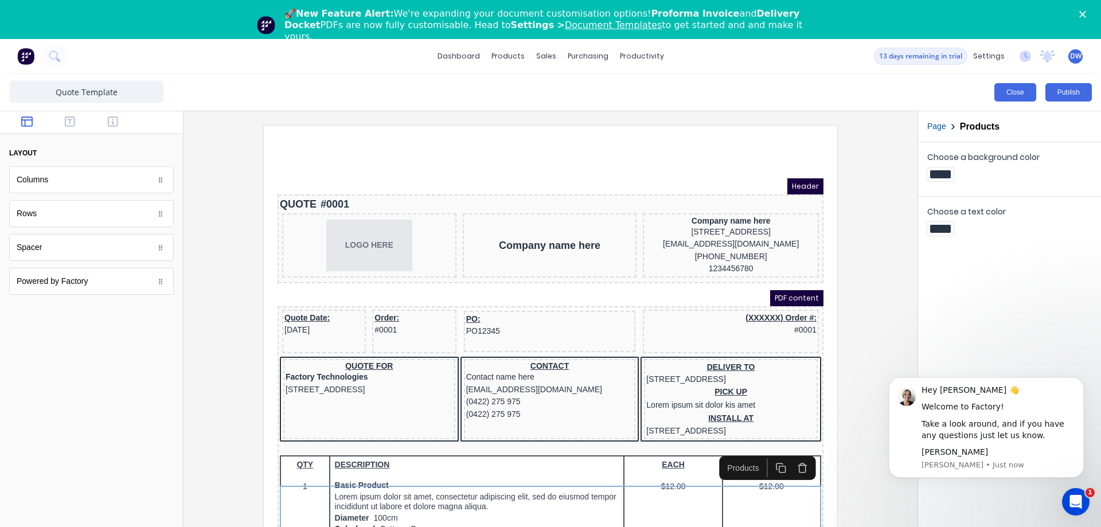
click at [1022, 93] on button "Close" at bounding box center [1016, 92] width 42 height 18
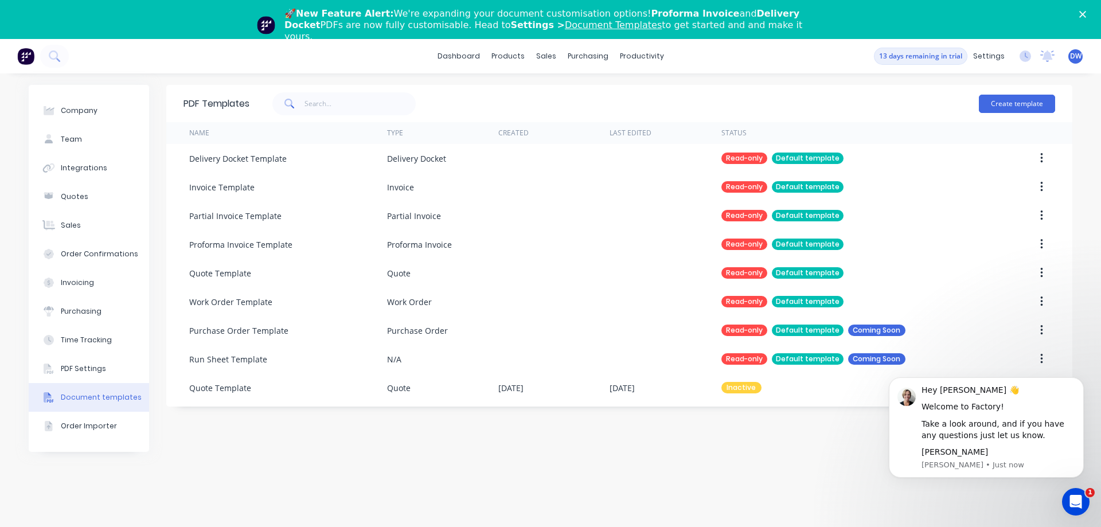
drag, startPoint x: 722, startPoint y: 445, endPoint x: 213, endPoint y: 16, distance: 665.5
click at [722, 445] on div "PDF Templates Create template Name Type Created Last Edited Status Delivery Doc…" at bounding box center [619, 320] width 906 height 470
click at [1082, 381] on icon "Dismiss notification" at bounding box center [1081, 380] width 6 height 6
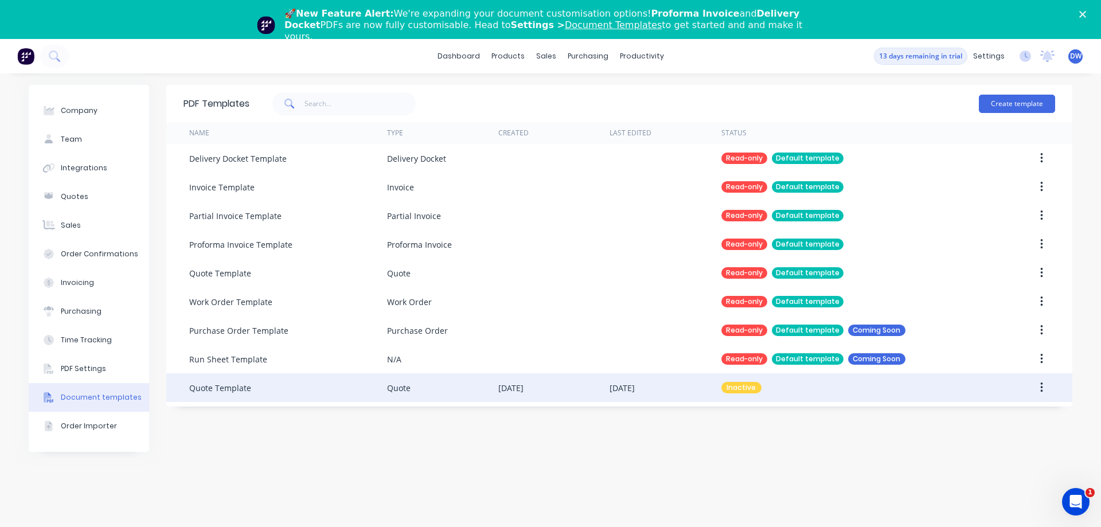
click at [1034, 388] on button "button" at bounding box center [1041, 387] width 27 height 21
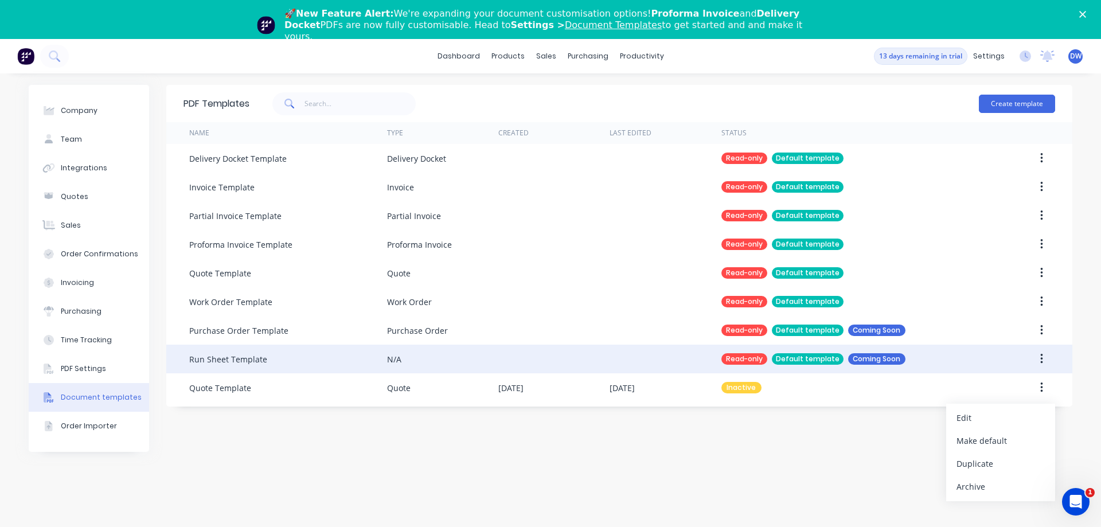
click at [1043, 362] on icon "button" at bounding box center [1041, 359] width 2 height 10
click at [1043, 362] on button "button" at bounding box center [1041, 359] width 27 height 21
click at [1037, 356] on button "button" at bounding box center [1041, 359] width 27 height 21
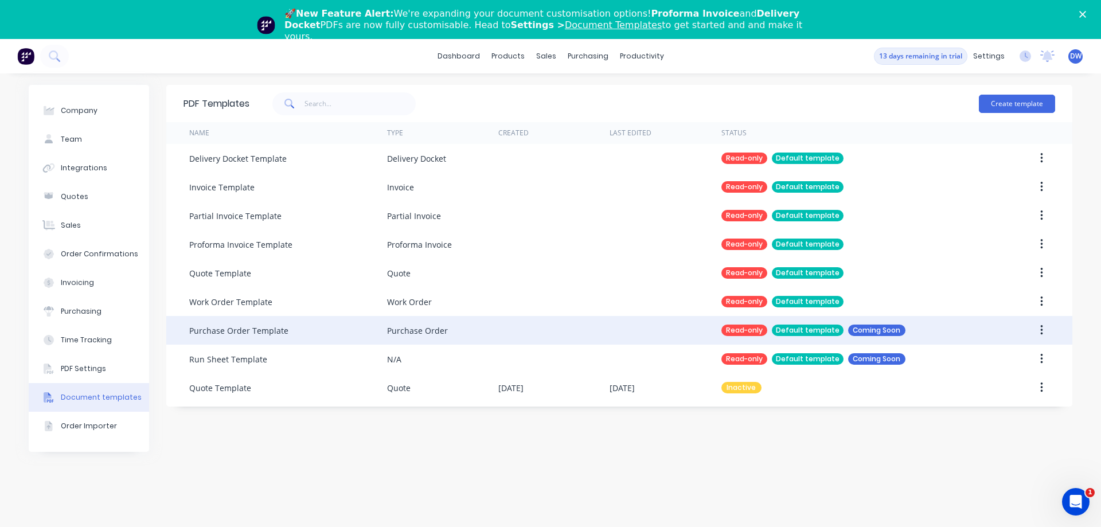
click at [1042, 338] on button "button" at bounding box center [1041, 330] width 27 height 21
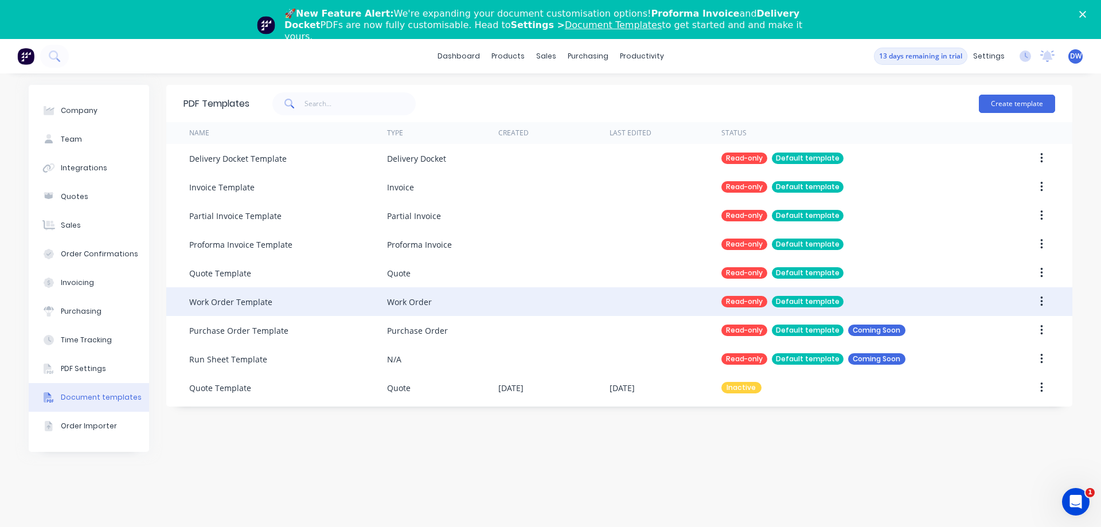
click at [1045, 305] on button "button" at bounding box center [1041, 301] width 27 height 21
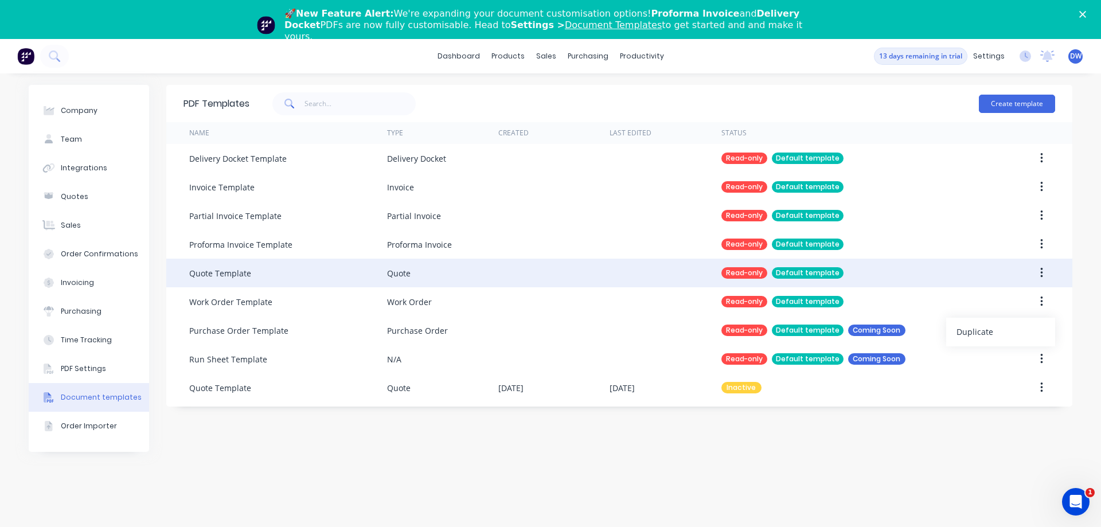
click at [1044, 276] on button "button" at bounding box center [1041, 273] width 27 height 21
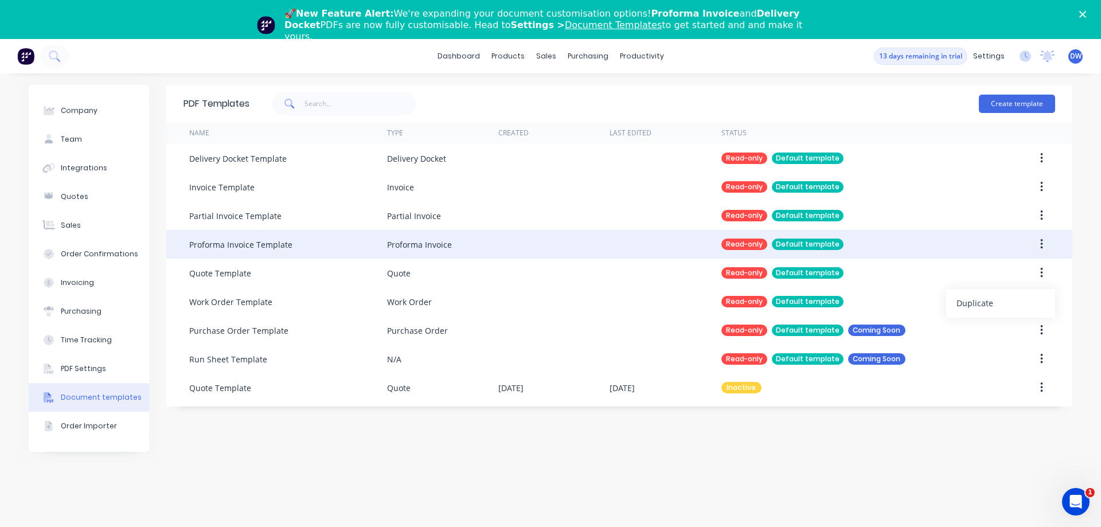
click at [1044, 247] on button "button" at bounding box center [1041, 244] width 27 height 21
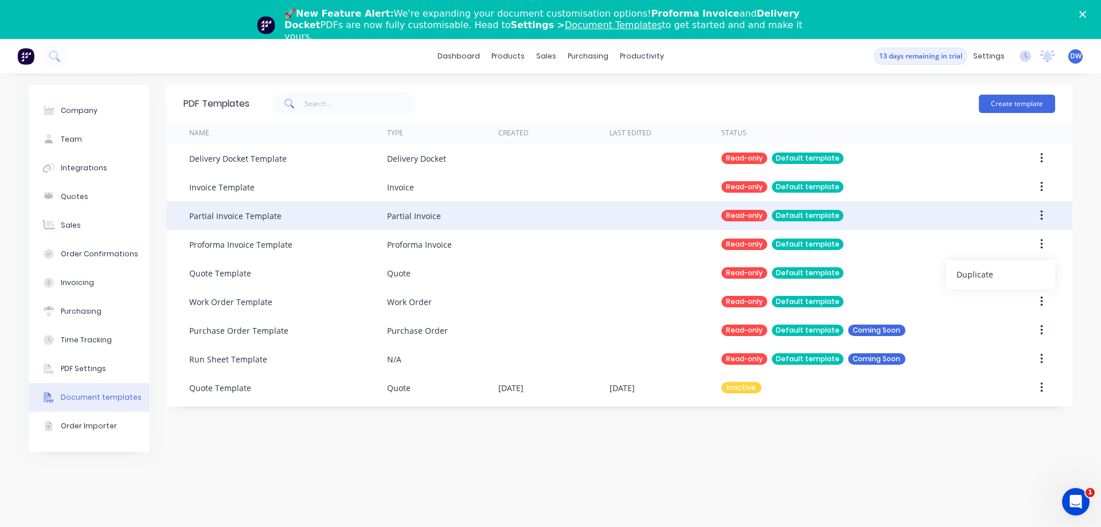
click at [1045, 215] on button "button" at bounding box center [1041, 215] width 27 height 21
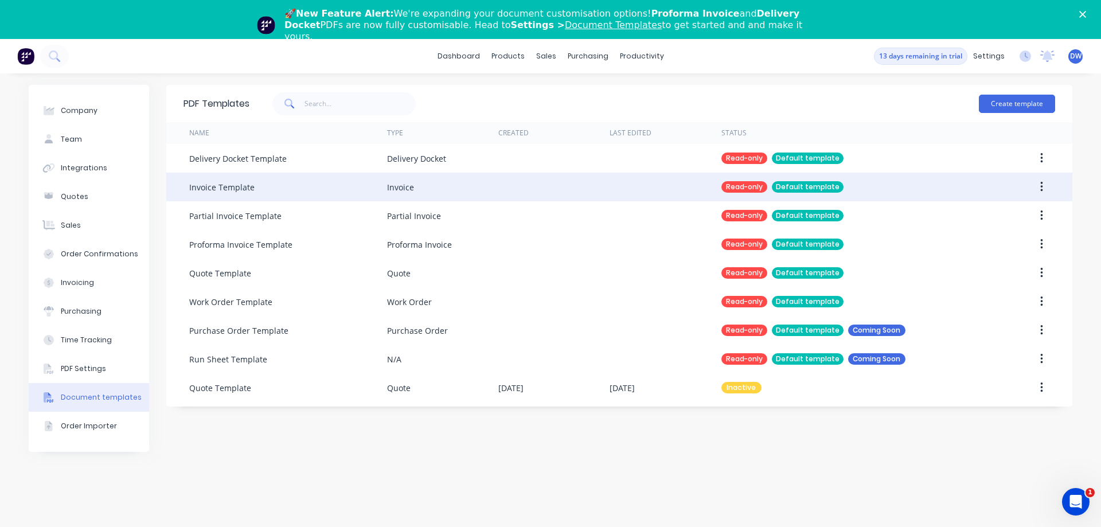
drag, startPoint x: 1045, startPoint y: 187, endPoint x: 1046, endPoint y: 174, distance: 13.2
click at [1046, 185] on button "button" at bounding box center [1041, 187] width 27 height 21
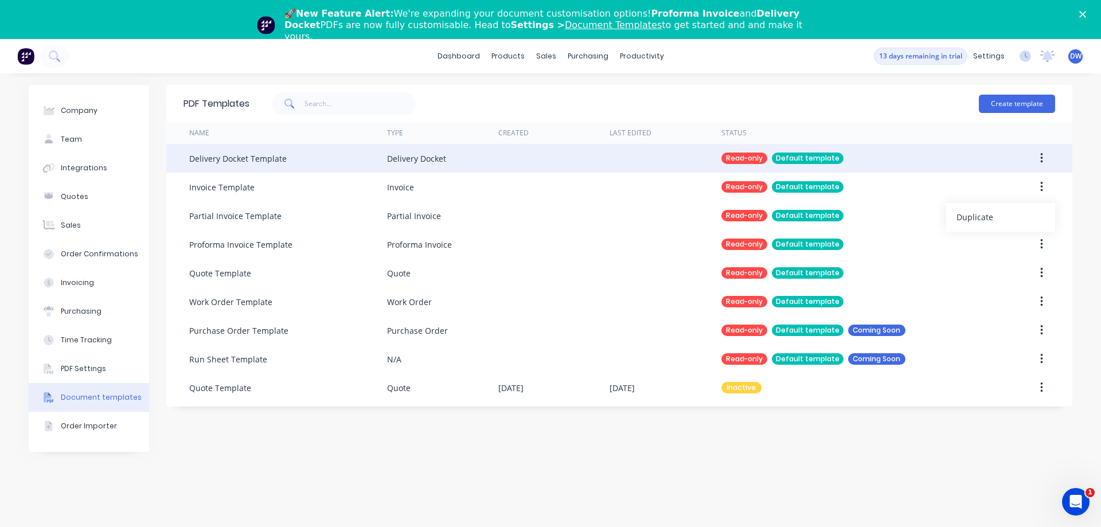
click at [1046, 161] on button "button" at bounding box center [1041, 158] width 27 height 21
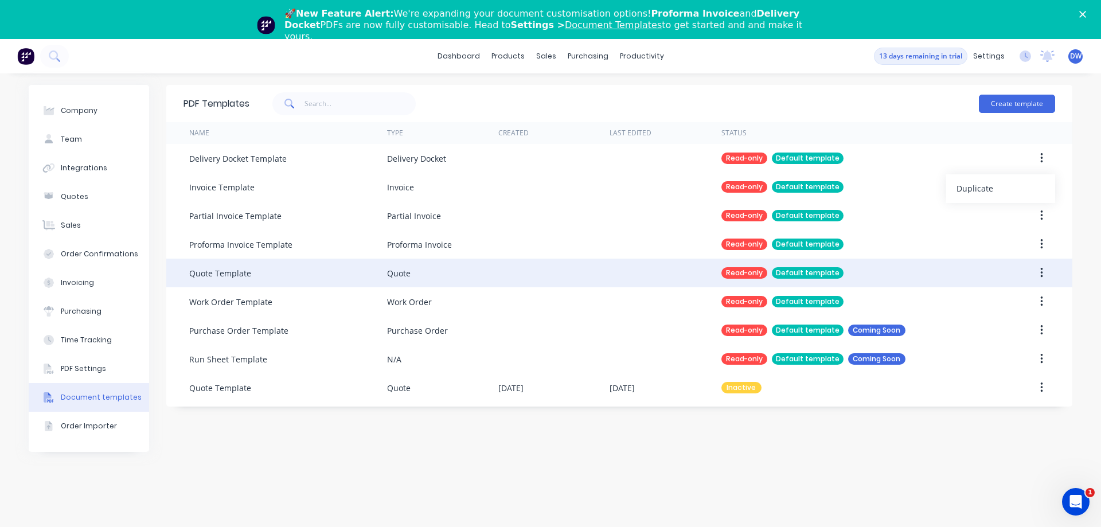
click at [1036, 269] on button "button" at bounding box center [1041, 273] width 27 height 21
click at [996, 304] on div "Duplicate" at bounding box center [1001, 303] width 88 height 17
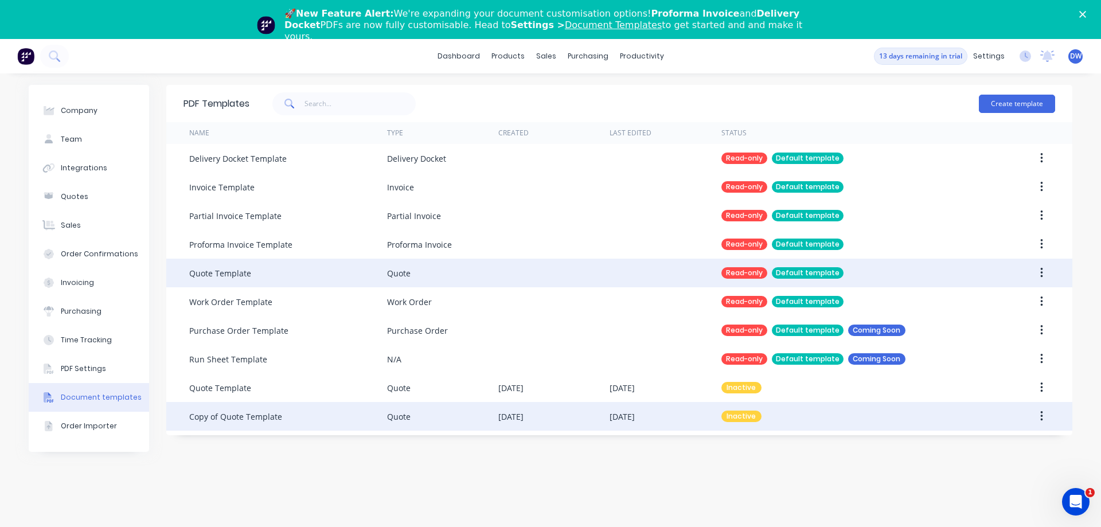
click at [1044, 418] on button "button" at bounding box center [1041, 416] width 27 height 21
click at [1015, 442] on div "Edit" at bounding box center [1001, 446] width 88 height 17
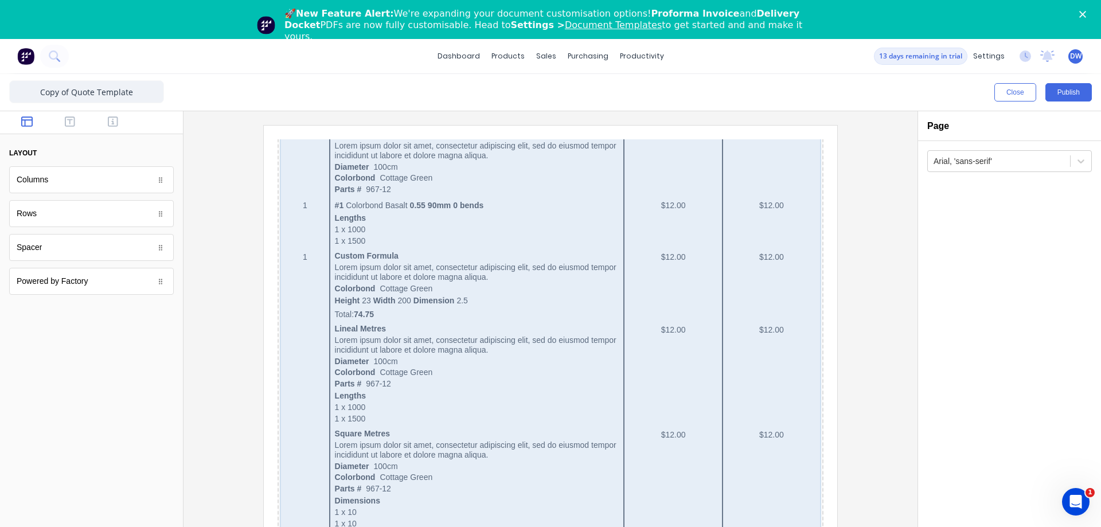
scroll to position [59, 0]
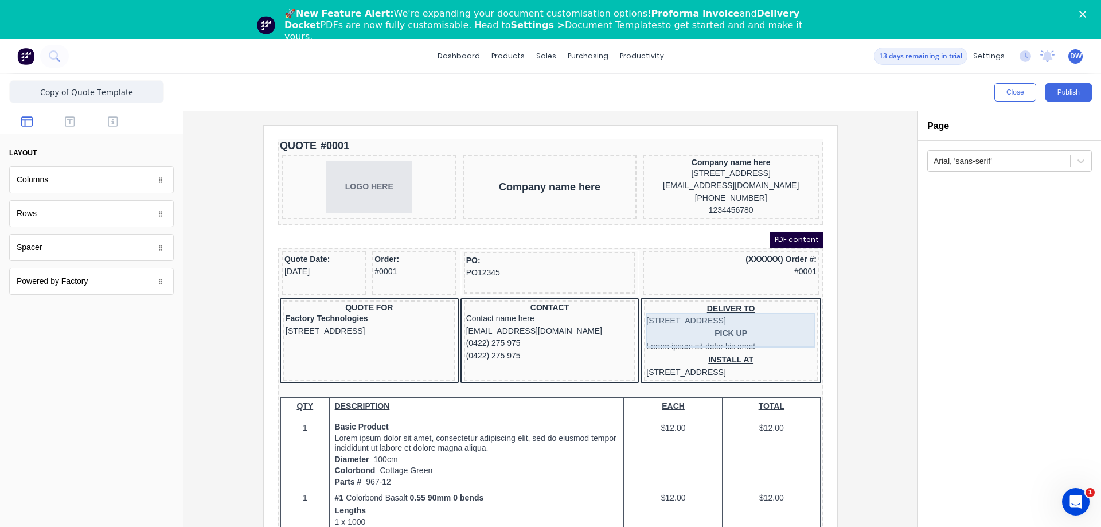
click at [697, 314] on div "DELIVER TO 234 Beach Road Gold Coast, Queensland, Australia" at bounding box center [717, 301] width 169 height 25
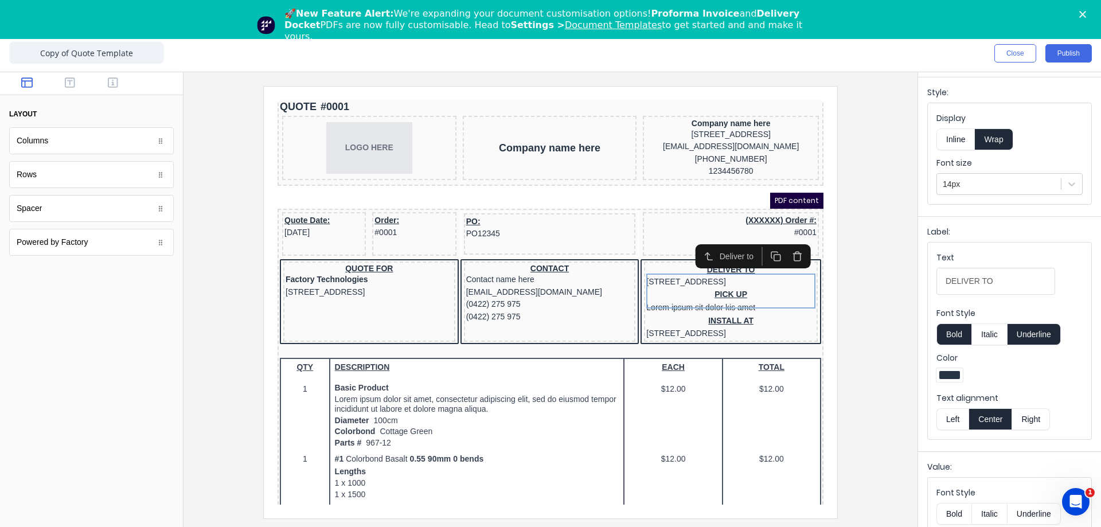
scroll to position [0, 0]
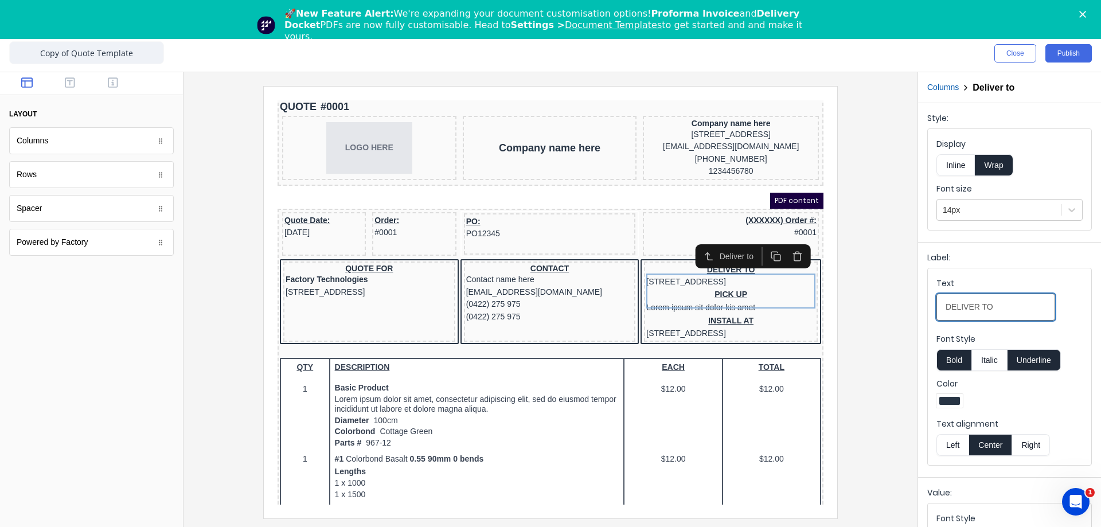
click at [1019, 309] on input "DELIVER TO" at bounding box center [996, 307] width 119 height 27
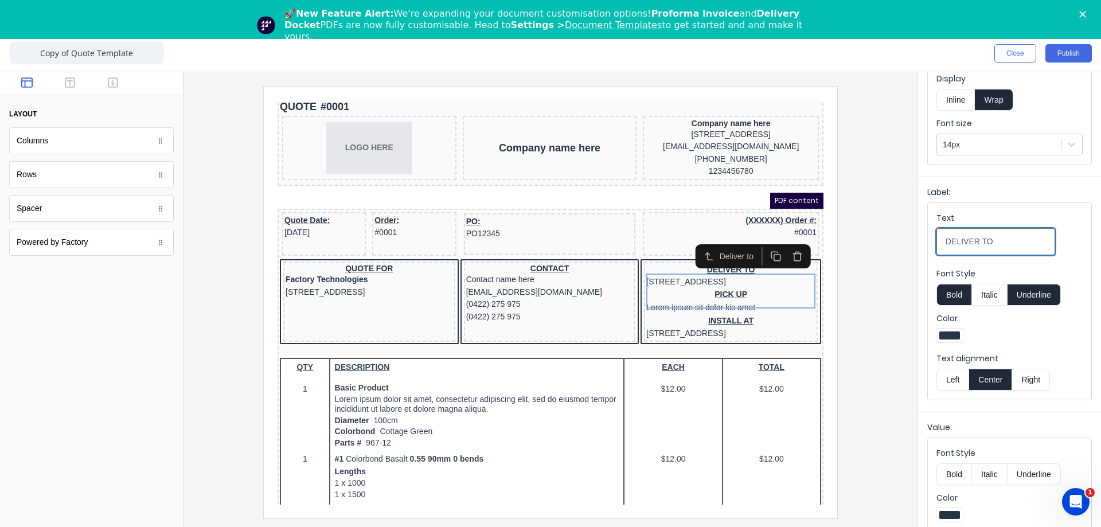
scroll to position [126, 0]
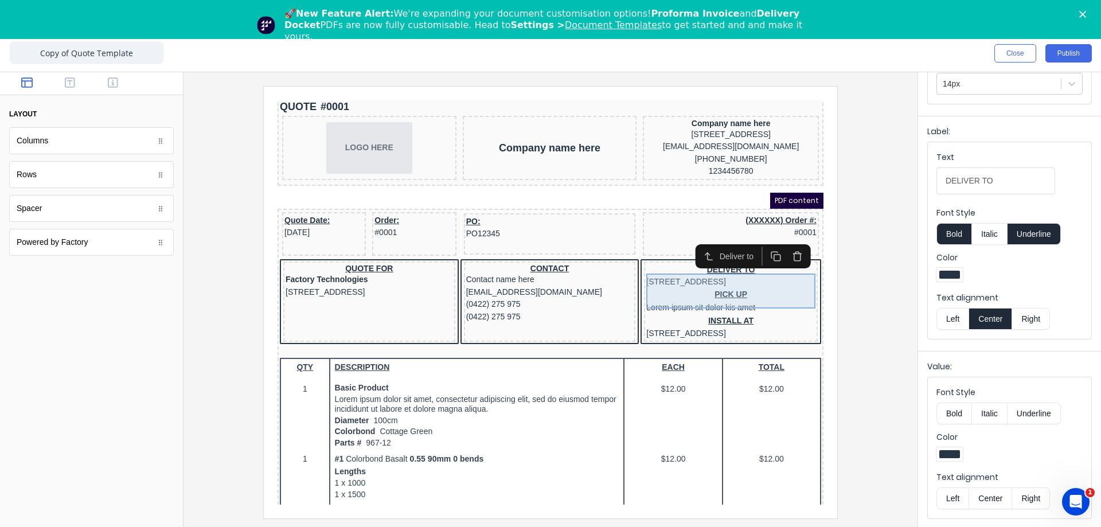
click at [672, 275] on div "DELIVER TO 234 Beach Road Gold Coast, Queensland, Australia" at bounding box center [717, 262] width 169 height 25
click at [662, 275] on div "DELIVER TO 234 Beach Road Gold Coast, Queensland, Australia" at bounding box center [717, 262] width 169 height 25
click at [697, 242] on icon "button" at bounding box center [694, 242] width 11 height 11
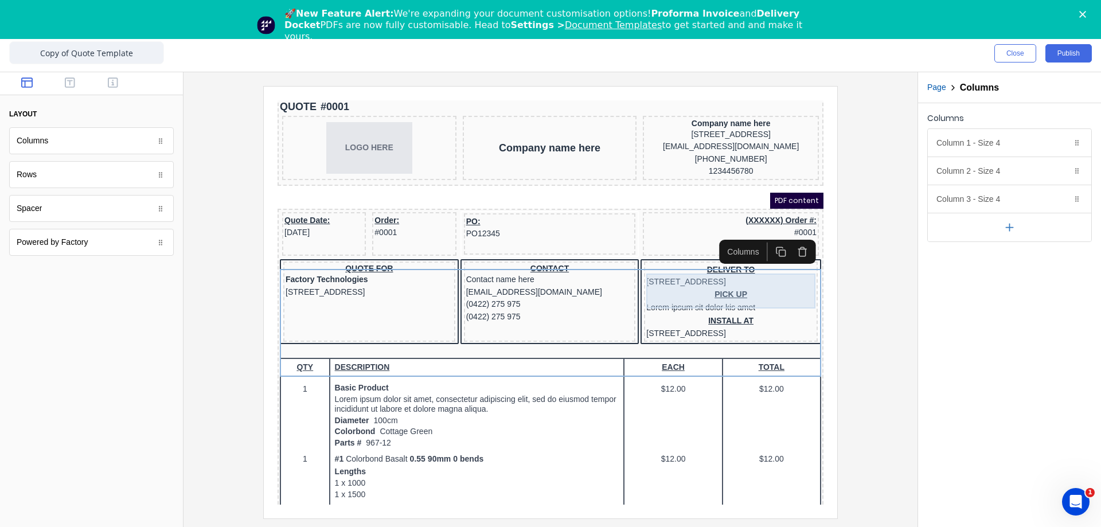
click at [666, 273] on div "DELIVER TO 234 Beach Road Gold Coast, Queensland, Australia" at bounding box center [717, 262] width 169 height 25
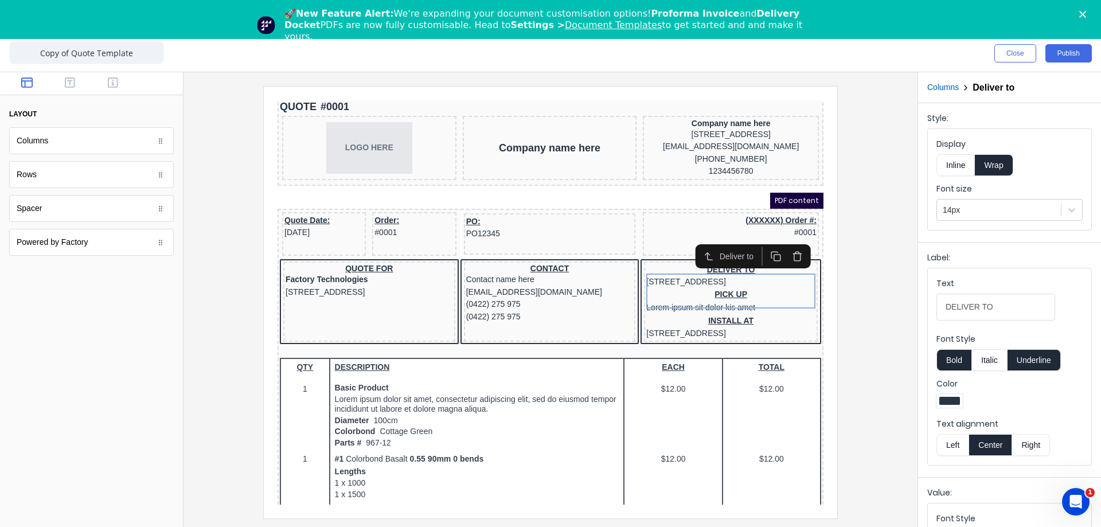
click at [717, 241] on div "Deliver to" at bounding box center [725, 242] width 40 height 12
click at [697, 241] on icon "button" at bounding box center [694, 242] width 11 height 11
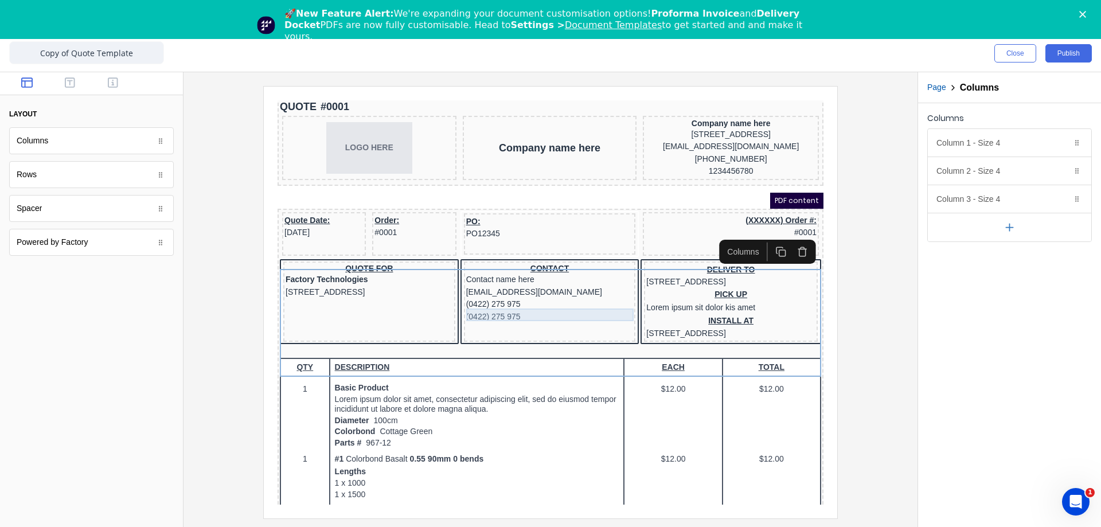
click at [535, 297] on div "(0422) 275 975" at bounding box center [536, 290] width 167 height 13
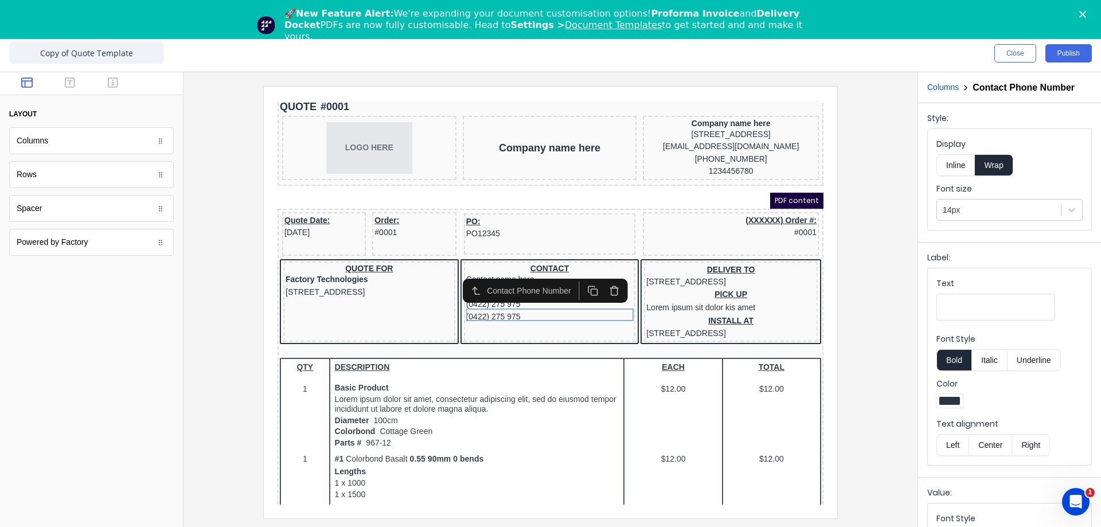
click at [905, 384] on div at bounding box center [551, 299] width 734 height 455
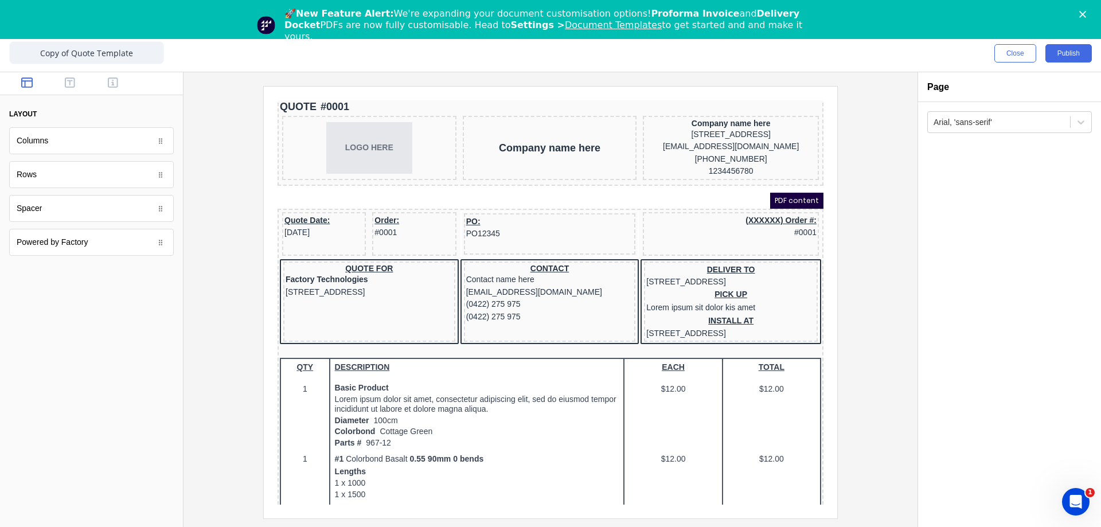
click at [635, 192] on div "PDF content" at bounding box center [537, 187] width 546 height 16
click at [337, 193] on div "PDF content" at bounding box center [537, 187] width 546 height 16
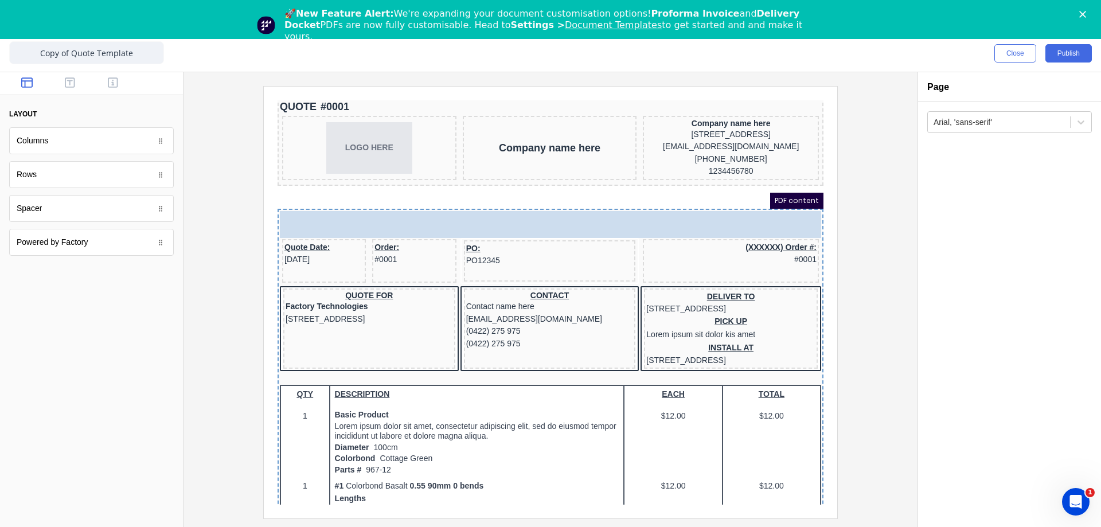
drag, startPoint x: 38, startPoint y: 178, endPoint x: 315, endPoint y: 215, distance: 278.9
click at [315, 215] on body "dashboard products sales purchasing productivity dashboard products Product Cat…" at bounding box center [550, 263] width 1101 height 527
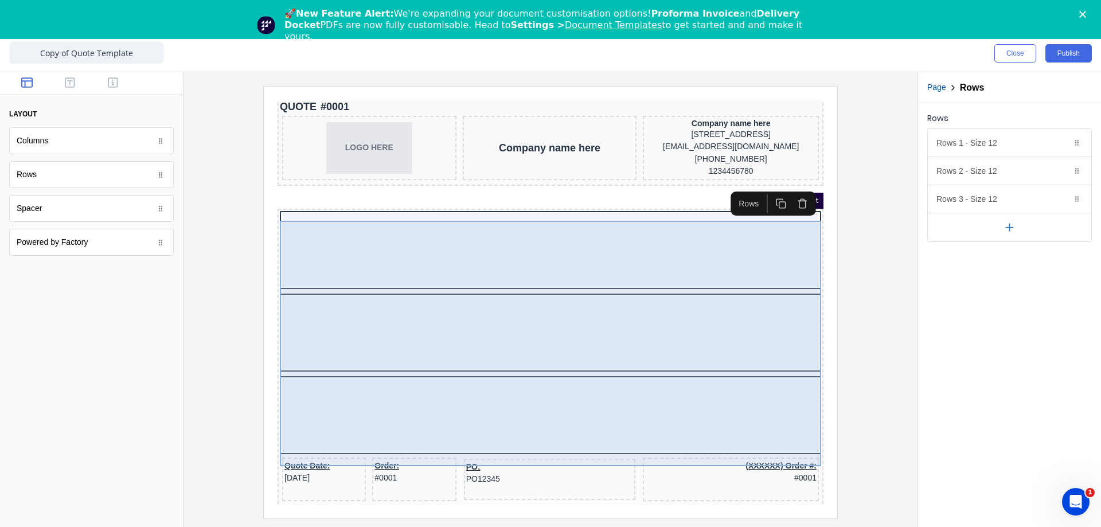
click at [336, 250] on div at bounding box center [537, 236] width 535 height 73
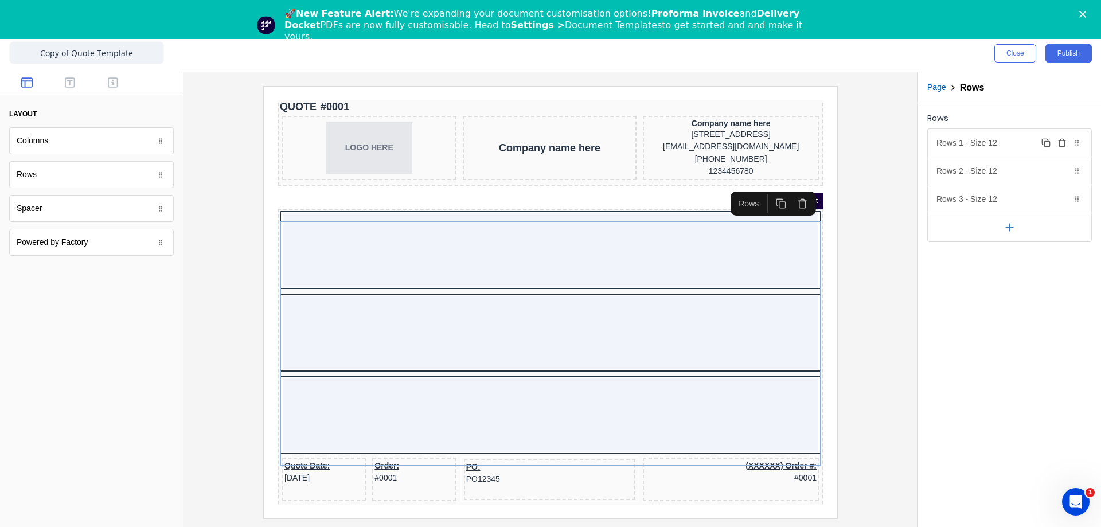
click at [968, 143] on div "Rows 1 - Size 12 Duplicate Delete" at bounding box center [1009, 143] width 163 height 28
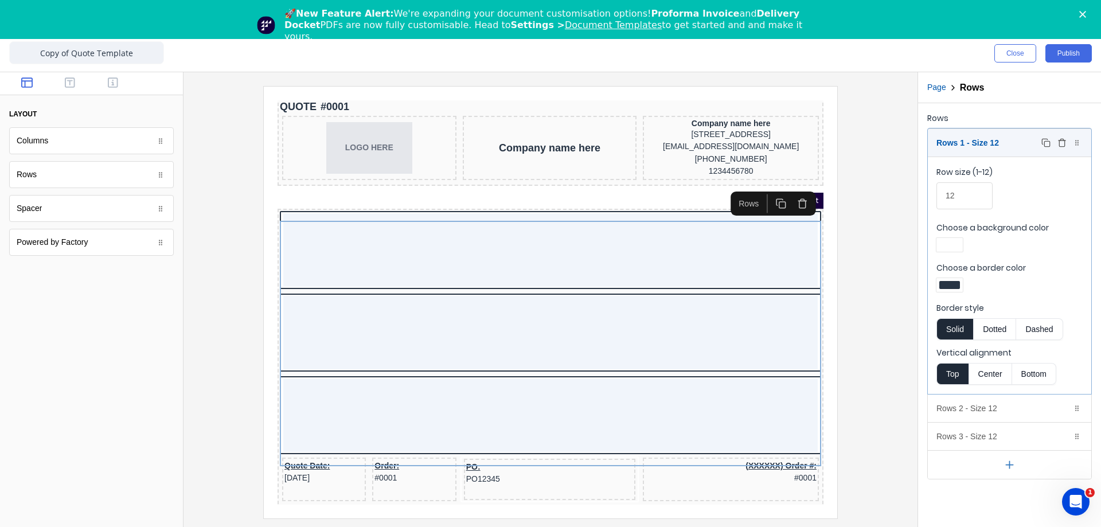
click at [968, 143] on div "Rows 1 - Size 12 Duplicate Delete" at bounding box center [1009, 143] width 163 height 28
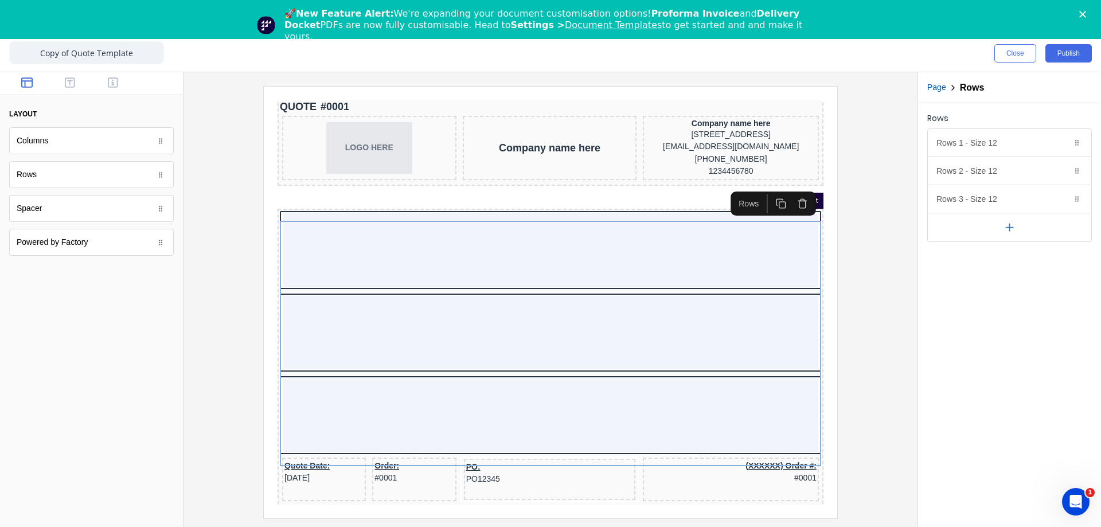
click at [80, 247] on div "Powered by Factory" at bounding box center [53, 242] width 72 height 12
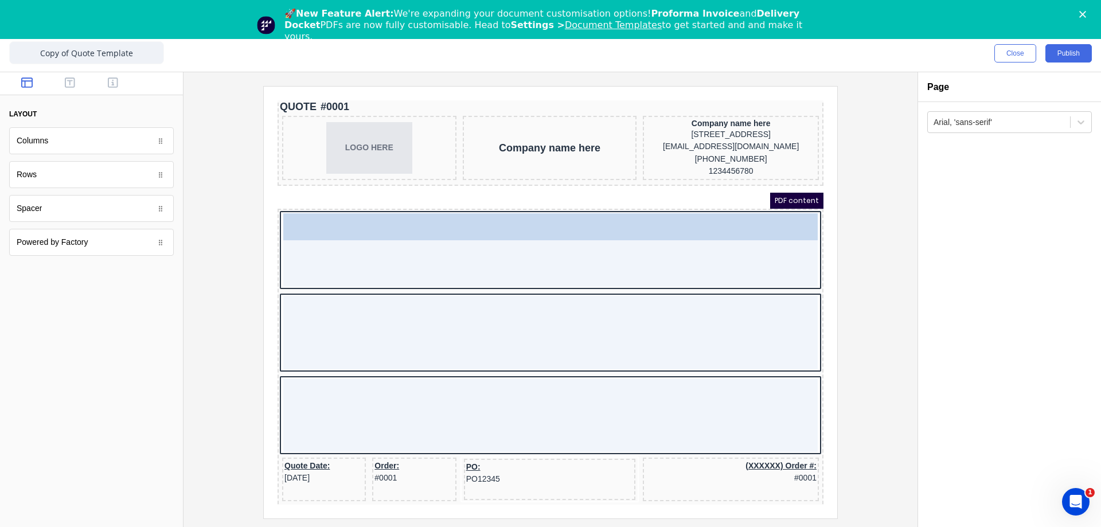
drag, startPoint x: 121, startPoint y: 243, endPoint x: 463, endPoint y: 244, distance: 342.4
click at [463, 244] on body "dashboard products sales purchasing productivity dashboard products Product Cat…" at bounding box center [550, 263] width 1101 height 527
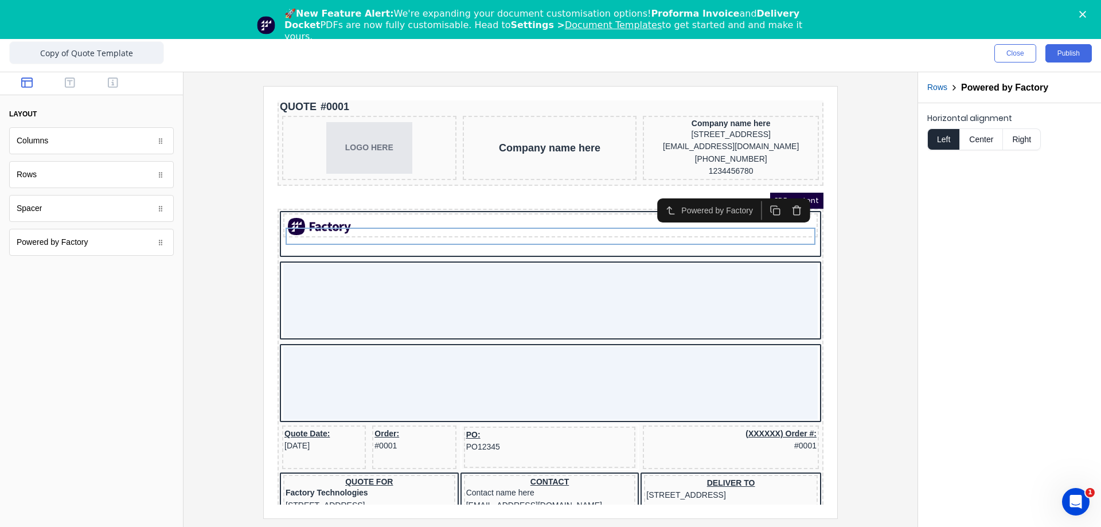
click at [131, 348] on div at bounding box center [91, 399] width 183 height 255
click at [89, 219] on div "Spacer" at bounding box center [91, 208] width 165 height 27
click at [73, 79] on icon "button" at bounding box center [70, 82] width 10 height 10
click at [72, 247] on div "Link" at bounding box center [91, 242] width 165 height 27
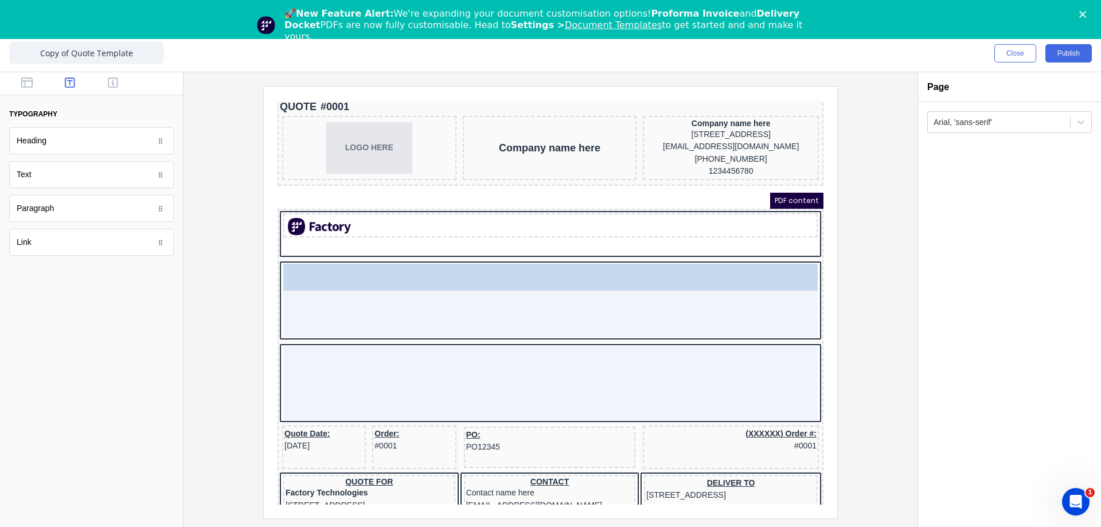
drag, startPoint x: 68, startPoint y: 245, endPoint x: 445, endPoint y: 292, distance: 379.7
click at [445, 292] on body "dashboard products sales purchasing productivity dashboard products Product Cat…" at bounding box center [550, 263] width 1101 height 527
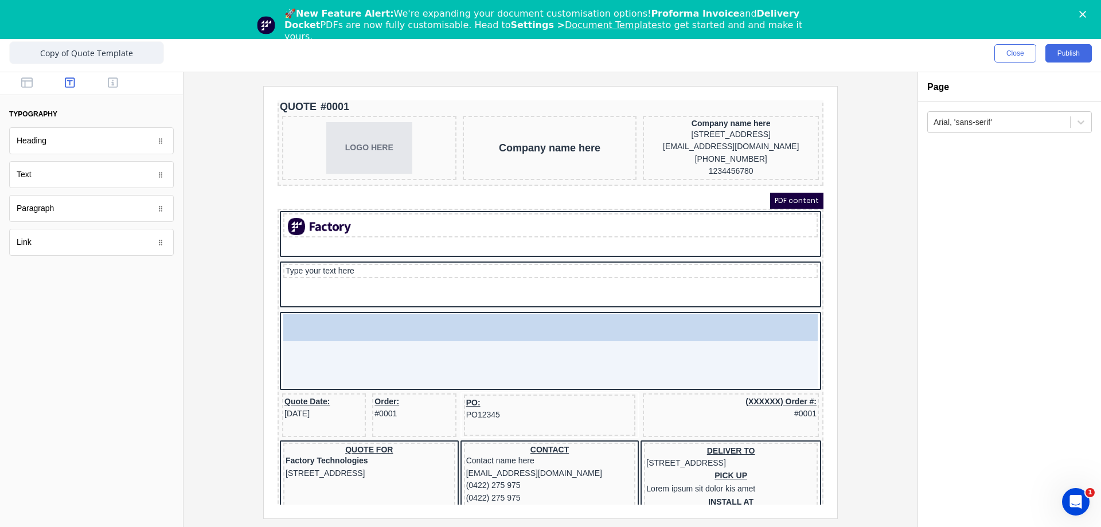
drag, startPoint x: 52, startPoint y: 146, endPoint x: 432, endPoint y: 338, distance: 425.8
click at [432, 338] on body "dashboard products sales purchasing productivity dashboard products Product Cat…" at bounding box center [550, 263] width 1101 height 527
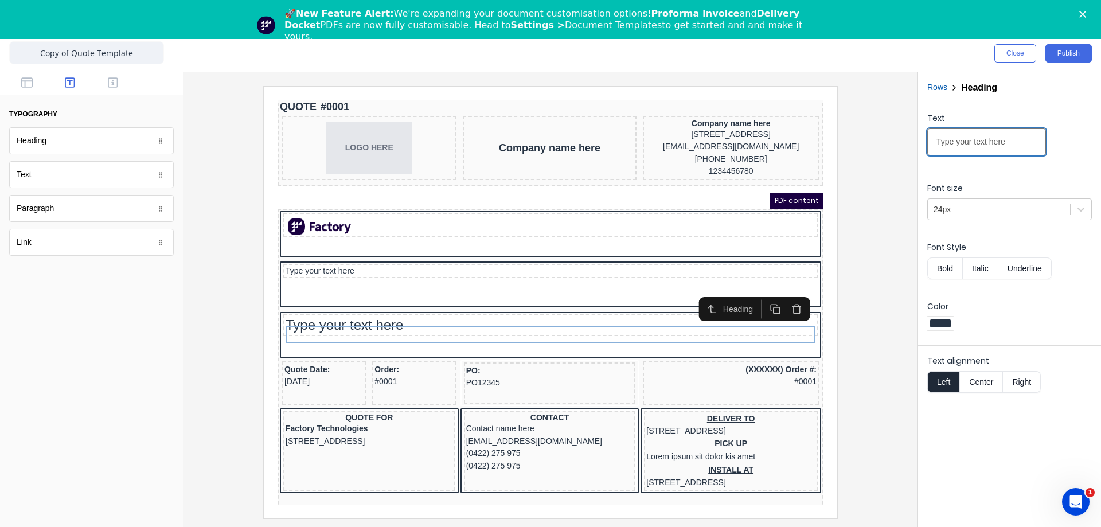
click at [988, 136] on input "Type your text here" at bounding box center [986, 141] width 119 height 27
type input "Type your textjhgfdfghjhgfdfghjhgfdfghjhgf here"
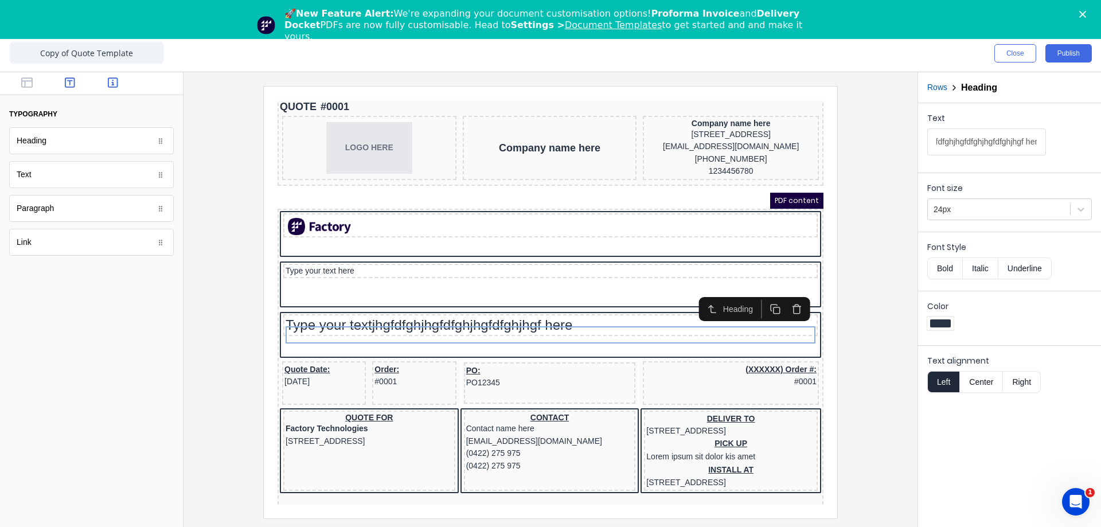
click at [114, 81] on icon "button" at bounding box center [113, 82] width 10 height 11
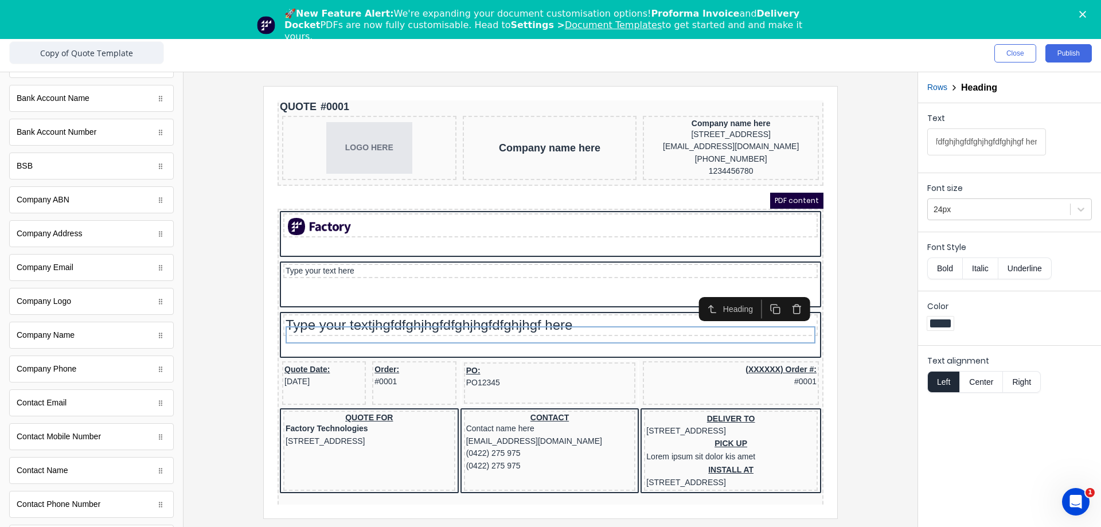
scroll to position [0, 0]
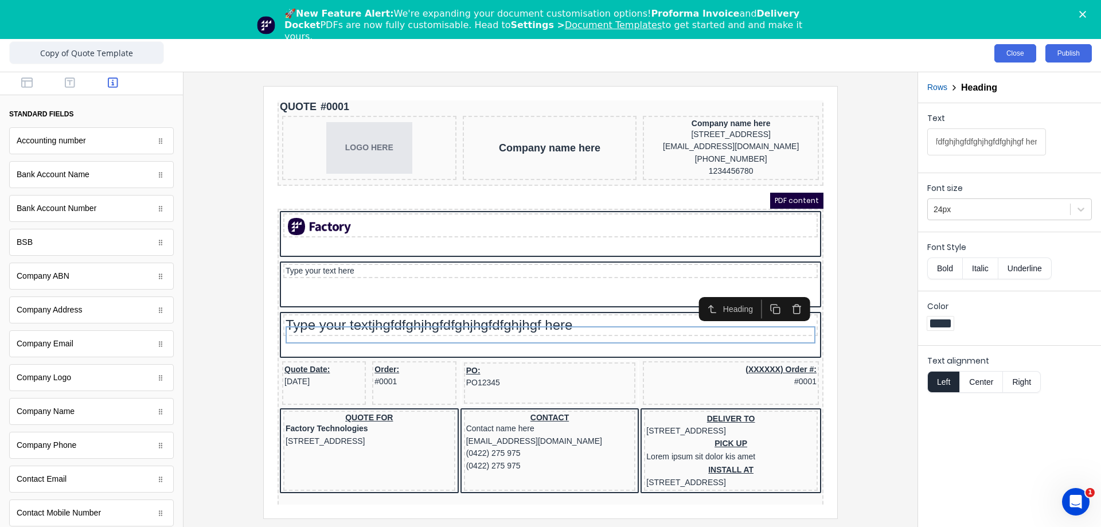
click at [1017, 59] on button "Close" at bounding box center [1016, 53] width 42 height 18
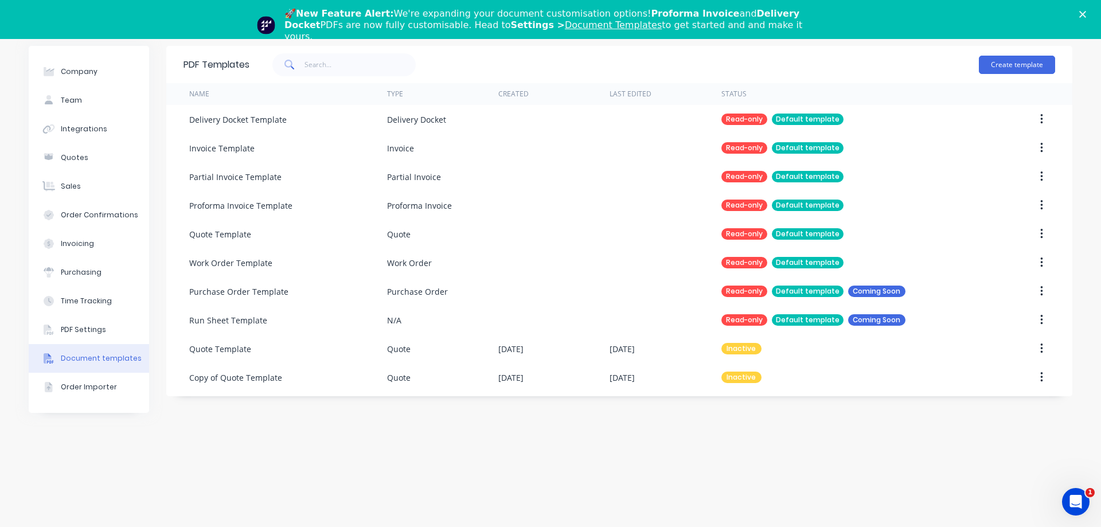
click at [1085, 13] on icon "Close" at bounding box center [1082, 14] width 7 height 7
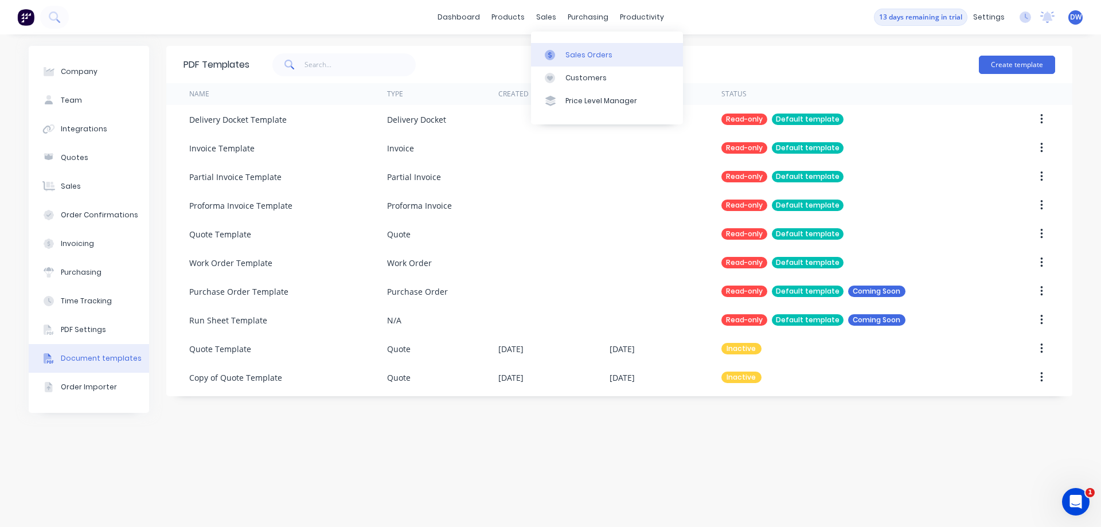
click at [566, 53] on div "Sales Orders" at bounding box center [589, 55] width 47 height 10
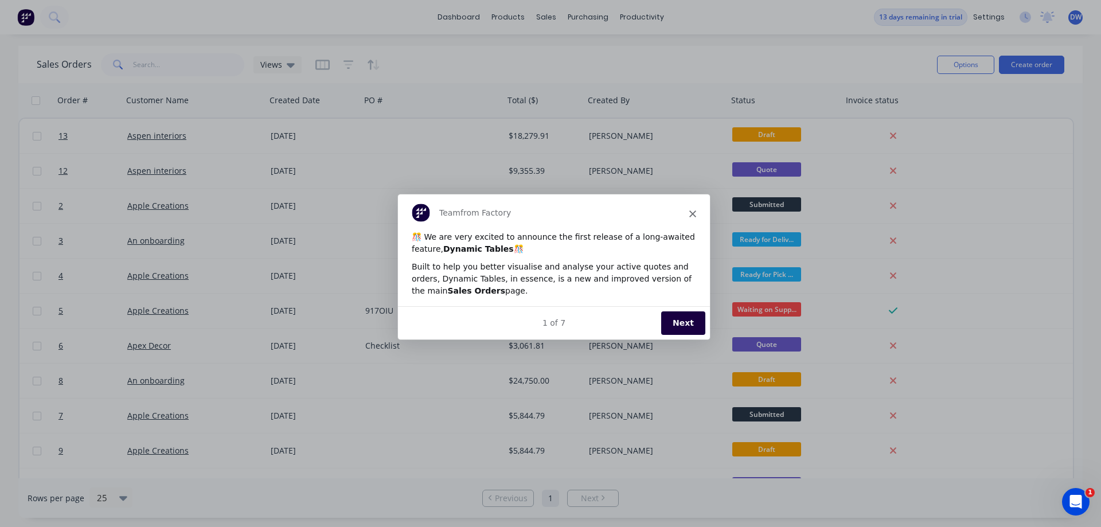
click at [687, 326] on button "Next" at bounding box center [683, 323] width 44 height 24
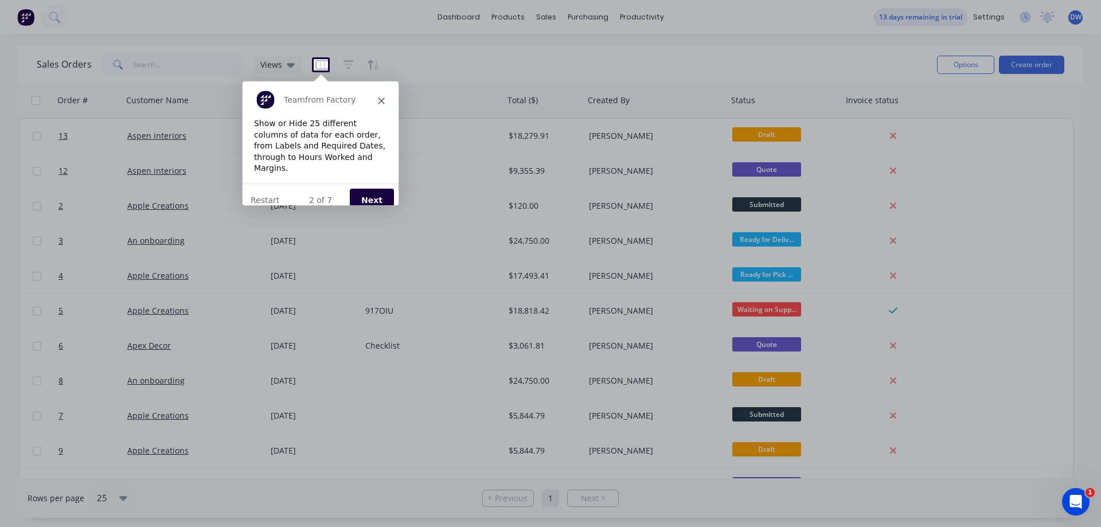
click at [373, 190] on button "Next" at bounding box center [371, 200] width 44 height 24
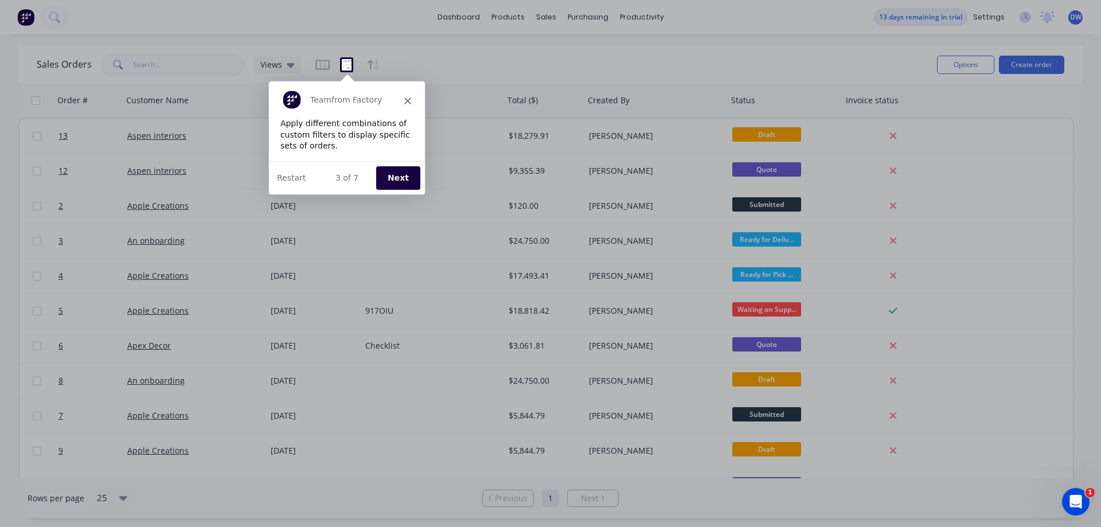
click at [393, 176] on button "Next" at bounding box center [397, 177] width 44 height 24
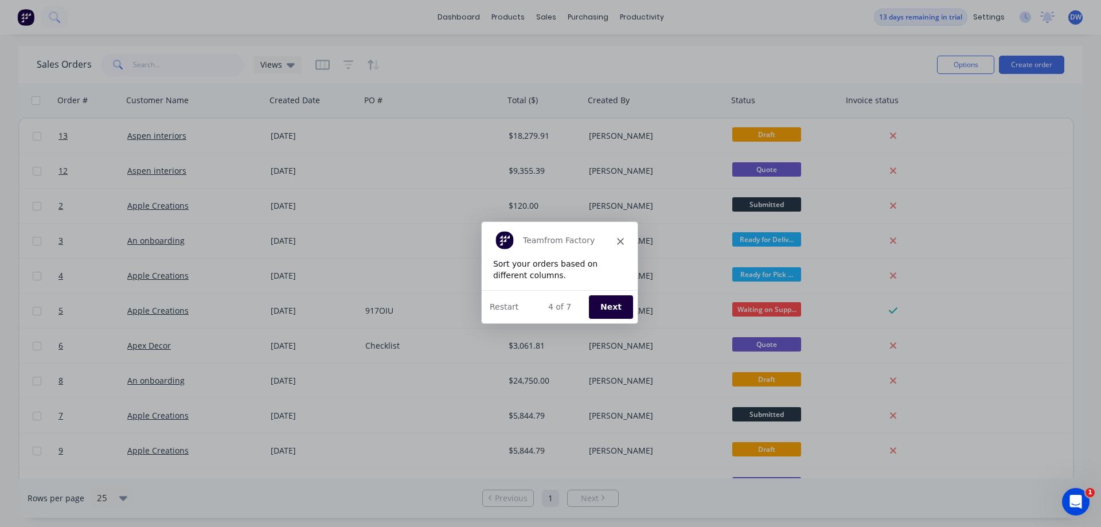
click at [613, 304] on button "Next" at bounding box center [610, 306] width 44 height 24
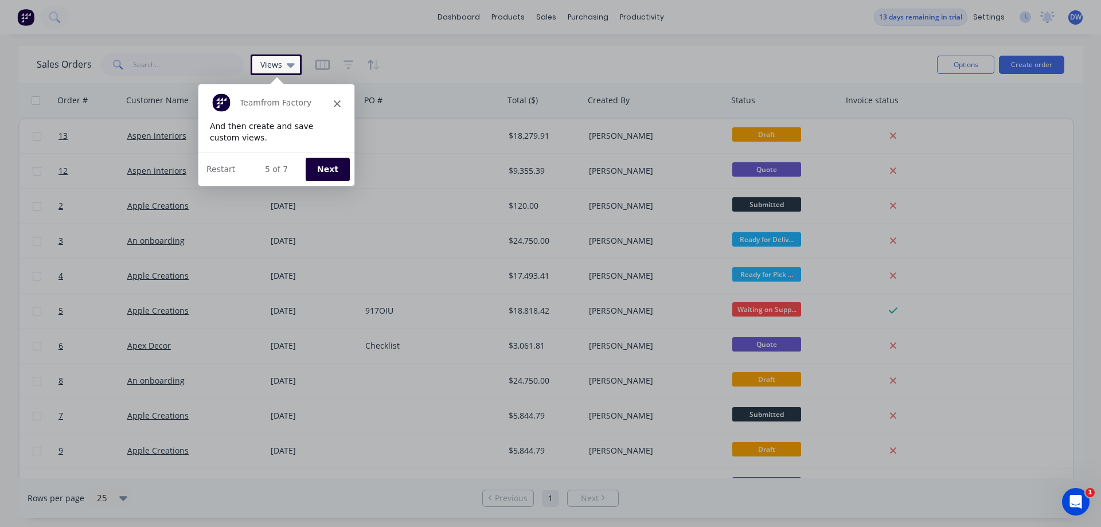
click at [322, 165] on button "Next" at bounding box center [327, 169] width 44 height 24
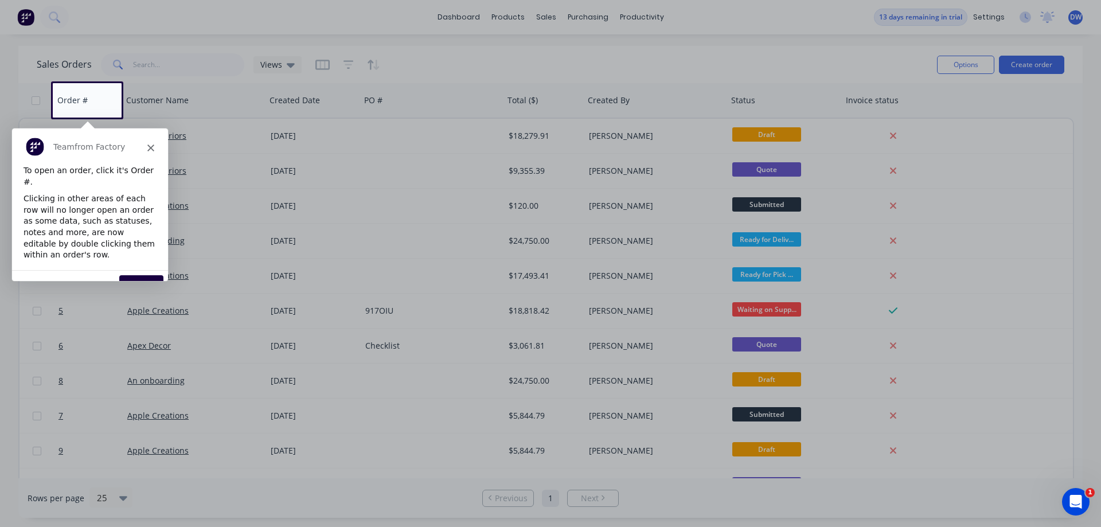
click at [140, 275] on button "Next" at bounding box center [141, 287] width 44 height 24
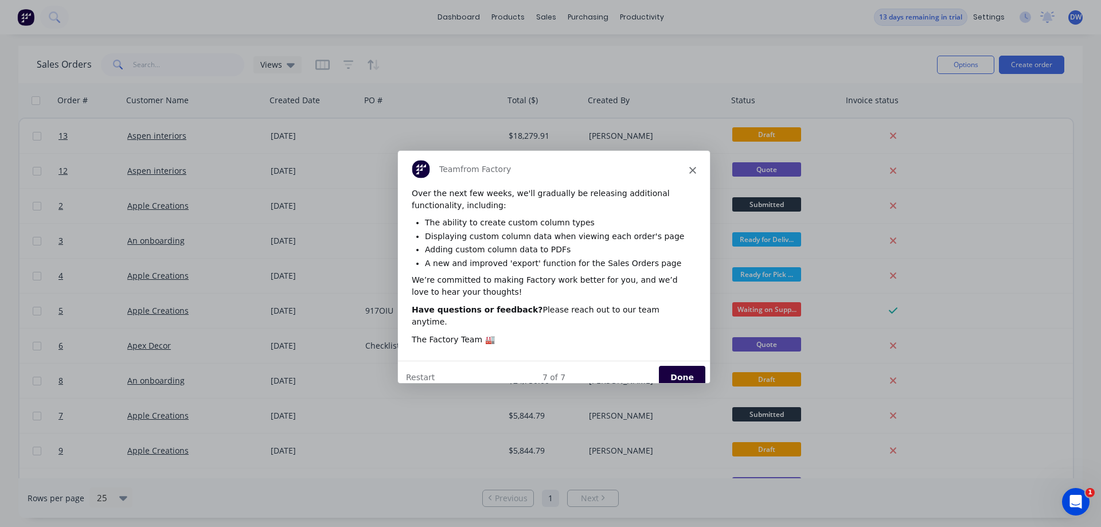
click at [678, 365] on button "Done" at bounding box center [681, 377] width 46 height 24
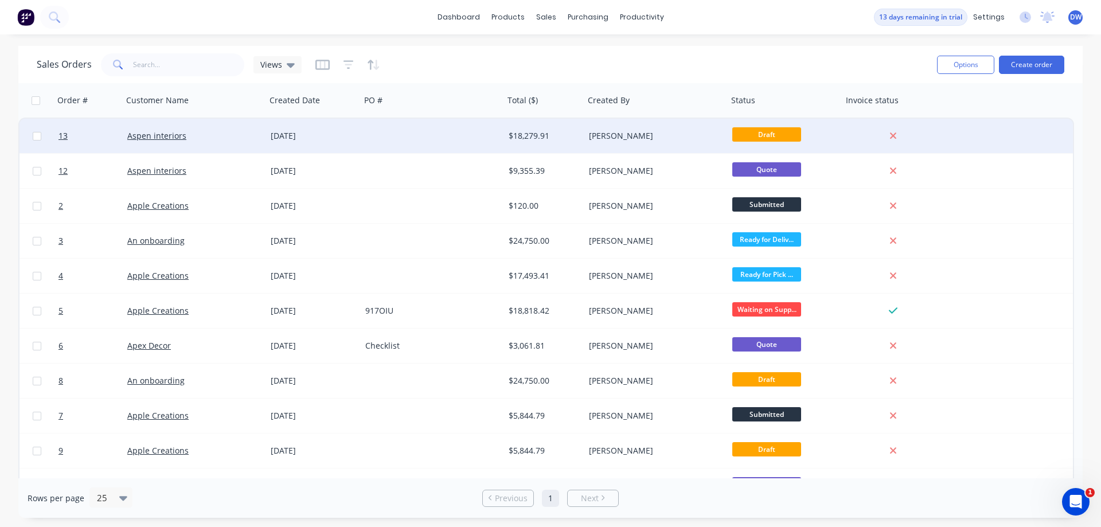
click at [350, 135] on div "[DATE]" at bounding box center [313, 135] width 85 height 11
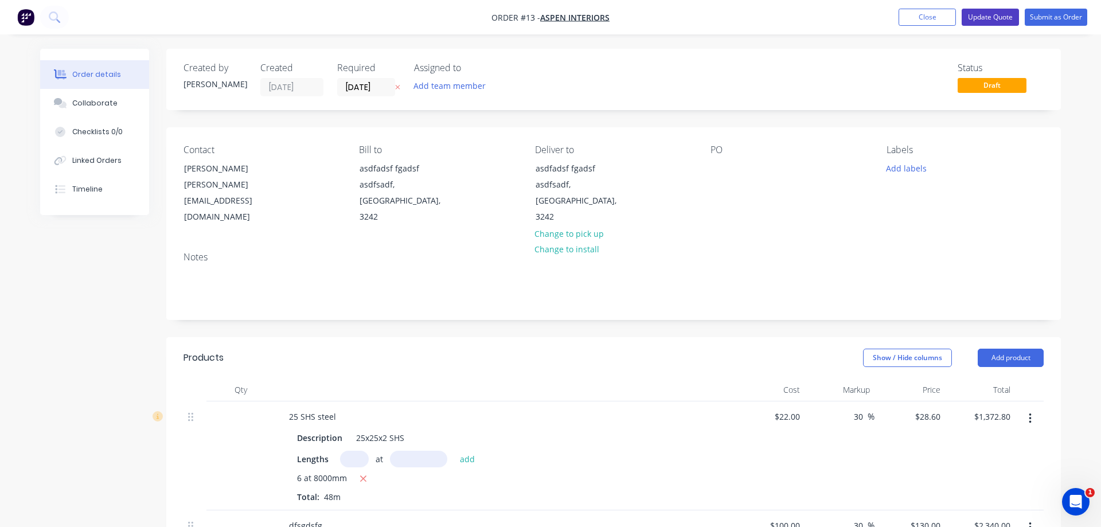
click at [975, 15] on button "Update Quote" at bounding box center [990, 17] width 57 height 17
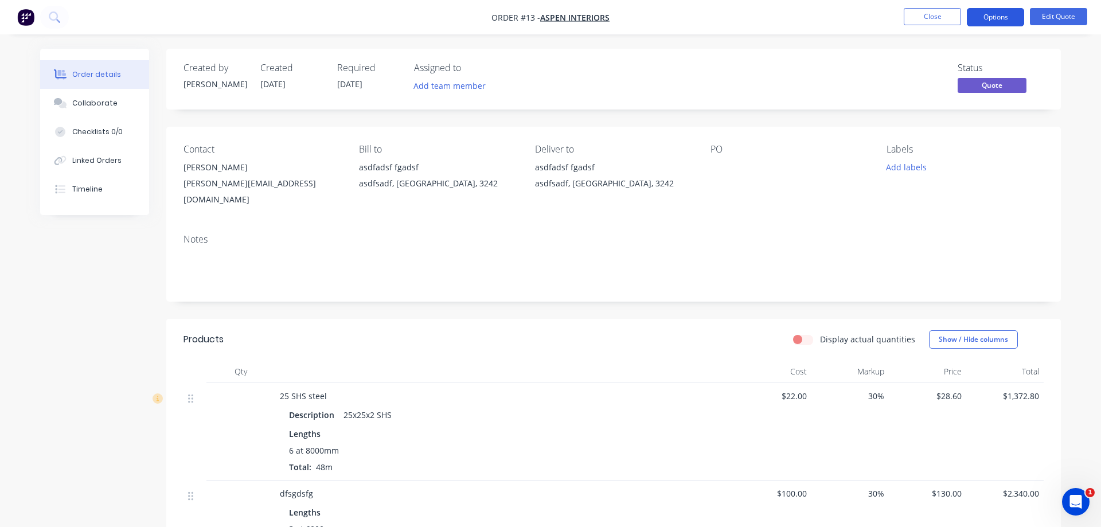
click at [984, 18] on button "Options" at bounding box center [995, 17] width 57 height 18
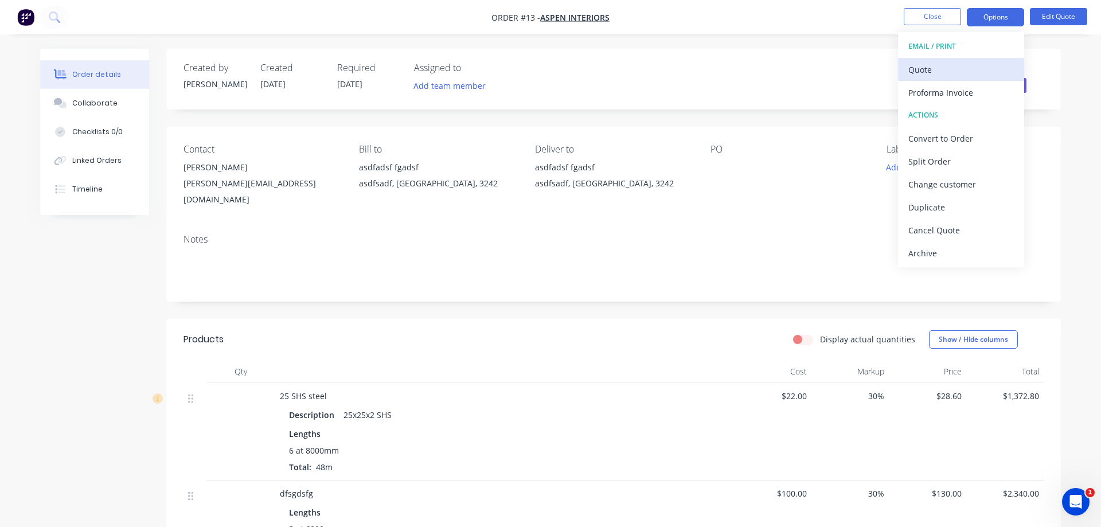
click at [924, 71] on div "Quote" at bounding box center [962, 69] width 106 height 17
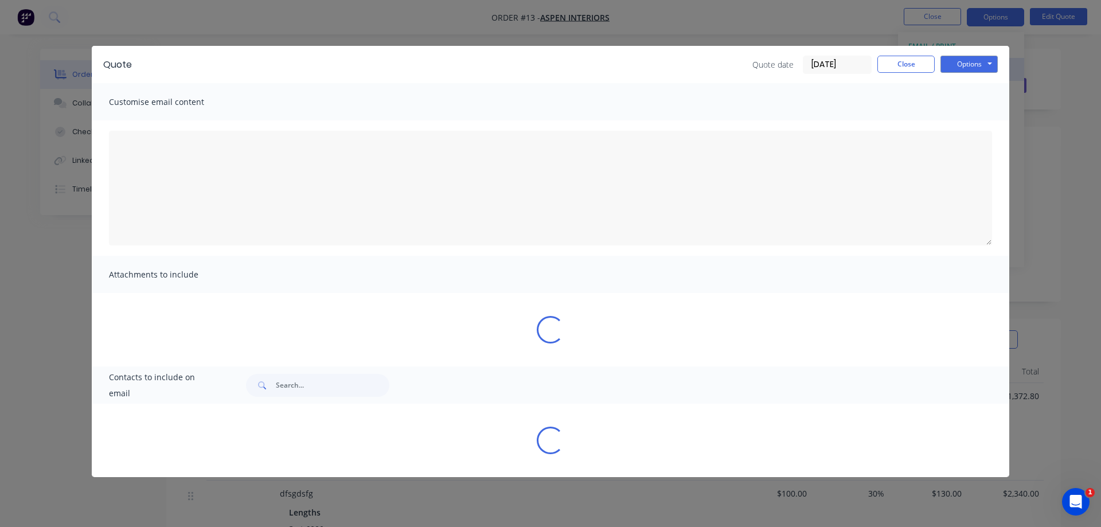
type textarea "A PDF copy of the quote has been attached to this email. To view your quote onl…"
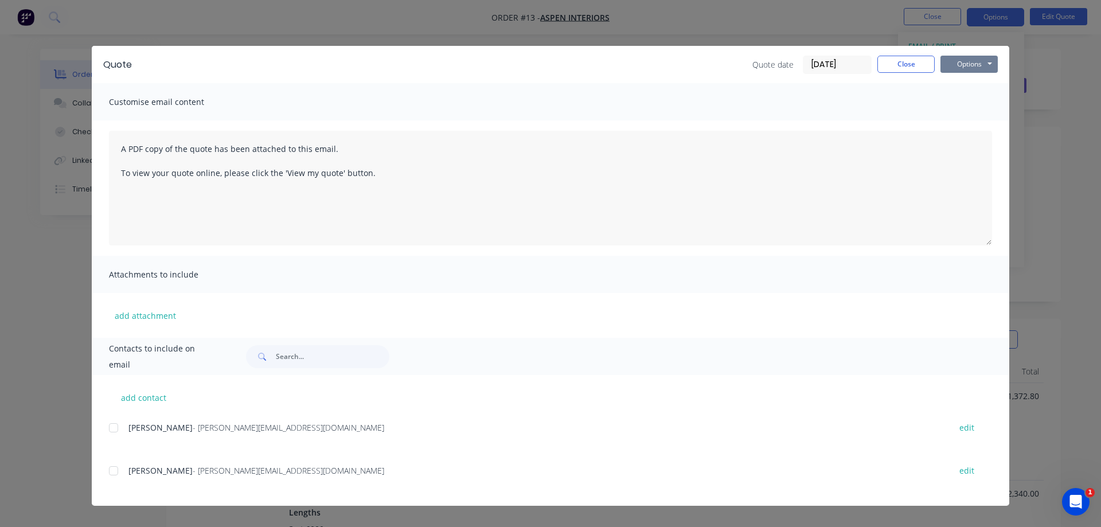
click at [978, 63] on button "Options" at bounding box center [969, 64] width 57 height 17
click at [977, 84] on button "Preview" at bounding box center [977, 84] width 73 height 19
click at [888, 69] on button "Close" at bounding box center [906, 64] width 57 height 17
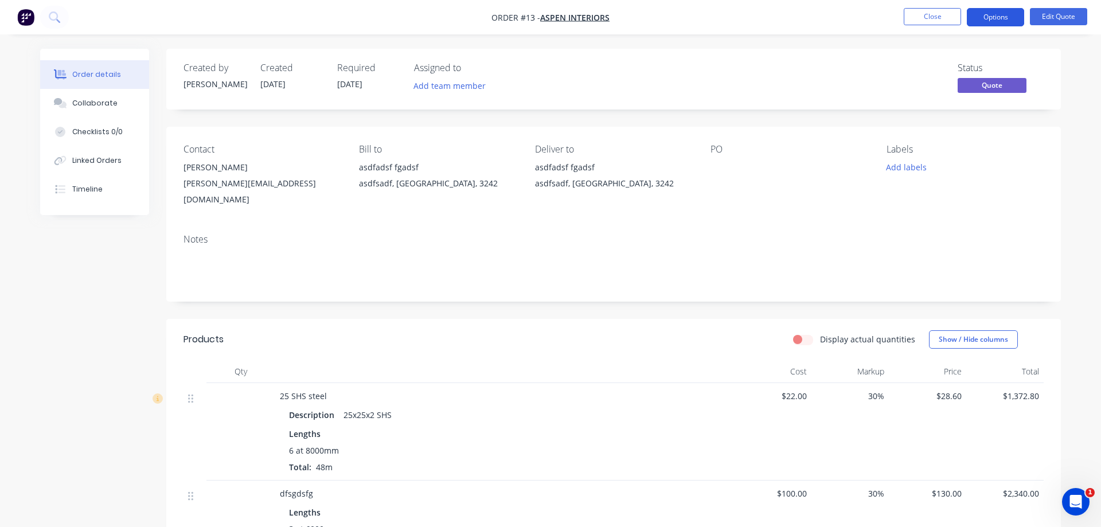
click at [981, 13] on button "Options" at bounding box center [995, 17] width 57 height 18
click at [824, 159] on div at bounding box center [782, 167] width 143 height 16
click at [1050, 21] on button "Edit Quote" at bounding box center [1058, 16] width 57 height 17
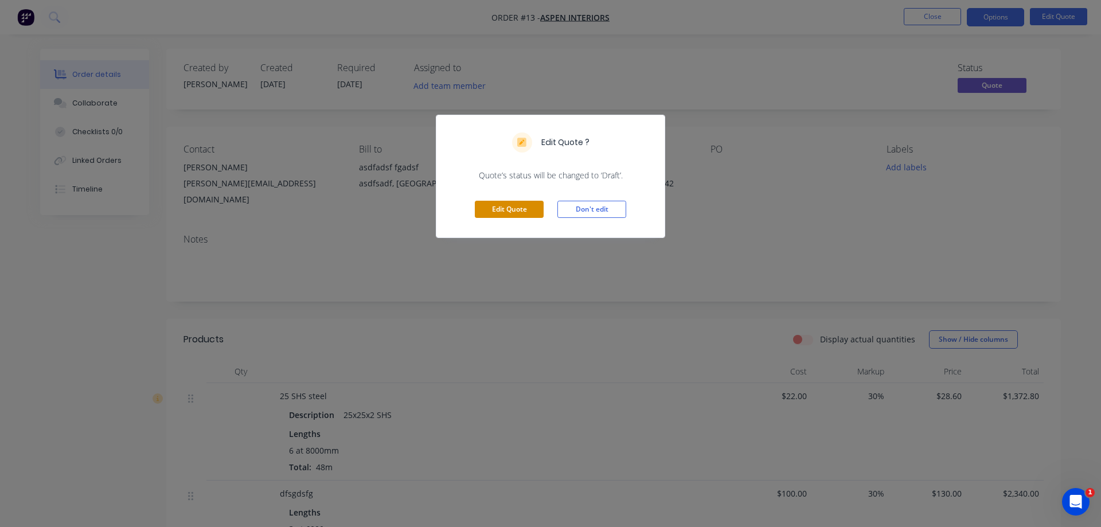
click at [508, 212] on button "Edit Quote" at bounding box center [509, 209] width 69 height 17
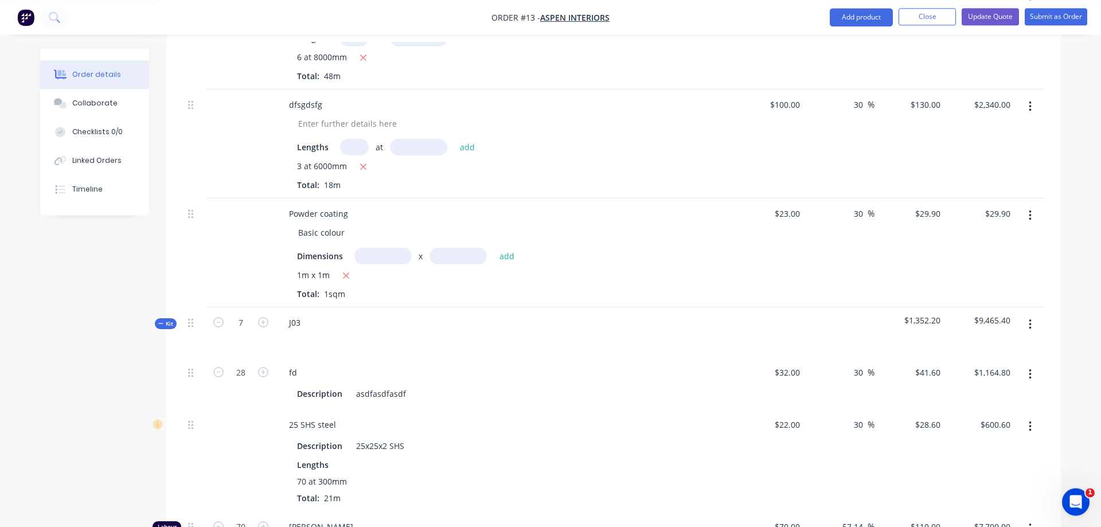
scroll to position [527, 0]
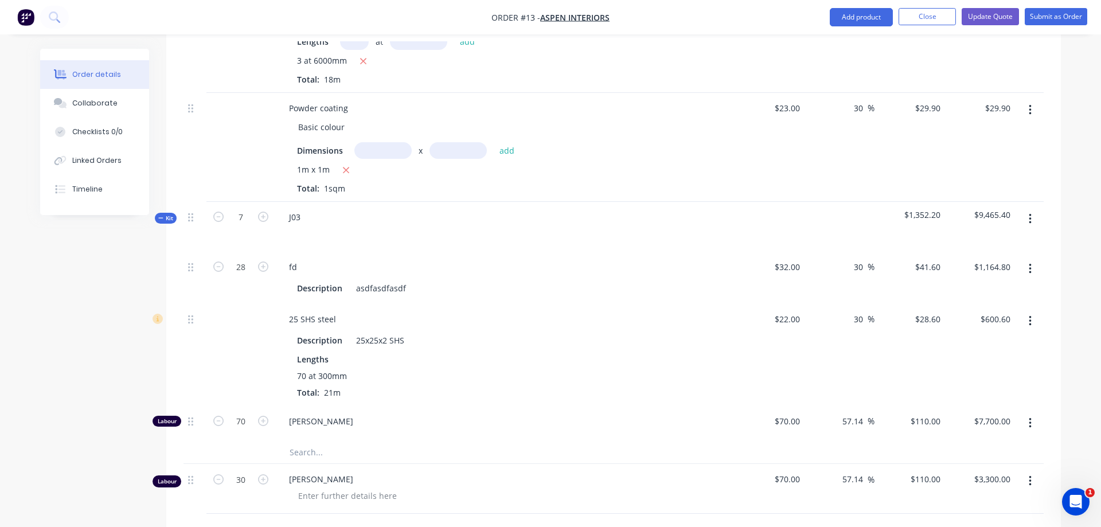
click at [166, 214] on span "Kit" at bounding box center [165, 218] width 15 height 9
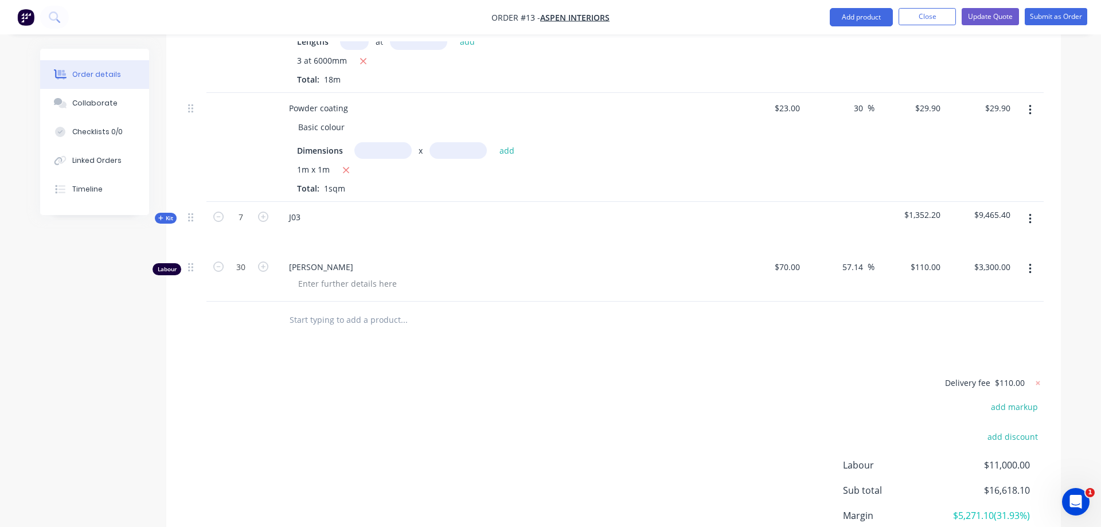
click at [166, 214] on span "Kit" at bounding box center [165, 218] width 15 height 9
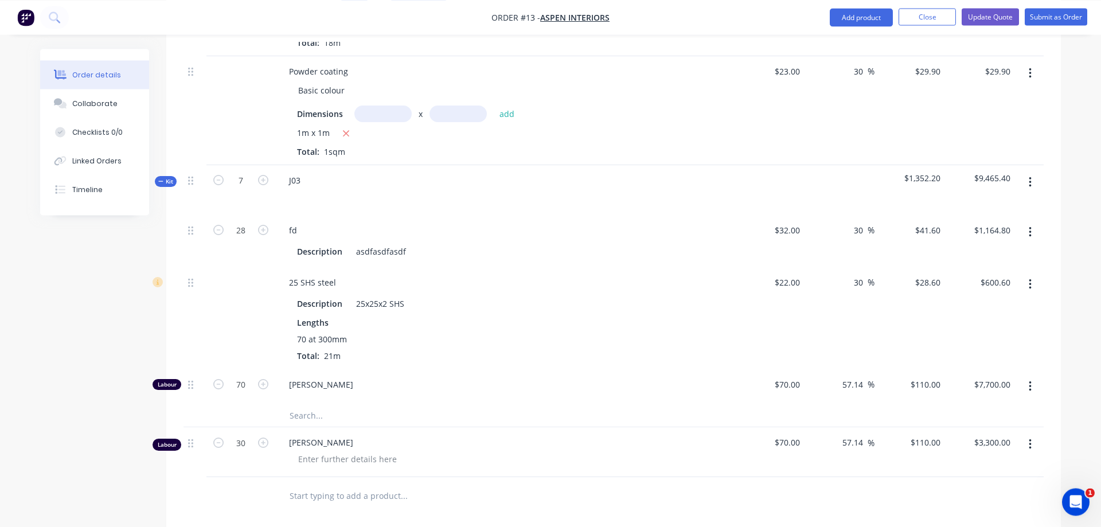
scroll to position [585, 0]
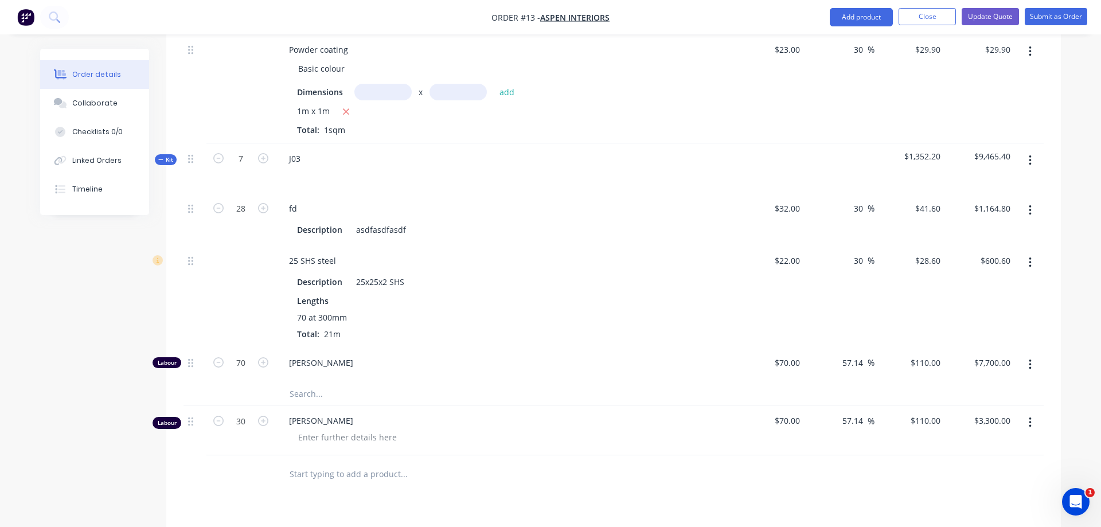
click at [318, 146] on div "J03" at bounding box center [504, 168] width 459 height 50
click at [323, 143] on div "J03" at bounding box center [504, 168] width 459 height 50
click at [168, 155] on span "Kit" at bounding box center [165, 159] width 15 height 9
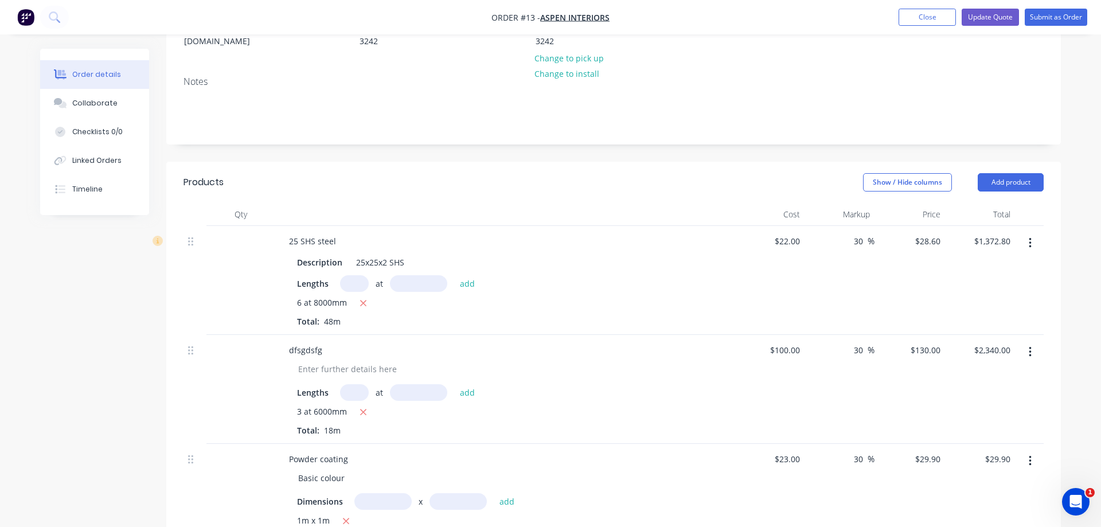
scroll to position [0, 0]
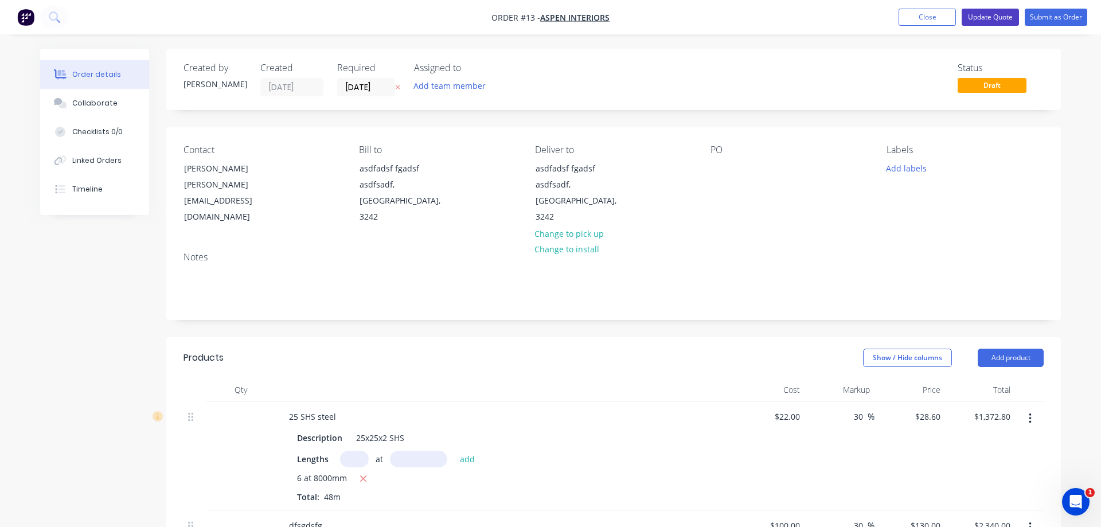
click at [1000, 17] on button "Update Quote" at bounding box center [990, 17] width 57 height 17
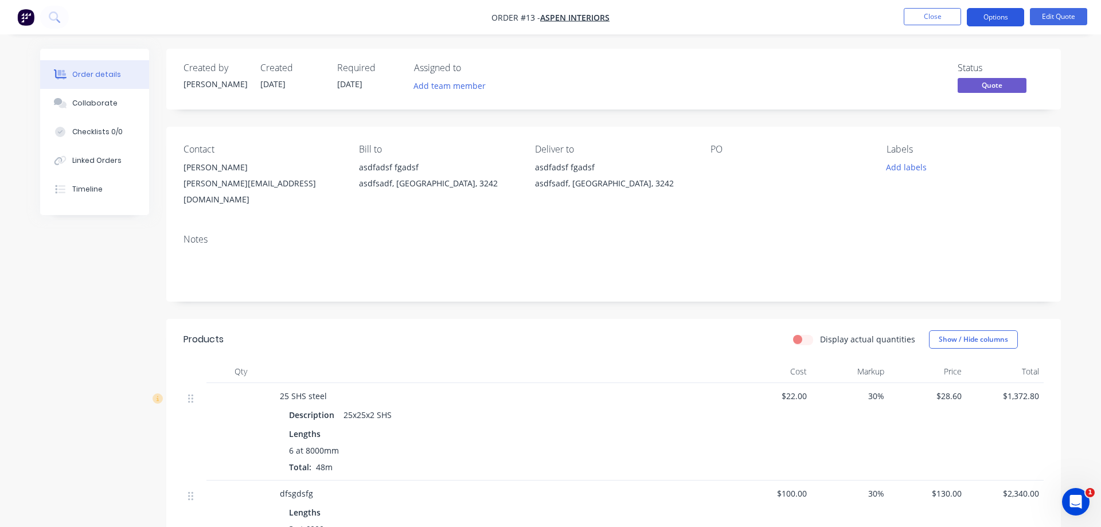
click at [997, 22] on button "Options" at bounding box center [995, 17] width 57 height 18
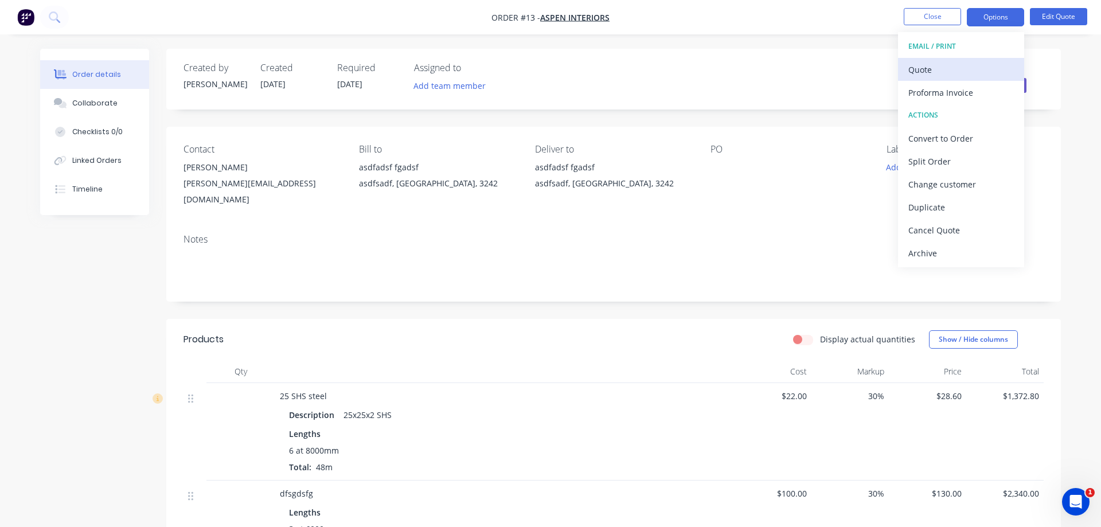
click at [961, 73] on div "Quote" at bounding box center [962, 69] width 106 height 17
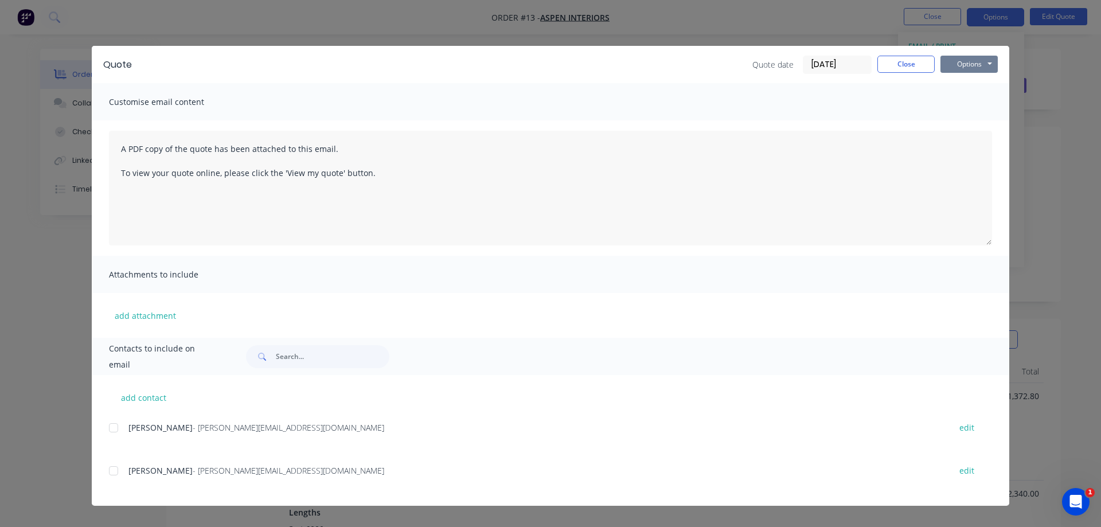
click at [958, 64] on button "Options" at bounding box center [969, 64] width 57 height 17
click at [962, 84] on button "Preview" at bounding box center [977, 84] width 73 height 19
click at [906, 59] on button "Close" at bounding box center [906, 64] width 57 height 17
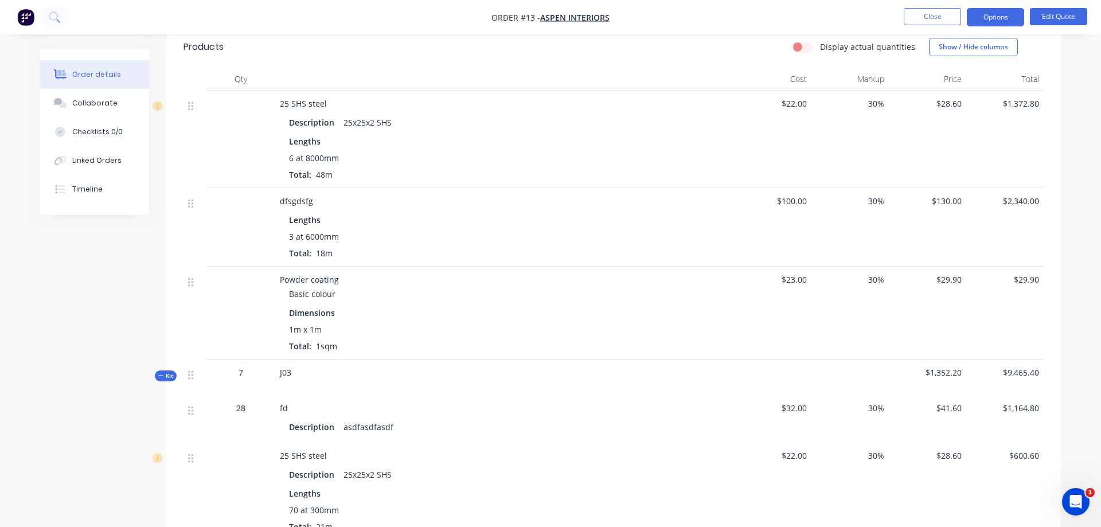
scroll to position [59, 0]
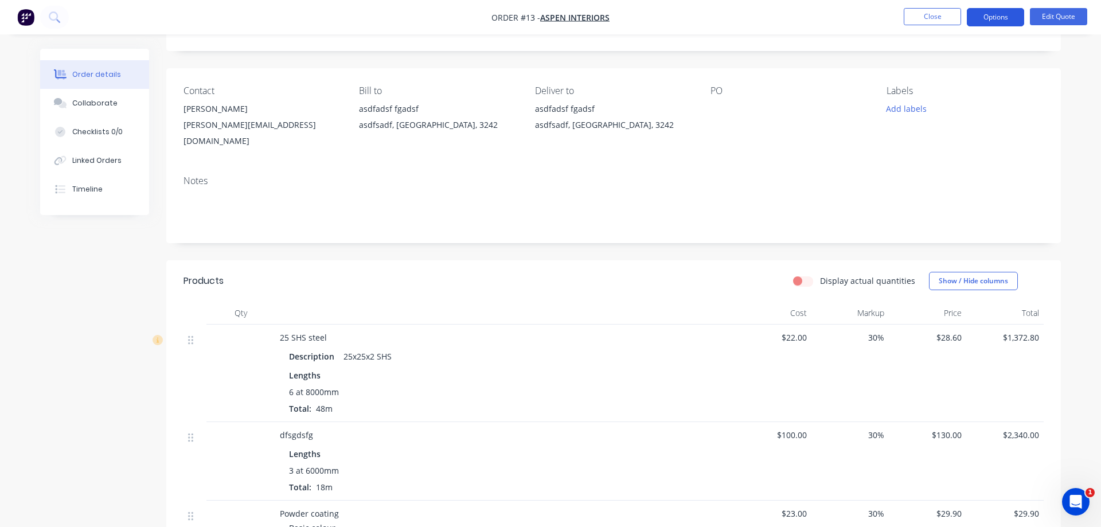
click at [991, 21] on button "Options" at bounding box center [995, 17] width 57 height 18
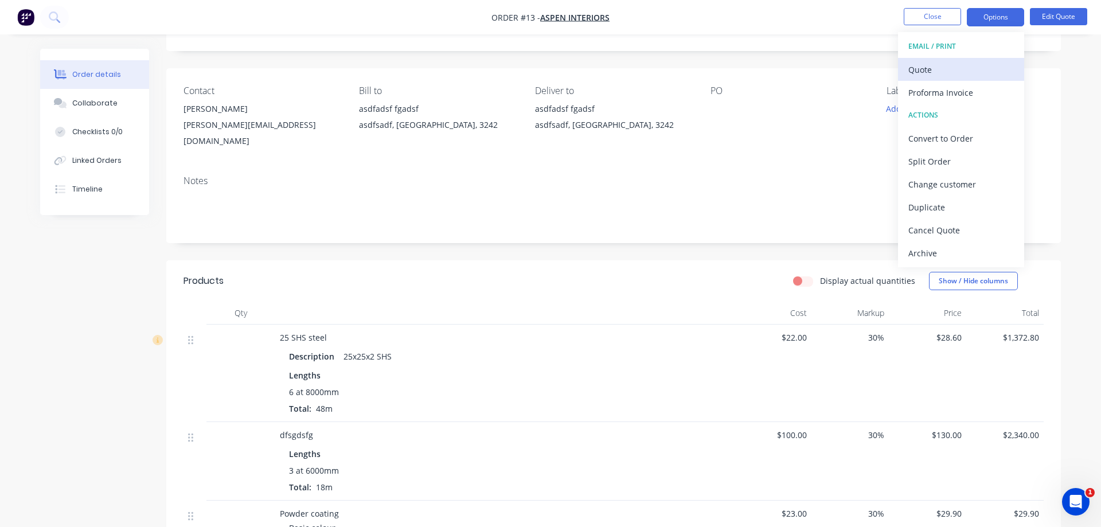
click at [949, 71] on div "Quote" at bounding box center [962, 69] width 106 height 17
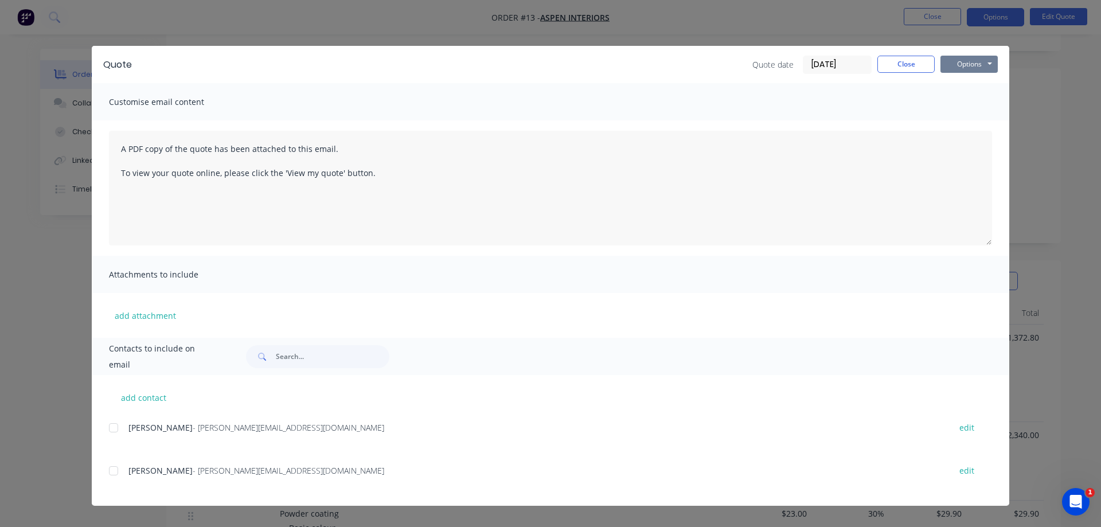
click at [960, 65] on button "Options" at bounding box center [969, 64] width 57 height 17
click at [965, 88] on button "Preview" at bounding box center [977, 84] width 73 height 19
click at [900, 68] on button "Close" at bounding box center [906, 64] width 57 height 17
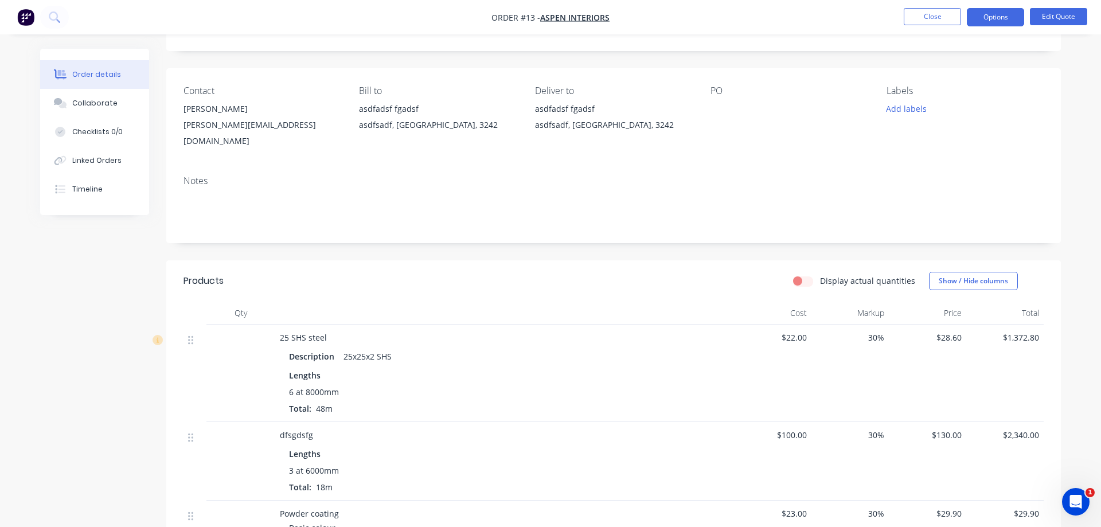
click at [596, 107] on div "asdfadsf fgadsf" at bounding box center [613, 109] width 157 height 16
click at [560, 89] on div "Deliver to" at bounding box center [613, 90] width 157 height 11
click at [560, 115] on div "asdfadsf fgadsf" at bounding box center [613, 109] width 157 height 16
click at [999, 15] on button "Options" at bounding box center [995, 17] width 57 height 18
click at [1063, 11] on button "Edit Quote" at bounding box center [1058, 16] width 57 height 17
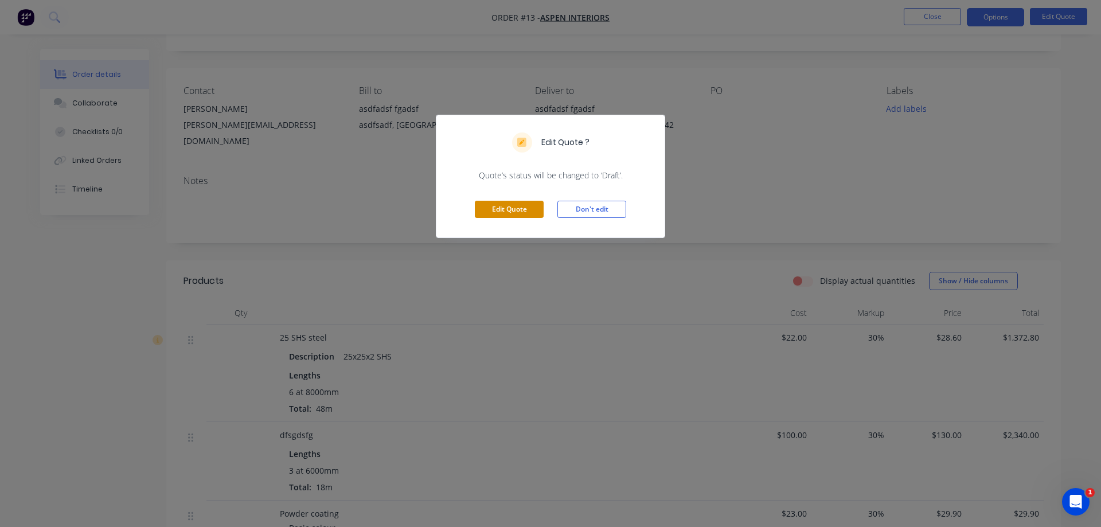
click at [516, 210] on button "Edit Quote" at bounding box center [509, 209] width 69 height 17
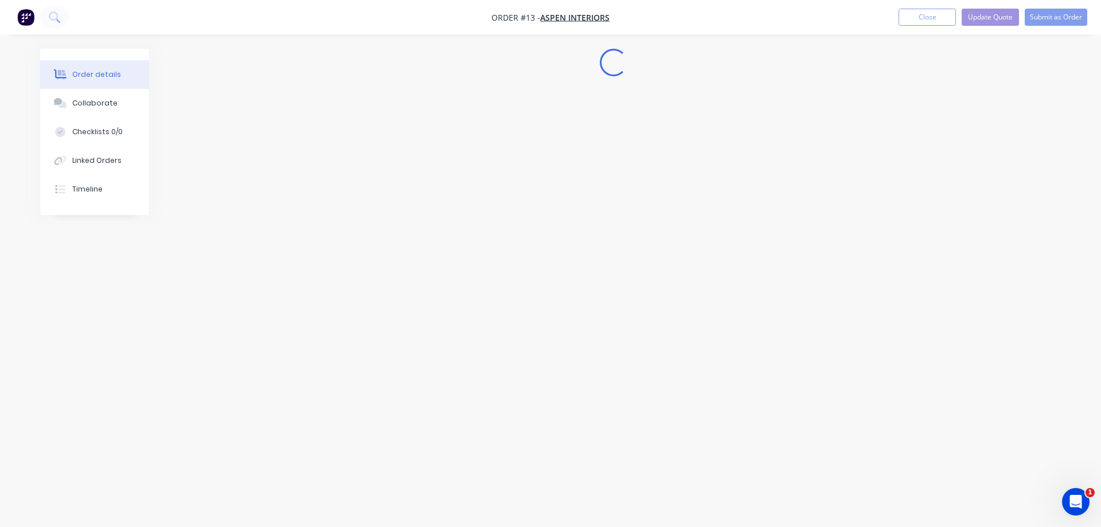
scroll to position [0, 0]
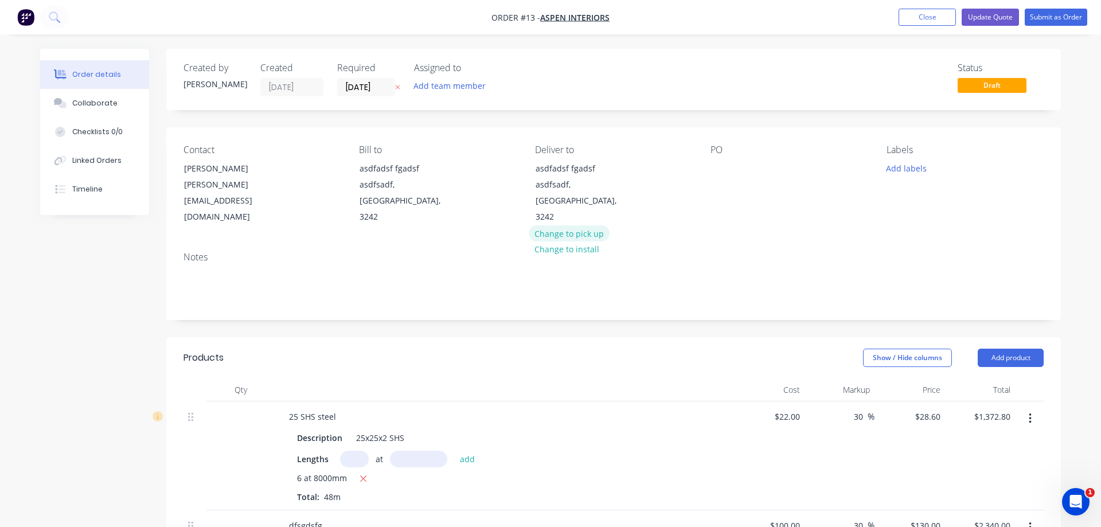
click at [541, 225] on button "Change to pick up" at bounding box center [569, 232] width 81 height 15
click at [560, 204] on button "Change to install" at bounding box center [567, 200] width 77 height 15
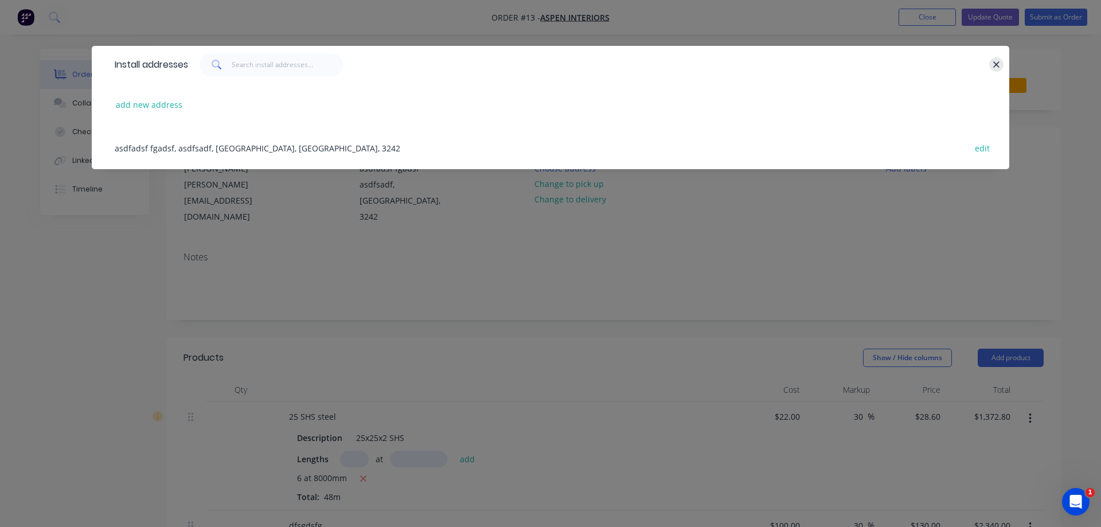
click at [996, 65] on icon "button" at bounding box center [996, 64] width 6 height 6
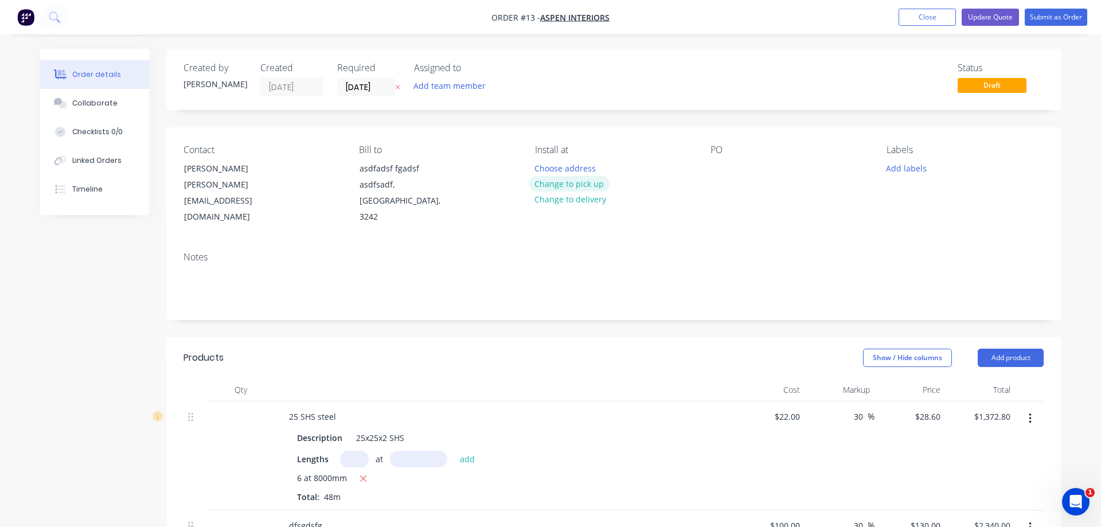
click at [580, 188] on button "Change to pick up" at bounding box center [569, 183] width 81 height 15
click at [899, 165] on button "Add labels" at bounding box center [906, 167] width 53 height 15
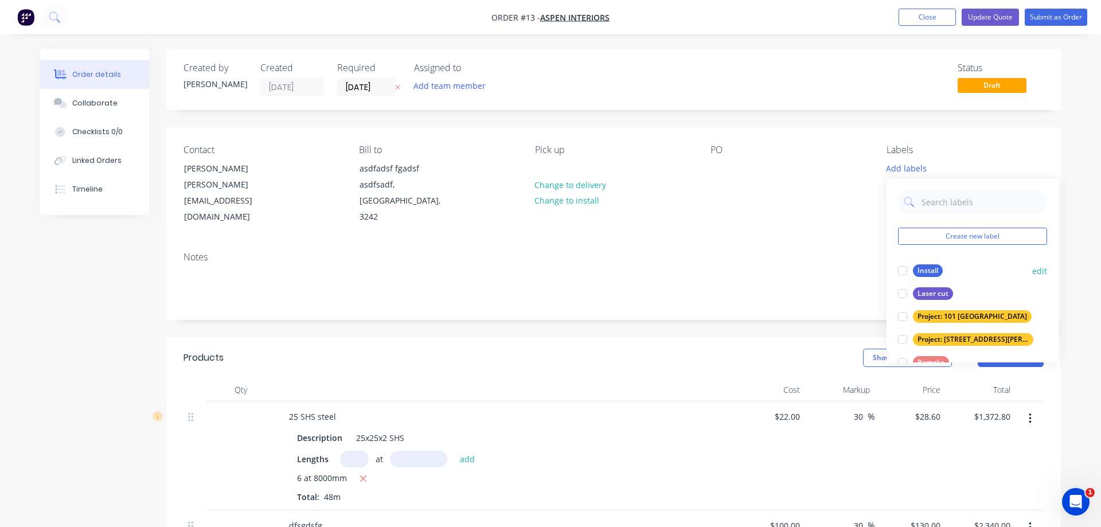
click at [934, 275] on div "Install" at bounding box center [928, 270] width 30 height 13
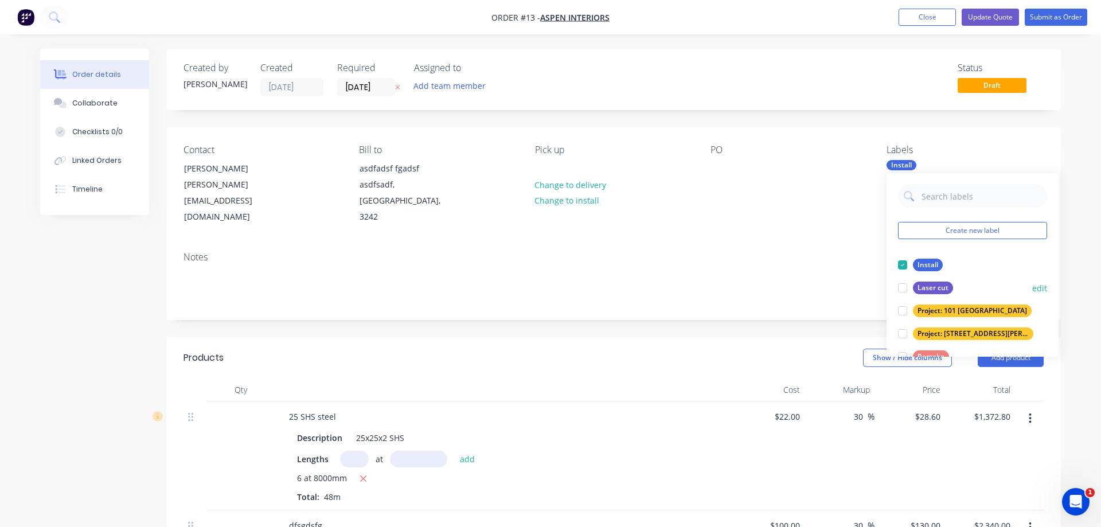
click at [935, 288] on div "Laser cut" at bounding box center [933, 288] width 40 height 13
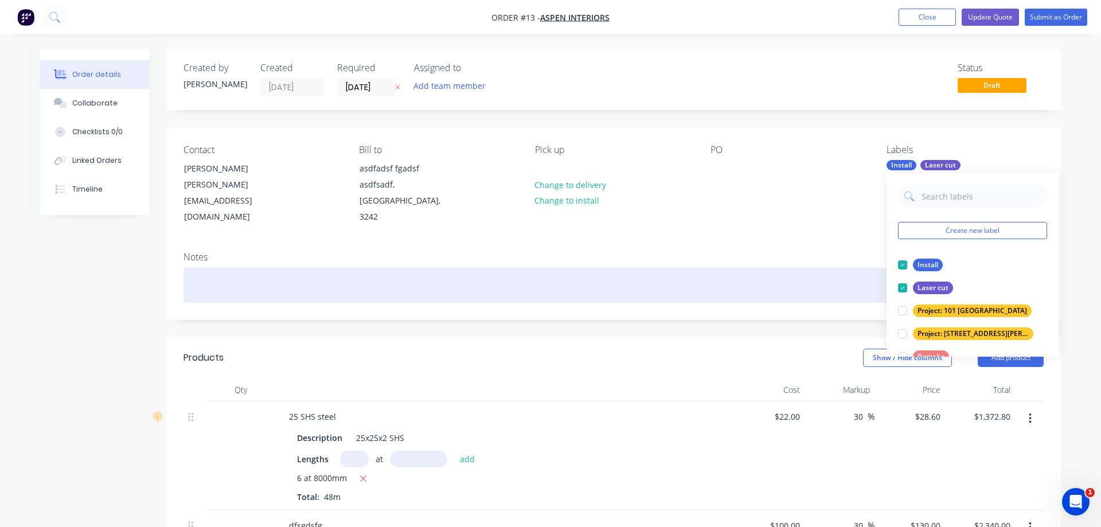
click at [769, 269] on div at bounding box center [614, 285] width 860 height 35
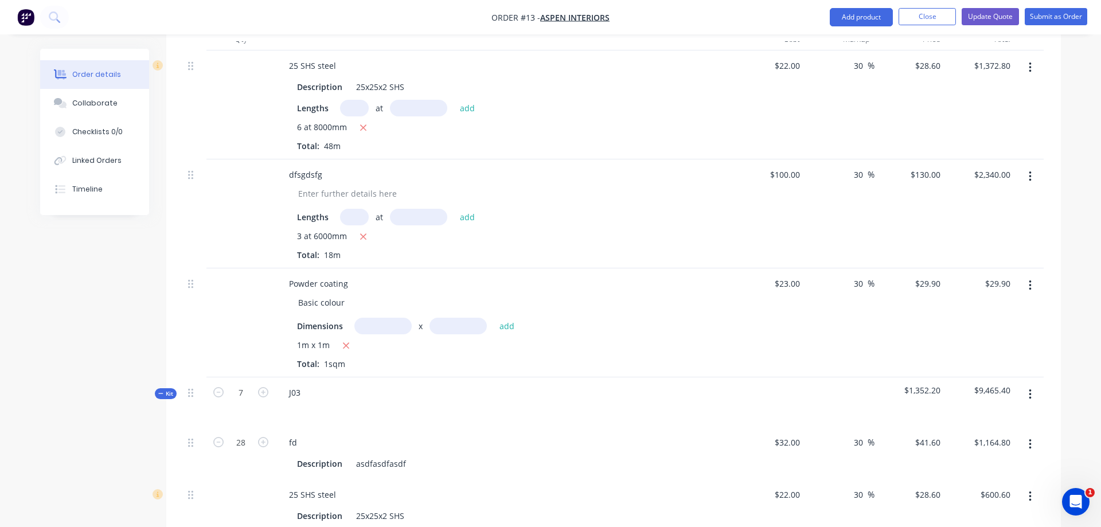
scroll to position [527, 0]
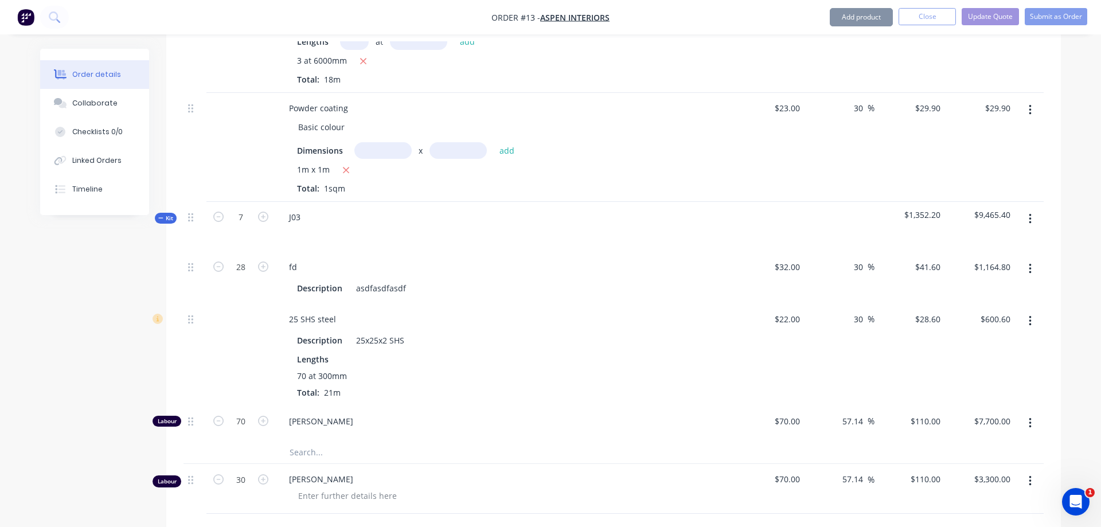
click at [1027, 209] on button "button" at bounding box center [1030, 219] width 27 height 21
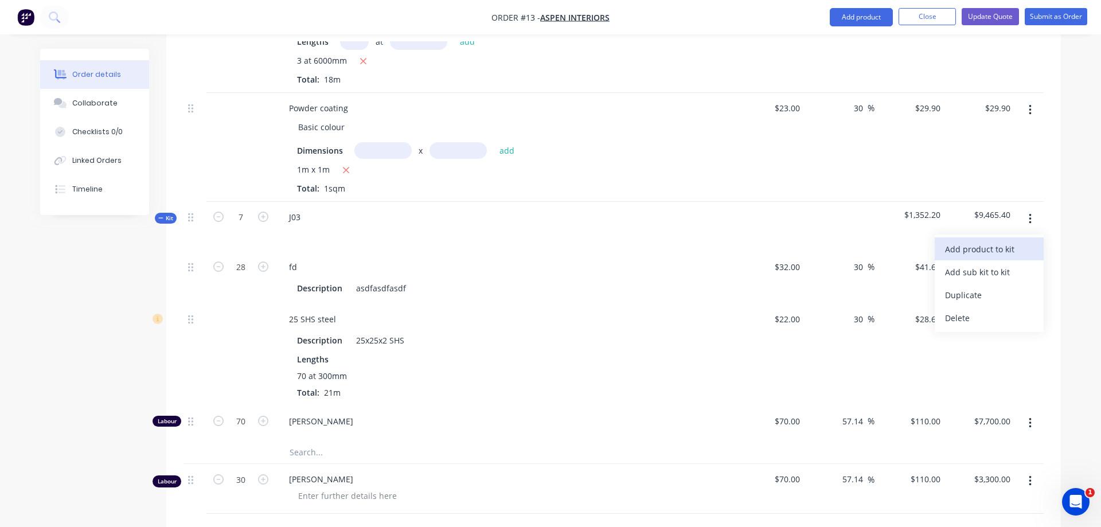
click at [1014, 241] on div "Add product to kit" at bounding box center [989, 249] width 88 height 17
click at [1066, 186] on div "Order details Collaborate Checklists 0/0 Linked Orders Timeline Order details C…" at bounding box center [551, 180] width 1044 height 1316
click at [321, 202] on div "J03" at bounding box center [504, 227] width 459 height 50
click at [294, 209] on div "J03" at bounding box center [295, 217] width 30 height 17
click at [303, 209] on div "J03" at bounding box center [295, 217] width 30 height 17
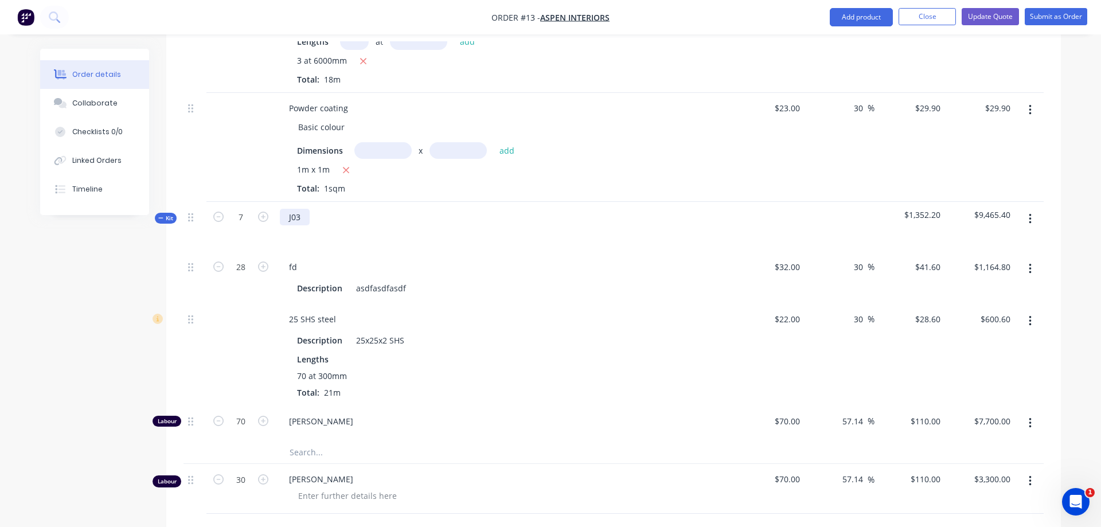
click at [303, 209] on div "J03" at bounding box center [295, 217] width 30 height 17
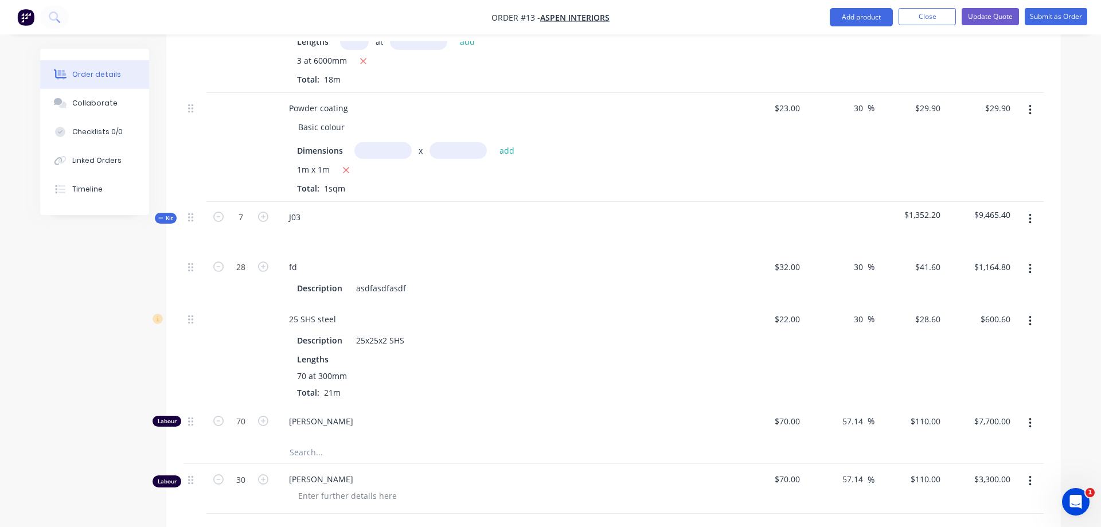
click at [317, 202] on div "J03" at bounding box center [504, 227] width 459 height 50
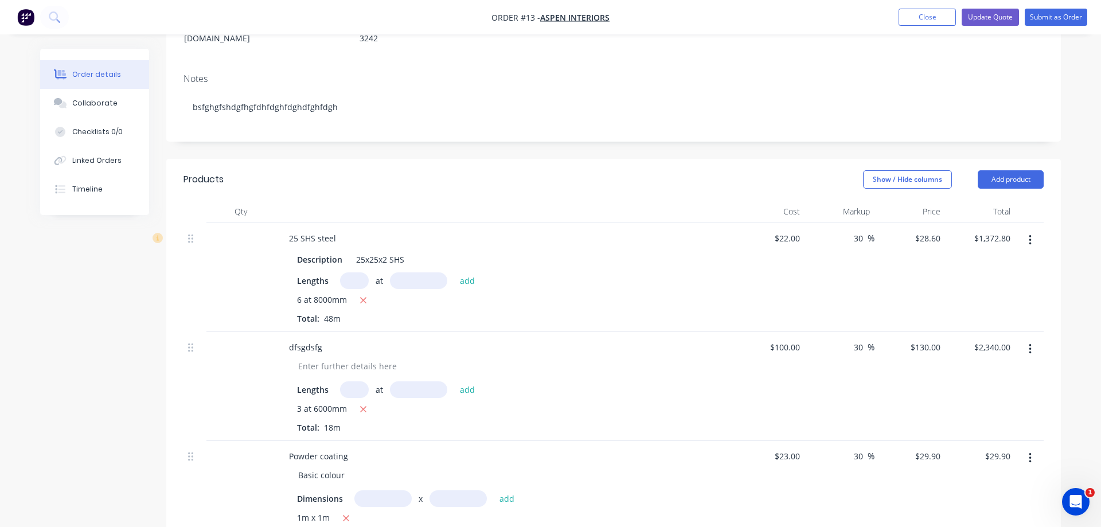
scroll to position [3, 0]
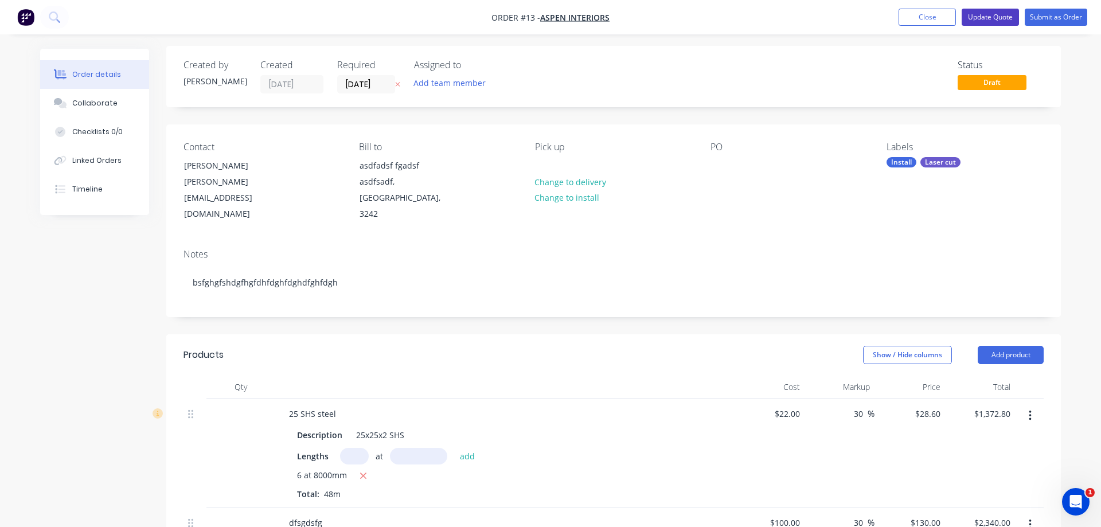
click at [977, 16] on button "Update Quote" at bounding box center [990, 17] width 57 height 17
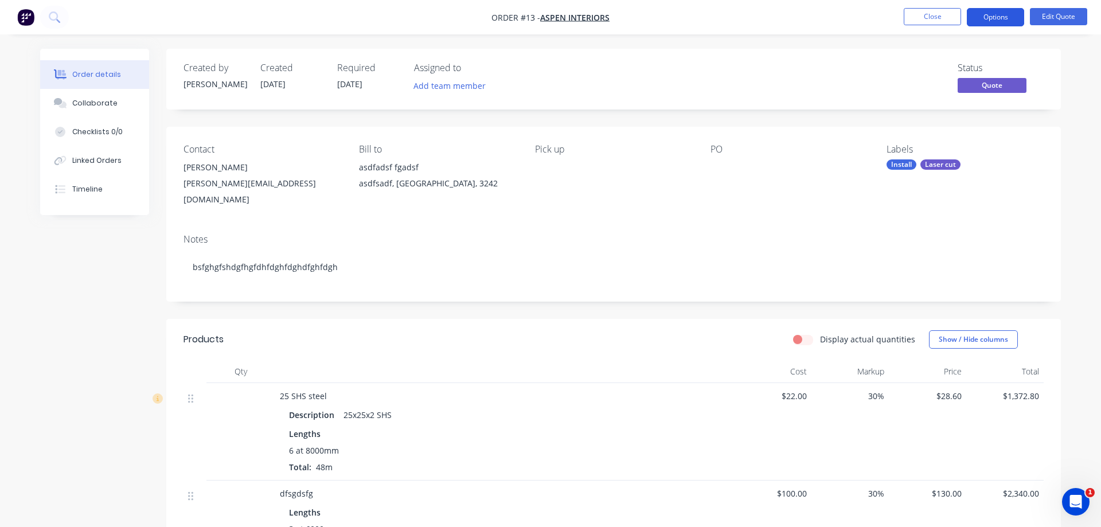
click at [994, 18] on button "Options" at bounding box center [995, 17] width 57 height 18
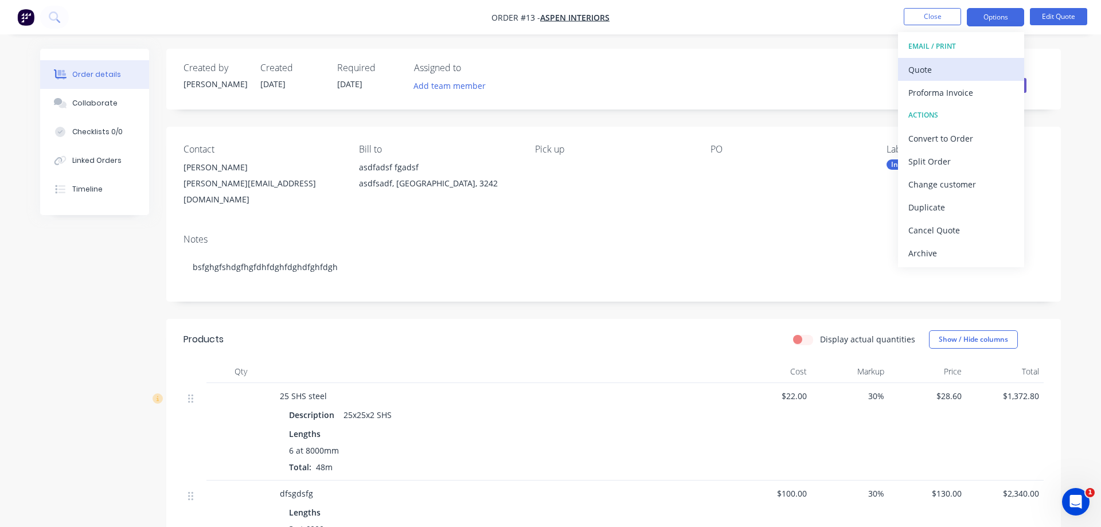
click at [953, 72] on div "Quote" at bounding box center [962, 69] width 106 height 17
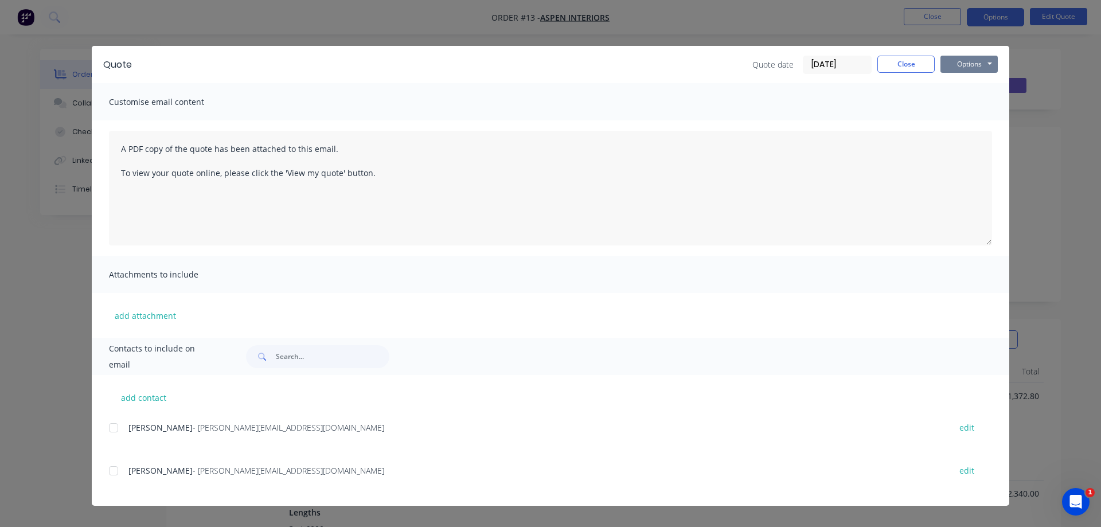
click at [968, 63] on button "Options" at bounding box center [969, 64] width 57 height 17
click at [969, 85] on button "Preview" at bounding box center [977, 84] width 73 height 19
click at [930, 60] on button "Close" at bounding box center [906, 64] width 57 height 17
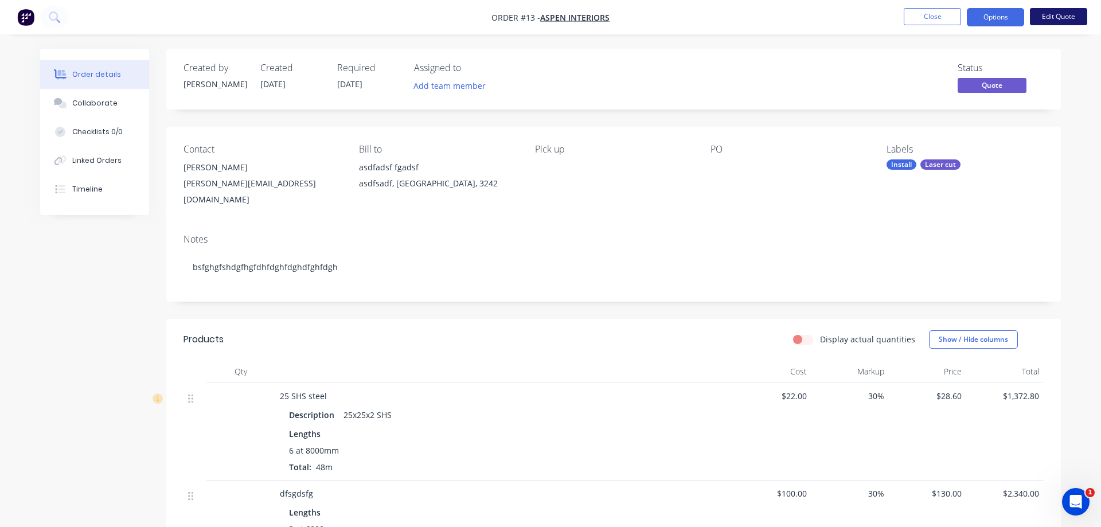
click at [1046, 14] on button "Edit Quote" at bounding box center [1058, 16] width 57 height 17
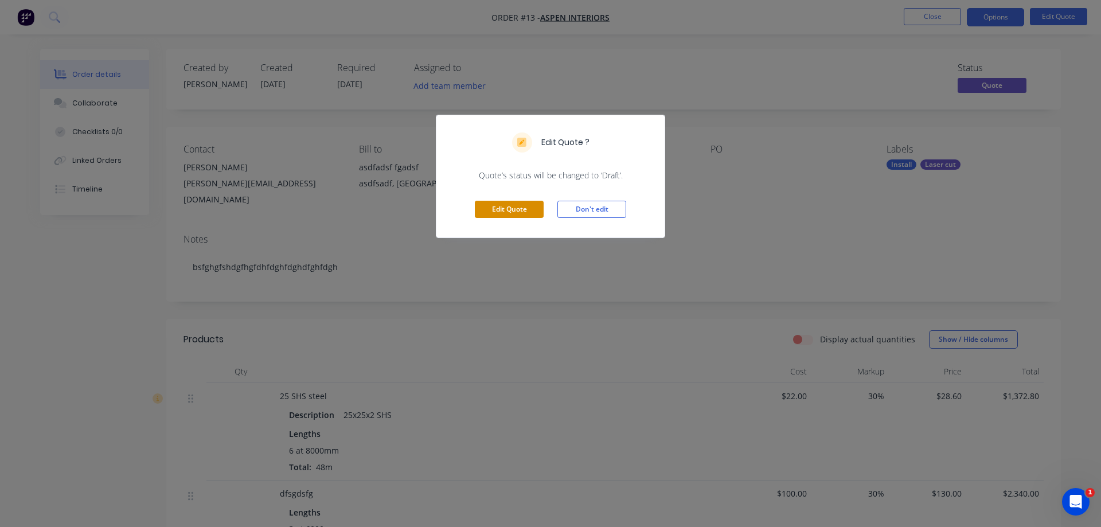
click at [517, 209] on button "Edit Quote" at bounding box center [509, 209] width 69 height 17
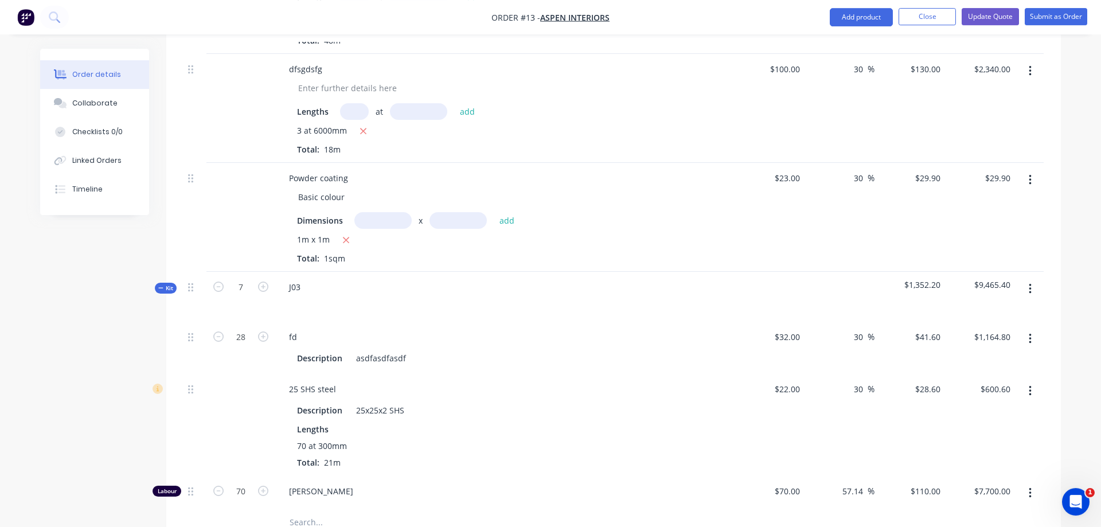
scroll to position [527, 0]
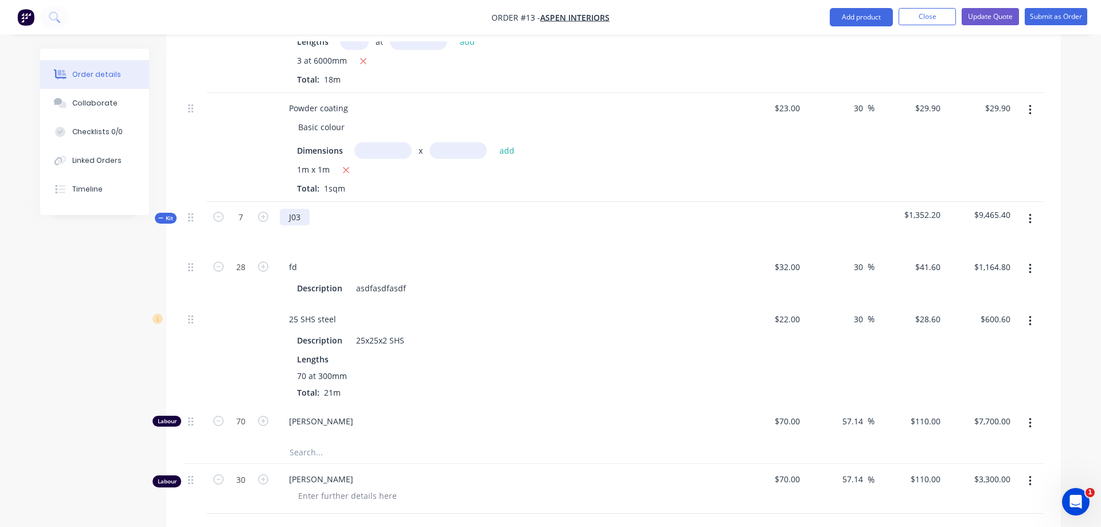
click at [304, 209] on div "J03" at bounding box center [295, 217] width 30 height 17
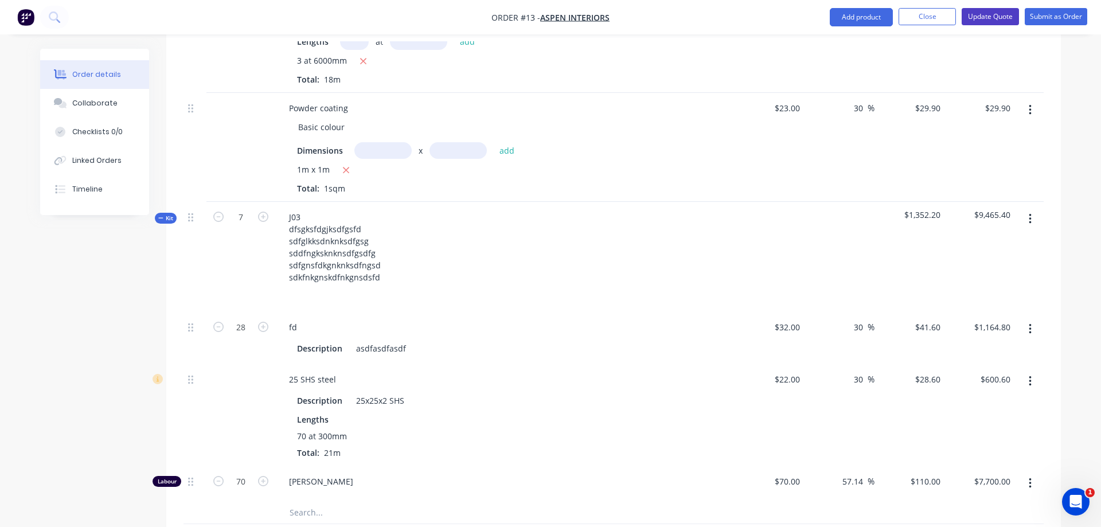
click at [990, 15] on button "Update Quote" at bounding box center [990, 16] width 57 height 17
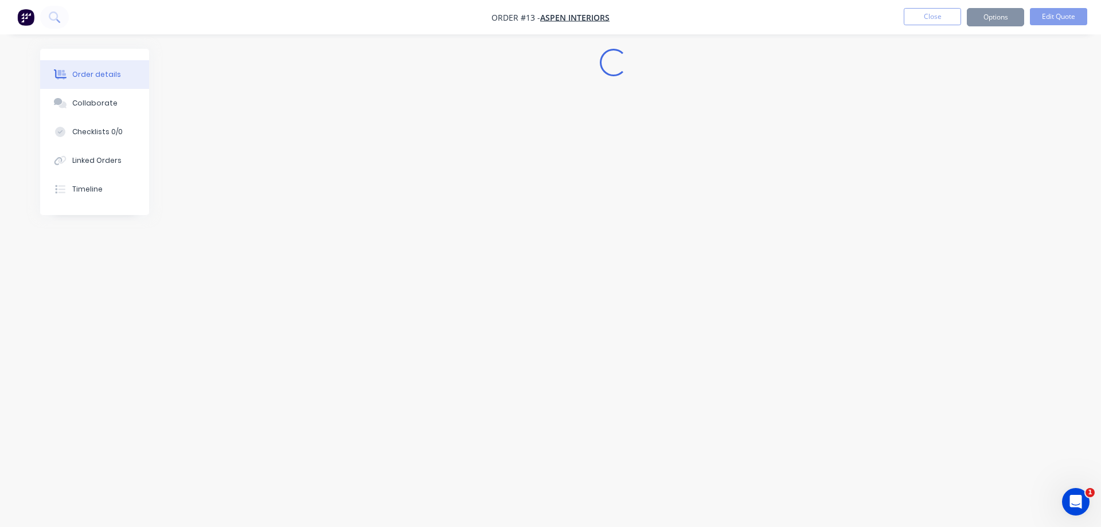
scroll to position [0, 0]
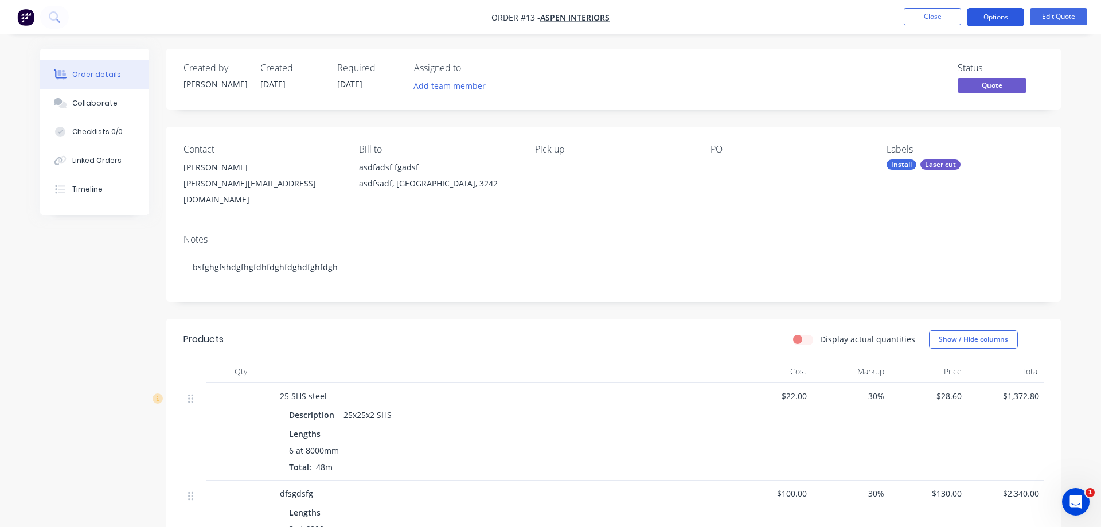
click at [989, 17] on button "Options" at bounding box center [995, 17] width 57 height 18
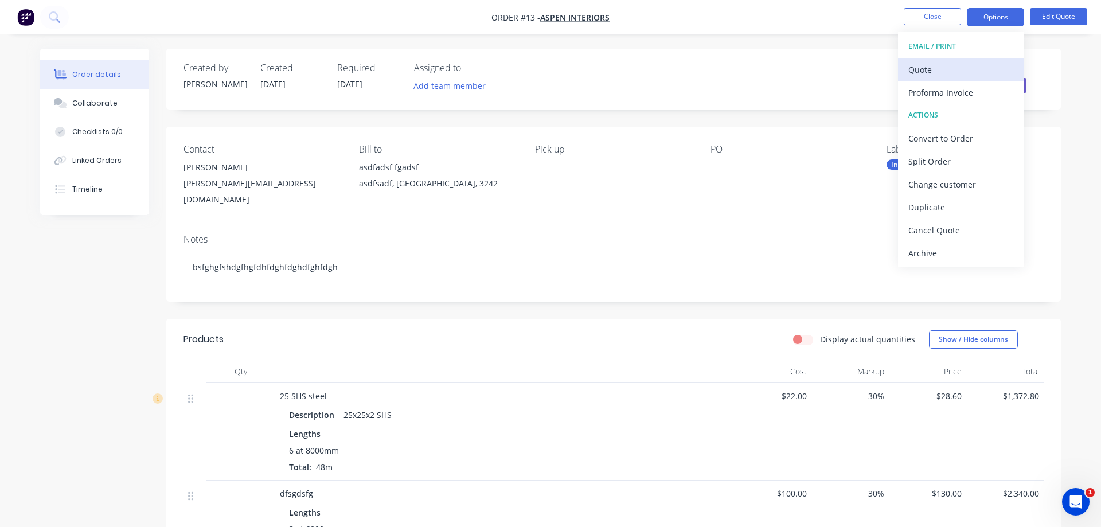
click at [948, 71] on div "Quote" at bounding box center [962, 69] width 106 height 17
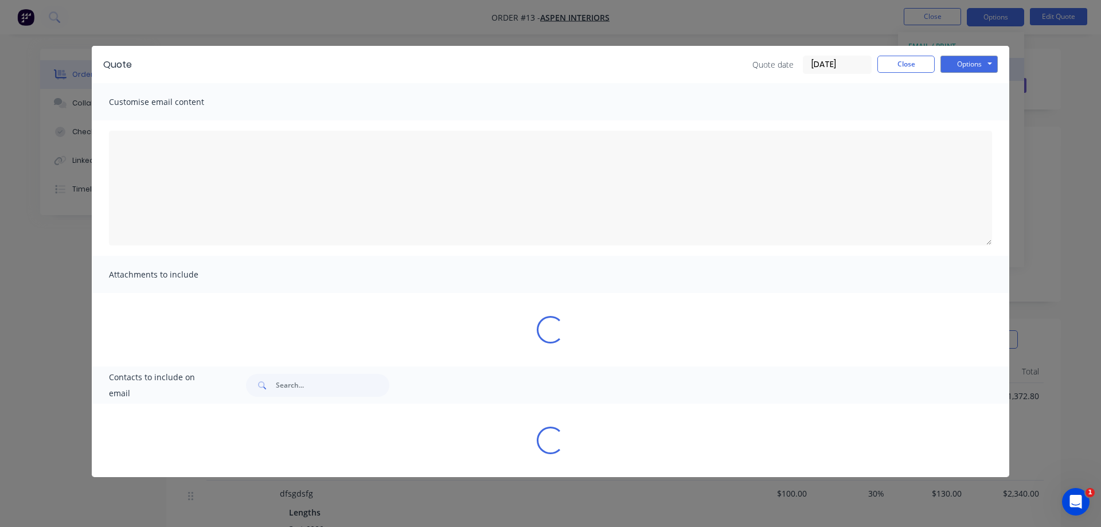
type textarea "A PDF copy of the quote has been attached to this email. To view your quote onl…"
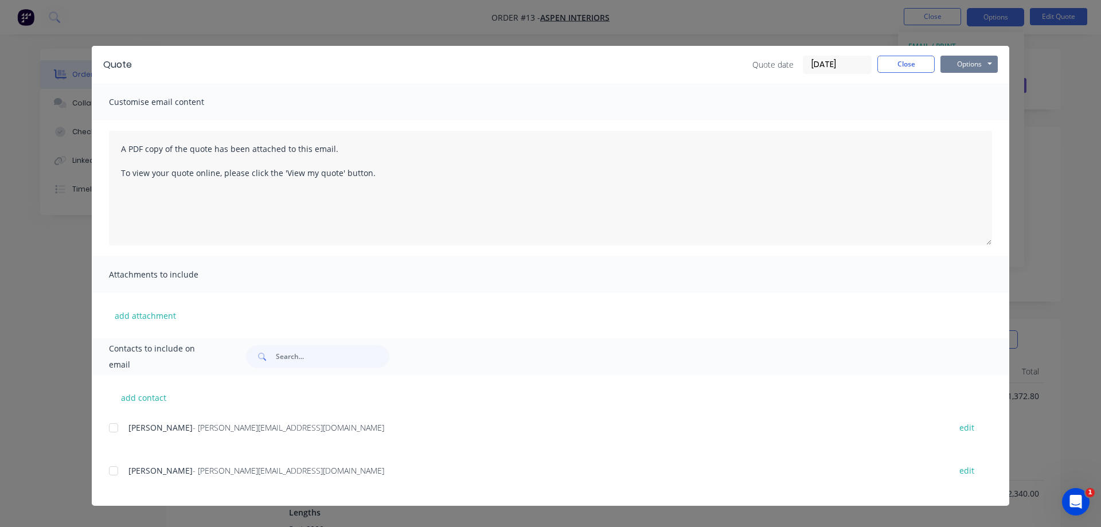
click at [964, 63] on button "Options" at bounding box center [969, 64] width 57 height 17
click at [964, 85] on button "Preview" at bounding box center [977, 84] width 73 height 19
click at [896, 64] on button "Close" at bounding box center [906, 64] width 57 height 17
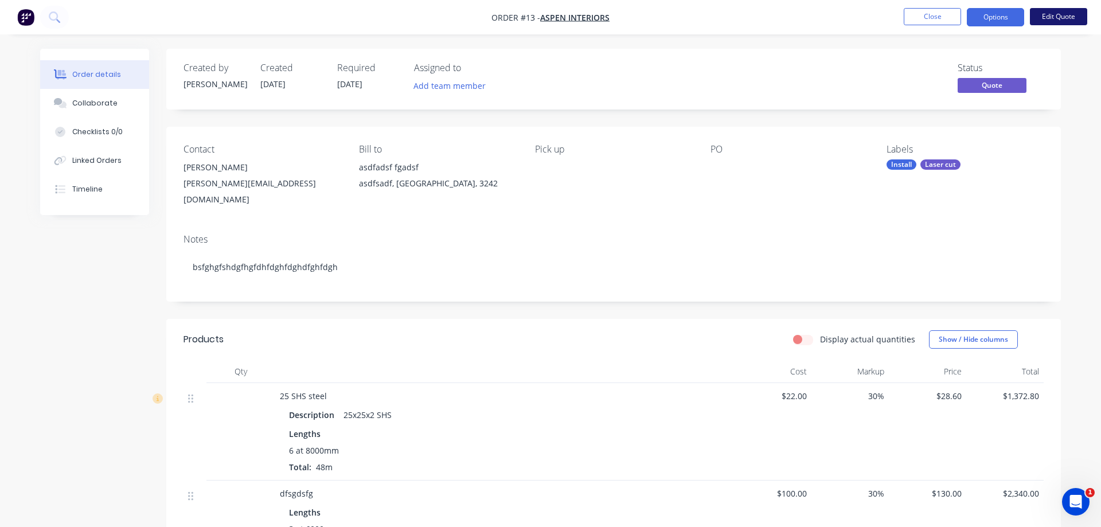
click at [1040, 14] on button "Edit Quote" at bounding box center [1058, 16] width 57 height 17
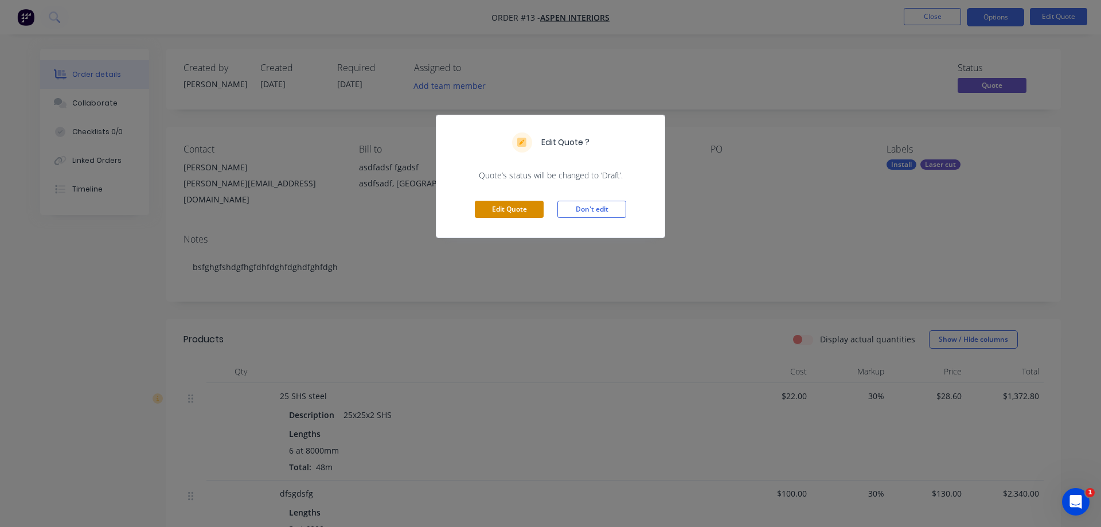
click at [500, 202] on button "Edit Quote" at bounding box center [509, 209] width 69 height 17
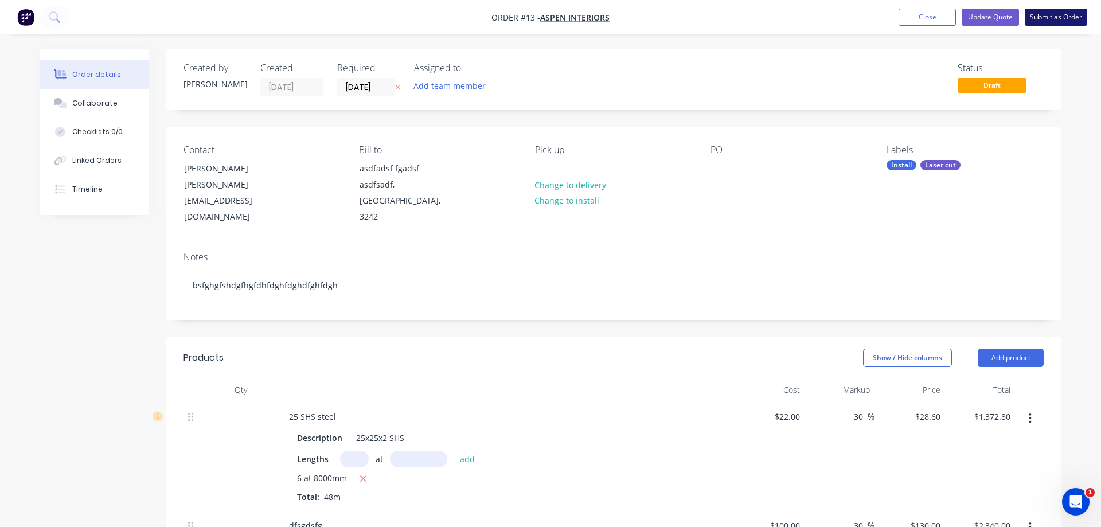
click at [1038, 20] on button "Submit as Order" at bounding box center [1056, 17] width 63 height 17
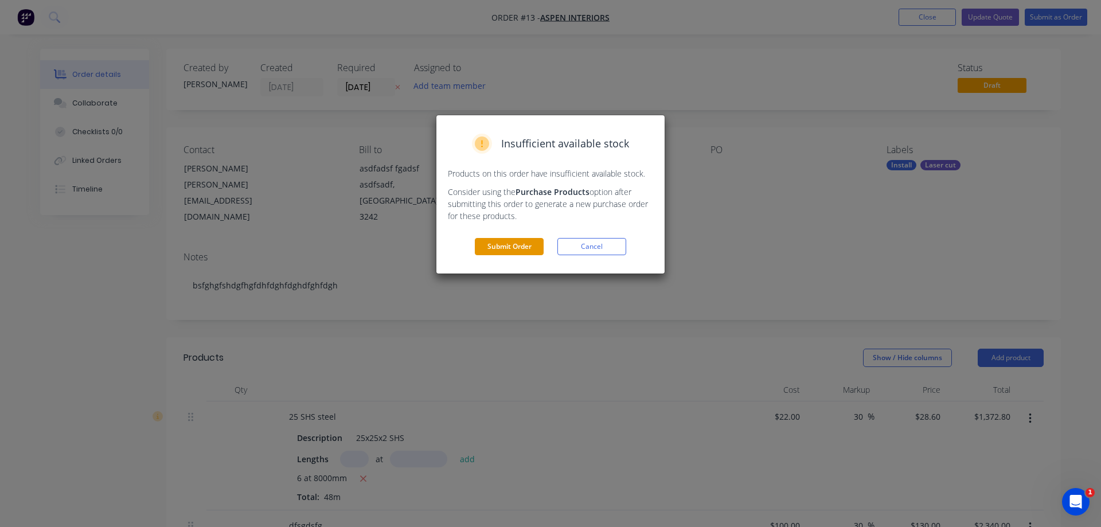
click at [514, 253] on button "Submit Order" at bounding box center [509, 246] width 69 height 17
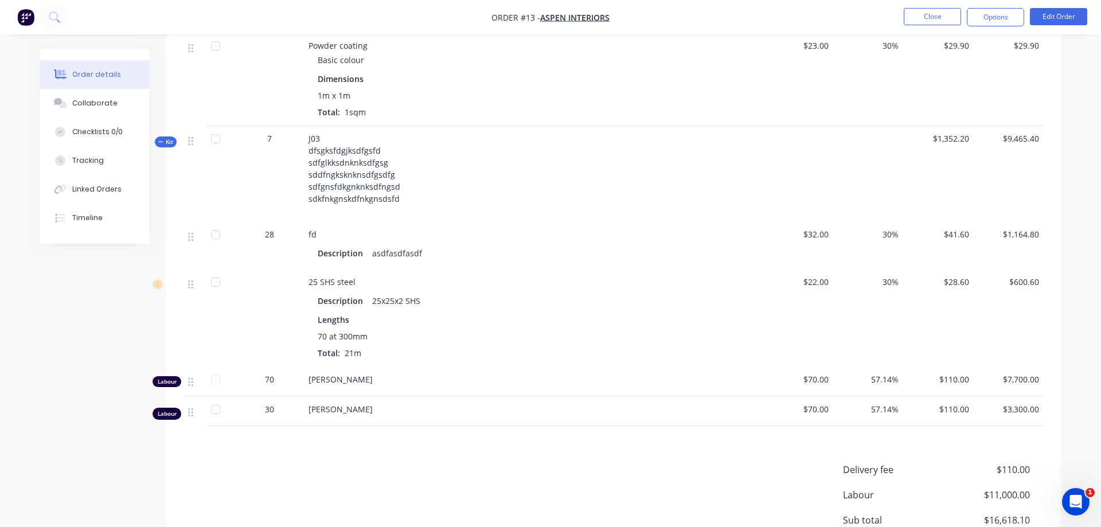
scroll to position [410, 0]
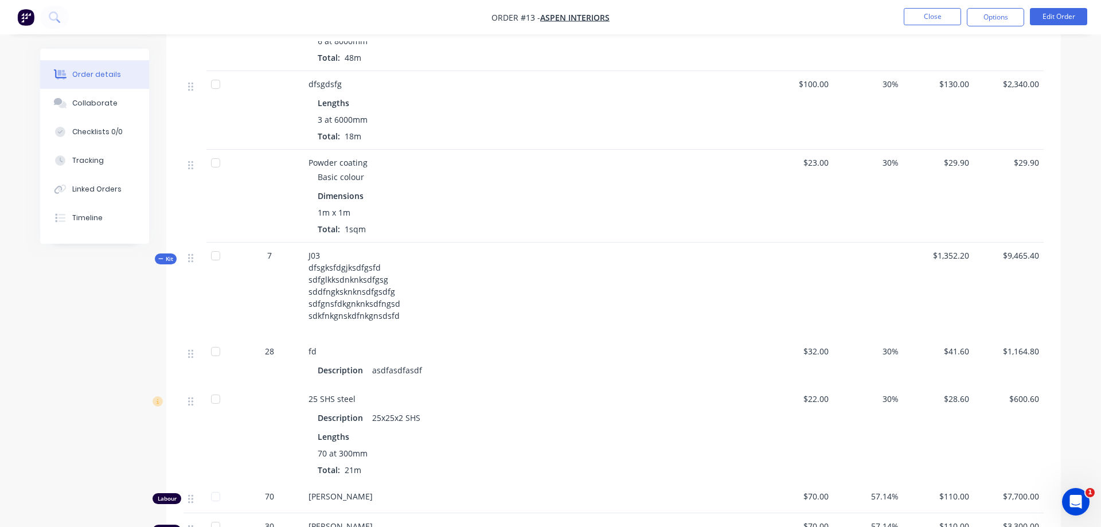
click at [212, 151] on div at bounding box center [215, 162] width 23 height 23
click at [975, 20] on button "Options" at bounding box center [995, 17] width 57 height 18
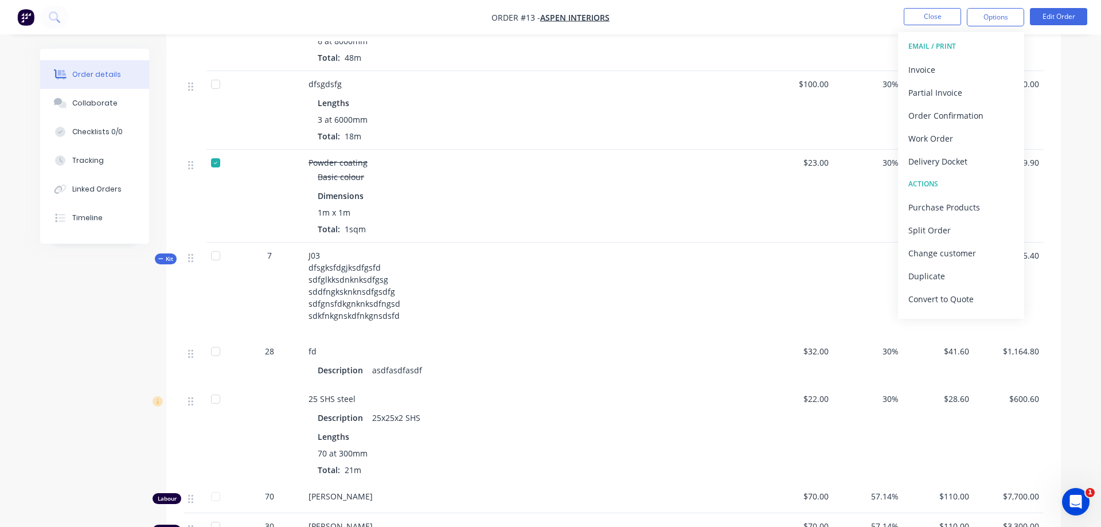
click at [216, 151] on div at bounding box center [215, 162] width 23 height 23
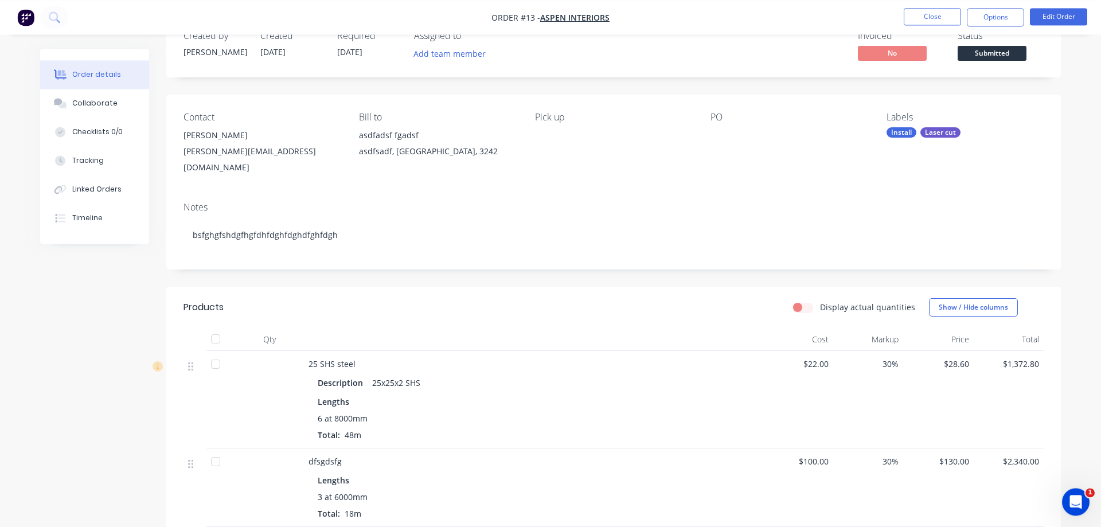
scroll to position [0, 0]
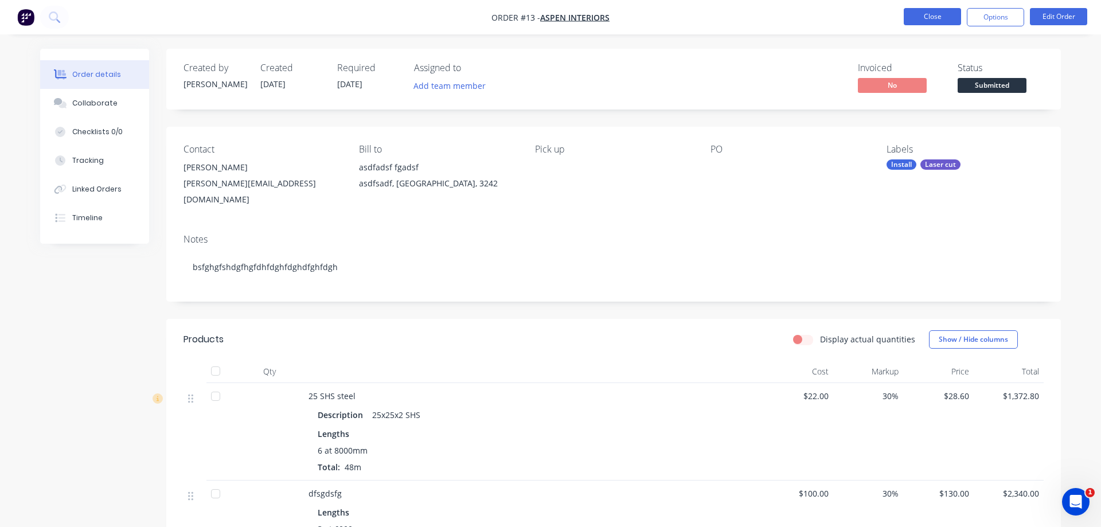
click at [917, 18] on button "Close" at bounding box center [932, 16] width 57 height 17
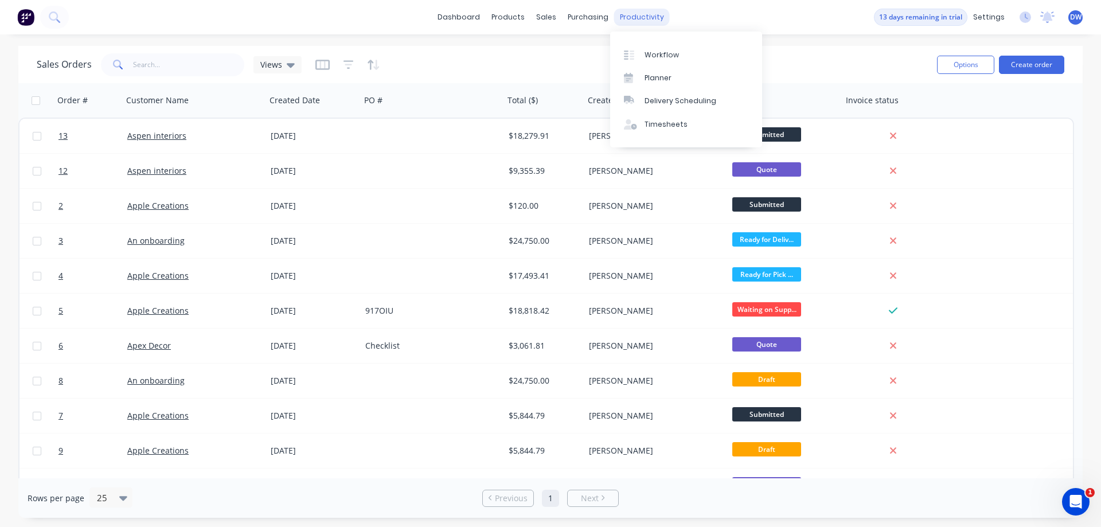
click at [652, 10] on div "productivity" at bounding box center [642, 17] width 56 height 17
click at [661, 53] on div "Workflow" at bounding box center [662, 55] width 34 height 10
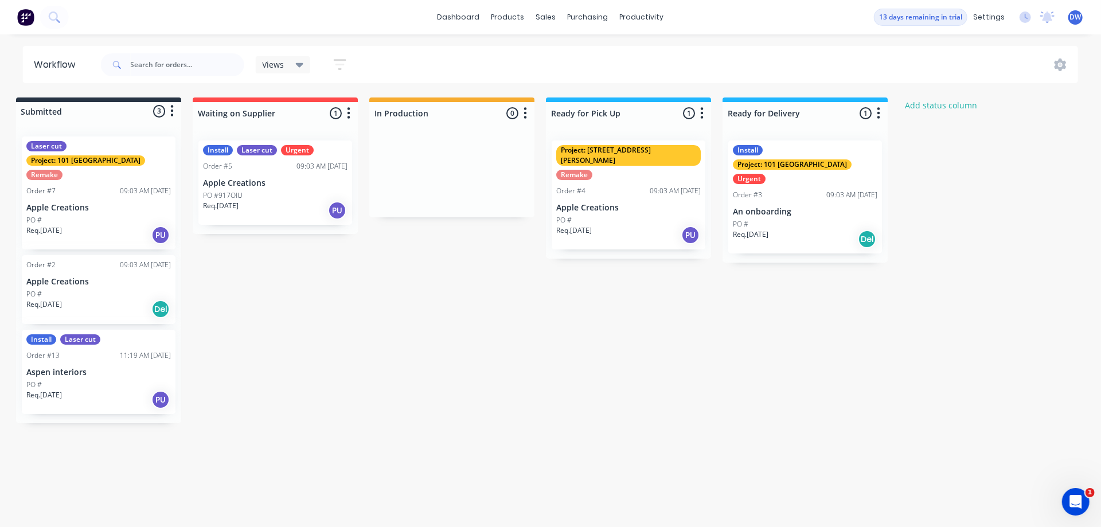
scroll to position [0, 9]
click at [1063, 58] on div "Views Save new view None (Default) edit Show/Hide statuses Show line item cards…" at bounding box center [589, 65] width 980 height 34
click at [1063, 60] on icon at bounding box center [1060, 65] width 13 height 13
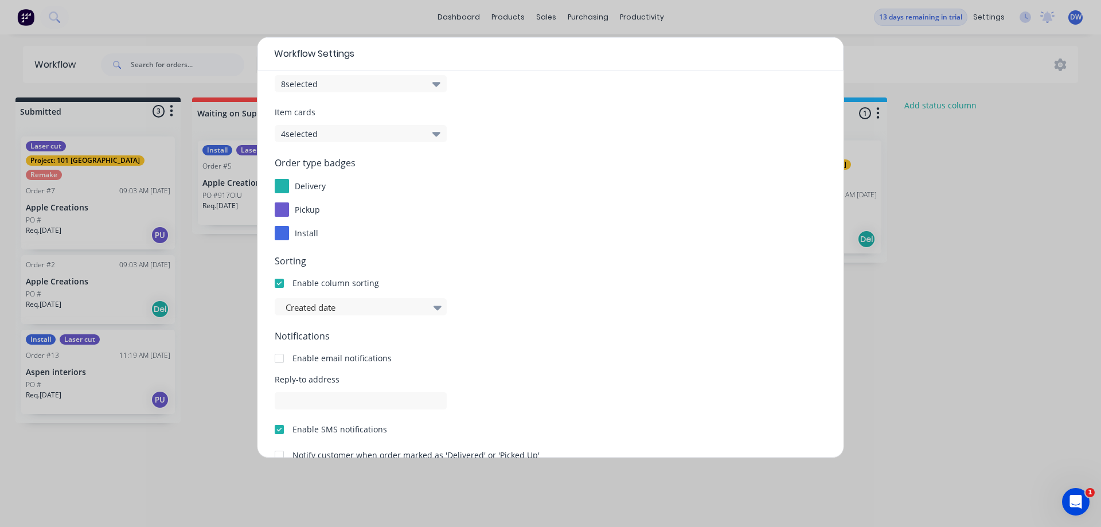
scroll to position [0, 0]
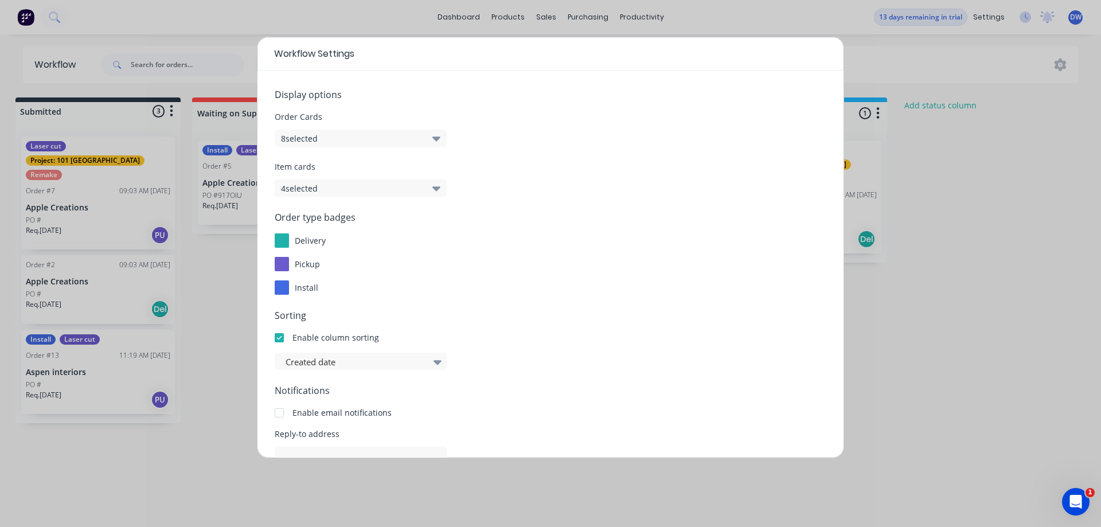
click at [436, 137] on icon "button" at bounding box center [436, 138] width 8 height 13
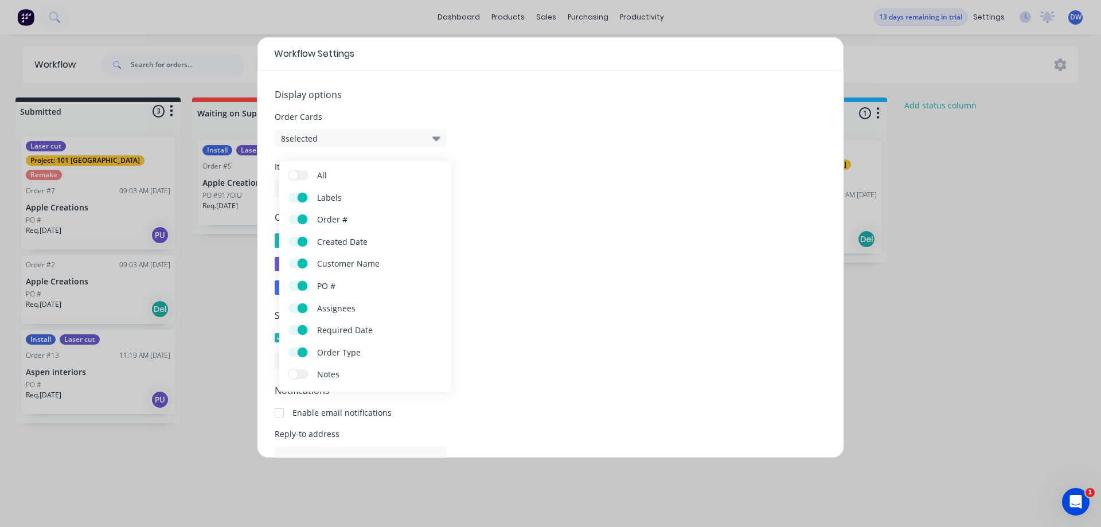
click at [307, 375] on label "Notes" at bounding box center [299, 374] width 20 height 10
click at [289, 369] on input "Notes" at bounding box center [289, 369] width 0 height 0
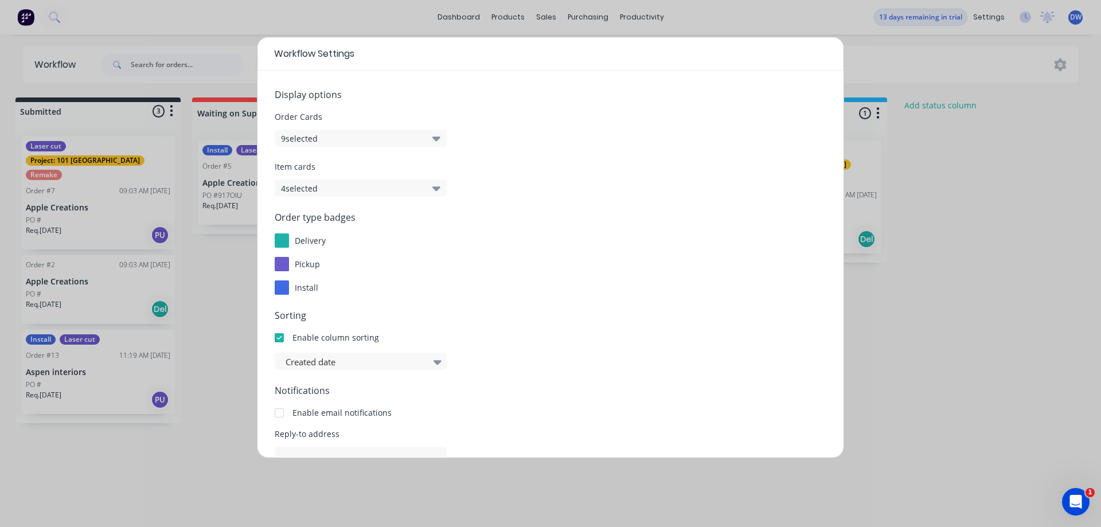
click at [600, 232] on div "Order type badges delivery pickup install" at bounding box center [551, 253] width 552 height 84
click at [574, 479] on div "Workflow Settings Display options Order Cards 9 selected Item cards 4 selected …" at bounding box center [550, 263] width 1101 height 527
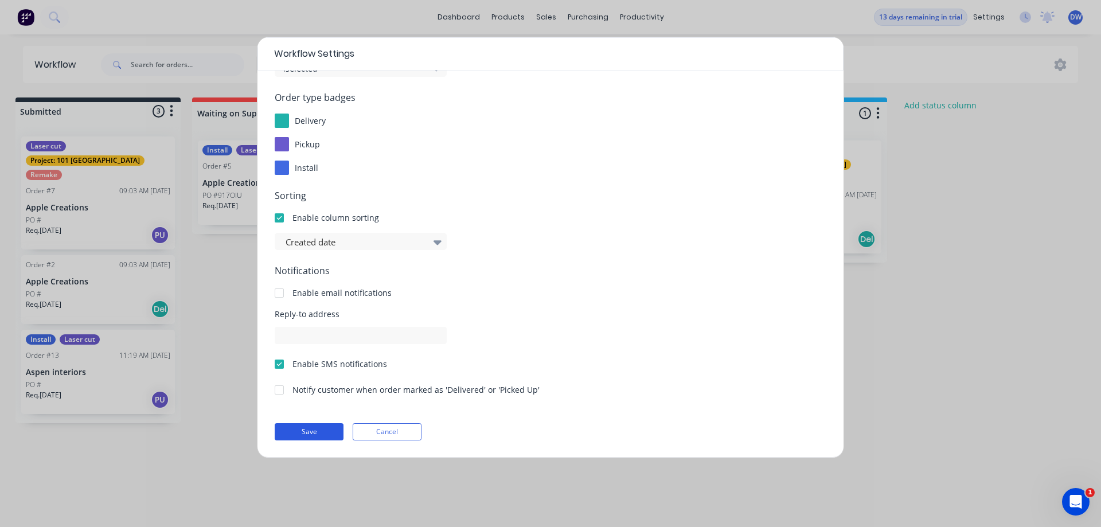
click at [317, 427] on button "Save" at bounding box center [309, 431] width 69 height 17
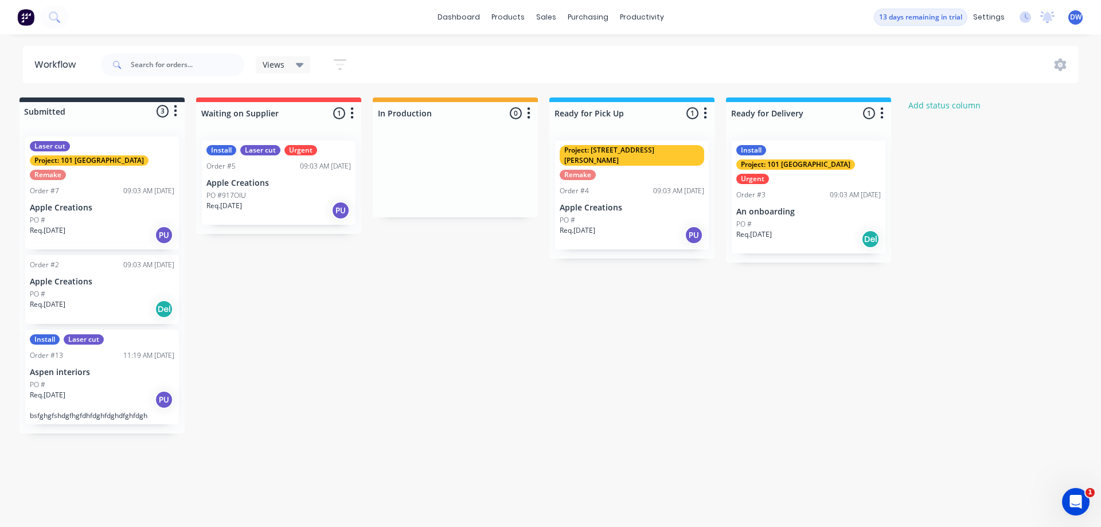
scroll to position [0, 4]
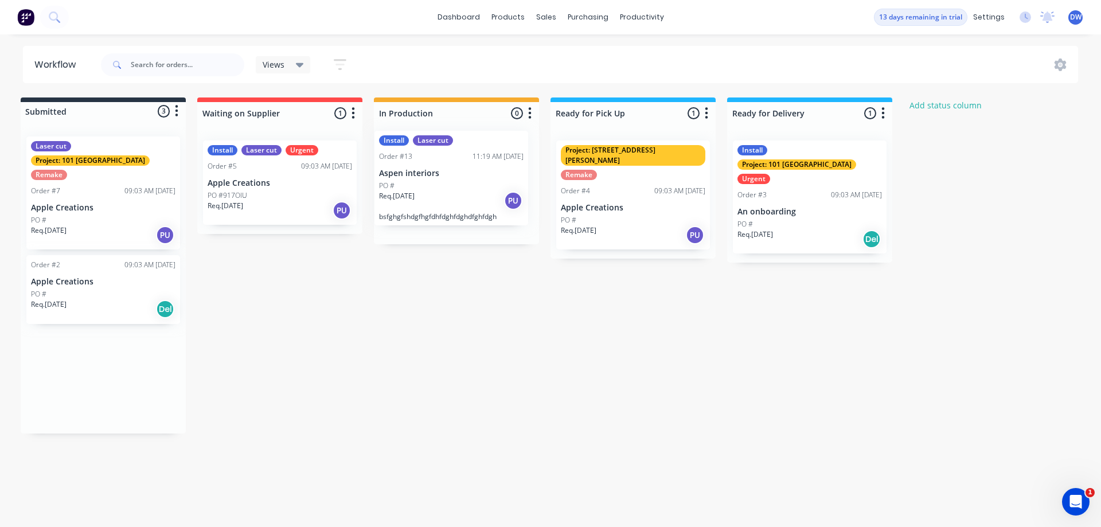
drag, startPoint x: 145, startPoint y: 346, endPoint x: 509, endPoint y: 161, distance: 408.9
click at [509, 161] on div "Submitted 3 Status colour #273444 hex #273444 Save Cancel Summaries Total order…" at bounding box center [611, 266] width 1248 height 336
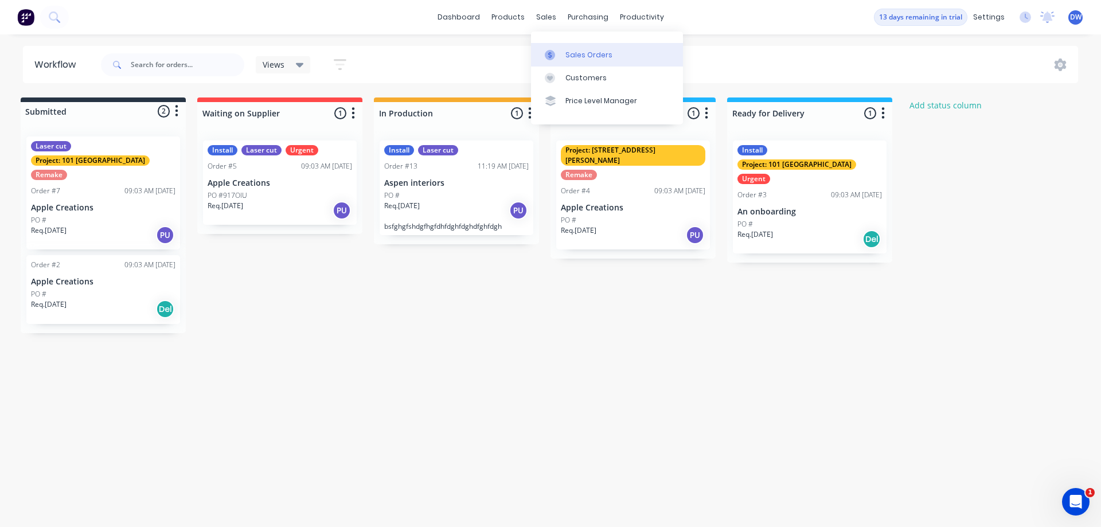
click at [560, 53] on div at bounding box center [553, 55] width 17 height 10
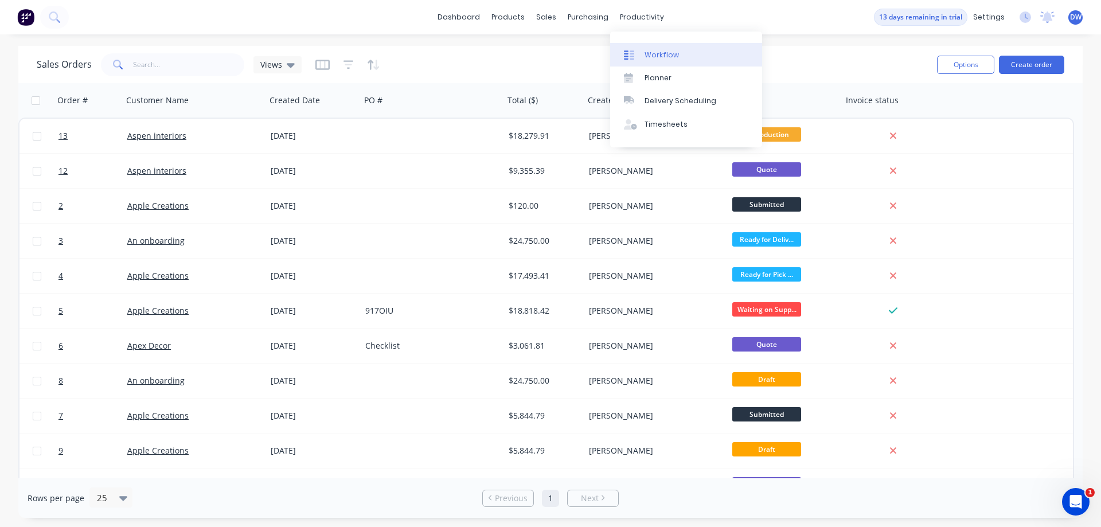
click at [660, 50] on div "Workflow" at bounding box center [662, 55] width 34 height 10
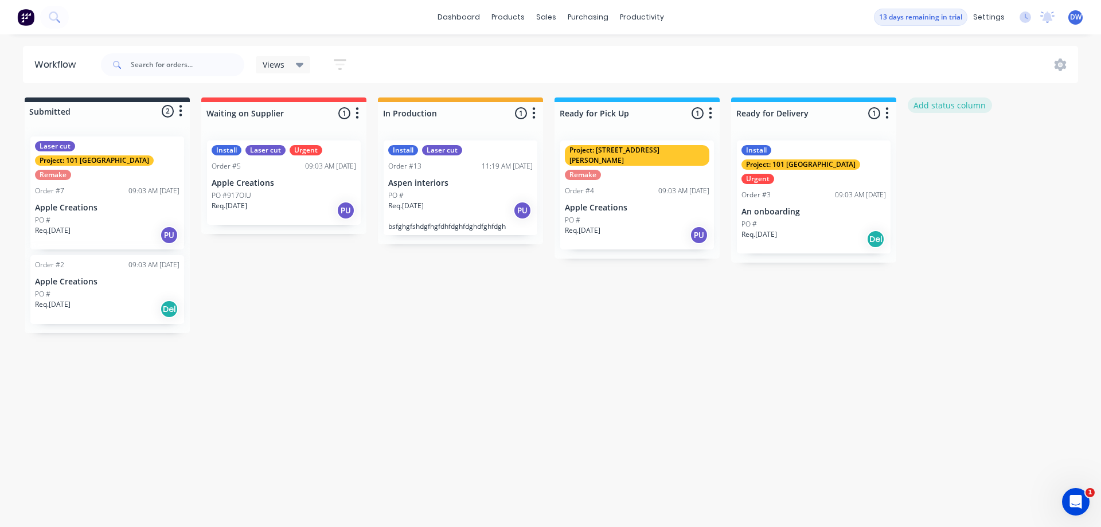
click at [952, 108] on button "Add status column" at bounding box center [950, 105] width 84 height 15
type input "Powder coating"
click at [942, 142] on button "Add" at bounding box center [946, 140] width 63 height 18
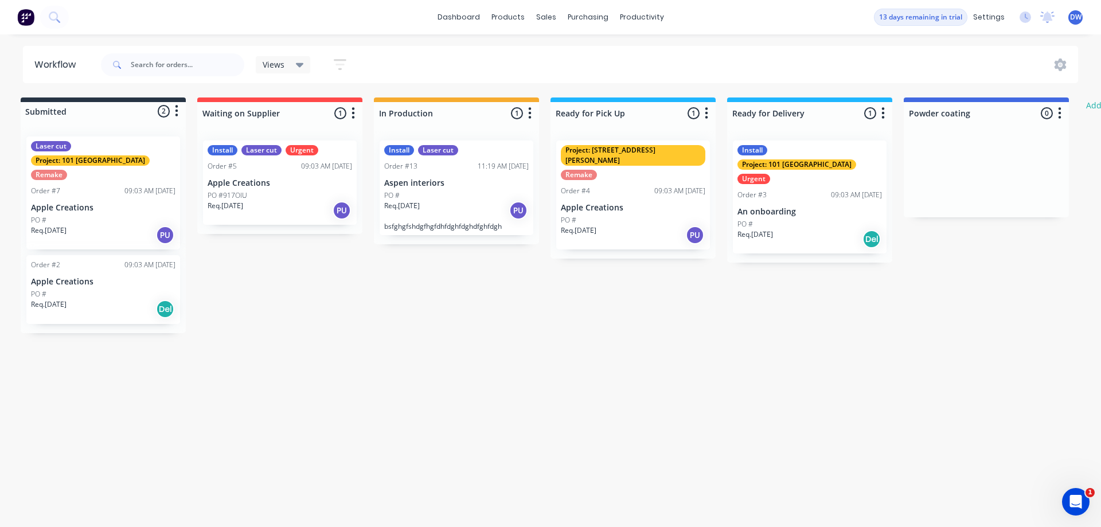
scroll to position [0, 7]
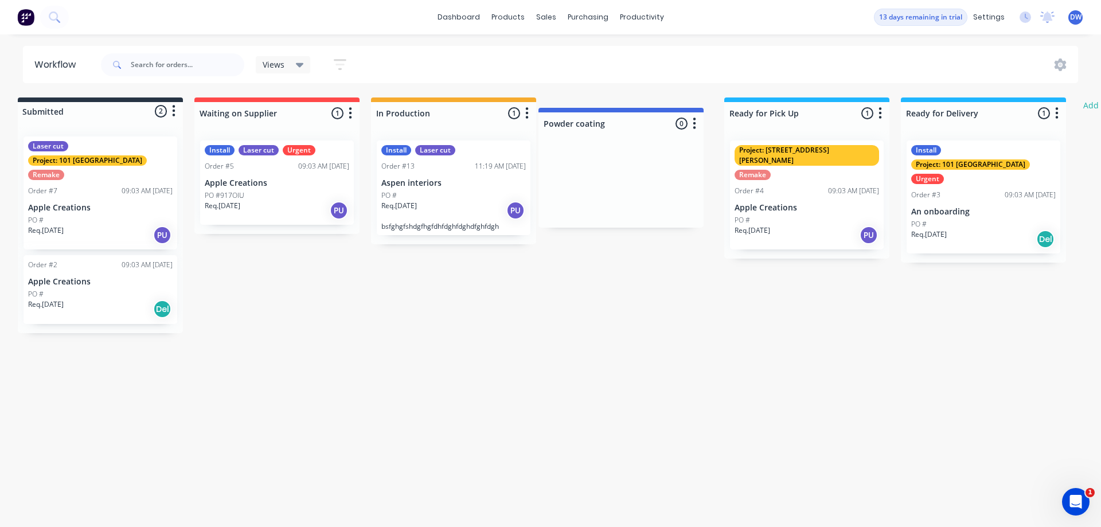
drag, startPoint x: 954, startPoint y: 115, endPoint x: 579, endPoint y: 126, distance: 375.3
click at [579, 126] on div "Submitted 2 Status colour #273444 hex #273444 Save Cancel Summaries Total order…" at bounding box center [692, 216] width 1414 height 236
click at [442, 213] on div "Req. 27/08/25 PU" at bounding box center [453, 211] width 145 height 20
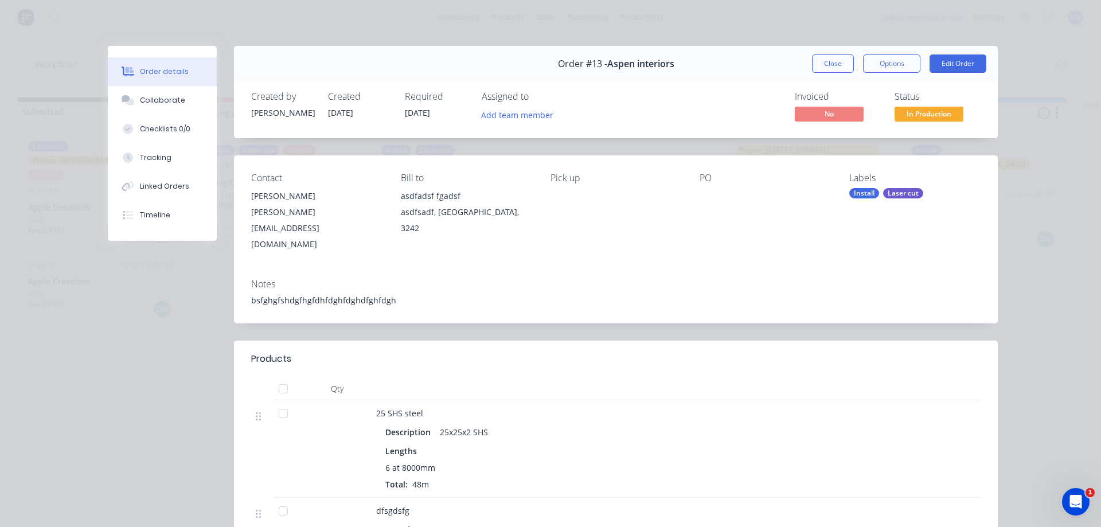
click at [1066, 207] on div "Order details Collaborate Checklists 0/0 Tracking Linked Orders Timeline Order …" at bounding box center [550, 263] width 1101 height 527
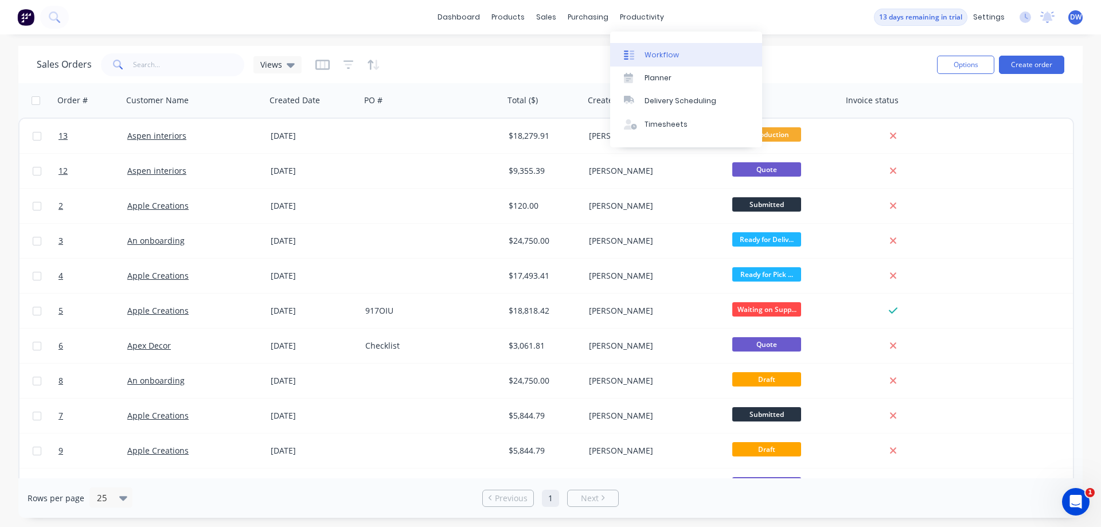
click at [646, 57] on div "Workflow" at bounding box center [662, 55] width 34 height 10
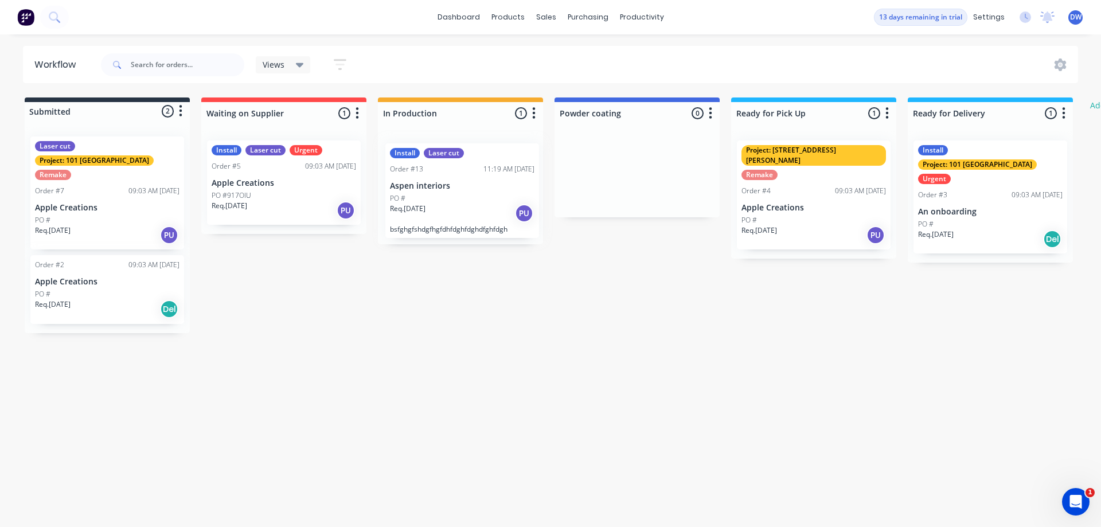
drag, startPoint x: 467, startPoint y: 210, endPoint x: 469, endPoint y: 216, distance: 6.5
click at [469, 216] on div "Install Laser cut Order #13 11:19 AM 27/08/25 Aspen interiors PO # Req. 27/08/2…" at bounding box center [460, 187] width 165 height 113
click at [535, 116] on icon "button" at bounding box center [533, 113] width 3 height 14
click at [551, 310] on div "Submitted 2 Status colour #273444 hex #273444 Save Cancel Summaries Total order…" at bounding box center [698, 216] width 1414 height 236
click at [457, 205] on div "Req. 27/08/25 PU" at bounding box center [460, 211] width 145 height 20
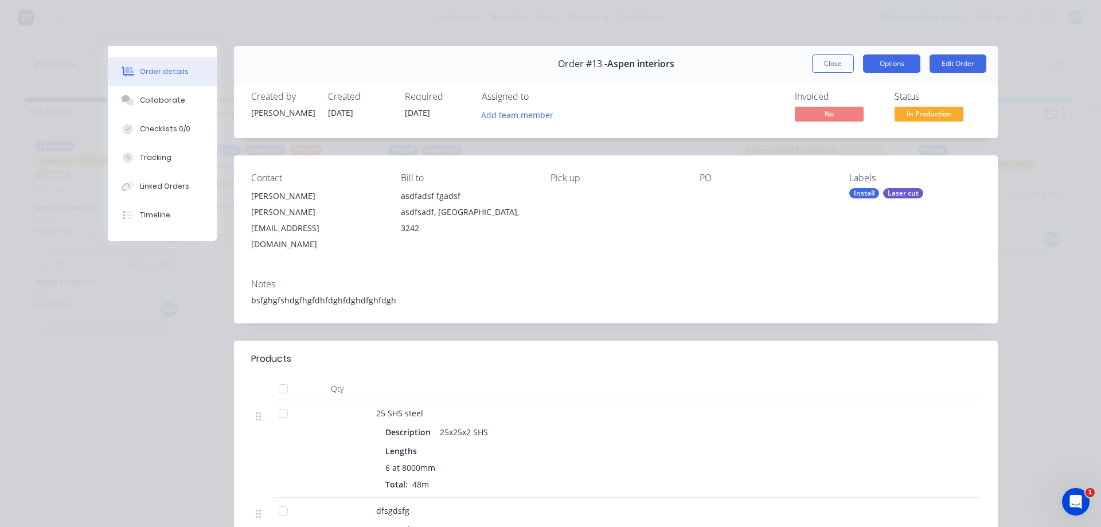
click at [903, 57] on button "Options" at bounding box center [891, 63] width 57 height 18
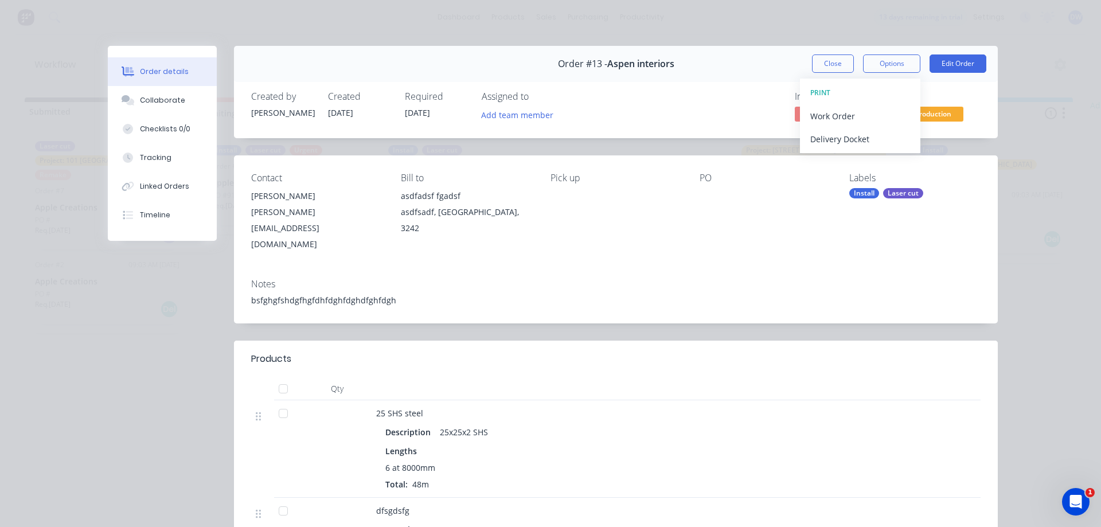
click at [1034, 125] on div "Order details Collaborate Checklists 0/0 Tracking Linked Orders Timeline Order …" at bounding box center [550, 263] width 1101 height 527
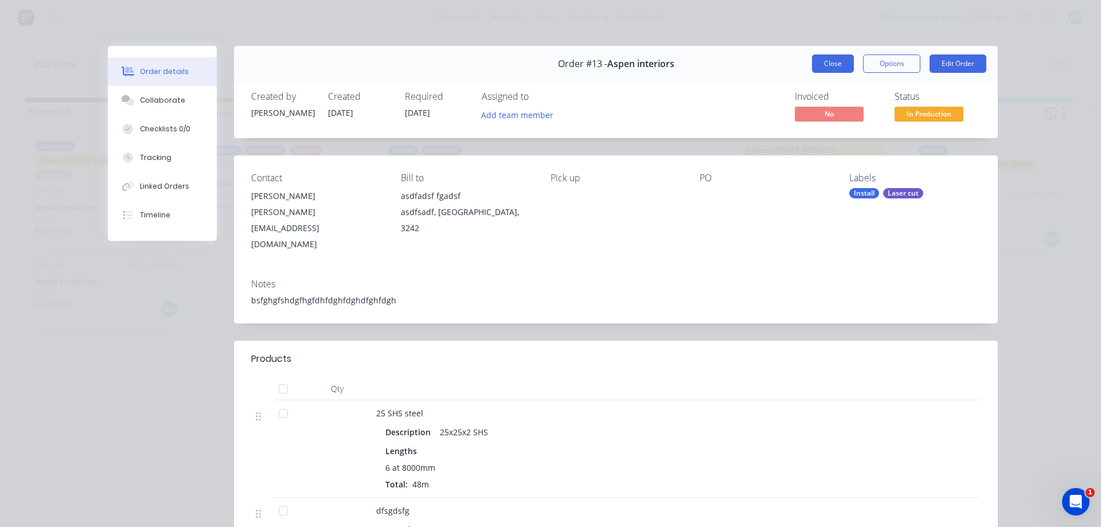
click at [842, 59] on button "Close" at bounding box center [833, 63] width 42 height 18
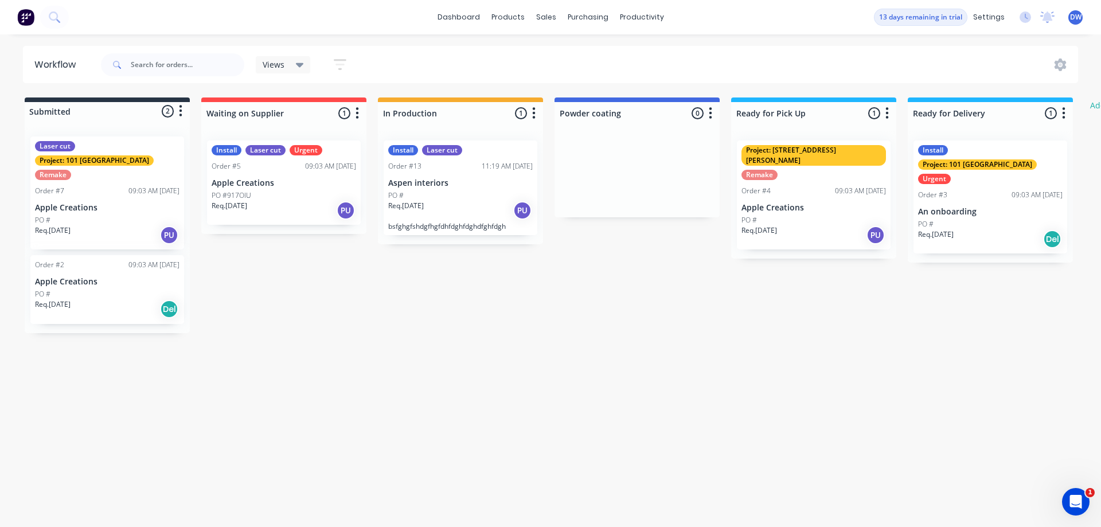
drag, startPoint x: 463, startPoint y: 212, endPoint x: 559, endPoint y: 286, distance: 121.0
click at [513, 306] on div "Submitted 2 Status colour #273444 hex #273444 Save Cancel Summaries Total order…" at bounding box center [698, 216] width 1414 height 236
drag, startPoint x: 444, startPoint y: 179, endPoint x: 442, endPoint y: 199, distance: 20.2
click at [442, 199] on div "Install Laser cut Order #13 11:19 AM 27/08/25 Aspen interiors PO # Req. 27/08/2…" at bounding box center [460, 187] width 165 height 113
click at [582, 284] on div "Submitted 2 Status colour #273444 hex #273444 Save Cancel Summaries Total order…" at bounding box center [698, 216] width 1414 height 236
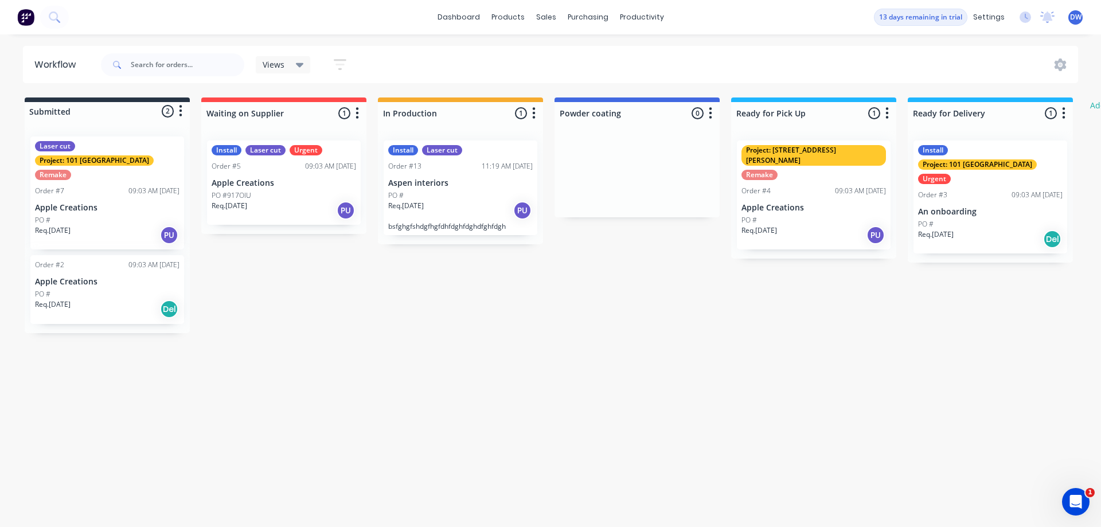
click at [461, 203] on div "Req. 27/08/25 PU" at bounding box center [460, 211] width 145 height 20
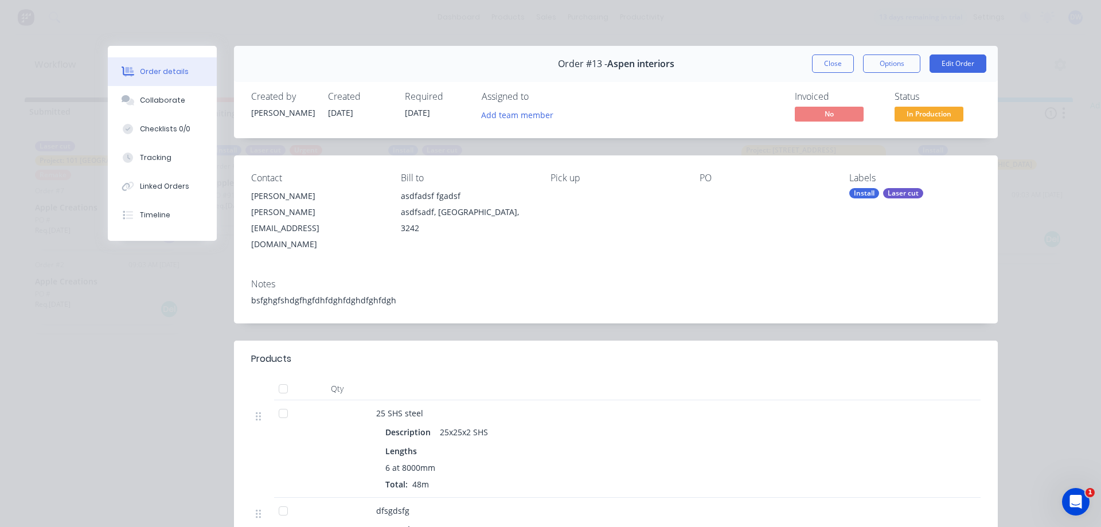
click at [836, 61] on button "Close" at bounding box center [833, 63] width 42 height 18
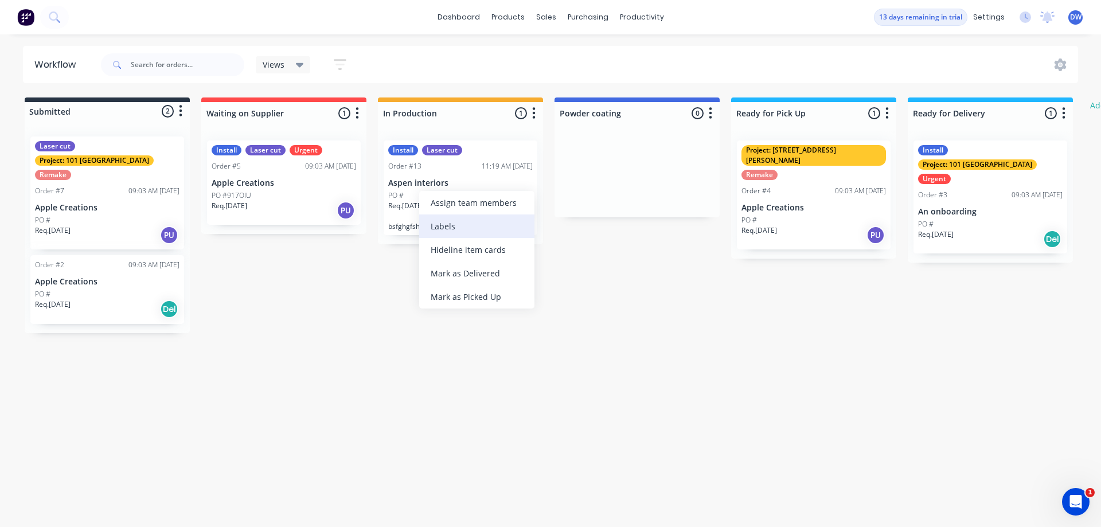
click at [434, 225] on div "Labels" at bounding box center [476, 227] width 115 height 24
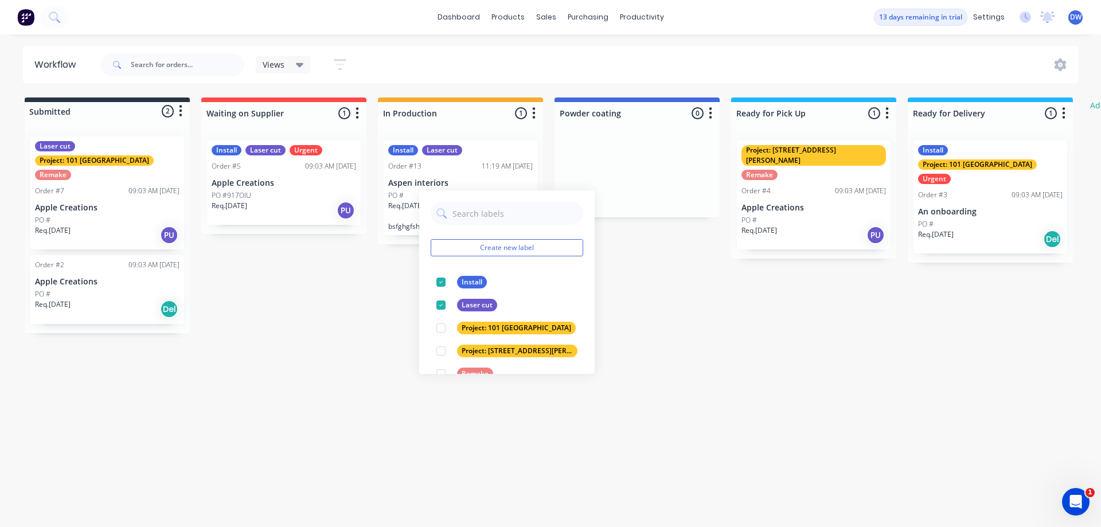
click at [359, 322] on div "Workflow Views Save new view None (Default) edit Show/Hide statuses Show line i…" at bounding box center [550, 275] width 1101 height 458
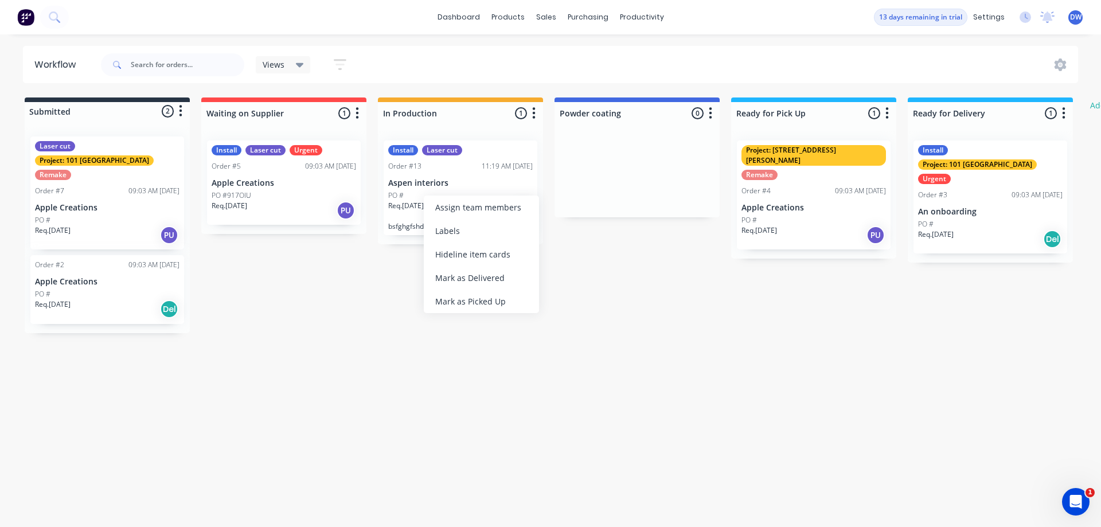
drag, startPoint x: 422, startPoint y: 188, endPoint x: 607, endPoint y: 181, distance: 185.4
click at [559, 311] on div "Submitted 2 Status colour #273444 hex #273444 Save Cancel Summaries Total order…" at bounding box center [698, 216] width 1414 height 236
drag, startPoint x: 434, startPoint y: 199, endPoint x: 599, endPoint y: 180, distance: 166.8
click at [547, 319] on div "Workflow Views Save new view None (Default) edit Show/Hide statuses Show line i…" at bounding box center [550, 275] width 1101 height 458
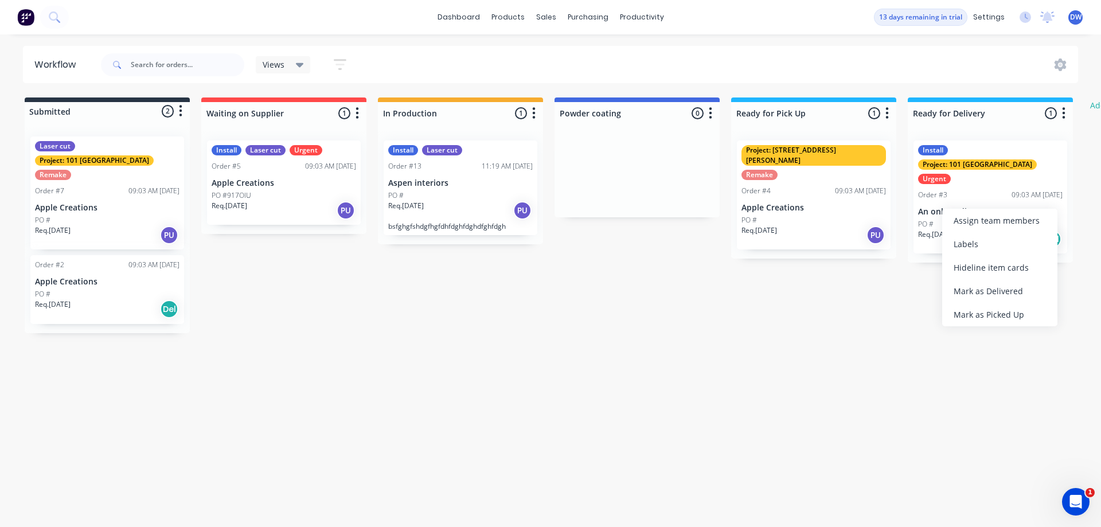
click at [861, 352] on div "Workflow Views Save new view None (Default) edit Show/Hide statuses Show line i…" at bounding box center [550, 275] width 1101 height 458
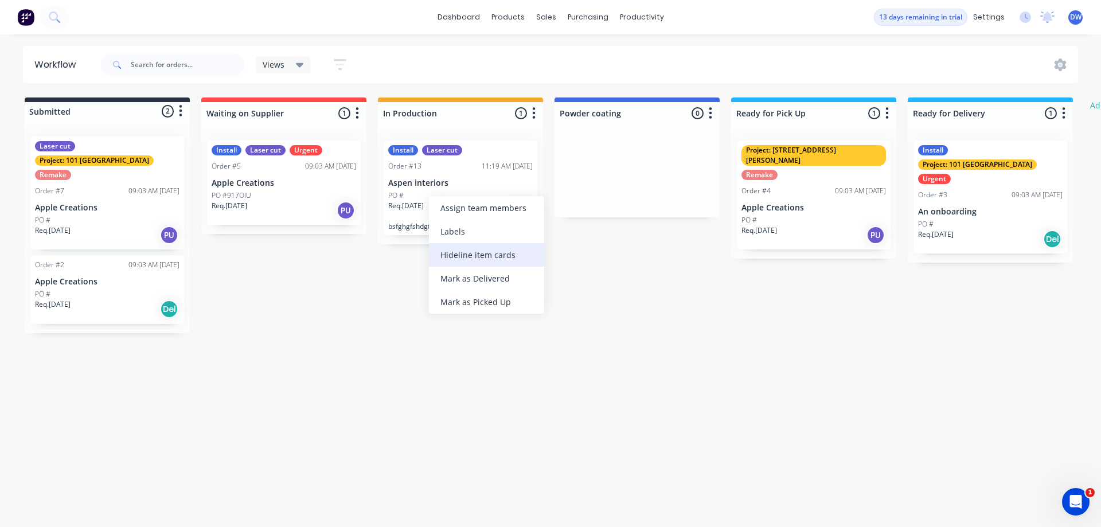
click at [456, 249] on div "Hide line item cards" at bounding box center [486, 255] width 115 height 24
click at [473, 253] on div "Show line item cards" at bounding box center [487, 251] width 115 height 24
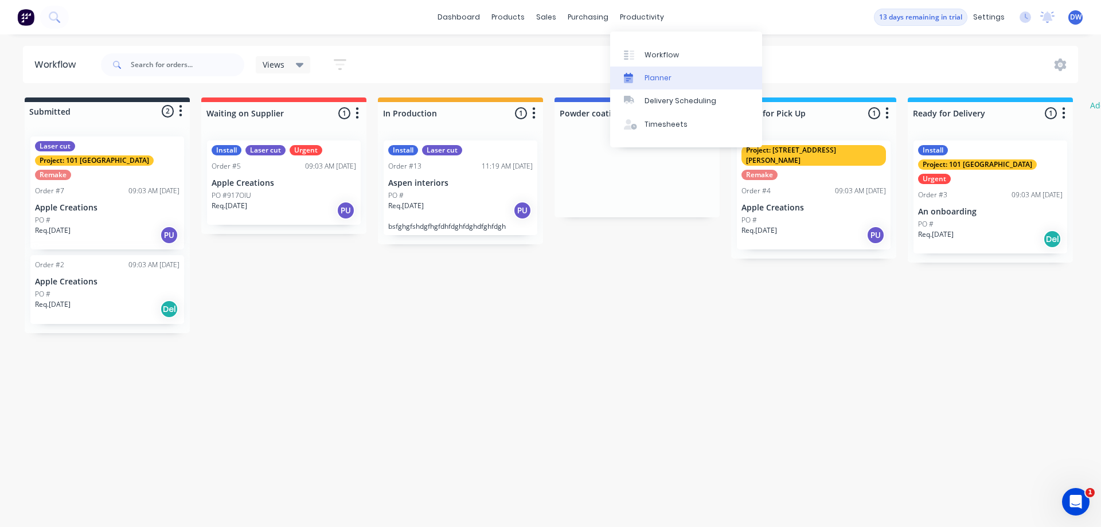
click at [650, 73] on div "Planner" at bounding box center [658, 78] width 27 height 10
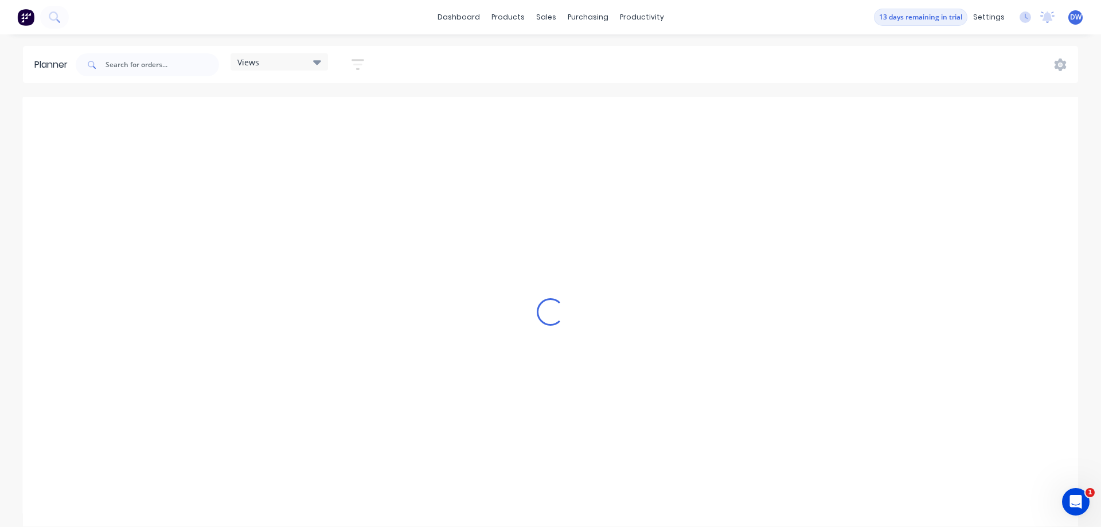
scroll to position [0, 2020]
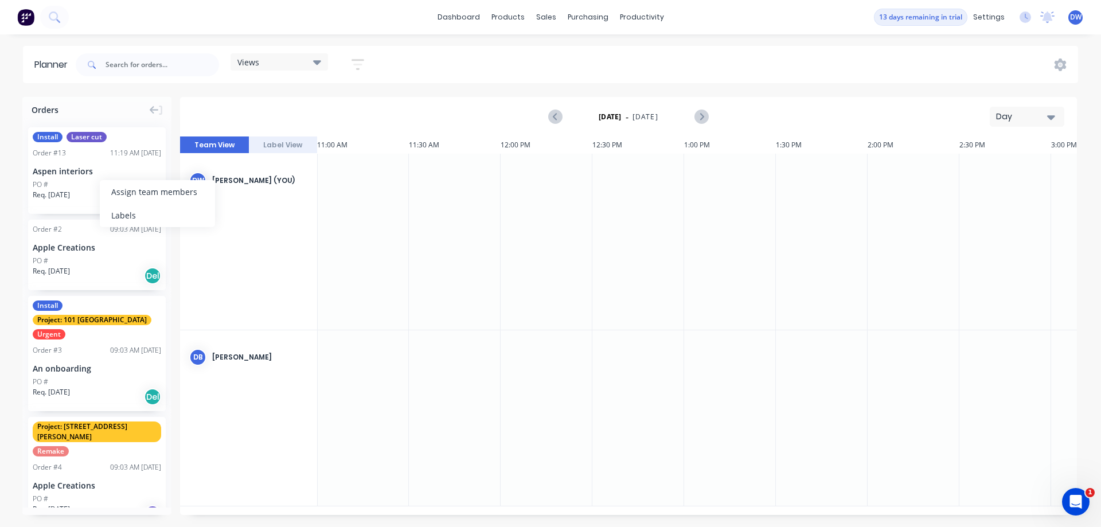
click at [74, 184] on div "PO #" at bounding box center [97, 185] width 128 height 10
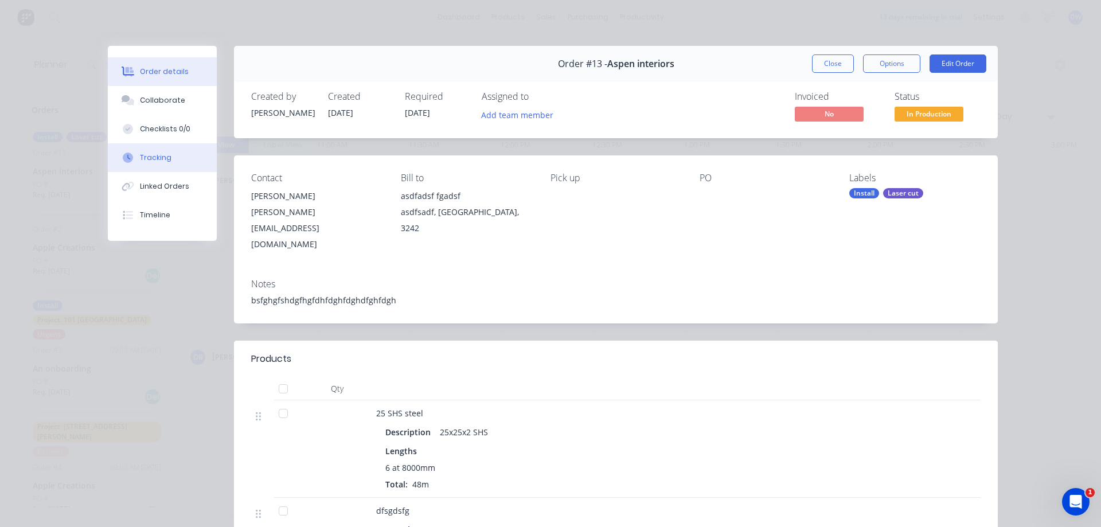
click at [181, 159] on button "Tracking" at bounding box center [162, 157] width 109 height 29
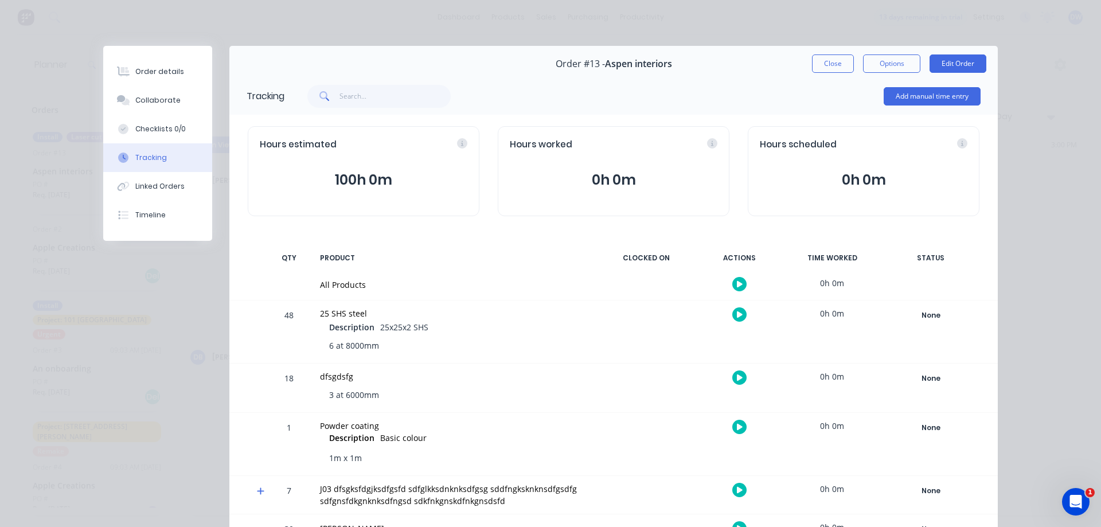
scroll to position [65, 0]
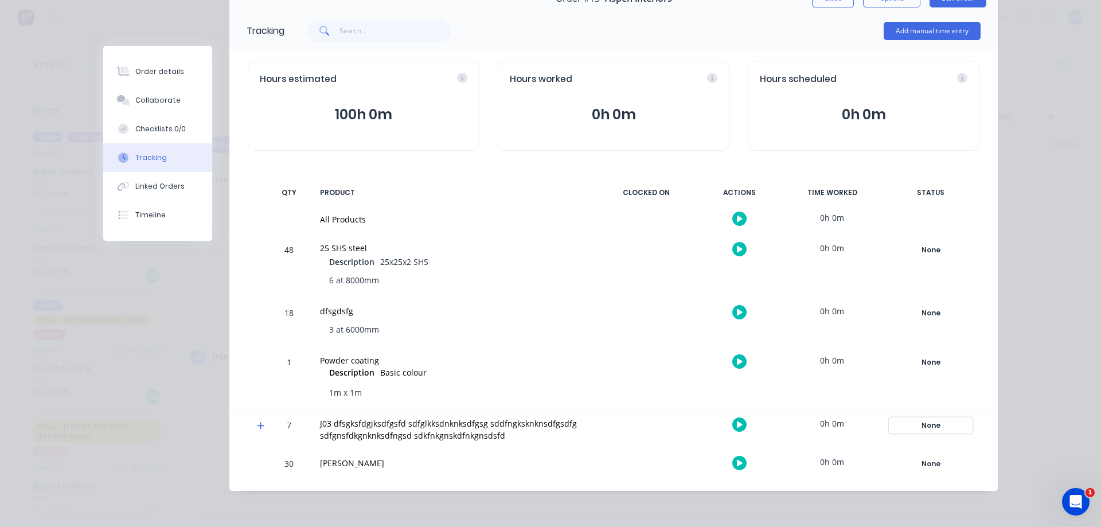
click at [926, 429] on div "None" at bounding box center [931, 425] width 83 height 15
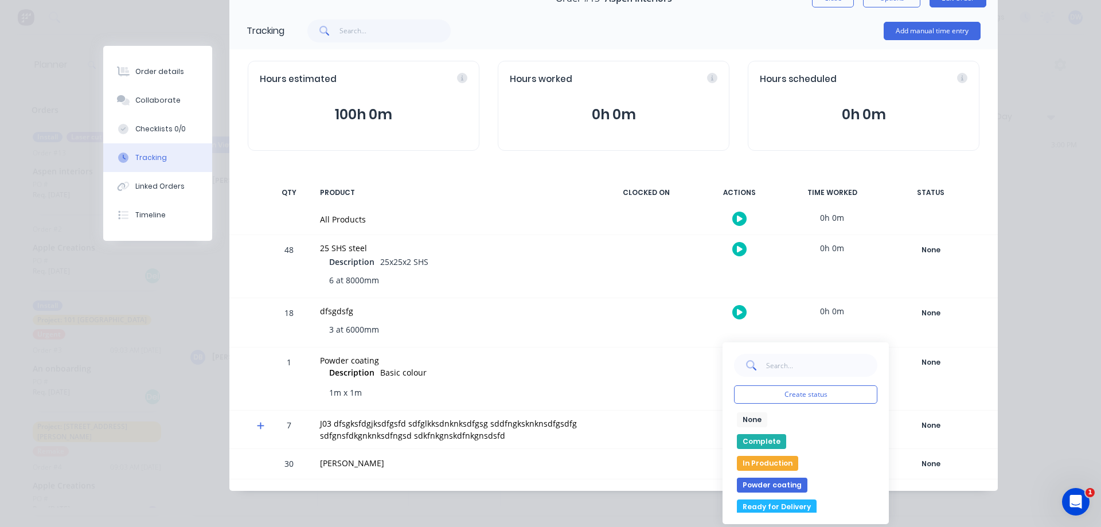
click at [761, 462] on button "In Production" at bounding box center [767, 463] width 61 height 15
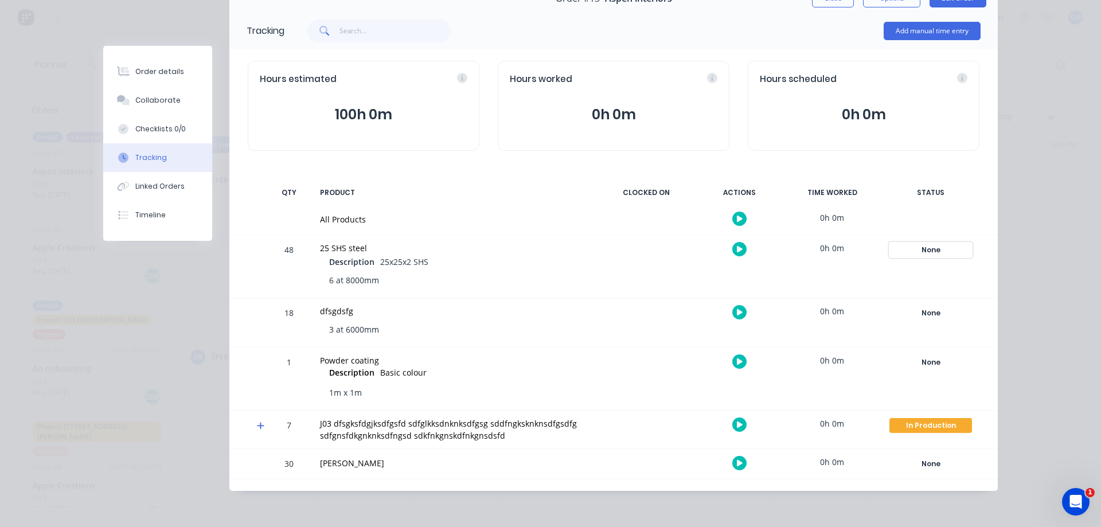
click at [931, 254] on div "None" at bounding box center [931, 250] width 83 height 15
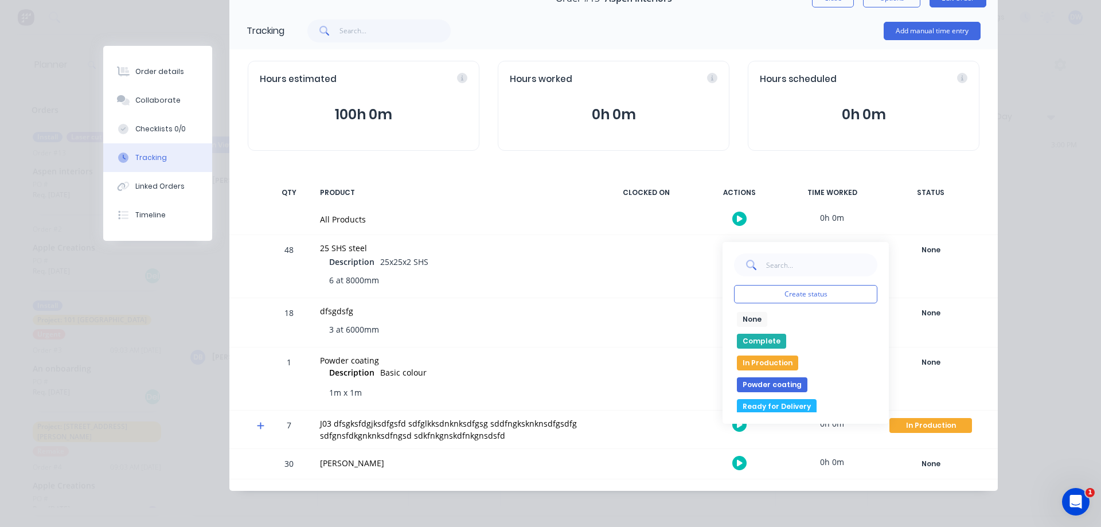
click at [782, 361] on button "In Production" at bounding box center [767, 363] width 61 height 15
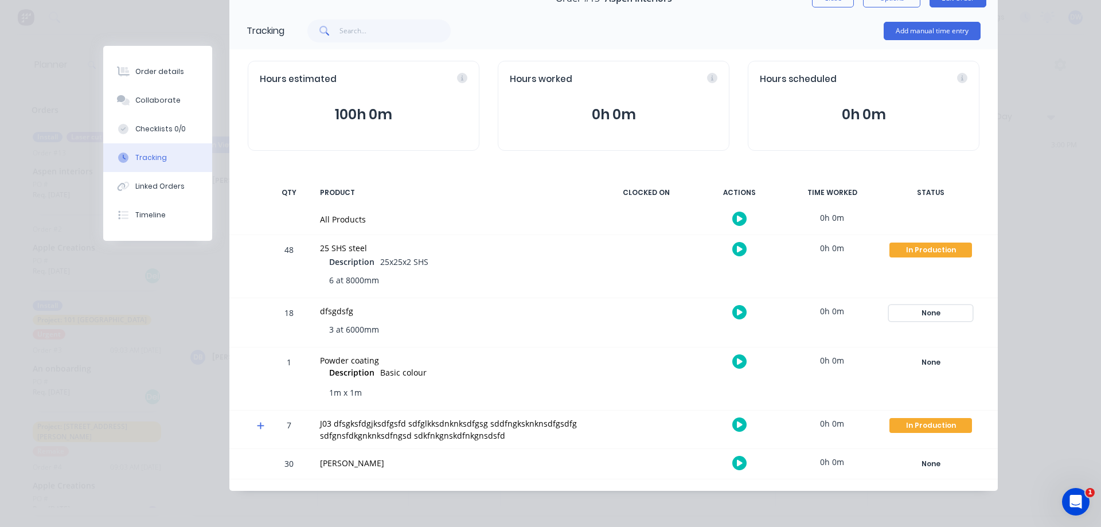
click at [926, 313] on div "None" at bounding box center [931, 313] width 83 height 15
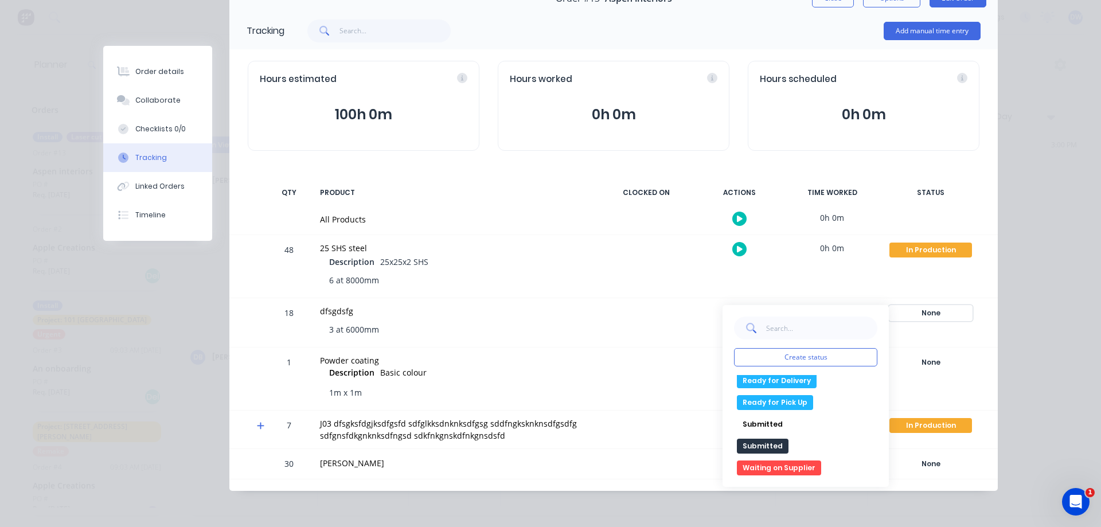
scroll to position [24, 0]
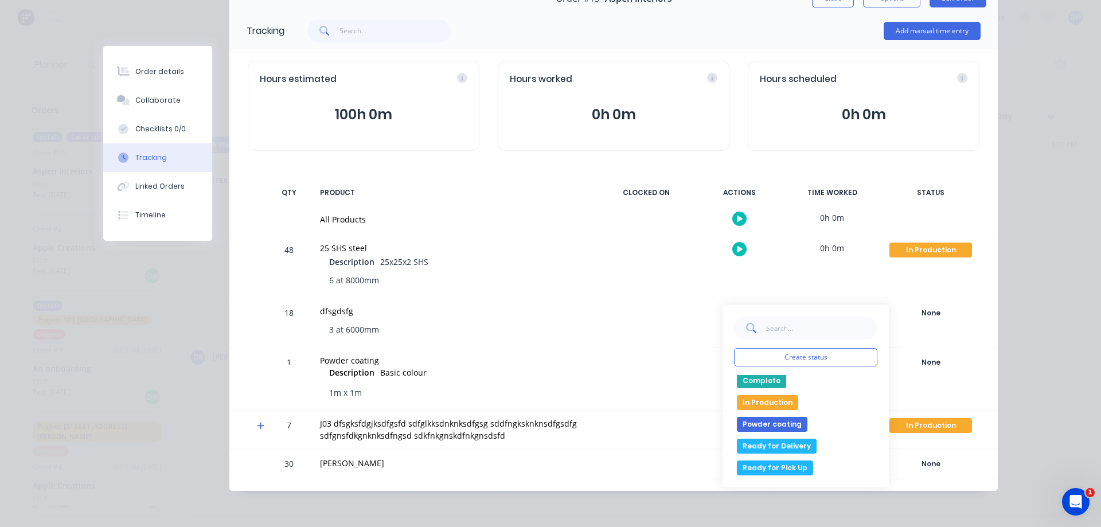
click at [786, 426] on button "Powder coating" at bounding box center [772, 424] width 71 height 15
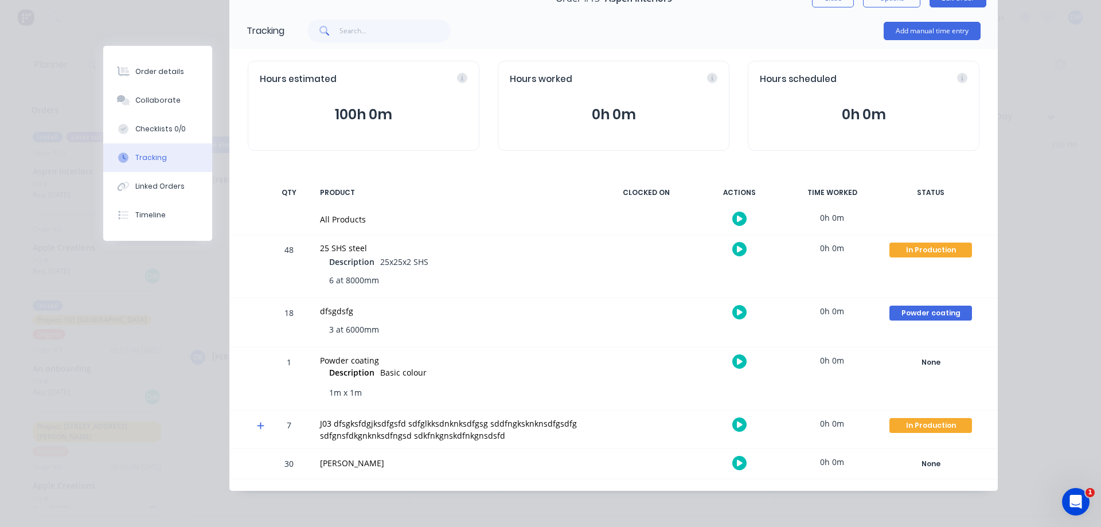
scroll to position [0, 0]
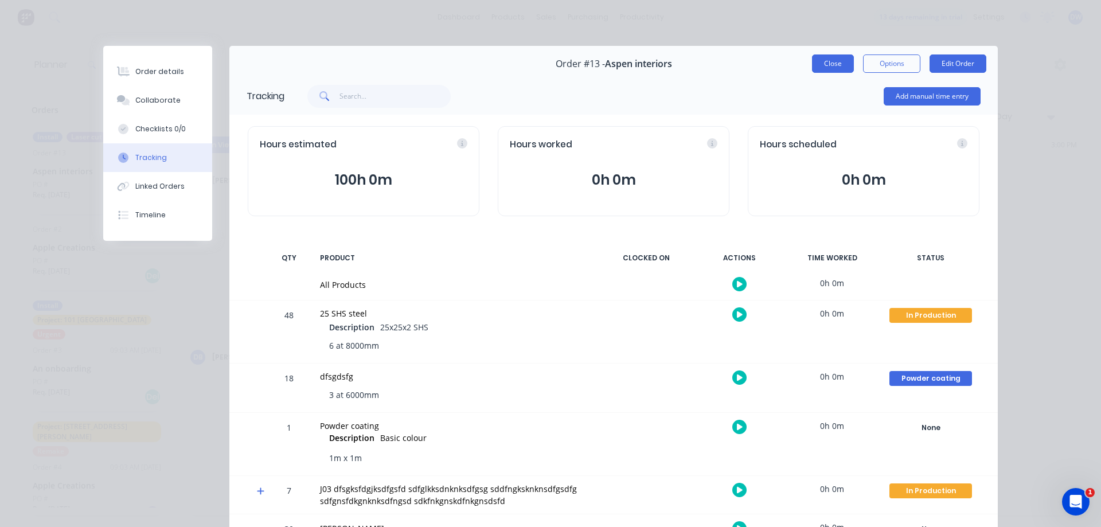
click at [833, 68] on button "Close" at bounding box center [833, 63] width 42 height 18
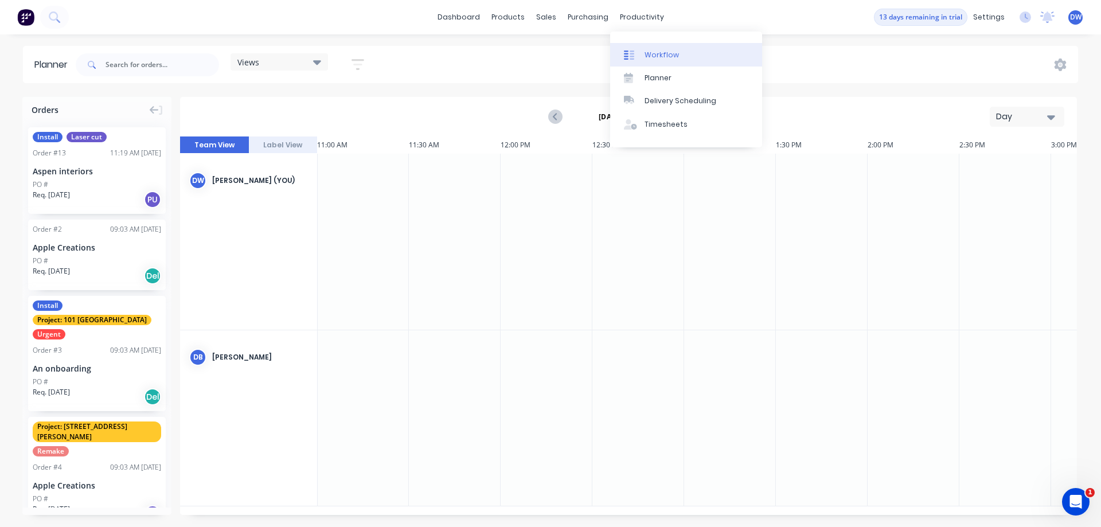
click at [652, 53] on div "Workflow" at bounding box center [662, 55] width 34 height 10
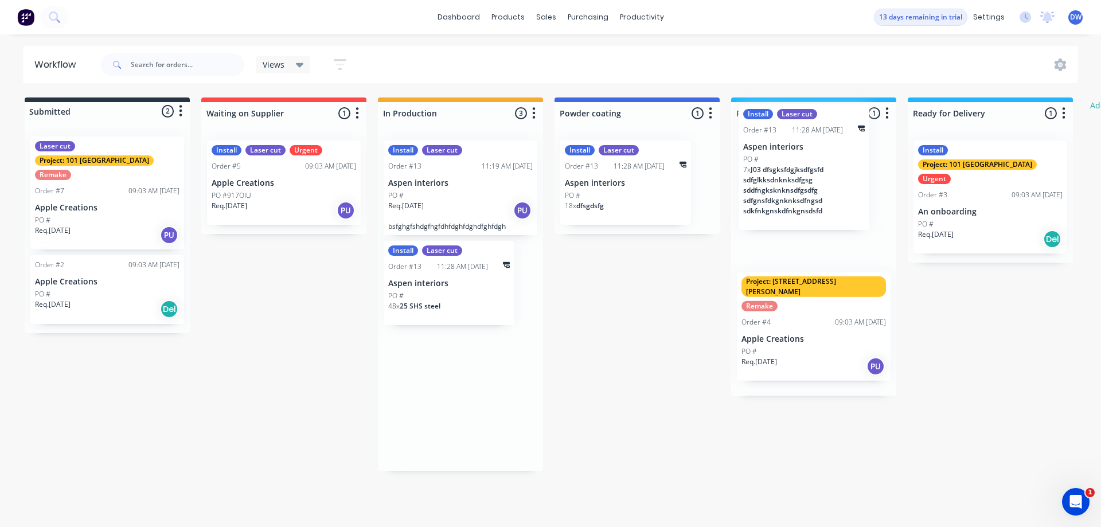
drag, startPoint x: 462, startPoint y: 329, endPoint x: 824, endPoint y: 190, distance: 387.3
click at [824, 190] on div "Submitted 2 Status colour #273444 hex #273444 Save Cancel Summaries Total order…" at bounding box center [698, 284] width 1414 height 373
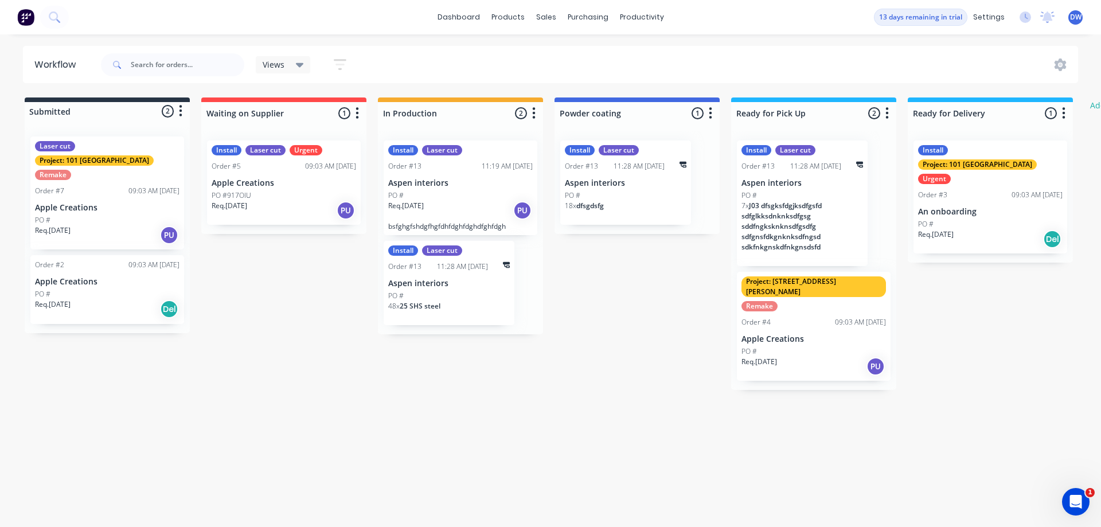
click at [785, 217] on span "J03 dfsgksfdgjksdfgsfd sdfglkksdnknksdfgsg sddfngksknknsdfgsdfg sdfgnsfdkgnknks…" at bounding box center [782, 226] width 80 height 51
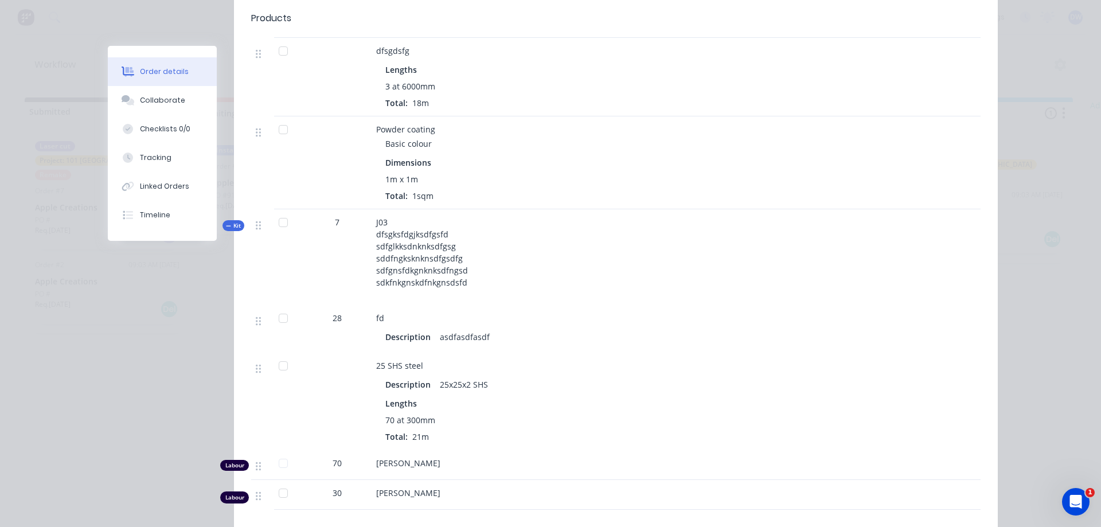
scroll to position [591, 0]
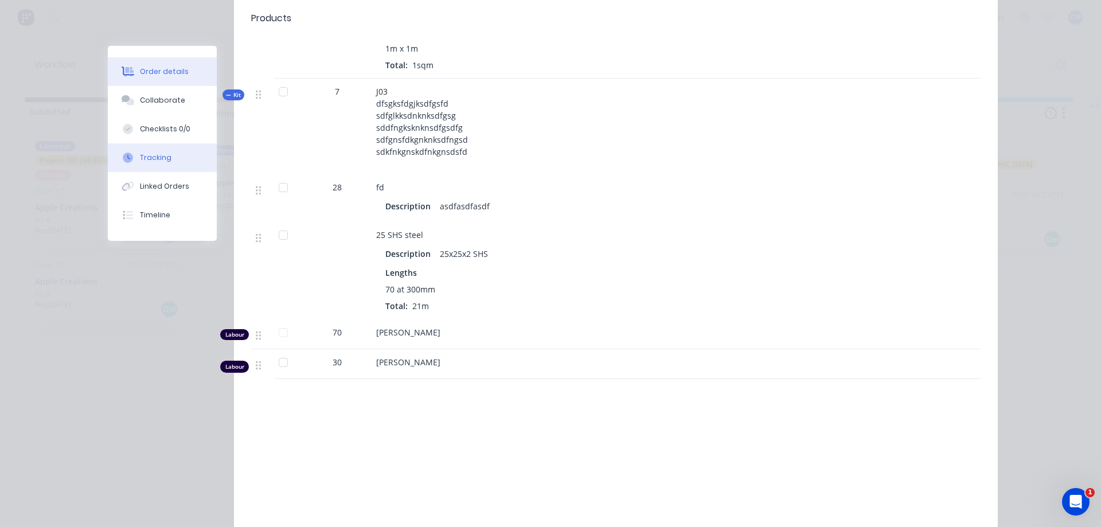
click at [166, 164] on button "Tracking" at bounding box center [162, 157] width 109 height 29
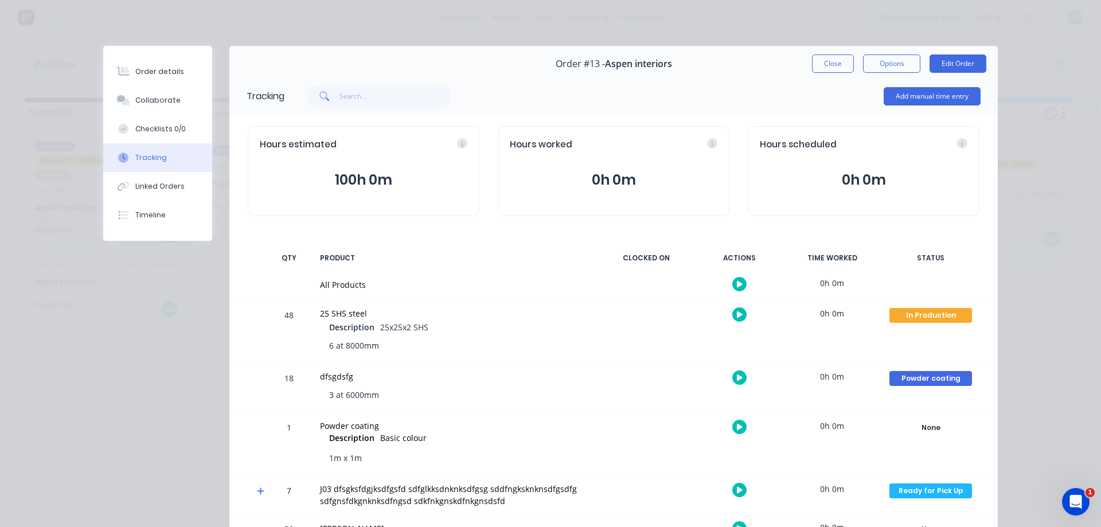
scroll to position [65, 0]
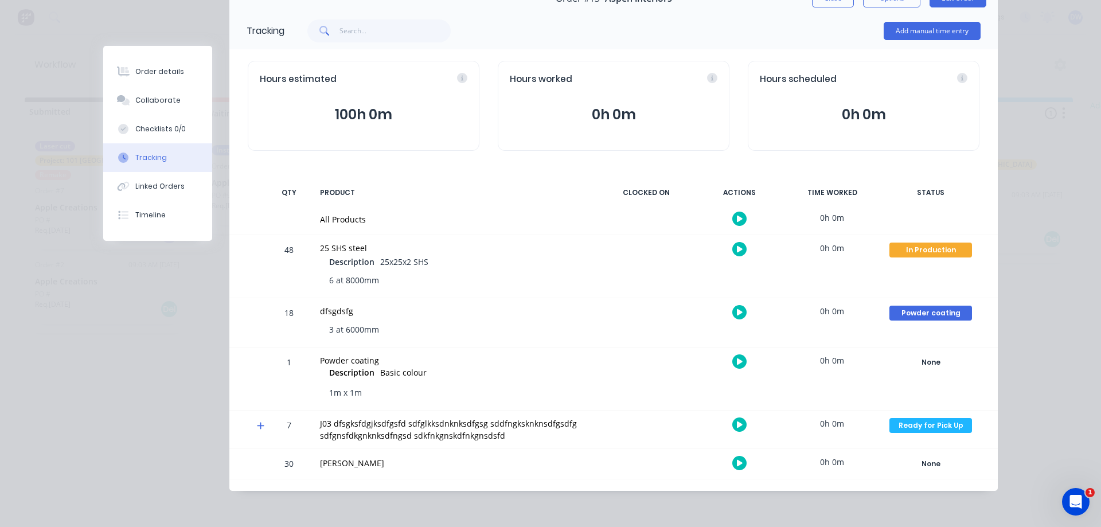
click at [827, 221] on div "0h 0m" at bounding box center [832, 218] width 86 height 26
click at [742, 219] on icon "button" at bounding box center [740, 219] width 6 height 6
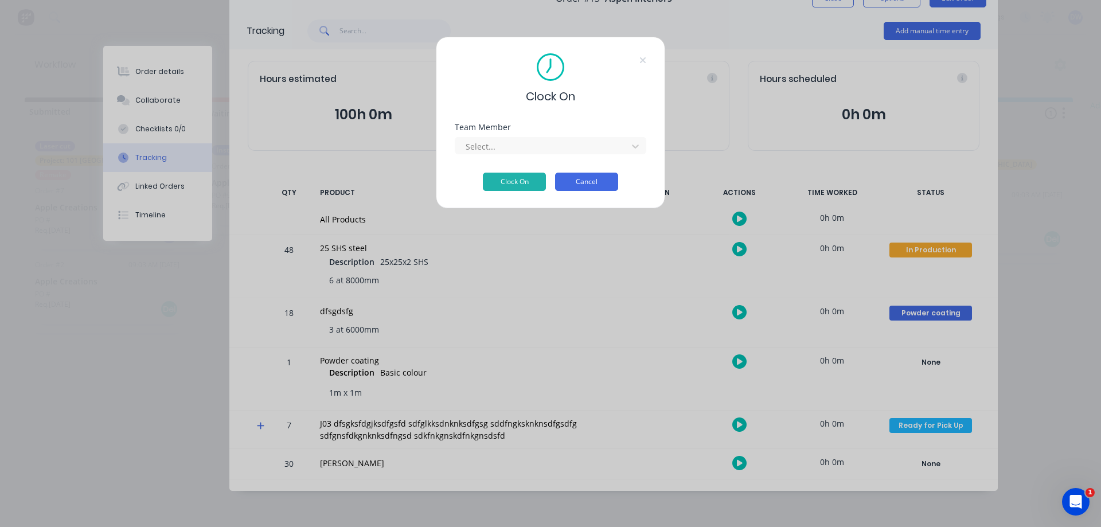
click at [593, 181] on button "Cancel" at bounding box center [586, 182] width 63 height 18
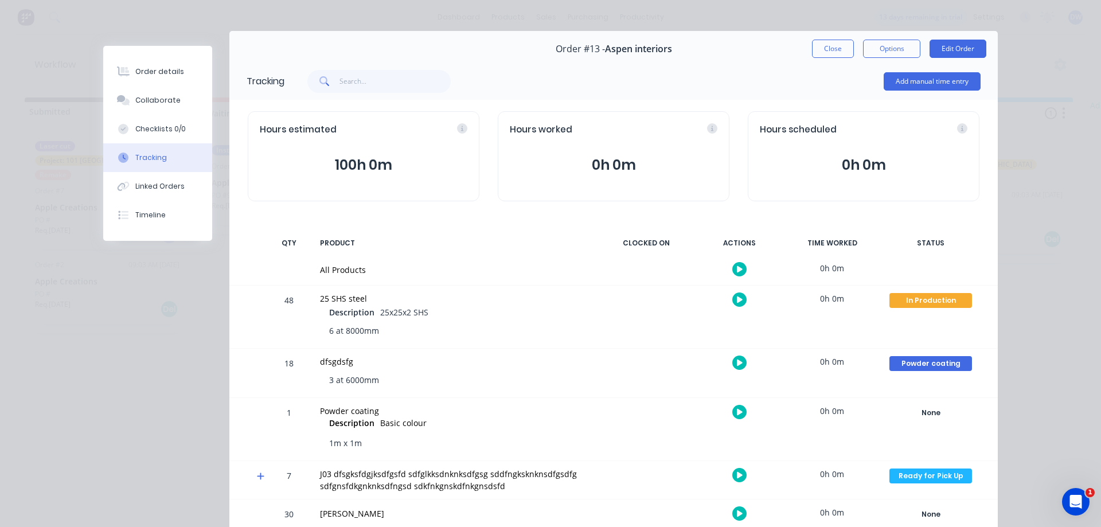
scroll to position [0, 0]
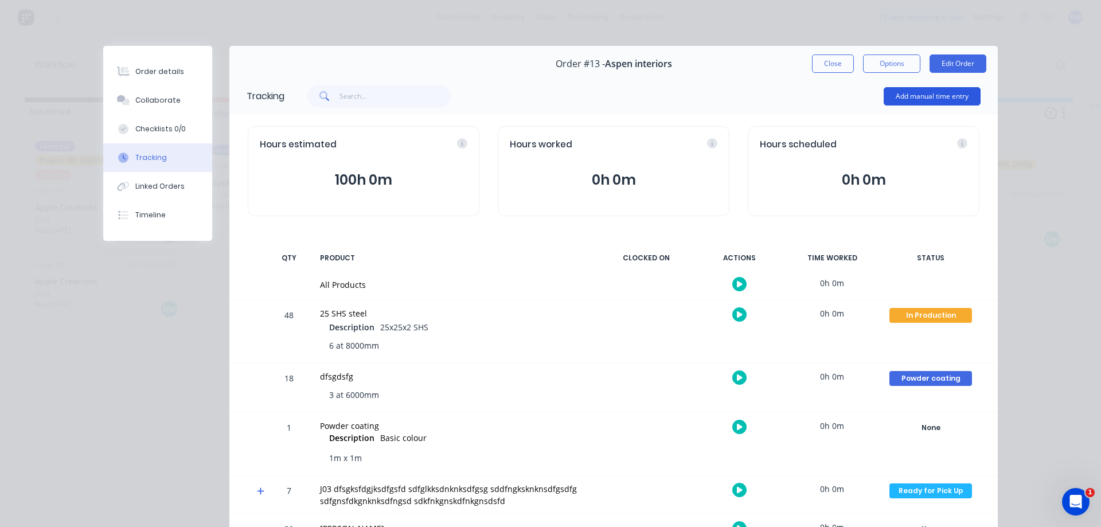
click at [905, 98] on button "Add manual time entry" at bounding box center [932, 96] width 97 height 18
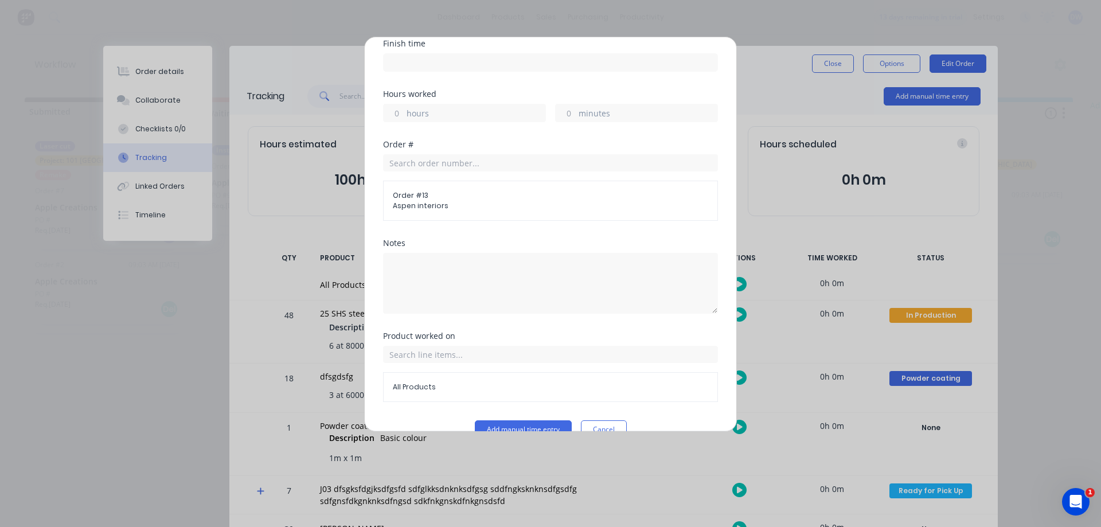
scroll to position [220, 0]
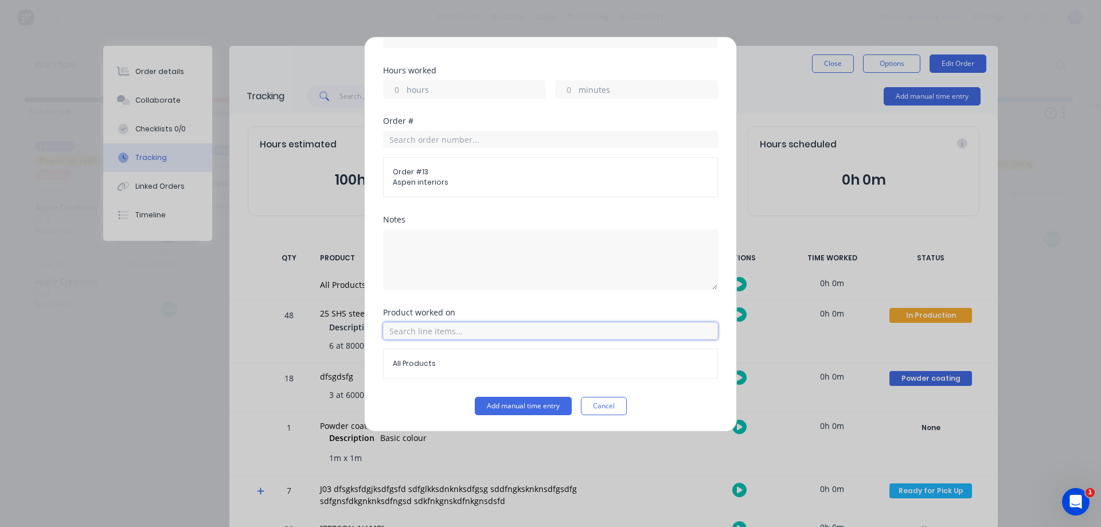
click at [680, 329] on input "text" at bounding box center [550, 330] width 335 height 17
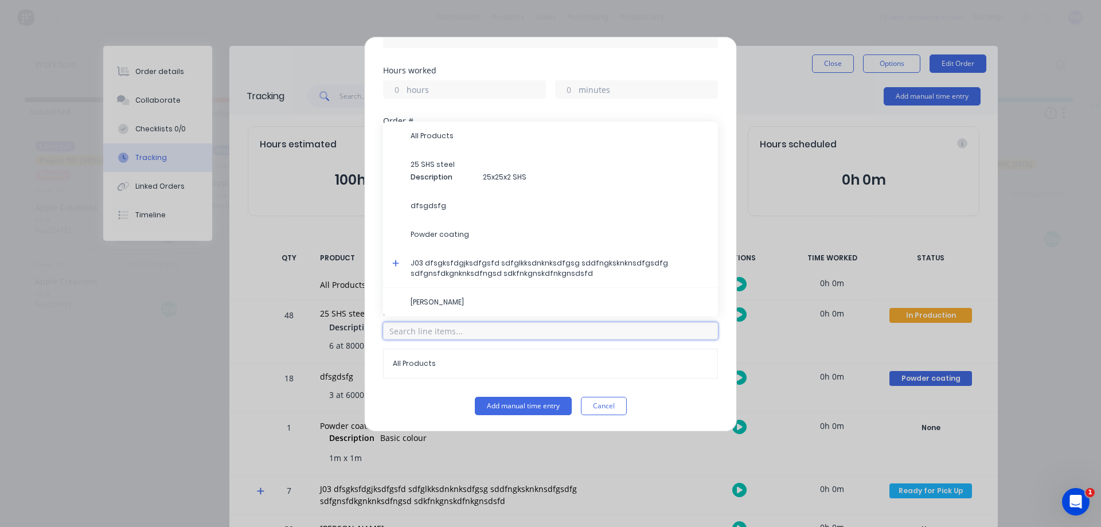
click at [587, 333] on input "text" at bounding box center [550, 330] width 335 height 17
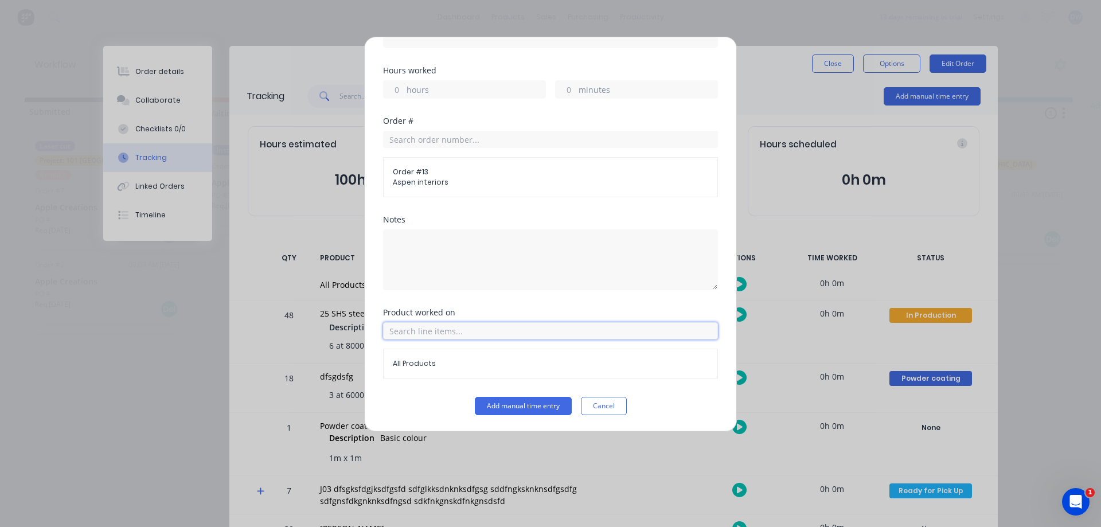
scroll to position [0, 0]
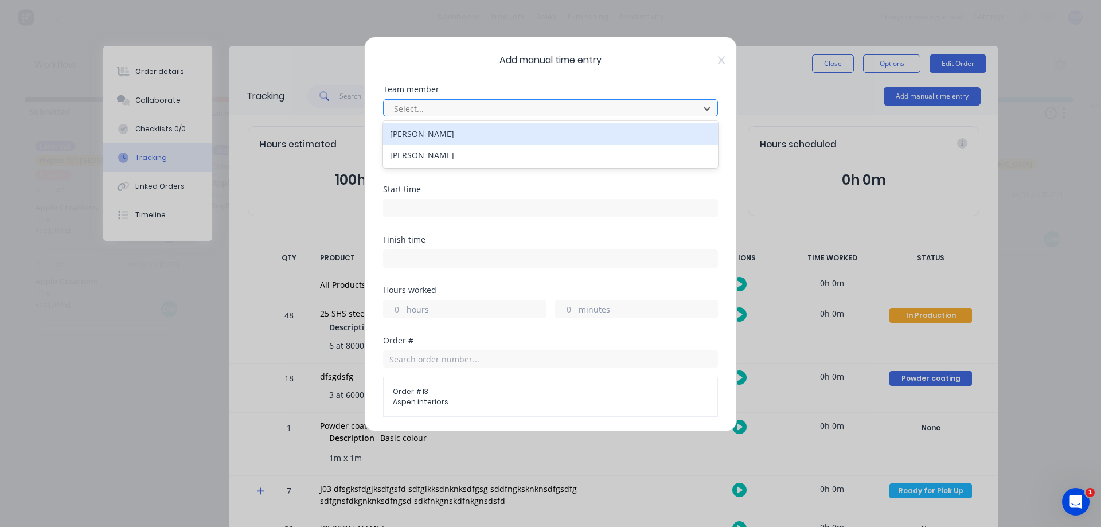
click at [473, 107] on div at bounding box center [543, 109] width 301 height 14
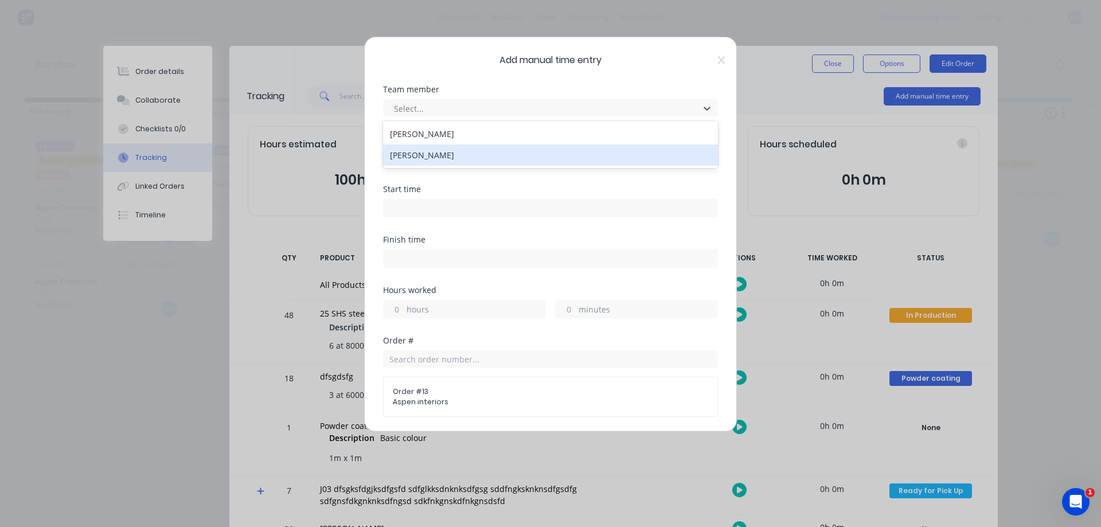
click at [471, 155] on div "[PERSON_NAME]" at bounding box center [550, 155] width 335 height 21
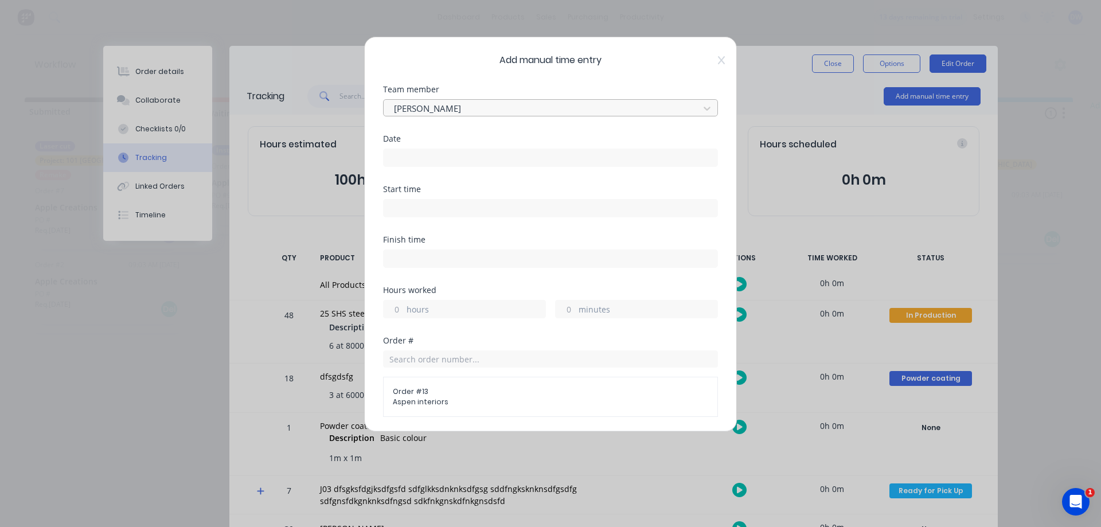
click at [488, 108] on div at bounding box center [543, 109] width 301 height 14
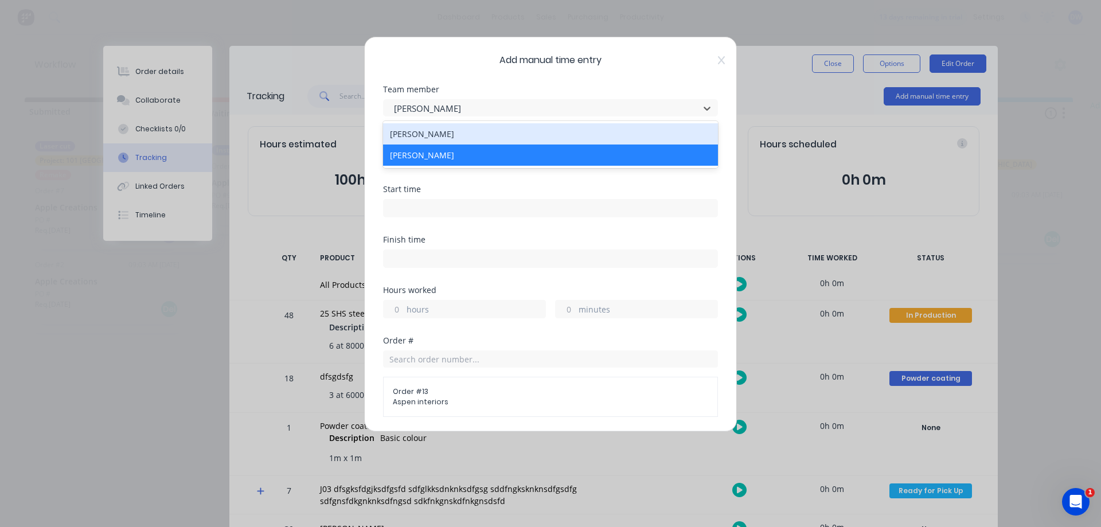
click at [485, 131] on div "[PERSON_NAME]" at bounding box center [550, 133] width 335 height 21
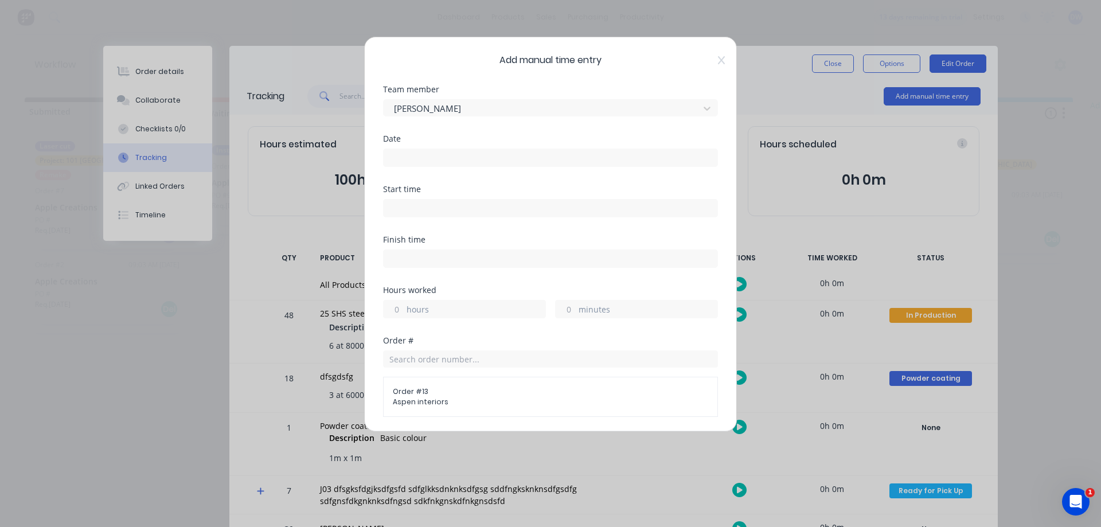
click at [469, 157] on input at bounding box center [551, 157] width 334 height 17
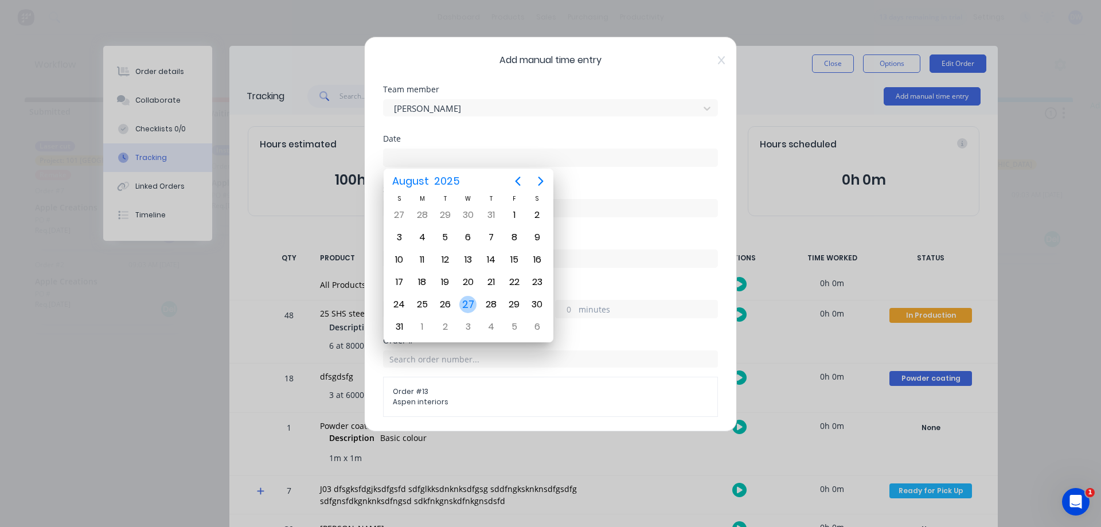
click at [471, 302] on div "27" at bounding box center [467, 304] width 17 height 17
type input "27/08/2025"
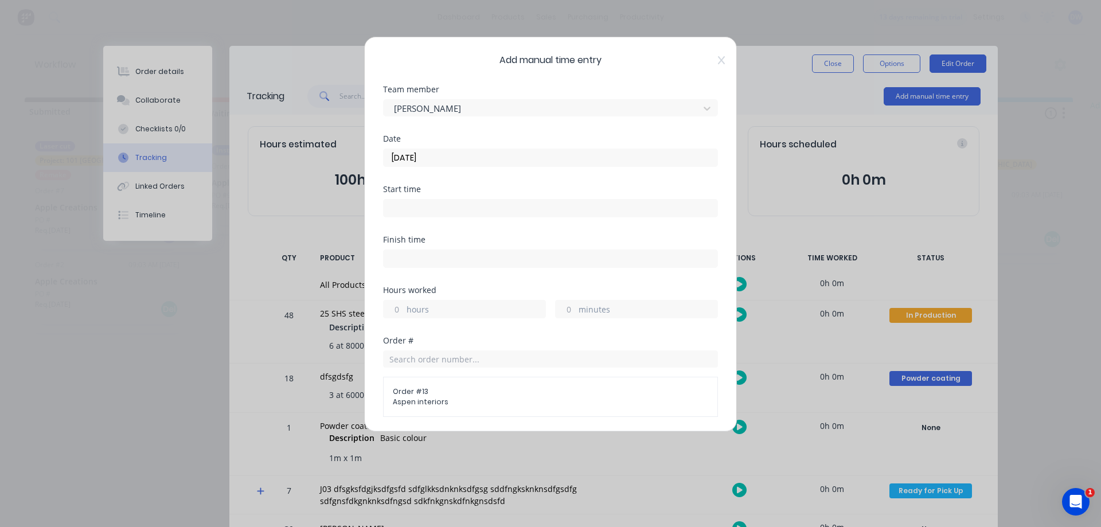
click at [470, 205] on input at bounding box center [551, 208] width 334 height 17
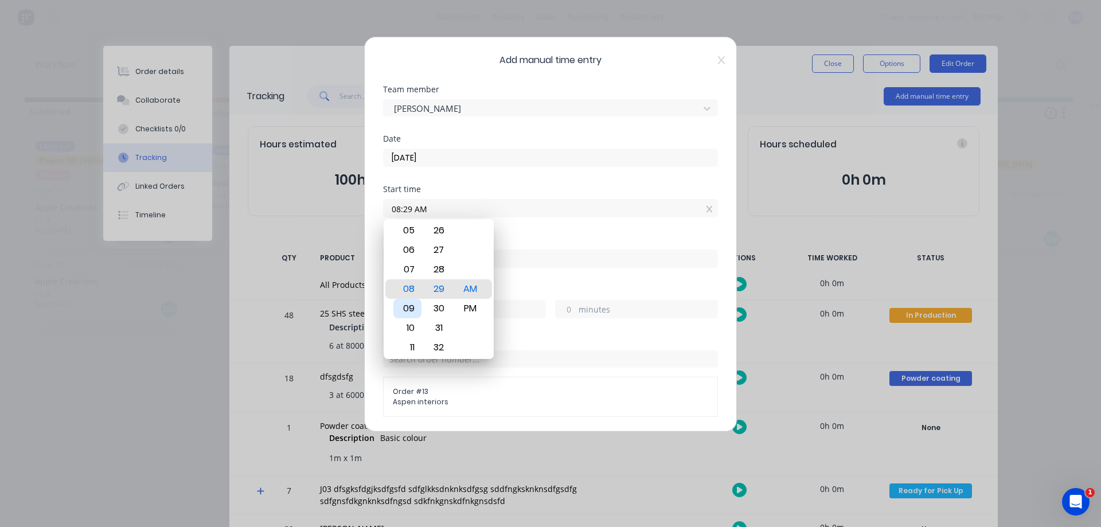
click at [407, 307] on div "09" at bounding box center [407, 309] width 28 height 20
click at [441, 252] on div "00" at bounding box center [439, 250] width 28 height 20
type input "09:00 AM"
click at [535, 243] on div "Finish time" at bounding box center [550, 240] width 335 height 8
click at [528, 261] on input at bounding box center [551, 258] width 334 height 17
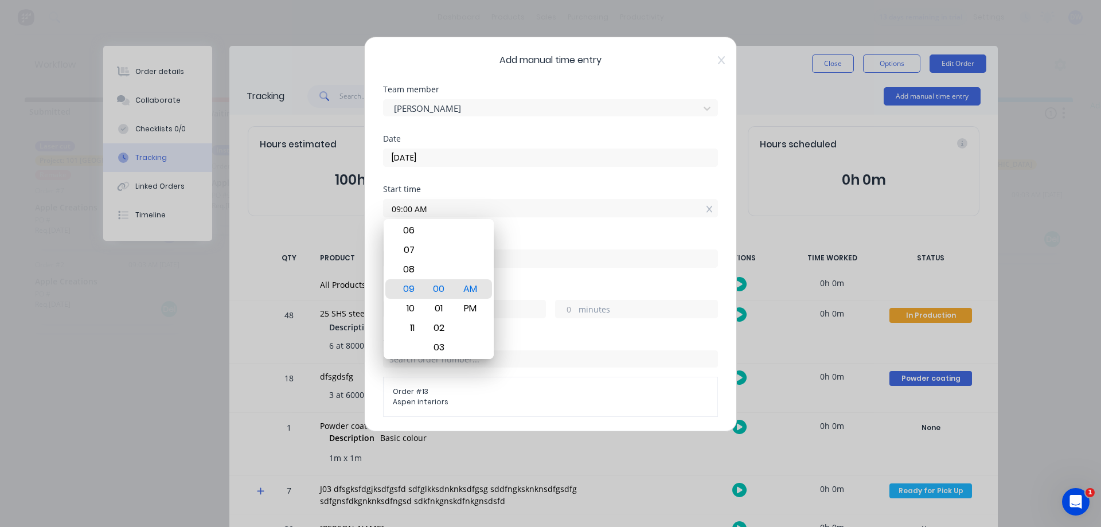
type input "11:29 AM"
type input "2"
type input "29"
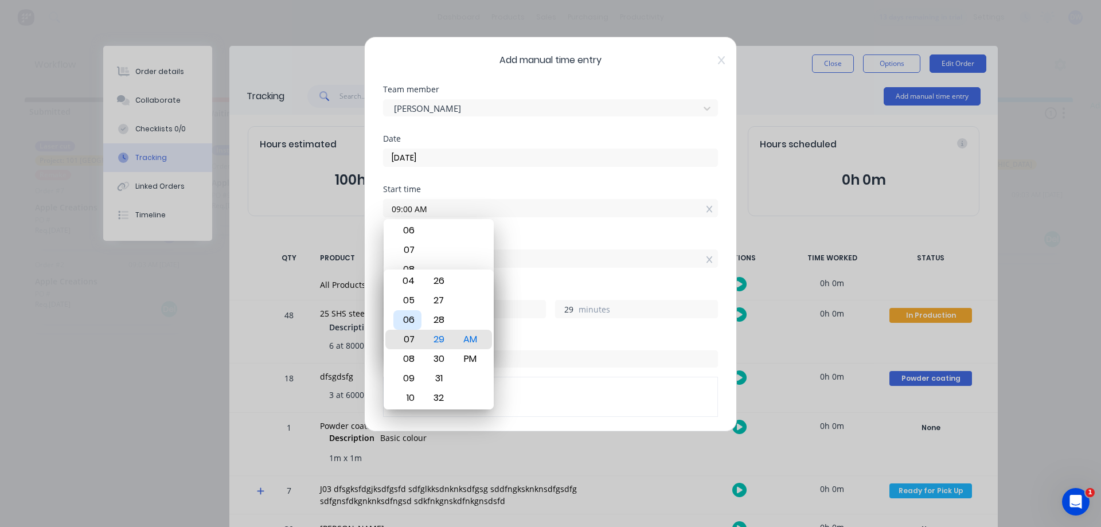
type input "07:29 AM"
type input "22"
click at [411, 300] on div "05" at bounding box center [407, 301] width 28 height 20
type input "05:29 AM"
type input "20"
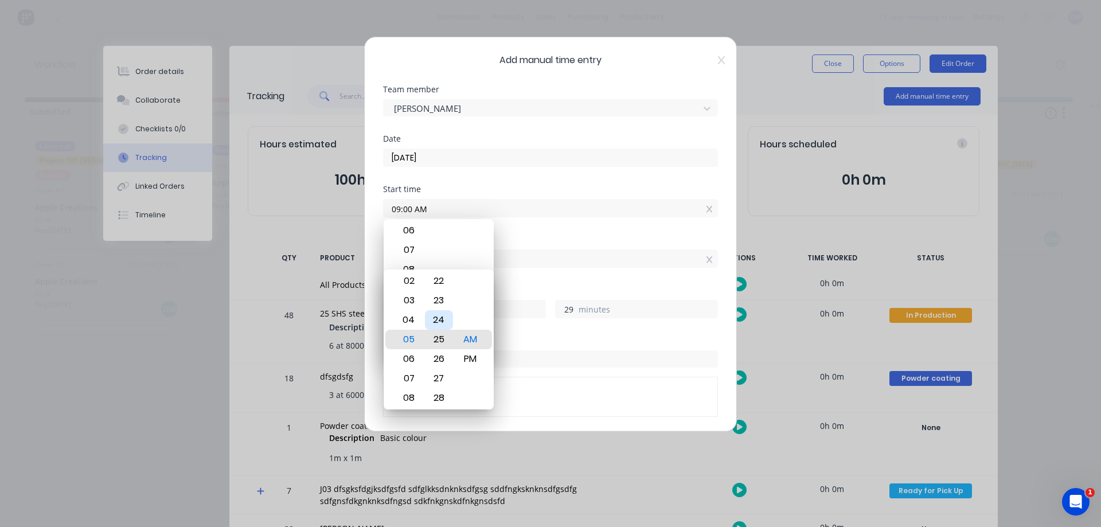
type input "05:24 AM"
type input "24"
type input "05:17 AM"
type input "17"
type input "05:10 AM"
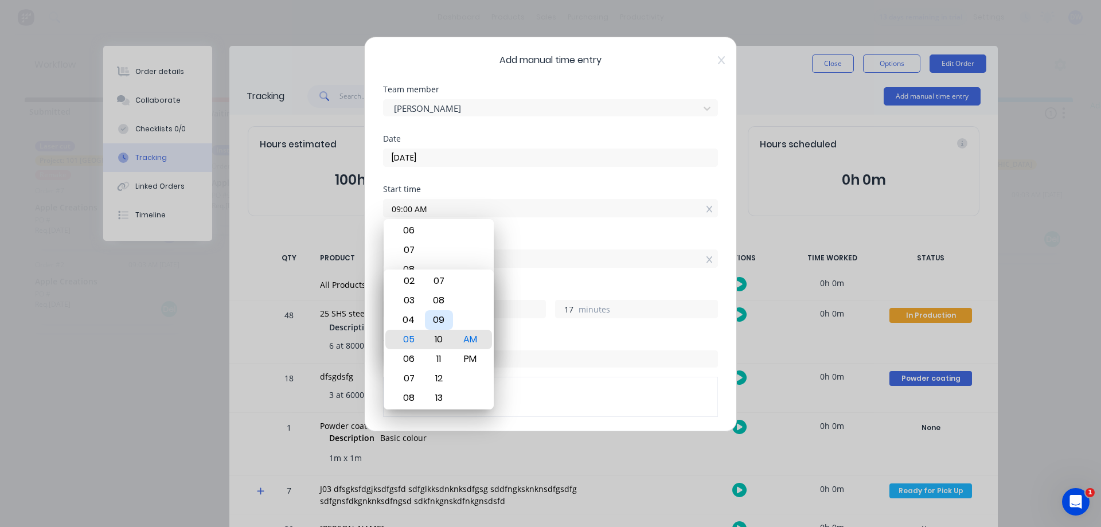
type input "10"
type input "05:04 AM"
type input "4"
type input "05:02 AM"
type input "2"
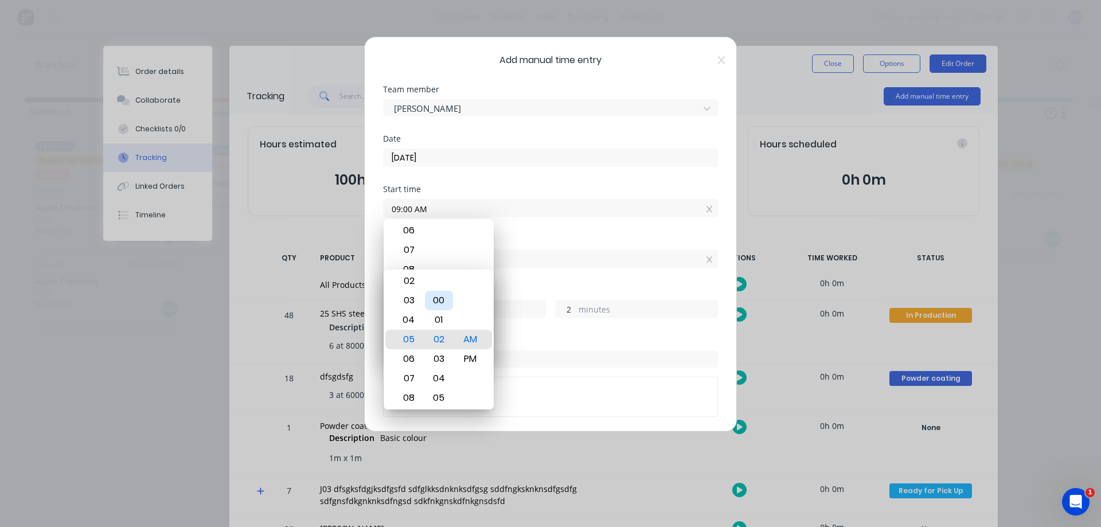
click at [438, 305] on div "00" at bounding box center [439, 301] width 28 height 20
type input "05:00 AM"
type input "0"
click at [472, 359] on div "PM" at bounding box center [471, 359] width 28 height 20
type input "05:00 PM"
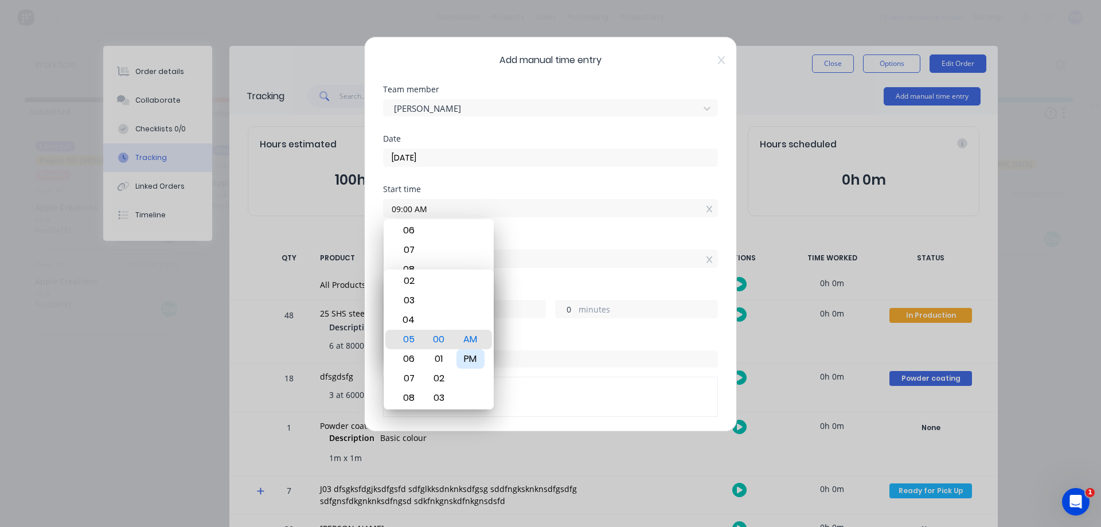
type input "8"
click at [530, 240] on div "Finish time" at bounding box center [550, 240] width 335 height 8
click at [469, 341] on div "PM" at bounding box center [471, 340] width 28 height 20
click at [636, 286] on div "Hours worked" at bounding box center [550, 290] width 335 height 8
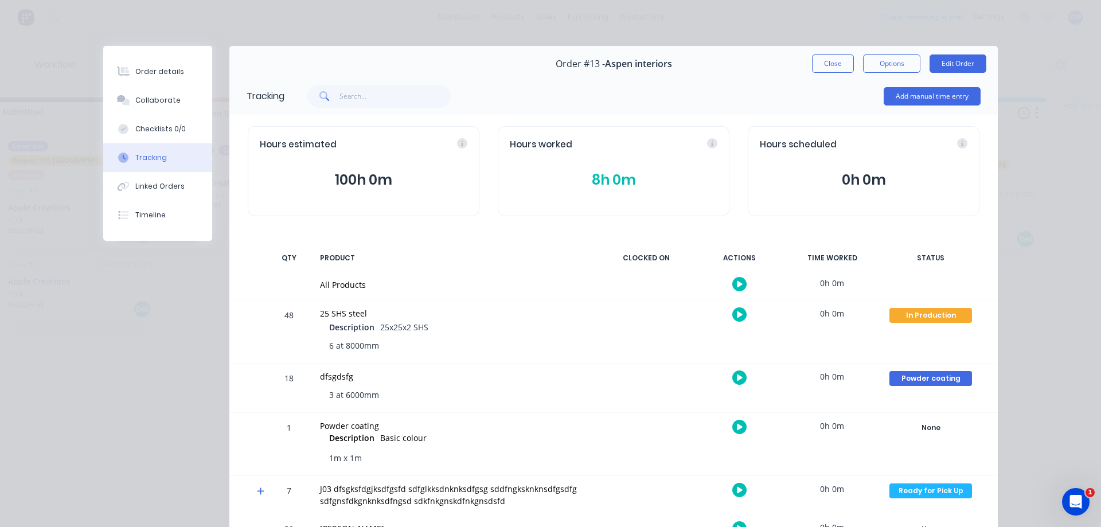
scroll to position [0, 28]
click at [618, 180] on button "8h 0m" at bounding box center [614, 180] width 208 height 21
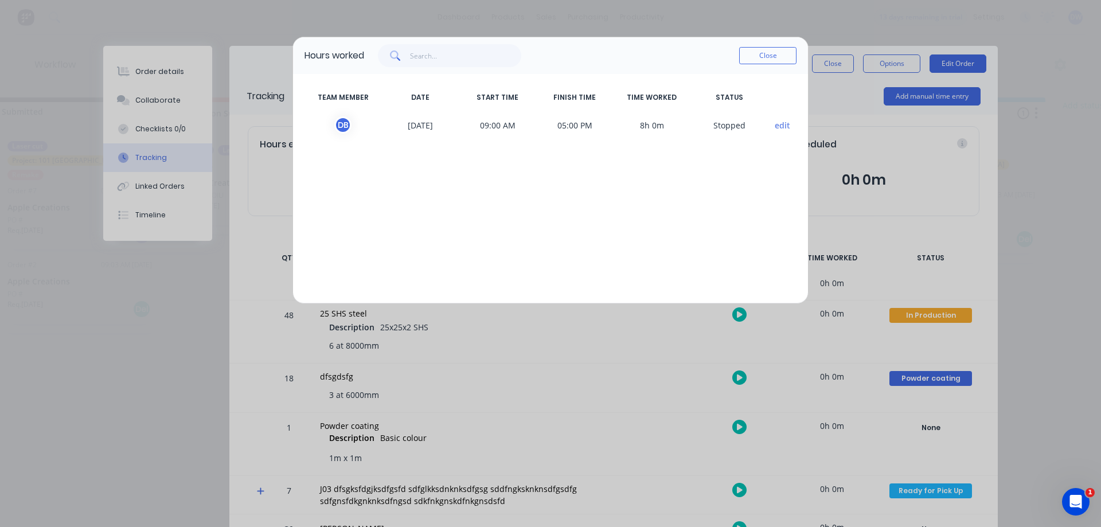
click at [778, 124] on button "edit" at bounding box center [782, 125] width 15 height 12
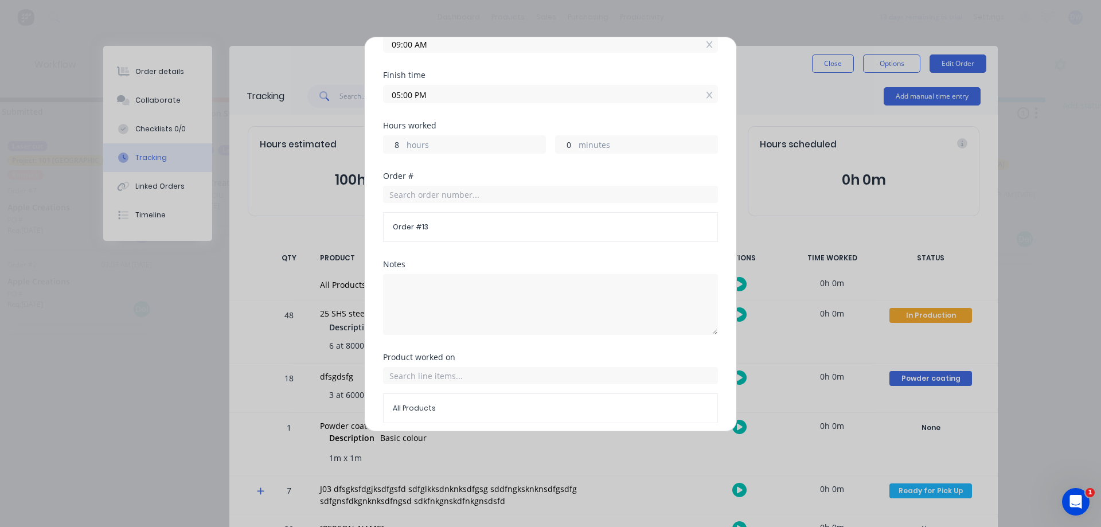
scroll to position [209, 0]
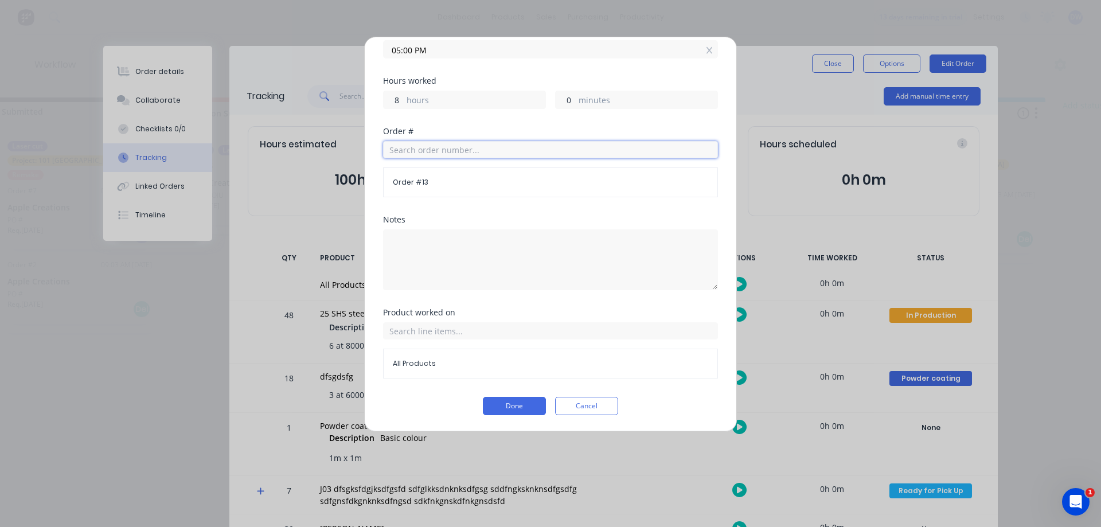
click at [461, 149] on input "text" at bounding box center [550, 149] width 335 height 17
click at [492, 370] on div "All Products" at bounding box center [550, 364] width 335 height 30
click at [506, 402] on button "Done" at bounding box center [514, 406] width 63 height 18
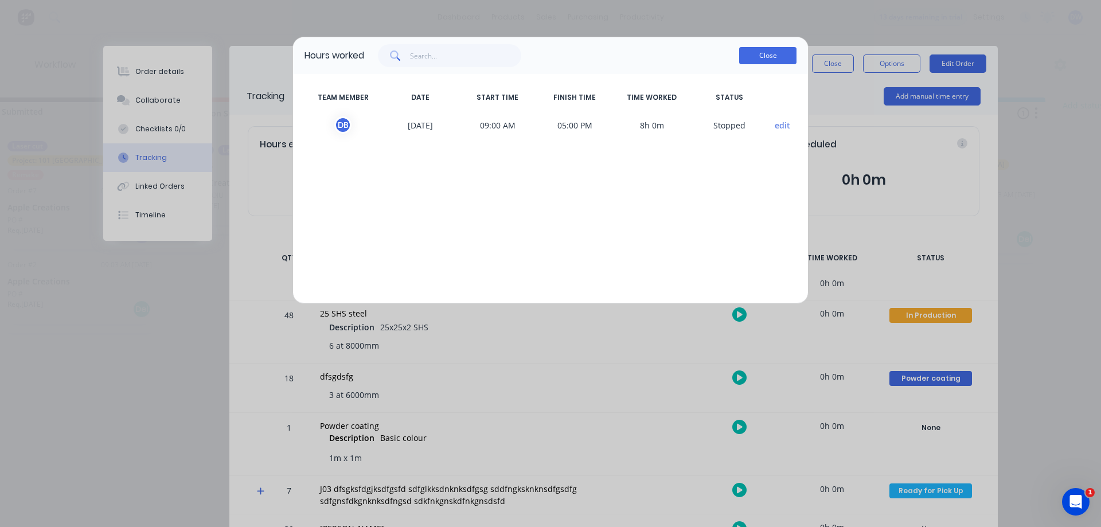
click at [762, 55] on button "Close" at bounding box center [767, 55] width 57 height 17
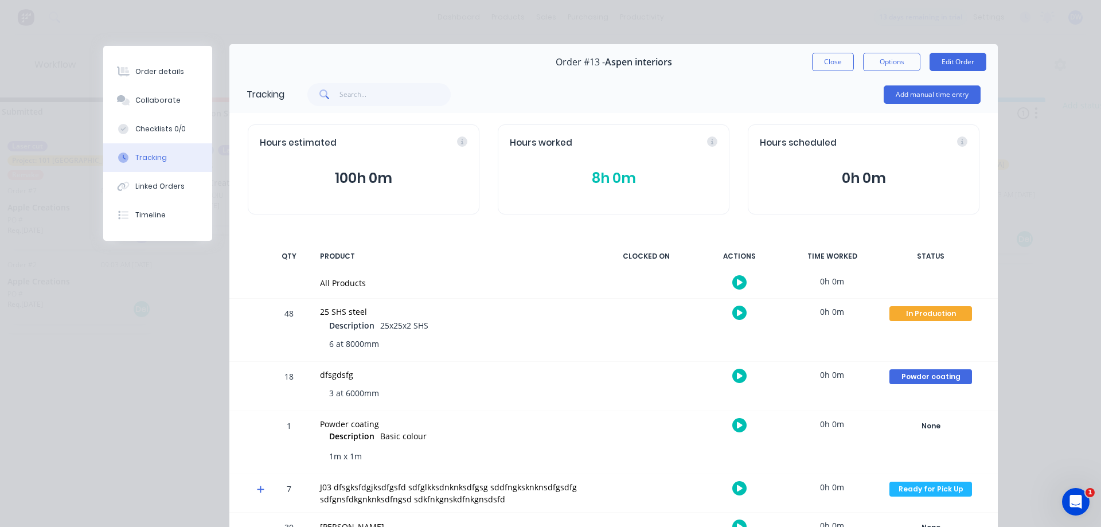
scroll to position [0, 0]
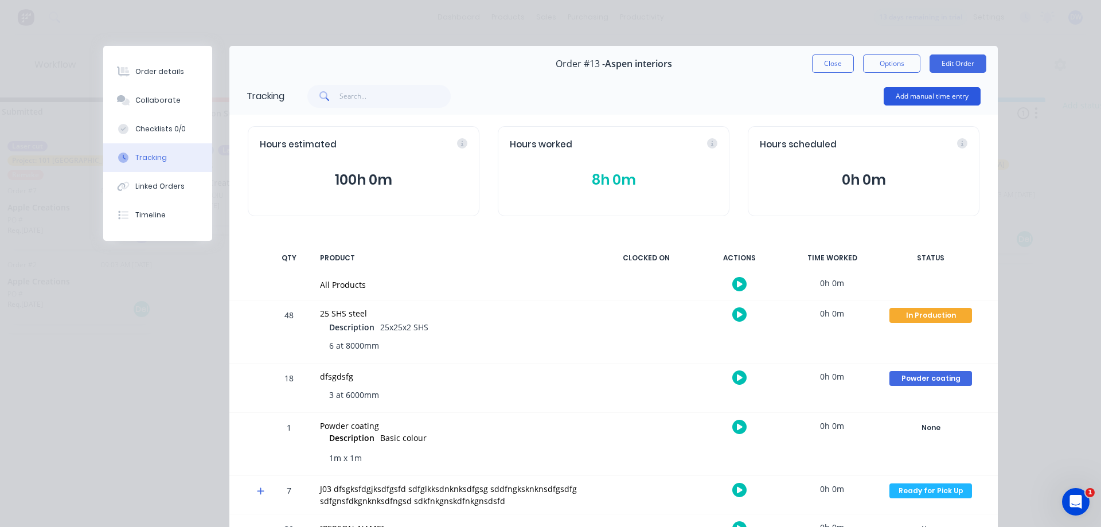
click at [938, 96] on button "Add manual time entry" at bounding box center [932, 96] width 97 height 18
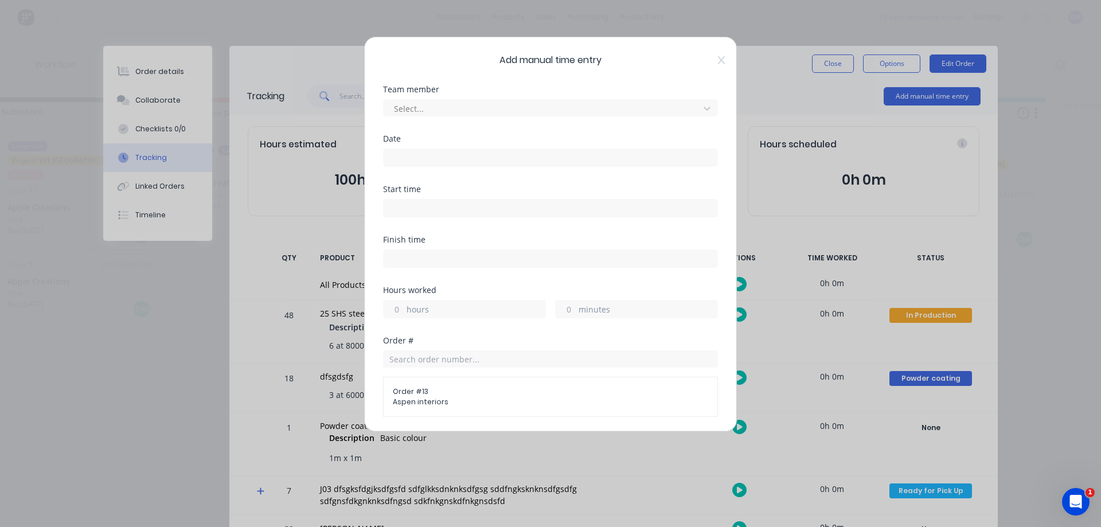
click at [465, 305] on label "hours" at bounding box center [476, 310] width 139 height 14
click at [404, 305] on input "hours" at bounding box center [394, 309] width 20 height 17
type input "6"
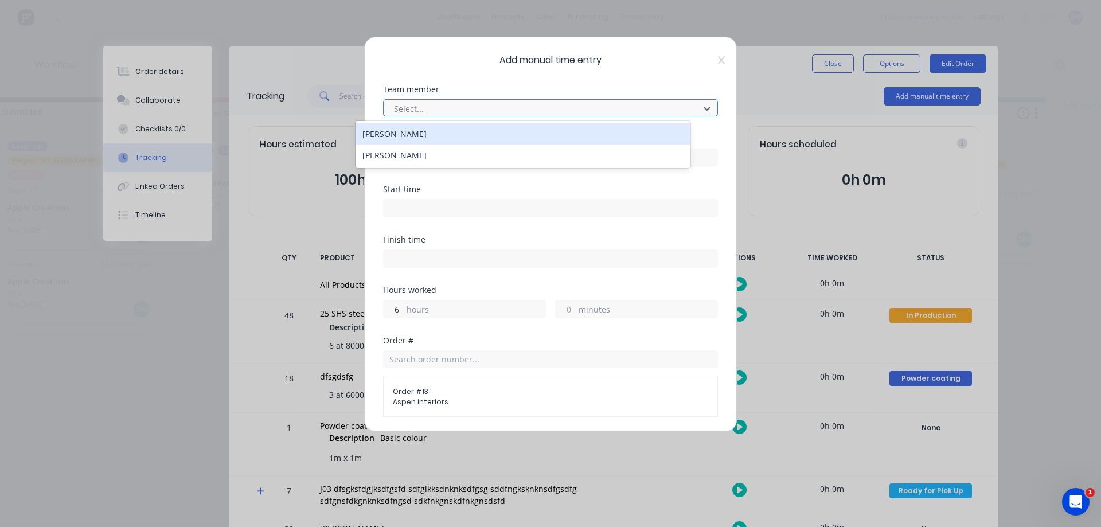
click at [450, 107] on div at bounding box center [543, 109] width 301 height 14
click at [445, 134] on div "[PERSON_NAME]" at bounding box center [523, 133] width 335 height 21
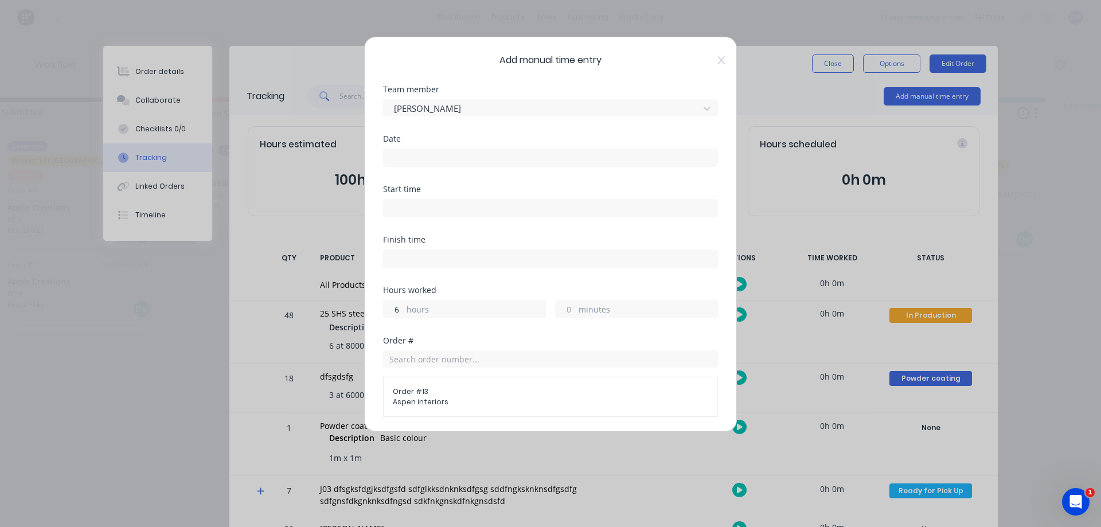
click at [436, 154] on input at bounding box center [551, 157] width 334 height 17
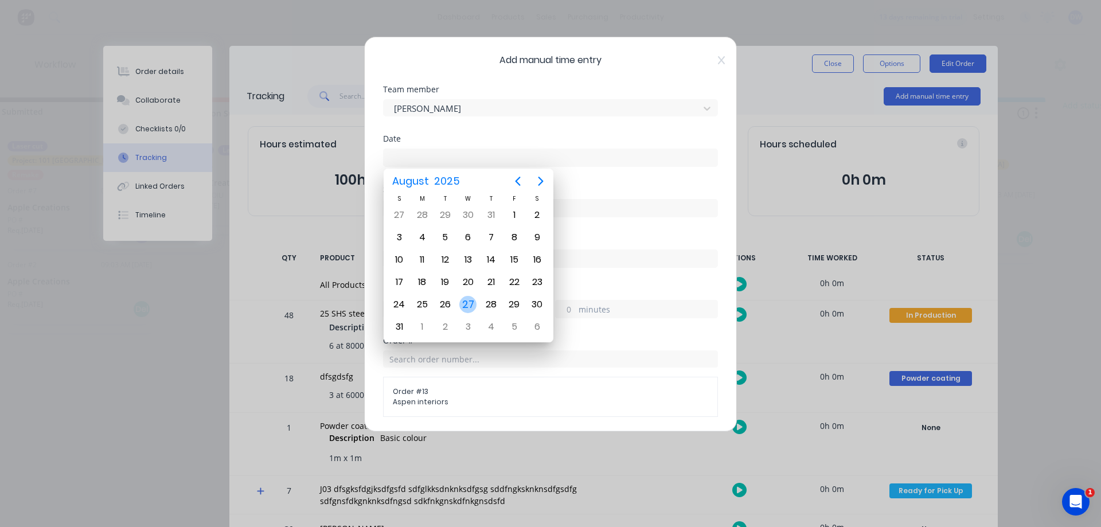
click at [472, 302] on div "27" at bounding box center [467, 304] width 17 height 17
type input "27/08/2025"
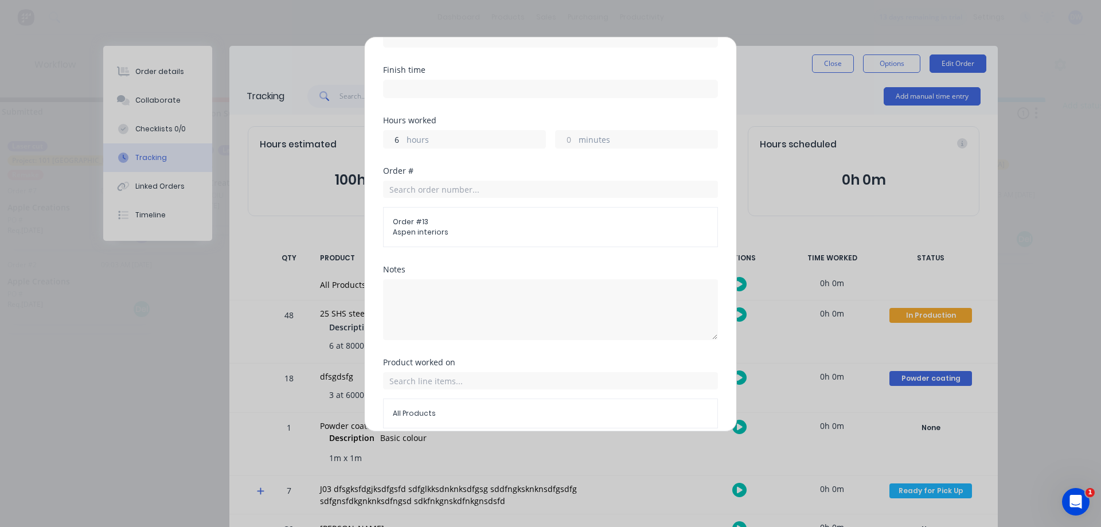
scroll to position [171, 0]
click at [497, 186] on input "text" at bounding box center [550, 187] width 335 height 17
click at [428, 228] on span "Aspen interiors" at bounding box center [550, 230] width 315 height 10
click at [462, 387] on input "text" at bounding box center [550, 379] width 335 height 17
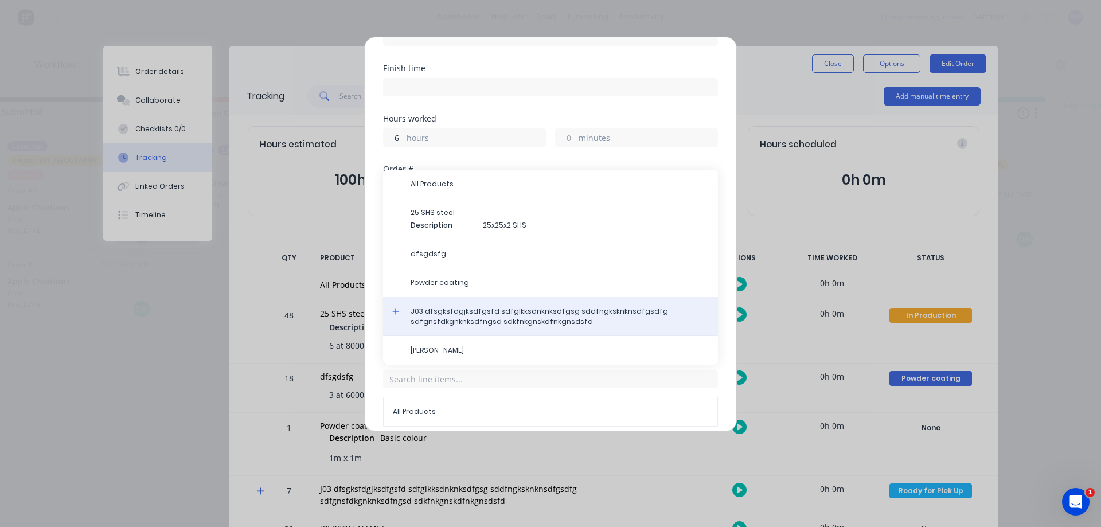
click at [452, 317] on span "J03 dfsgksfdgjksdfgsfd sdfglkksdnknksdfgsg sddfngksknknsdfgsdfg sdfgnsfdkgnknks…" at bounding box center [560, 316] width 298 height 21
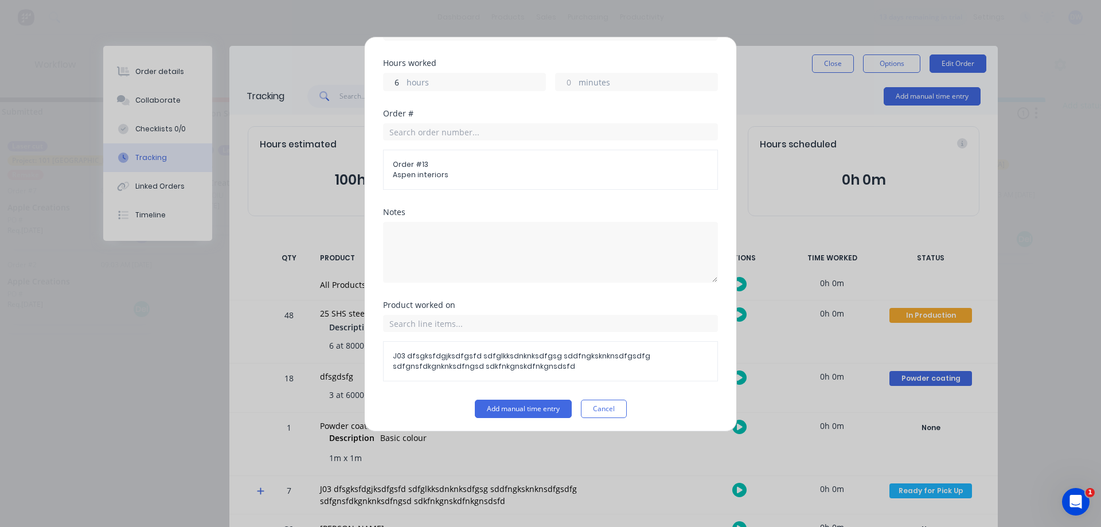
scroll to position [230, 0]
click at [527, 402] on button "Add manual time entry" at bounding box center [523, 406] width 97 height 18
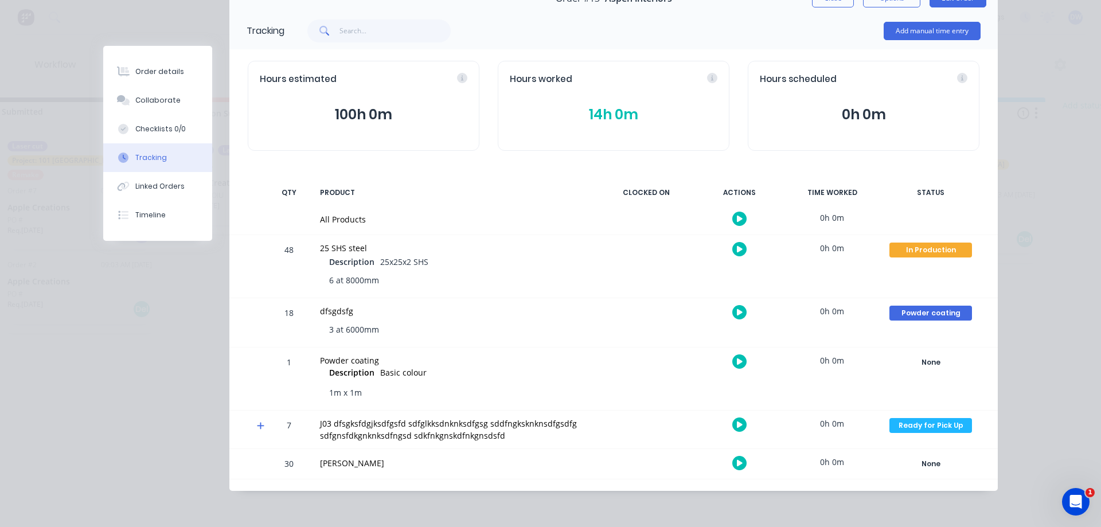
scroll to position [0, 0]
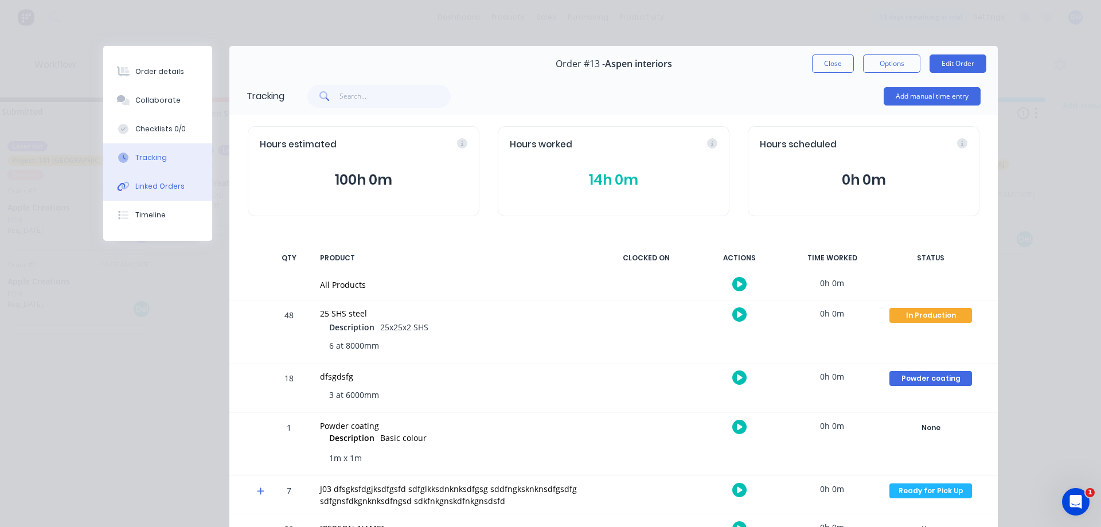
click at [175, 189] on div "Linked Orders" at bounding box center [159, 186] width 49 height 10
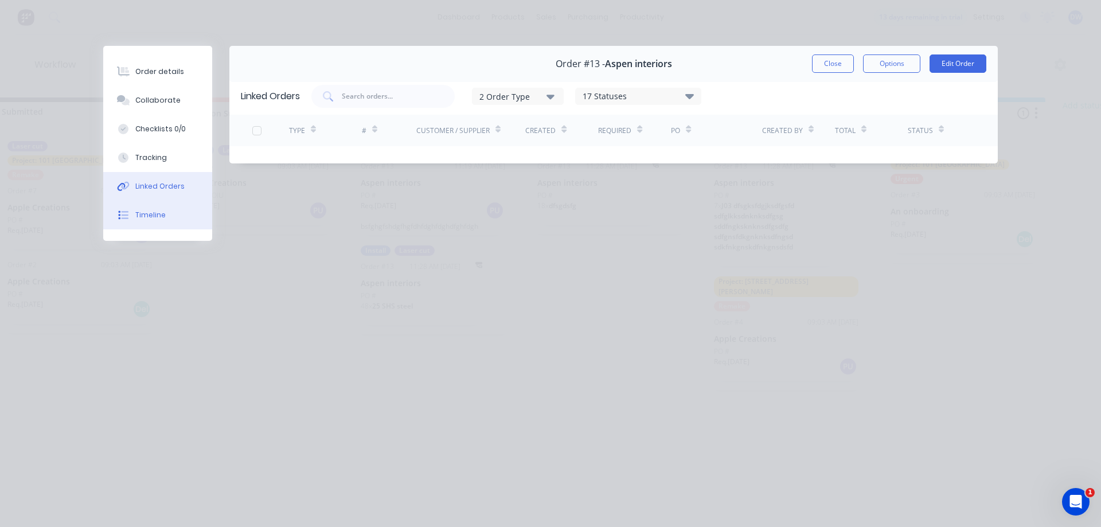
drag, startPoint x: 145, startPoint y: 212, endPoint x: 151, endPoint y: 215, distance: 6.2
click at [145, 213] on div "Timeline" at bounding box center [150, 215] width 30 height 10
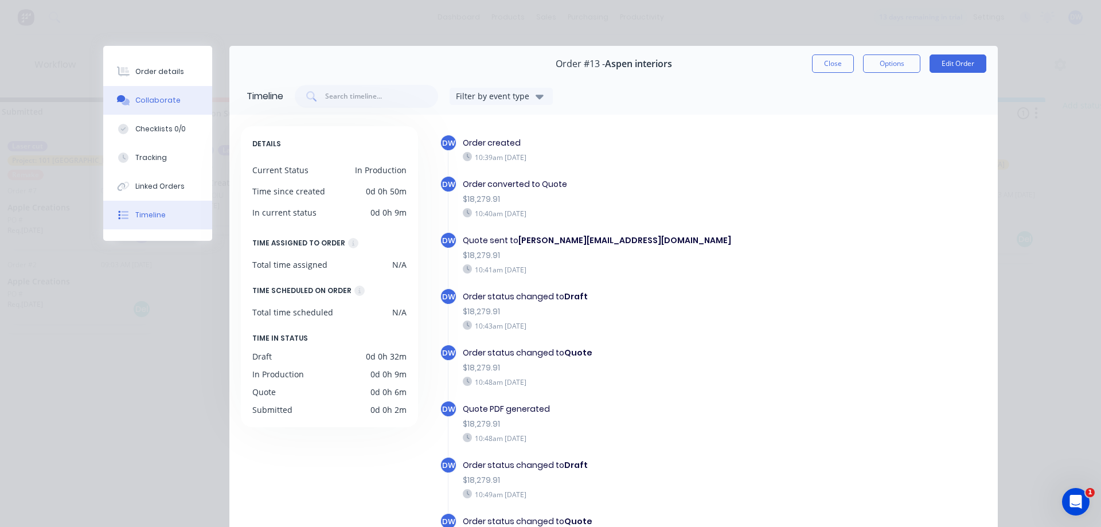
click at [146, 95] on div "Collaborate" at bounding box center [157, 100] width 45 height 10
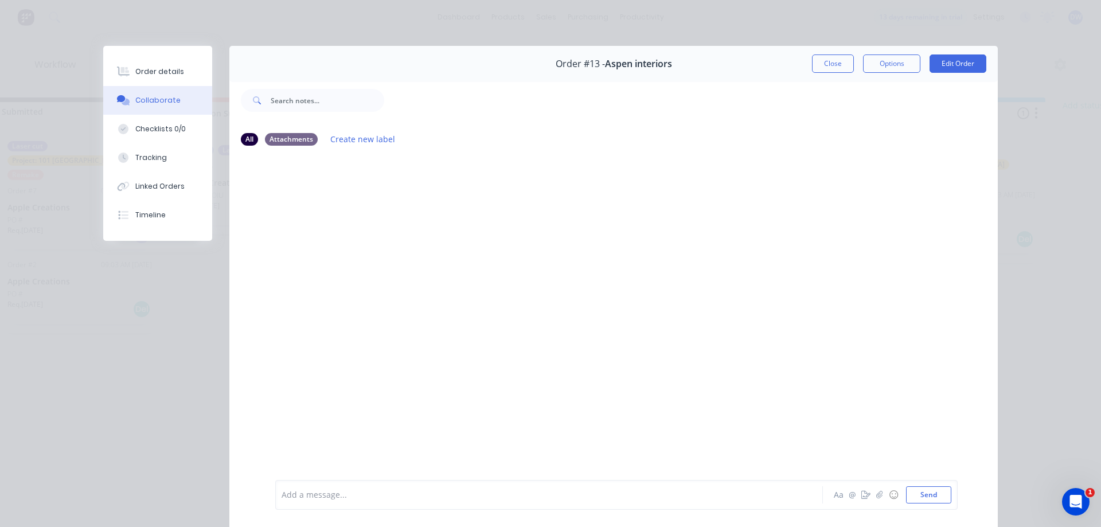
click at [553, 496] on div at bounding box center [533, 495] width 502 height 12
click at [864, 496] on icon "button" at bounding box center [866, 495] width 9 height 8
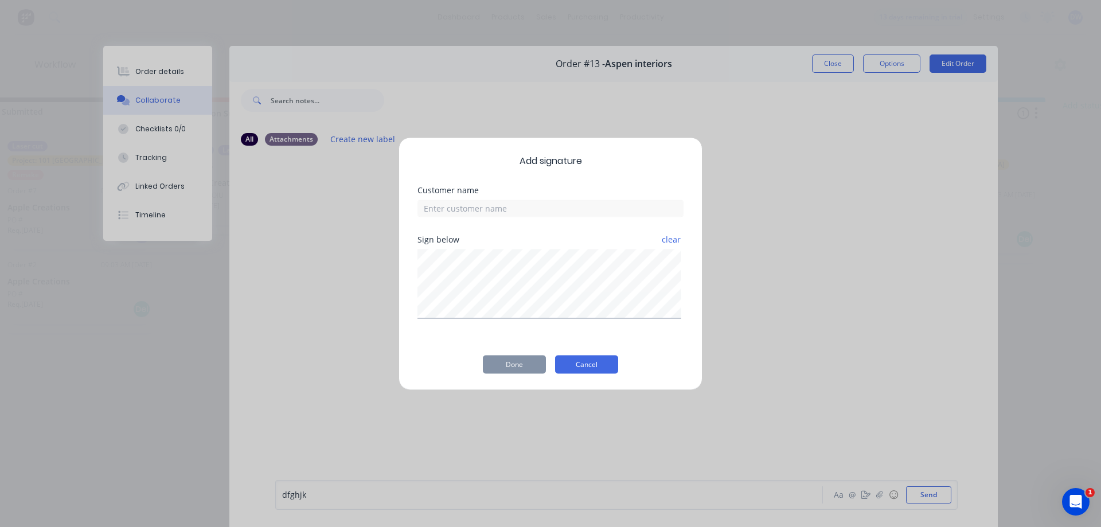
click at [588, 360] on button "Cancel" at bounding box center [586, 364] width 63 height 18
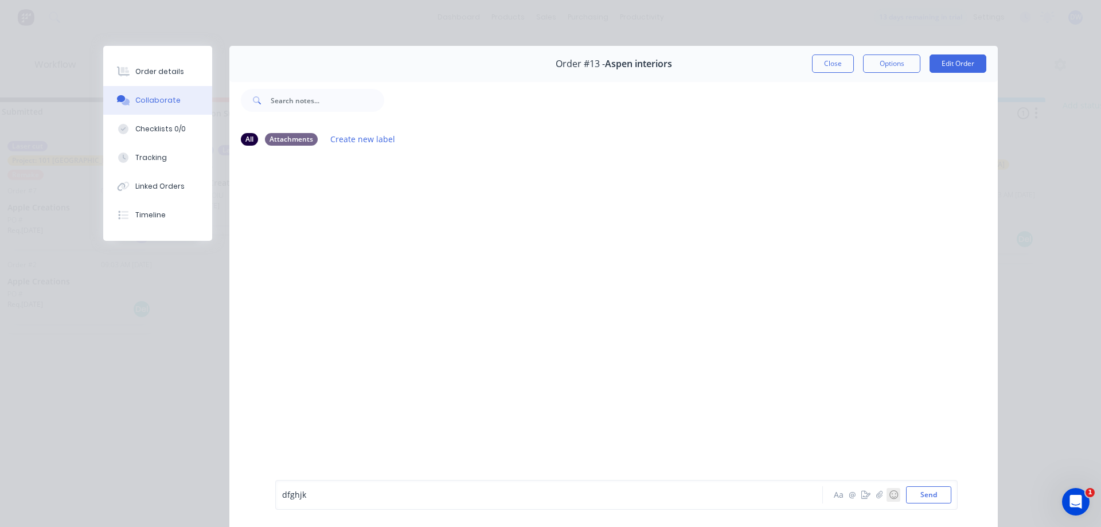
click at [896, 493] on button "☺" at bounding box center [894, 495] width 14 height 14
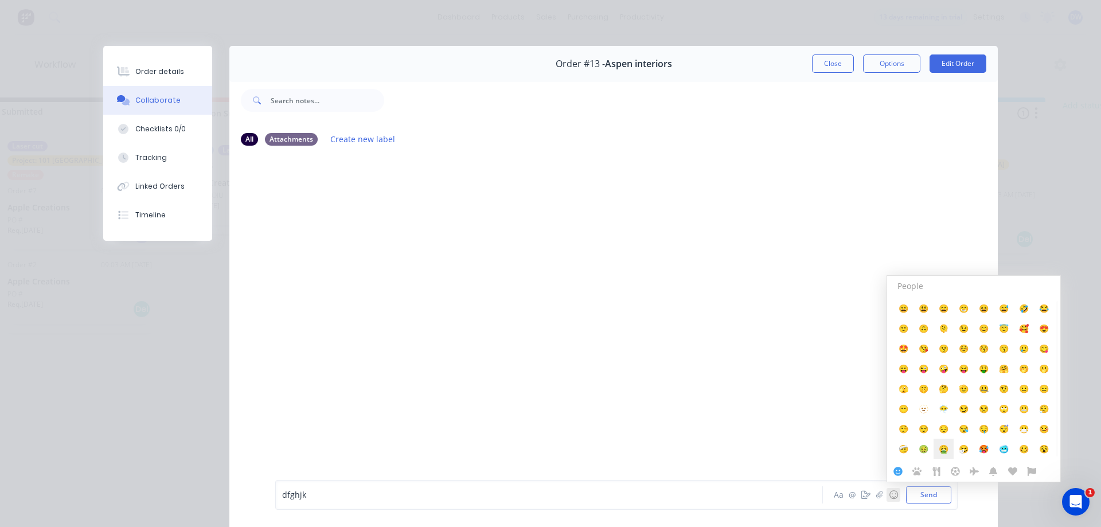
scroll to position [52, 0]
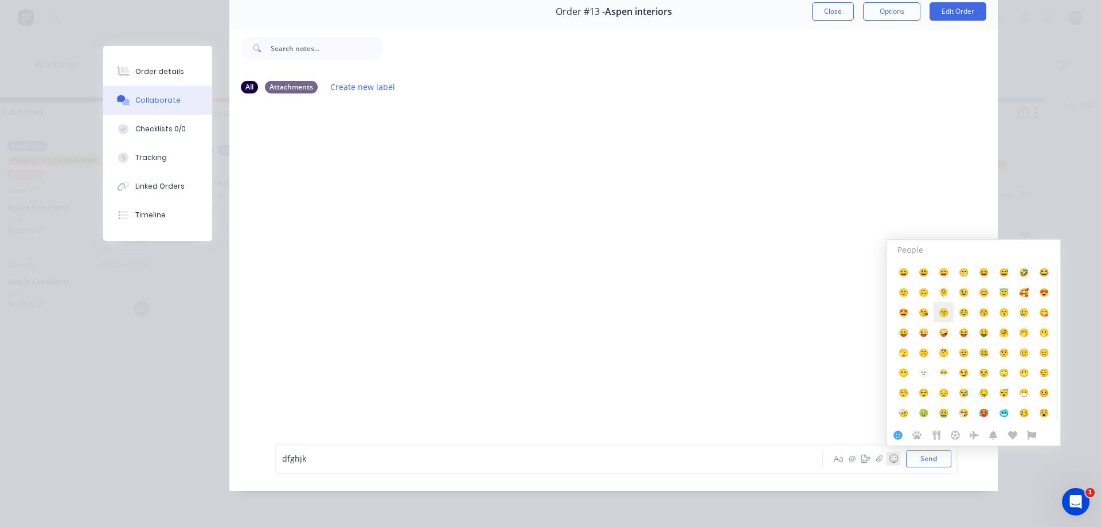
click at [945, 312] on span "😗" at bounding box center [944, 312] width 10 height 11
click at [947, 313] on span "😗" at bounding box center [944, 312] width 10 height 11
click at [713, 456] on div "dfghjk 😗 😗" at bounding box center [533, 459] width 502 height 12
click at [933, 458] on button "Send" at bounding box center [928, 458] width 45 height 17
click at [548, 299] on div at bounding box center [613, 264] width 769 height 323
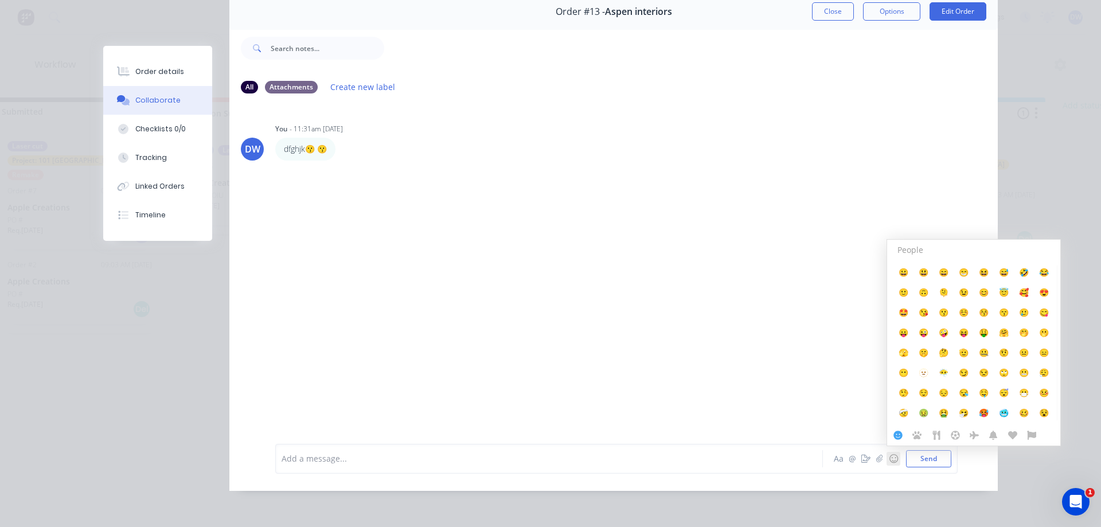
click at [552, 284] on div "DW You - 11:31am 27/08/25 dfghjk😗 😗 Labels Edit Delete" at bounding box center [613, 264] width 769 height 323
click at [761, 411] on div "DW You - 11:31am 27/08/25 dfghjk😗 😗 Labels Edit Delete" at bounding box center [613, 264] width 769 height 323
click at [884, 459] on button "button" at bounding box center [880, 459] width 14 height 14
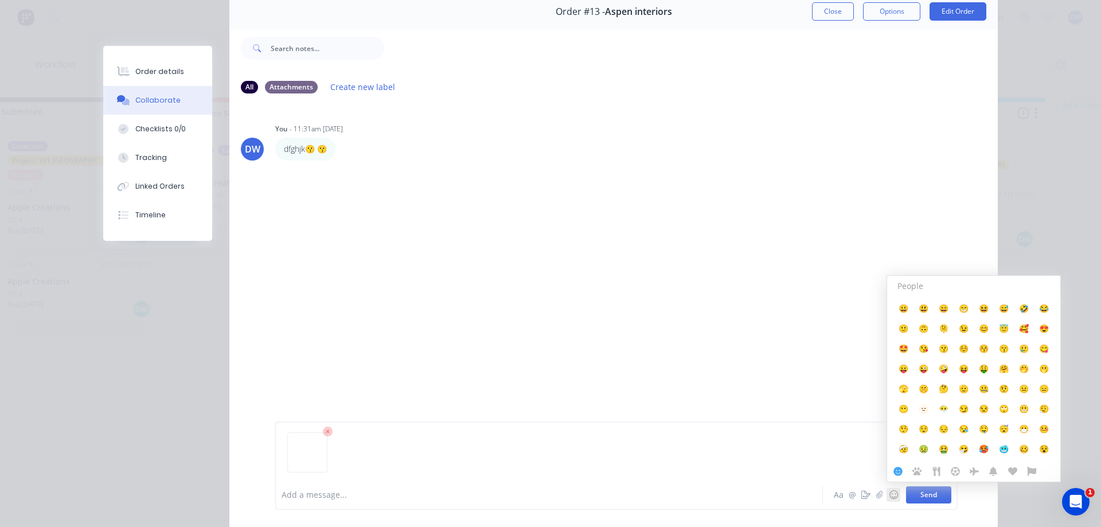
click at [926, 495] on button "Send" at bounding box center [928, 494] width 45 height 17
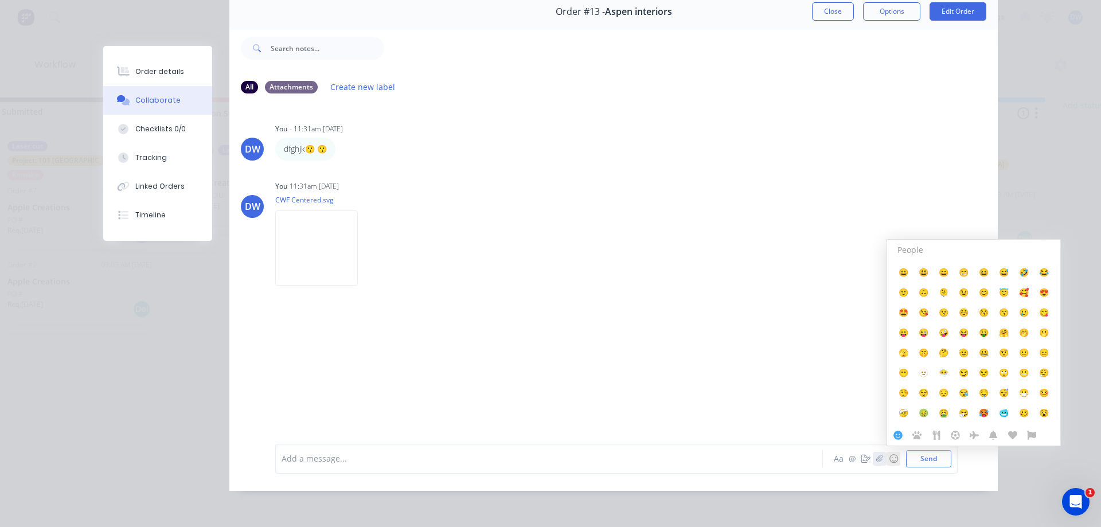
click at [880, 461] on icon "button" at bounding box center [879, 458] width 6 height 7
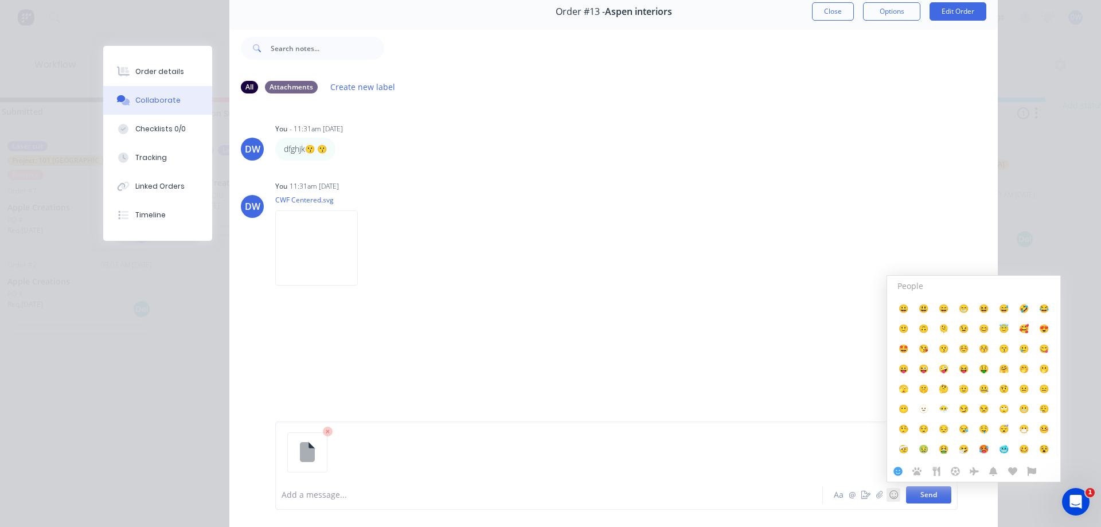
click at [934, 501] on button "Send" at bounding box center [928, 494] width 45 height 17
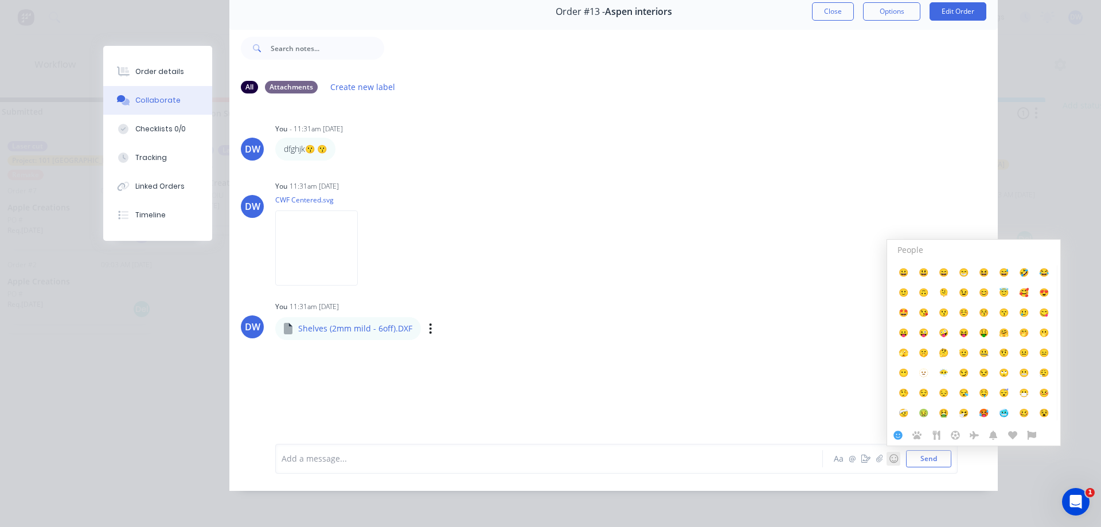
click at [371, 325] on div "Shelves (2mm mild - 6off).DXF" at bounding box center [412, 320] width 274 height 10
click at [426, 327] on div "Labels Download Delete" at bounding box center [490, 329] width 129 height 17
click at [519, 371] on div "DW You - 11:31am 27/08/25 dfghjk😗 😗 Labels Edit Delete DW You 11:31am 27/08/25 …" at bounding box center [613, 264] width 769 height 323
click at [429, 330] on icon "button" at bounding box center [430, 328] width 3 height 13
click at [449, 299] on div "You 11:31am 27/08/25 Shelves (2mm mild - 6off).DXF Shelves (2mm mild - 6off).DX…" at bounding box center [454, 318] width 358 height 41
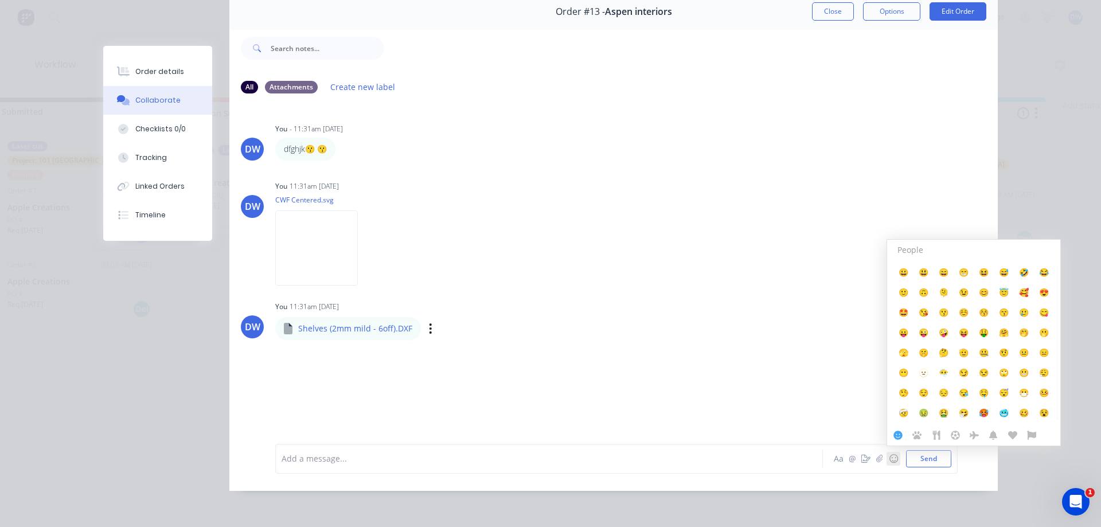
click at [311, 328] on p "Shelves (2mm mild - 6off).DXF" at bounding box center [355, 328] width 114 height 11
click at [404, 358] on div "DW You - 11:31am 27/08/25 dfghjk😗 😗 Labels Edit Delete DW You 11:31am 27/08/25 …" at bounding box center [613, 264] width 769 height 323
click at [430, 333] on div "Labels Download Delete" at bounding box center [490, 329] width 129 height 17
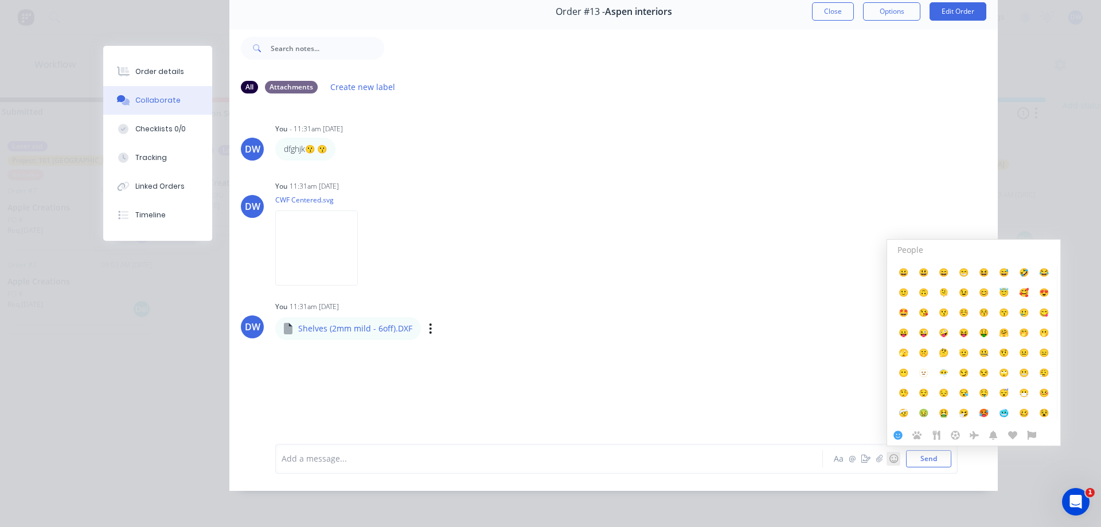
click at [423, 333] on div "Shelves (2mm mild - 6off).DXF Labels Download Delete" at bounding box center [412, 329] width 274 height 24
click at [430, 329] on icon "button" at bounding box center [431, 328] width 2 height 10
click at [399, 356] on div "DW You - 11:31am 27/08/25 dfghjk😗 😗 Labels Edit Delete DW You 11:31am 27/08/25 …" at bounding box center [613, 264] width 769 height 323
click at [431, 331] on div "Labels Download Delete" at bounding box center [490, 329] width 129 height 17
click at [429, 328] on icon "button" at bounding box center [430, 328] width 3 height 13
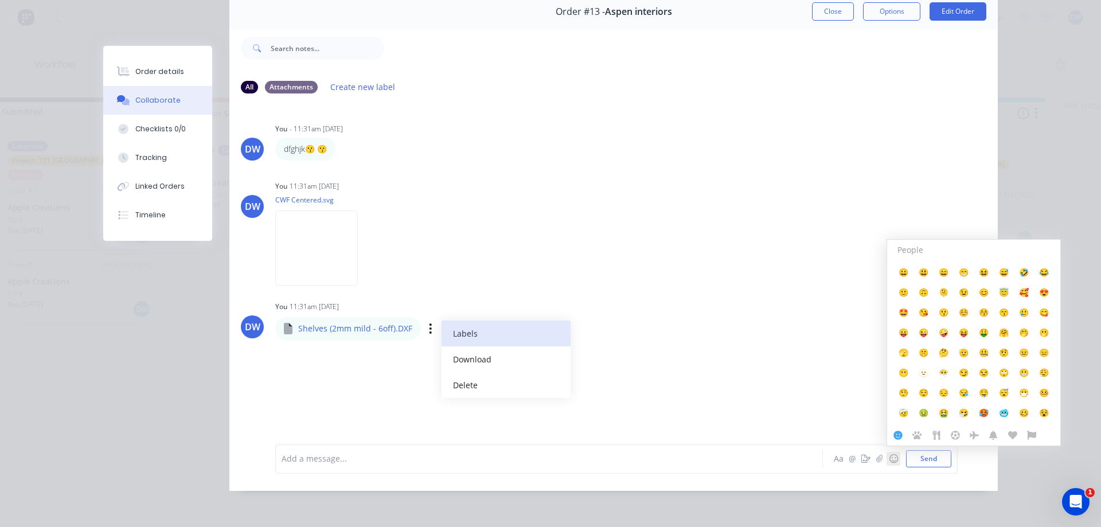
click at [459, 333] on button "Labels" at bounding box center [506, 334] width 129 height 26
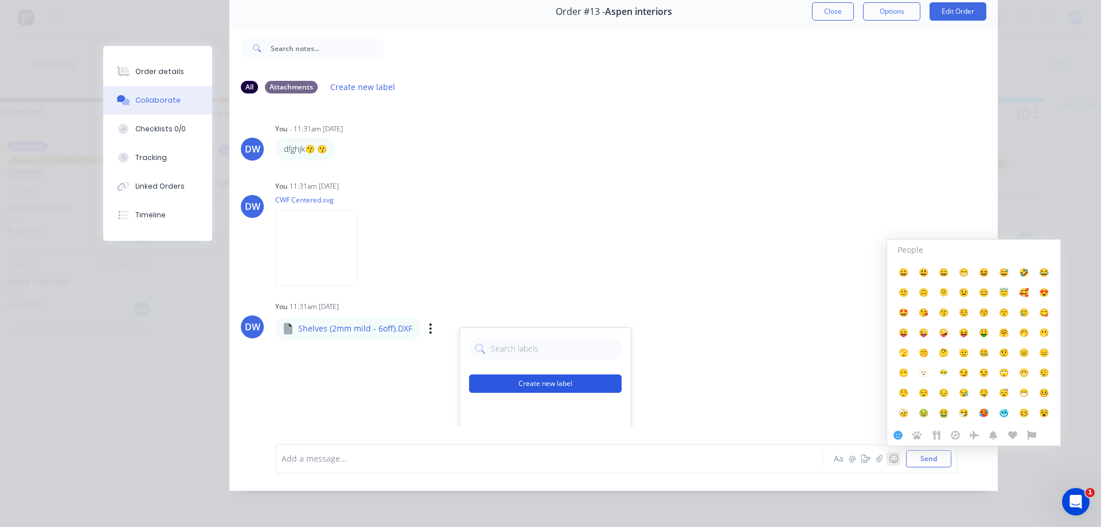
click at [517, 382] on button "Create new label" at bounding box center [545, 384] width 153 height 18
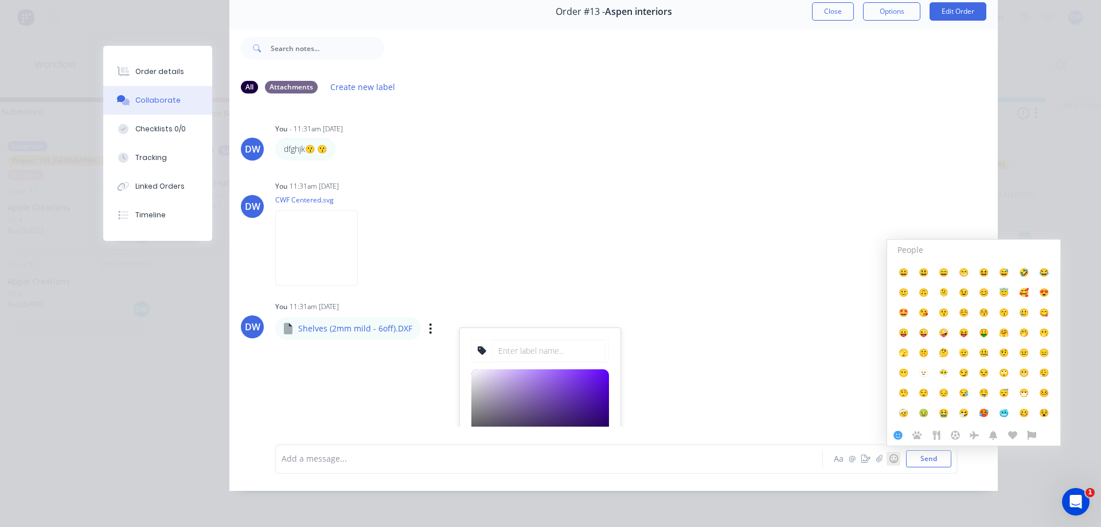
type input "#7839DC"
click at [574, 382] on div at bounding box center [540, 415] width 138 height 92
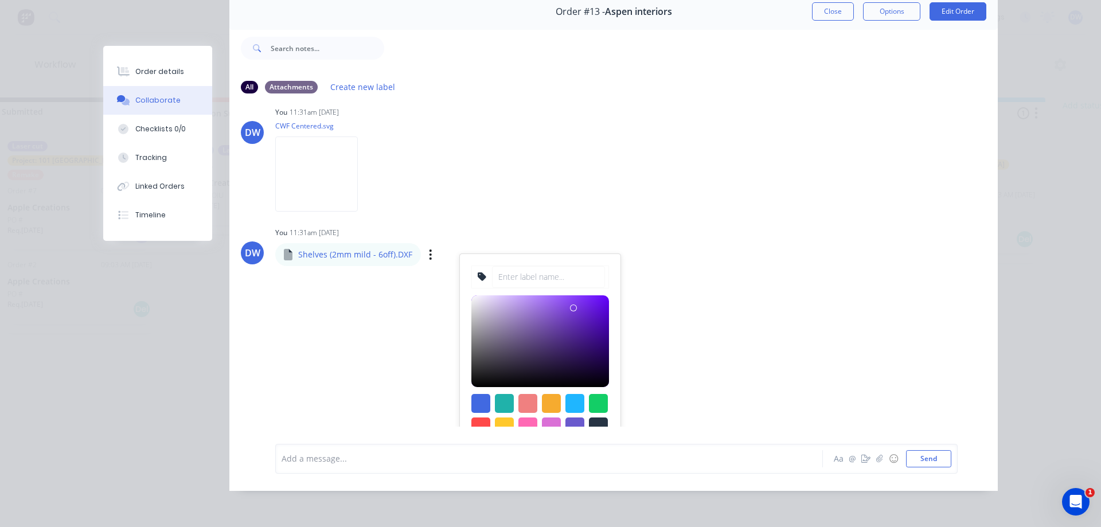
scroll to position [153, 0]
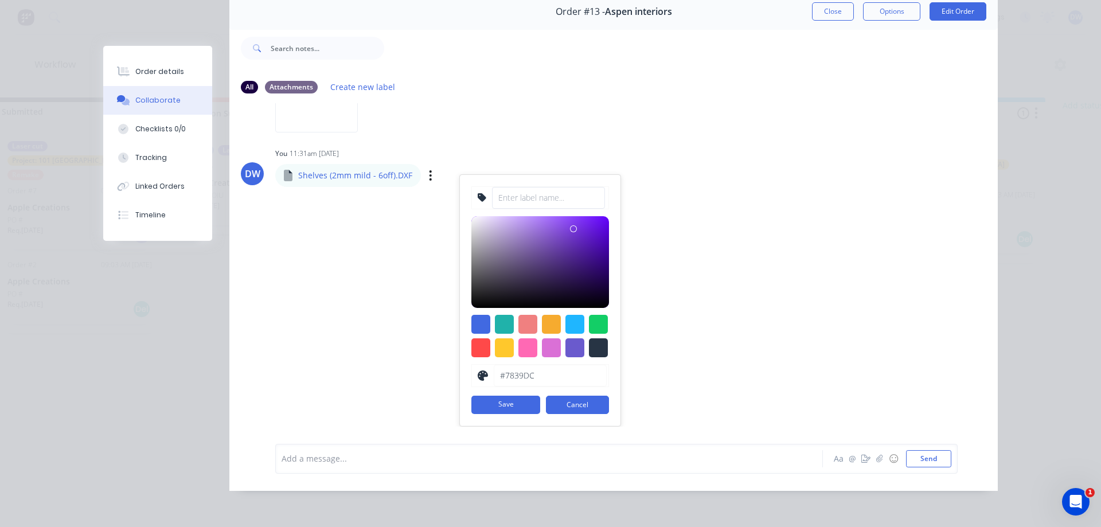
click at [530, 194] on input at bounding box center [548, 198] width 113 height 22
type input "for cutting"
click at [494, 410] on button "Save" at bounding box center [505, 405] width 69 height 18
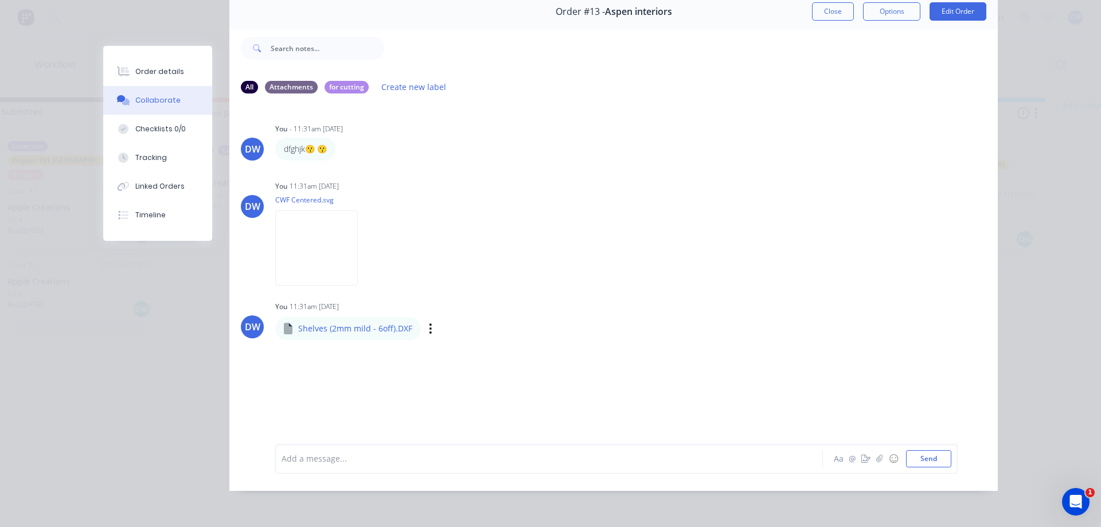
click at [377, 325] on div "DW You - 11:31am 27/08/25 dfghjk😗 😗 Labels Edit Delete DW You 11:31am 27/08/25 …" at bounding box center [613, 264] width 769 height 323
click at [349, 83] on div "for cutting" at bounding box center [347, 86] width 44 height 13
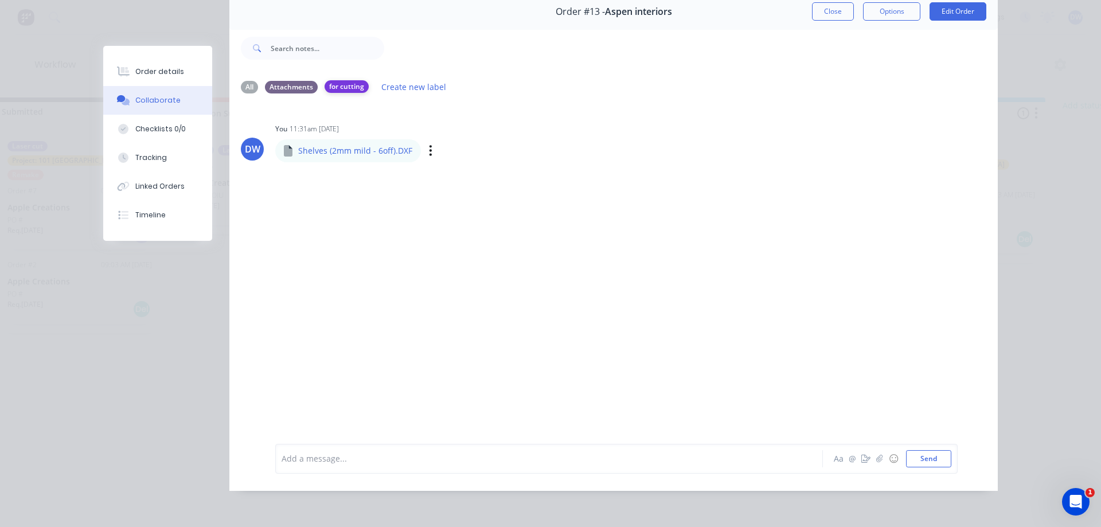
click at [349, 83] on div "for cutting" at bounding box center [347, 86] width 44 height 13
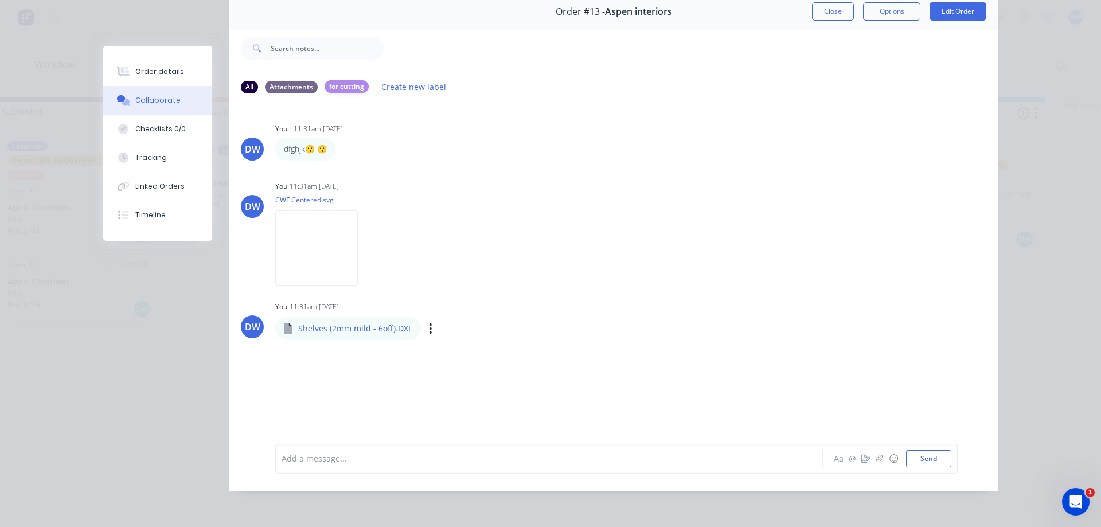
click at [349, 83] on div "for cutting" at bounding box center [347, 86] width 44 height 13
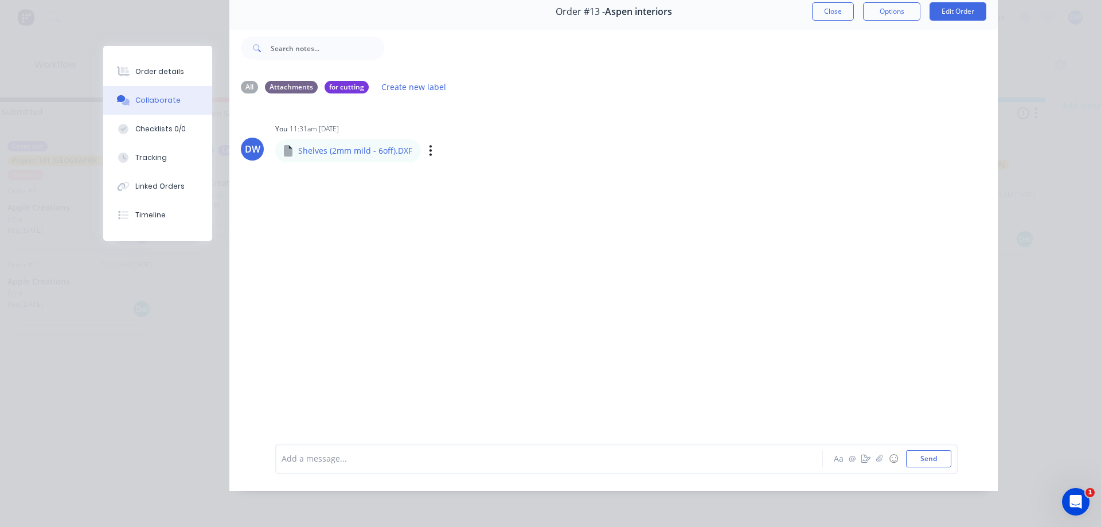
click at [400, 266] on div "DW You 11:31am 27/08/25 Shelves (2mm mild - 6off).DXF Shelves (2mm mild - 6off)…" at bounding box center [613, 264] width 769 height 323
click at [349, 86] on div "for cutting" at bounding box center [347, 86] width 44 height 13
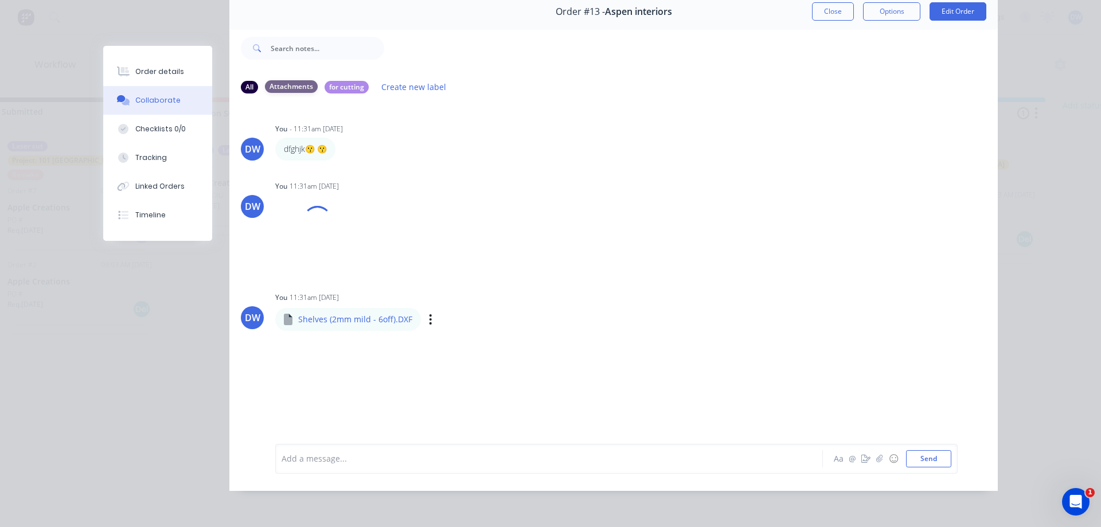
click at [290, 83] on div "Attachments" at bounding box center [291, 86] width 53 height 13
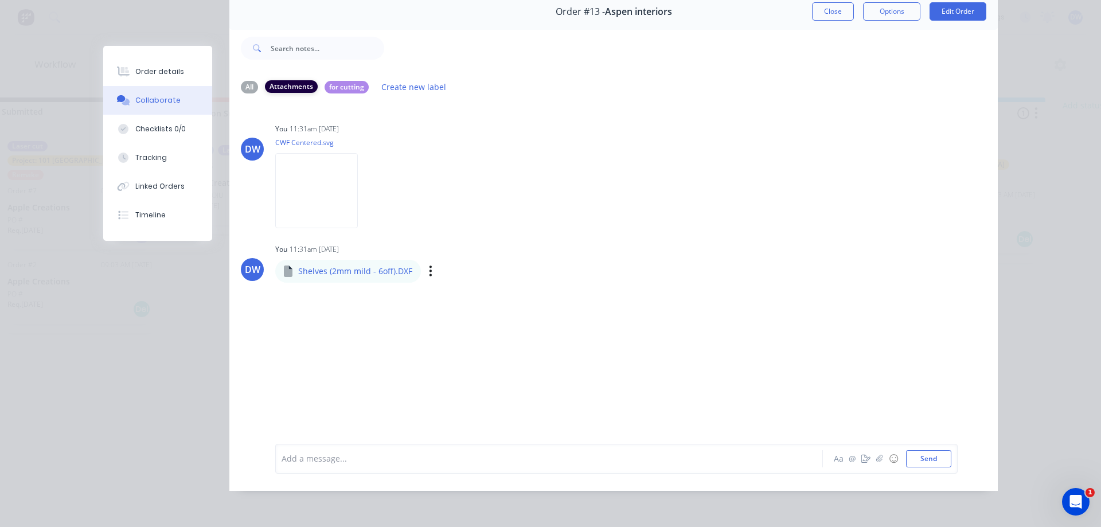
click at [290, 83] on div "Attachments" at bounding box center [291, 86] width 53 height 13
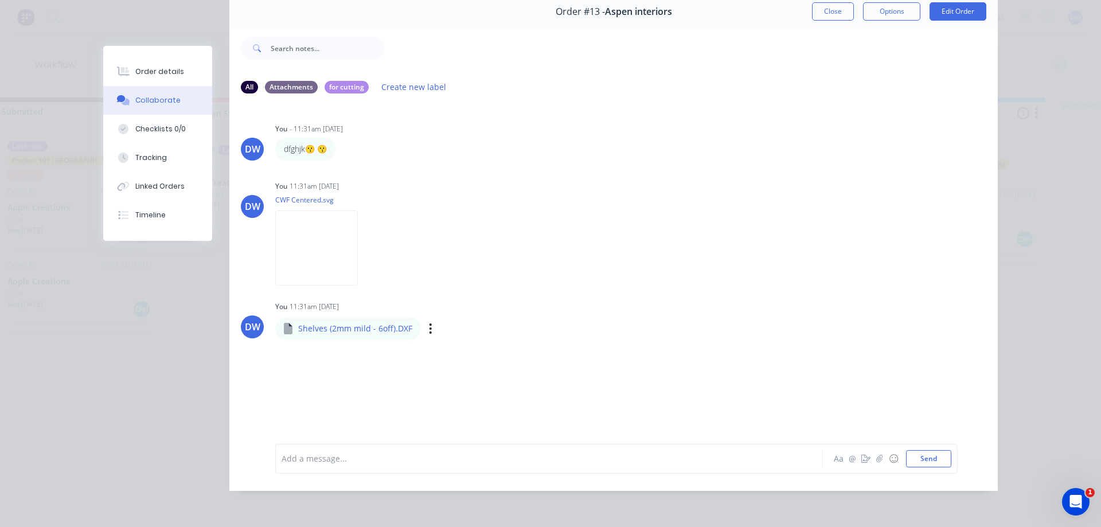
click at [472, 383] on div "DW You - 11:31am 27/08/25 dfghjk😗 😗 Labels Edit Delete DW You 11:31am 27/08/25 …" at bounding box center [613, 264] width 769 height 323
click at [373, 332] on p "Shelves (2mm mild - 6off).DXF" at bounding box center [355, 328] width 114 height 11
click at [377, 354] on div "DW You - 11:31am 27/08/25 dfghjk😗 😗 Labels Edit Delete DW You 11:31am 27/08/25 …" at bounding box center [613, 264] width 769 height 323
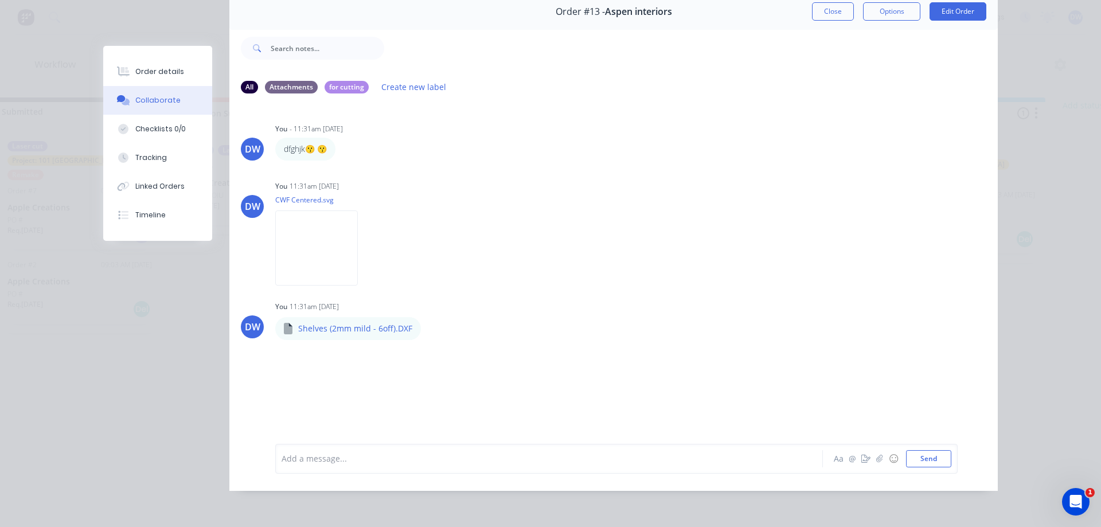
click at [0, 0] on div "Labels Download Delete" at bounding box center [0, 0] width 0 height 0
click at [0, 0] on icon "button" at bounding box center [0, 0] width 0 height 0
click at [626, 313] on div "You 11:31am 27/08/25 Shelves (2mm mild - 6off).DXF Shelves (2mm mild - 6off).DX…" at bounding box center [454, 318] width 358 height 41
click at [527, 457] on div at bounding box center [533, 459] width 502 height 12
click at [880, 458] on icon "button" at bounding box center [879, 459] width 7 height 8
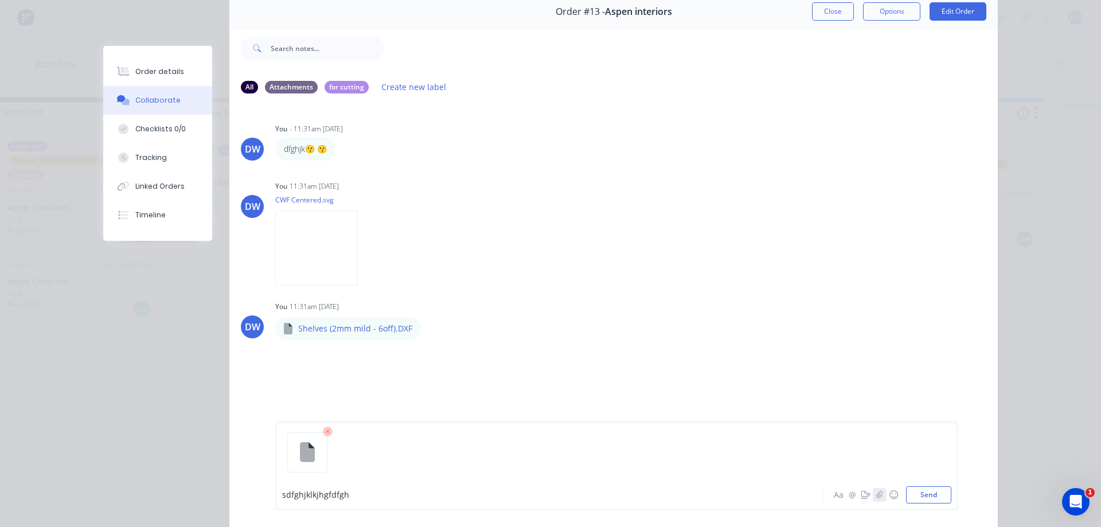
scroll to position [111, 0]
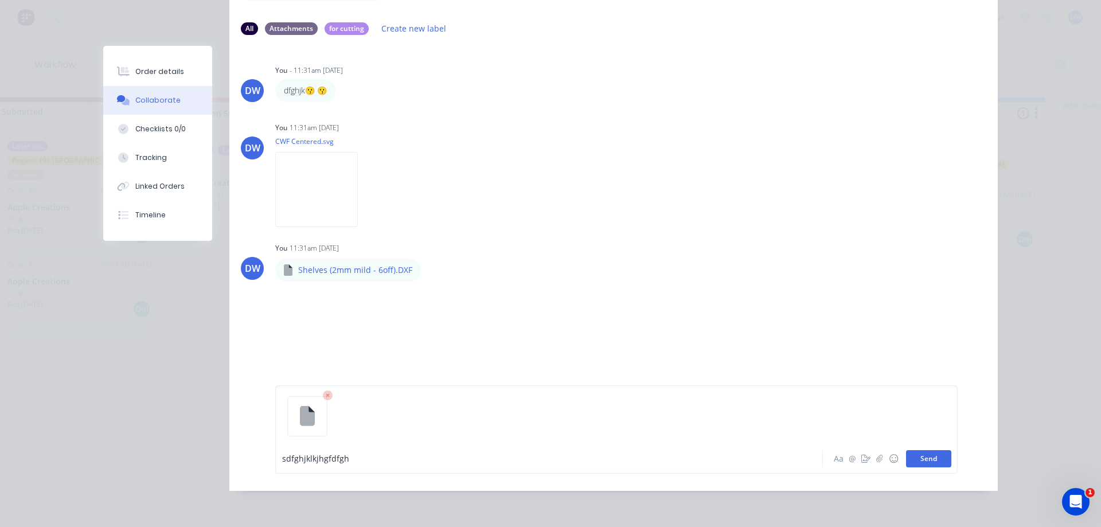
click at [926, 459] on button "Send" at bounding box center [928, 458] width 45 height 17
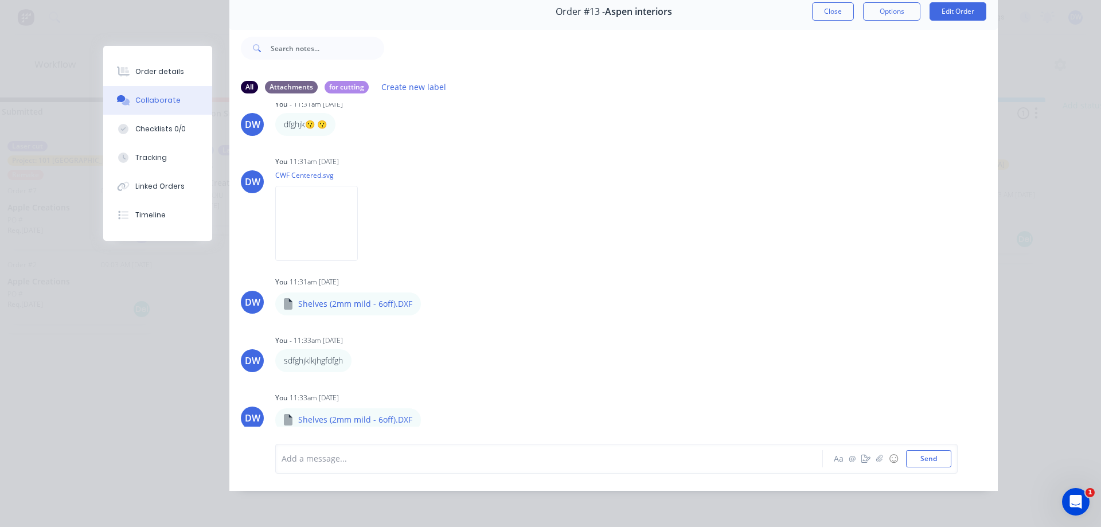
scroll to position [30, 0]
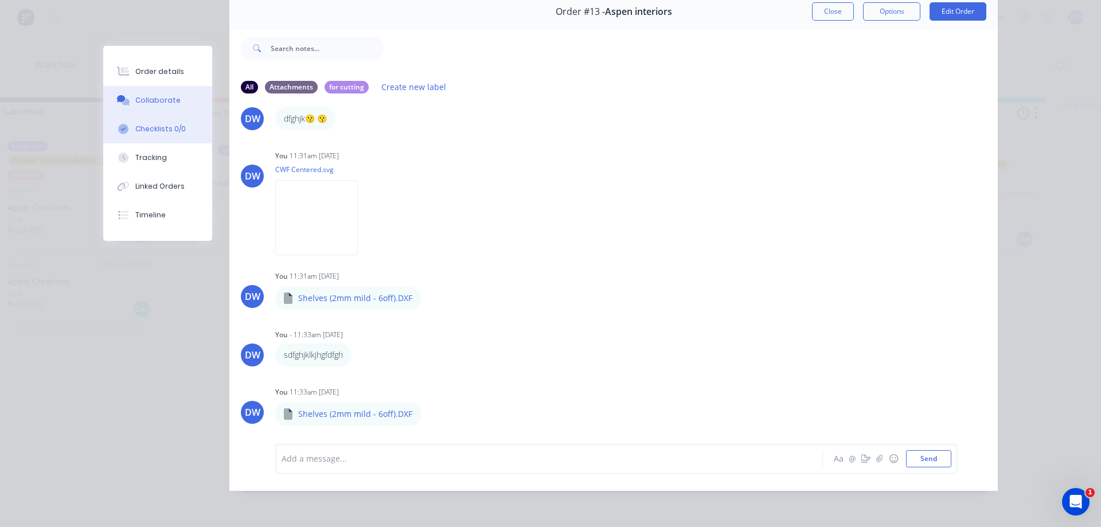
click at [159, 127] on div "Checklists 0/0" at bounding box center [160, 129] width 50 height 10
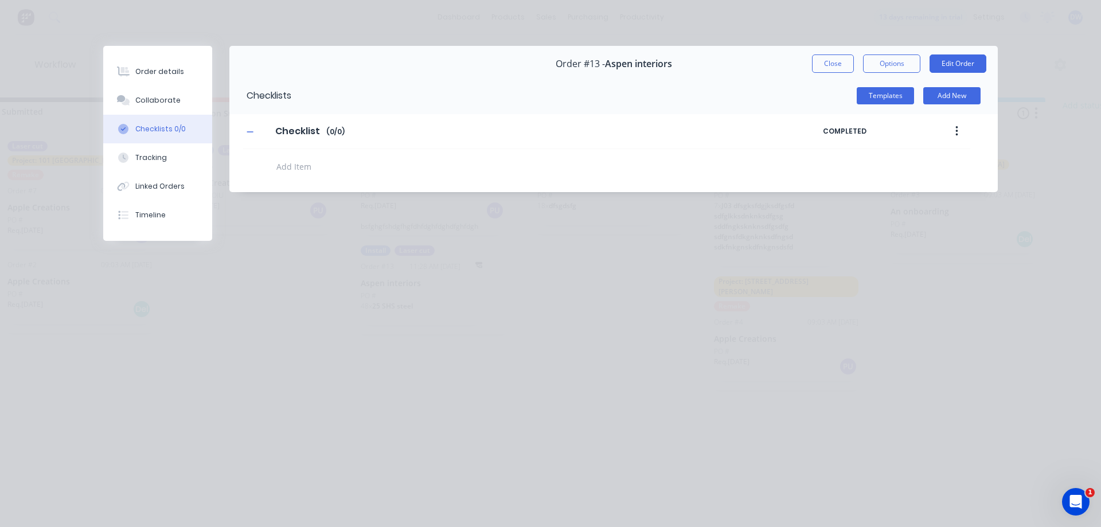
scroll to position [0, 0]
click at [887, 90] on button "Templates" at bounding box center [885, 95] width 57 height 17
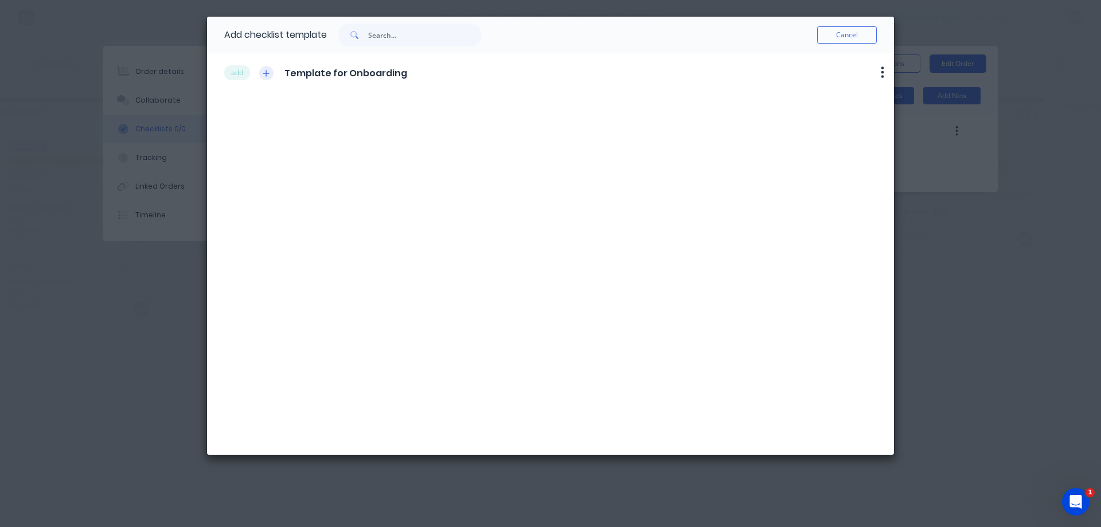
click at [267, 72] on icon "button" at bounding box center [266, 73] width 7 height 8
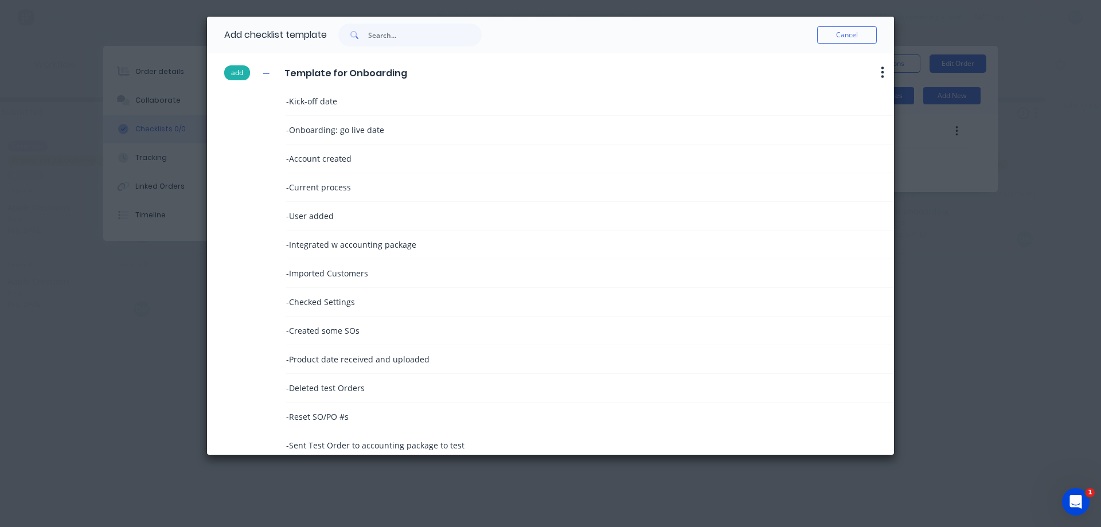
click at [236, 73] on button "add" at bounding box center [237, 72] width 26 height 15
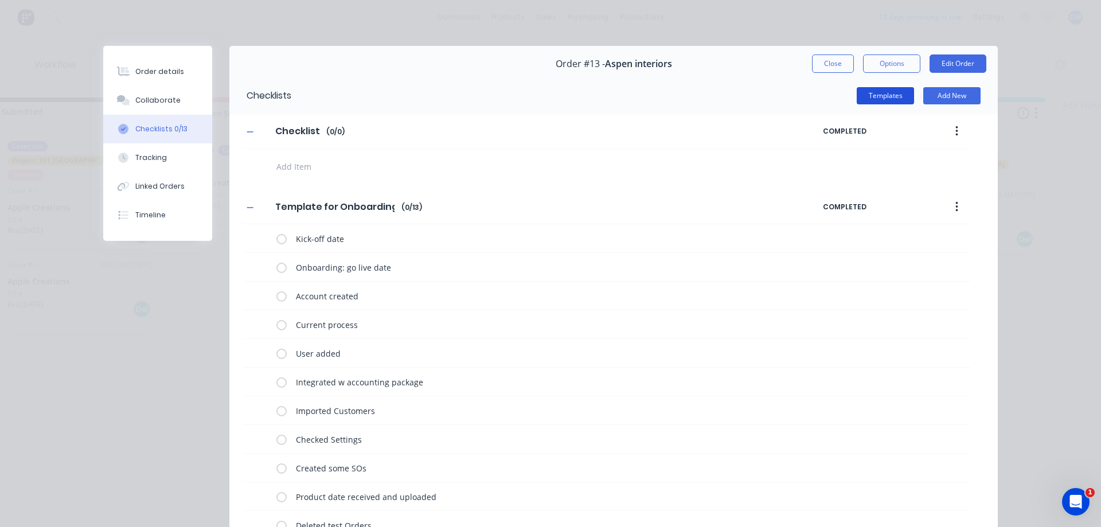
type textarea "x"
click at [829, 64] on button "Close" at bounding box center [833, 63] width 42 height 18
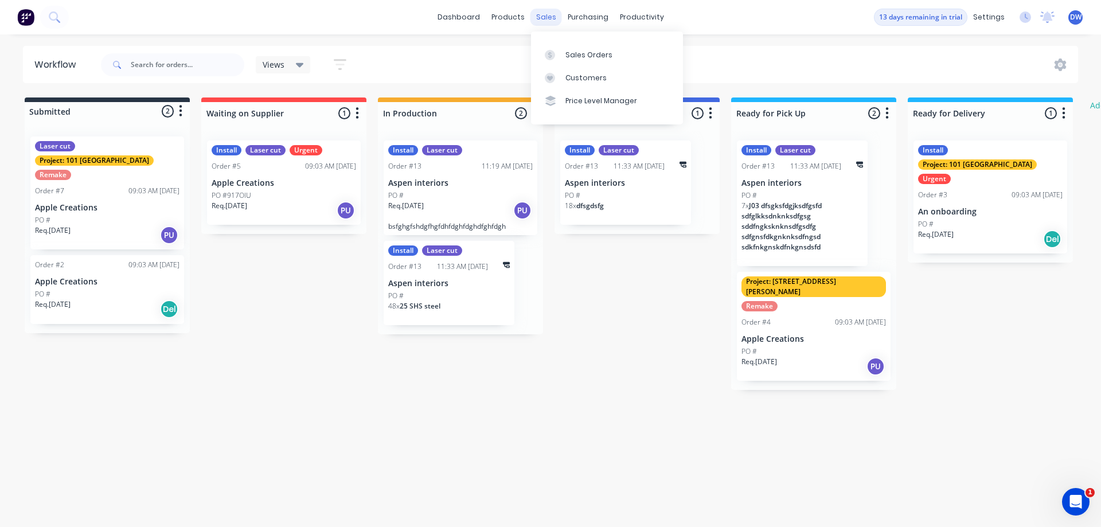
click at [549, 21] on div "sales" at bounding box center [547, 17] width 32 height 17
click at [556, 59] on div at bounding box center [553, 55] width 17 height 10
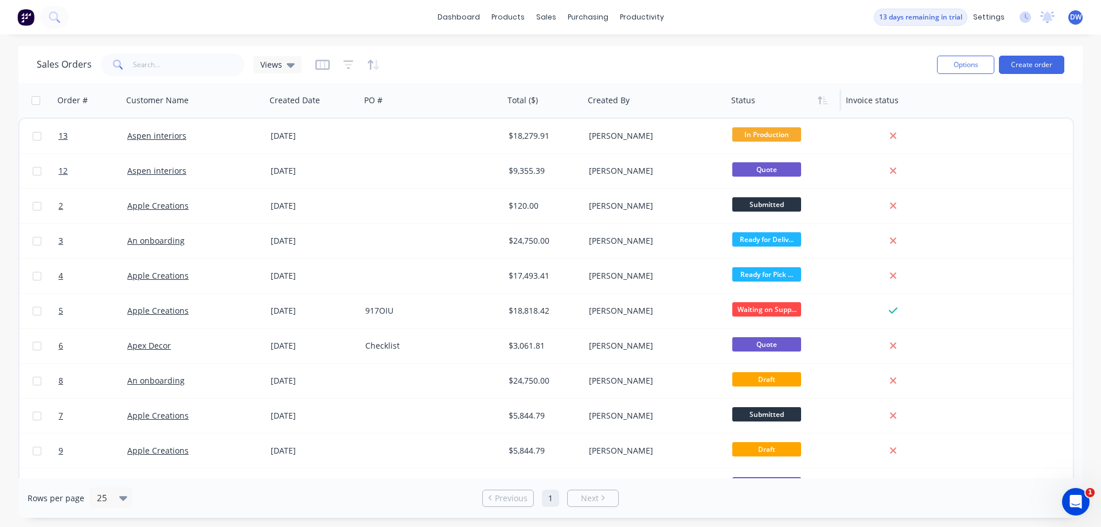
click at [755, 100] on div at bounding box center [781, 100] width 100 height 23
click at [818, 104] on icon "button" at bounding box center [823, 100] width 10 height 9
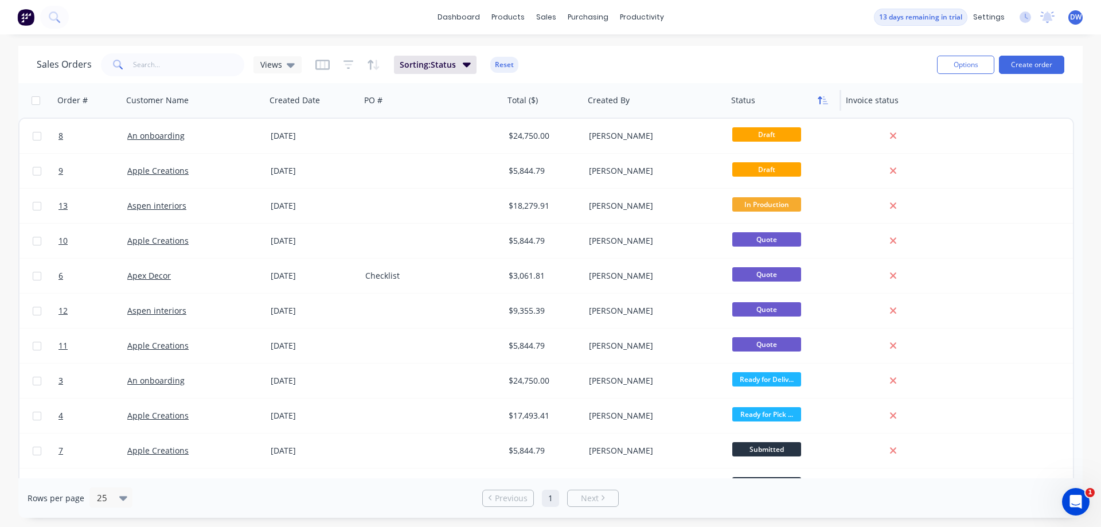
click at [819, 100] on icon "button" at bounding box center [823, 100] width 10 height 9
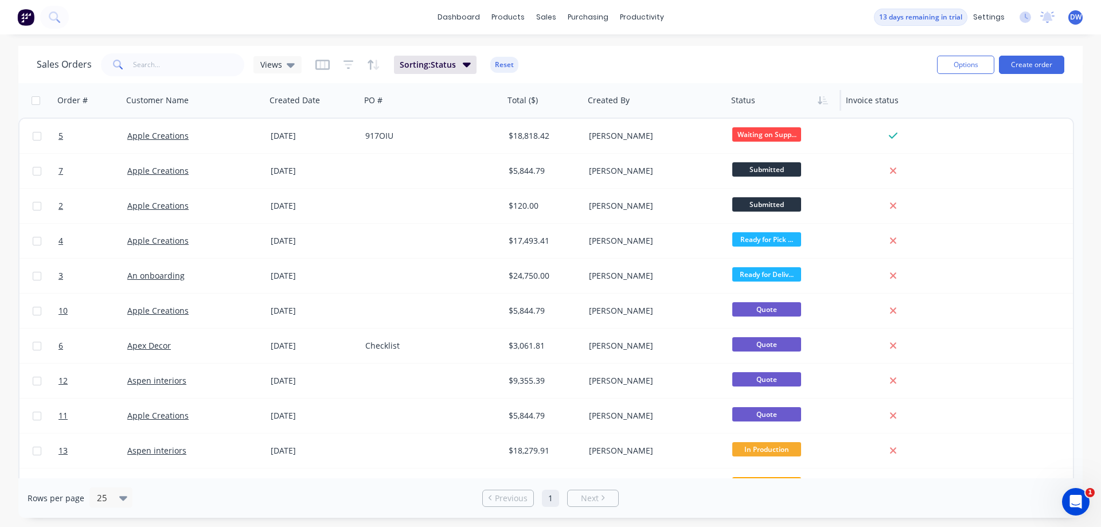
click at [819, 100] on icon "button" at bounding box center [823, 100] width 10 height 9
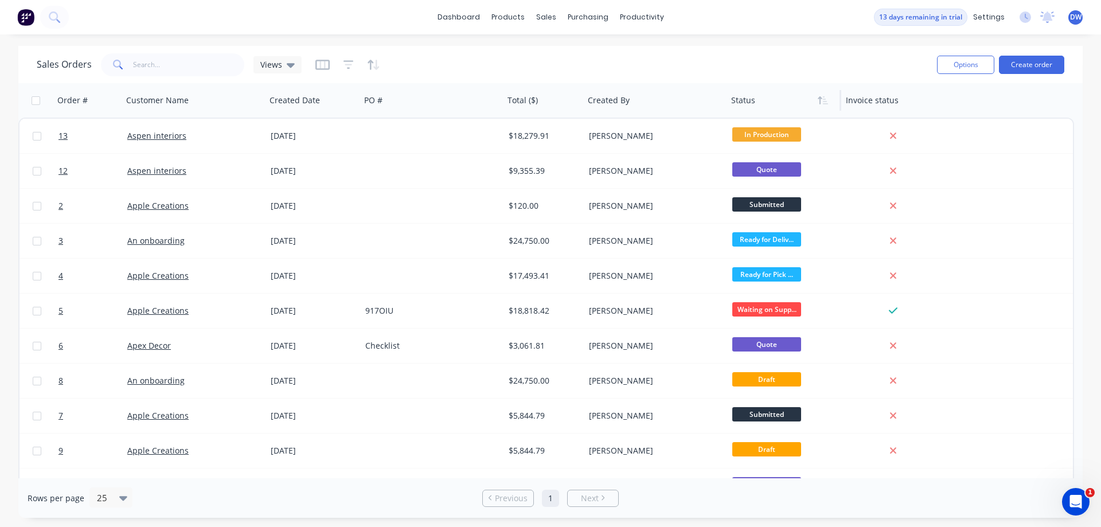
click at [365, 68] on div at bounding box center [347, 65] width 65 height 18
click at [368, 65] on icon "button" at bounding box center [371, 65] width 6 height 10
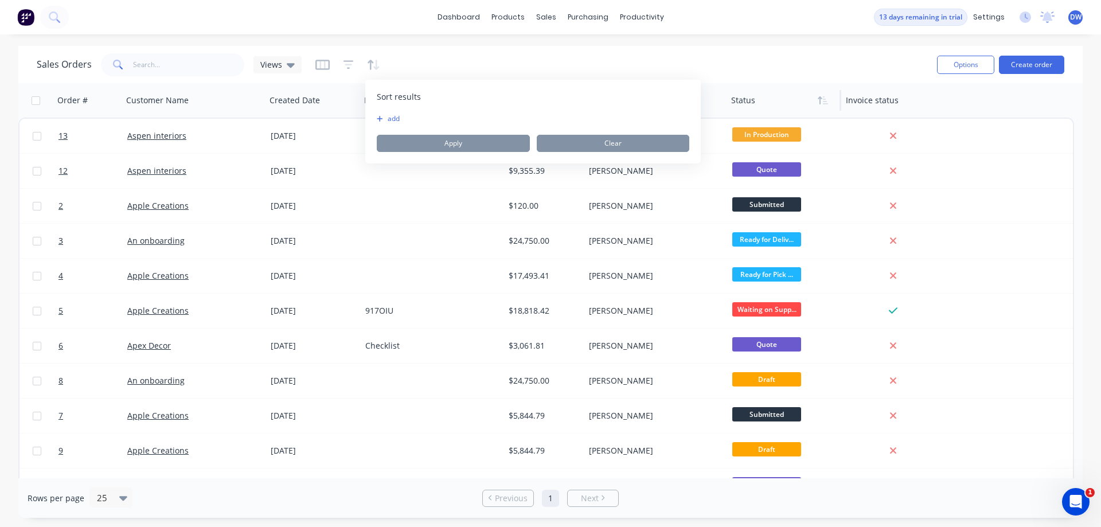
click at [400, 60] on div "Sales Orders Views" at bounding box center [482, 64] width 891 height 28
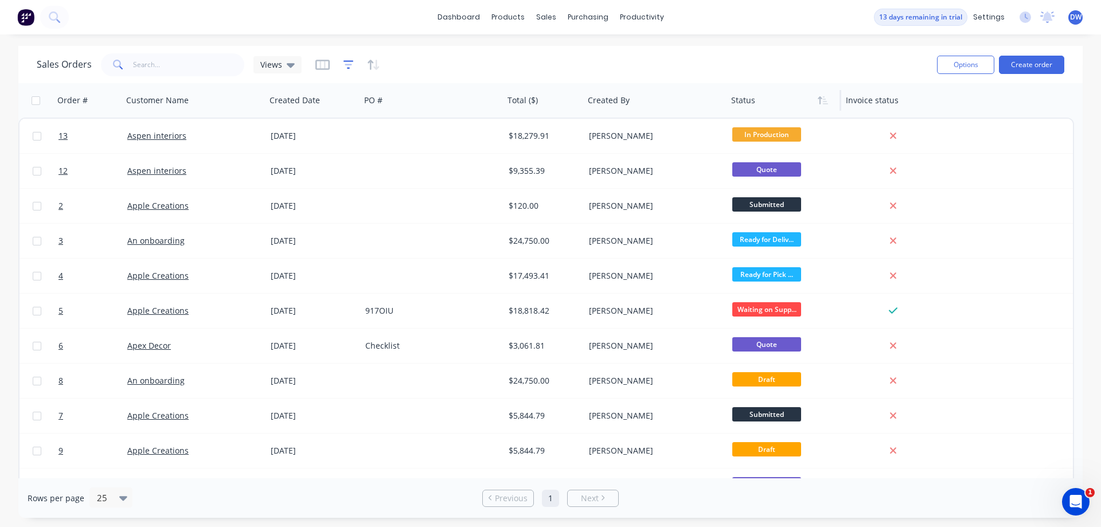
click at [345, 67] on icon "button" at bounding box center [349, 64] width 10 height 11
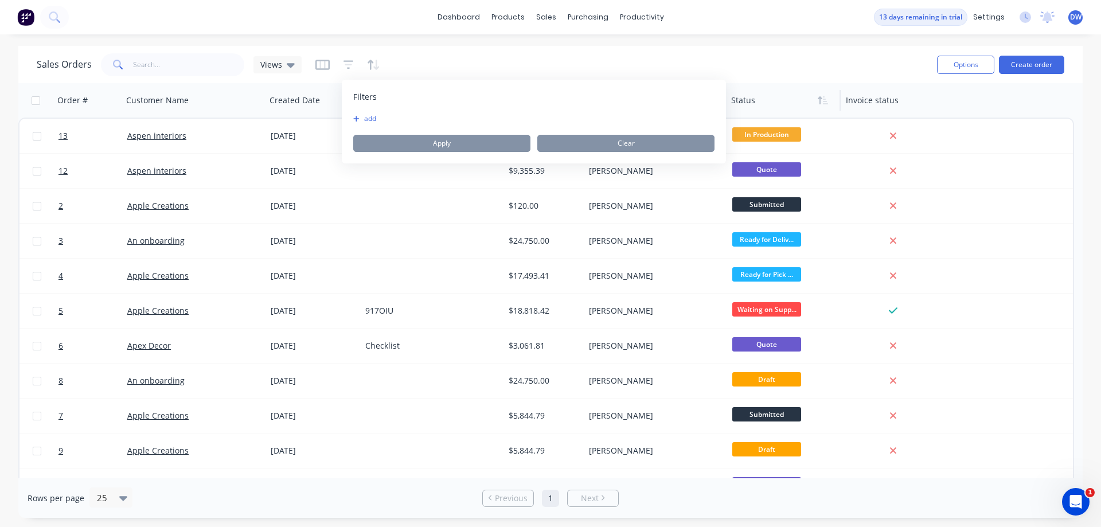
click at [419, 59] on div "Sales Orders Views" at bounding box center [482, 64] width 891 height 28
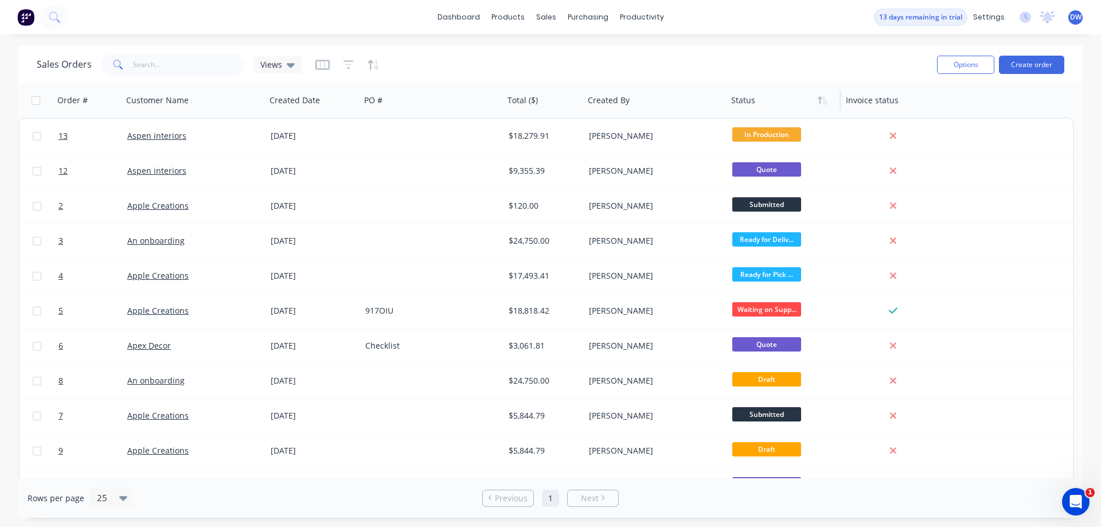
click at [310, 65] on div "Sales Orders Views" at bounding box center [482, 64] width 891 height 28
click at [317, 64] on icon "button" at bounding box center [322, 64] width 14 height 11
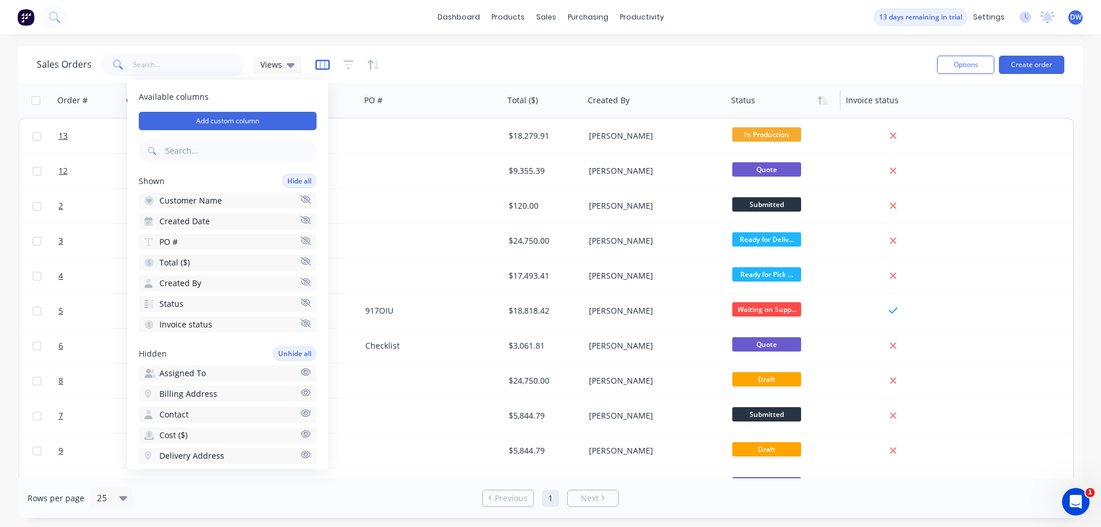
click at [317, 64] on icon "button" at bounding box center [322, 64] width 14 height 11
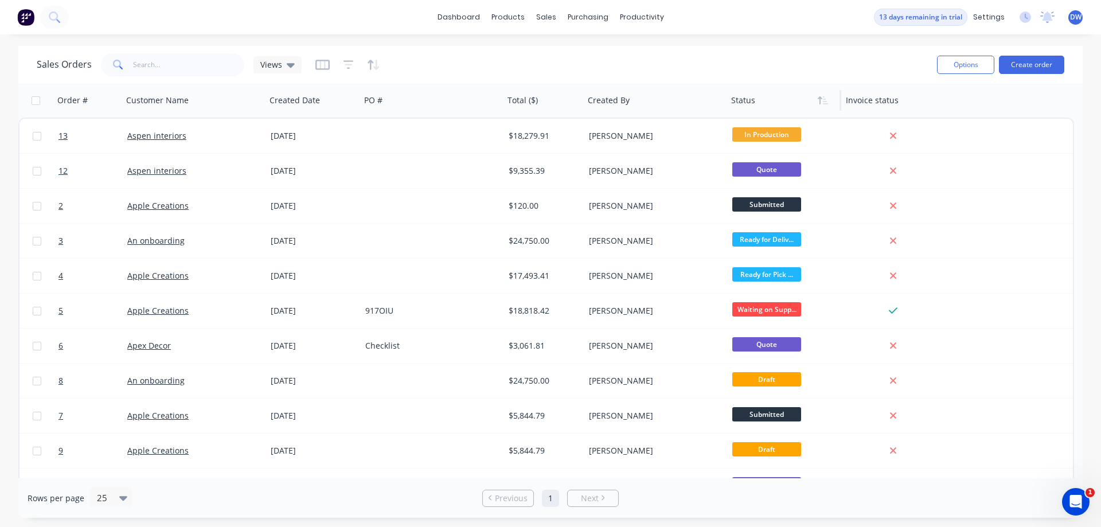
click at [412, 60] on div "Sales Orders Views" at bounding box center [482, 64] width 891 height 28
click at [949, 58] on button "Options" at bounding box center [965, 65] width 57 height 18
click at [734, 63] on div "Sales Orders Views" at bounding box center [482, 64] width 891 height 28
click at [290, 67] on icon at bounding box center [291, 65] width 8 height 13
click at [287, 66] on icon at bounding box center [291, 65] width 8 height 13
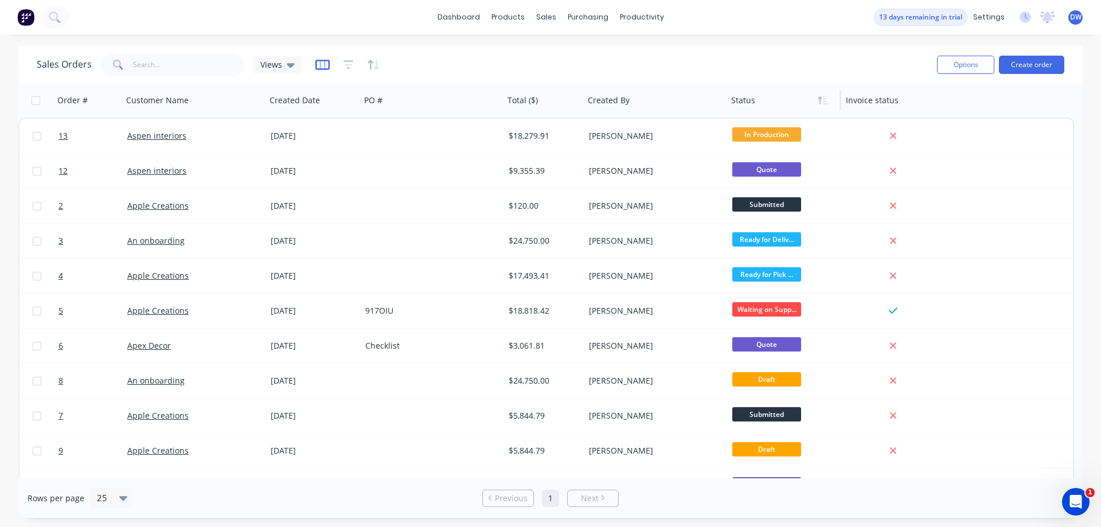
click at [316, 66] on icon "button" at bounding box center [322, 64] width 14 height 11
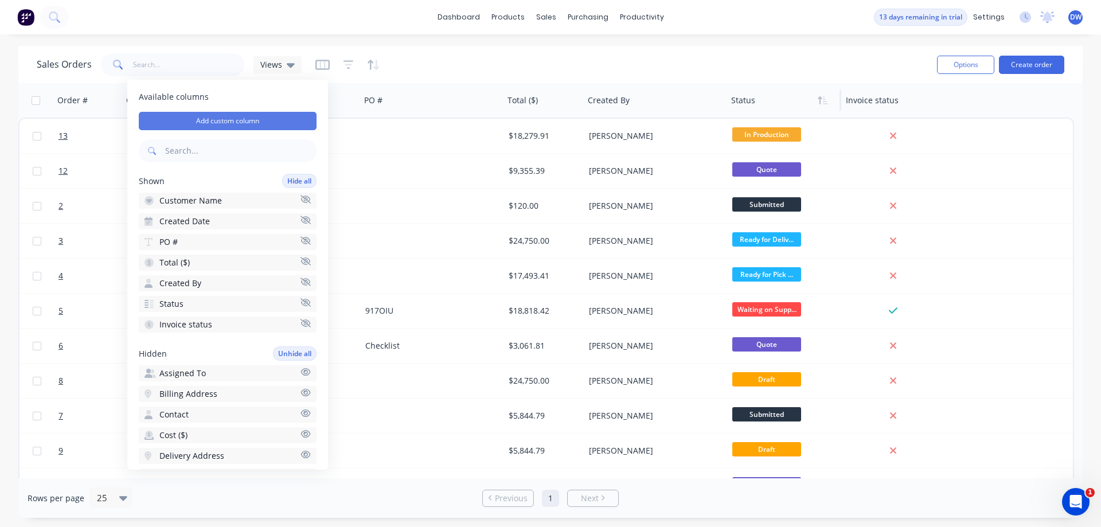
click at [286, 121] on button "Add custom column" at bounding box center [228, 121] width 178 height 18
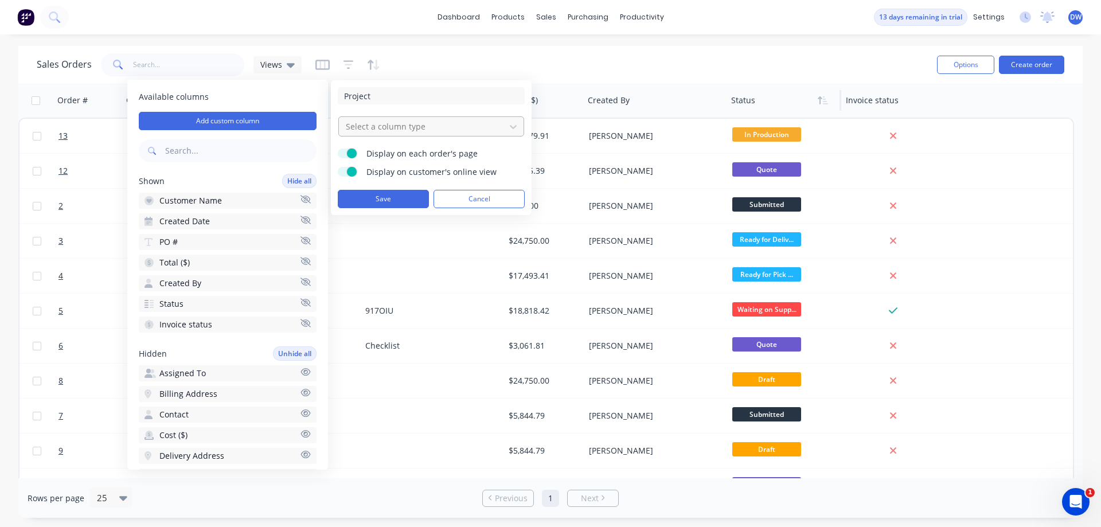
type input "Project"
click at [502, 127] on div "Select a column type" at bounding box center [422, 126] width 162 height 19
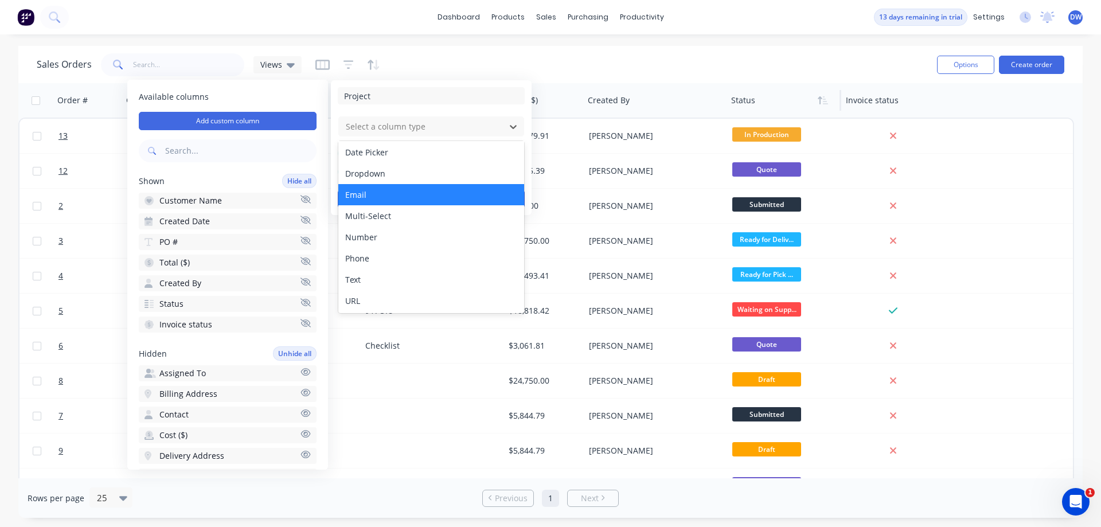
scroll to position [66, 0]
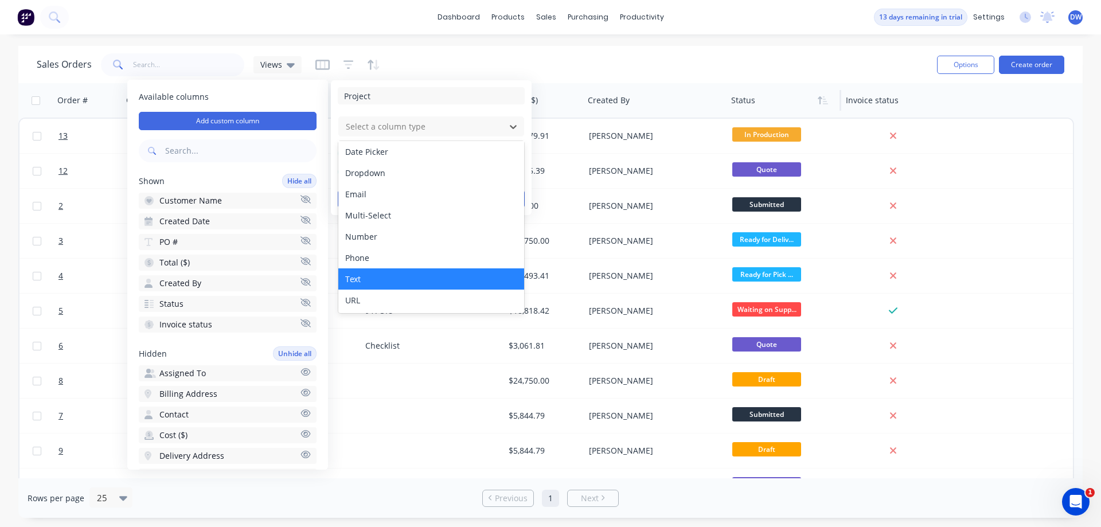
click at [412, 273] on div "Text" at bounding box center [431, 278] width 186 height 21
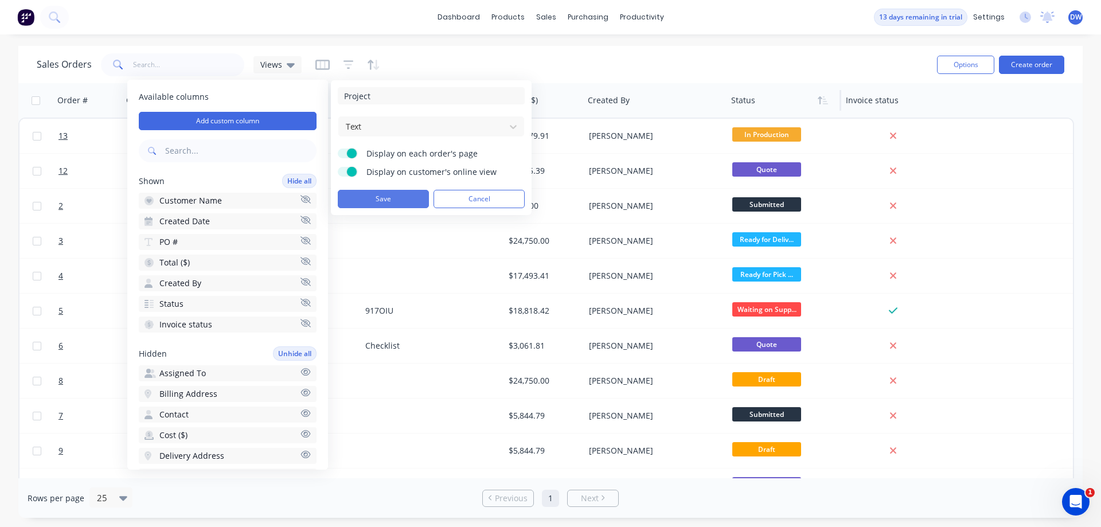
click at [401, 198] on button "Save" at bounding box center [383, 199] width 91 height 18
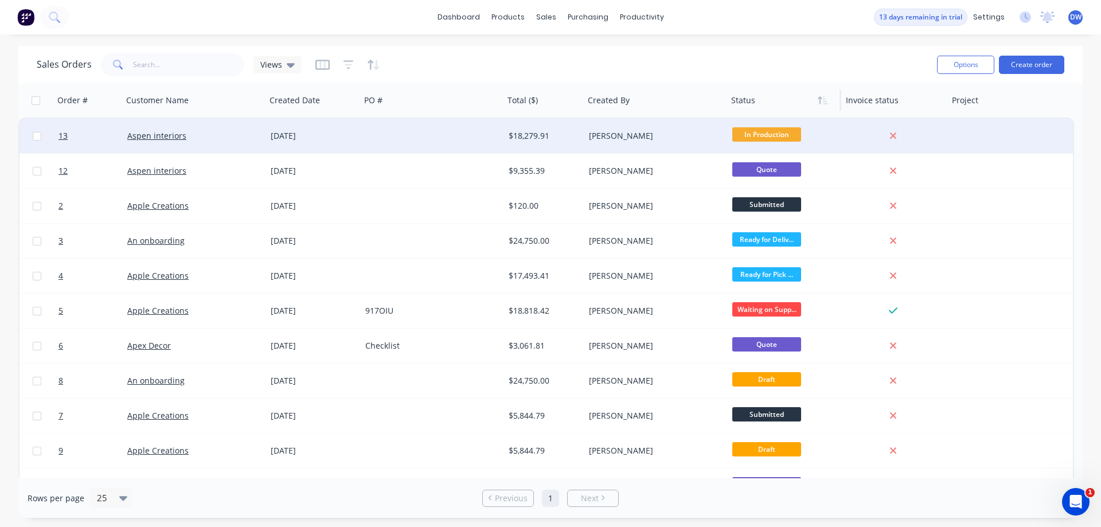
click at [537, 135] on div "$18,279.91" at bounding box center [543, 135] width 68 height 11
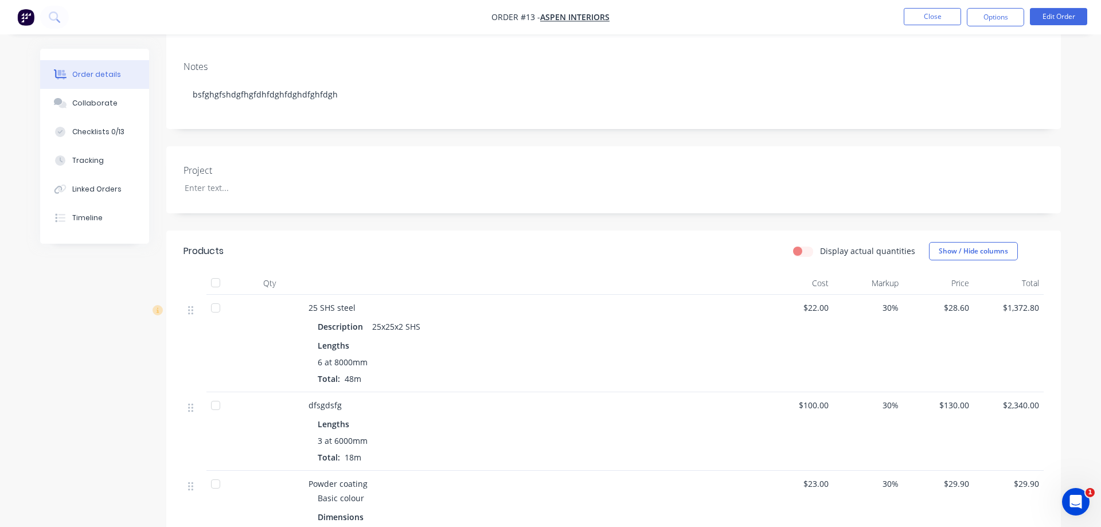
scroll to position [176, 0]
click at [291, 177] on div at bounding box center [247, 185] width 143 height 17
click at [1046, 15] on button "Edit Order" at bounding box center [1058, 16] width 57 height 17
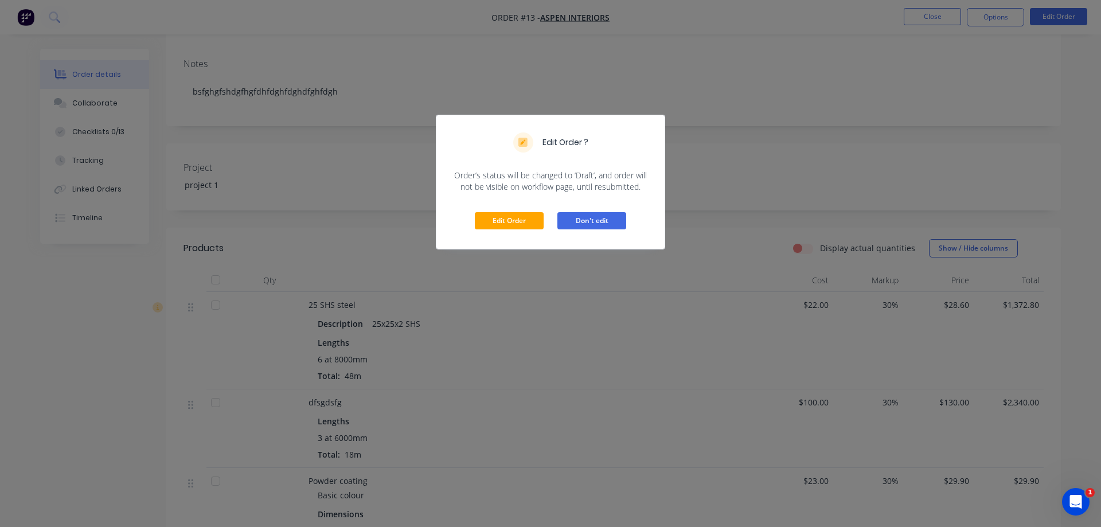
click at [578, 217] on button "Don't edit" at bounding box center [592, 220] width 69 height 17
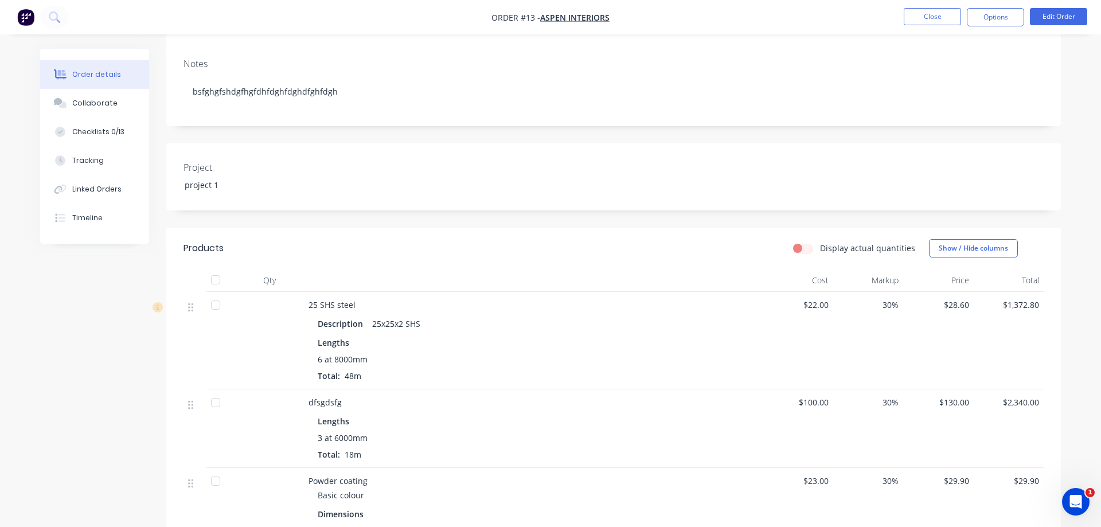
click at [588, 169] on div "Project project 1" at bounding box center [613, 176] width 895 height 67
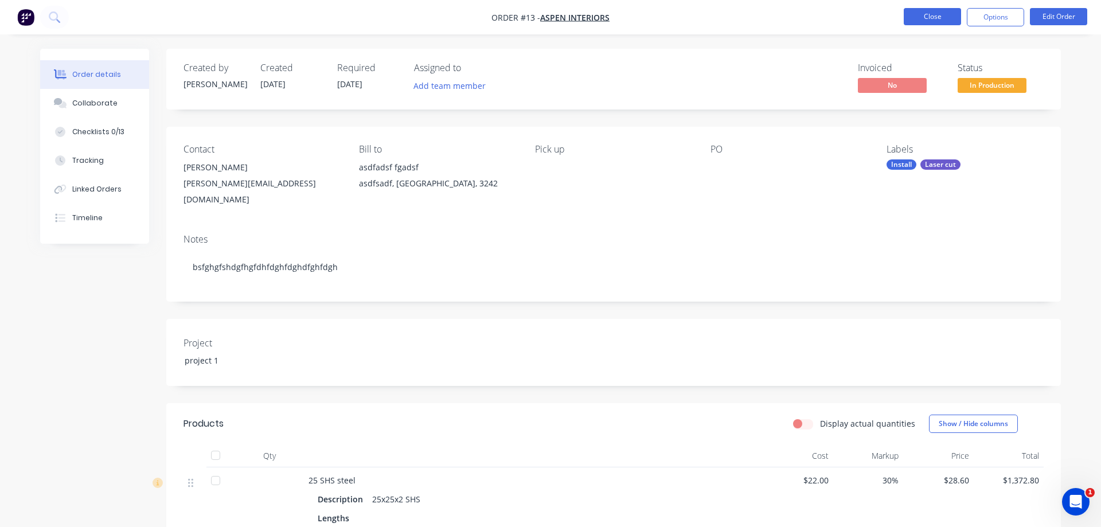
click at [922, 14] on button "Close" at bounding box center [932, 16] width 57 height 17
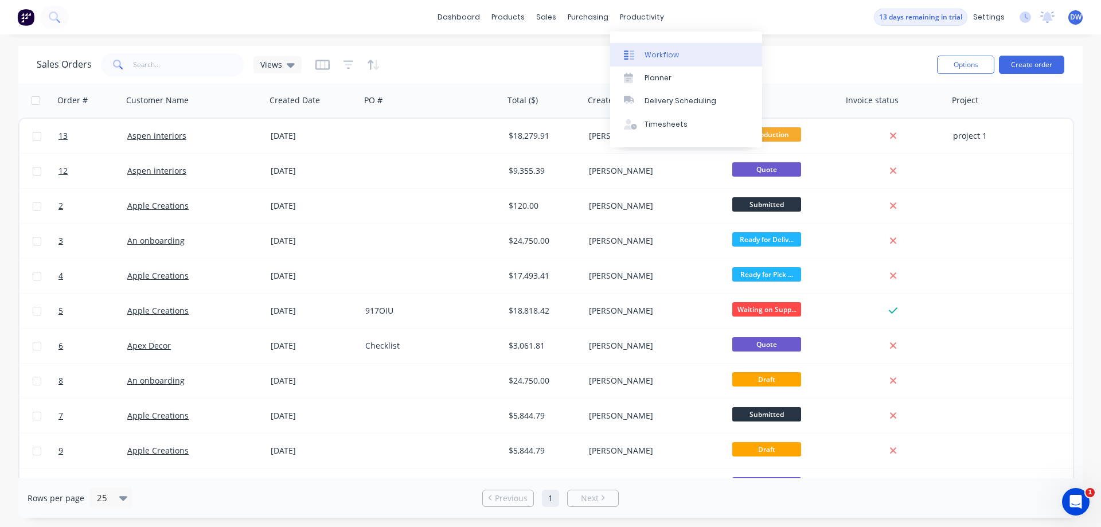
click at [647, 54] on div "Workflow" at bounding box center [662, 55] width 34 height 10
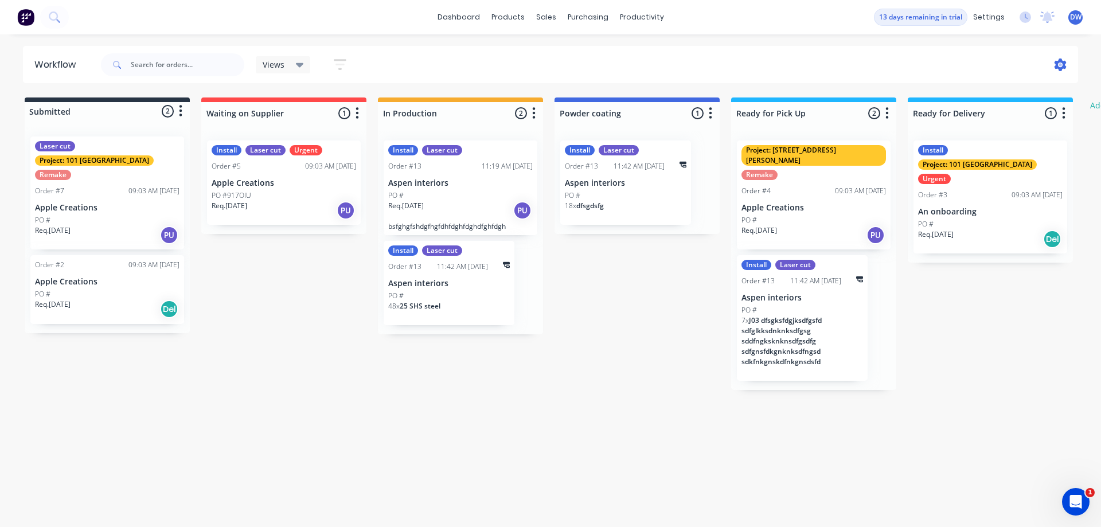
click at [1063, 68] on icon at bounding box center [1061, 65] width 12 height 13
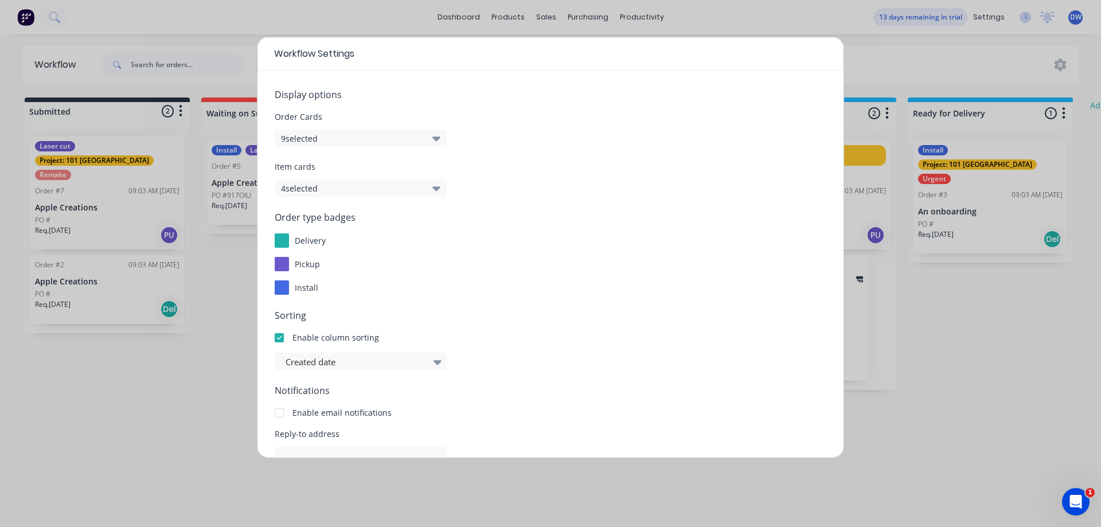
click at [219, 65] on div "Workflow Settings Display options Order Cards 9 selected Item cards 4 selected …" at bounding box center [550, 263] width 1101 height 527
click at [922, 492] on div "Workflow Settings Display options Order Cards 9 selected Item cards 4 selected …" at bounding box center [550, 263] width 1101 height 527
click at [283, 438] on span "Reply-to address" at bounding box center [551, 434] width 552 height 12
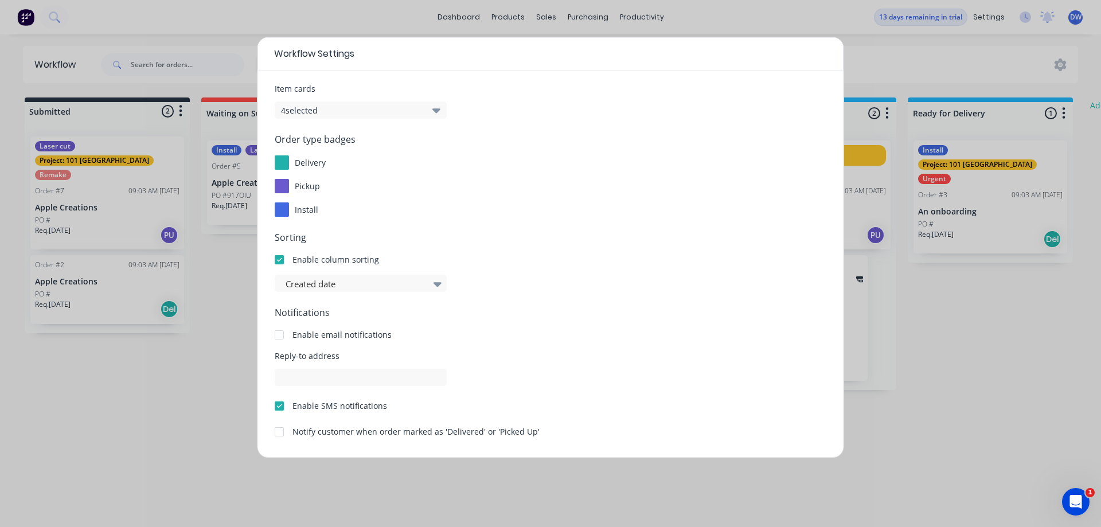
scroll to position [120, 0]
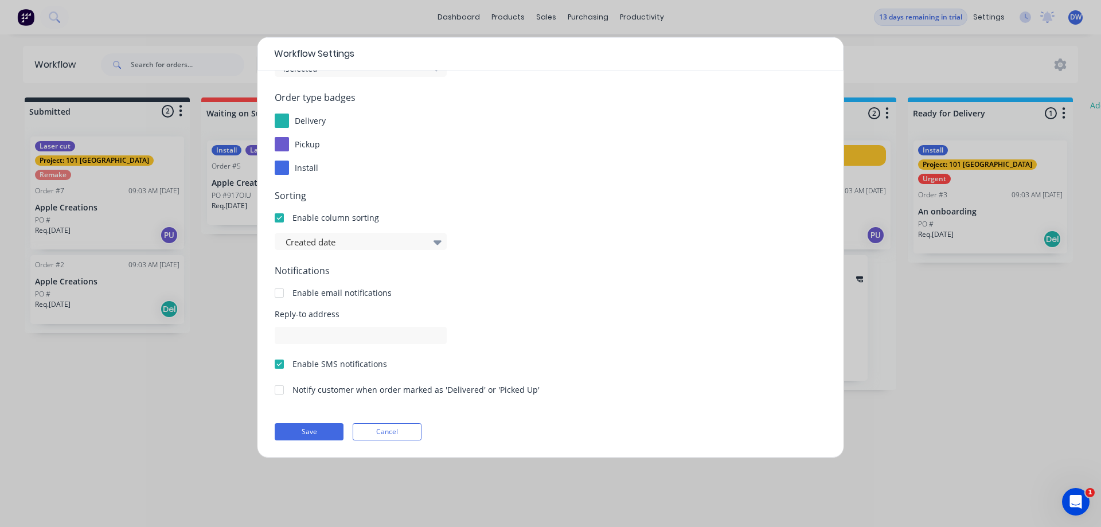
click at [318, 431] on button "Save" at bounding box center [309, 431] width 69 height 17
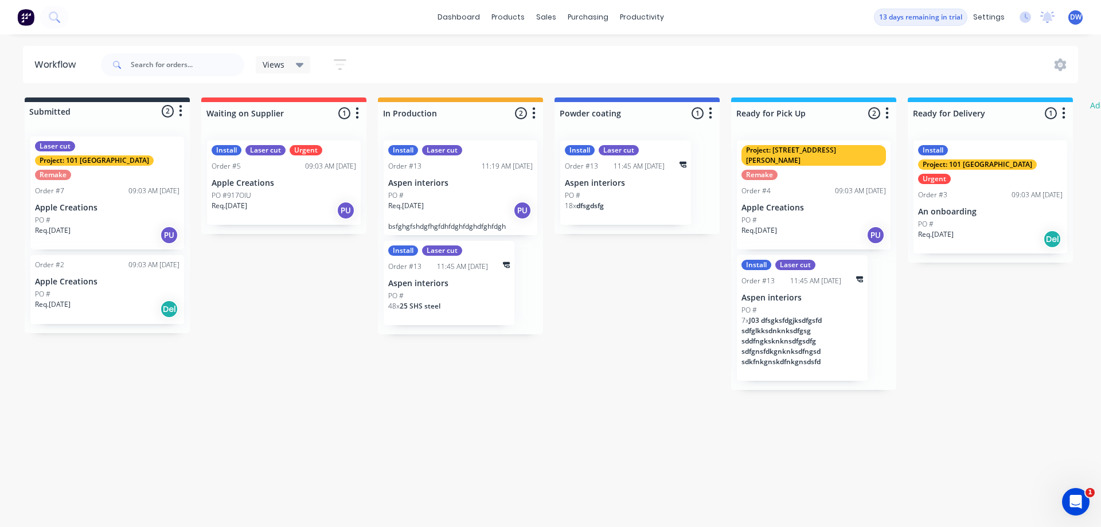
click at [337, 60] on icon "button" at bounding box center [340, 64] width 13 height 11
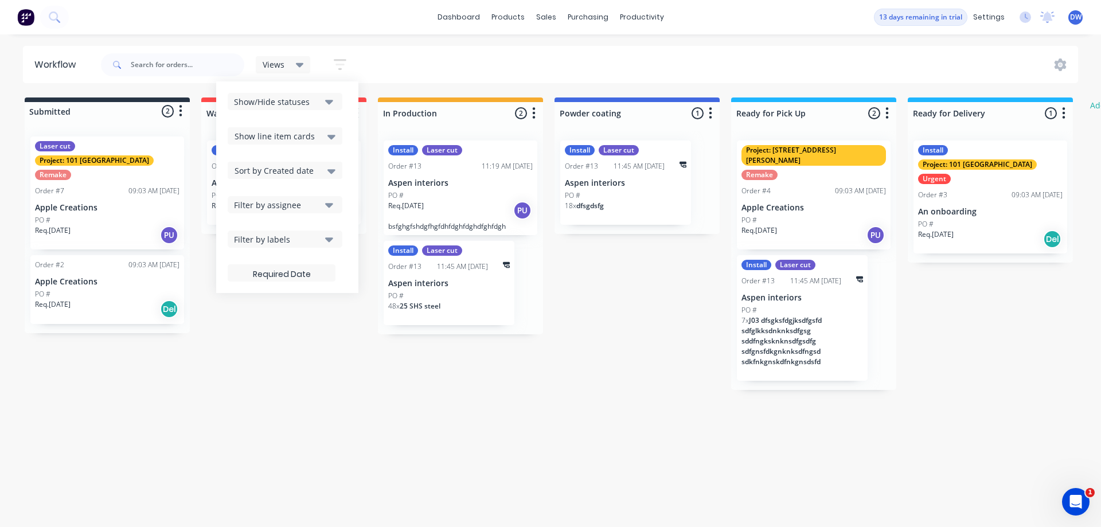
click at [329, 101] on icon "button" at bounding box center [329, 102] width 8 height 5
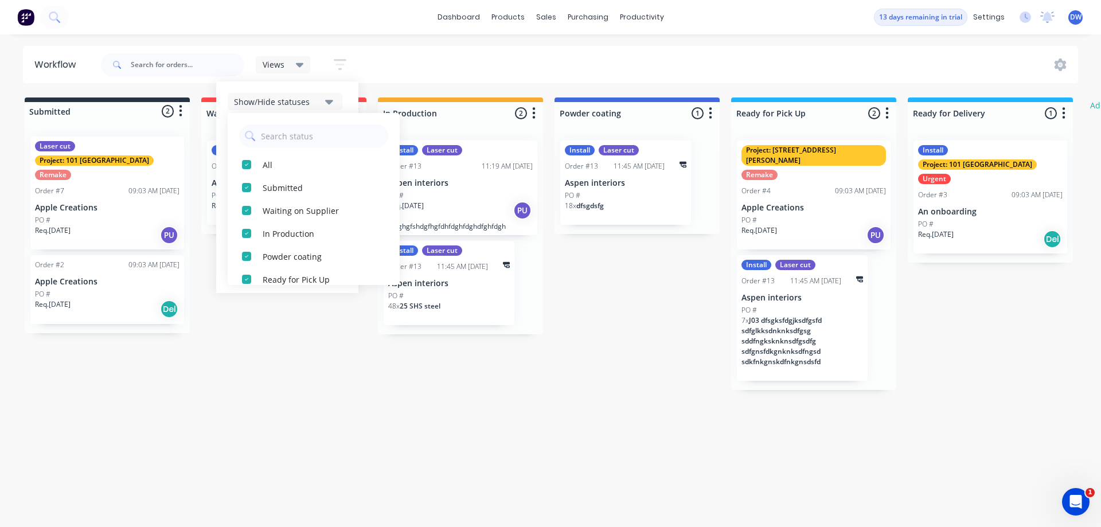
click at [329, 101] on icon "button" at bounding box center [329, 102] width 8 height 5
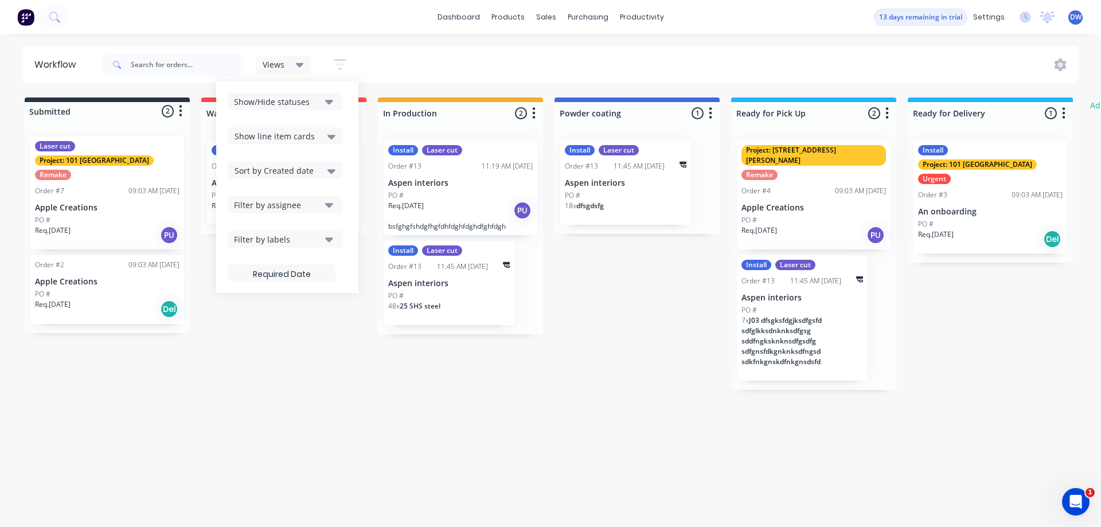
click at [334, 136] on div "Show line item cards" at bounding box center [285, 135] width 115 height 17
click at [332, 136] on icon at bounding box center [332, 137] width 8 height 5
click at [335, 168] on icon at bounding box center [332, 171] width 8 height 13
click at [330, 204] on icon "button" at bounding box center [329, 205] width 8 height 5
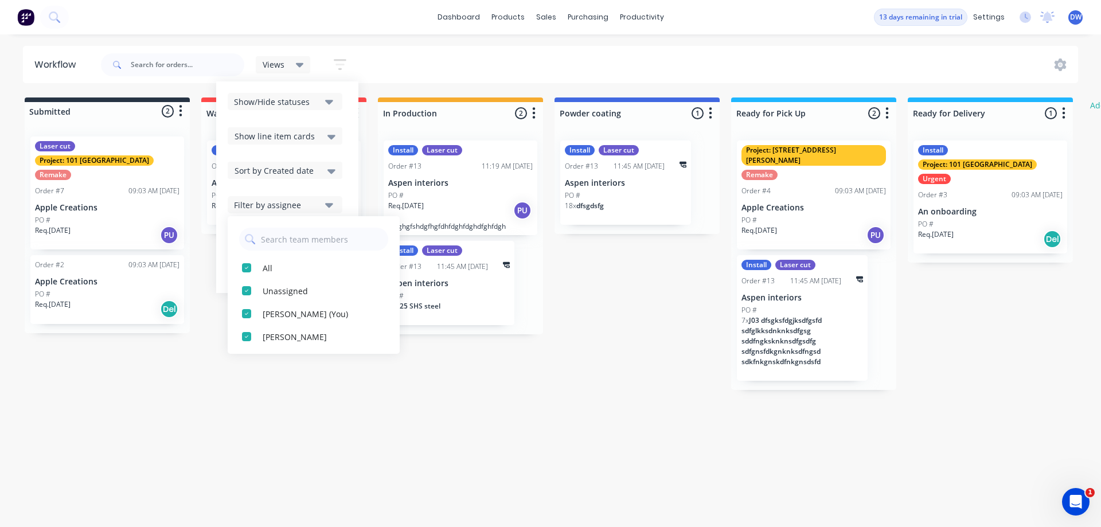
click at [329, 205] on icon "button" at bounding box center [329, 205] width 8 height 5
click at [327, 240] on icon "button" at bounding box center [329, 239] width 8 height 5
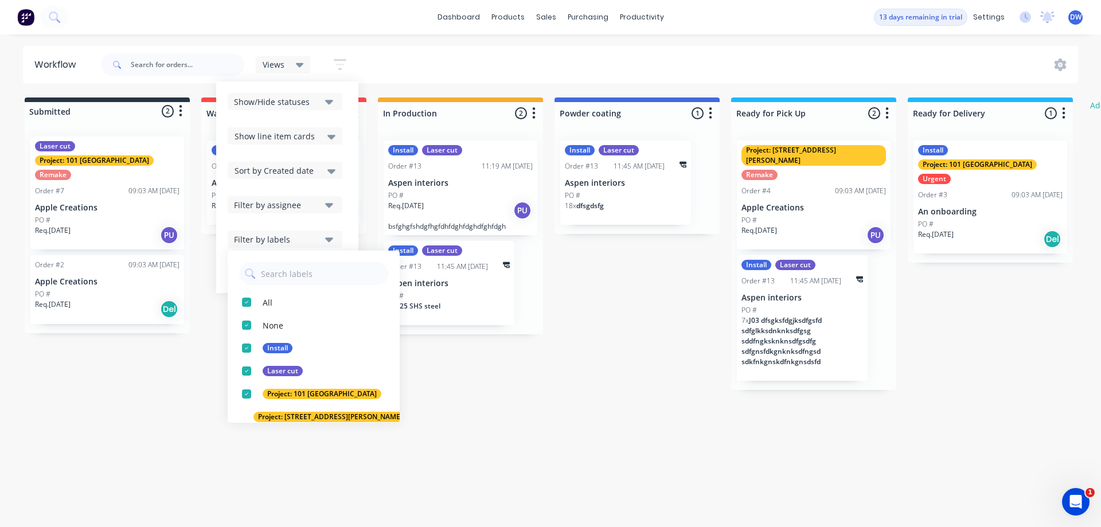
click at [328, 240] on icon "button" at bounding box center [329, 239] width 8 height 5
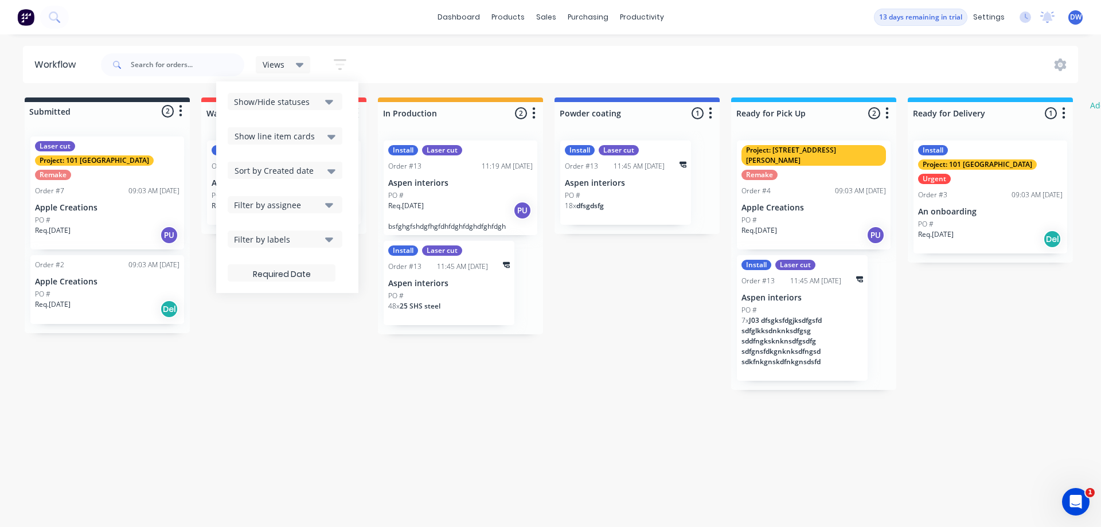
click at [328, 240] on icon "button" at bounding box center [329, 239] width 8 height 5
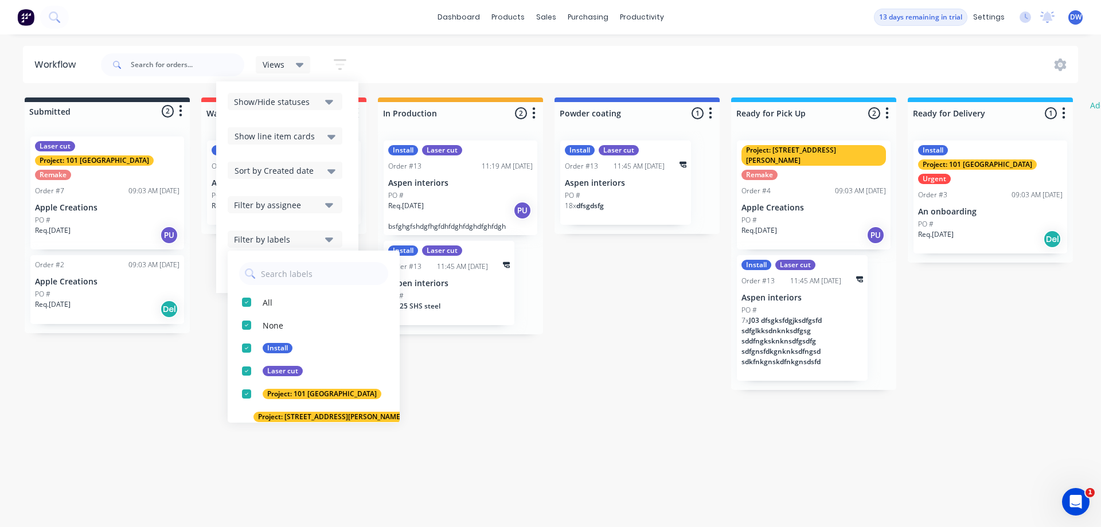
click at [328, 240] on icon "button" at bounding box center [329, 239] width 8 height 5
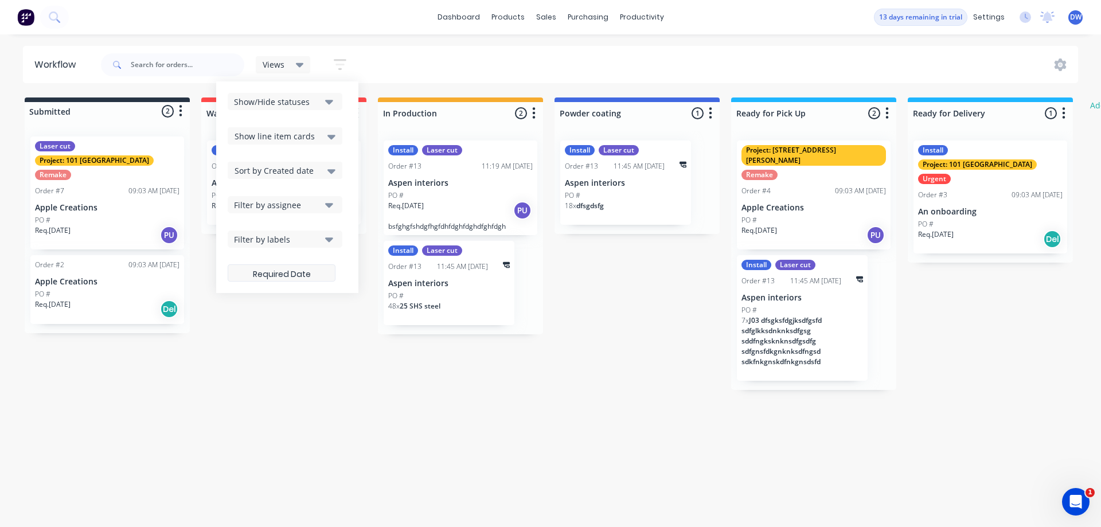
click at [306, 275] on label at bounding box center [282, 272] width 108 height 17
click at [306, 275] on input at bounding box center [281, 274] width 107 height 22
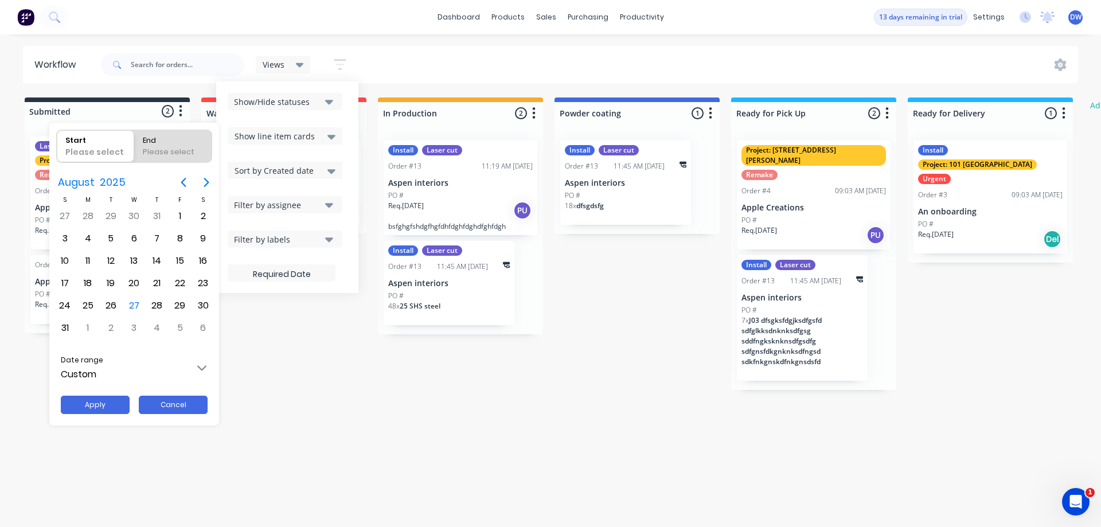
click at [172, 409] on button "Cancel" at bounding box center [173, 405] width 69 height 18
